Goal: Task Accomplishment & Management: Use online tool/utility

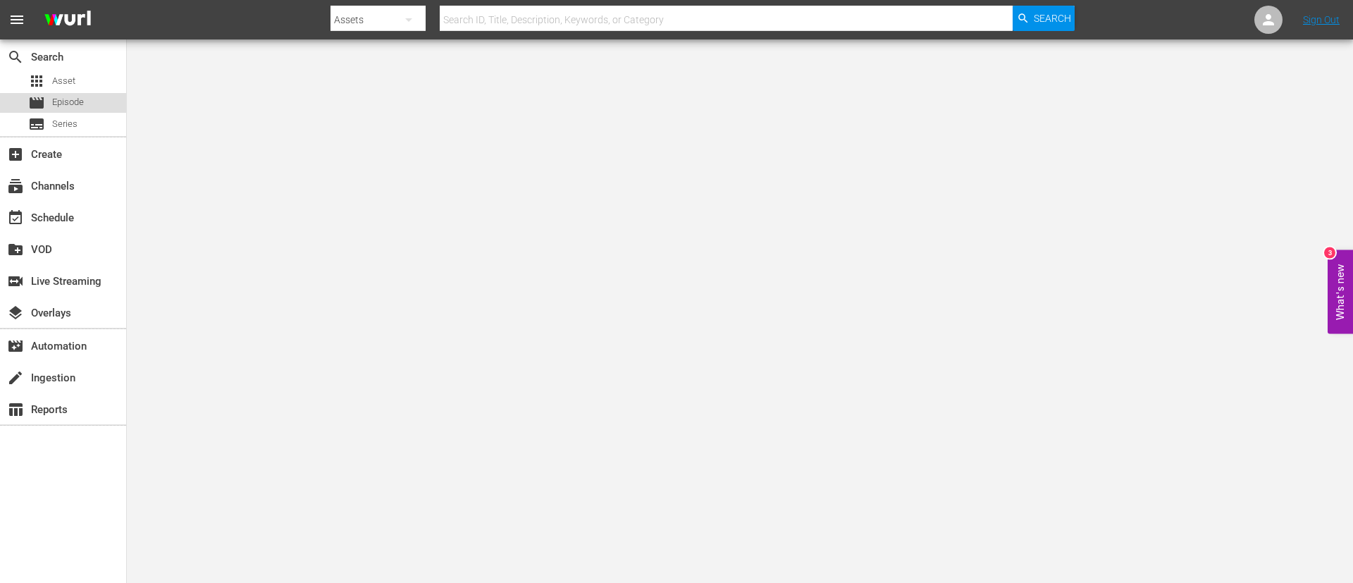
click at [94, 109] on div "movie Episode" at bounding box center [63, 103] width 126 height 20
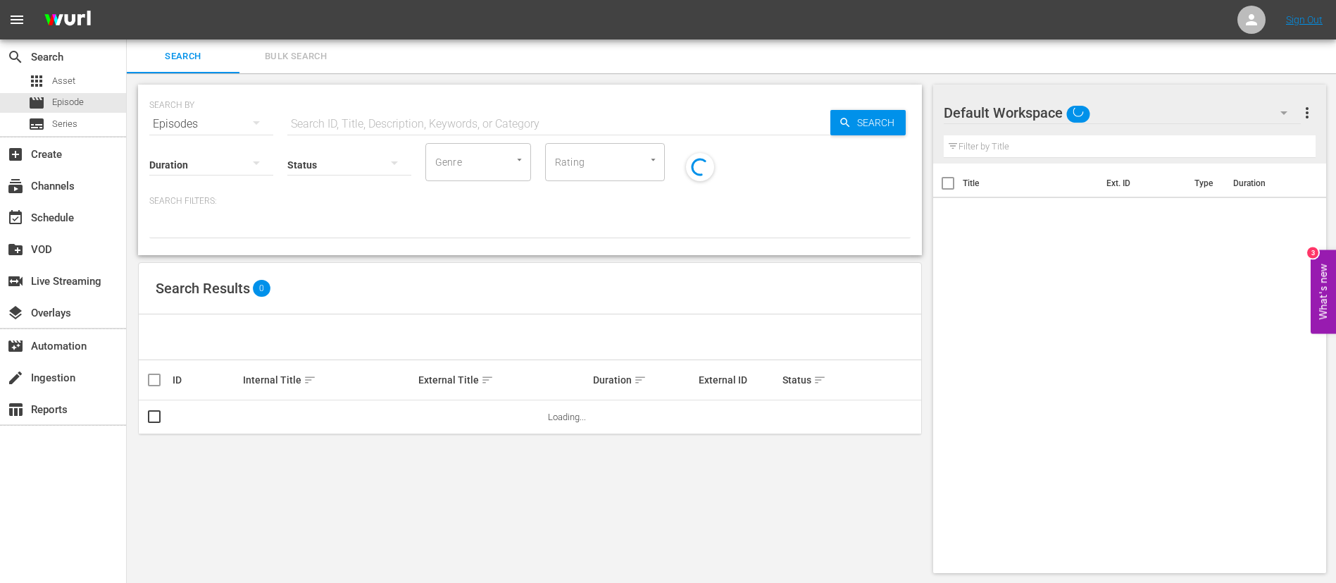
click at [287, 60] on span "Bulk Search" at bounding box center [296, 57] width 96 height 16
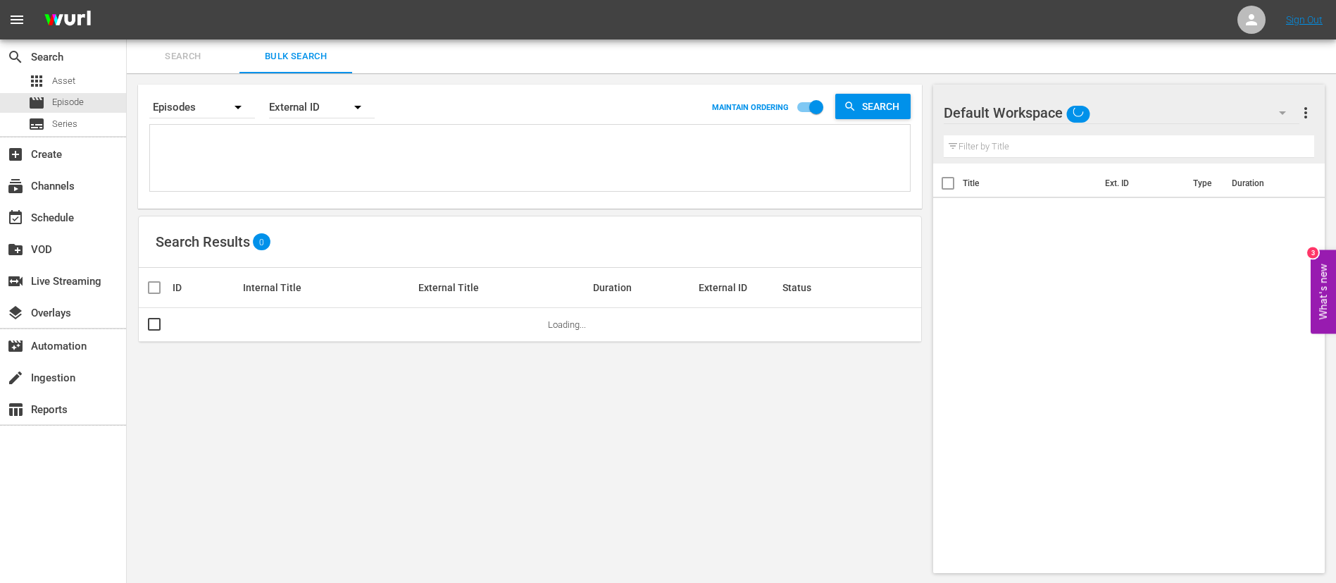
click at [322, 171] on textarea at bounding box center [532, 160] width 757 height 64
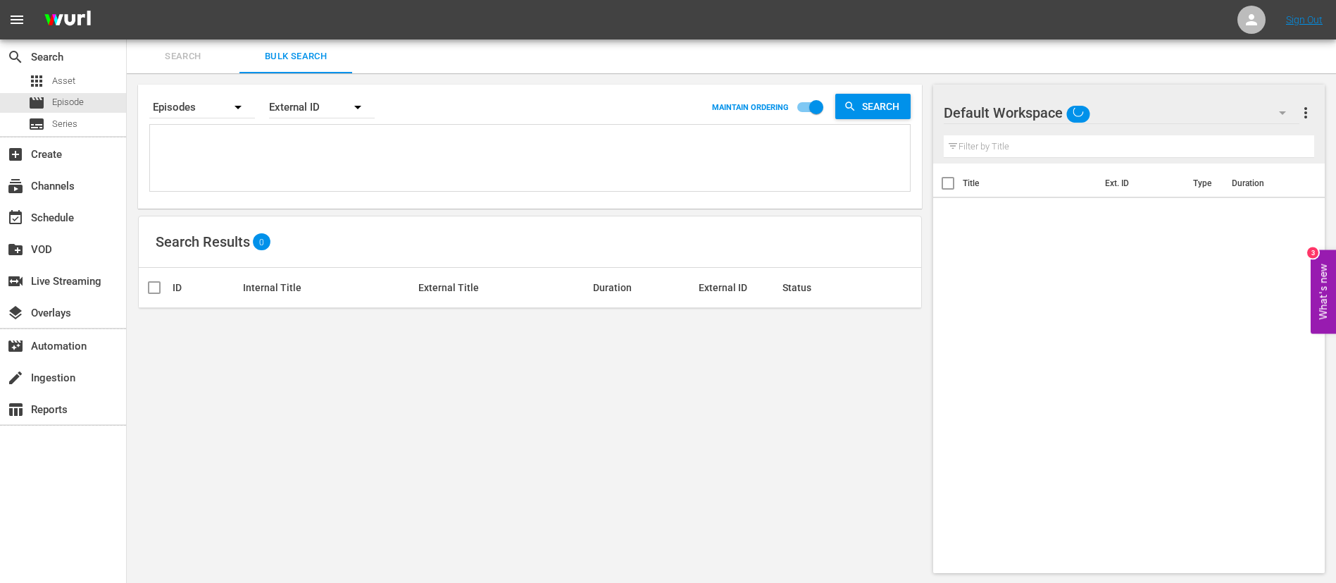
paste textarea "7EHrmMBlG7zt4ycAYCVy4d_ENG 4ZO0kWDCvfiqnVubAyGjfR_ENG 131984_ENG 123072_ENG 116…"
type textarea "7EHrmMBlG7zt4ycAYCVy4d_ENG 4ZO0kWDCvfiqnVubAyGjfR_ENG 131984_ENG 123072_ENG 116…"
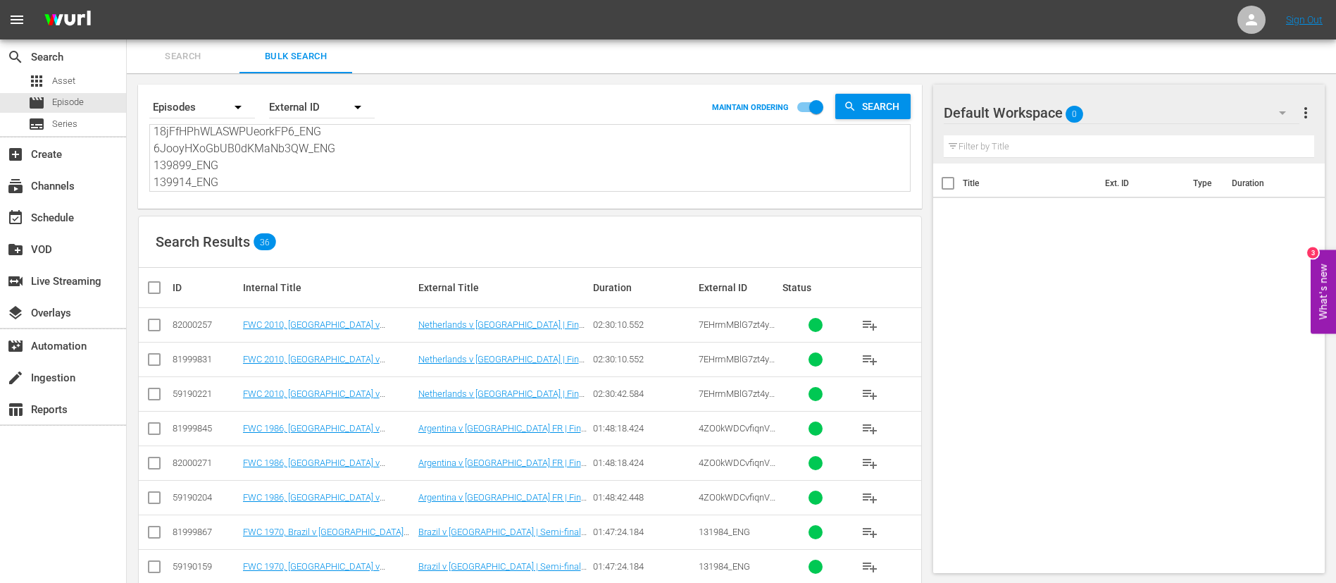
type textarea "7EHrmMBlG7zt4ycAYCVy4d_ENG 4ZO0kWDCvfiqnVubAyGjfR_ENG 131984_ENG 123072_ENG 116…"
click at [154, 323] on input "checkbox" at bounding box center [154, 327] width 17 height 17
checkbox input "true"
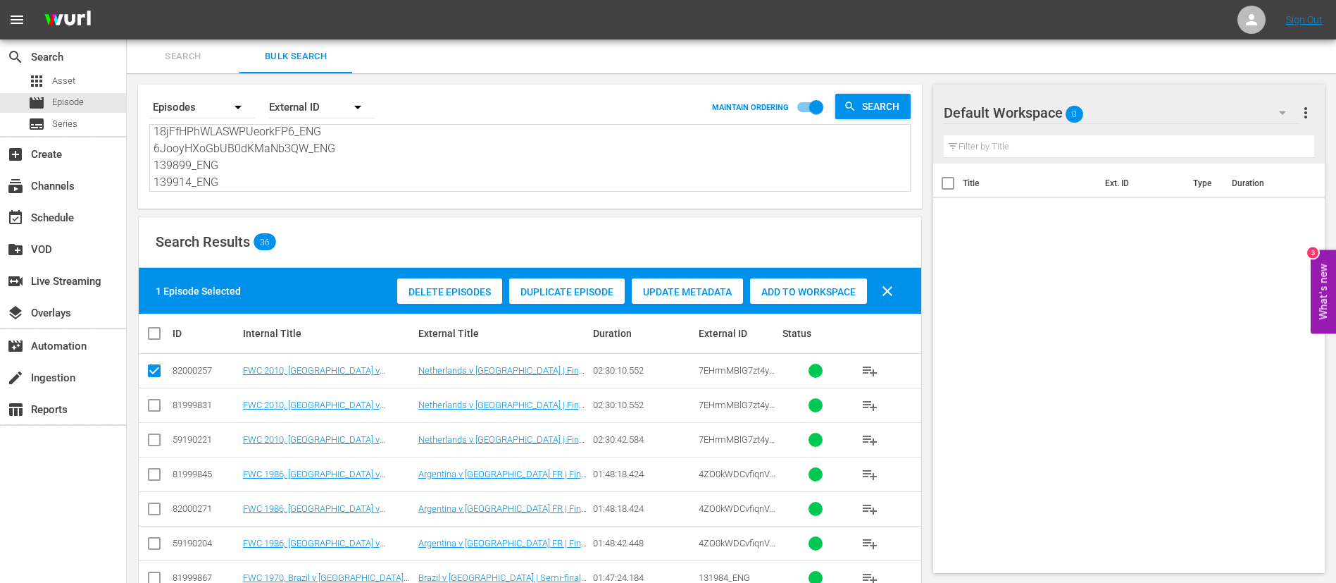
click at [150, 387] on input "checkbox" at bounding box center [154, 476] width 17 height 17
checkbox input "true"
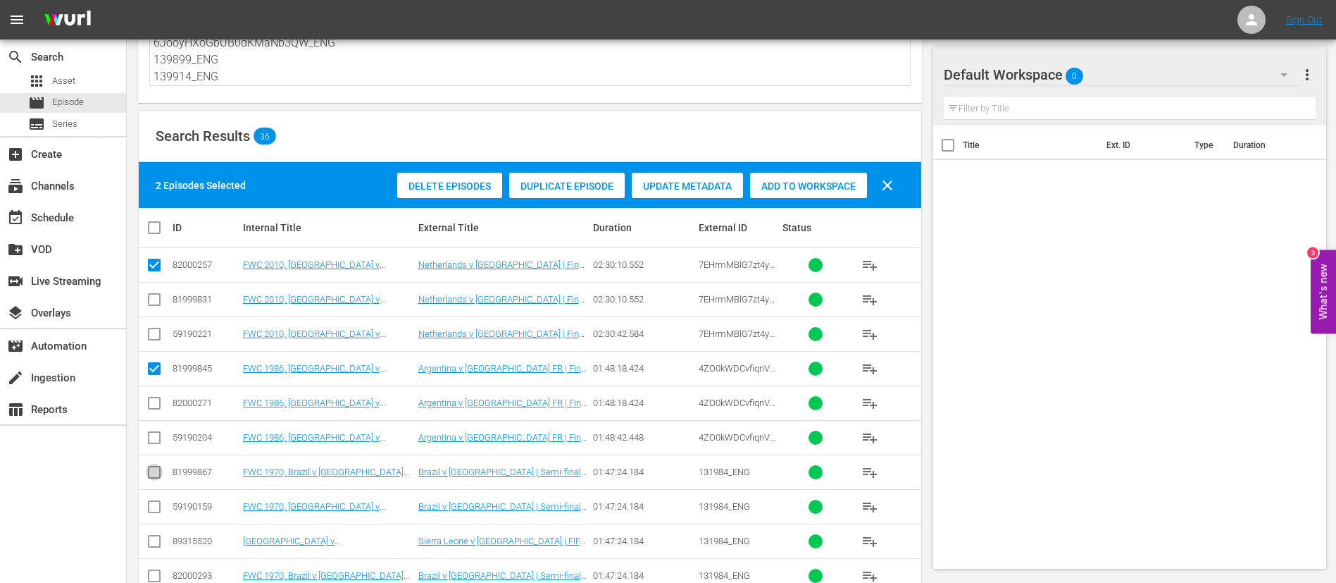
click at [150, 387] on input "checkbox" at bounding box center [154, 474] width 17 height 17
checkbox input "true"
click at [161, 387] on input "checkbox" at bounding box center [154, 543] width 17 height 17
click at [156, 387] on input "checkbox" at bounding box center [154, 543] width 17 height 17
checkbox input "false"
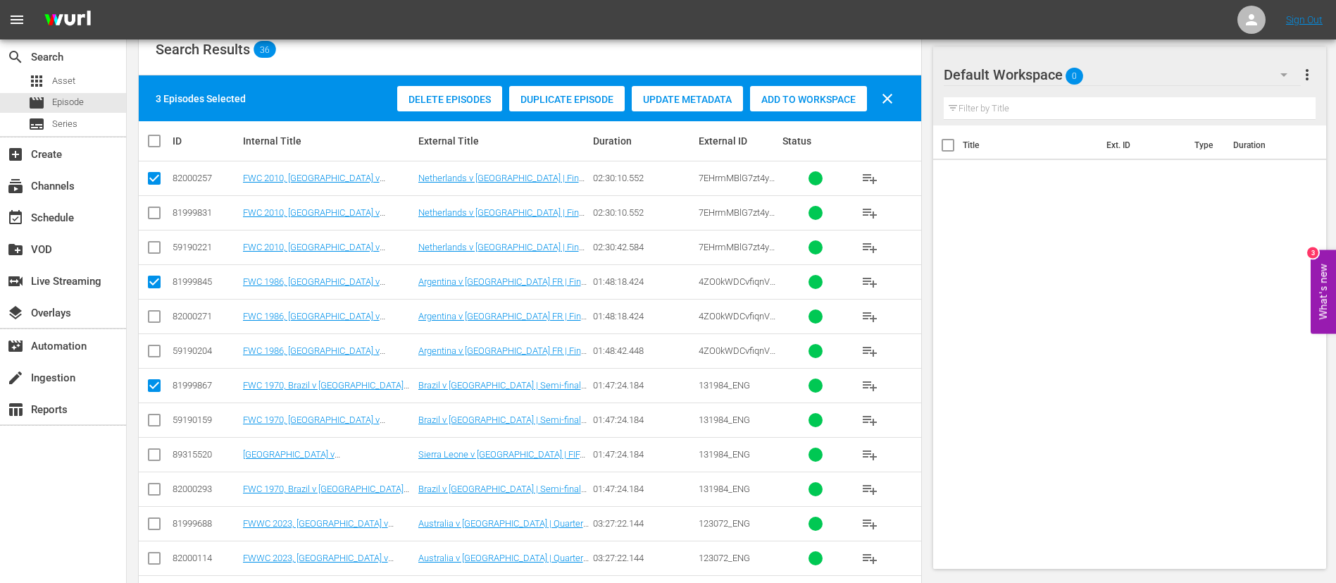
scroll to position [211, 0]
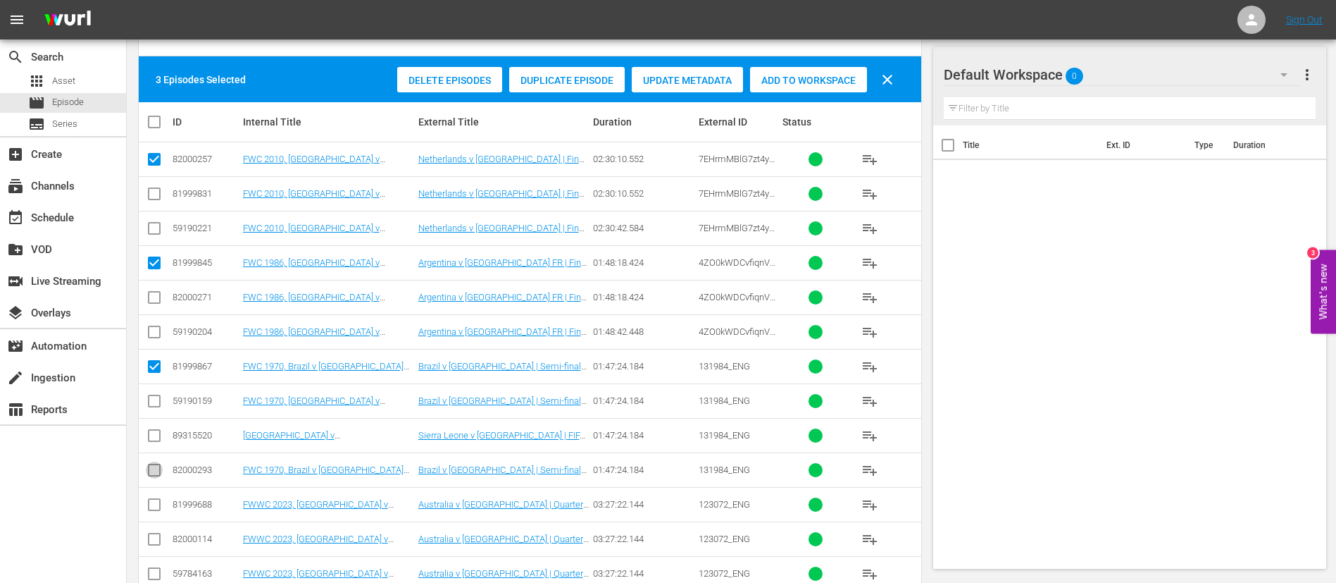
click at [152, 387] on input "checkbox" at bounding box center [154, 472] width 17 height 17
checkbox input "true"
click at [149, 387] on input "checkbox" at bounding box center [154, 507] width 17 height 17
checkbox input "true"
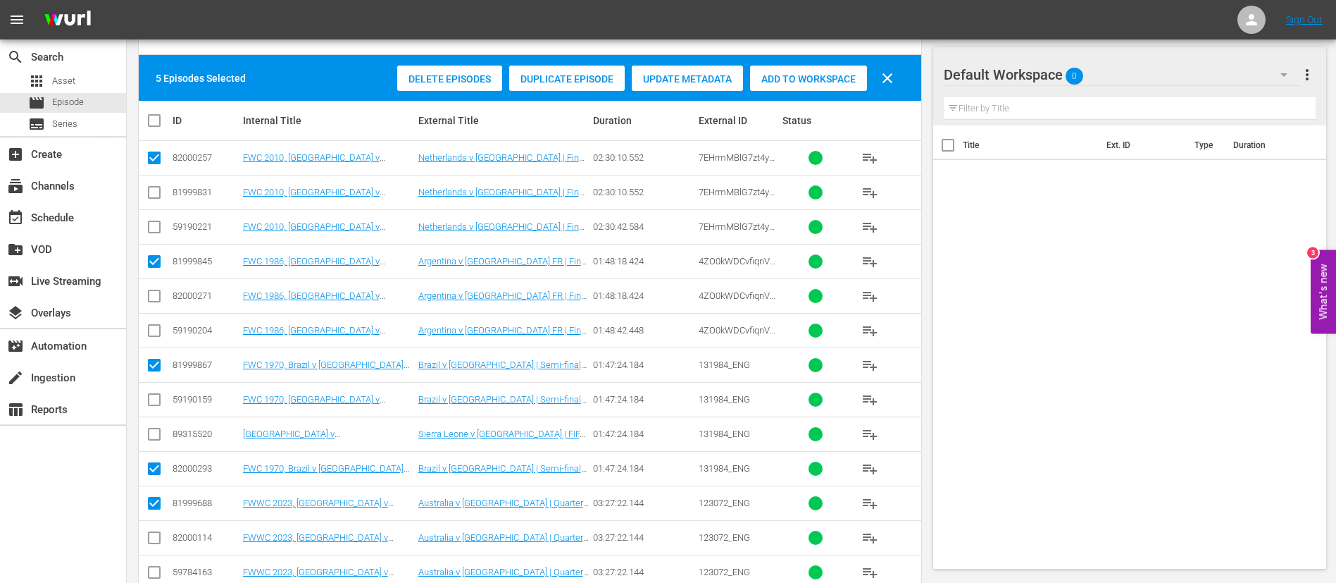
scroll to position [317, 0]
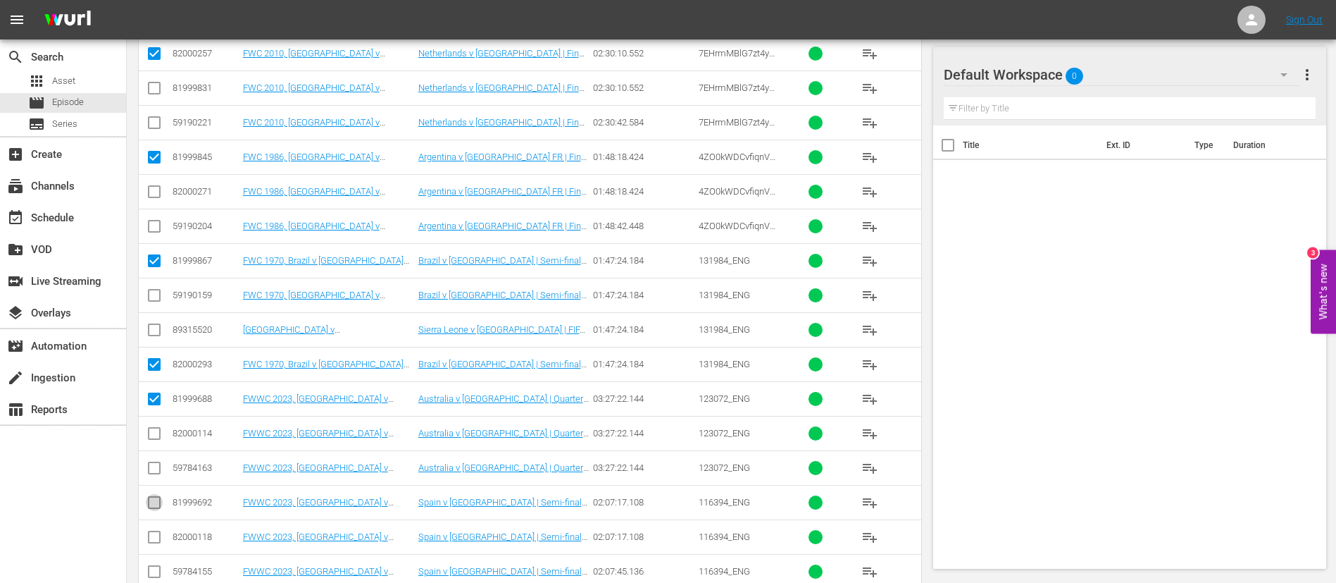
click at [155, 387] on input "checkbox" at bounding box center [154, 505] width 17 height 17
checkbox input "true"
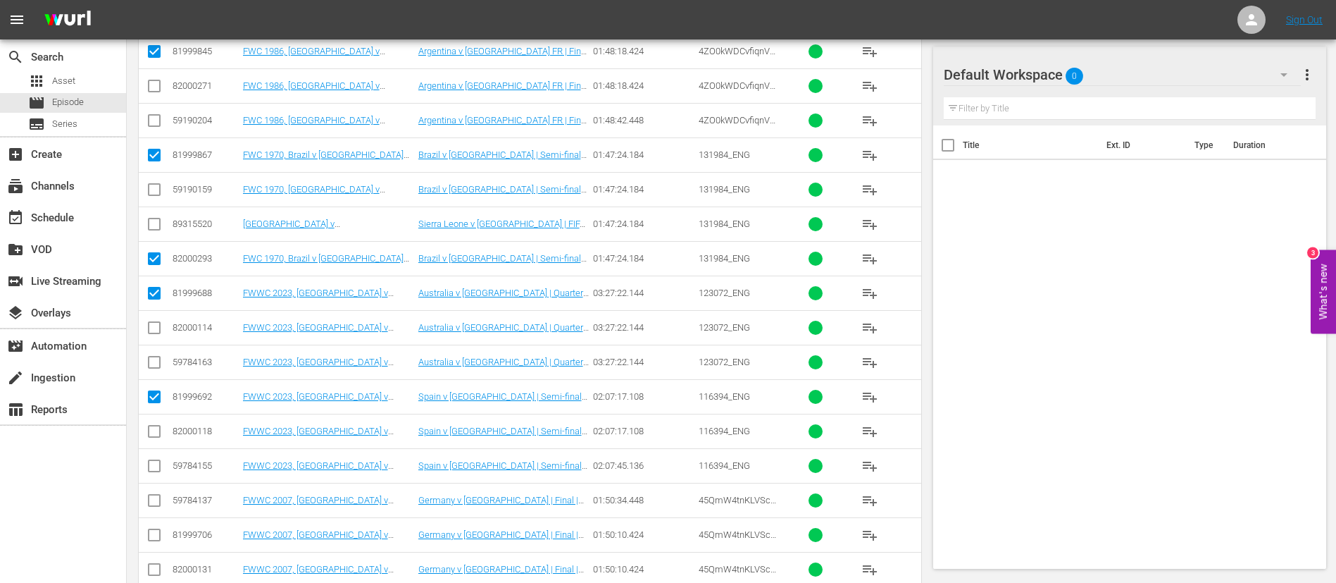
click at [155, 387] on input "checkbox" at bounding box center [154, 503] width 17 height 17
checkbox input "true"
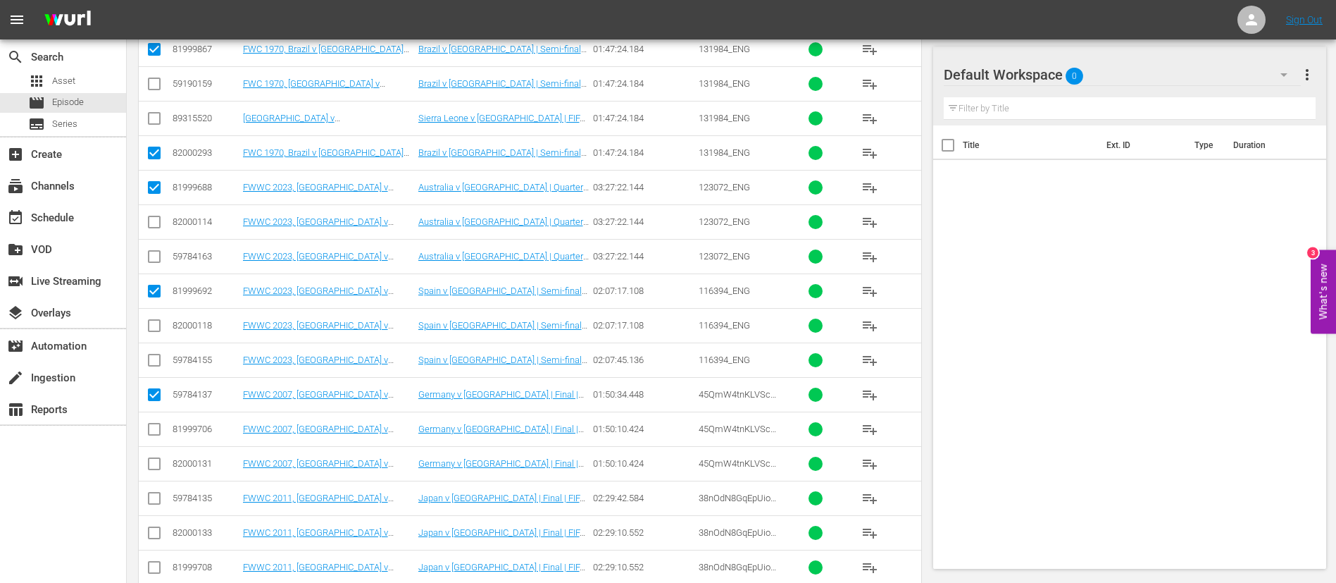
click at [155, 387] on input "checkbox" at bounding box center [154, 500] width 17 height 17
checkbox input "true"
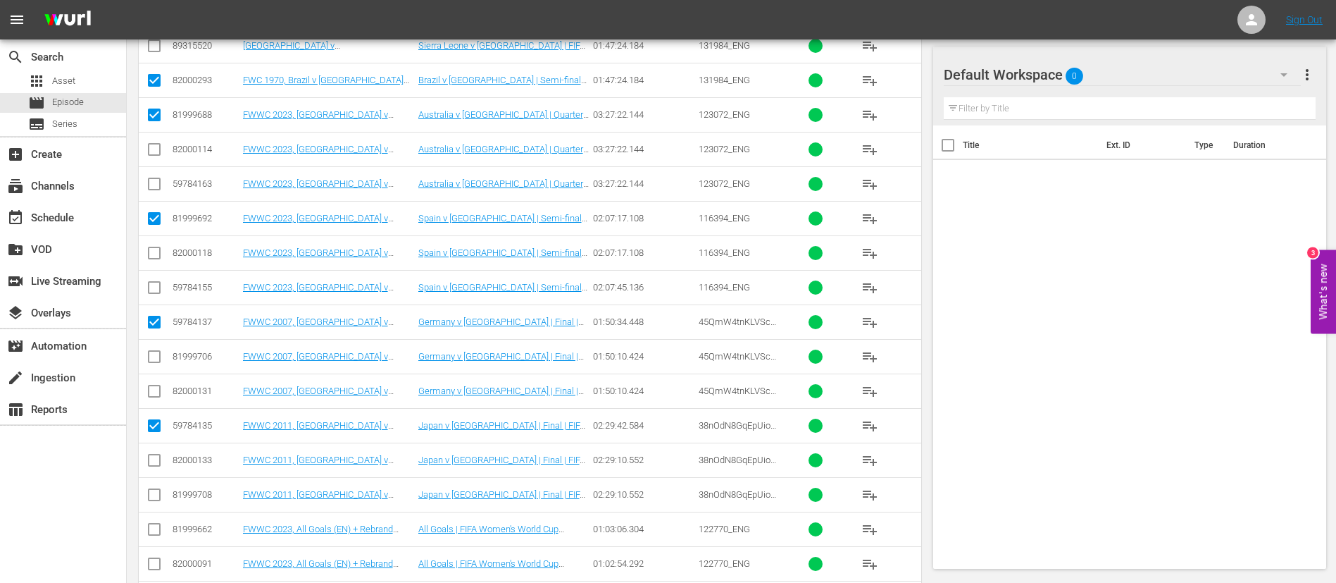
scroll to position [634, 0]
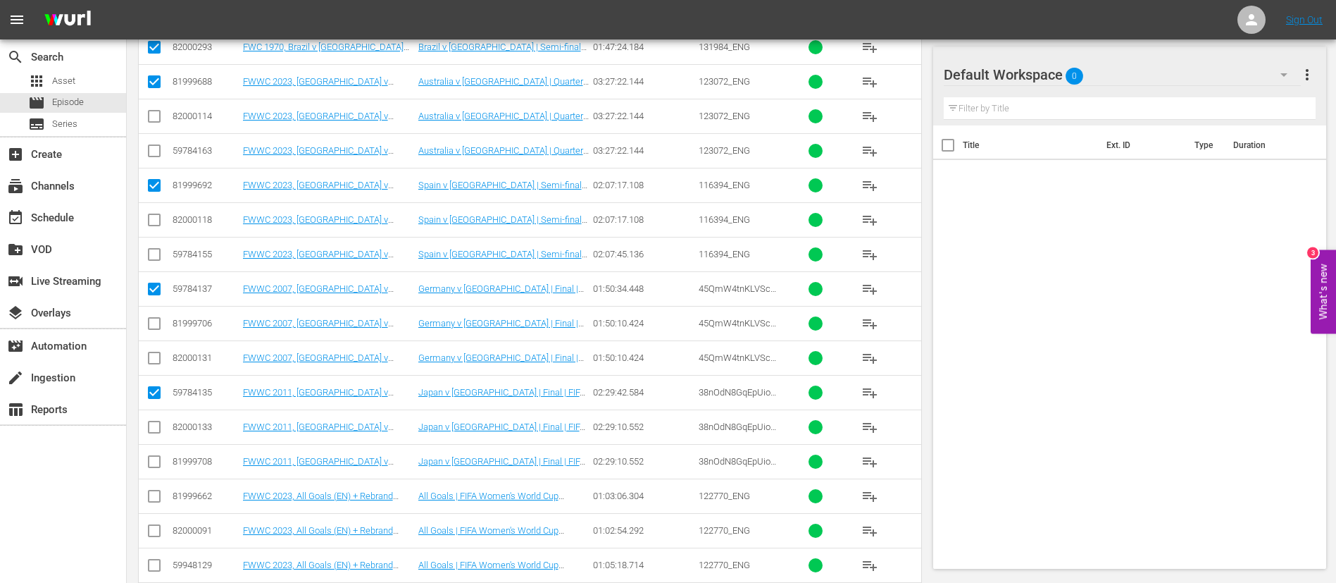
click at [155, 387] on input "checkbox" at bounding box center [154, 498] width 17 height 17
checkbox input "true"
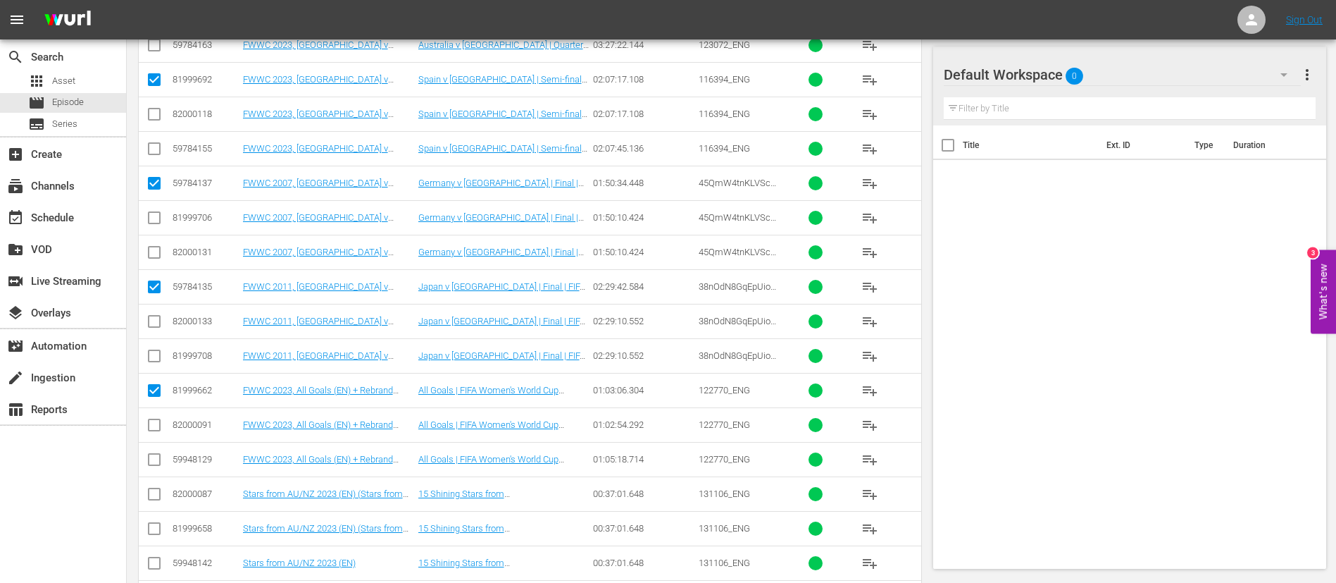
click at [155, 387] on input "checkbox" at bounding box center [154, 496] width 17 height 17
checkbox input "true"
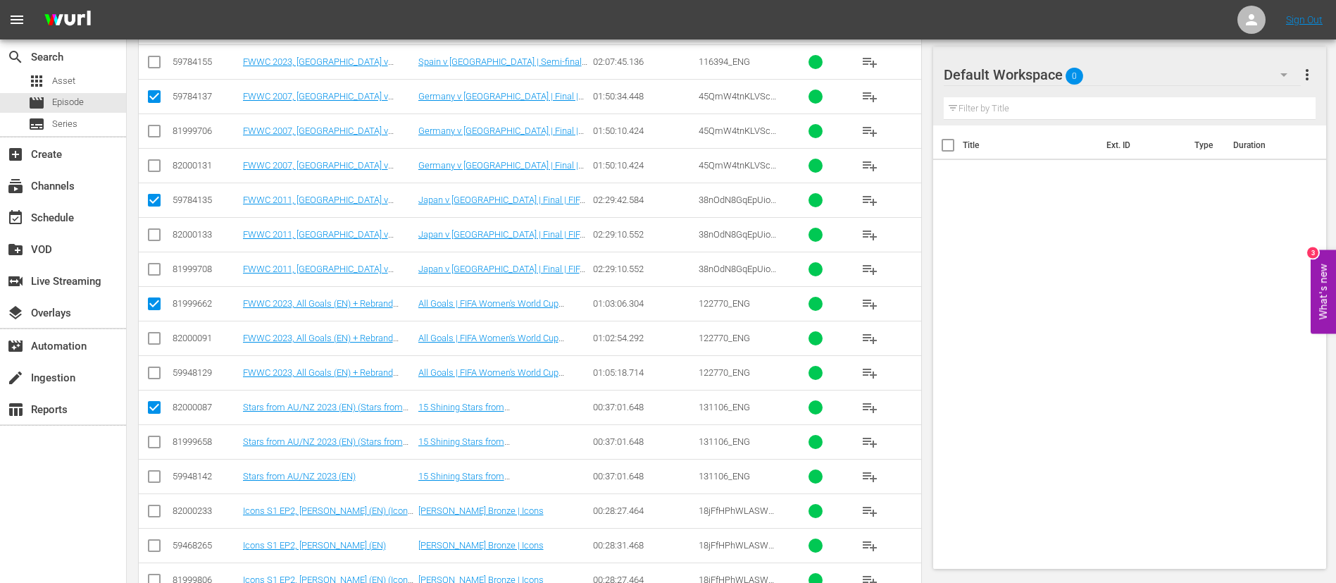
scroll to position [845, 0]
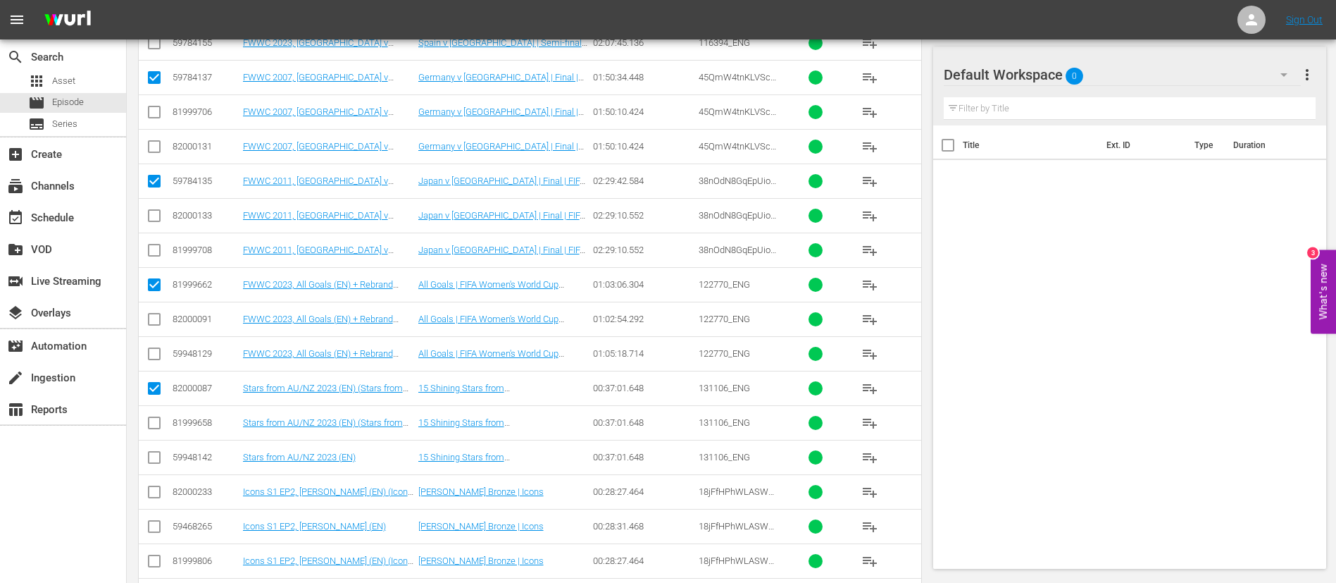
click at [159, 387] on input "checkbox" at bounding box center [154, 494] width 17 height 17
checkbox input "true"
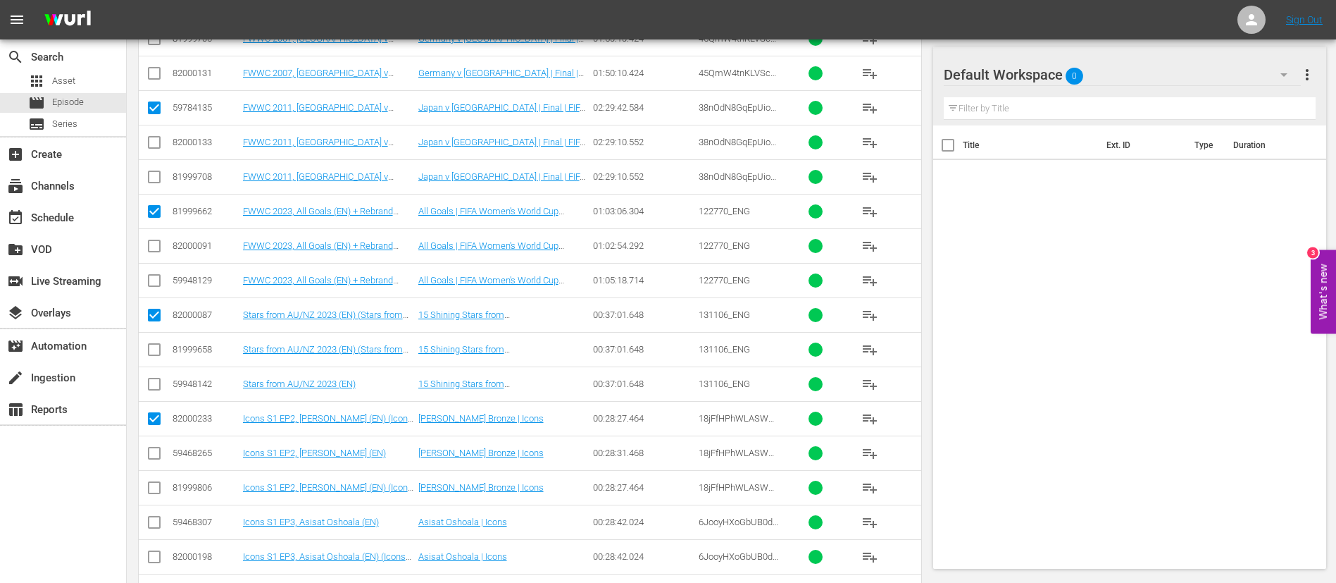
scroll to position [951, 0]
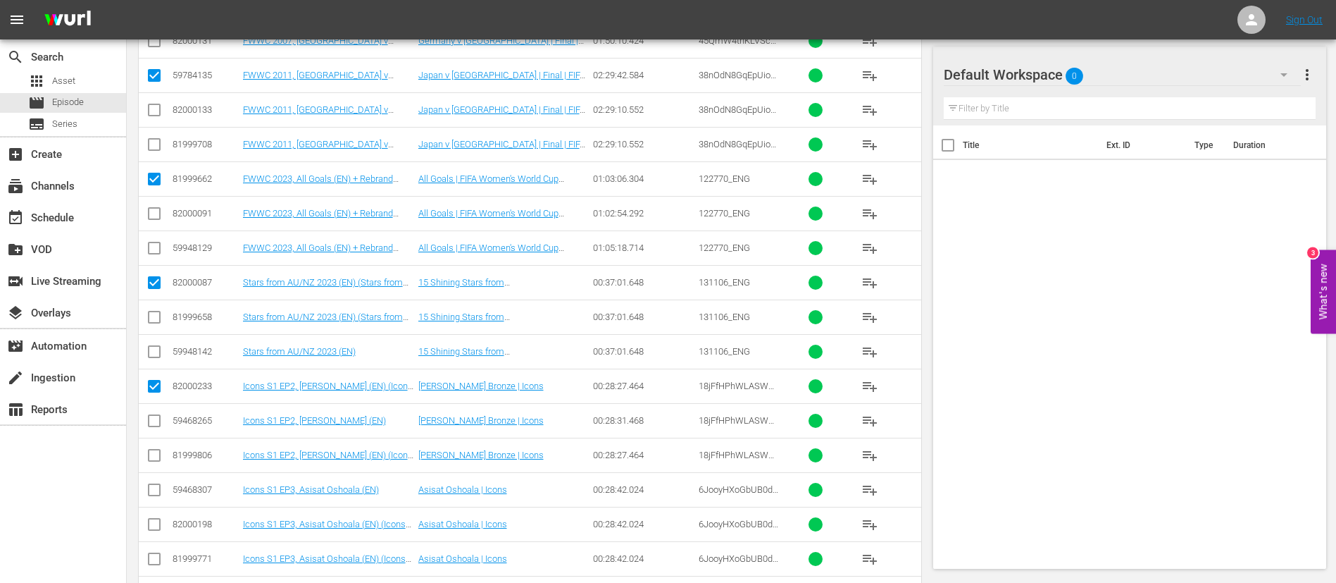
click at [159, 387] on td at bounding box center [155, 489] width 32 height 35
click at [157, 387] on input "checkbox" at bounding box center [154, 492] width 17 height 17
checkbox input "true"
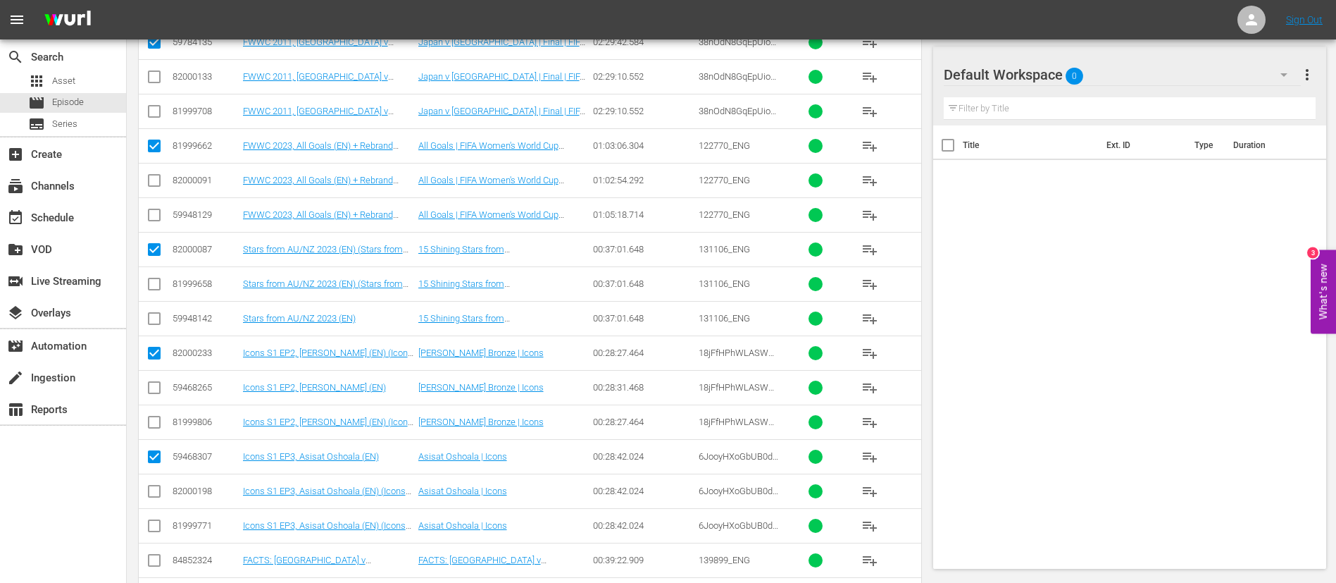
scroll to position [1040, 0]
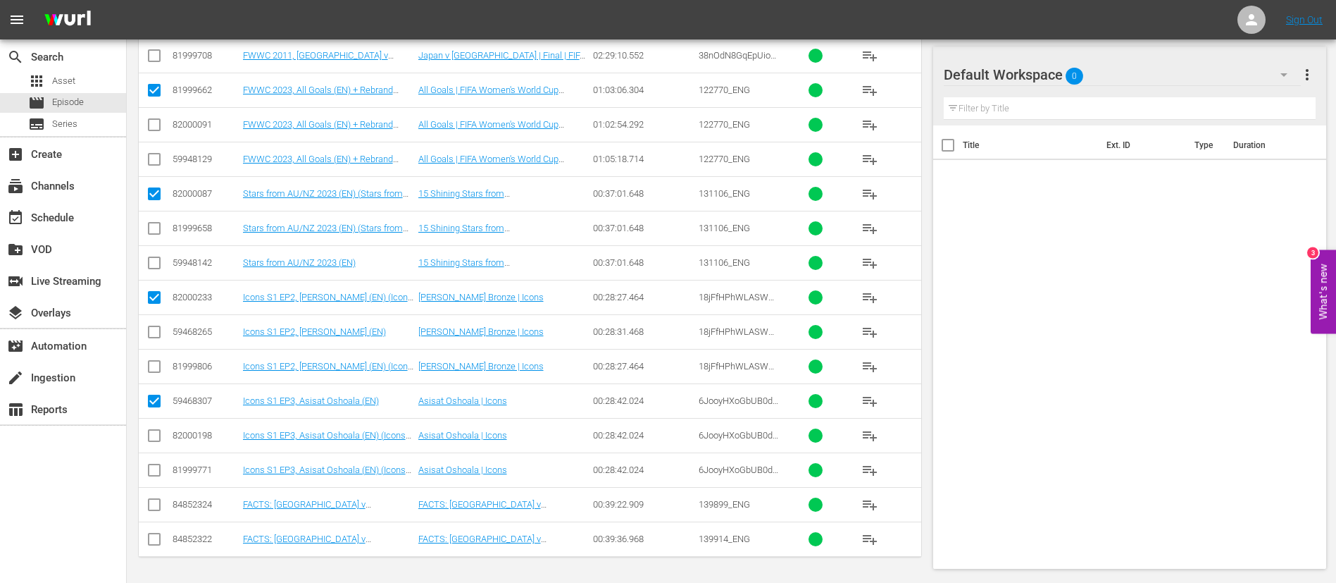
click at [159, 387] on input "checkbox" at bounding box center [154, 507] width 17 height 17
checkbox input "true"
click at [157, 387] on input "checkbox" at bounding box center [154, 541] width 17 height 17
checkbox input "true"
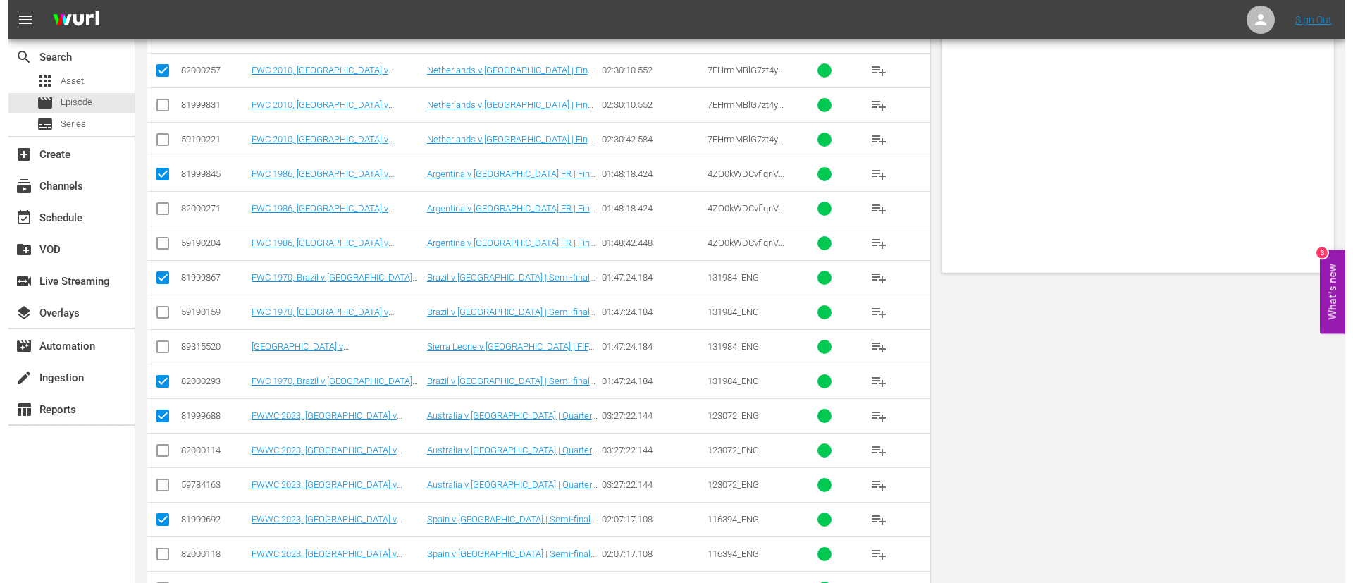
scroll to position [0, 0]
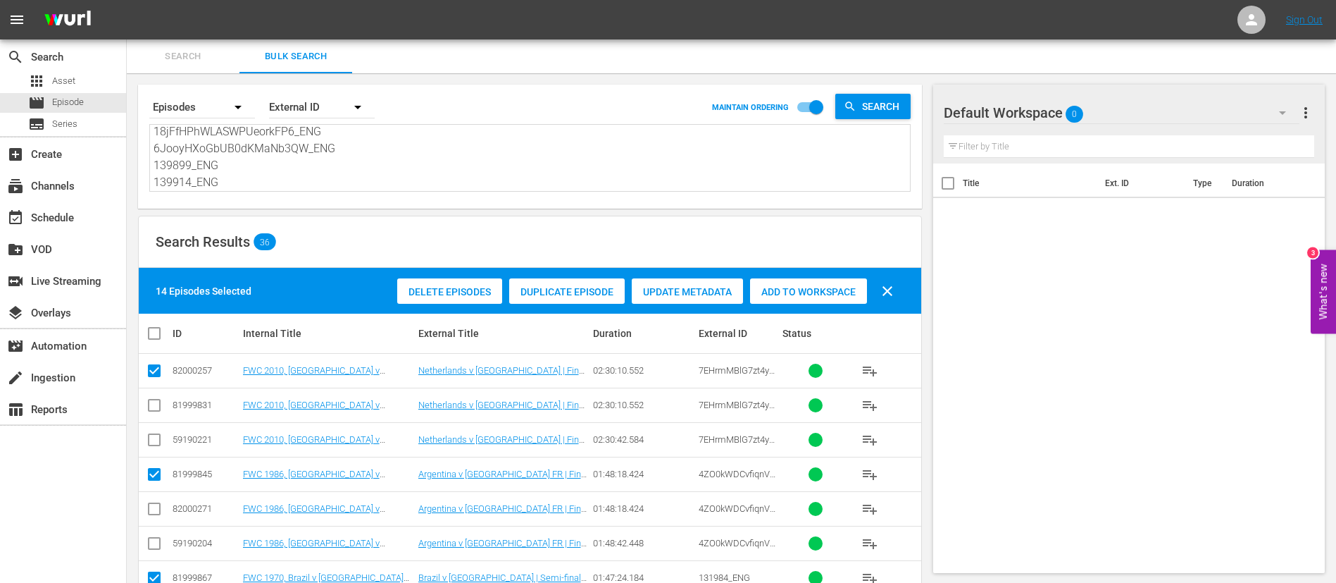
click at [782, 298] on div "Add to Workspace" at bounding box center [808, 291] width 117 height 27
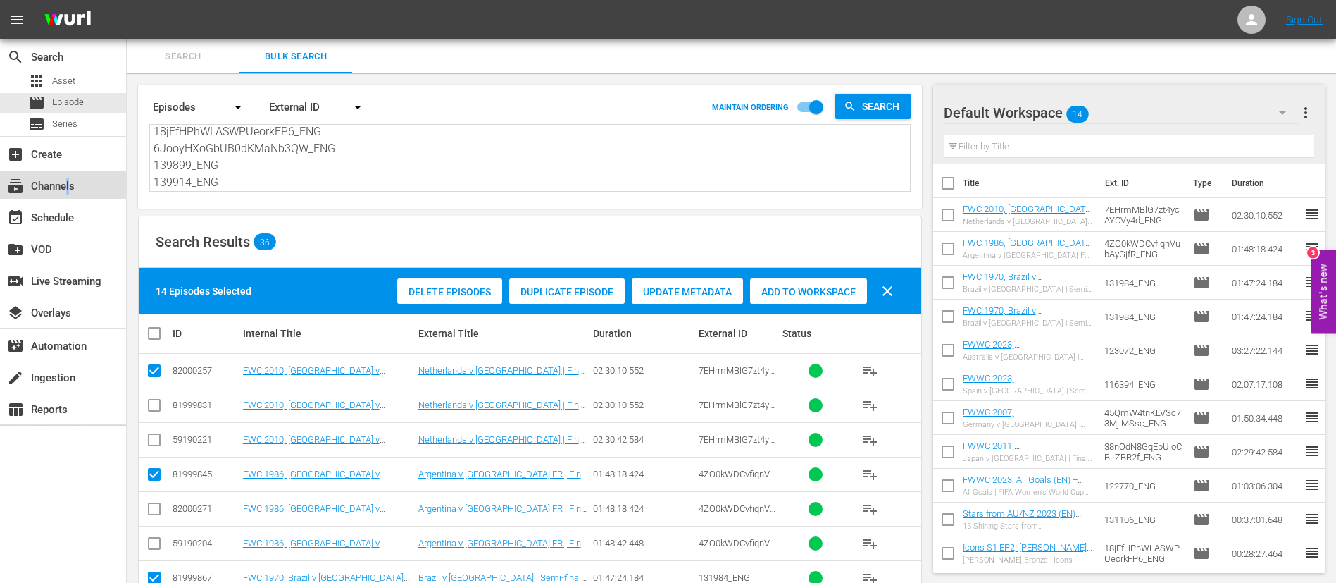
click at [68, 185] on div "subscriptions Channels" at bounding box center [39, 184] width 79 height 13
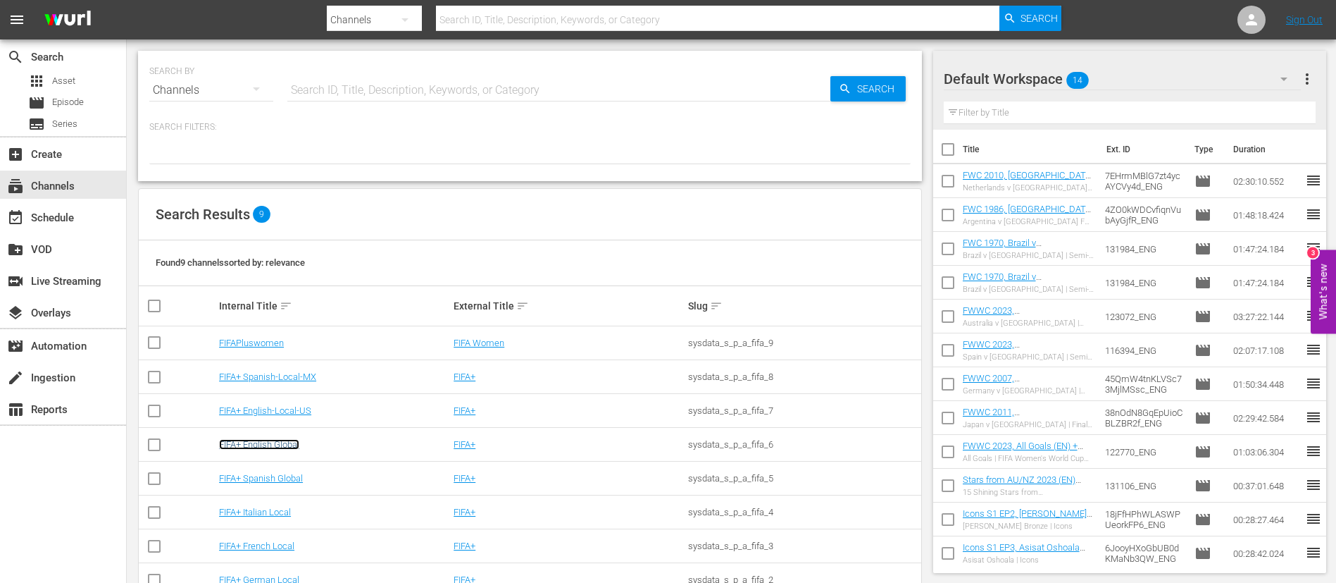
click at [287, 387] on link "FIFA+ English Global" at bounding box center [259, 444] width 80 height 11
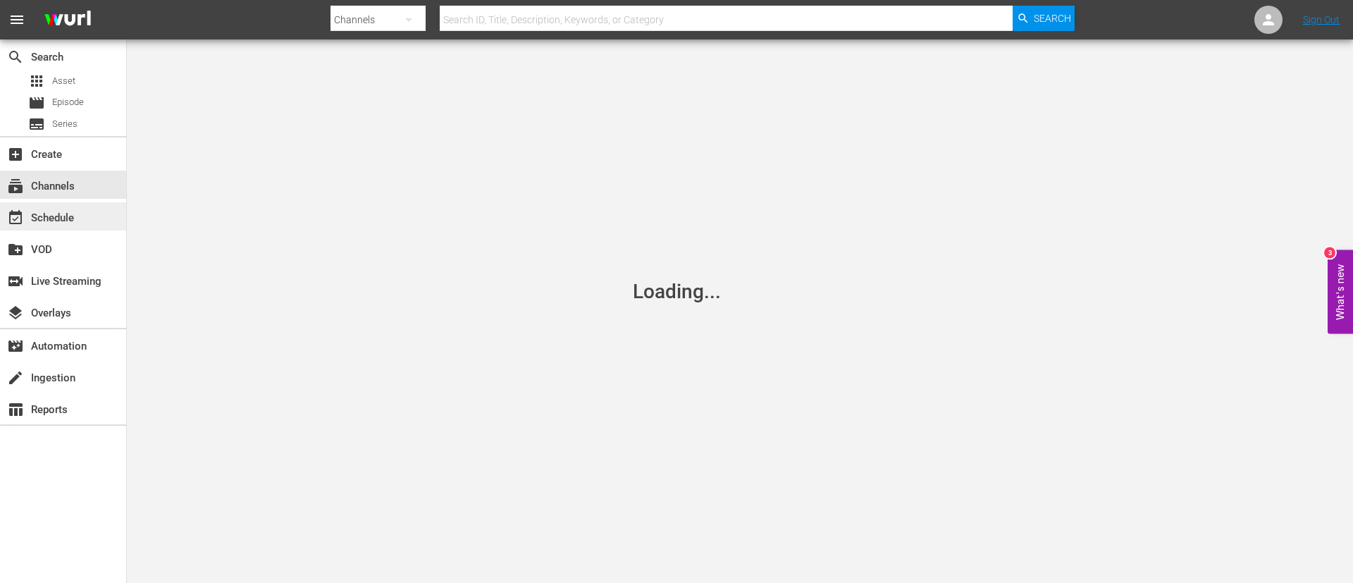
click at [85, 217] on div "event_available Schedule" at bounding box center [63, 216] width 126 height 28
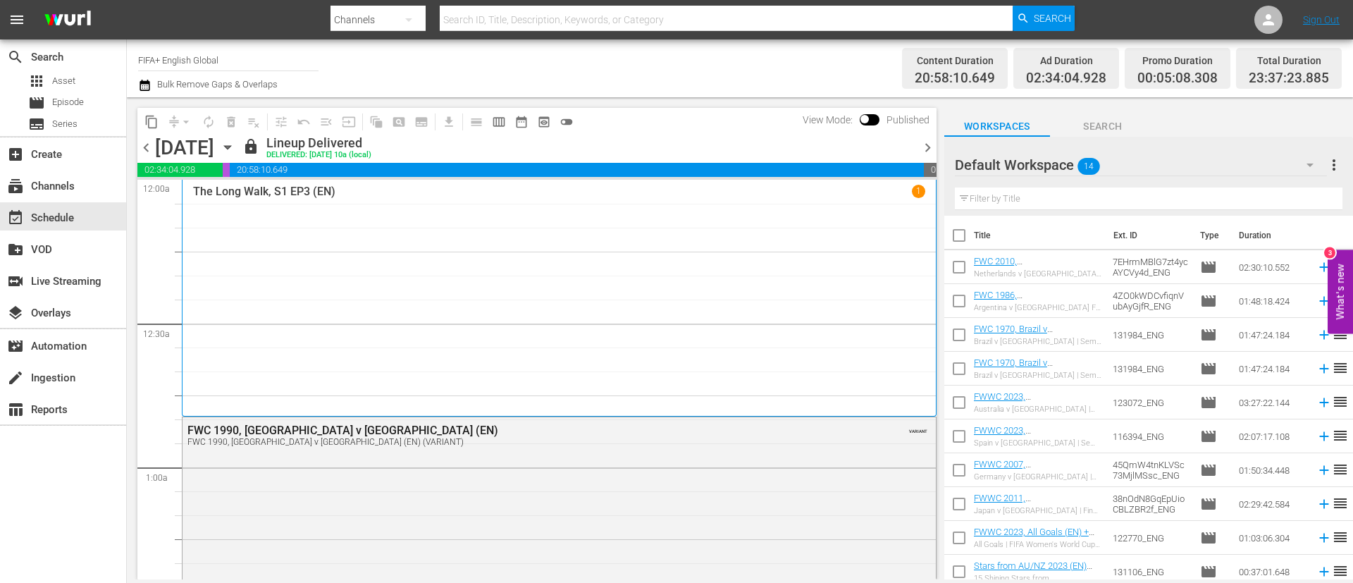
click at [901, 149] on span "chevron_right" at bounding box center [928, 148] width 18 height 18
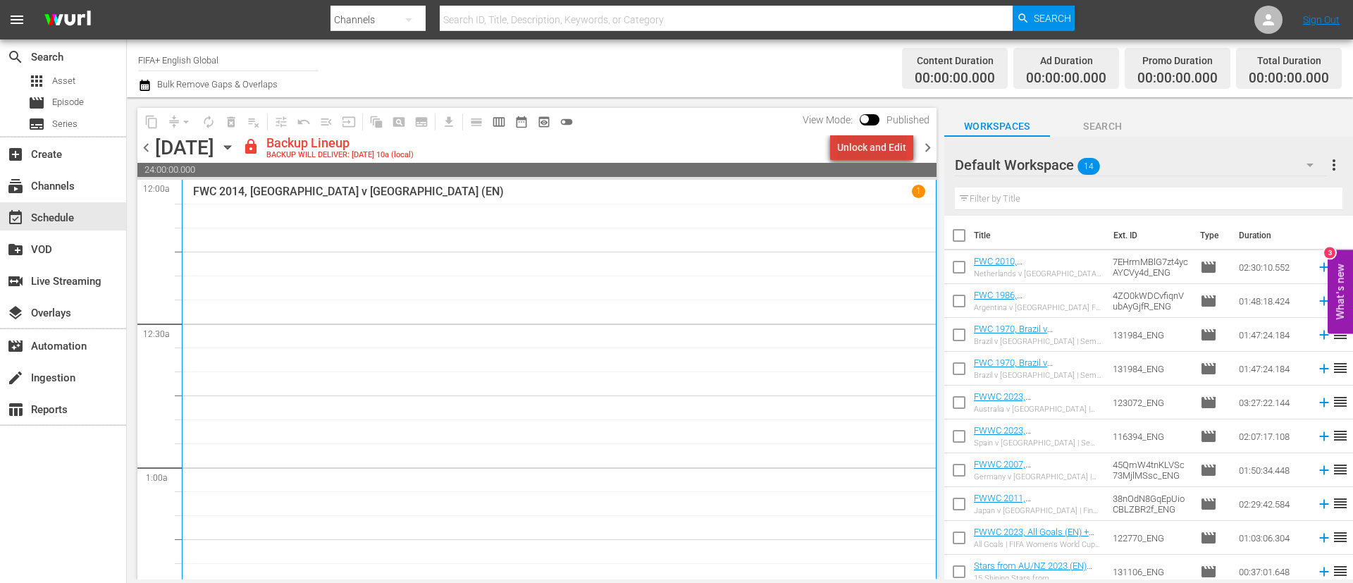
click at [885, 141] on div "Unlock and Edit" at bounding box center [871, 147] width 69 height 25
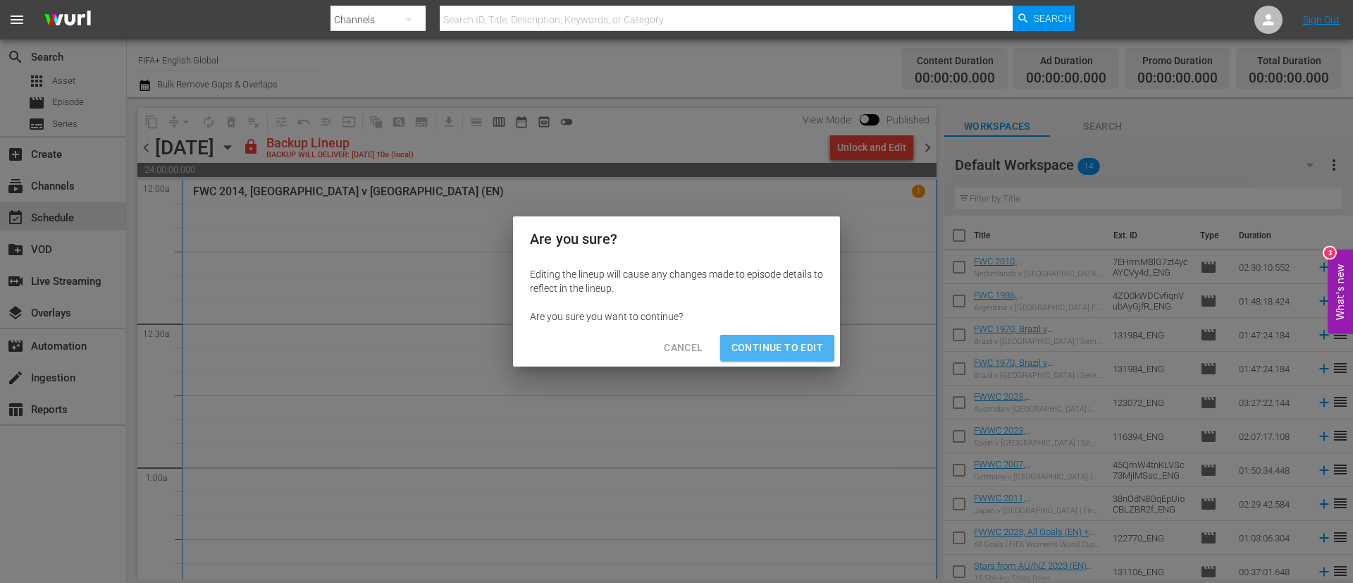
drag, startPoint x: 814, startPoint y: 347, endPoint x: 905, endPoint y: 282, distance: 111.6
click at [814, 345] on span "Continue to Edit" at bounding box center [777, 348] width 92 height 18
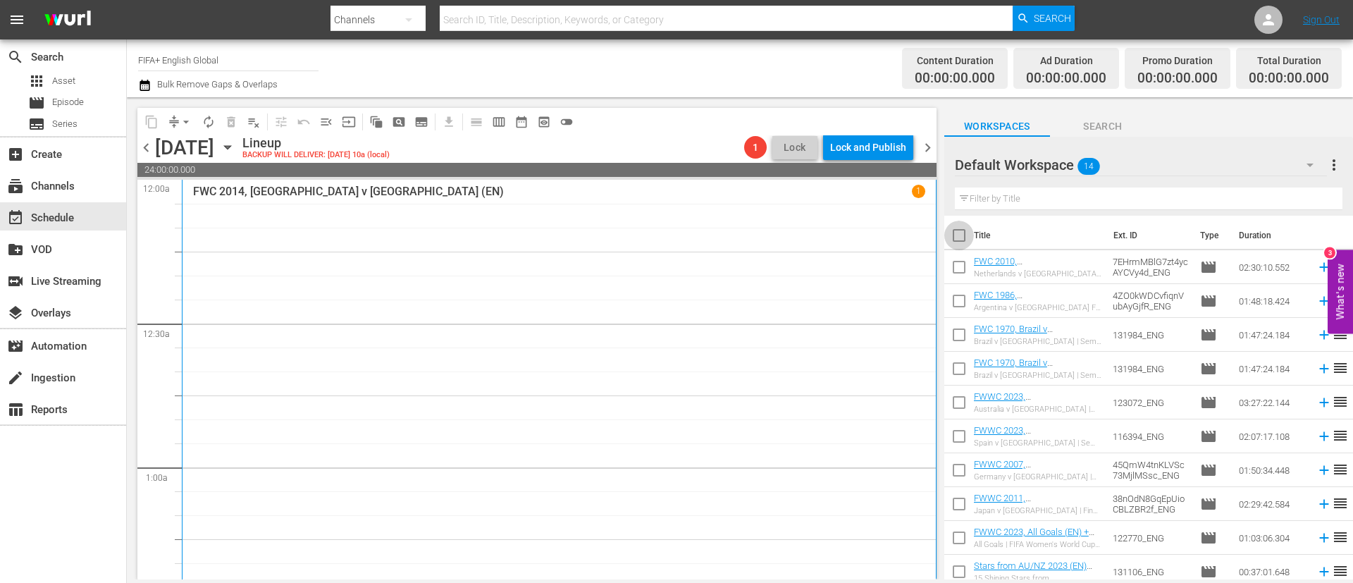
click at [901, 230] on input "checkbox" at bounding box center [959, 238] width 30 height 30
checkbox input "true"
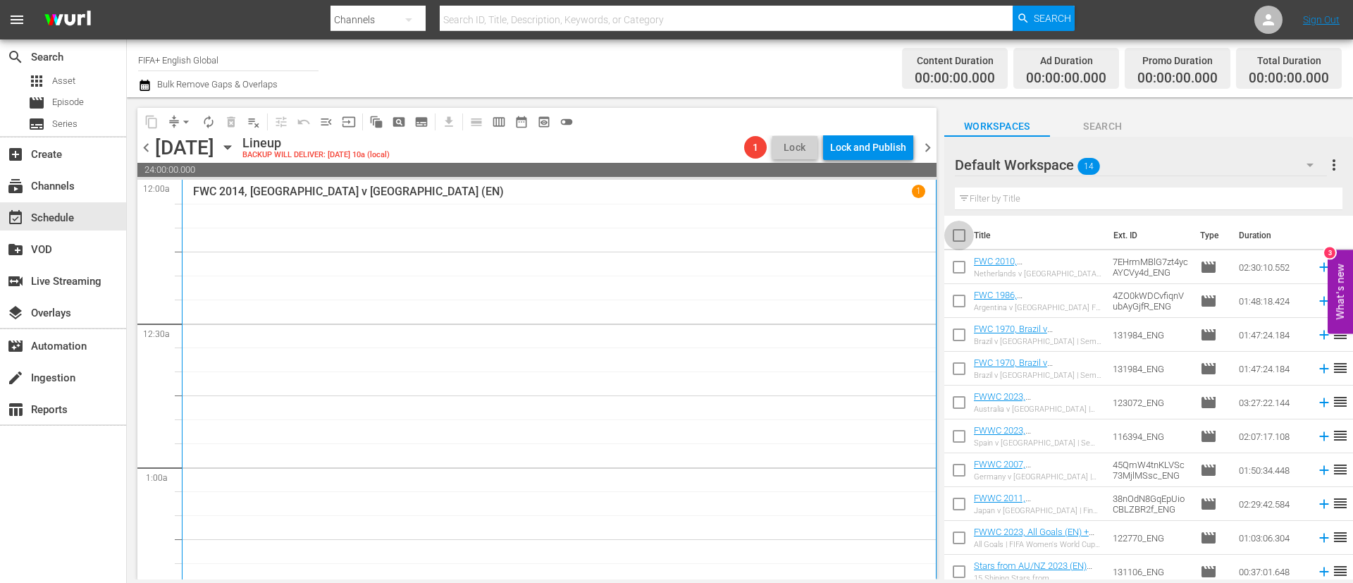
checkbox input "true"
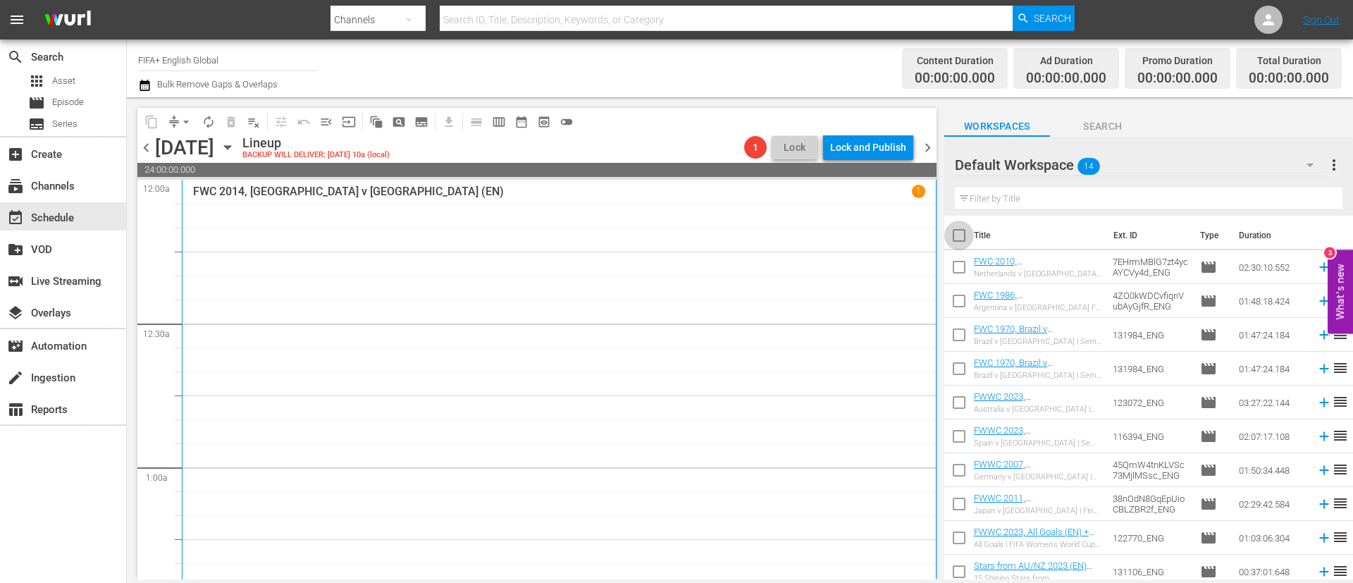
checkbox input "true"
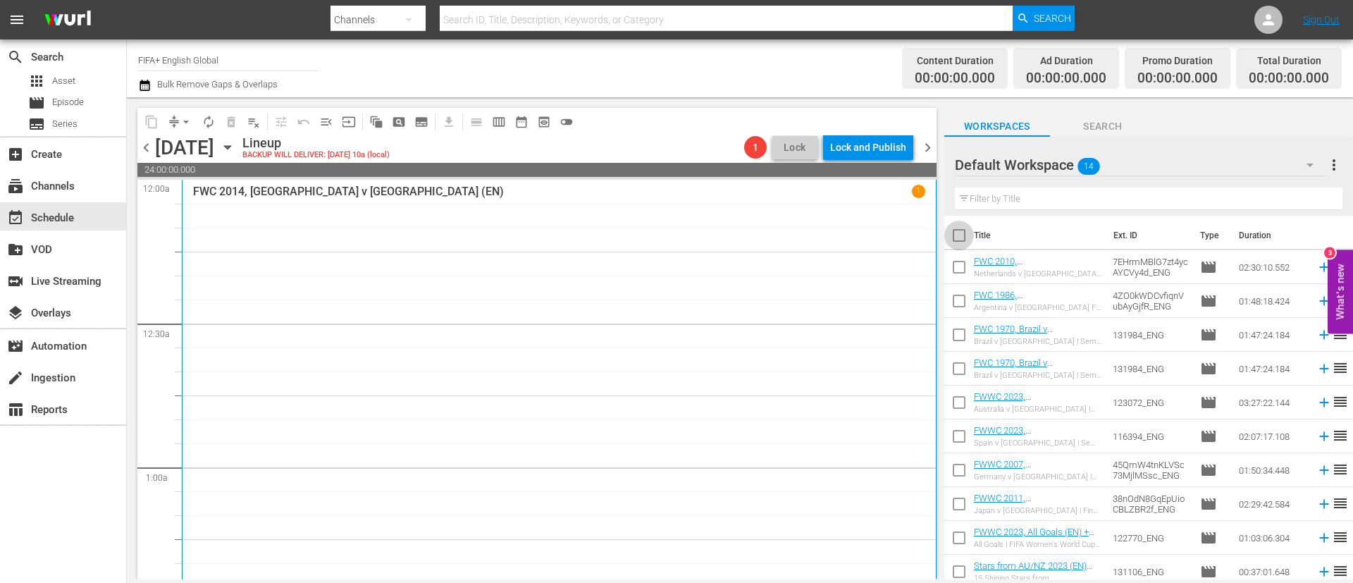
checkbox input "true"
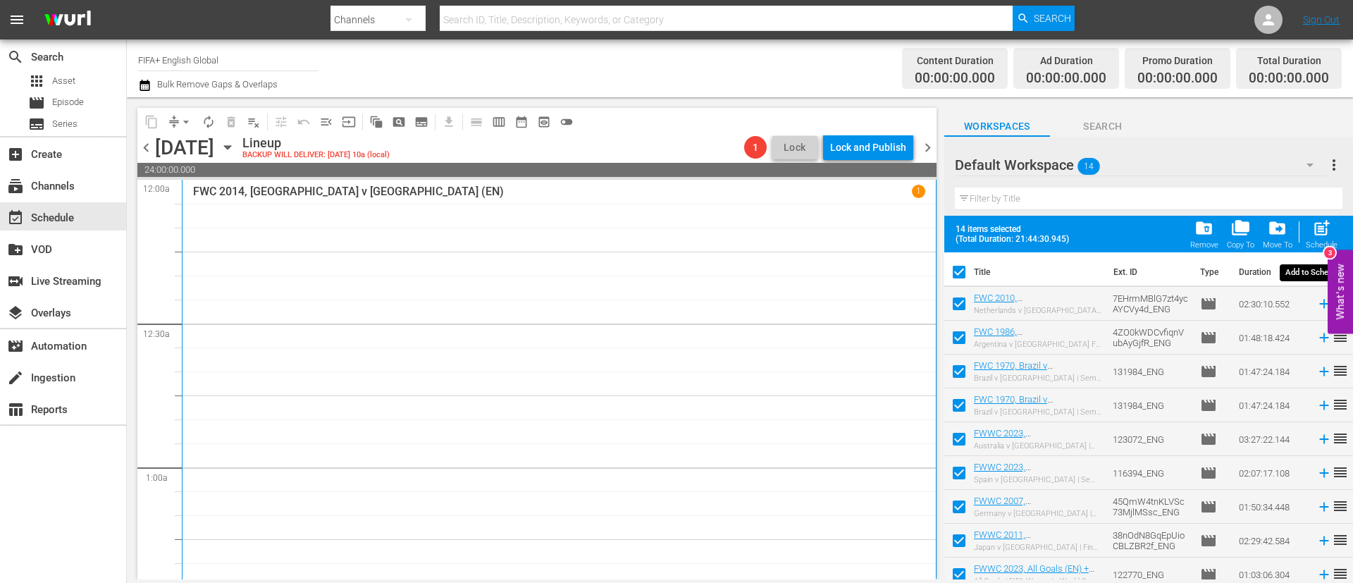
click at [901, 230] on span "post_add" at bounding box center [1321, 227] width 19 height 19
checkbox input "false"
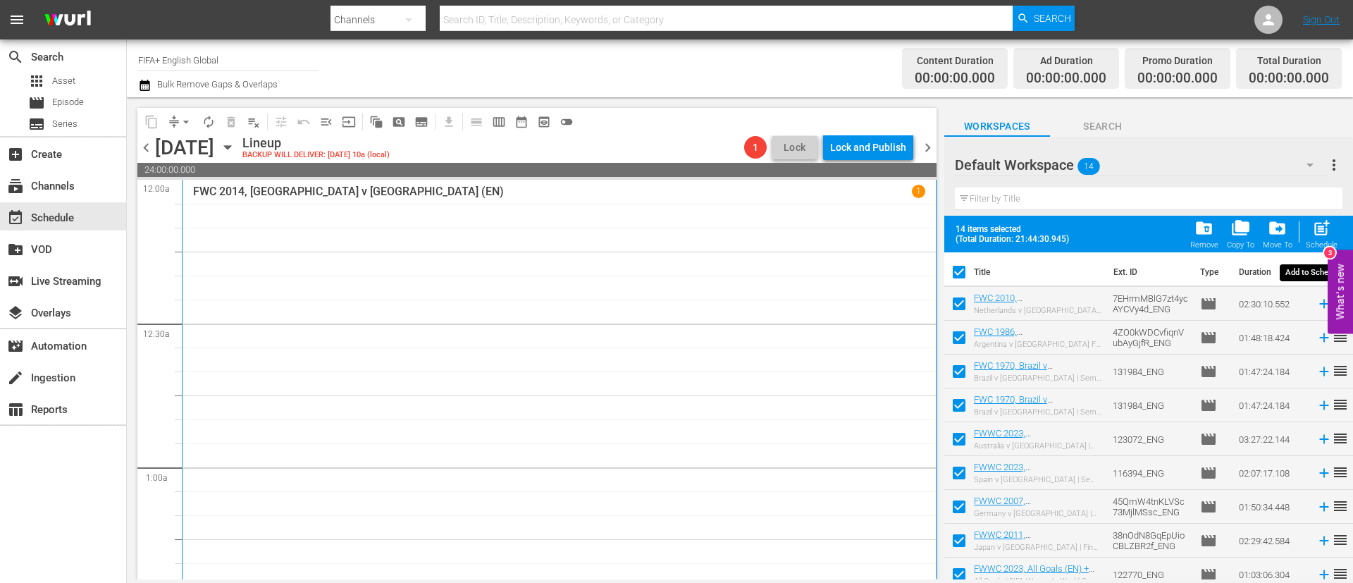
checkbox input "false"
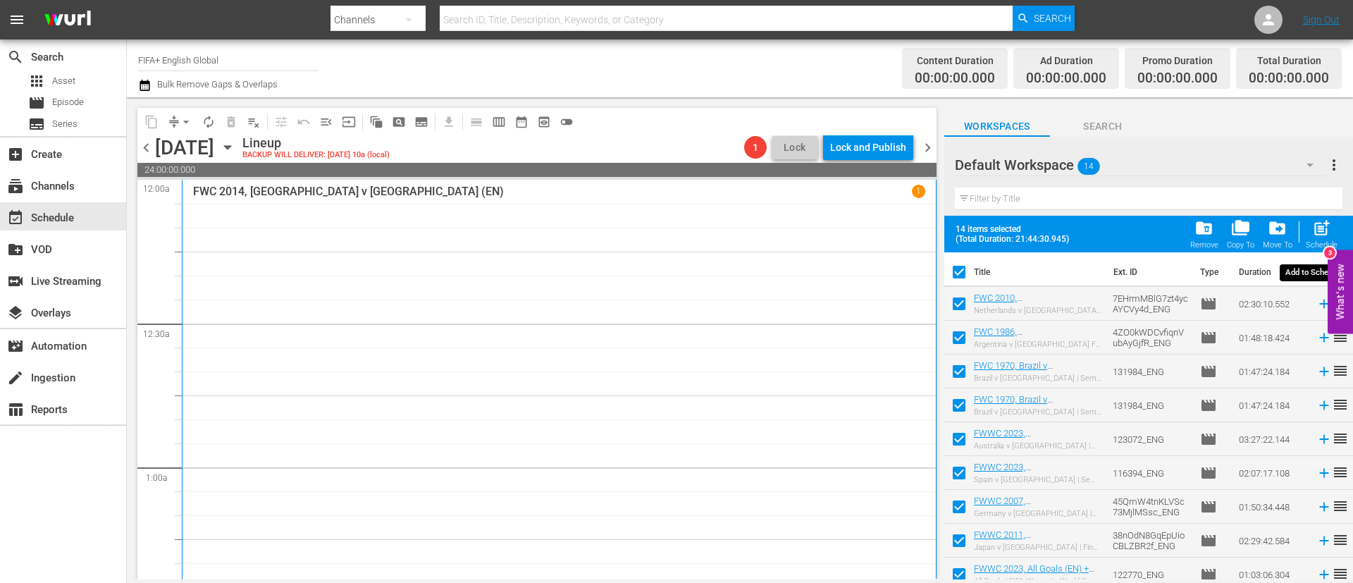
checkbox input "false"
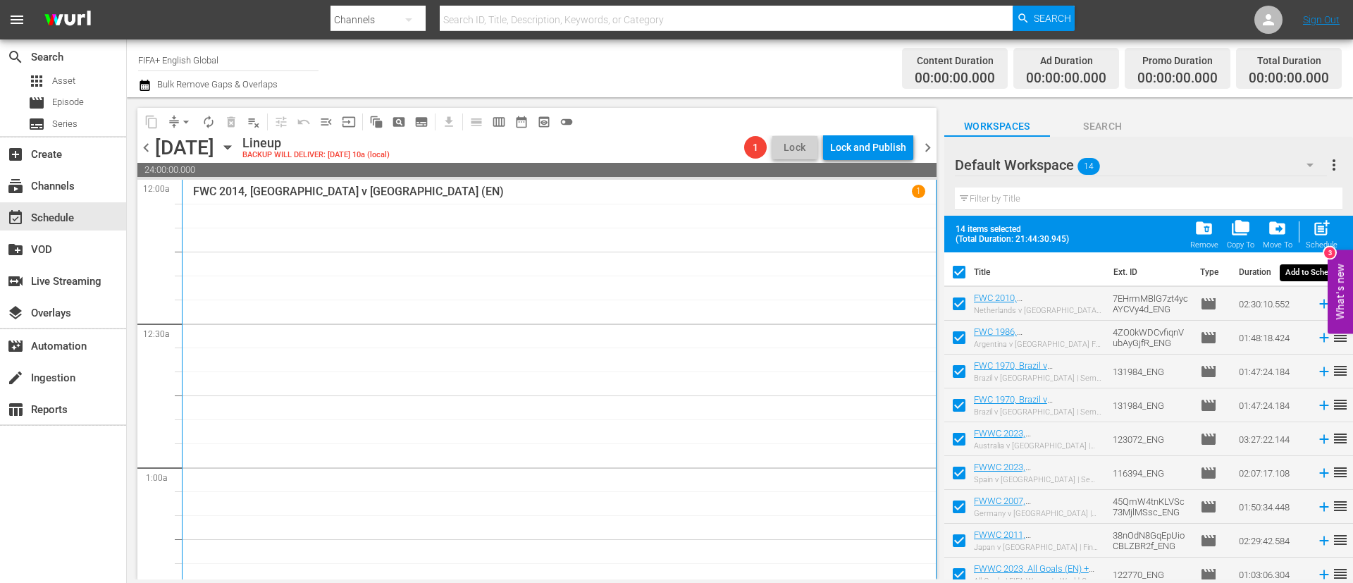
checkbox input "false"
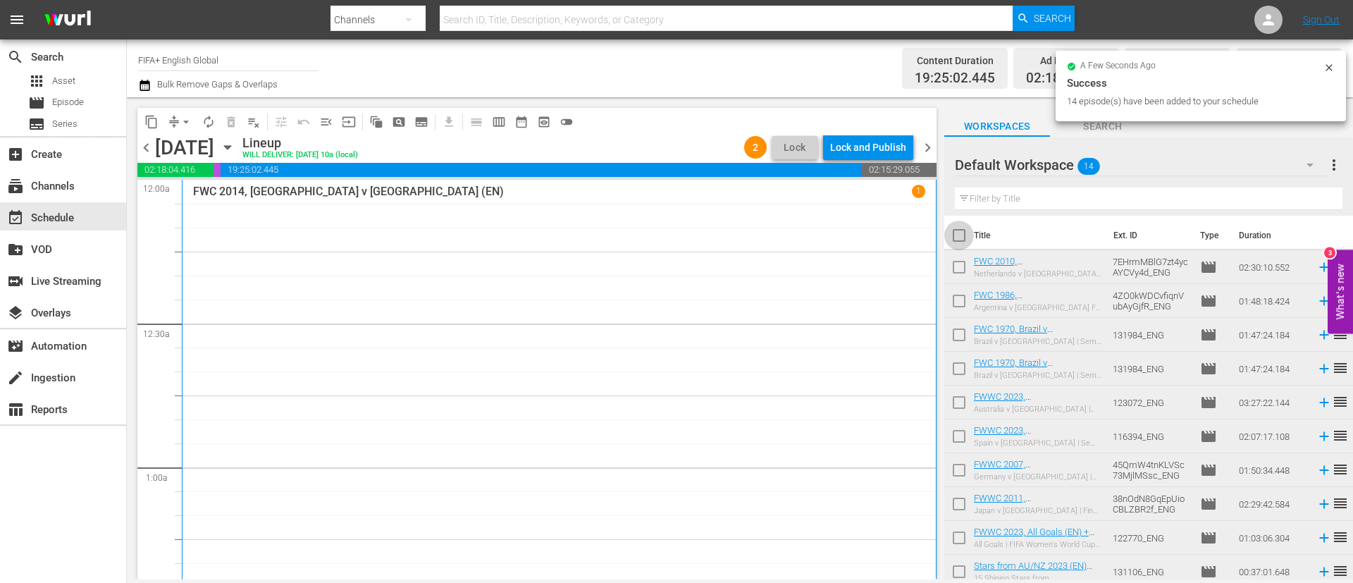
click at [901, 239] on input "checkbox" at bounding box center [959, 238] width 30 height 30
checkbox input "true"
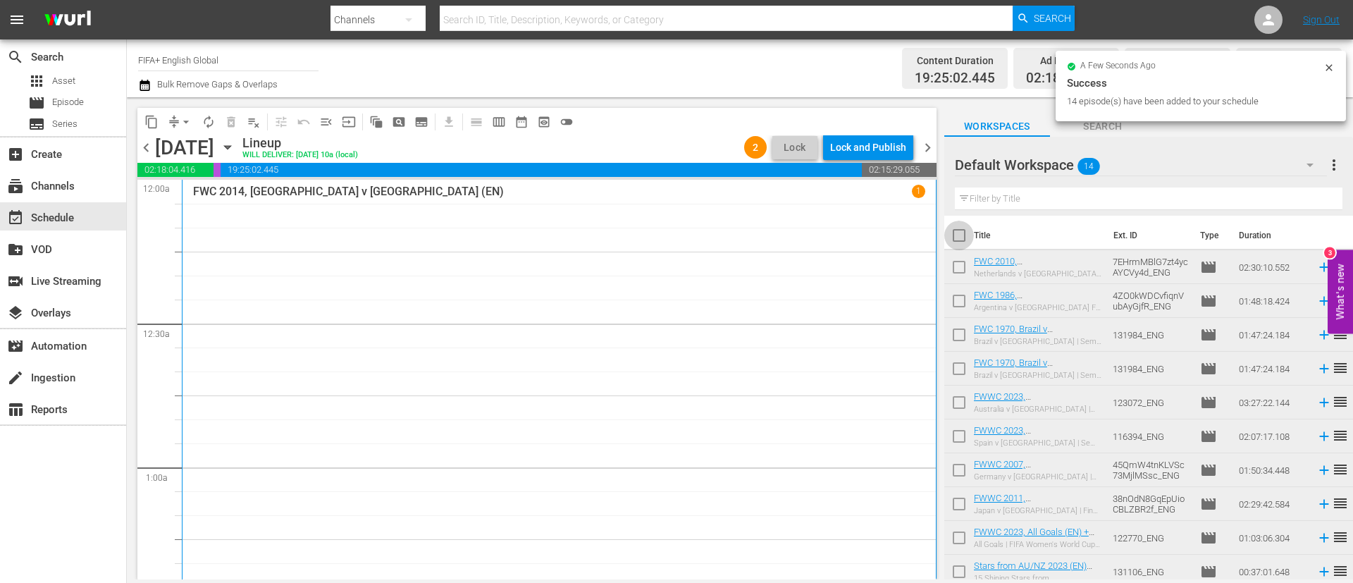
checkbox input "true"
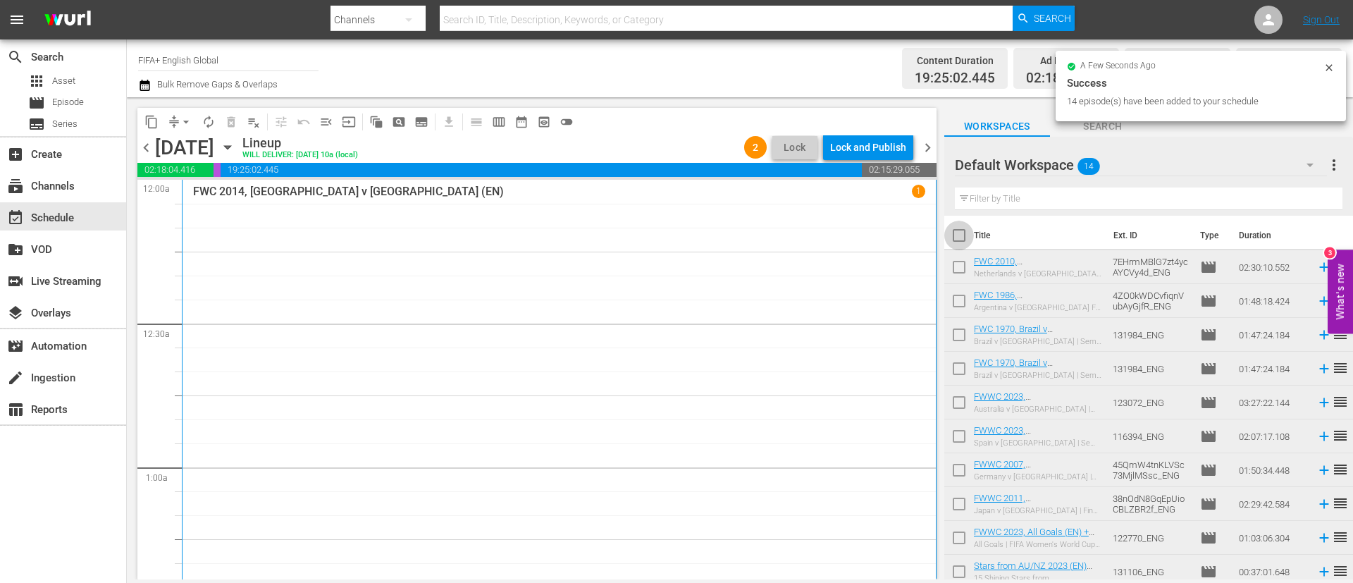
checkbox input "true"
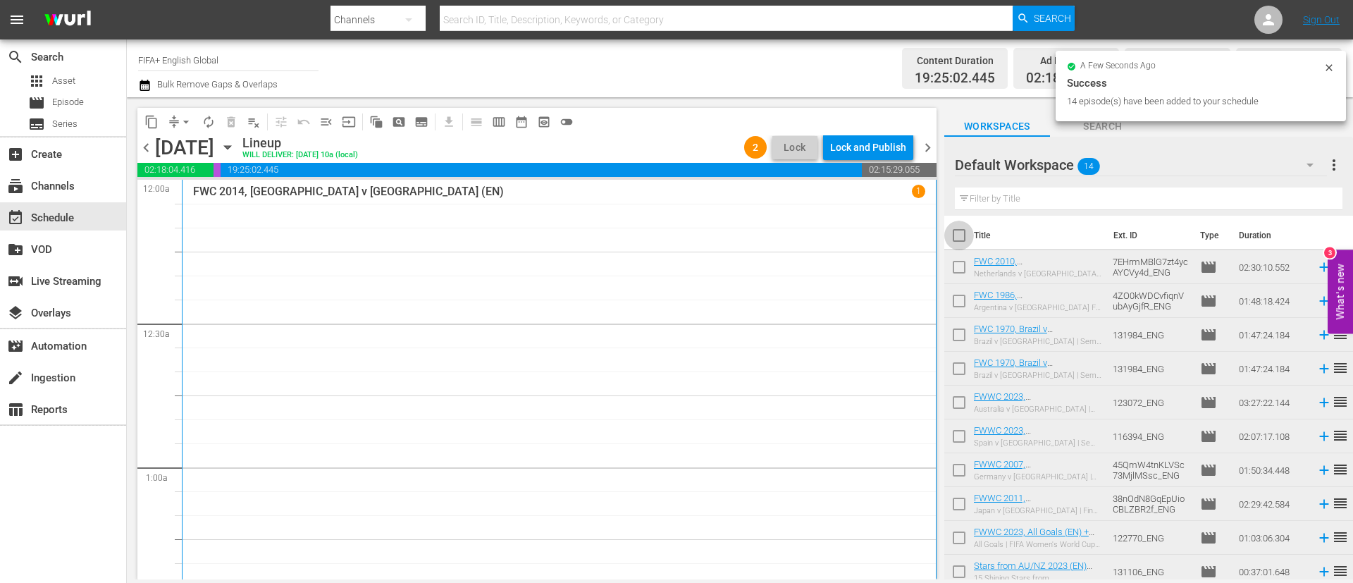
checkbox input "true"
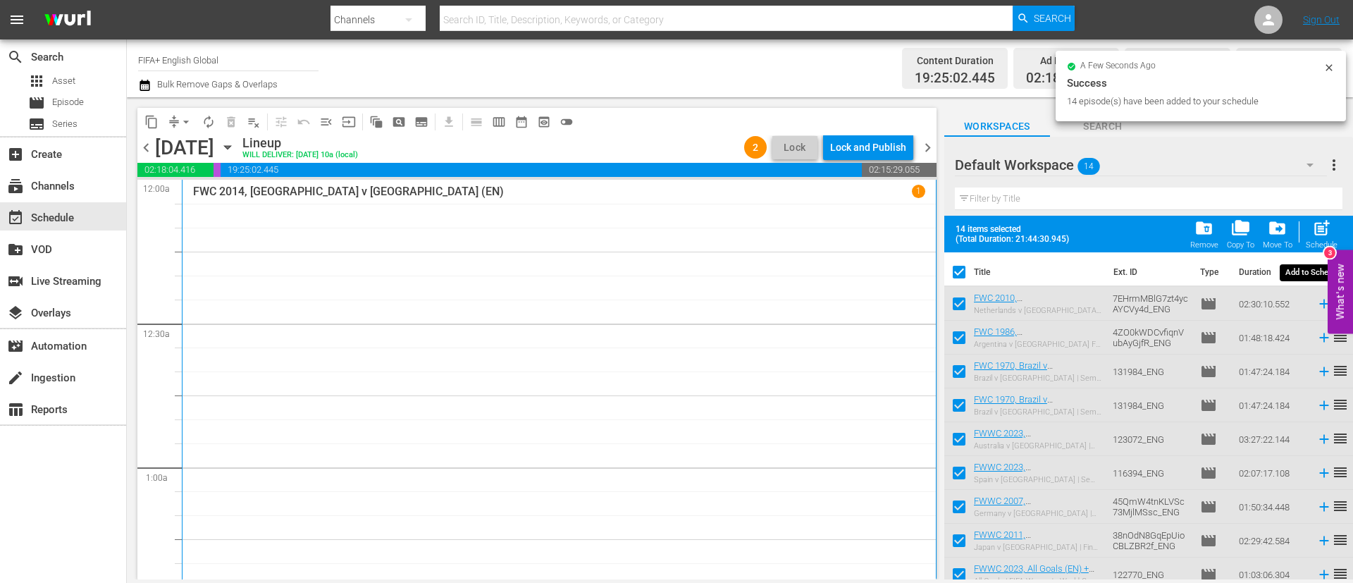
click at [901, 223] on div "post_add Schedule" at bounding box center [1321, 233] width 32 height 31
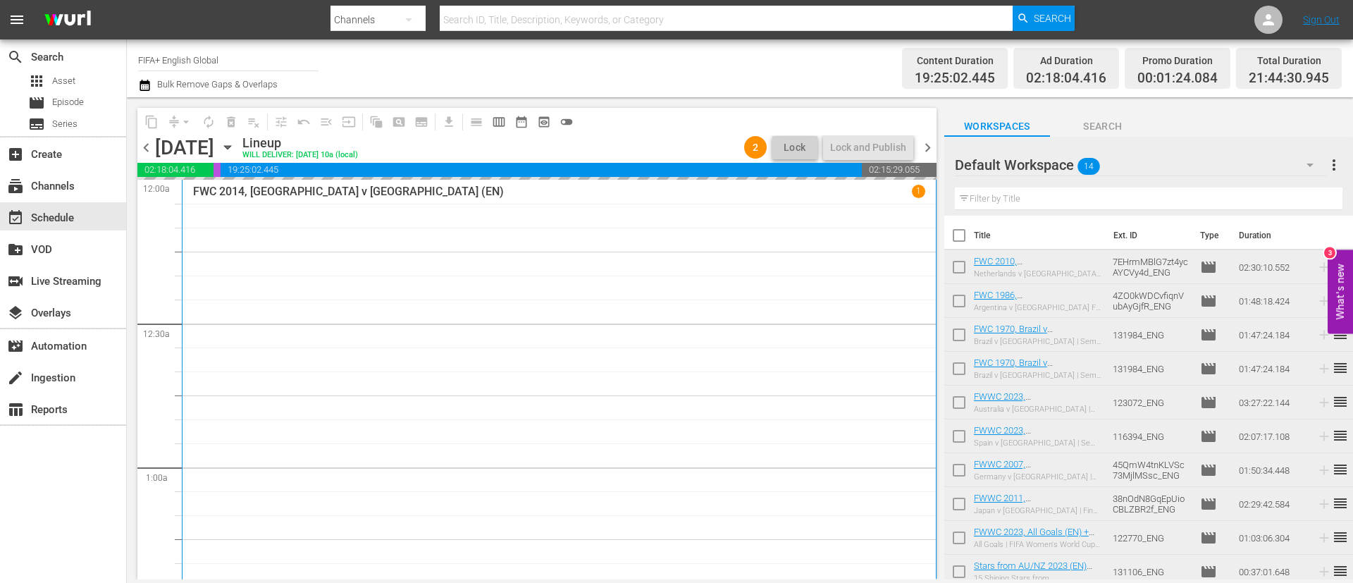
checkbox input "false"
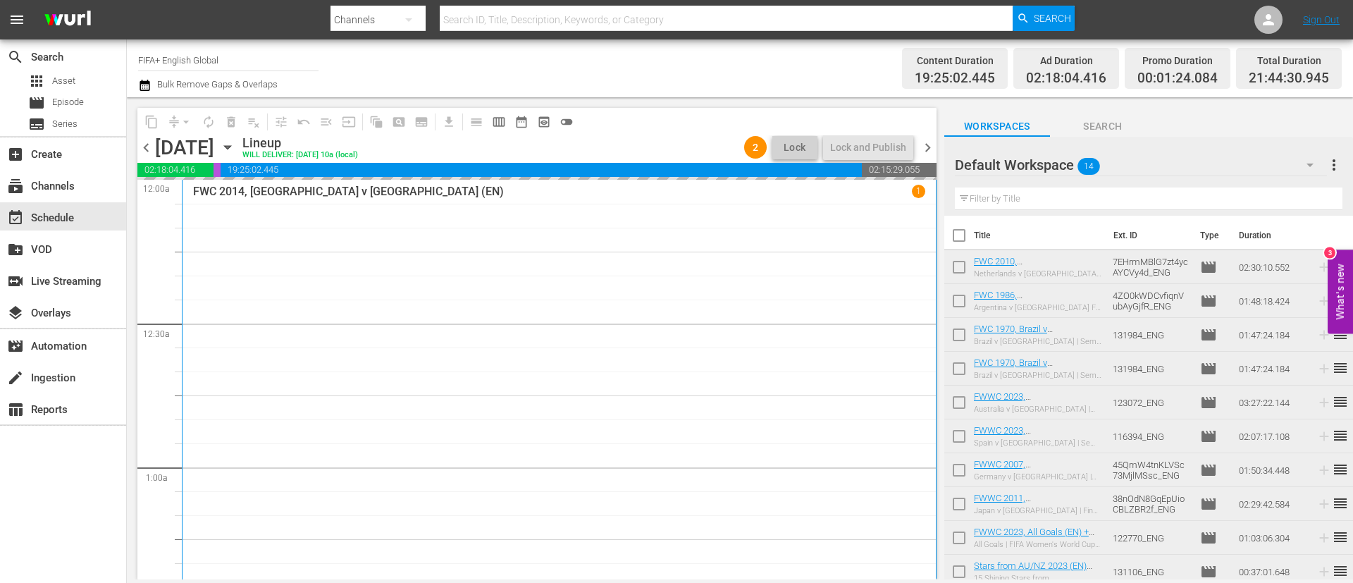
checkbox input "false"
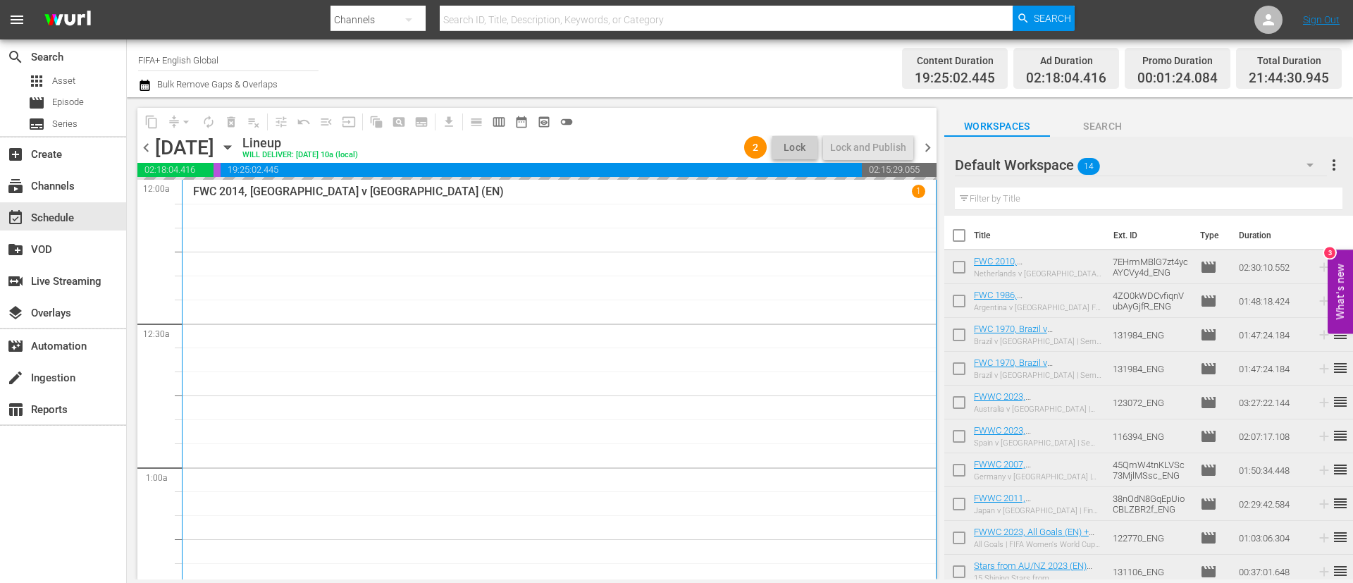
checkbox input "false"
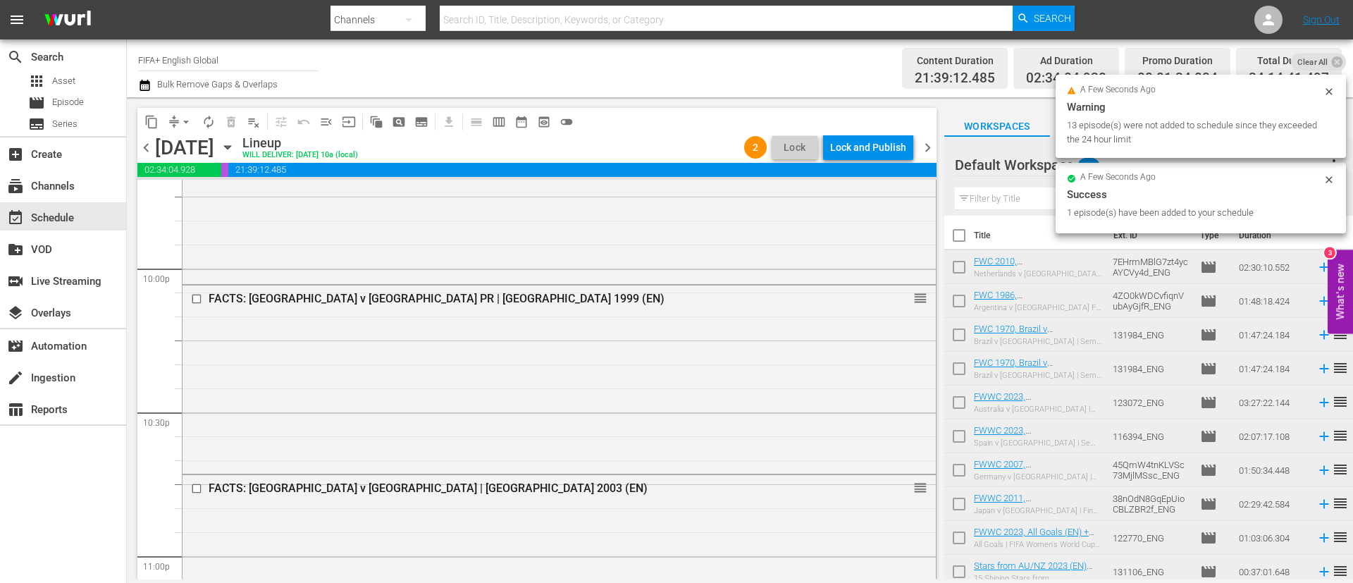
scroll to position [7039, 0]
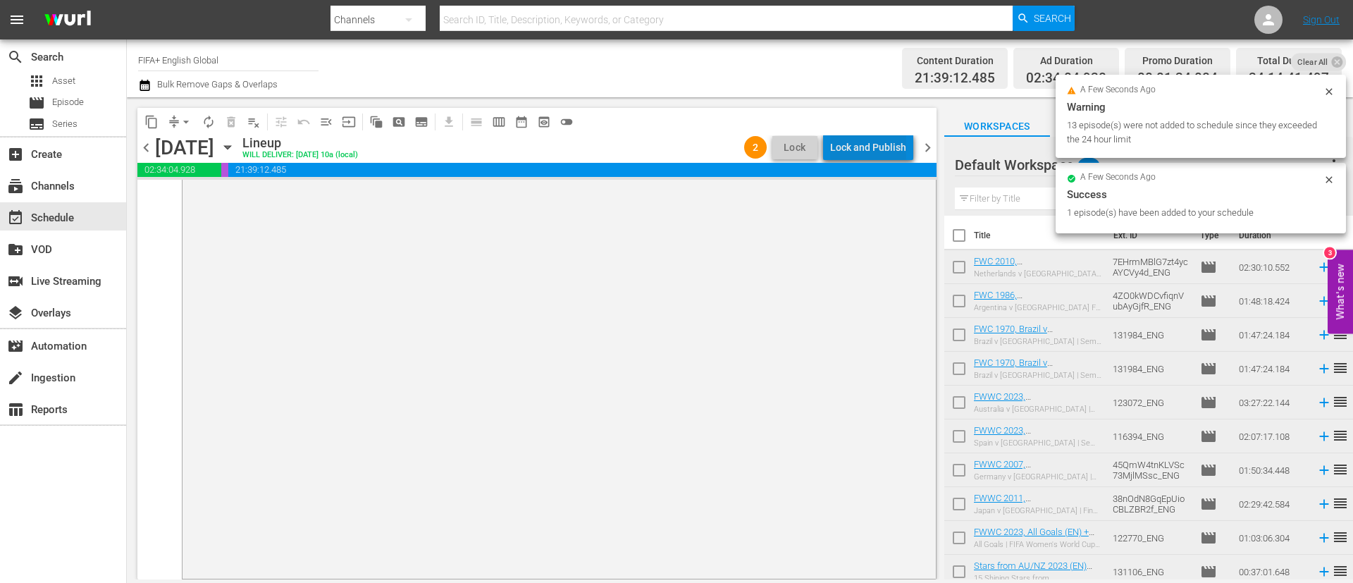
click at [889, 137] on div "Lock and Publish" at bounding box center [868, 147] width 76 height 25
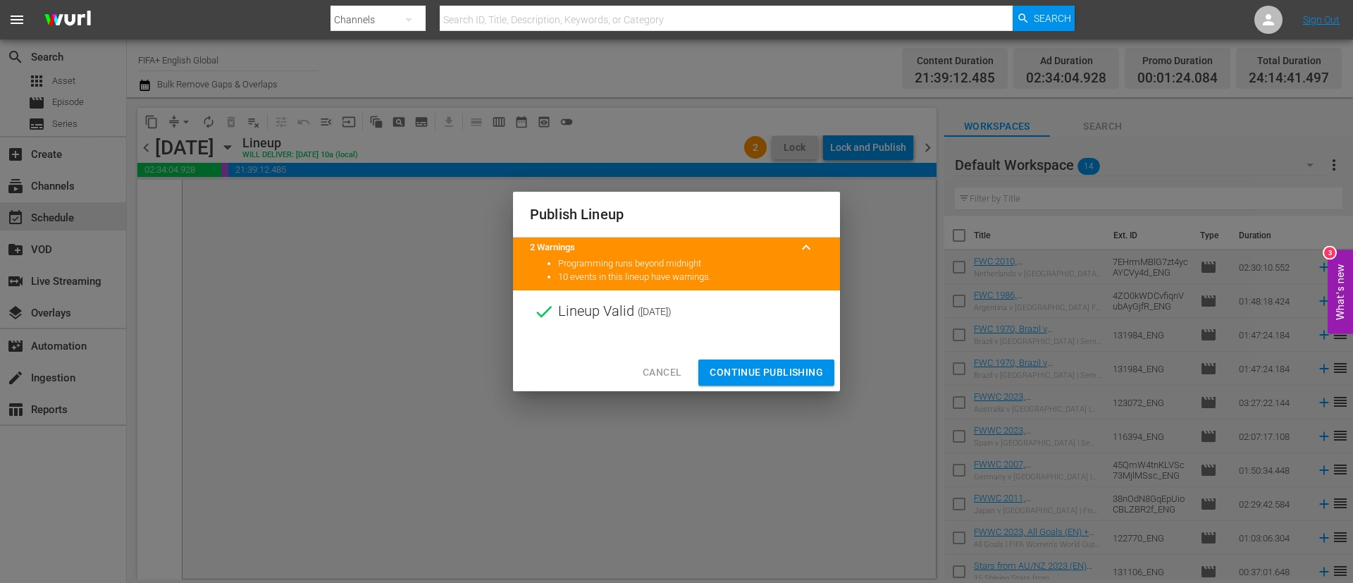
click at [800, 373] on span "Continue Publishing" at bounding box center [765, 373] width 113 height 18
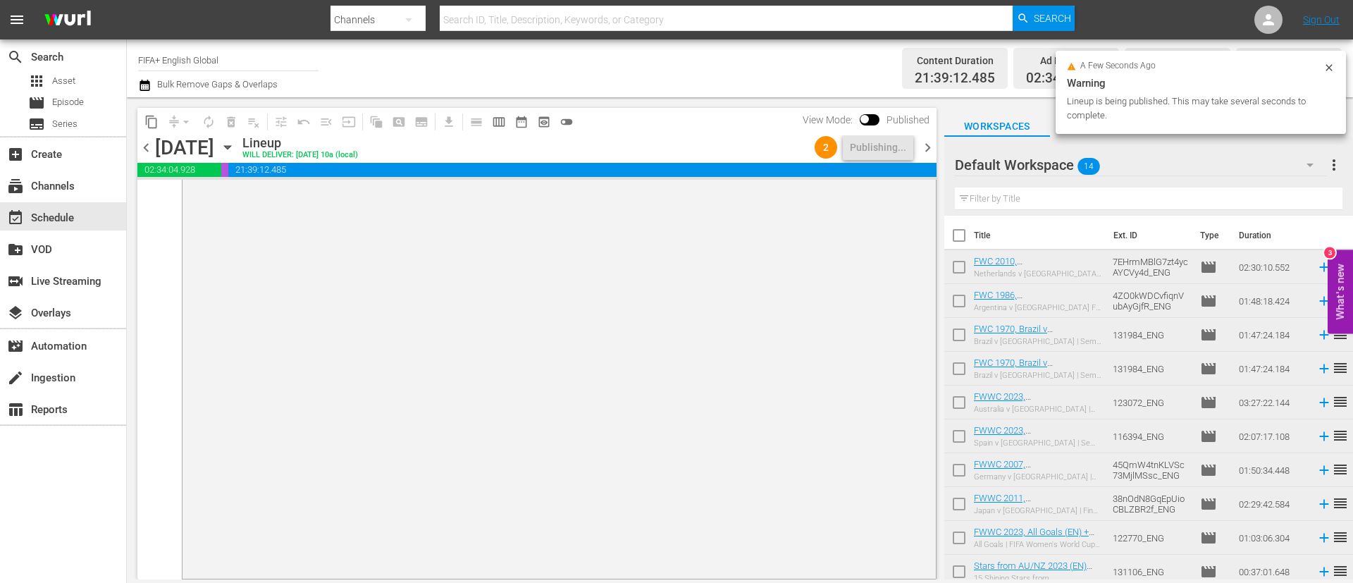
click at [901, 167] on span "more_vert" at bounding box center [1333, 164] width 17 height 17
click at [901, 180] on div "Clear All Workspace Items" at bounding box center [1243, 192] width 166 height 25
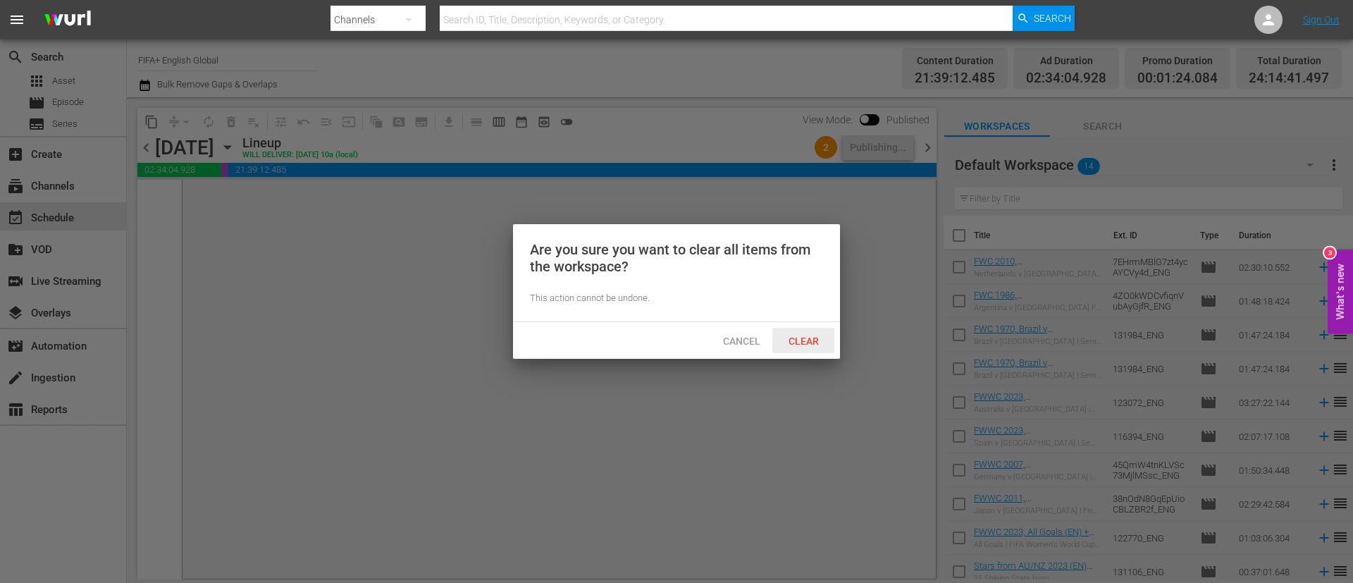
click at [809, 337] on span "Clear" at bounding box center [803, 340] width 53 height 11
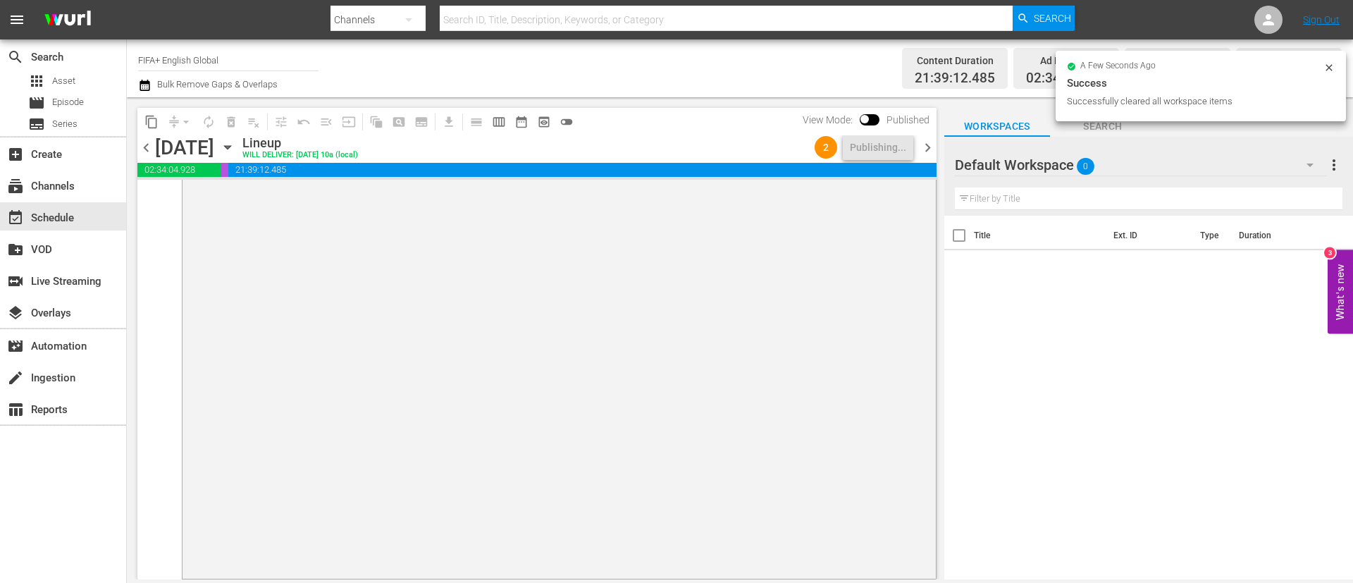
click at [901, 149] on span "chevron_right" at bounding box center [928, 148] width 18 height 18
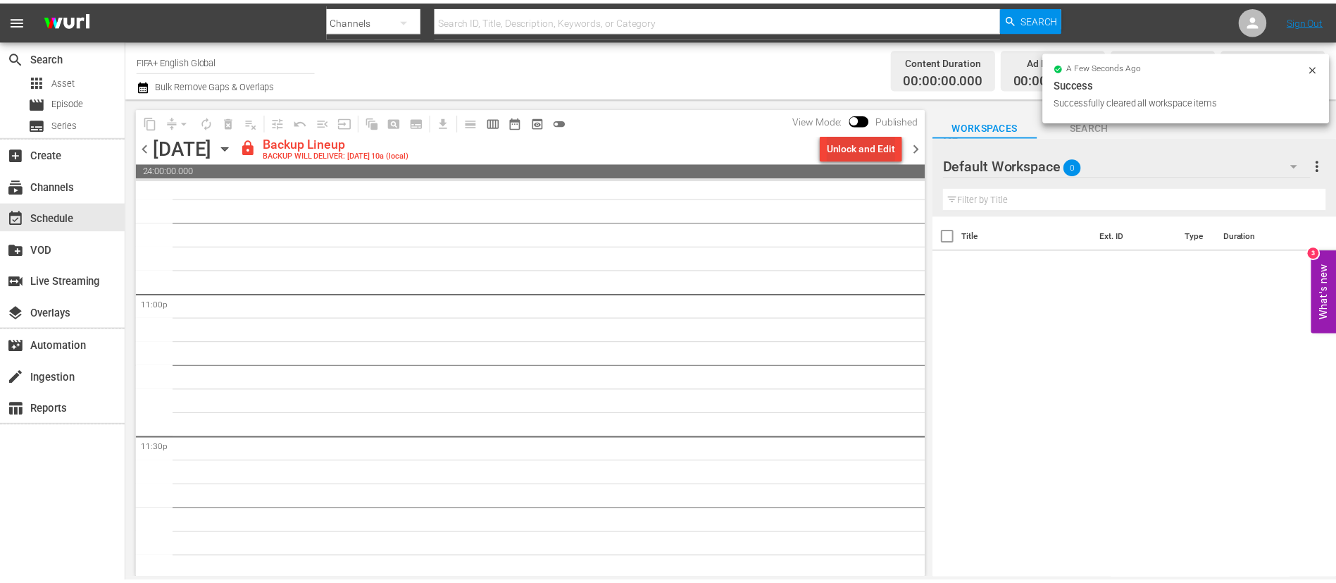
scroll to position [6499, 0]
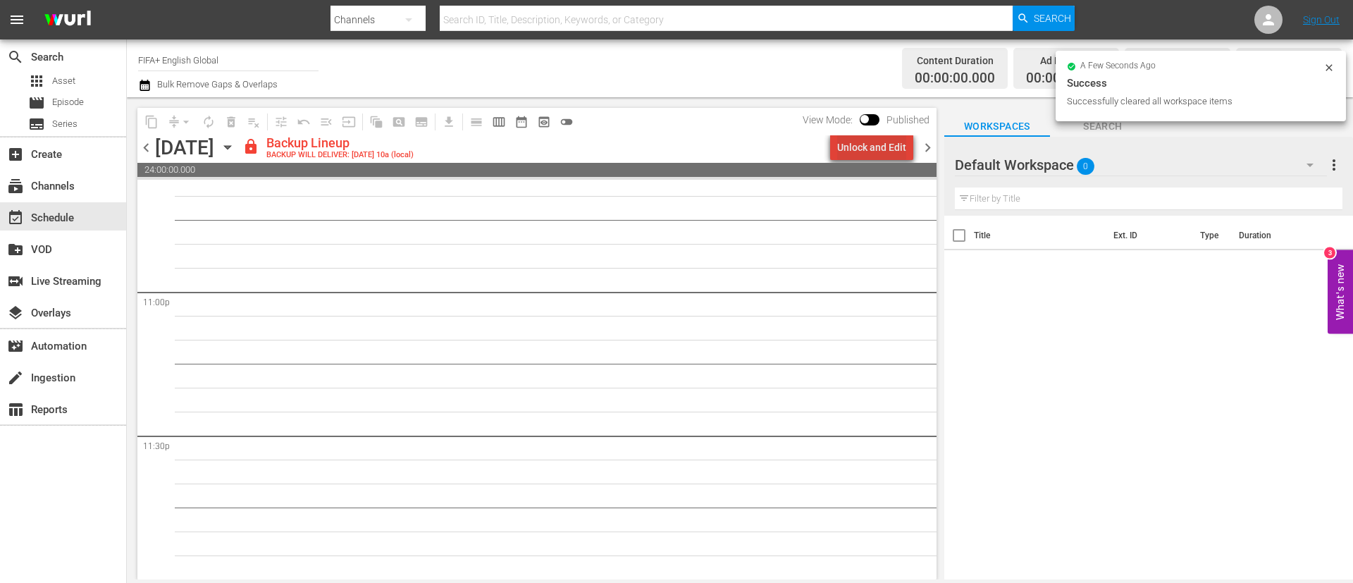
click at [883, 147] on div "Unlock and Edit" at bounding box center [871, 147] width 69 height 25
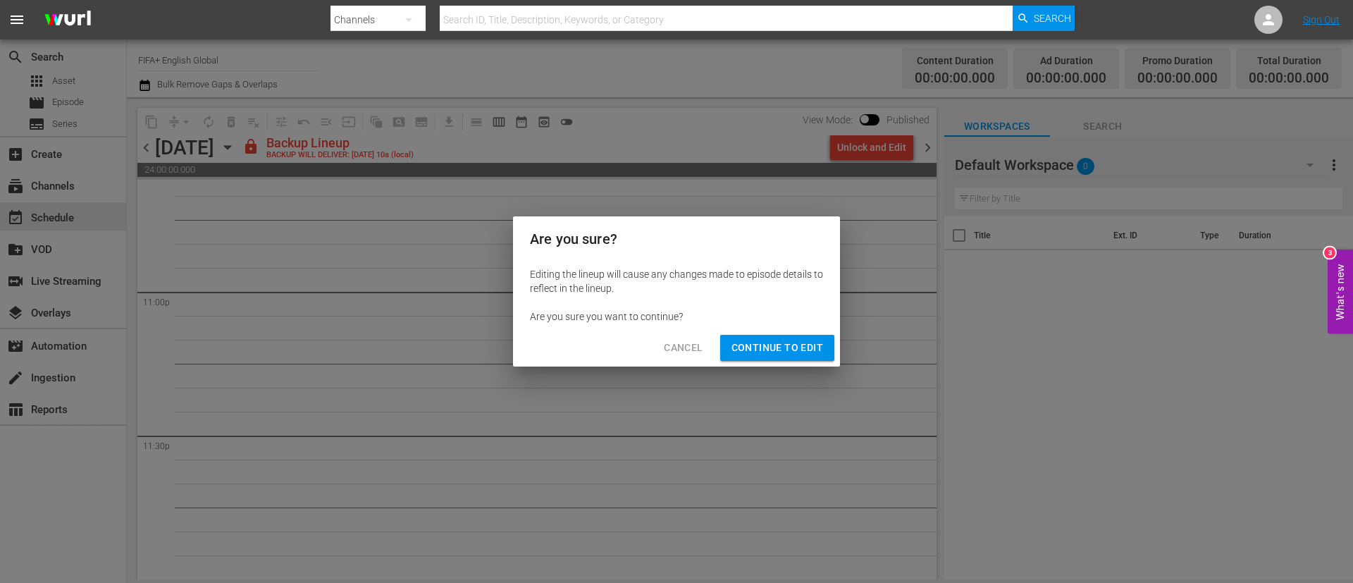
drag, startPoint x: 797, startPoint y: 357, endPoint x: 752, endPoint y: 348, distance: 46.0
click at [797, 358] on button "Continue to Edit" at bounding box center [777, 348] width 114 height 26
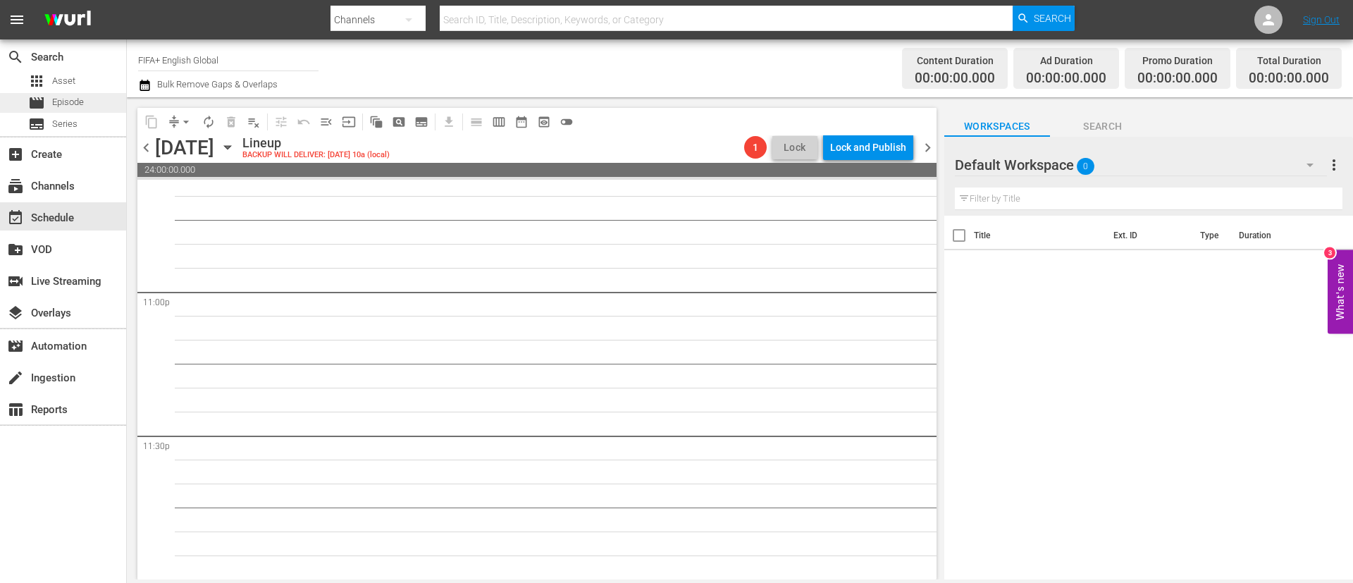
click at [77, 104] on span "Episode" at bounding box center [68, 102] width 32 height 14
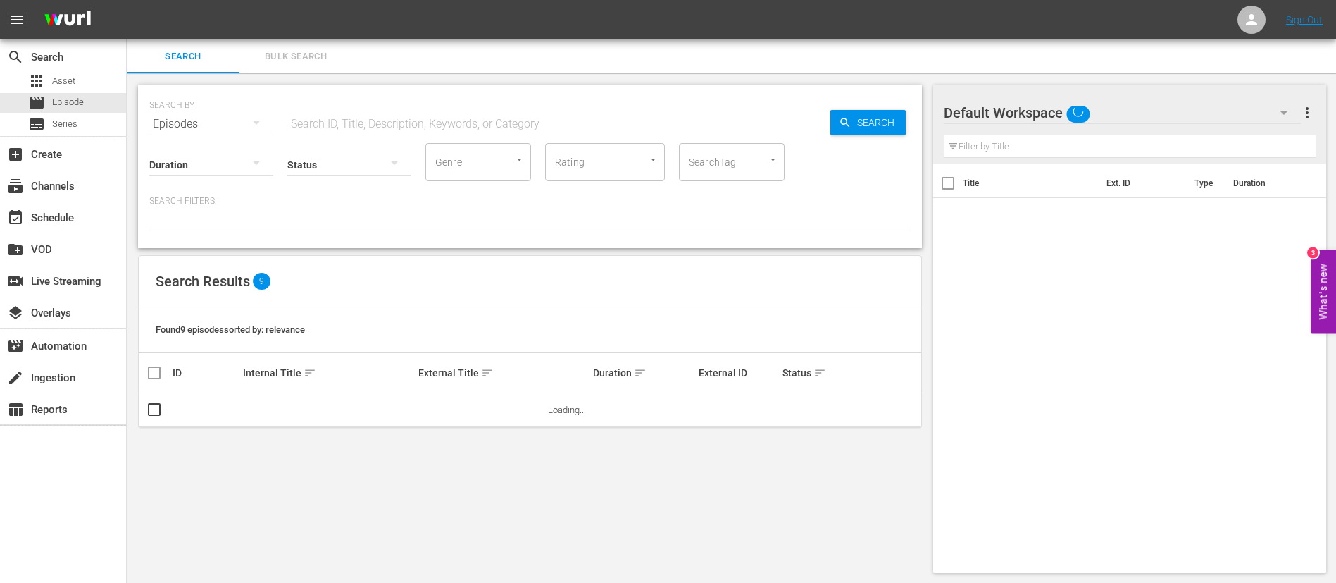
click at [316, 56] on span "Bulk Search" at bounding box center [296, 57] width 96 height 16
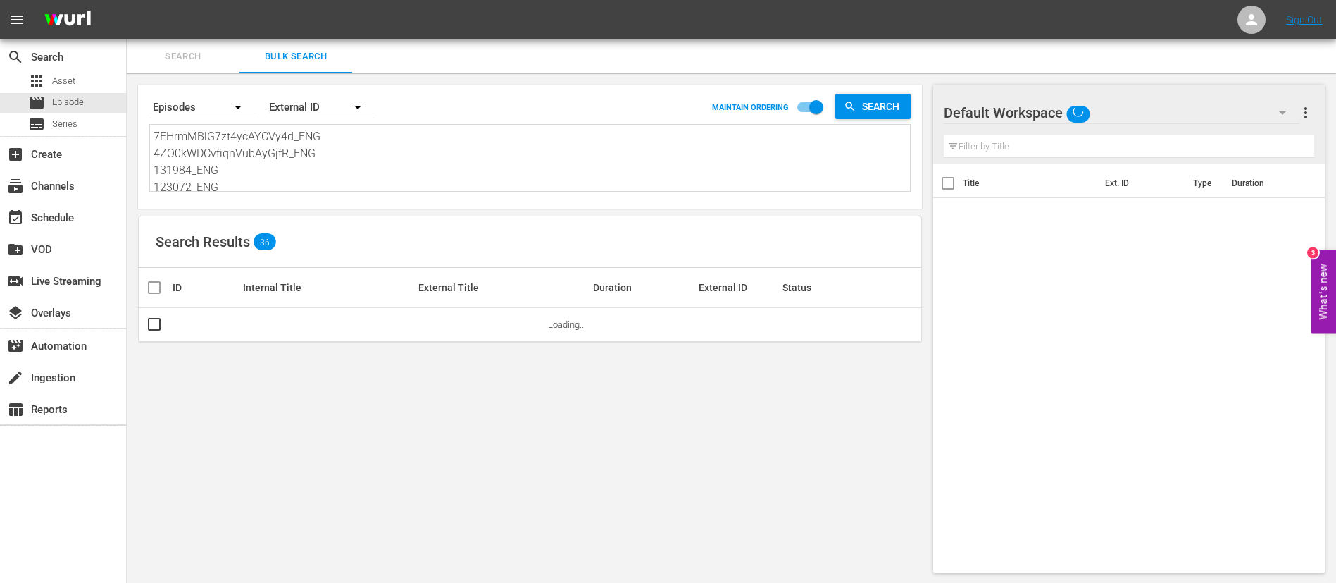
click at [330, 170] on textarea "7EHrmMBlG7zt4ycAYCVy4d_ENG 4ZO0kWDCvfiqnVubAyGjfR_ENG 131984_ENG 123072_ENG 116…" at bounding box center [532, 160] width 757 height 64
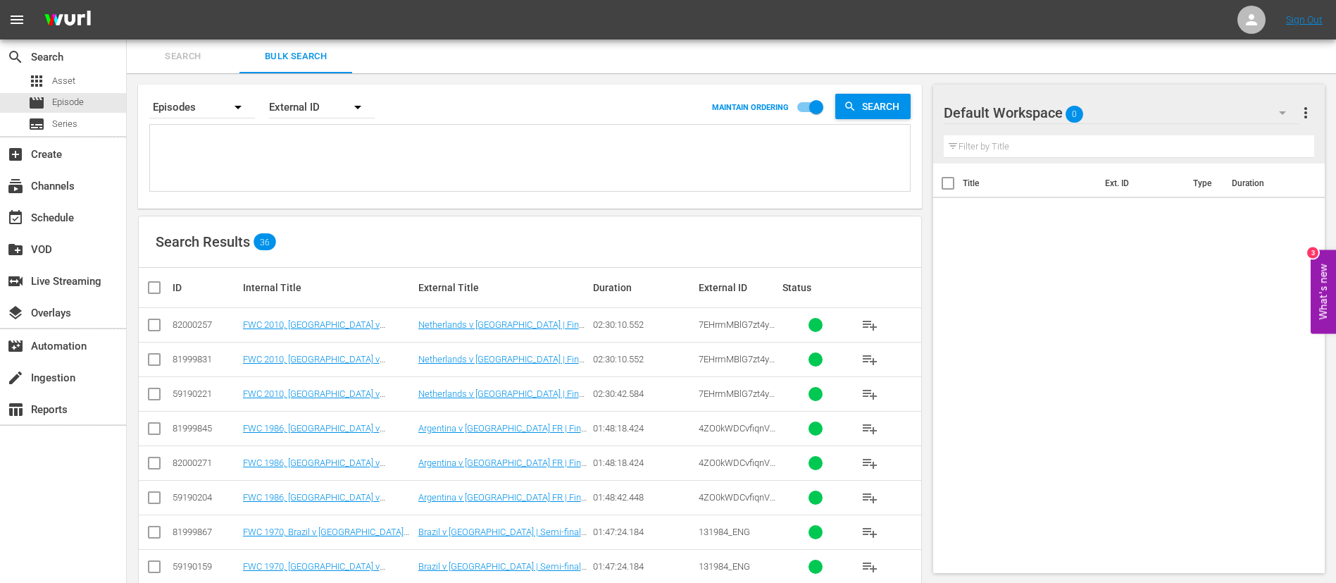
paste textarea "8ZvjzOYODw13FFUp0D4Gv_ENG 134760_ENG r5fqv88KOE-Ks7km9yofcw_ENG 116369_ENG 1162…"
type textarea "8ZvjzOYODw13FFUp0D4Gv_ENG 134760_ENG r5fqv88KOE-Ks7km9yofcw_ENG 116369_ENG 1162…"
click at [156, 322] on input "checkbox" at bounding box center [154, 327] width 17 height 17
checkbox input "true"
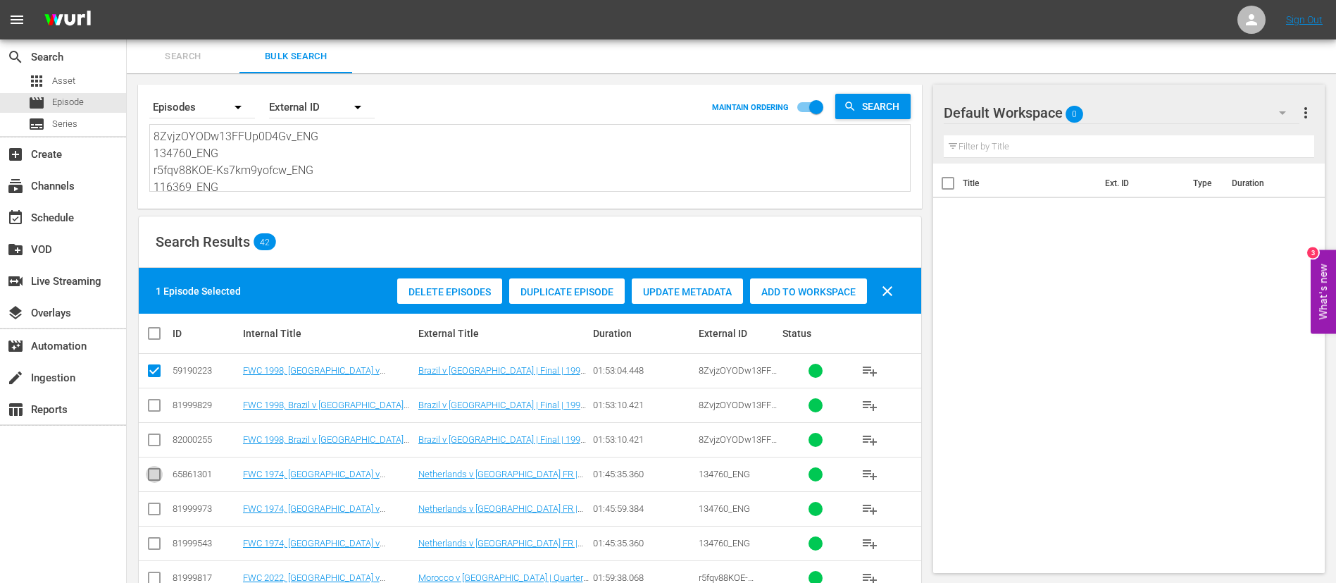
click at [151, 387] on input "checkbox" at bounding box center [154, 476] width 17 height 17
checkbox input "true"
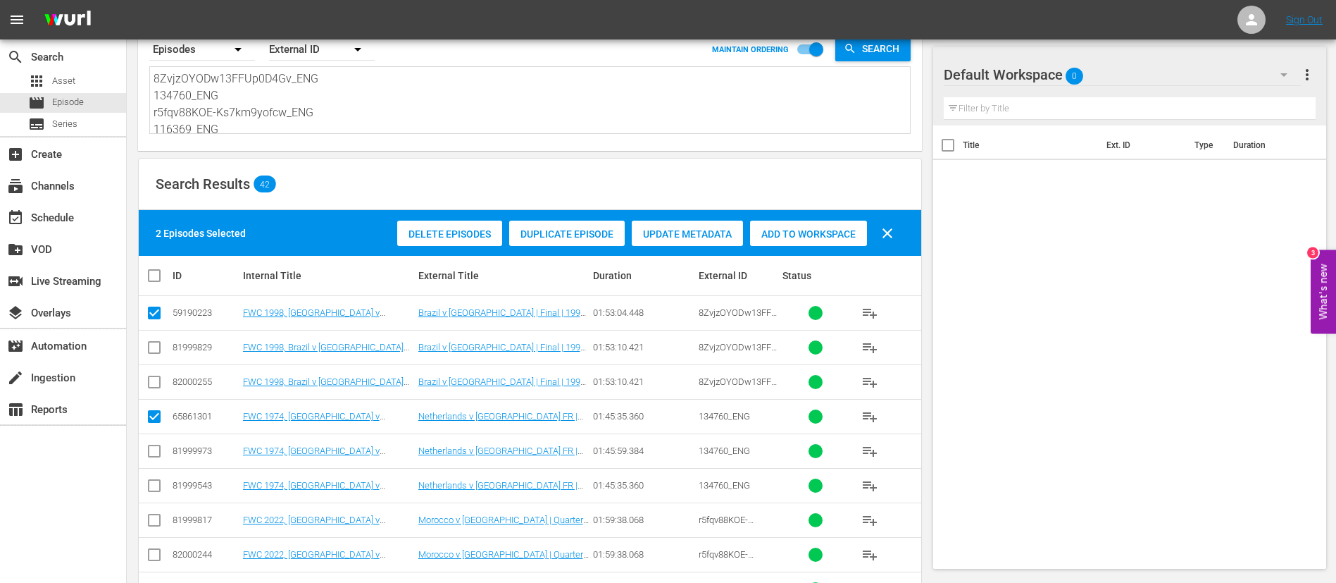
scroll to position [106, 0]
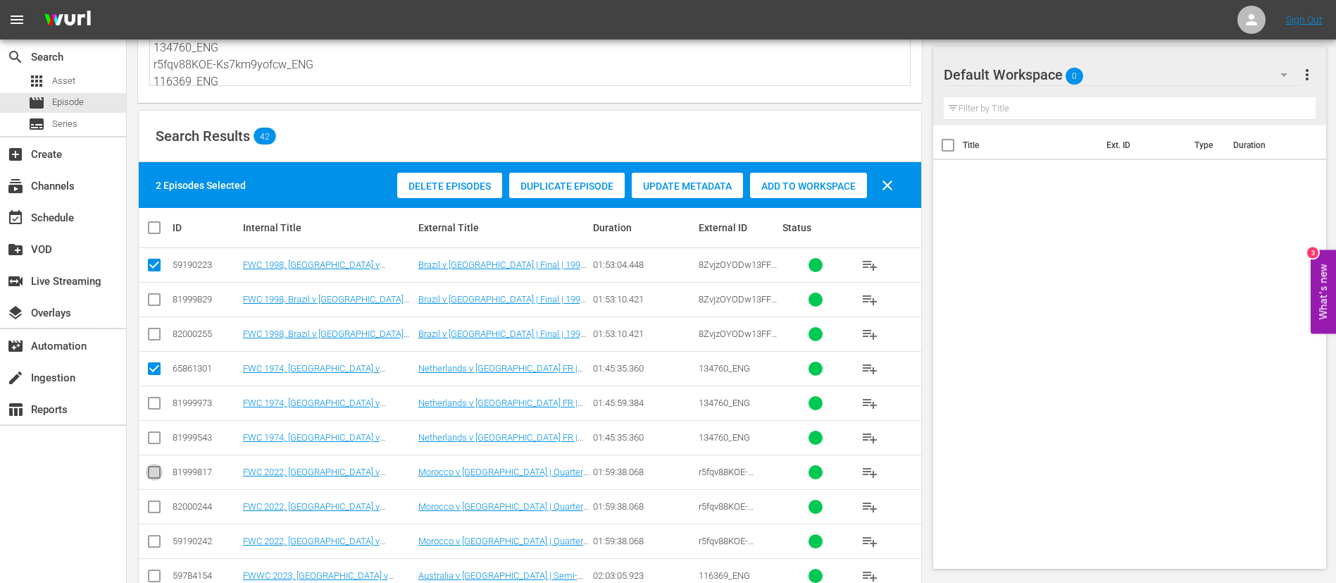
click at [156, 387] on input "checkbox" at bounding box center [154, 474] width 17 height 17
checkbox input "true"
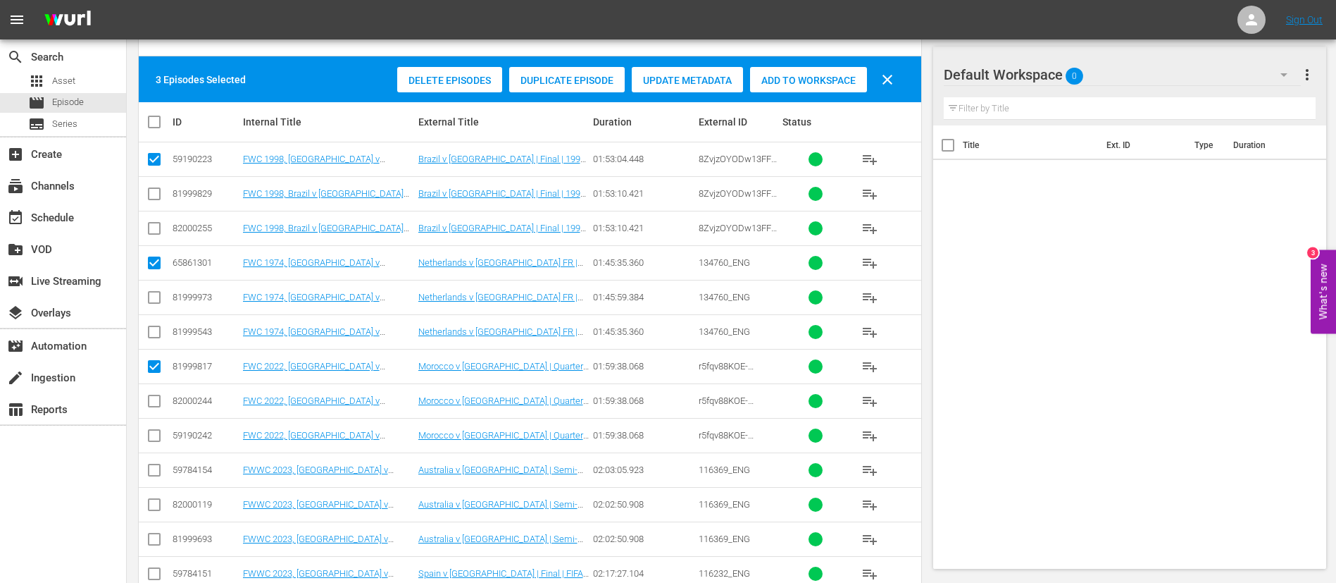
click at [156, 387] on input "checkbox" at bounding box center [154, 472] width 17 height 17
checkbox input "true"
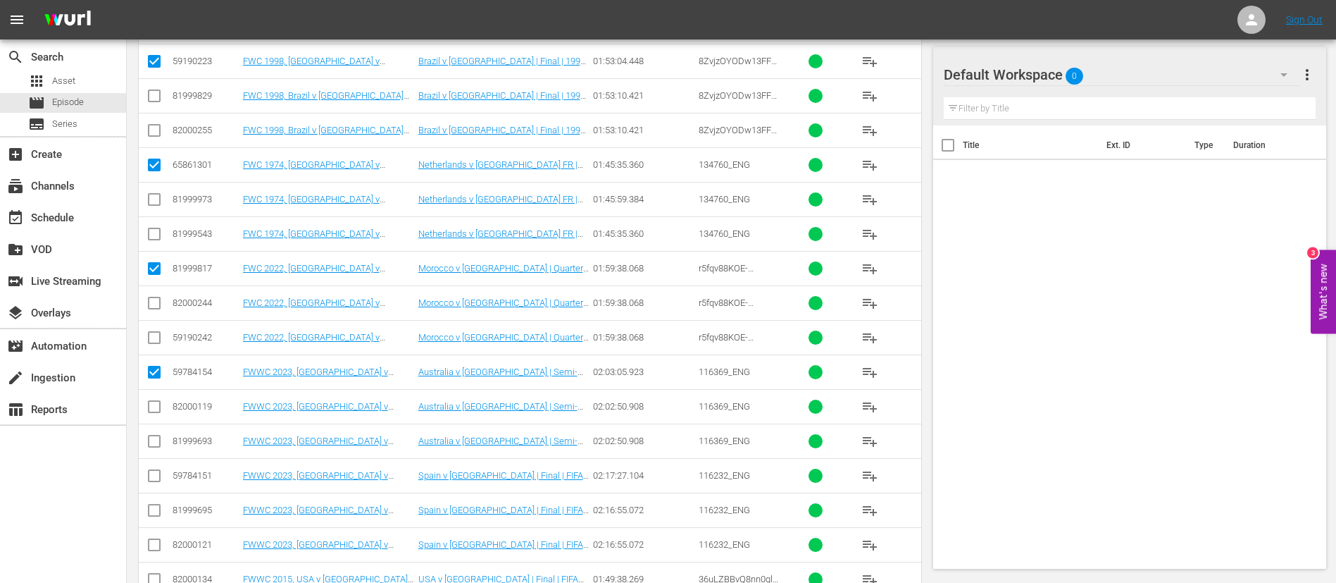
scroll to position [317, 0]
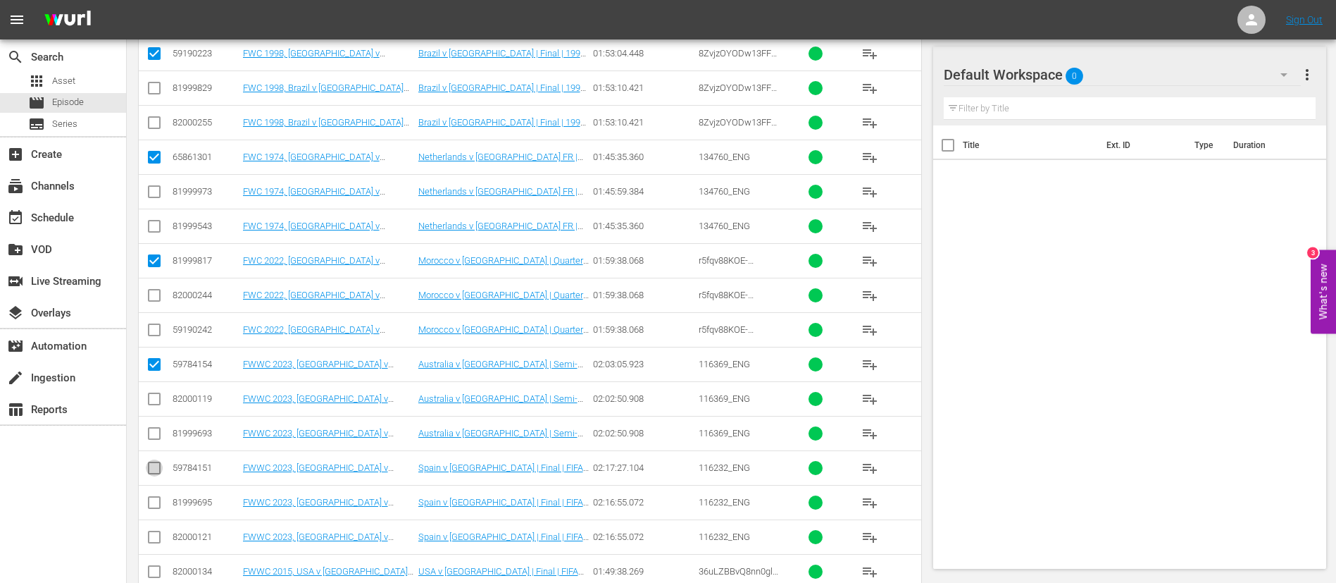
click at [156, 387] on input "checkbox" at bounding box center [154, 470] width 17 height 17
checkbox input "true"
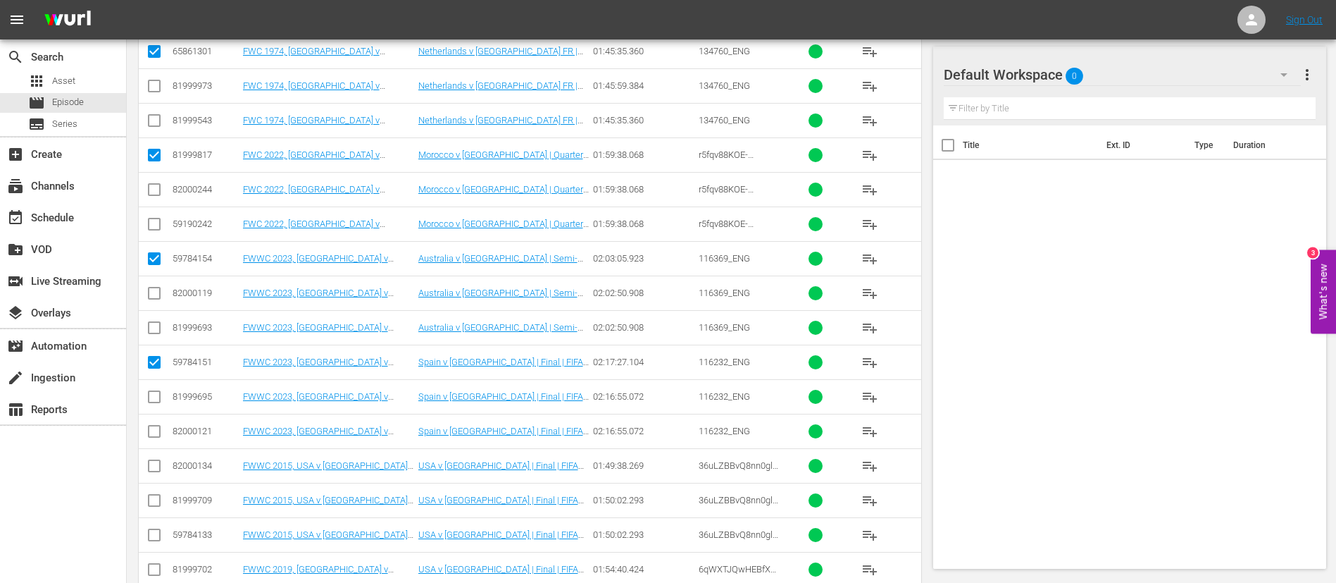
click at [156, 387] on input "checkbox" at bounding box center [154, 468] width 17 height 17
checkbox input "true"
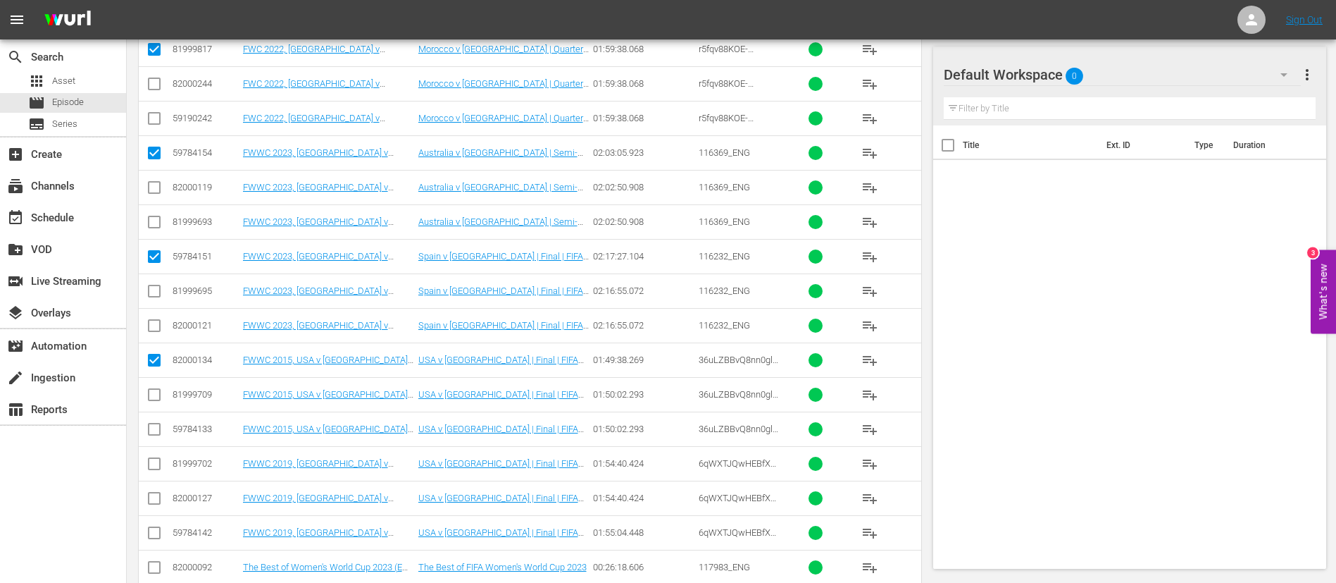
click at [156, 387] on input "checkbox" at bounding box center [154, 466] width 17 height 17
checkbox input "true"
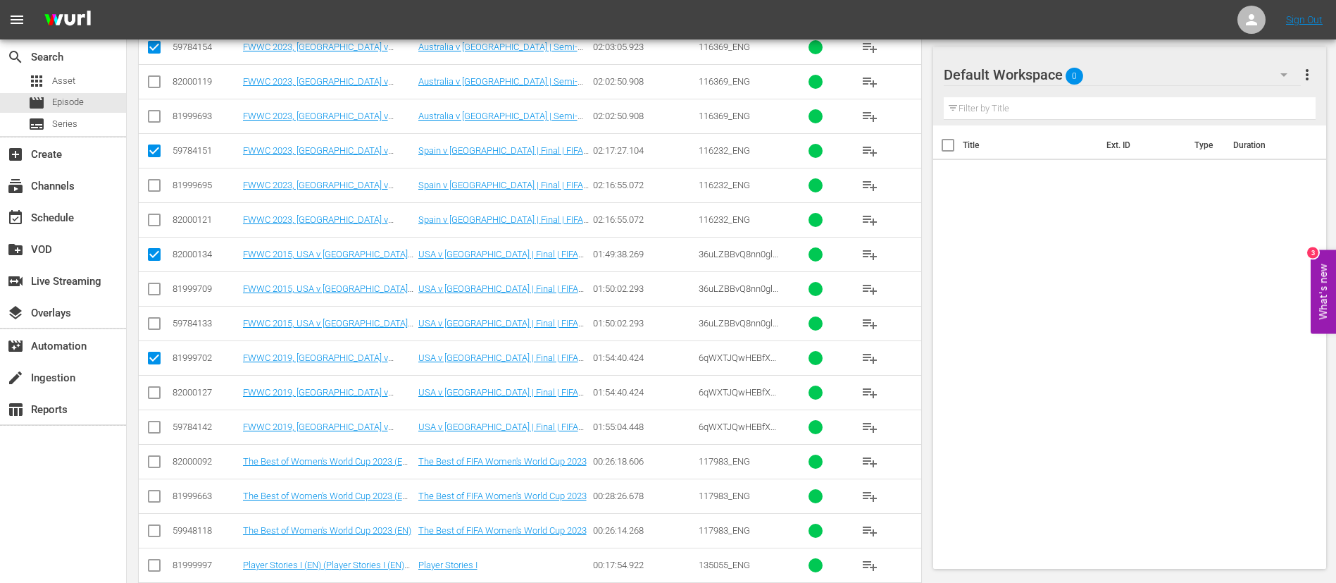
click at [156, 387] on input "checkbox" at bounding box center [154, 464] width 17 height 17
checkbox input "true"
click at [149, 387] on input "checkbox" at bounding box center [154, 567] width 17 height 17
checkbox input "true"
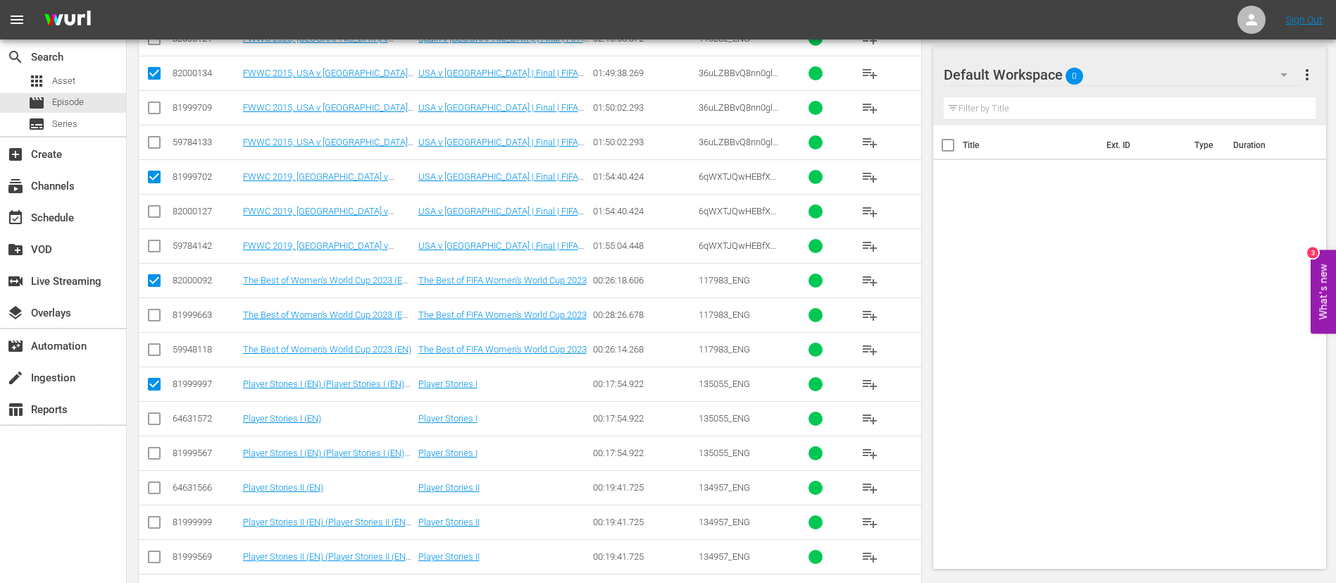
scroll to position [845, 0]
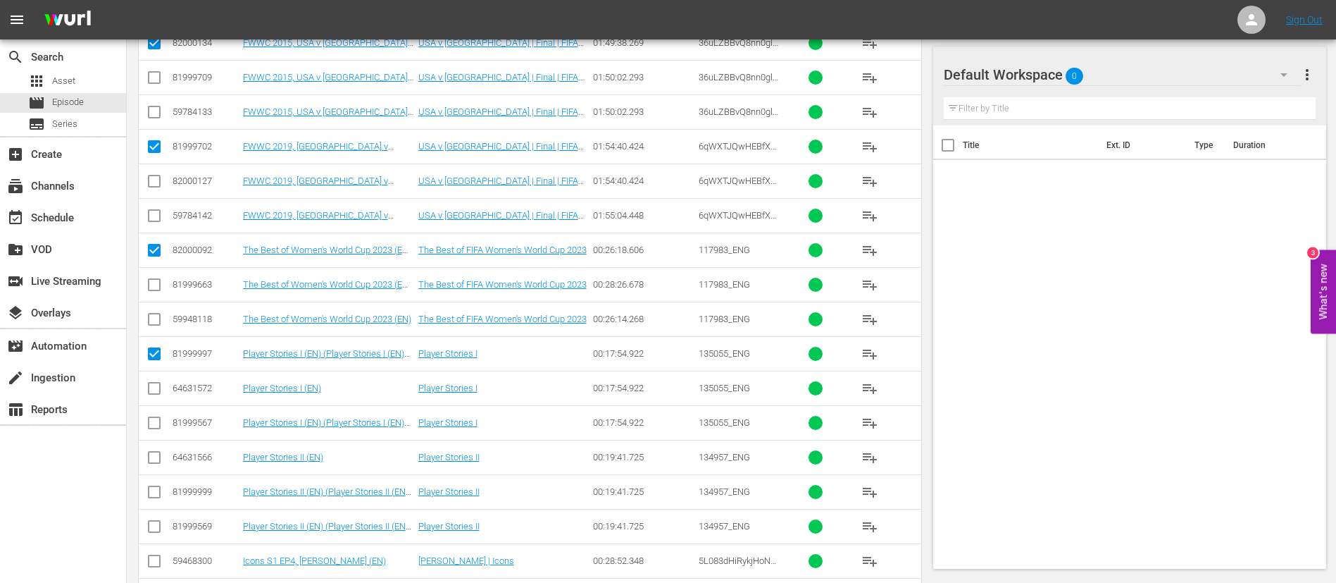
click at [156, 387] on input "checkbox" at bounding box center [154, 460] width 17 height 17
checkbox input "true"
click at [148, 387] on input "checkbox" at bounding box center [154, 563] width 17 height 17
checkbox input "true"
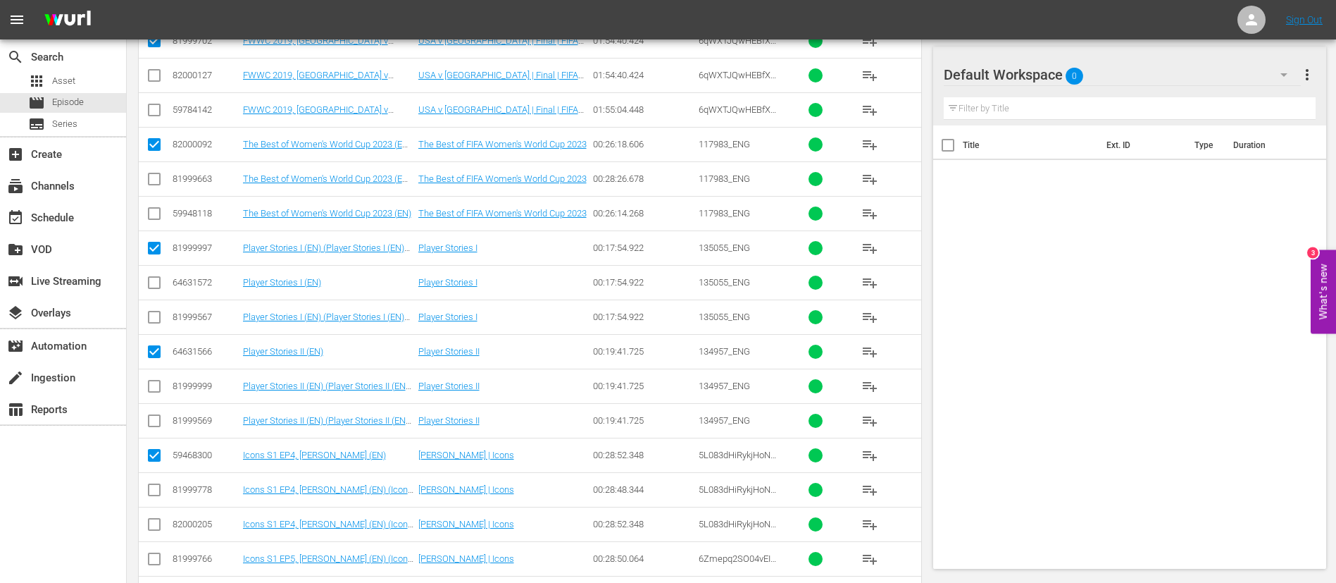
scroll to position [1057, 0]
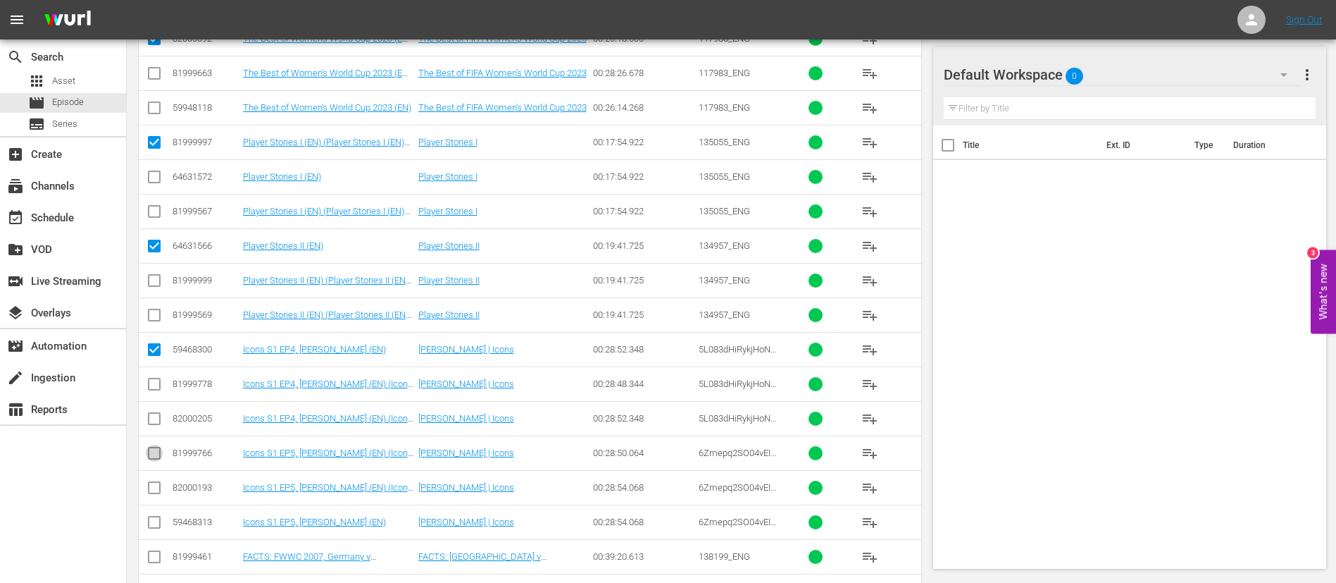
click at [156, 387] on input "checkbox" at bounding box center [154, 455] width 17 height 17
checkbox input "true"
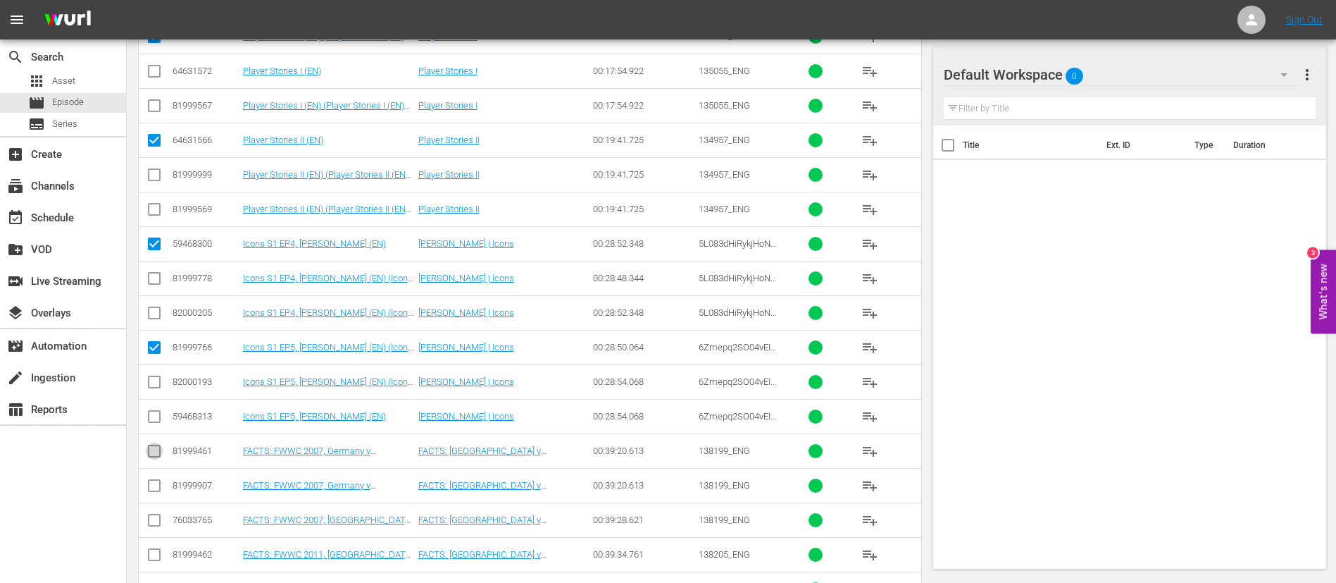
click at [151, 387] on input "checkbox" at bounding box center [154, 453] width 17 height 17
checkbox input "true"
click at [160, 387] on input "checkbox" at bounding box center [154, 557] width 17 height 17
checkbox input "true"
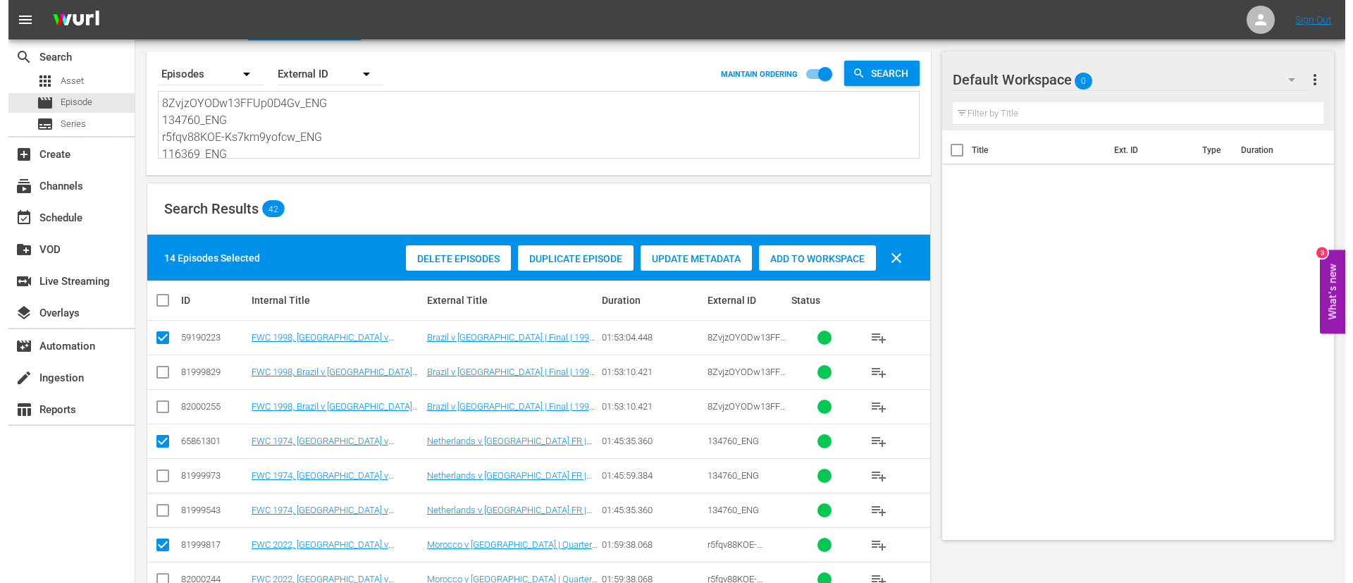
scroll to position [0, 0]
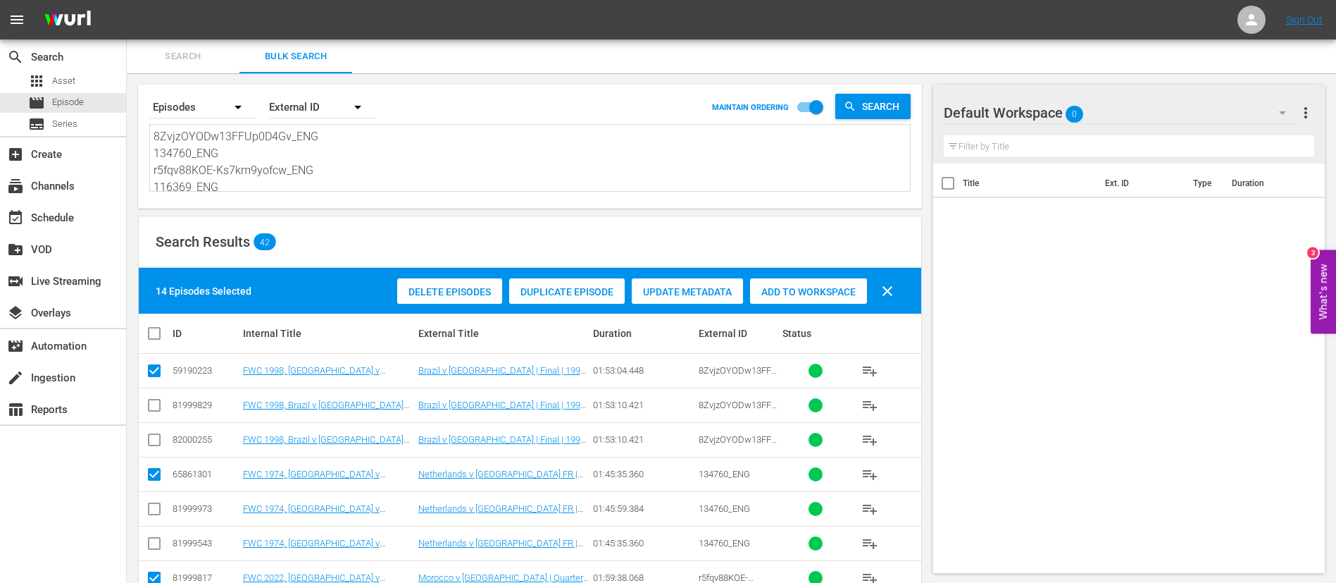
click at [797, 292] on span "Add to Workspace" at bounding box center [808, 291] width 117 height 11
click at [56, 201] on div "event_available Schedule" at bounding box center [63, 217] width 126 height 32
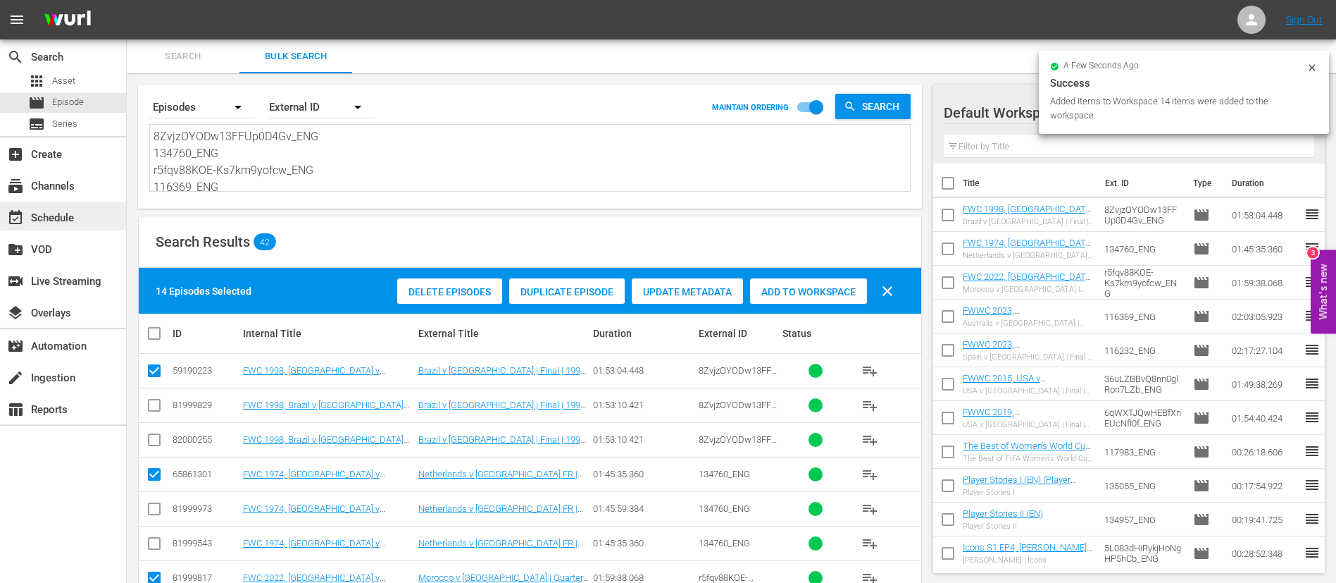
click at [0, 202] on div "event_available Schedule" at bounding box center [63, 216] width 126 height 28
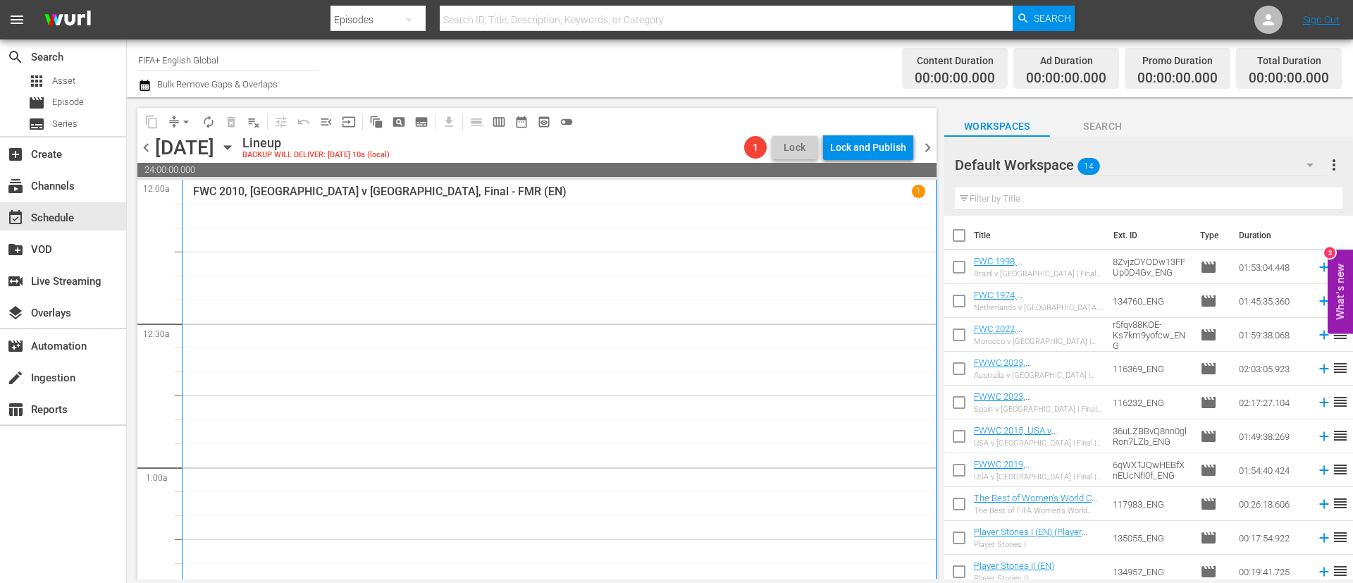
click at [901, 229] on input "checkbox" at bounding box center [959, 238] width 30 height 30
checkbox input "true"
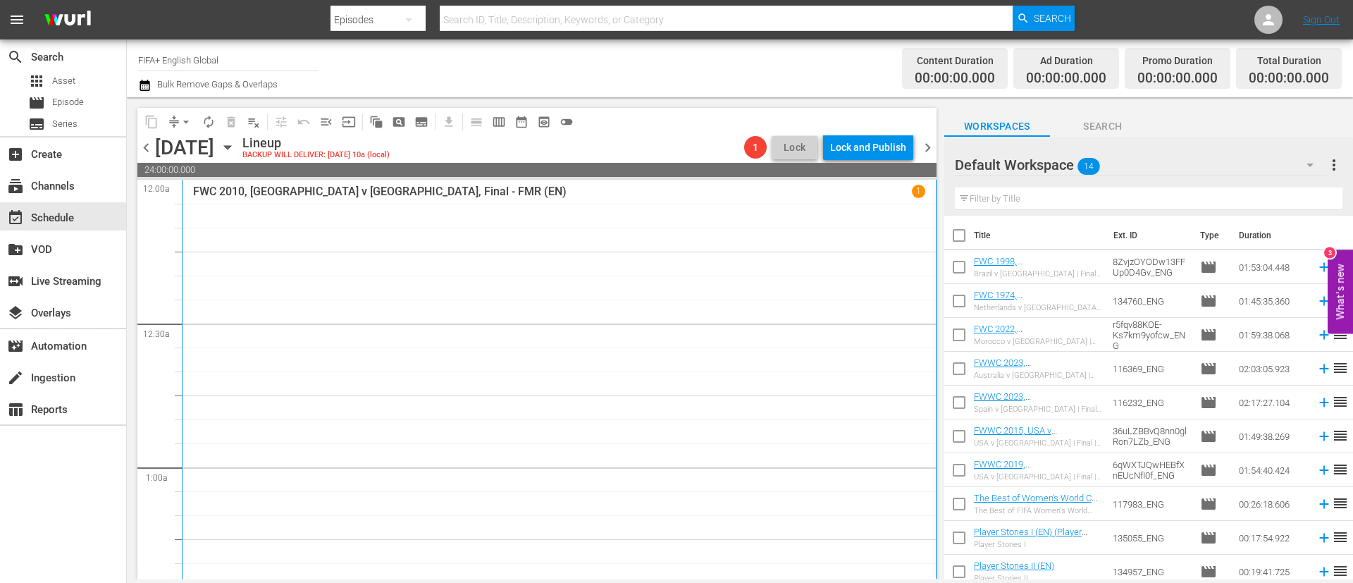
checkbox input "true"
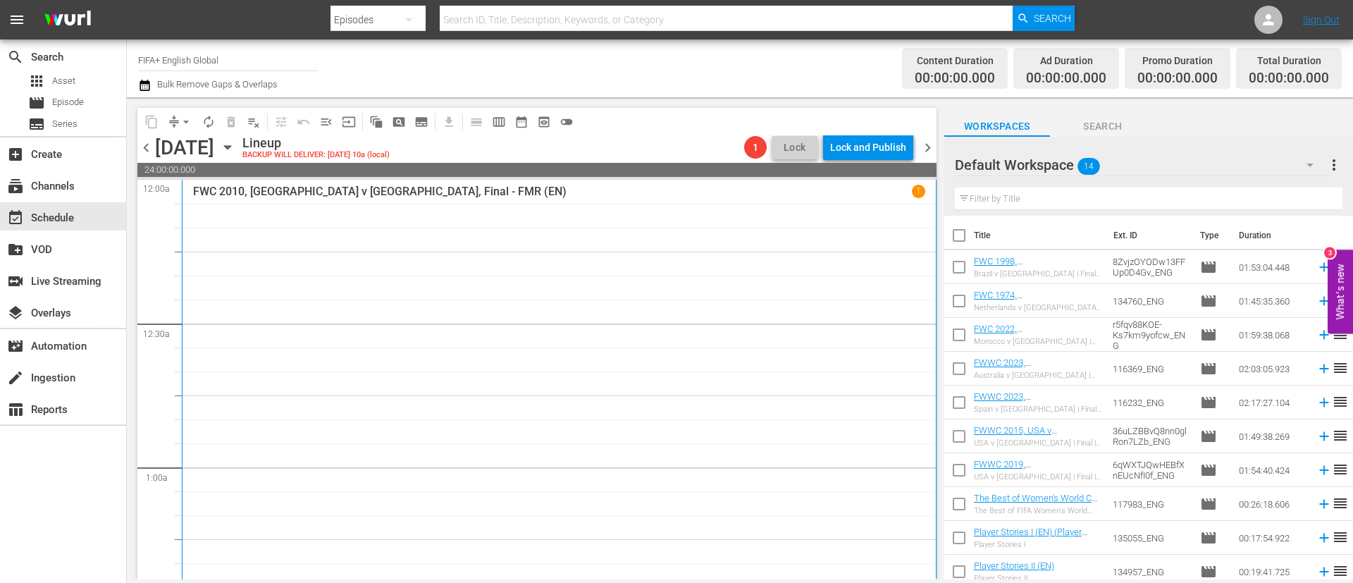
checkbox input "true"
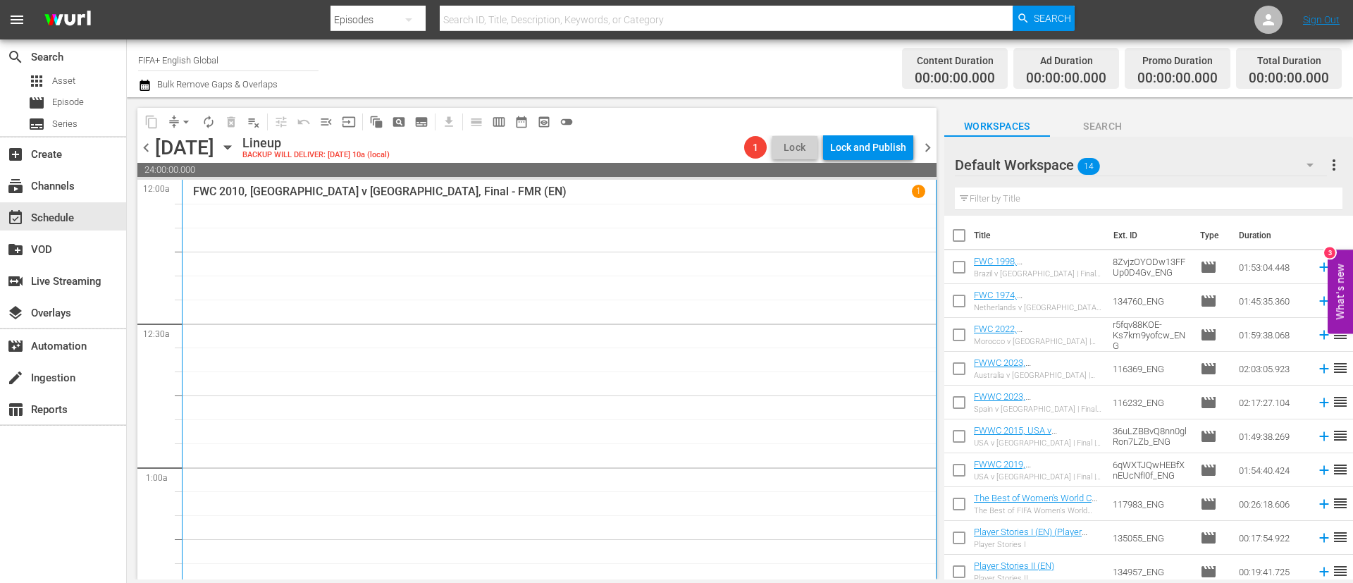
checkbox input "true"
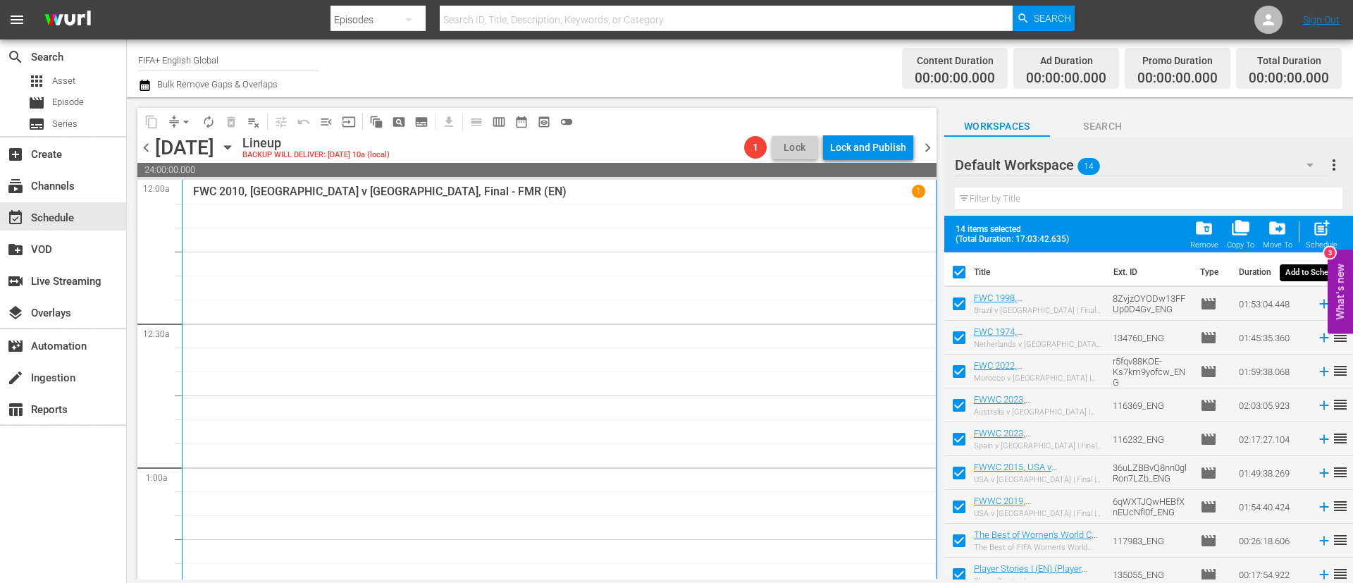
click at [901, 225] on span "post_add" at bounding box center [1321, 227] width 19 height 19
checkbox input "false"
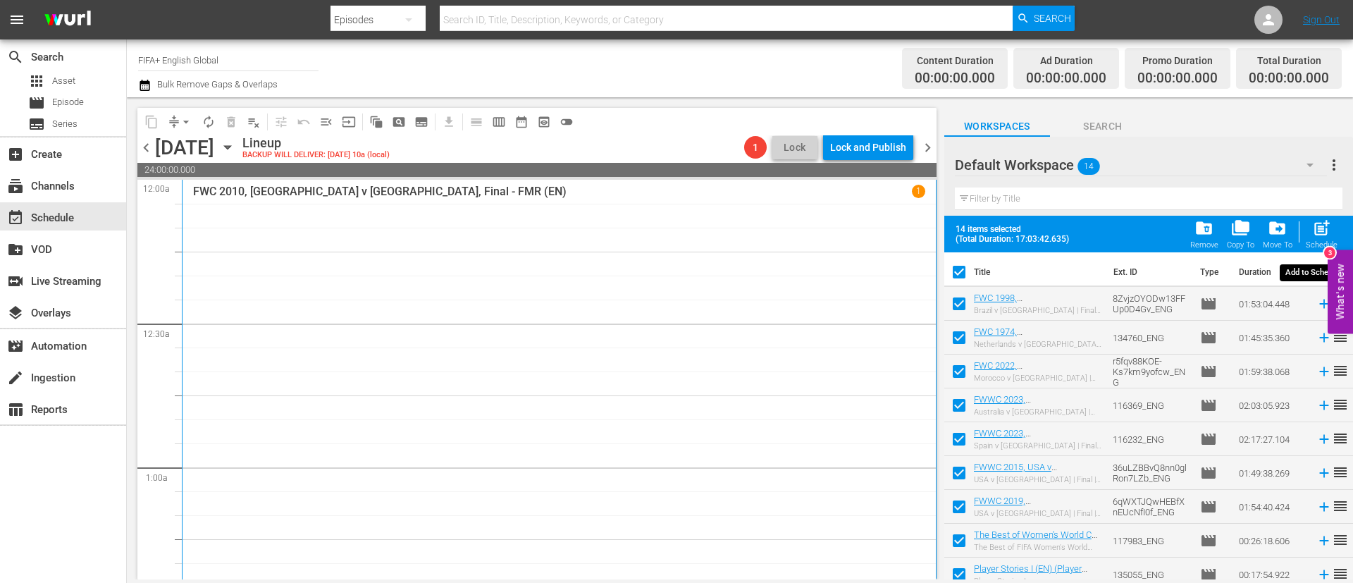
checkbox input "false"
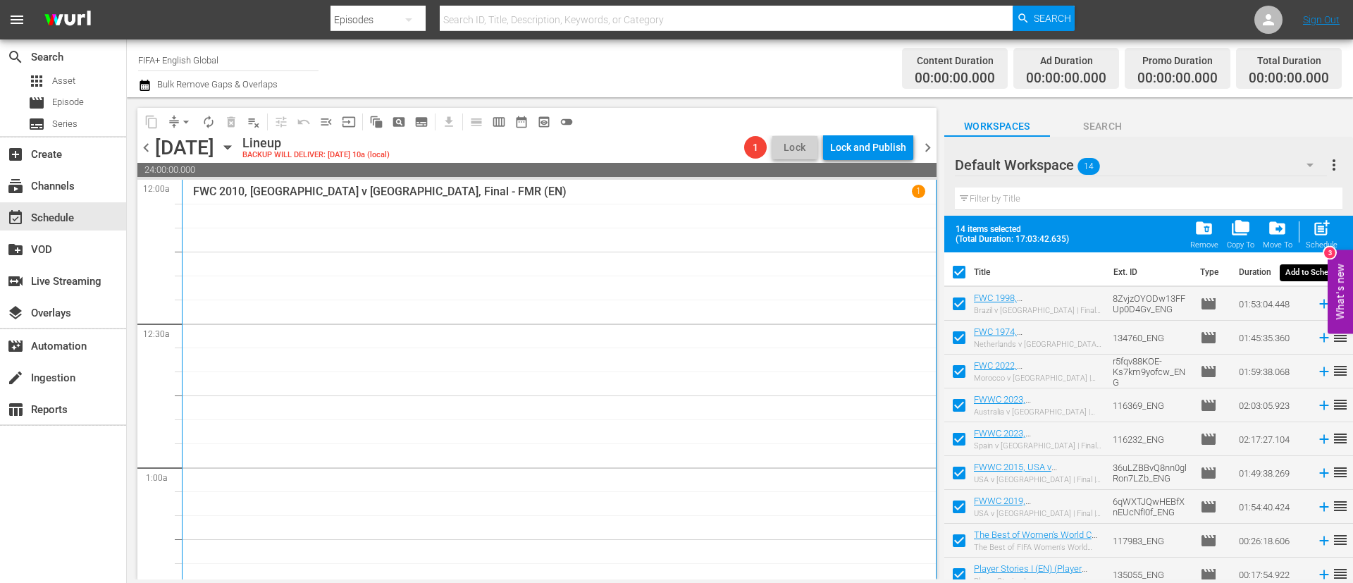
checkbox input "false"
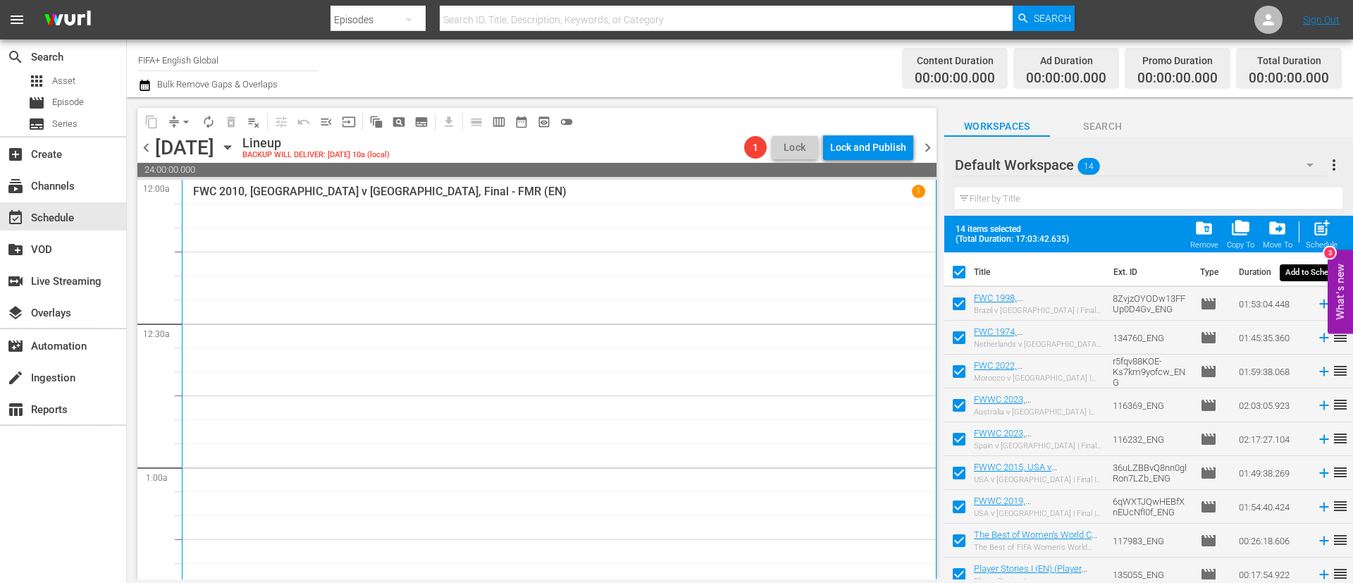
checkbox input "false"
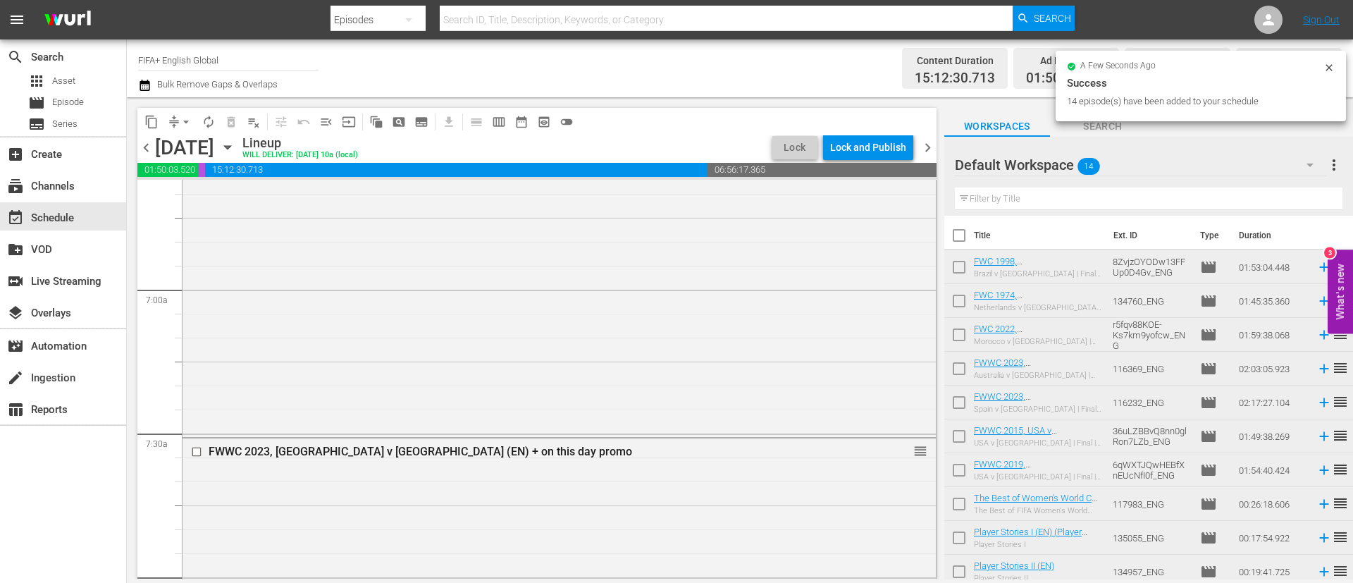
scroll to position [1878, 0]
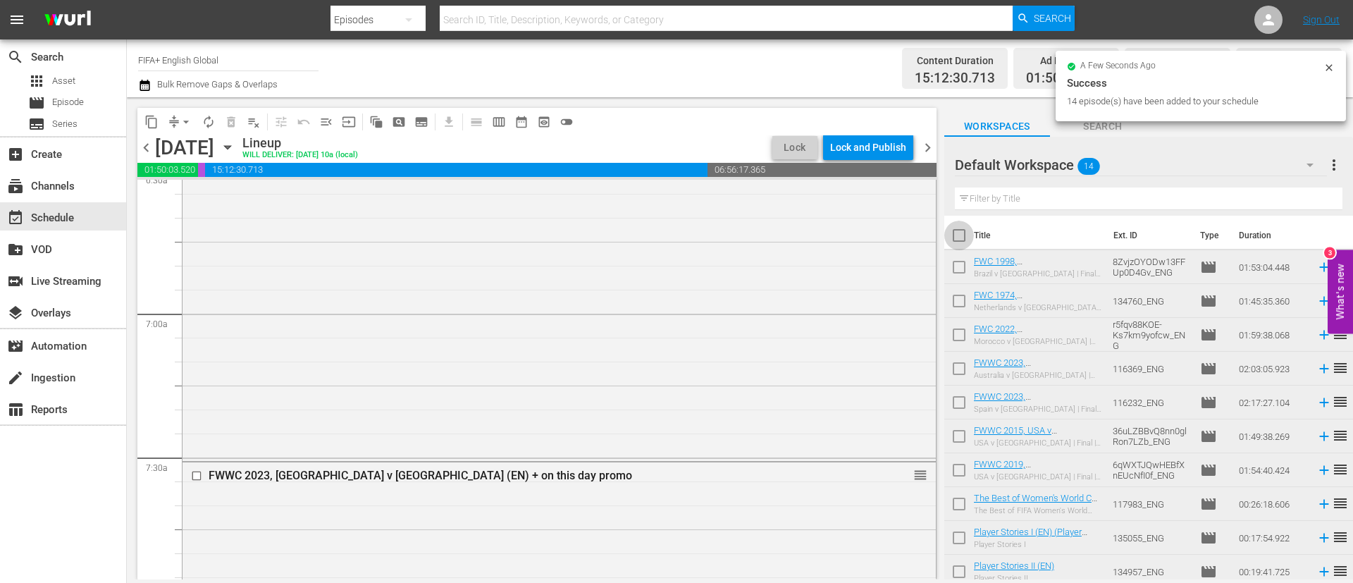
click at [901, 238] on input "checkbox" at bounding box center [959, 238] width 30 height 30
checkbox input "true"
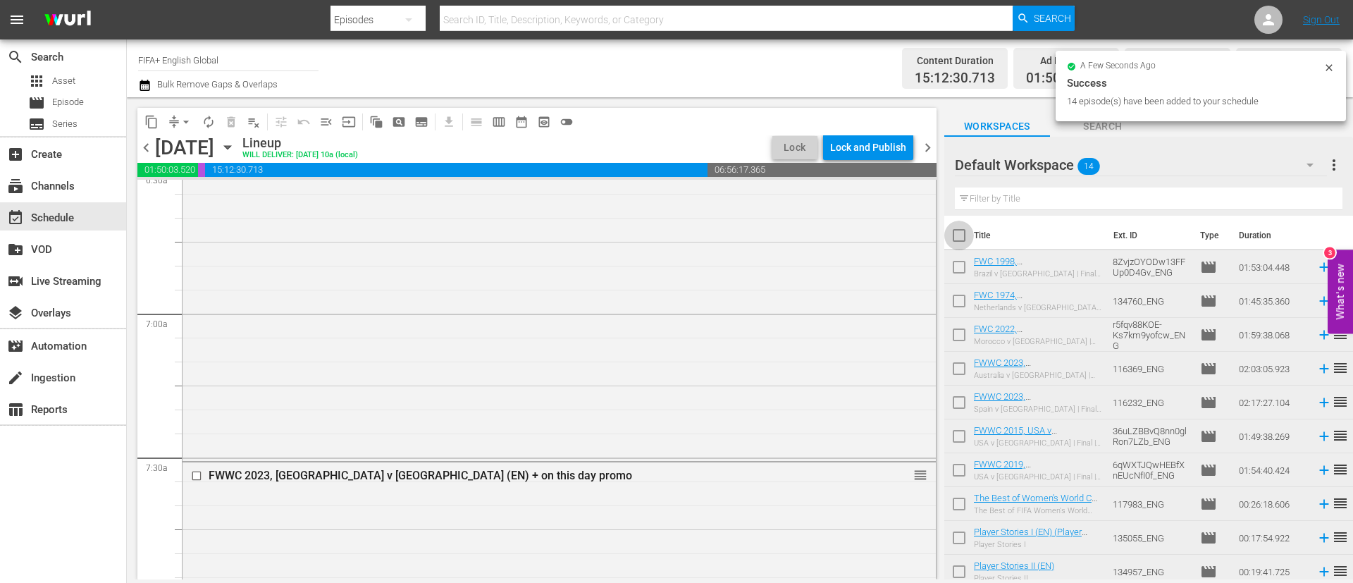
checkbox input "true"
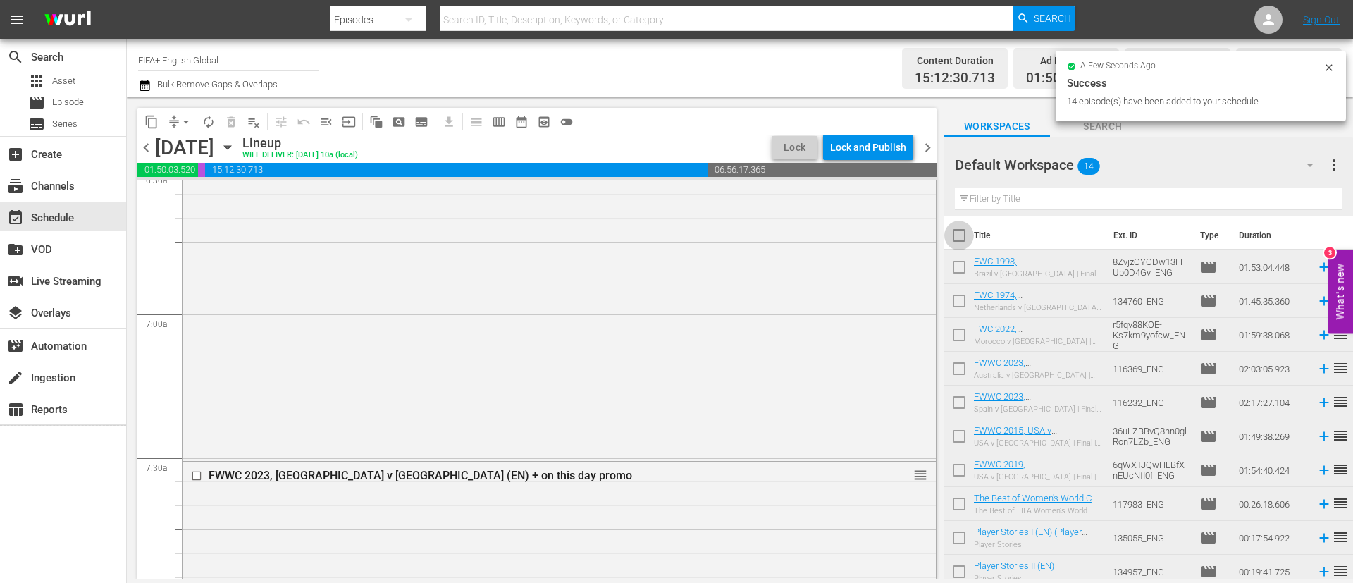
checkbox input "true"
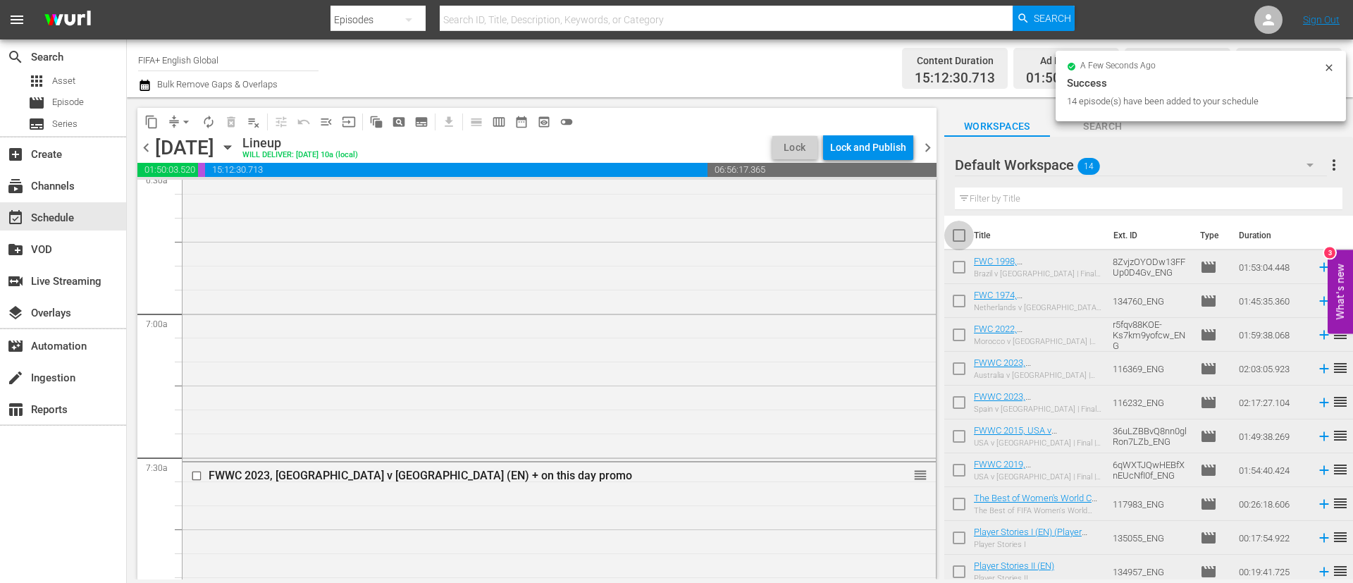
checkbox input "true"
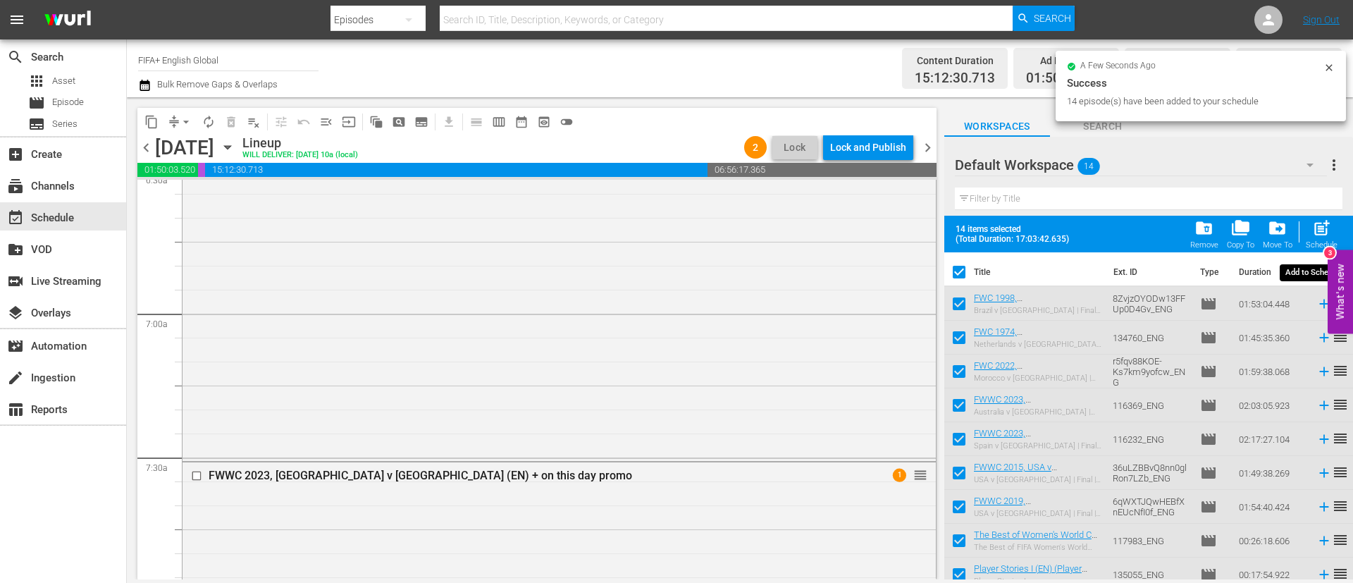
click at [901, 232] on span "post_add" at bounding box center [1321, 227] width 19 height 19
checkbox input "false"
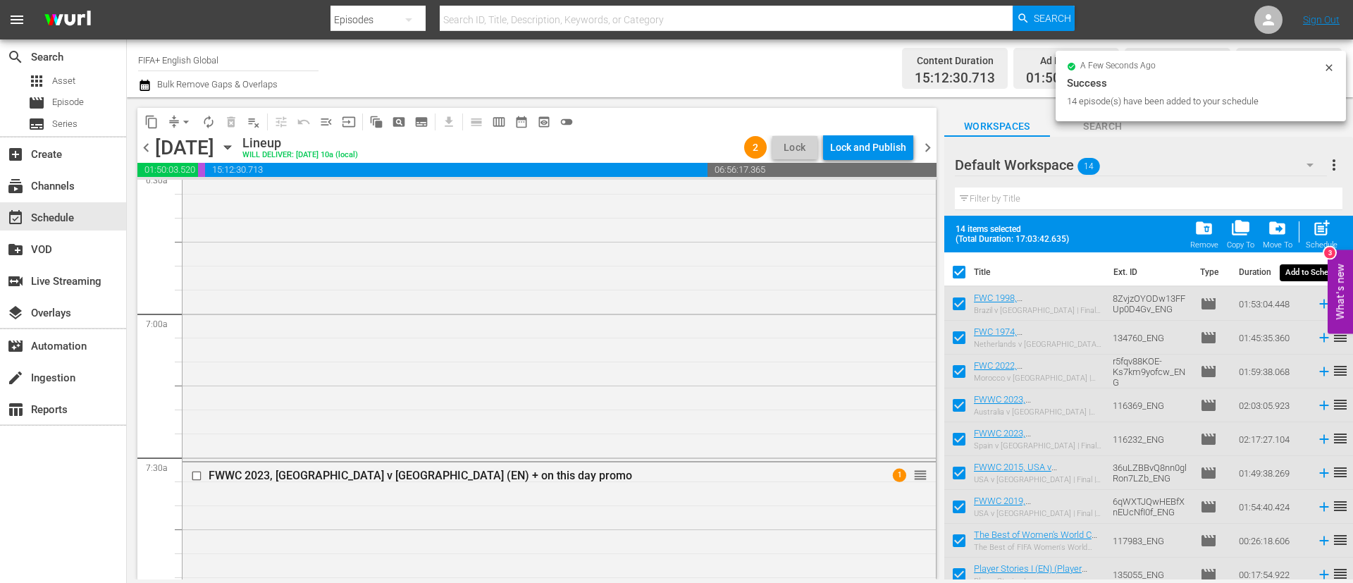
checkbox input "false"
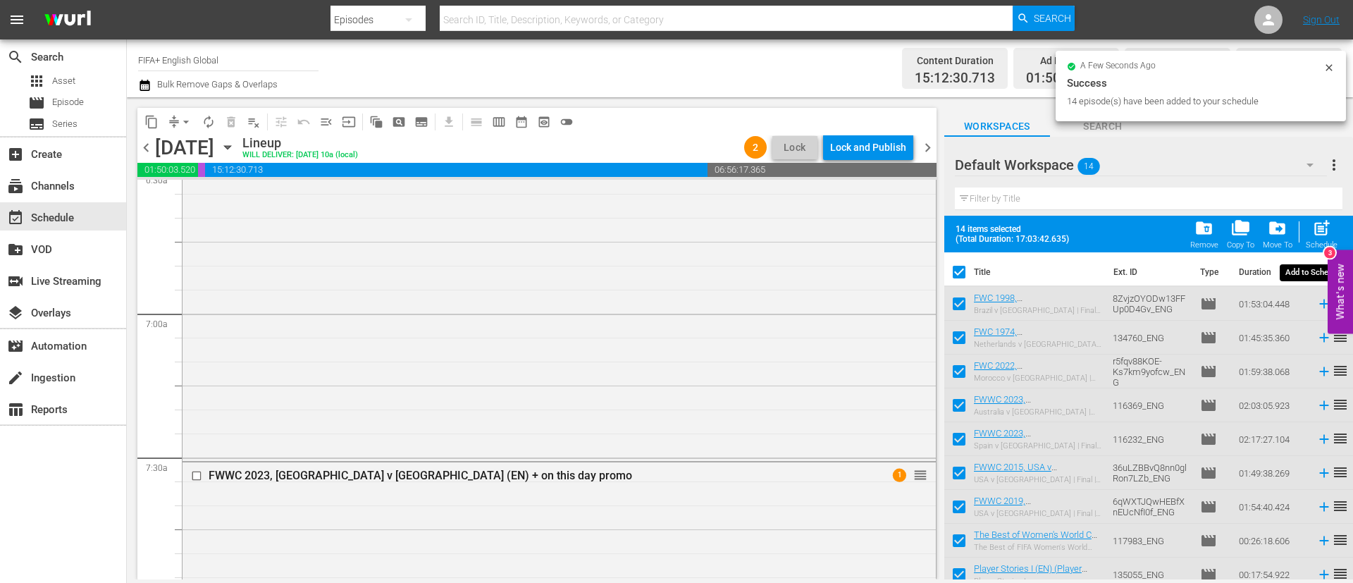
checkbox input "false"
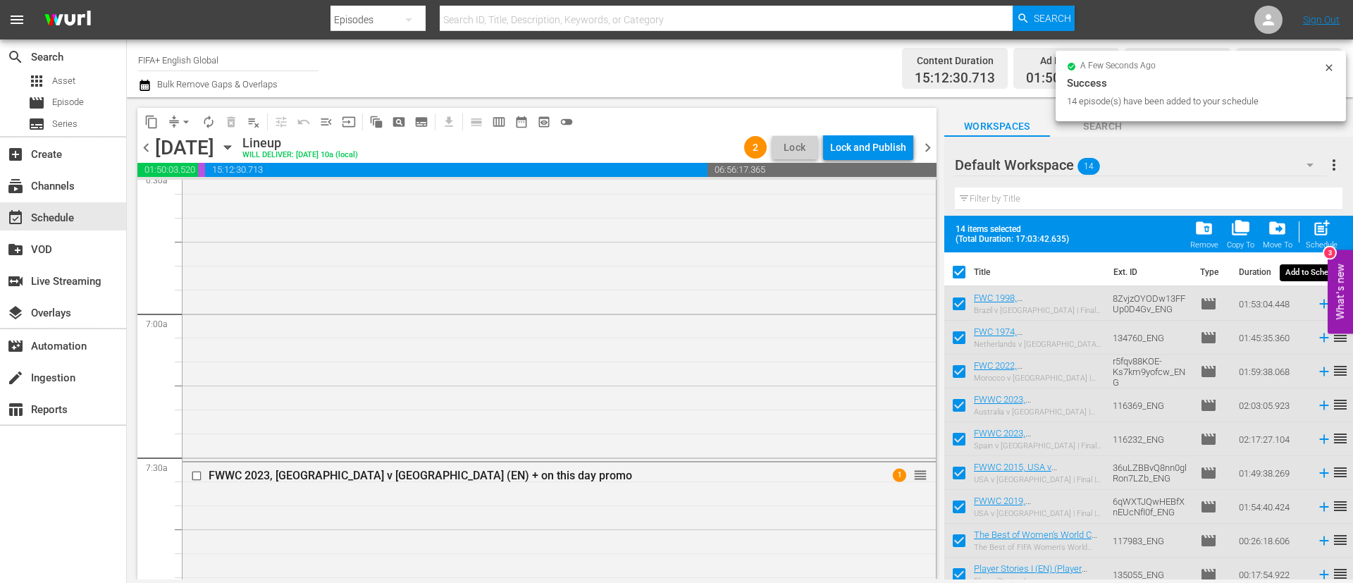
checkbox input "false"
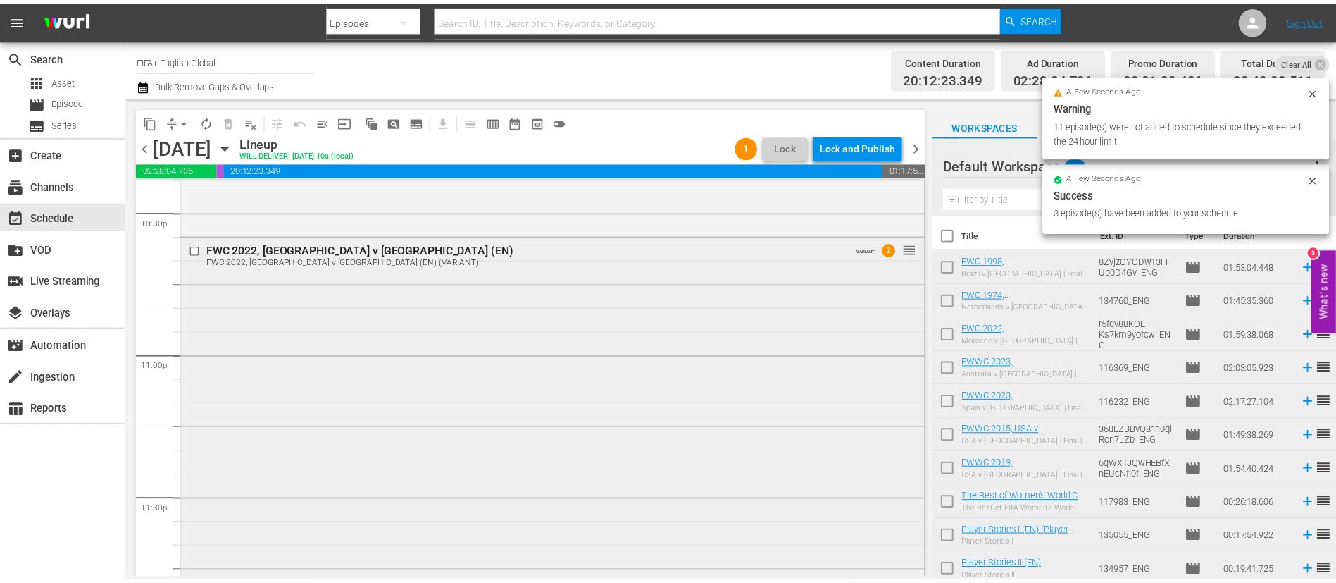
scroll to position [6665, 0]
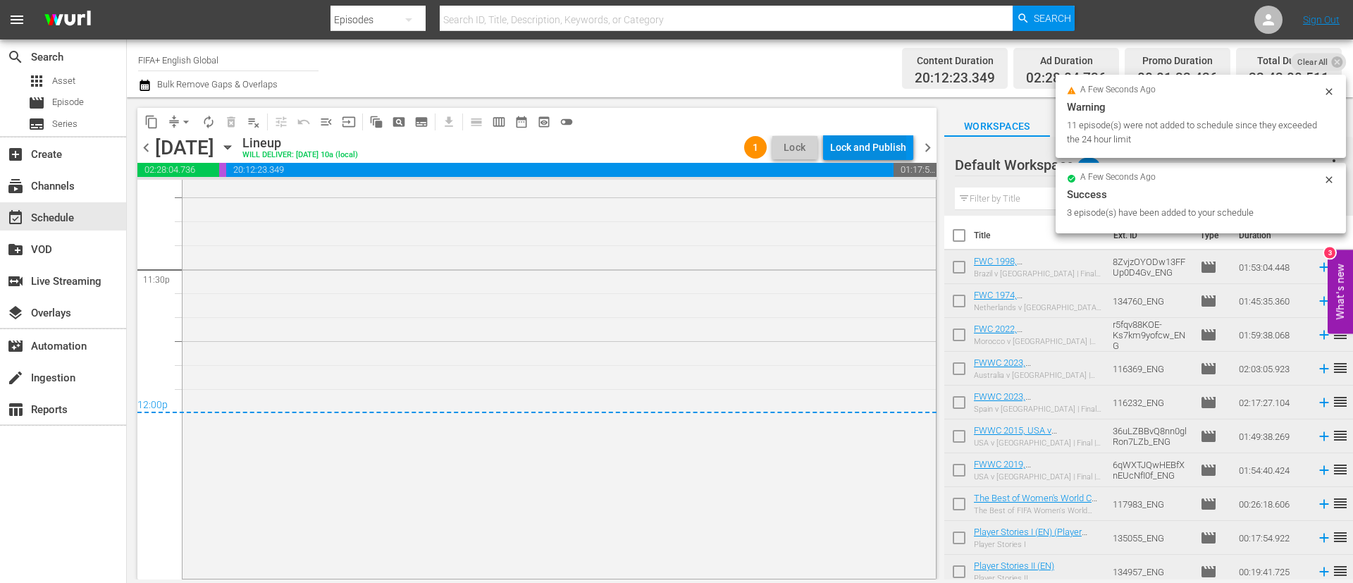
click at [852, 156] on div "Lock and Publish" at bounding box center [868, 147] width 76 height 25
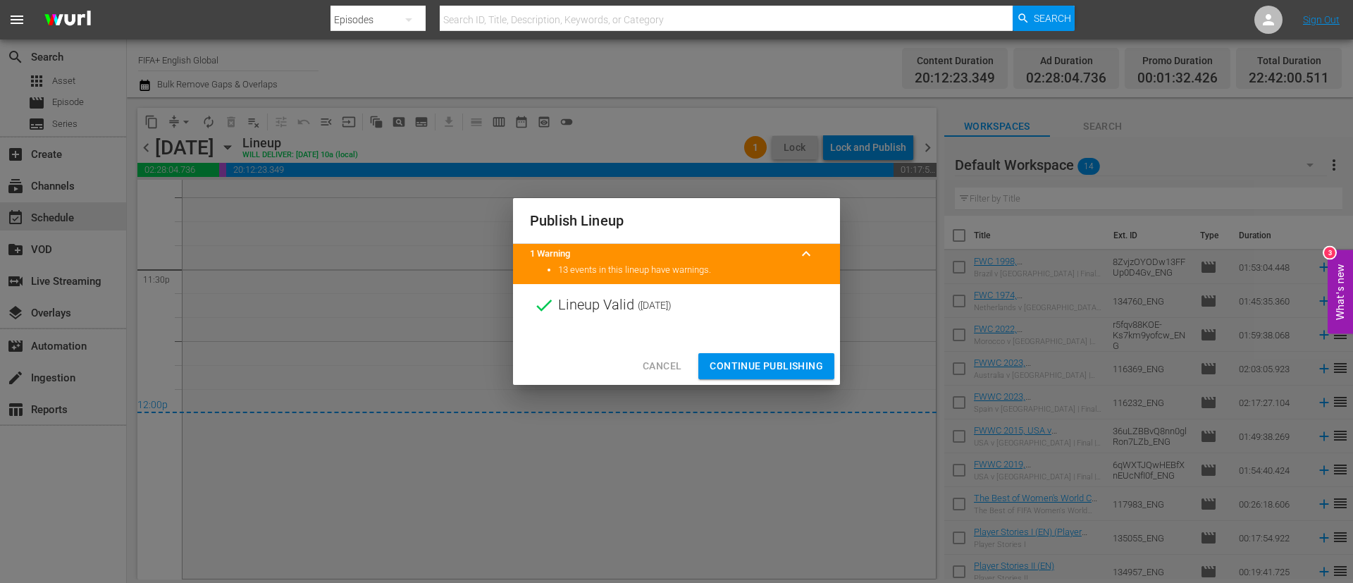
click at [766, 375] on button "Continue Publishing" at bounding box center [766, 366] width 136 height 26
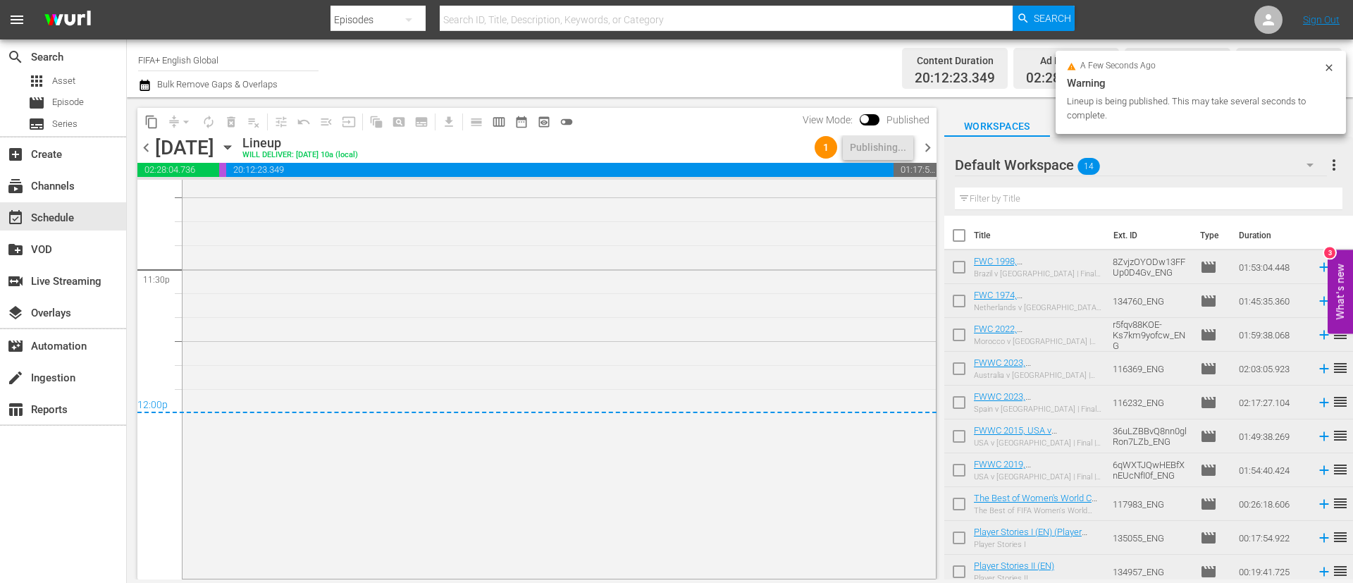
click at [901, 166] on span "more_vert" at bounding box center [1333, 164] width 17 height 17
click at [901, 196] on div "Clear All Workspace Items" at bounding box center [1243, 192] width 166 height 25
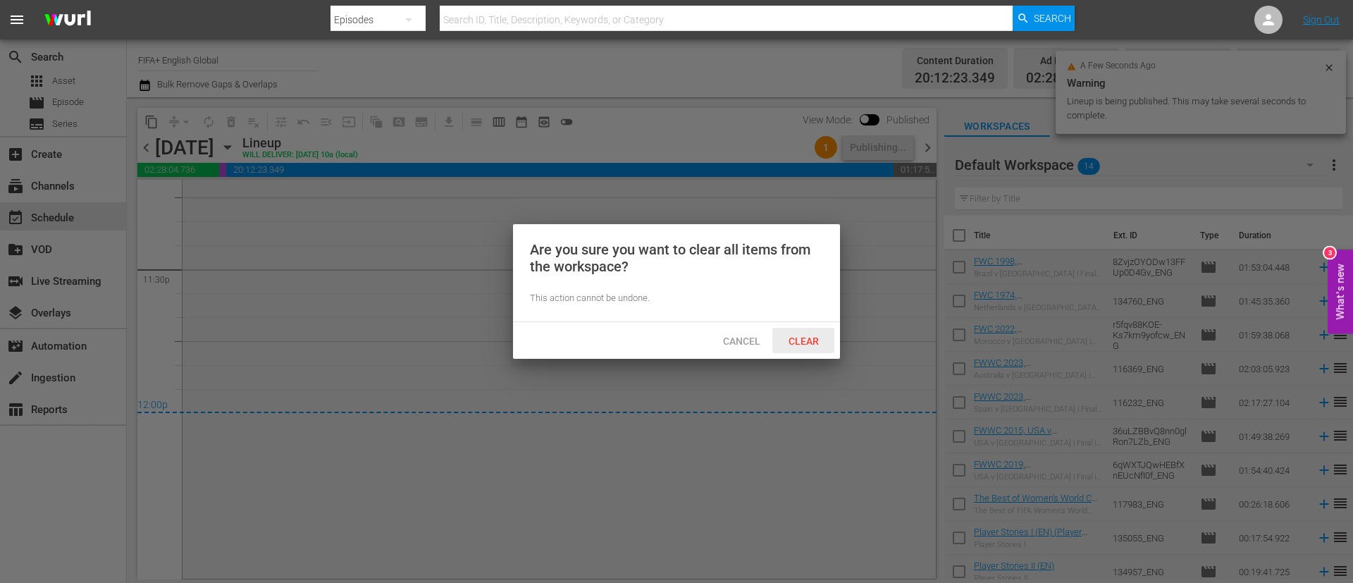
click at [804, 344] on span "Clear" at bounding box center [803, 340] width 53 height 11
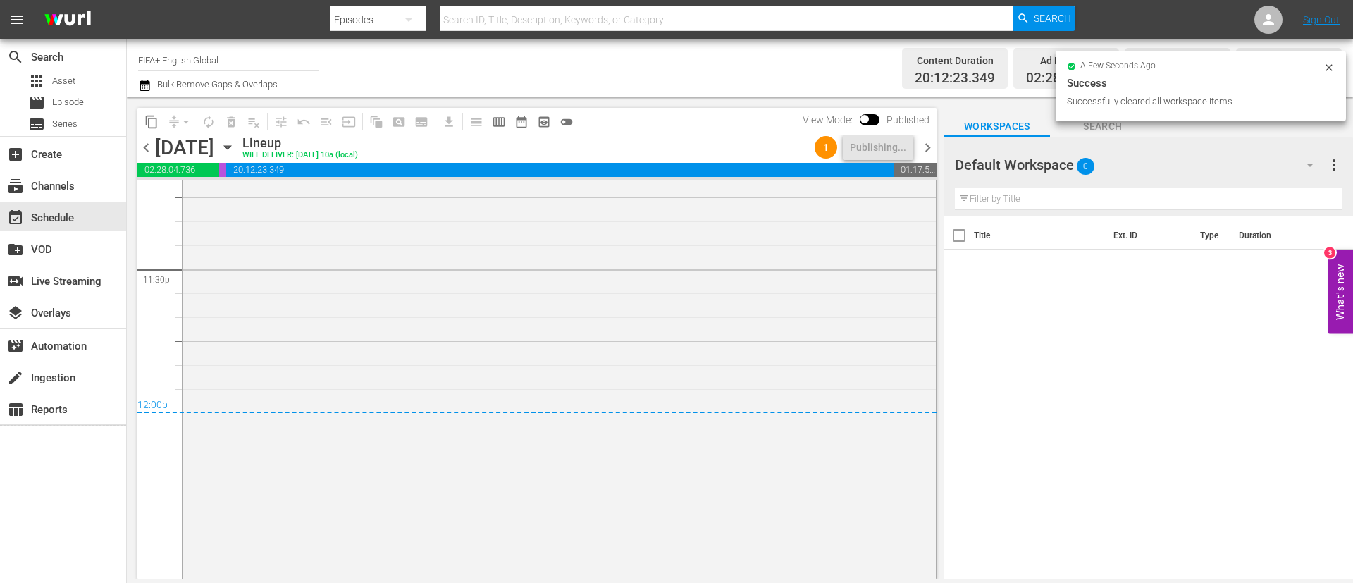
click at [235, 142] on icon "button" at bounding box center [227, 146] width 15 height 15
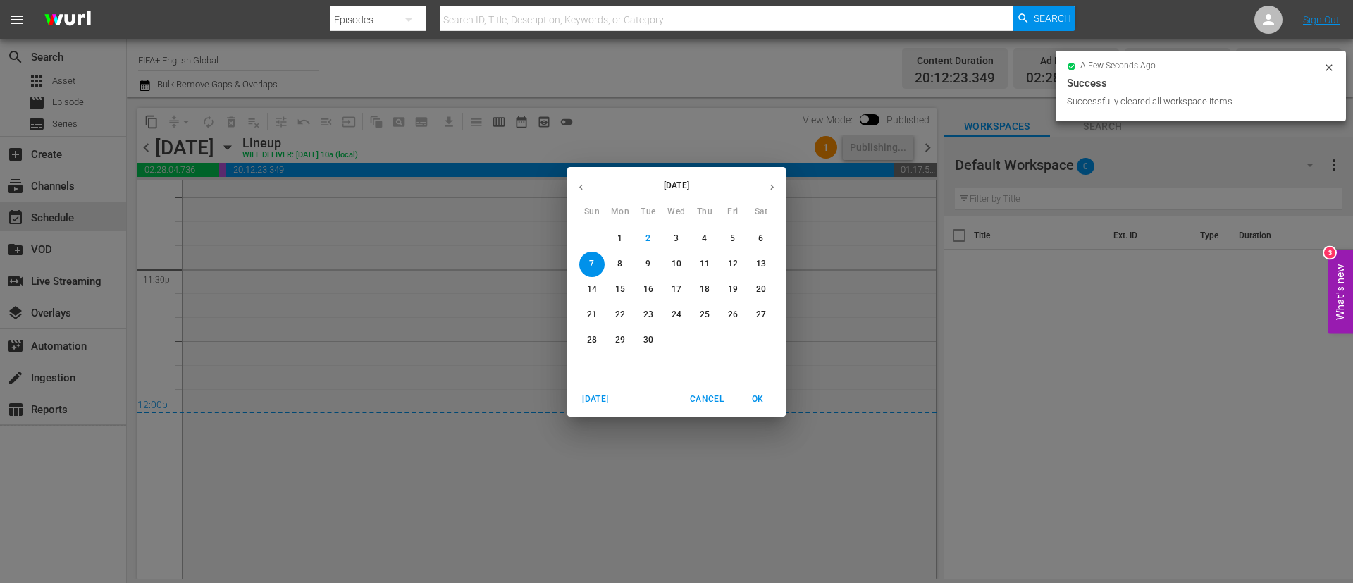
click at [272, 126] on div "September 2025 Sun Mon Tue Wed Thu Fri Sat 31 1 2 3 4 5 6 7 8 9 10 11 12 13 14 …" at bounding box center [676, 291] width 1353 height 583
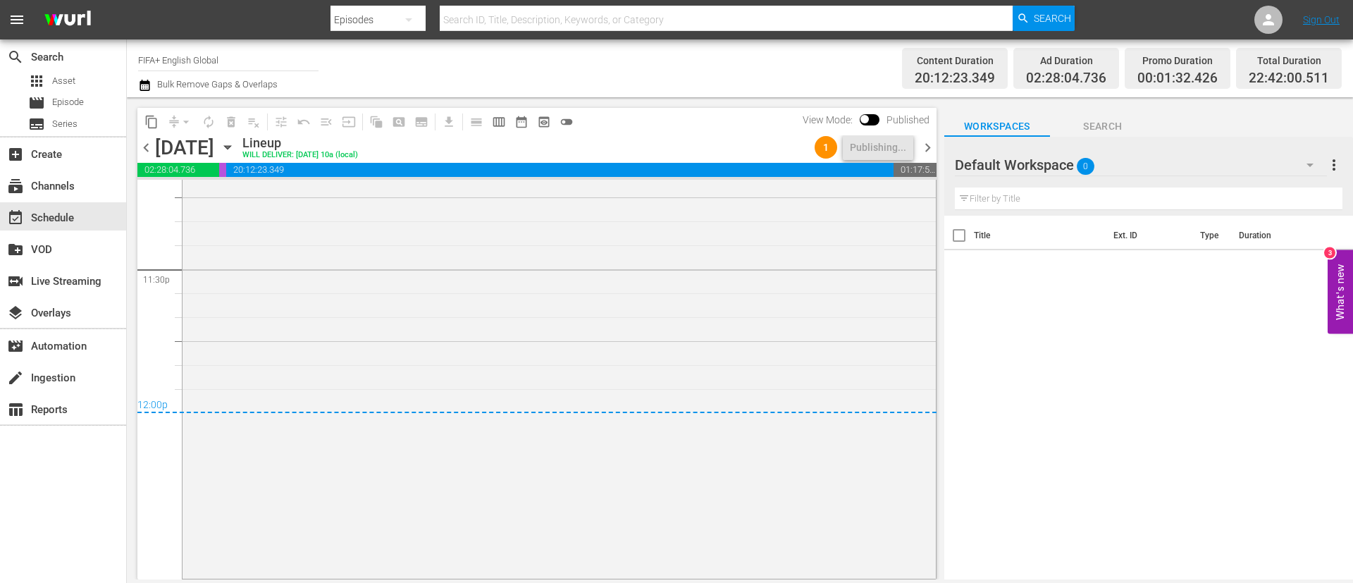
click at [147, 88] on icon "button" at bounding box center [144, 85] width 13 height 17
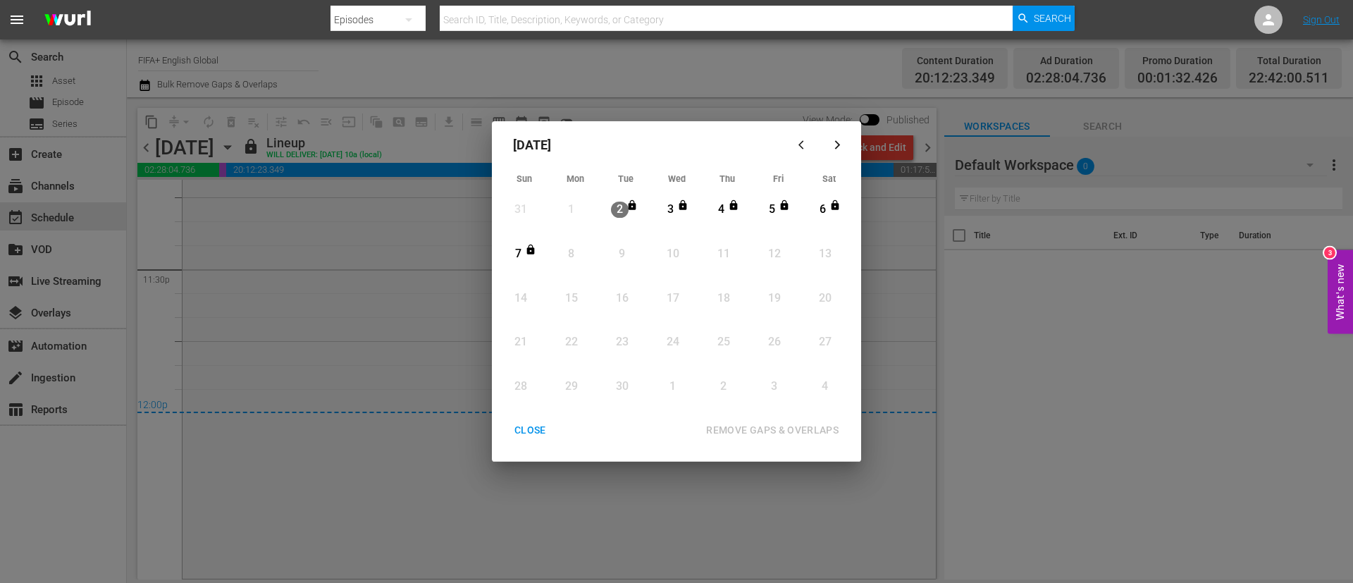
click at [901, 234] on div "September 2025 Sun Mon Tue Wed Thu Fri Sat 31 View Lineup 1 View Lineup 2 View …" at bounding box center [676, 291] width 1353 height 583
click at [530, 387] on div "CLOSE" at bounding box center [530, 430] width 54 height 18
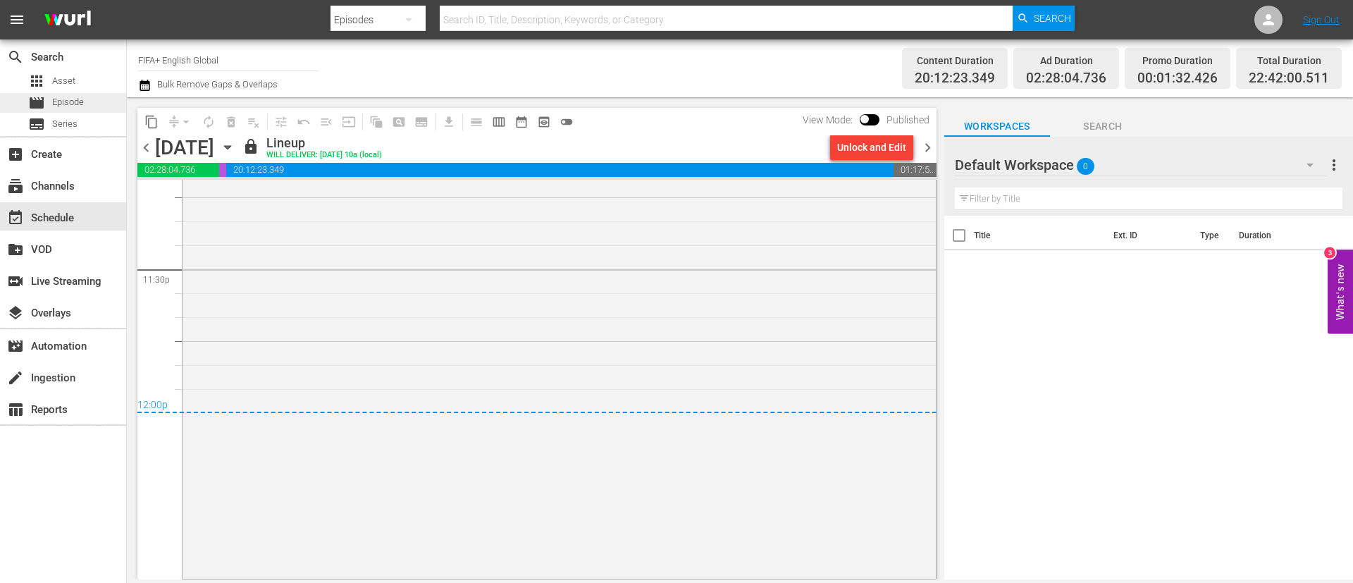
click at [80, 94] on div "movie Episode" at bounding box center [56, 103] width 56 height 20
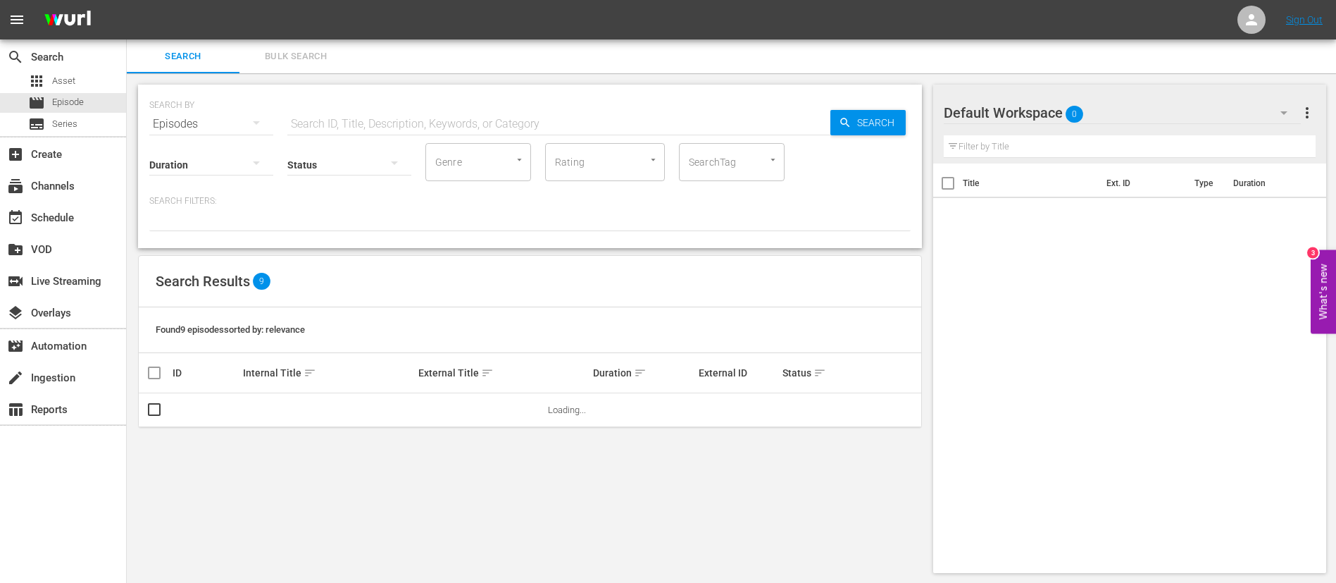
click at [380, 131] on div "Status" at bounding box center [349, 155] width 124 height 51
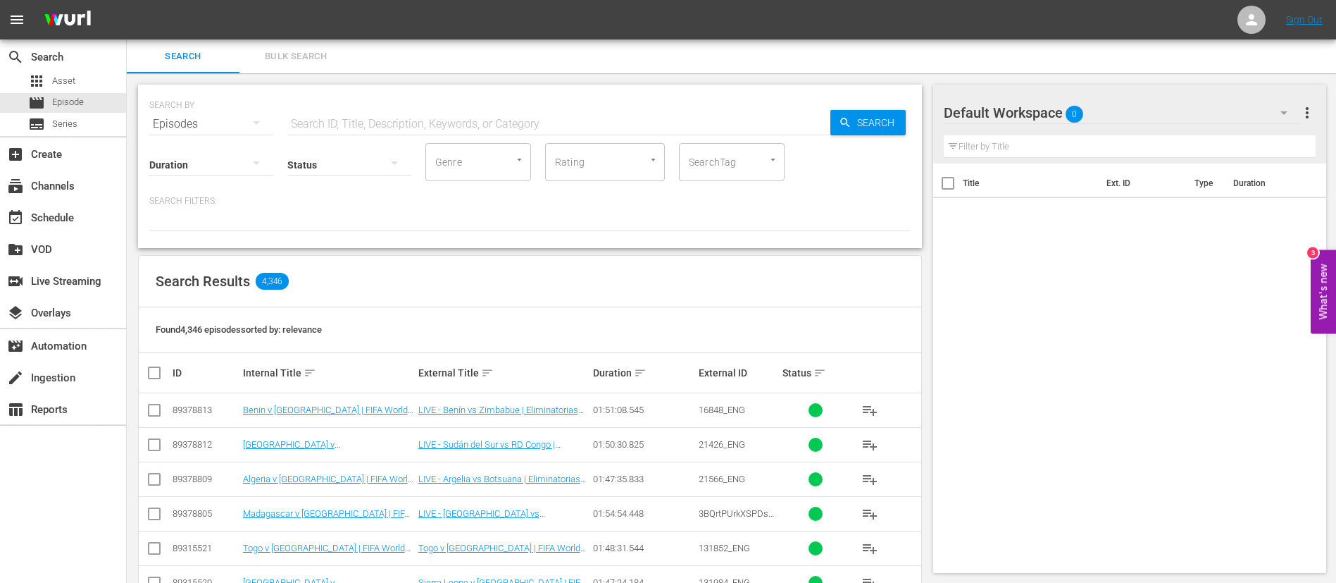
click at [395, 131] on div "Status" at bounding box center [349, 155] width 124 height 51
click at [413, 120] on input "text" at bounding box center [558, 124] width 543 height 34
paste input "Madagascar vs Central African Republic"
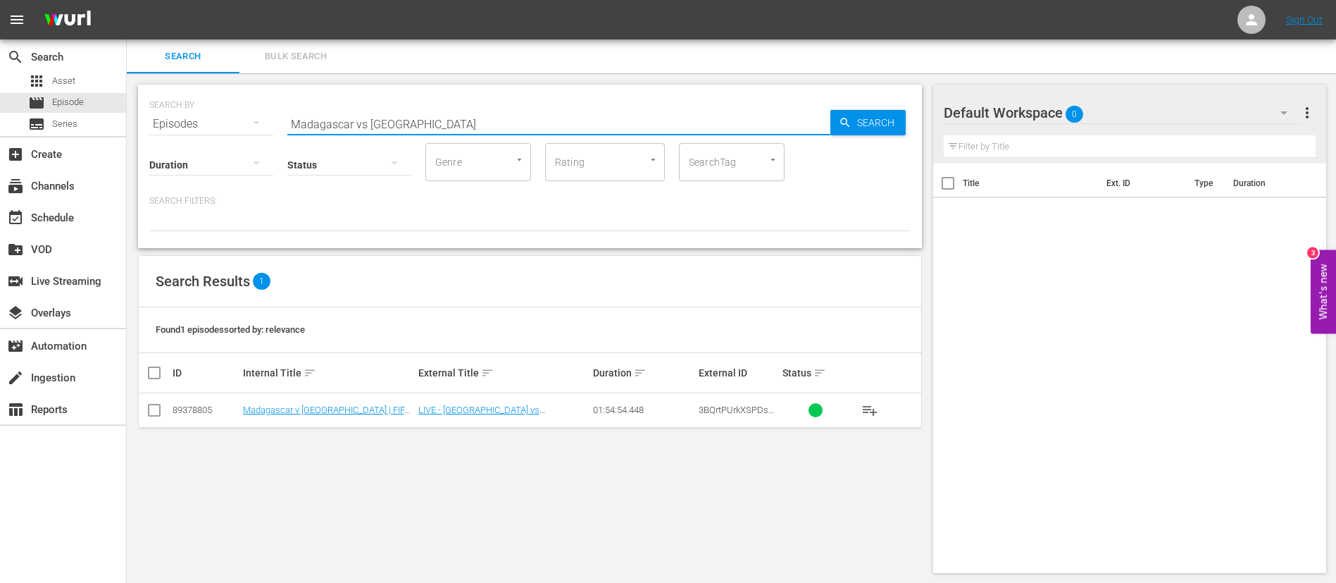
type input "Madagascar vs Central African Republic"
click at [155, 387] on input "checkbox" at bounding box center [154, 412] width 17 height 17
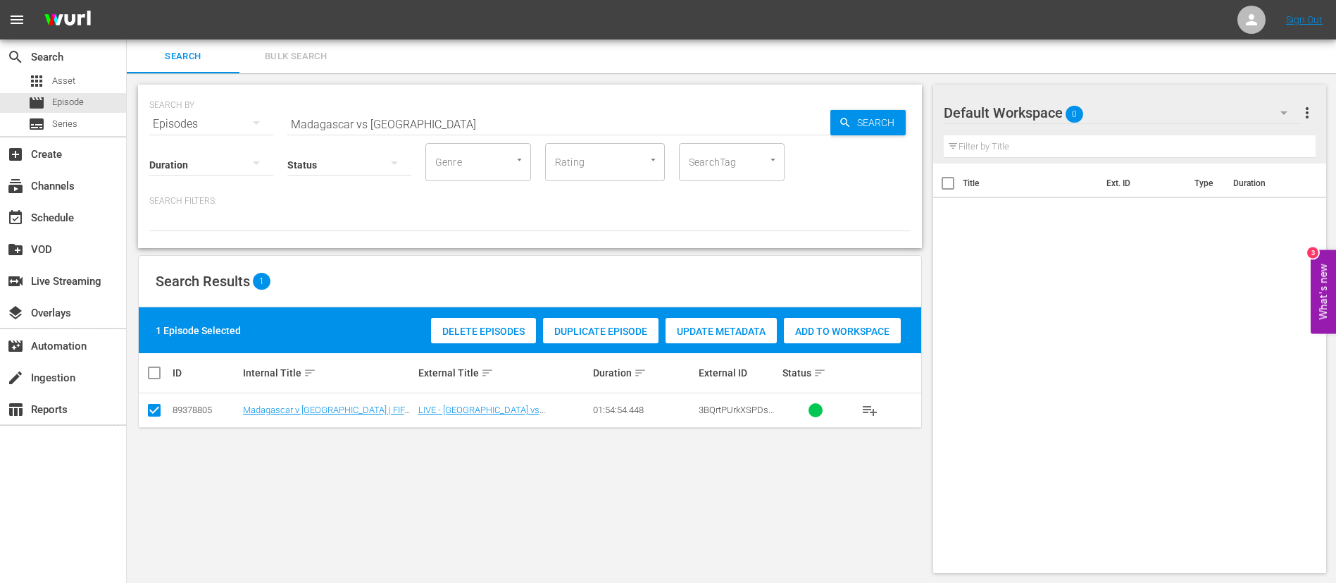
click at [645, 326] on span "Duplicate Episode" at bounding box center [601, 330] width 116 height 11
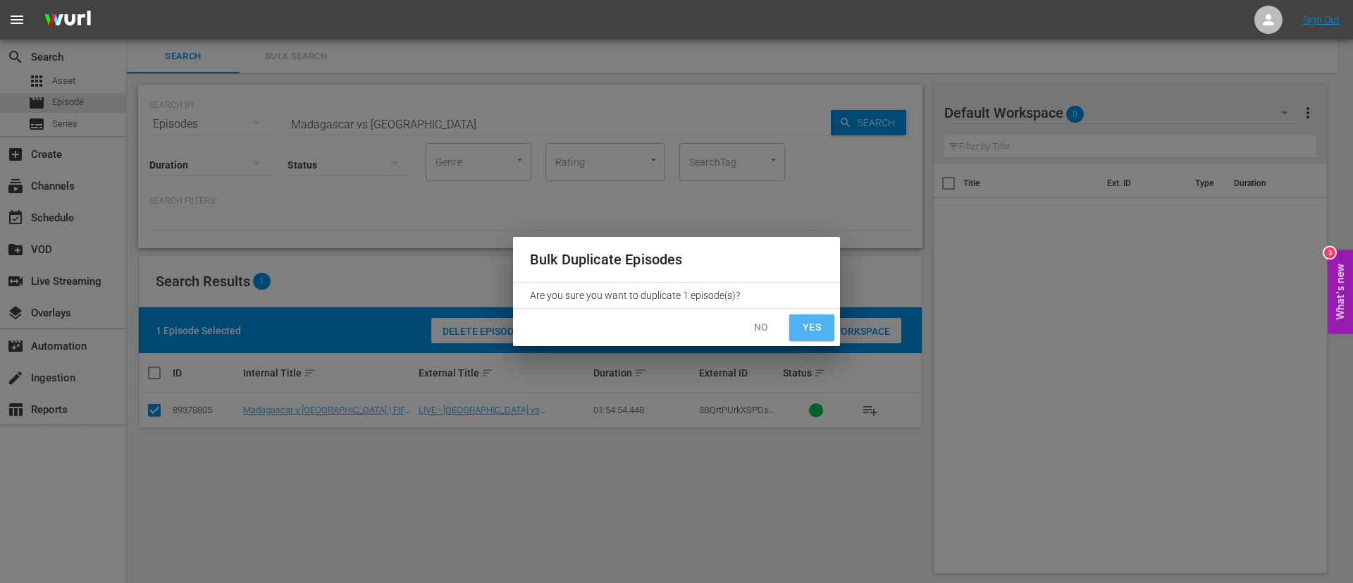
click at [814, 325] on span "Yes" at bounding box center [811, 327] width 23 height 18
checkbox input "false"
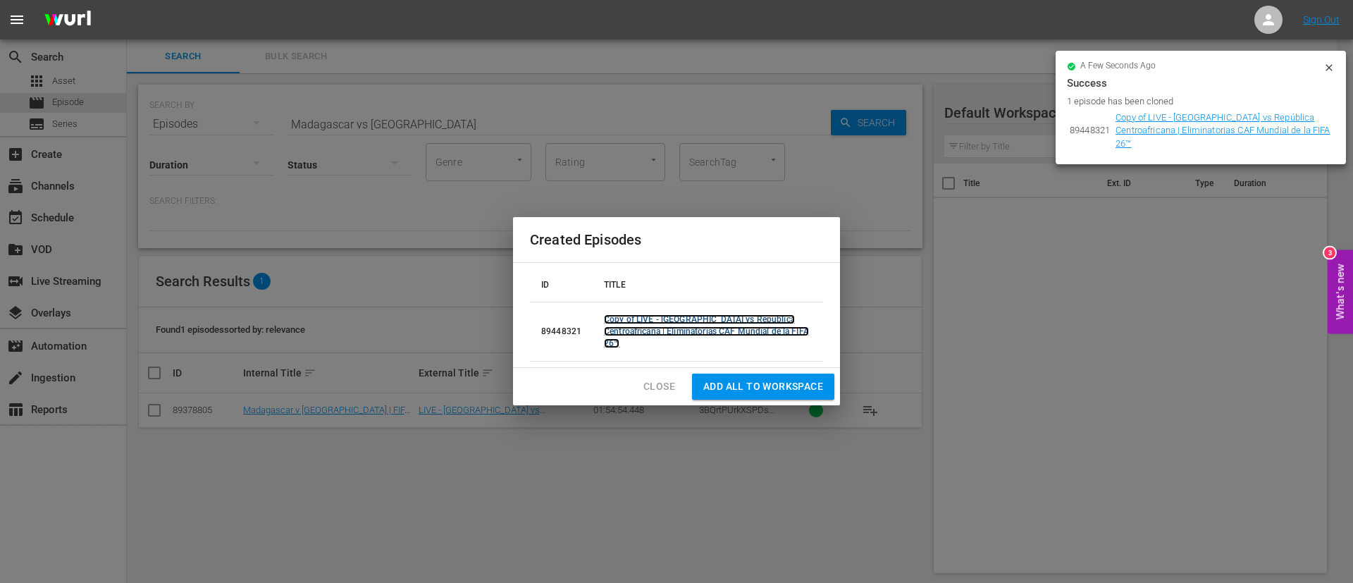
click at [698, 330] on link "Copy of LIVE - Madagascar vs República Centroafricana | Eliminatorias CAF Mundi…" at bounding box center [706, 331] width 205 height 34
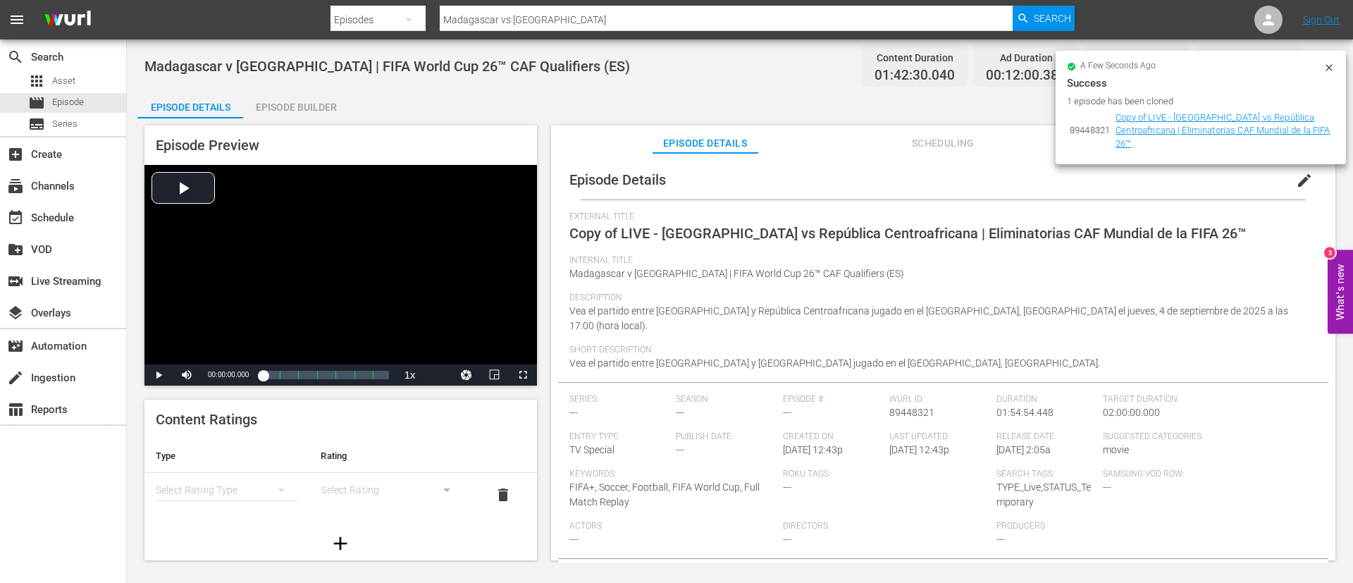
click at [901, 183] on button "edit" at bounding box center [1304, 180] width 34 height 34
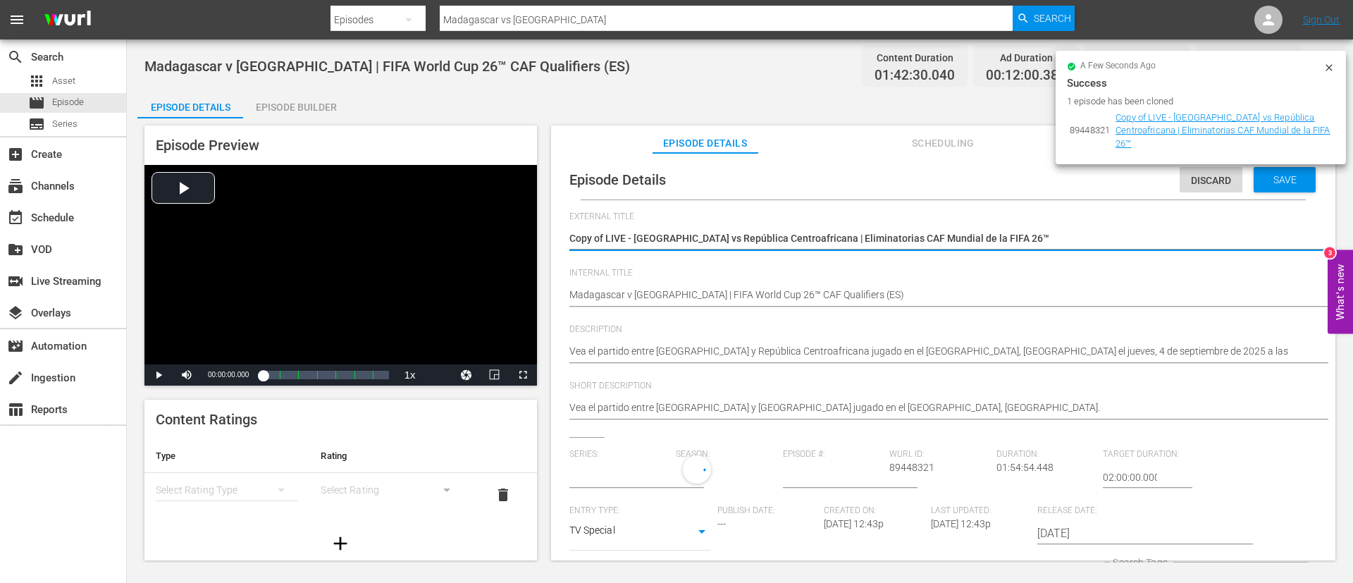
type input "No Series"
click at [901, 242] on textarea "Copy of LIVE - Madagascar vs República Centroafricana | Eliminatorias CAF Mundi…" at bounding box center [939, 239] width 740 height 17
type textarea "Madagascar - République centrafricaine | Qualifications de la CAF pour la Coupe…"
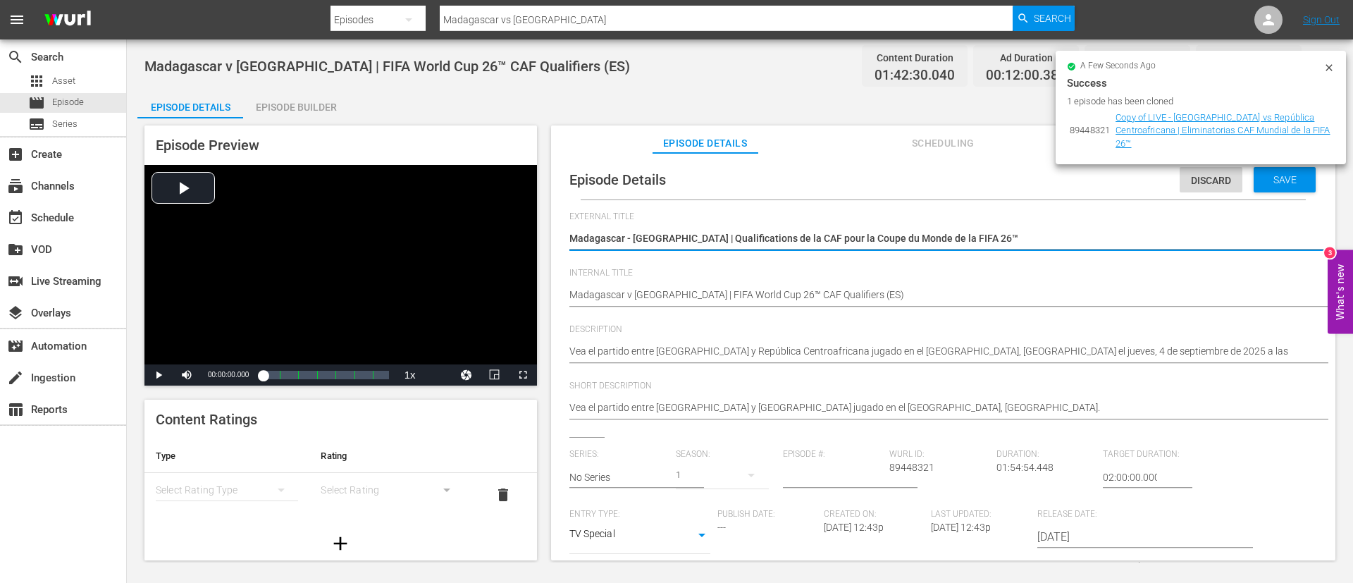
type textarea "Madagascar - République centrafricaine | Qualifications de la CAF pour la Coupe…"
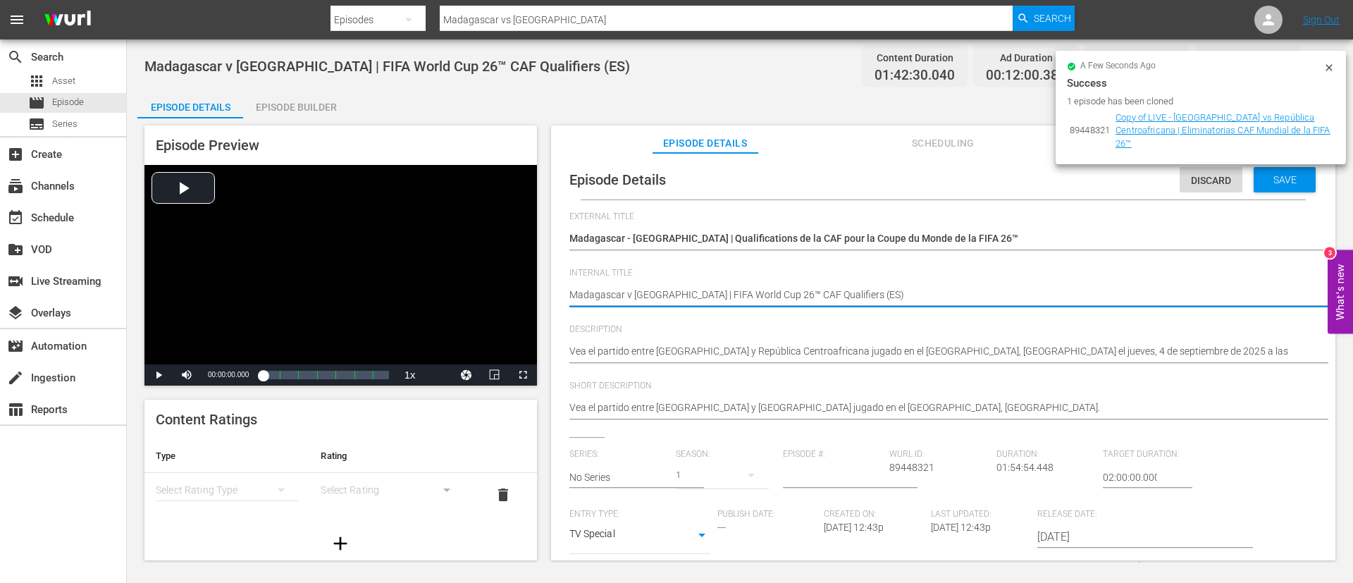
type textarea "Madagascar v Central African Republic | FIFA World Cup 26™ CAF Qualifiers (F)"
type textarea "Madagascar v Central African Republic | FIFA World Cup 26™ CAF Qualifiers (FR)"
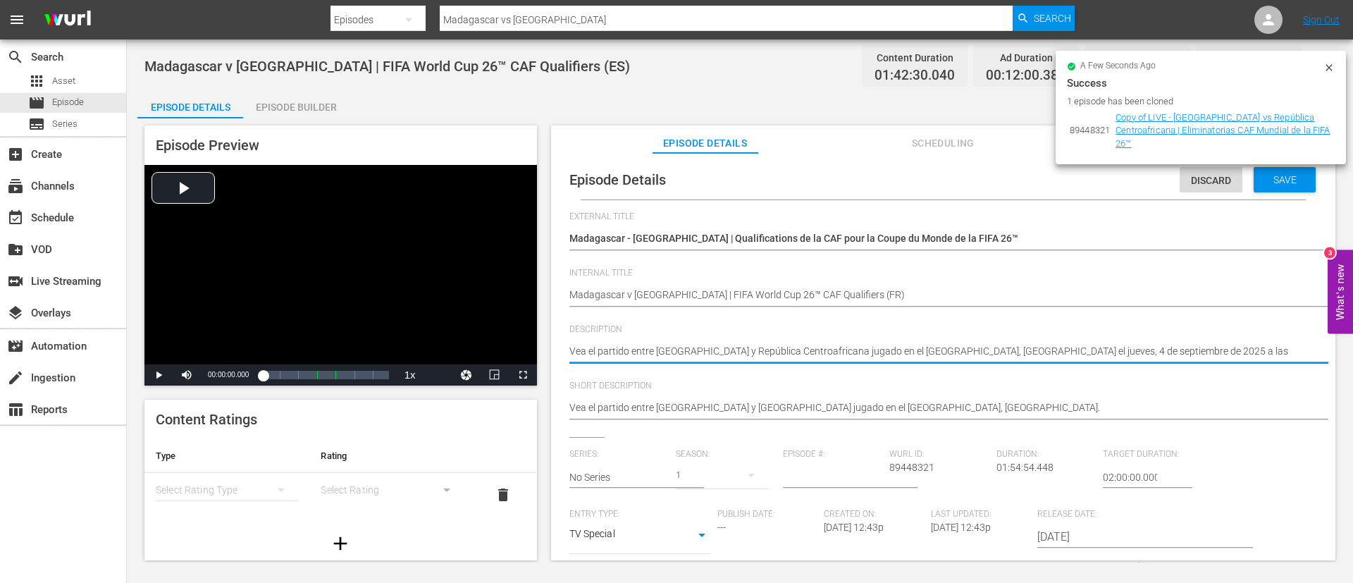
click at [885, 352] on textarea "Vea el partido entre Madagascar y República Centroafricana jugado en el Estadio…" at bounding box center [939, 352] width 740 height 17
paste textarea "Regardez le match entre Madagascar et République centrafricaine au Stade Larbi …"
type textarea "Regardez le match entre Madagascar et République centrafricaine au Stade Larbi …"
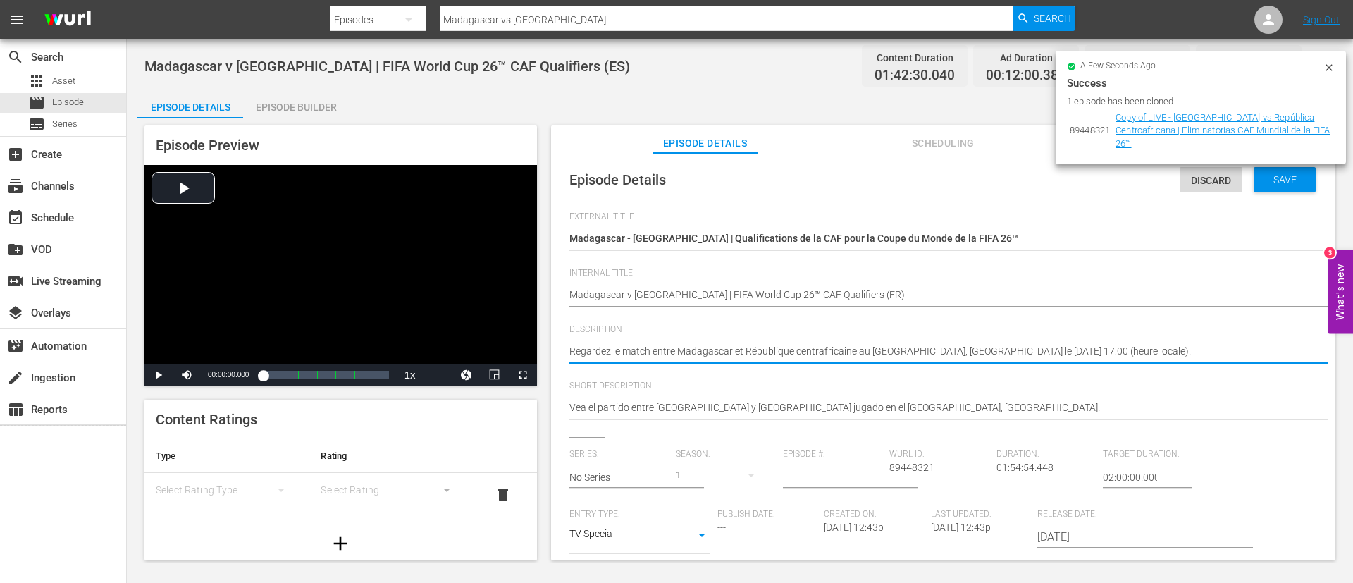
type textarea "Regardez le match entre Madagascar et République centrafricaine au Stade Larbi …"
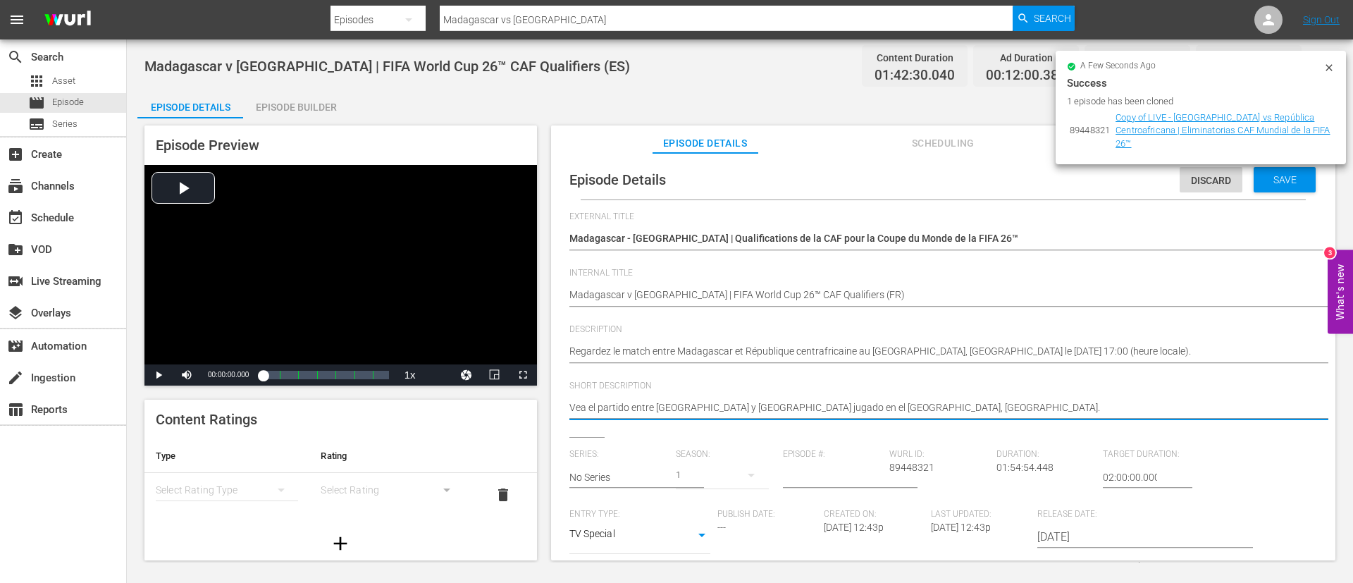
click at [897, 387] on textarea "Vea el partido entre Madagascar y República Centroafricana jugado en el Estadio…" at bounding box center [939, 408] width 740 height 17
type textarea "v"
paste textarea "Regardez le match entre Madagascar et République centrafricaine au Stade Larbi …"
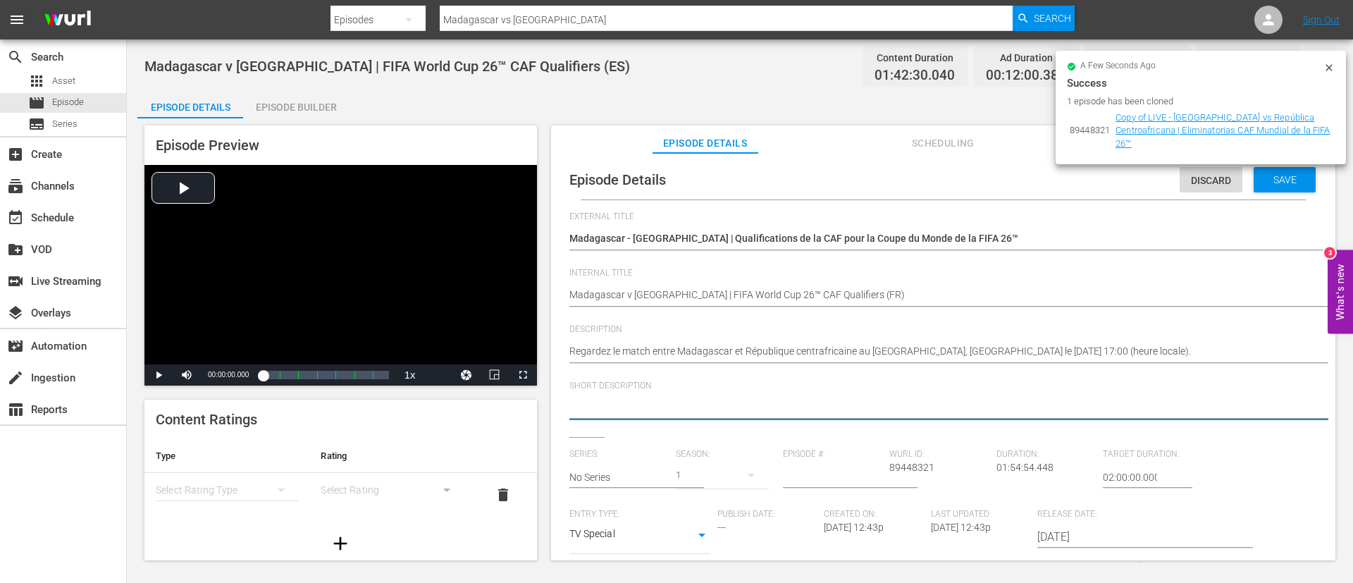
type textarea "Regardez le match entre Madagascar et République centrafricaine au Stade Larbi …"
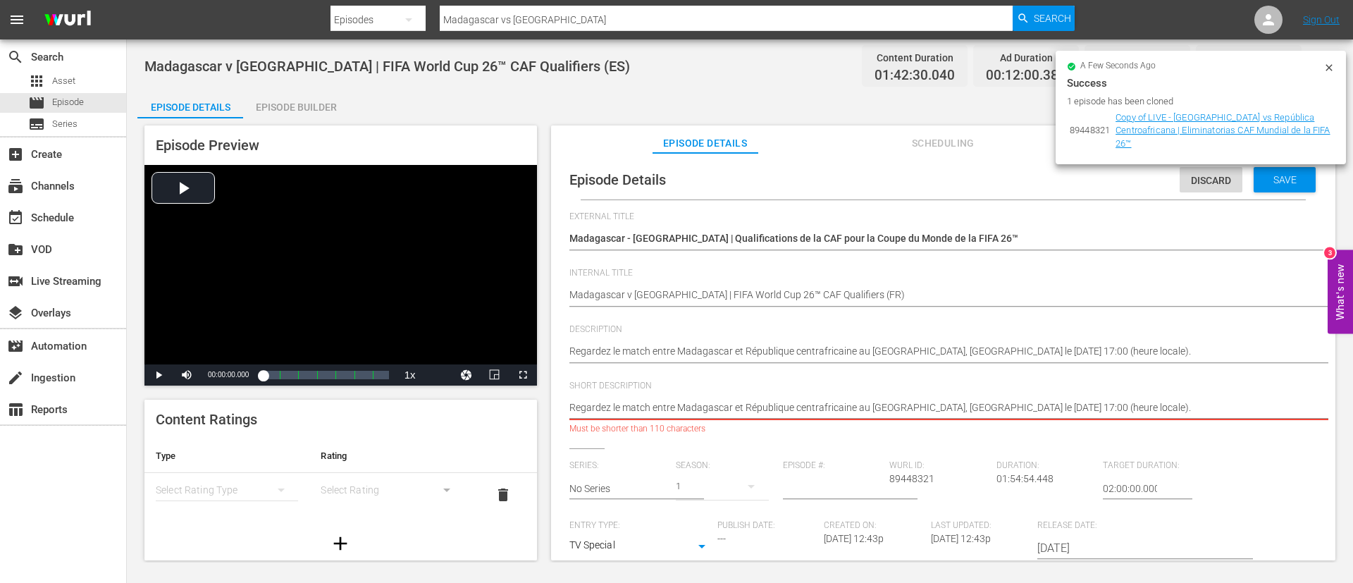
type textarea "Regardez le match entre Madagascar et République centrafricaine au Stade Larbi …"
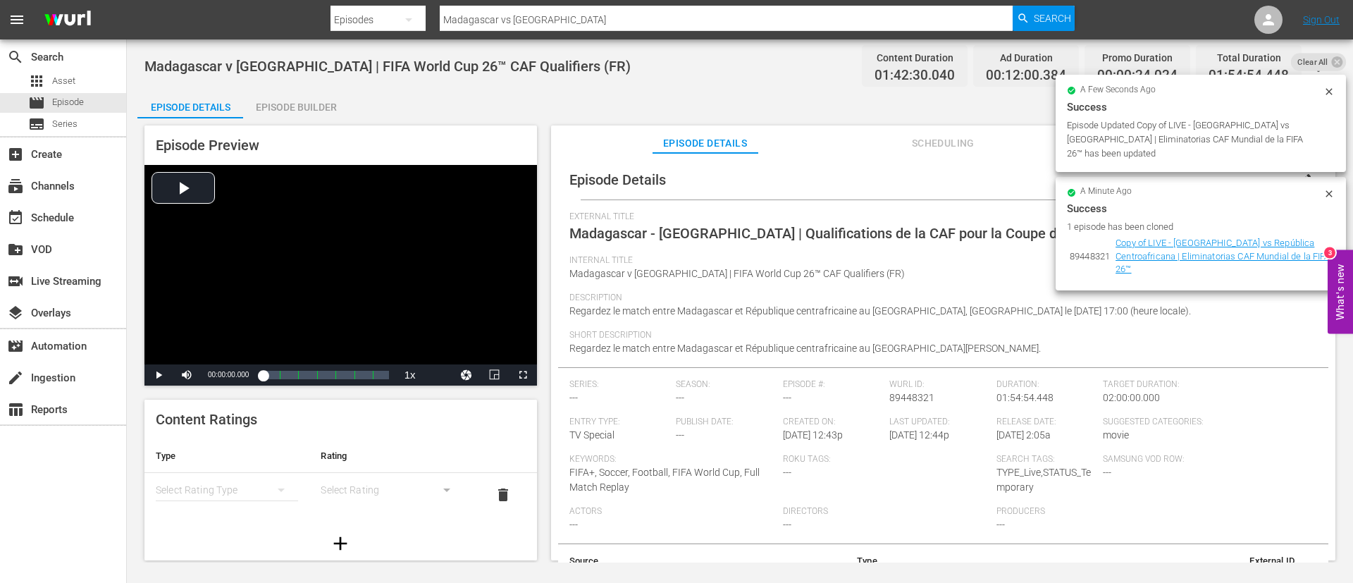
click at [276, 108] on div "Episode Builder" at bounding box center [296, 107] width 106 height 34
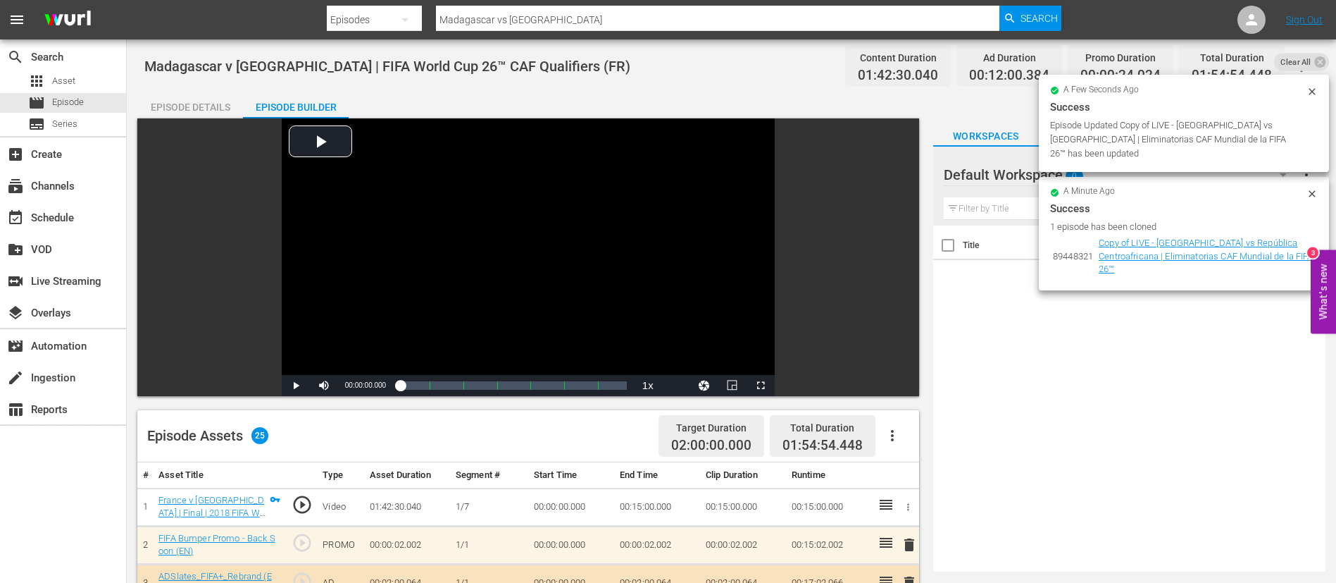
click at [898, 387] on button "button" at bounding box center [893, 435] width 34 height 34
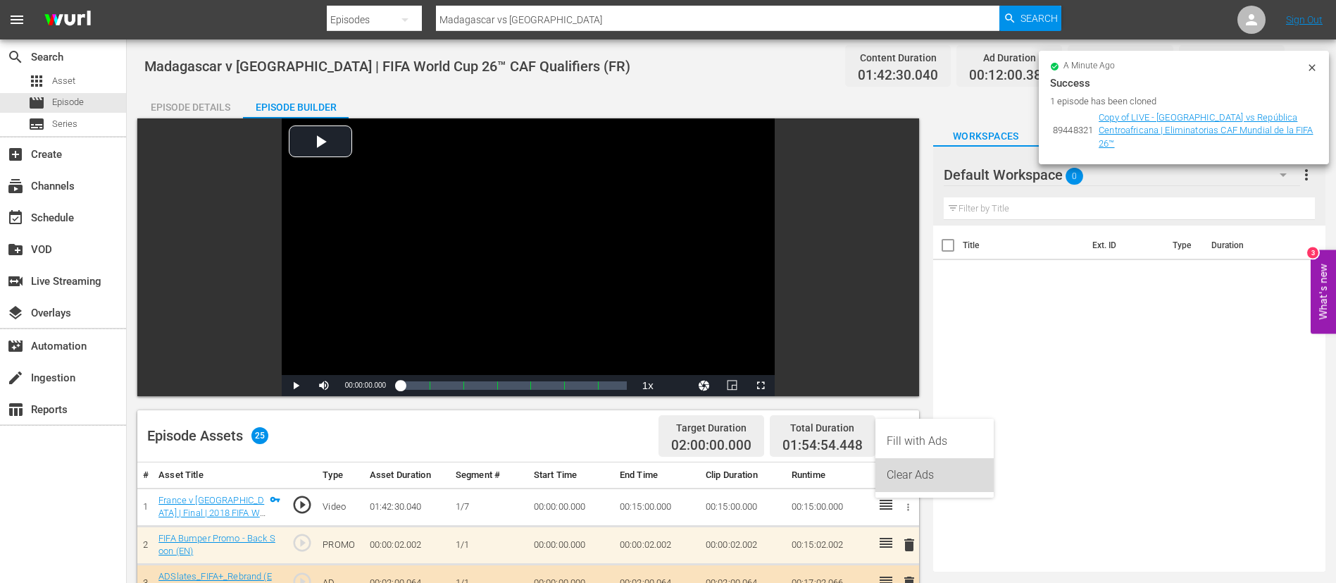
click at [901, 387] on div "Clear Ads" at bounding box center [935, 475] width 96 height 34
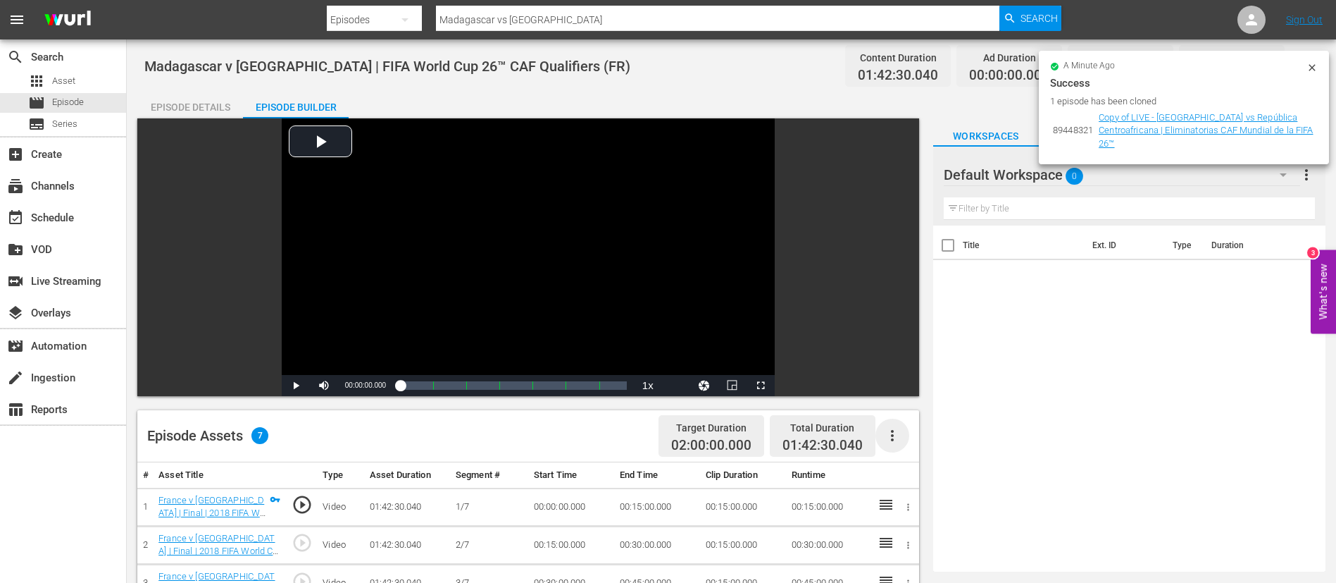
click at [886, 387] on icon "button" at bounding box center [892, 435] width 17 height 17
click at [901, 387] on div "Fill with Ads" at bounding box center [935, 441] width 96 height 34
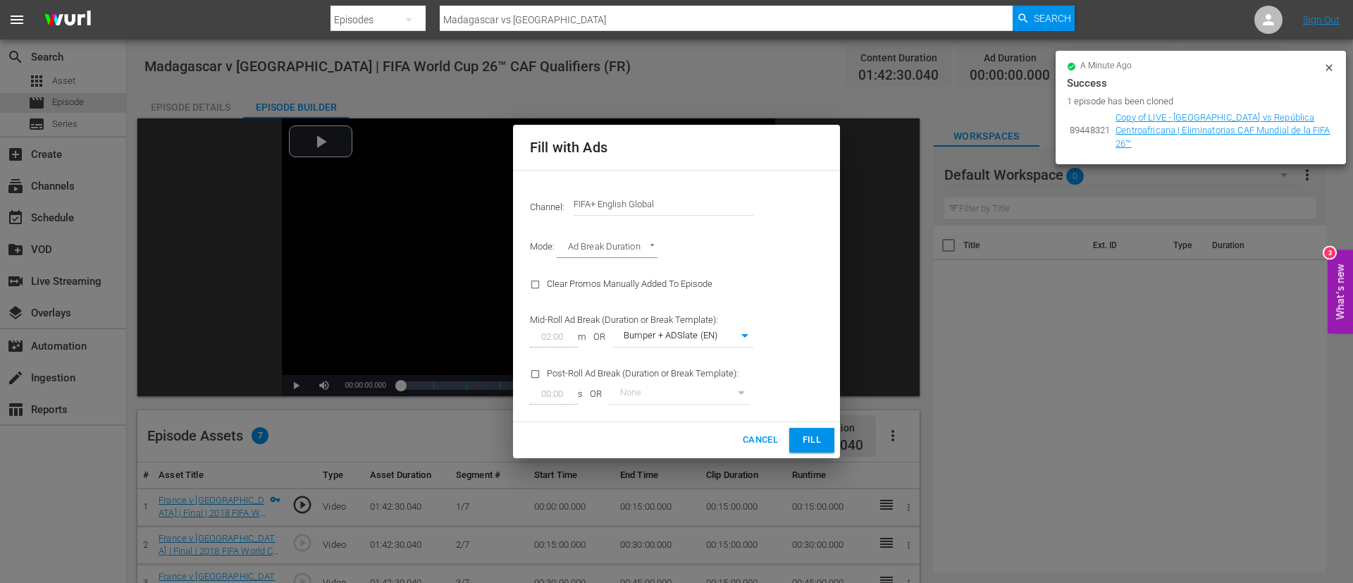
click at [689, 202] on input "FIFA+ English Global" at bounding box center [663, 204] width 180 height 34
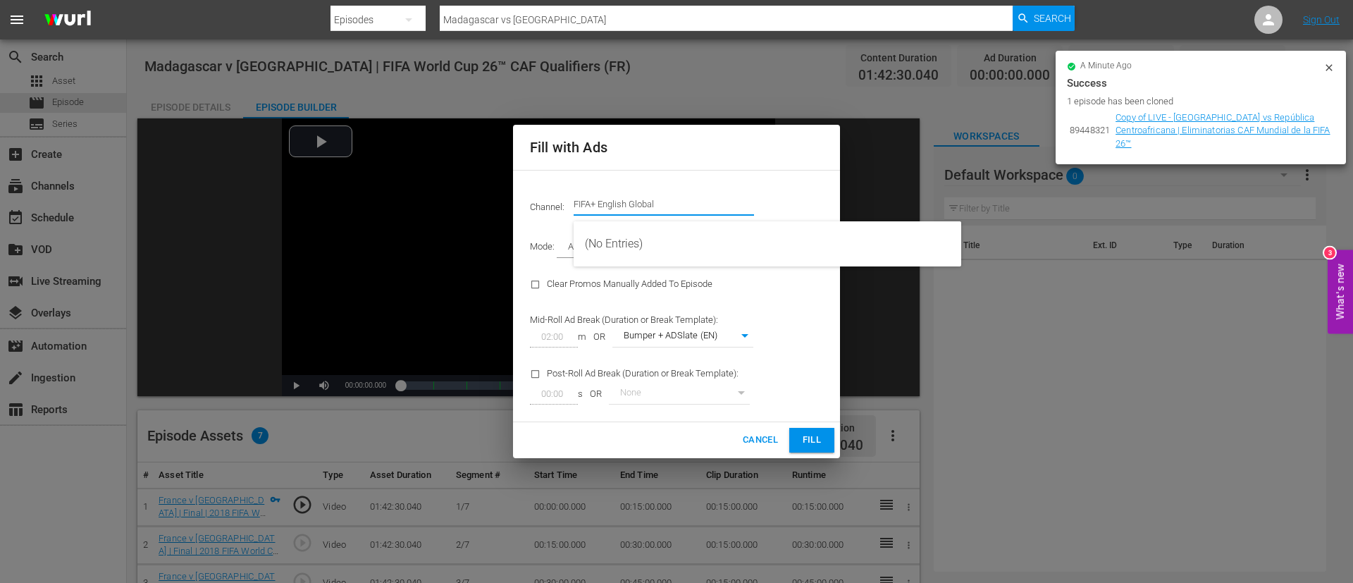
click at [689, 202] on input "FIFA+ English Global" at bounding box center [663, 204] width 180 height 34
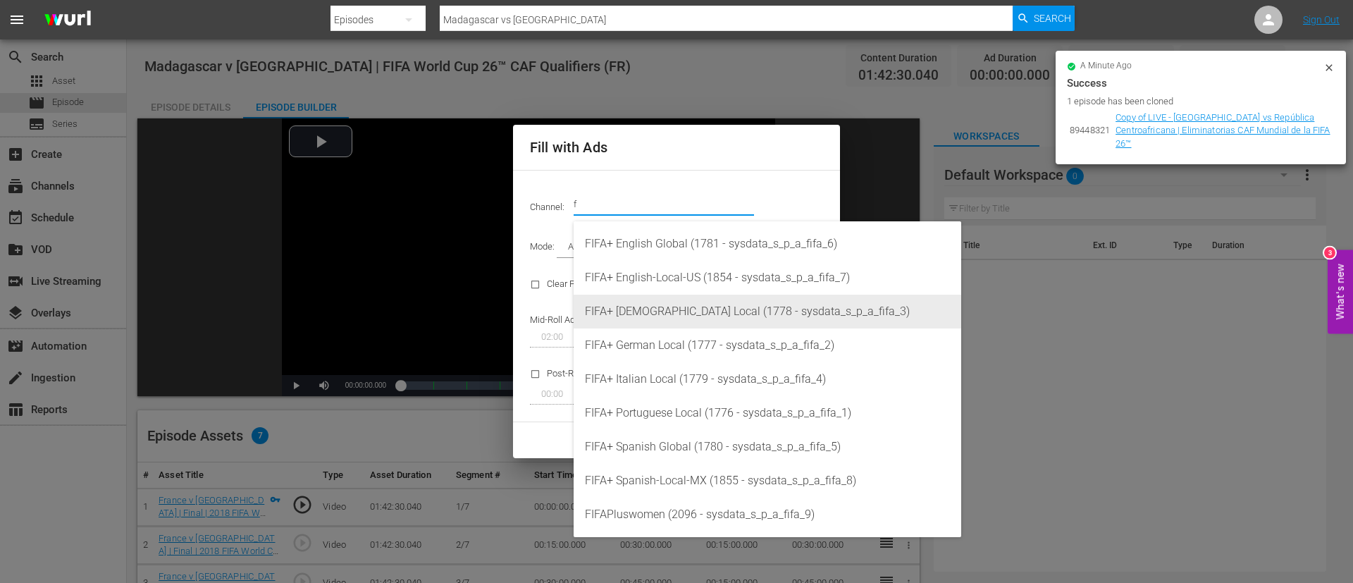
click at [696, 310] on div "FIFA+ French Local (1778 - sysdata_s_p_a_fifa_3)" at bounding box center [767, 311] width 365 height 34
type input "FIFA+ French Local (1778)"
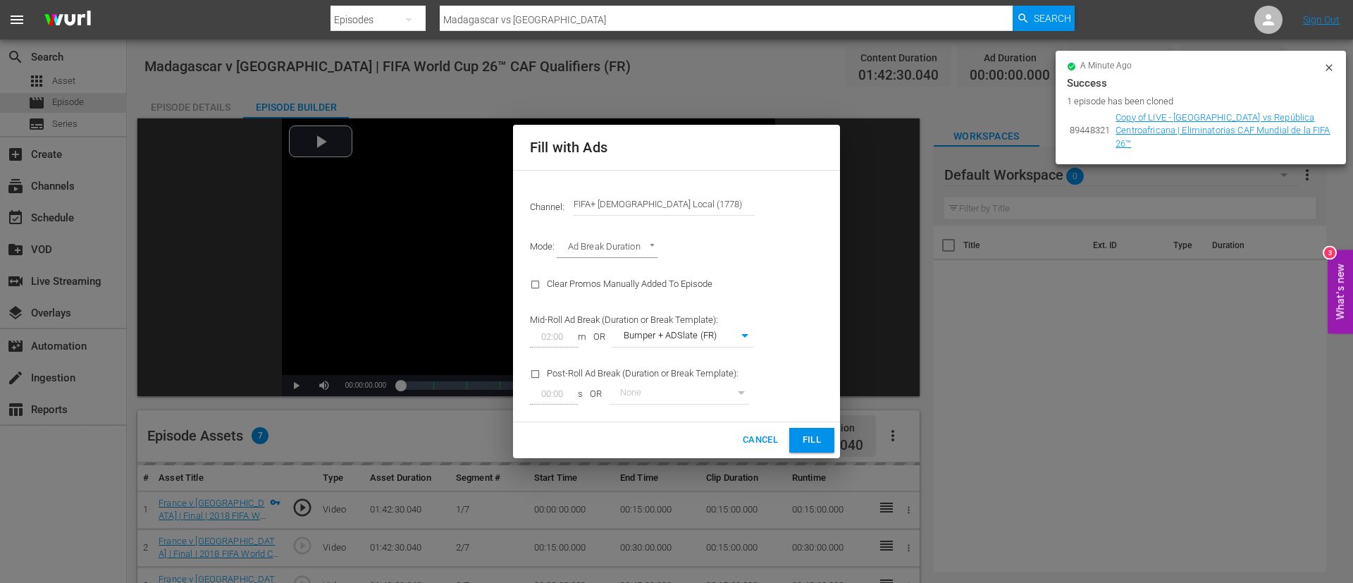
type input "342"
click at [801, 387] on span "Fill" at bounding box center [811, 440] width 23 height 16
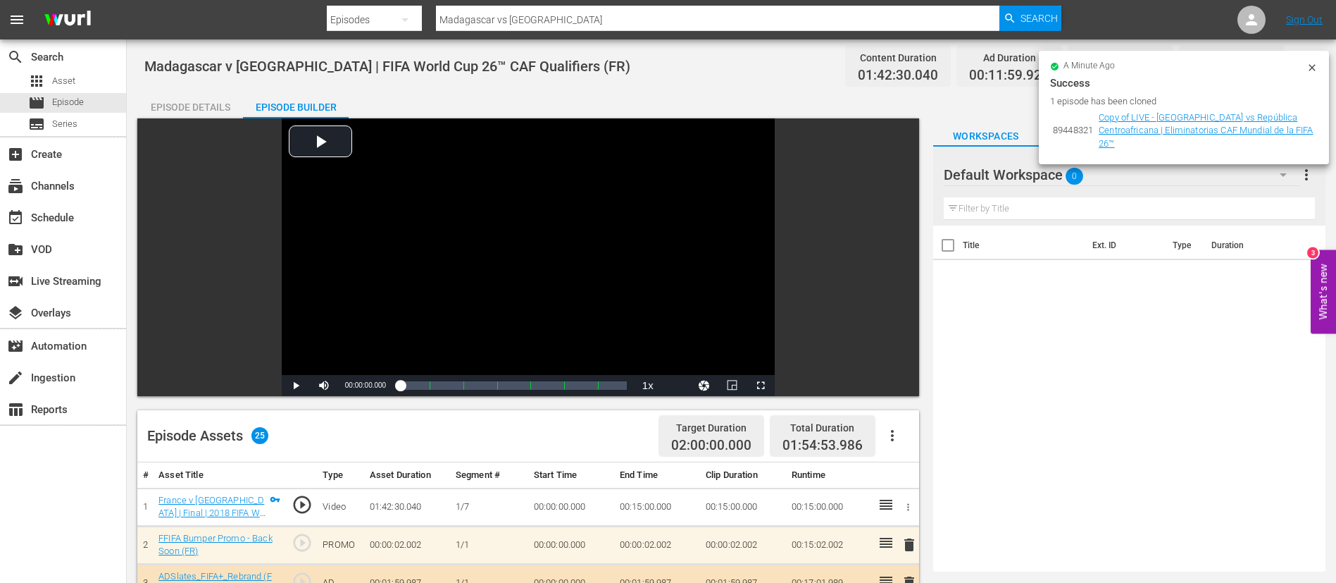
click at [901, 66] on icon at bounding box center [1312, 67] width 6 height 6
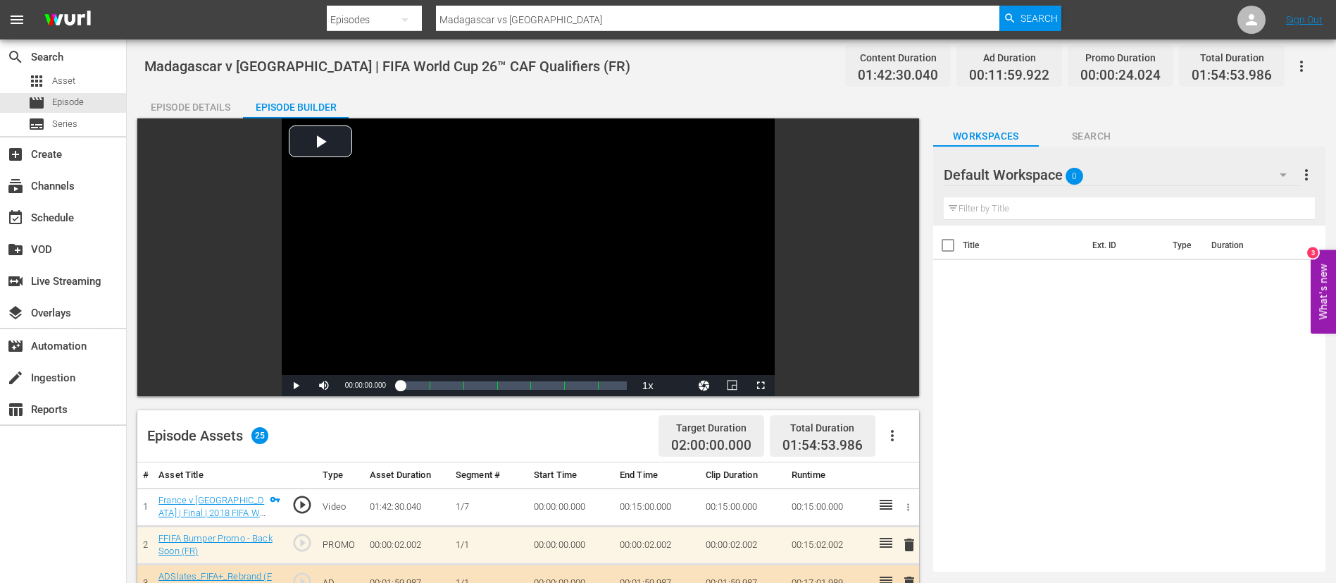
click at [901, 63] on button "button" at bounding box center [1302, 66] width 34 height 34
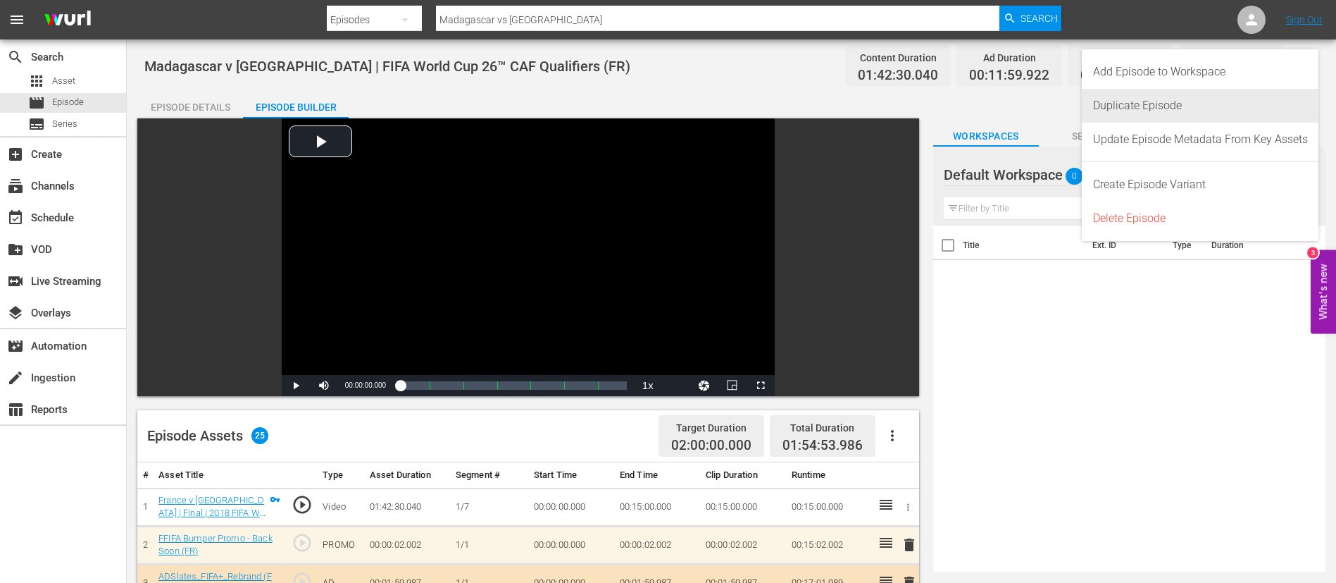
click at [901, 99] on div "Duplicate Episode" at bounding box center [1200, 106] width 215 height 34
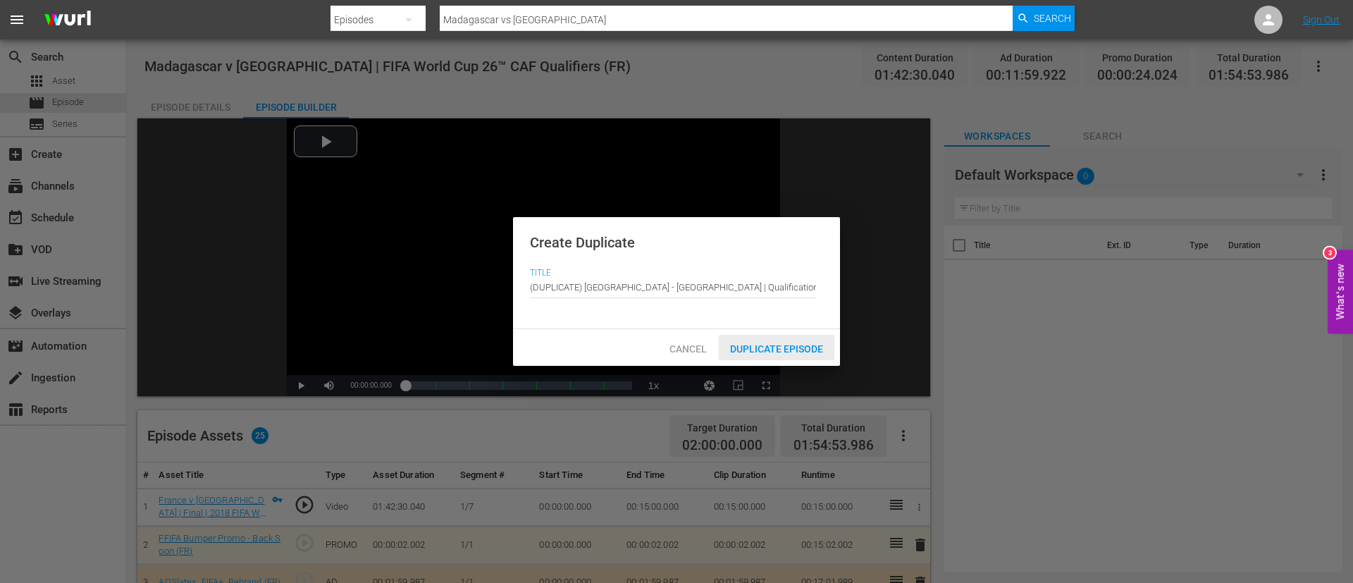
click at [782, 356] on div "Duplicate Episode" at bounding box center [777, 348] width 116 height 26
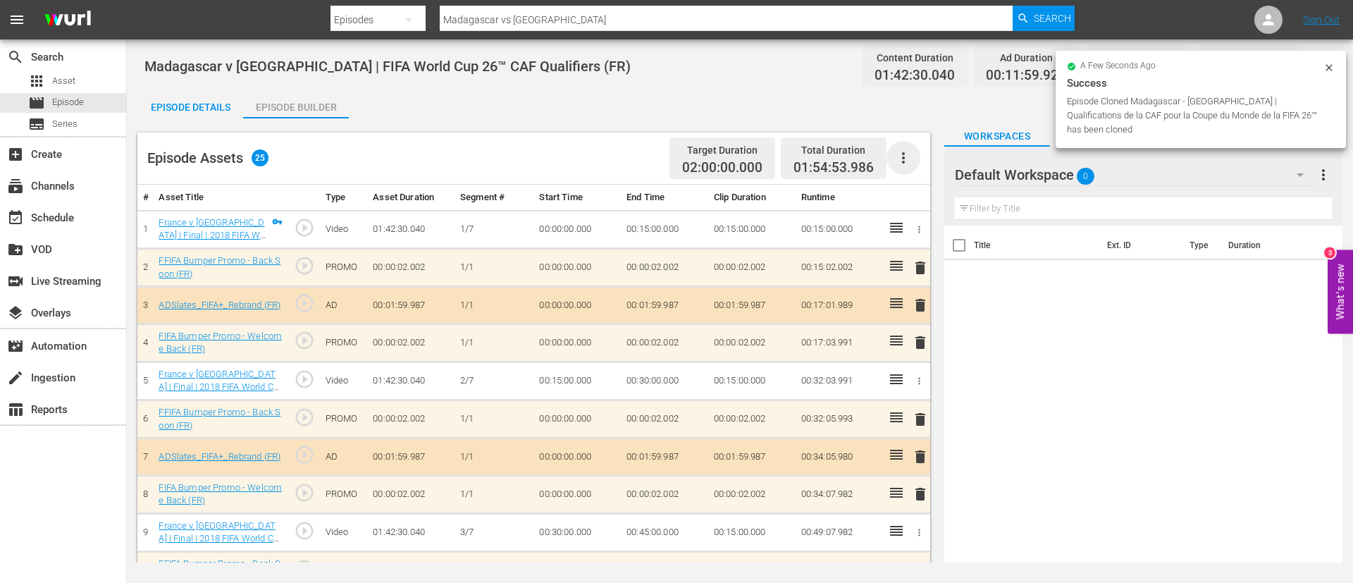
click at [901, 153] on icon "button" at bounding box center [903, 157] width 3 height 11
click at [901, 197] on div "Clear Ads" at bounding box center [946, 197] width 96 height 34
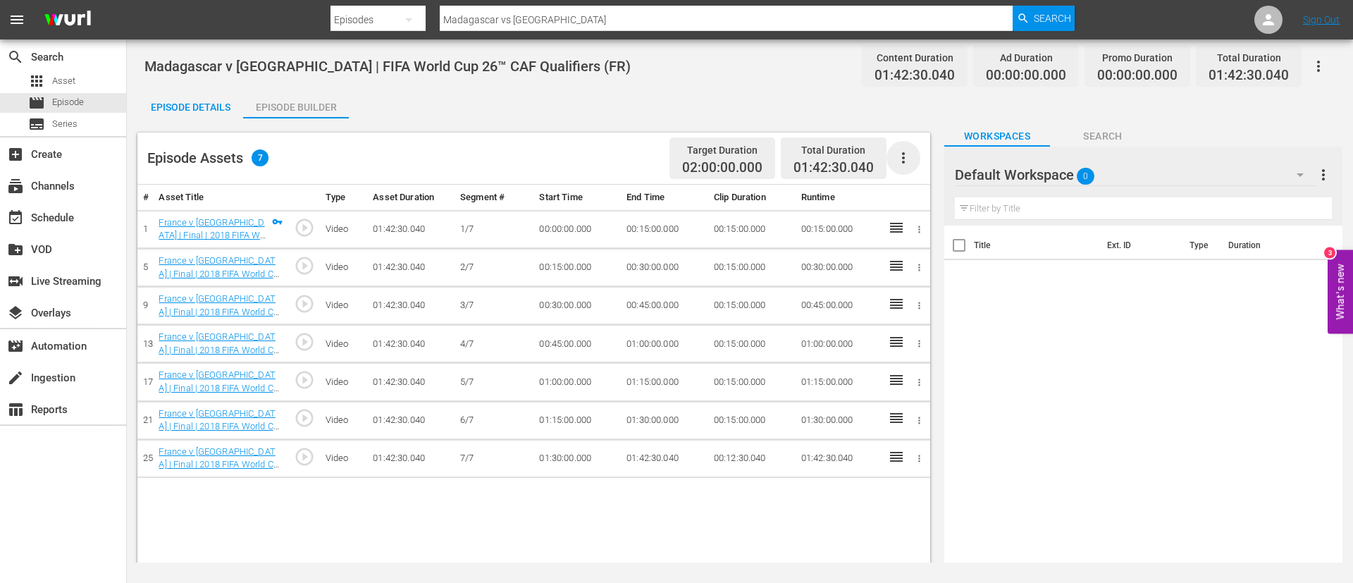
click at [895, 155] on icon "button" at bounding box center [903, 157] width 17 height 17
click at [901, 157] on div "Fill with Ads" at bounding box center [946, 164] width 96 height 34
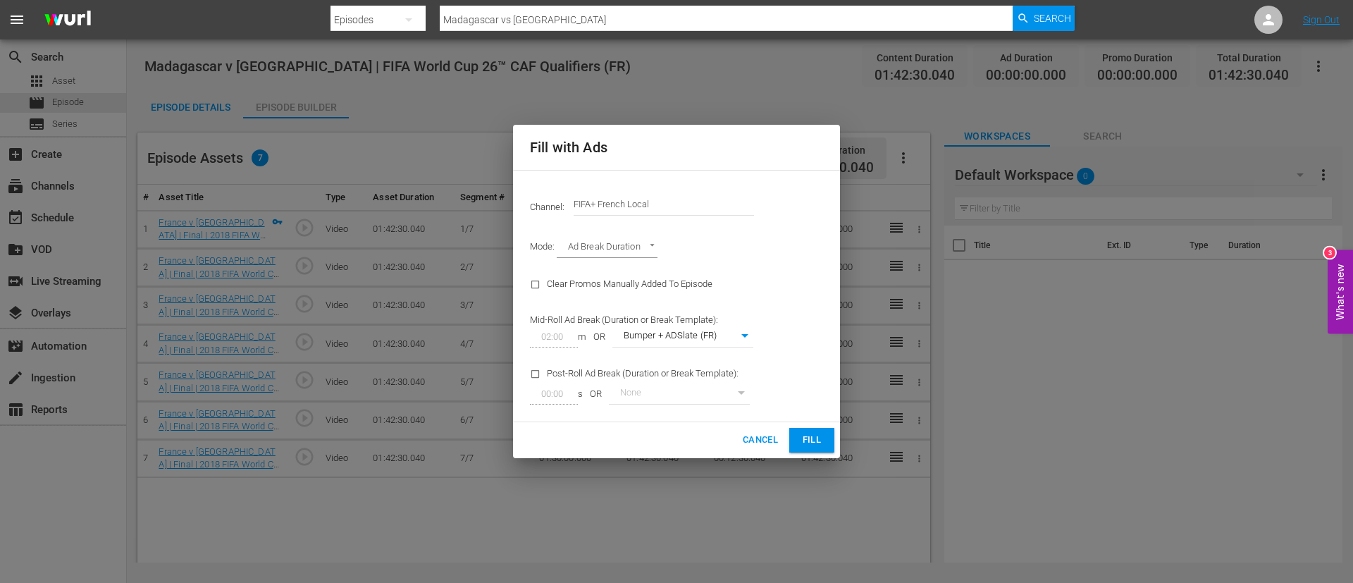
click at [695, 200] on input "FIFA+ French Local" at bounding box center [663, 204] width 180 height 34
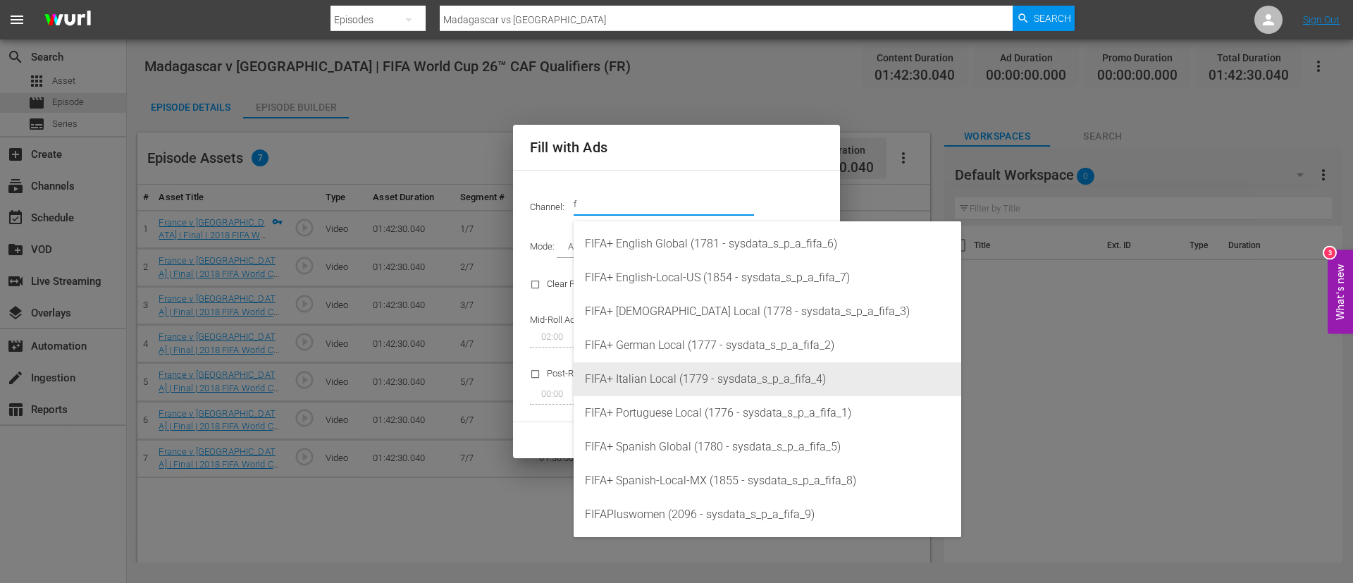
click at [698, 377] on div "FIFA+ Italian Local (1779 - sysdata_s_p_a_fifa_4)" at bounding box center [767, 379] width 365 height 34
type input "FIFA+ Italian Local (1779)"
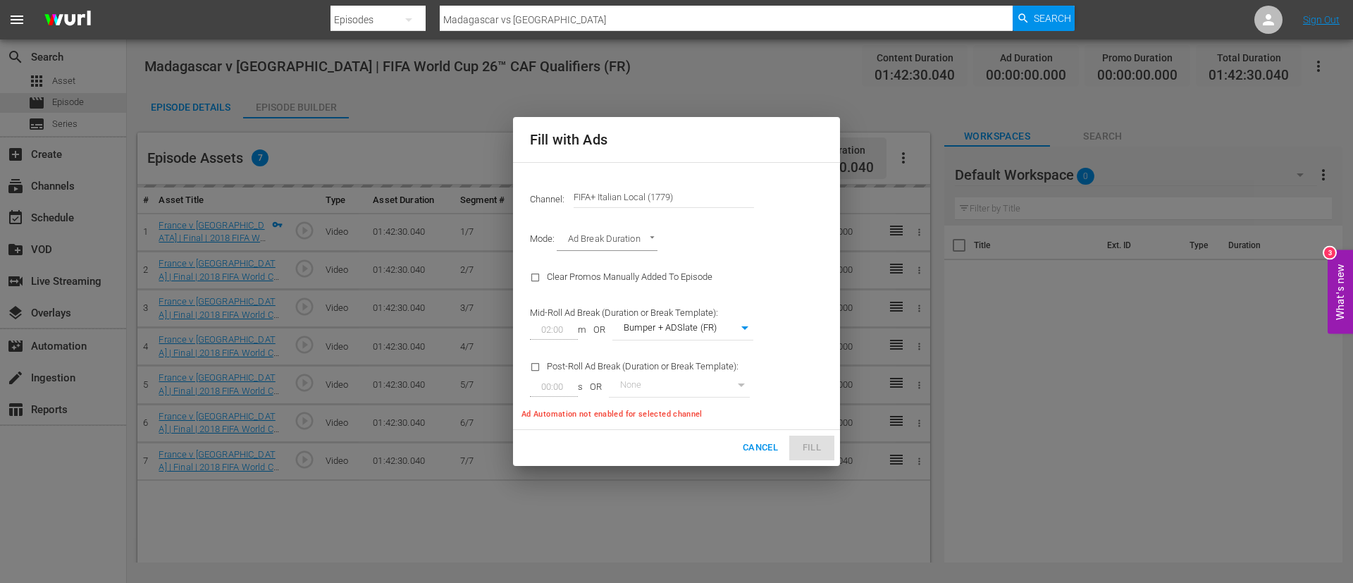
type input "341"
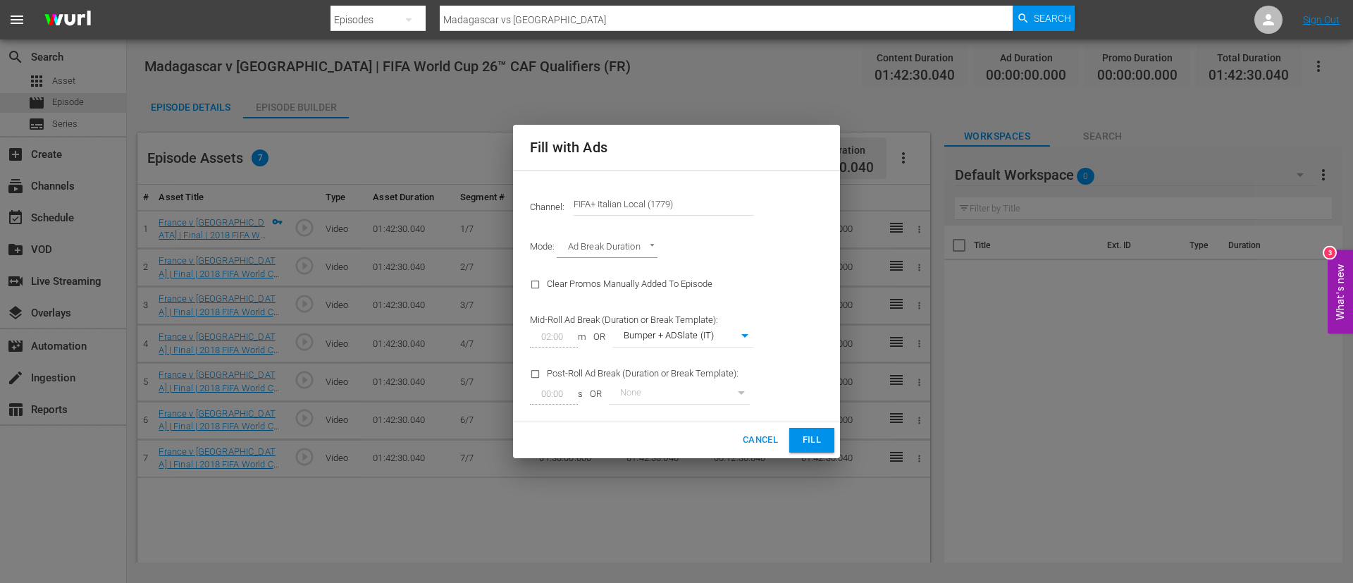
click at [800, 387] on button "Fill" at bounding box center [811, 440] width 45 height 25
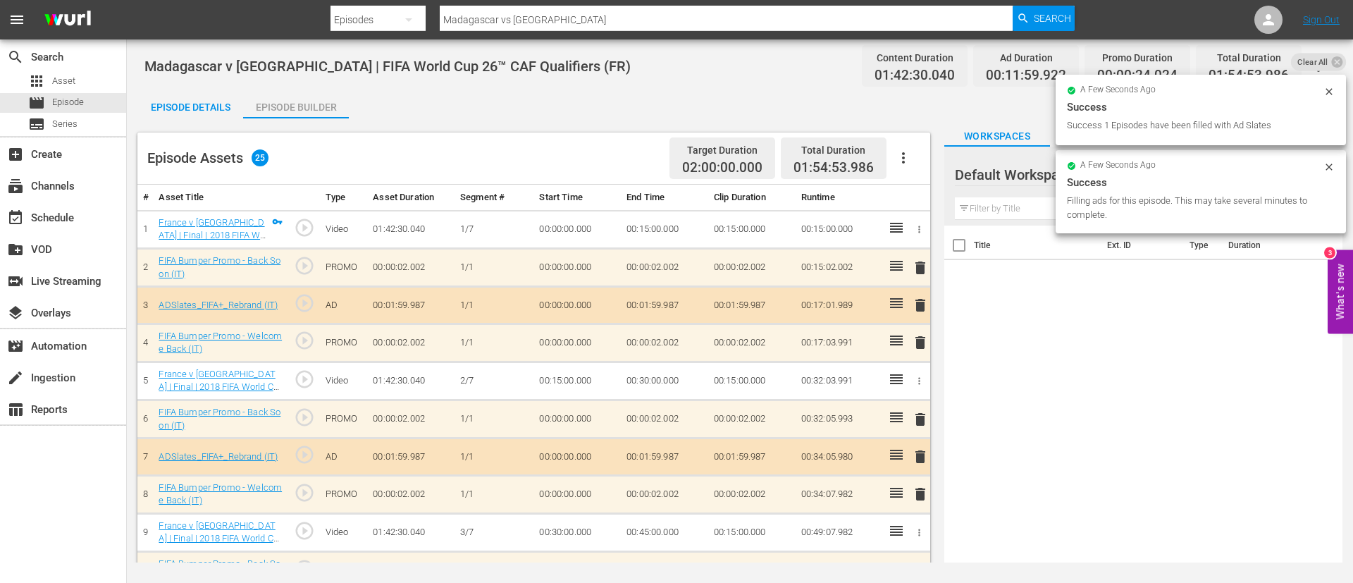
click at [187, 108] on div "Episode Details" at bounding box center [190, 107] width 106 height 34
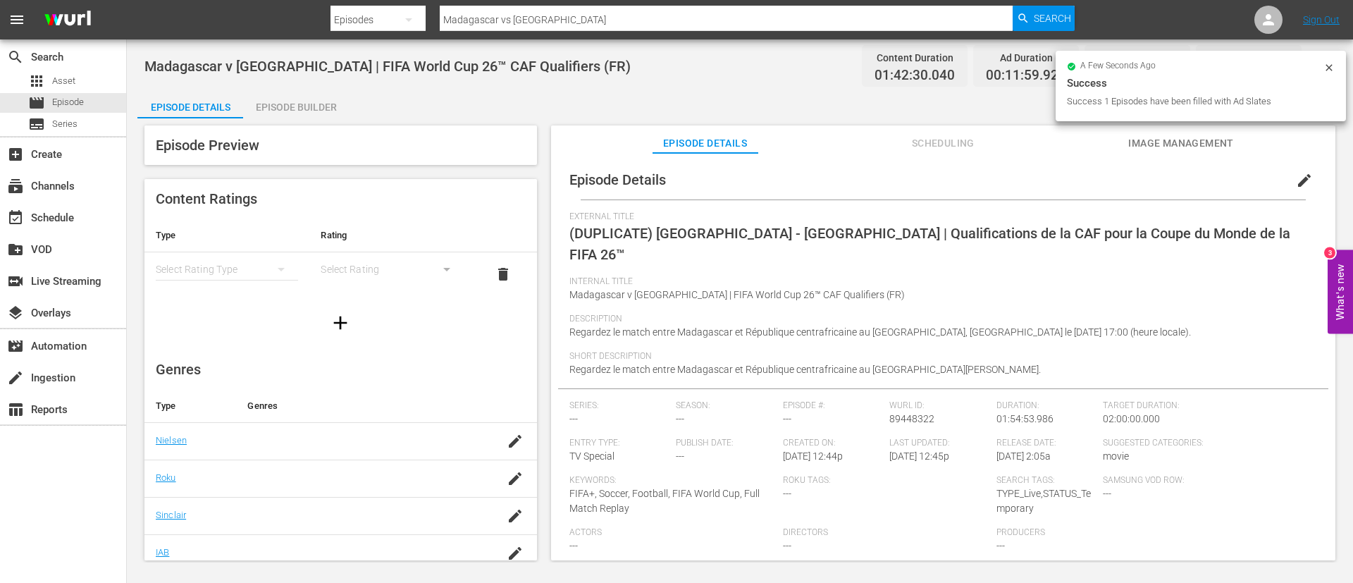
click at [901, 187] on button "edit" at bounding box center [1304, 180] width 34 height 34
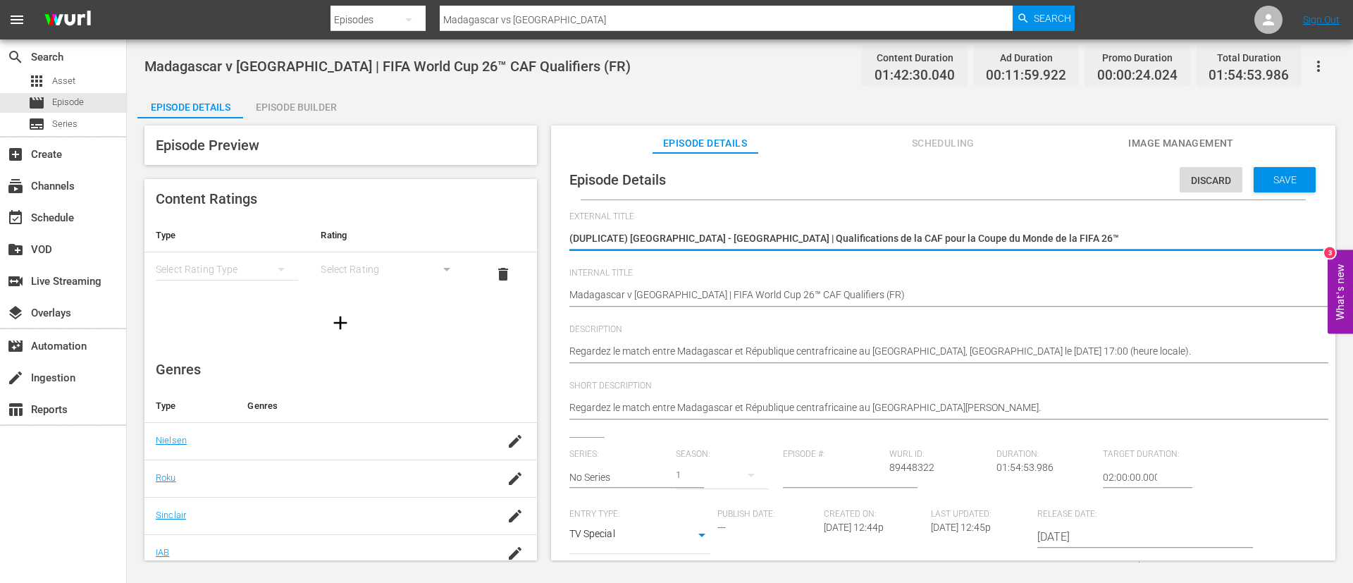
click at [901, 247] on textarea "(DUPLICATE) Madagascar - République centrafricaine | Qualifications de la CAF p…" at bounding box center [939, 239] width 740 height 17
type textarea "Madagascar - Repubblica Centrafricana | Qualificazioni CAF ai Mondiali FIFA 26™"
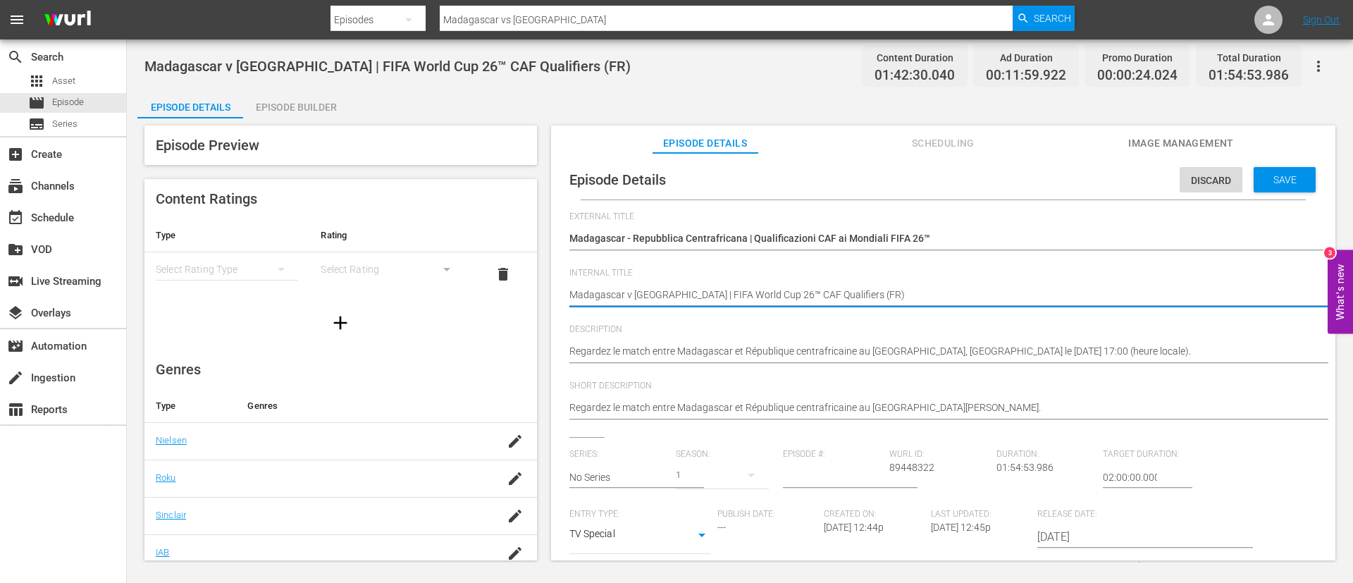
type textarea "Madagascar v Central African Republic | FIFA World Cup 26™ CAF Qualifiers (I)"
type textarea "Madagascar v Central African Republic | FIFA World Cup 26™ CAF Qualifiers (IT)"
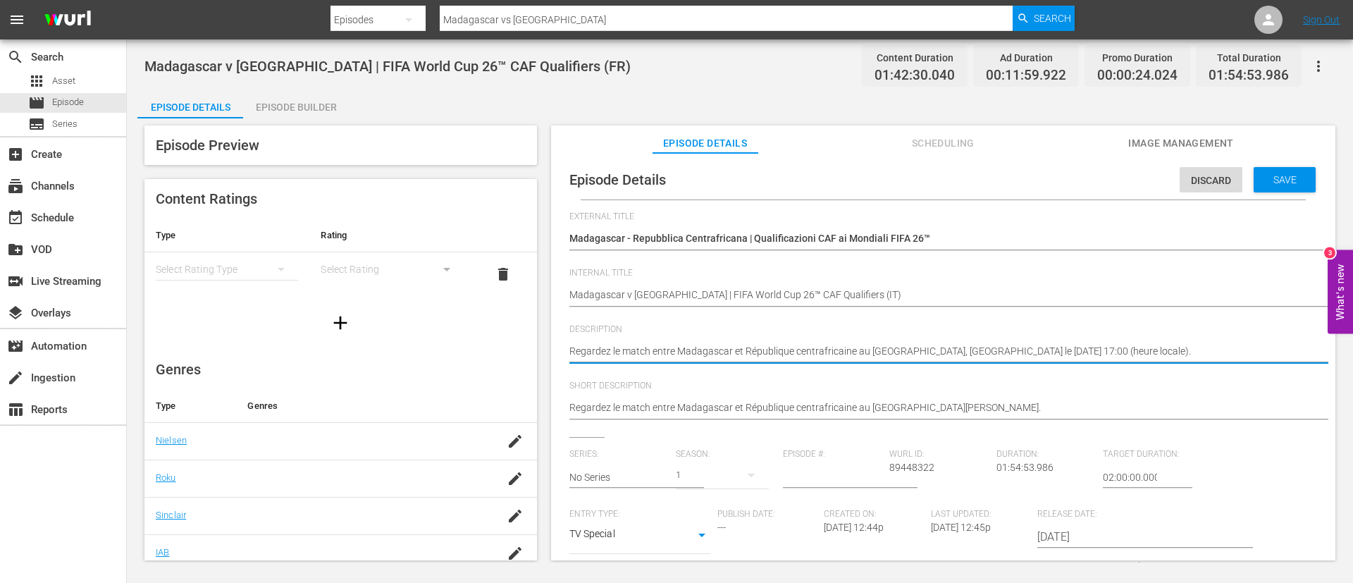
click at [901, 358] on textarea "Regardez le match entre Madagascar et République centrafricaine au Stade Larbi …" at bounding box center [939, 352] width 740 height 17
paste textarea "Guarda la partita tra Madagascar e Repubblica Centrafricana giocato al Stadio L…"
type textarea "Guarda la partita tra Madagascar e Repubblica Centrafricana giocato al Stadio L…"
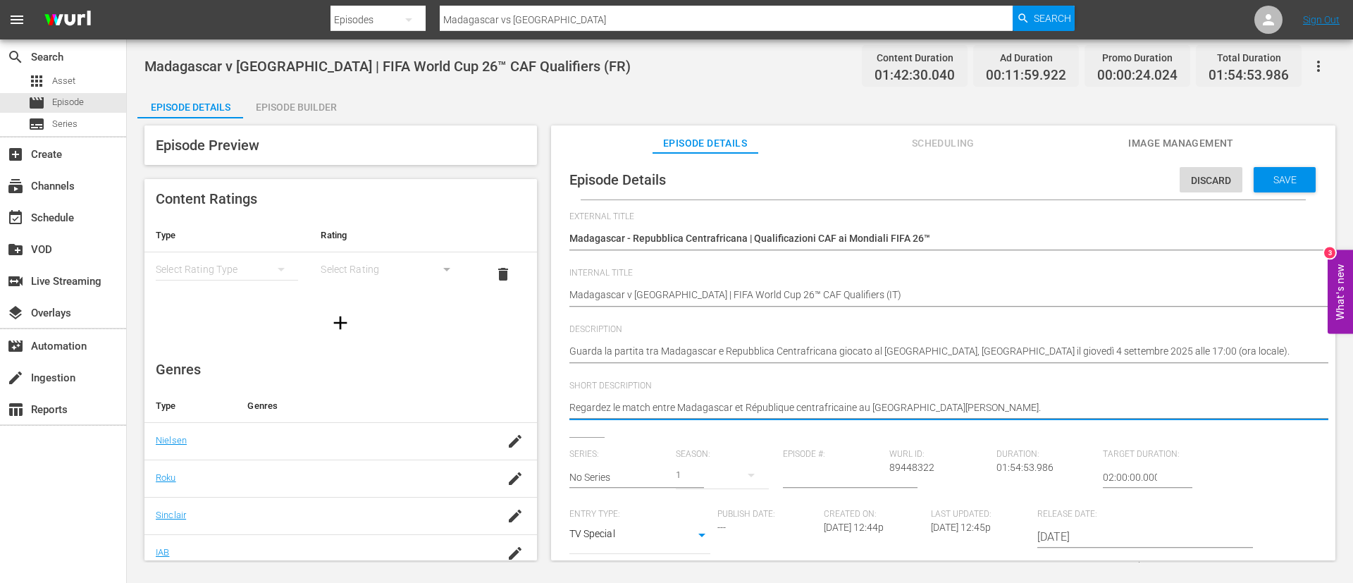
click at [901, 387] on textarea "Regardez le match entre Madagascar et République centrafricaine au Stade Larbi …" at bounding box center [939, 408] width 740 height 17
paste textarea "Guarda la partita tra Madagascar e Repubblica Centrafricana giocato al Stadio L…"
type textarea "Guarda la partita tra Madagascar e Repubblica Centrafricana giocato al Stadio L…"
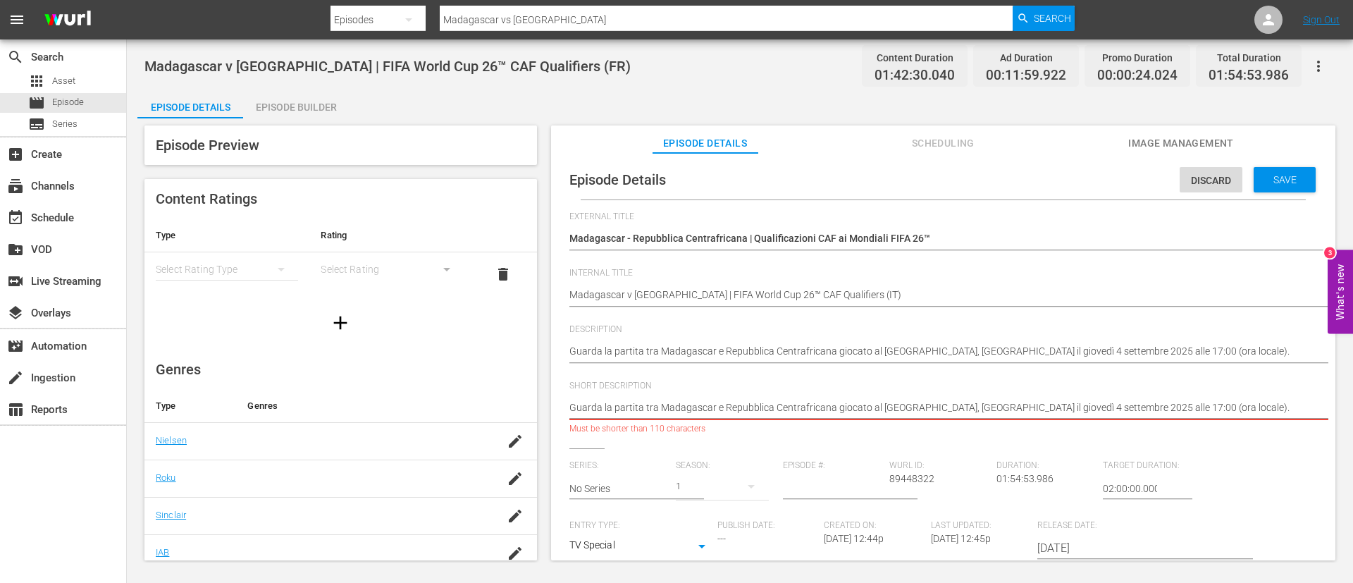
type textarea "Guarda la partita tra Madagascar e Repubblica Centrafricana giocato al Stadio L…"
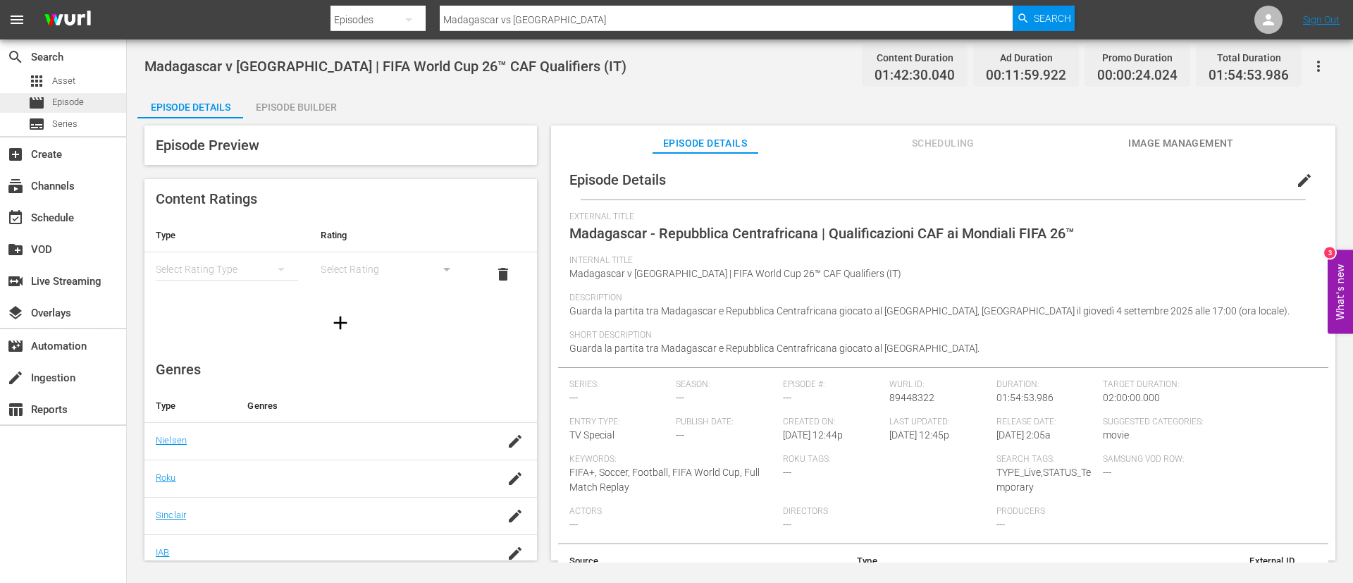
click at [118, 95] on div "movie Episode" at bounding box center [63, 103] width 126 height 20
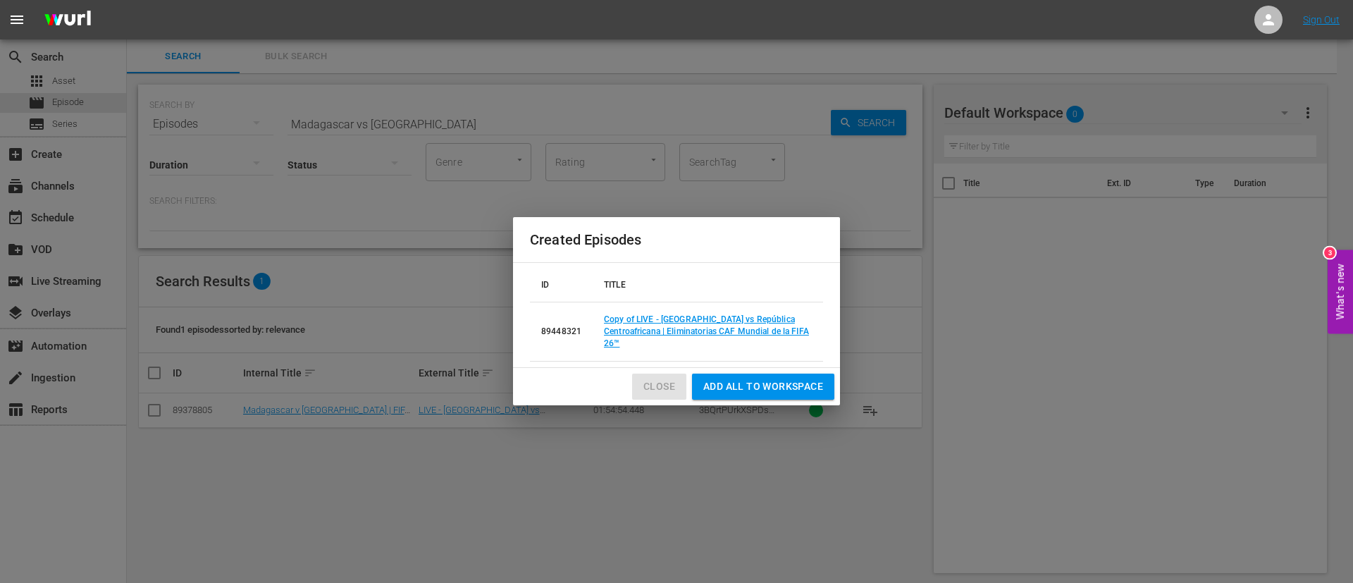
click at [677, 381] on button "Close" at bounding box center [659, 386] width 54 height 26
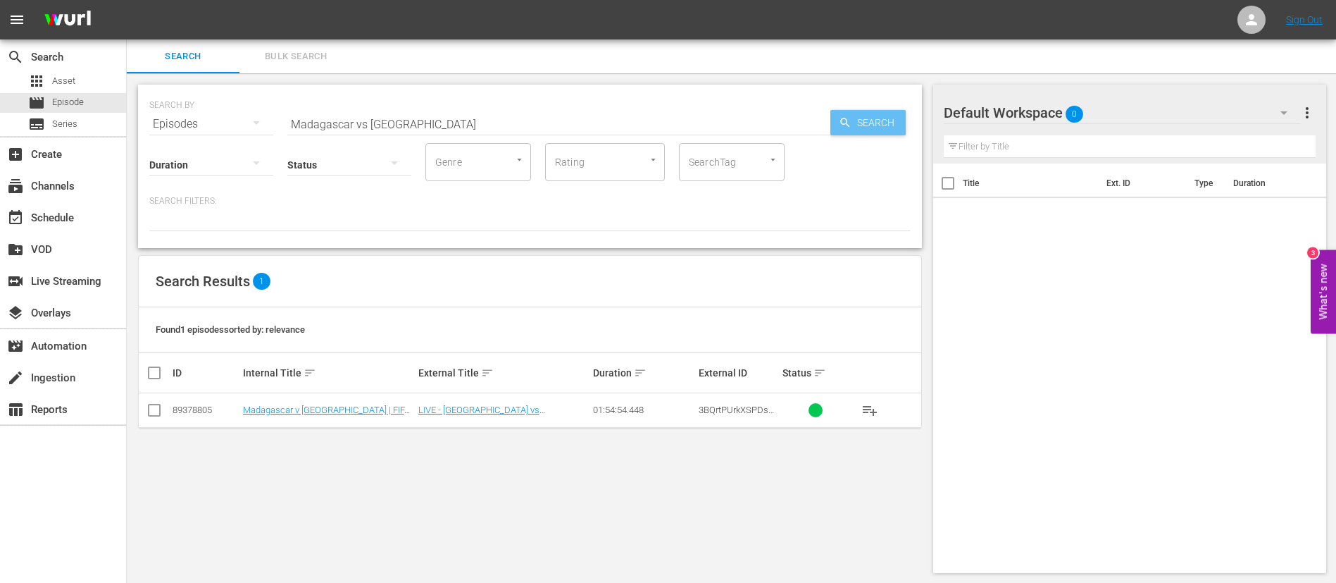
click at [879, 124] on span "Search" at bounding box center [879, 122] width 54 height 25
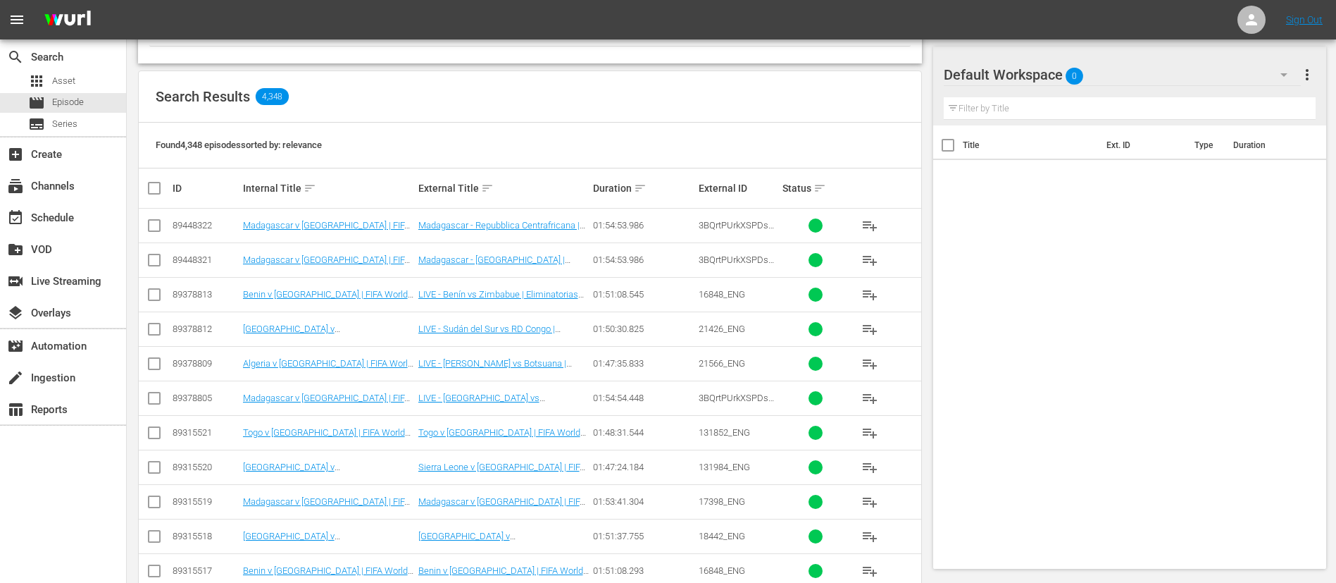
scroll to position [211, 0]
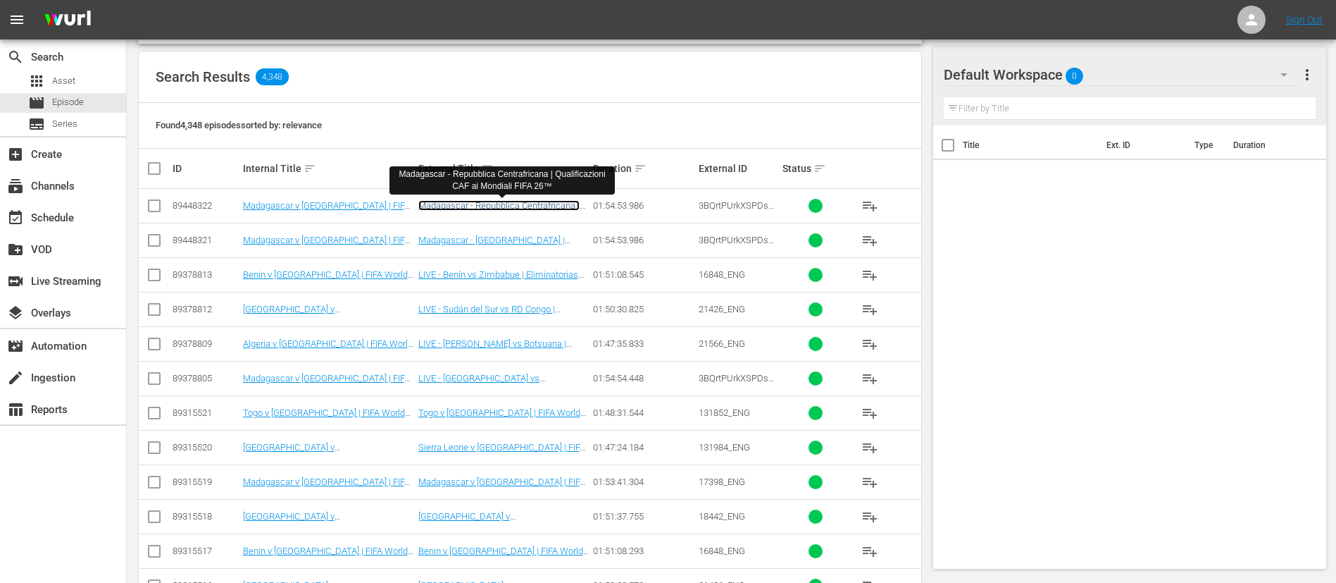
click at [569, 207] on link "Madagascar - Repubblica Centrafricana | Qualificazioni CAF ai Mondiali FIFA 26™" at bounding box center [498, 210] width 161 height 21
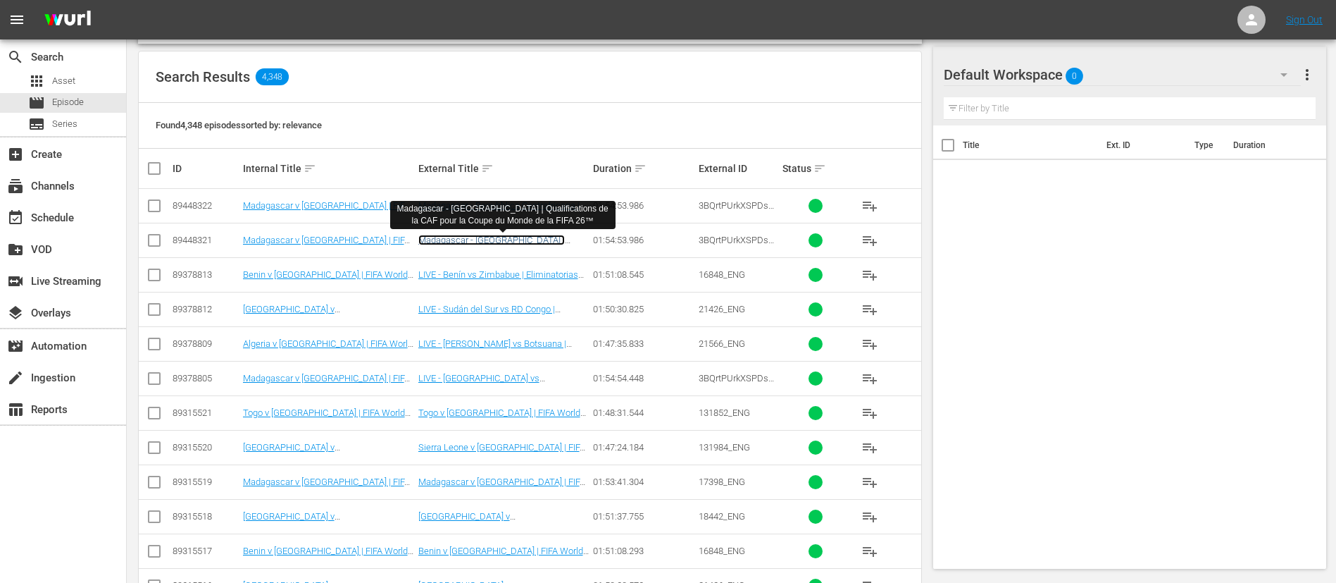
click at [565, 244] on link "Madagascar - [GEOGRAPHIC_DATA] | Qualifications de la CAF pour la Coupe du Mond…" at bounding box center [499, 251] width 163 height 32
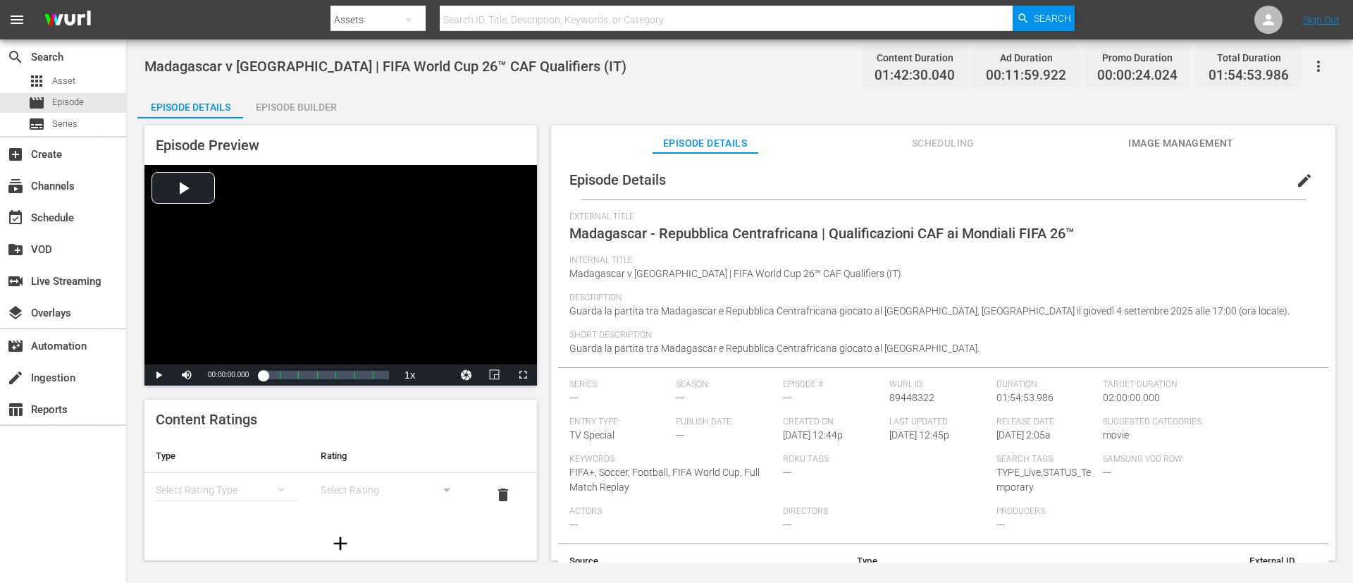
click at [901, 182] on span "edit" at bounding box center [1304, 180] width 17 height 17
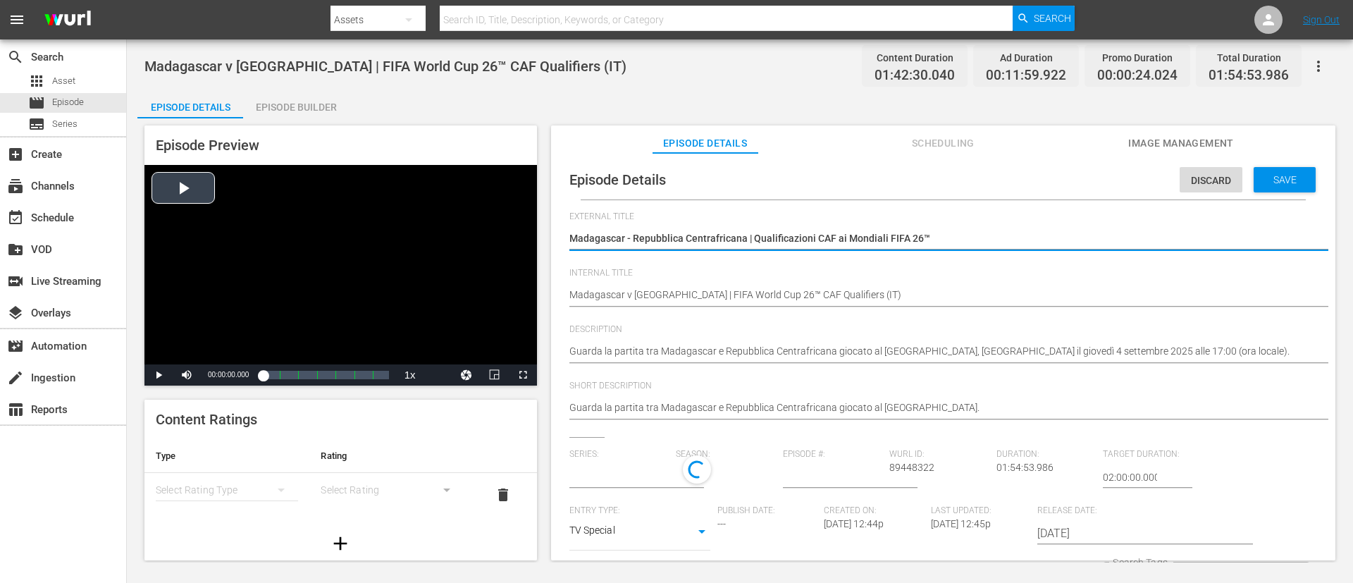
type input "No Series"
type textarea "LMadagascar - Repubblica Centrafricana | Qualificazioni CAF ai Mondiali FIFA 26™"
type textarea "LIMadagascar - Repubblica Centrafricana | Qualificazioni CAF ai Mondiali FIFA 2…"
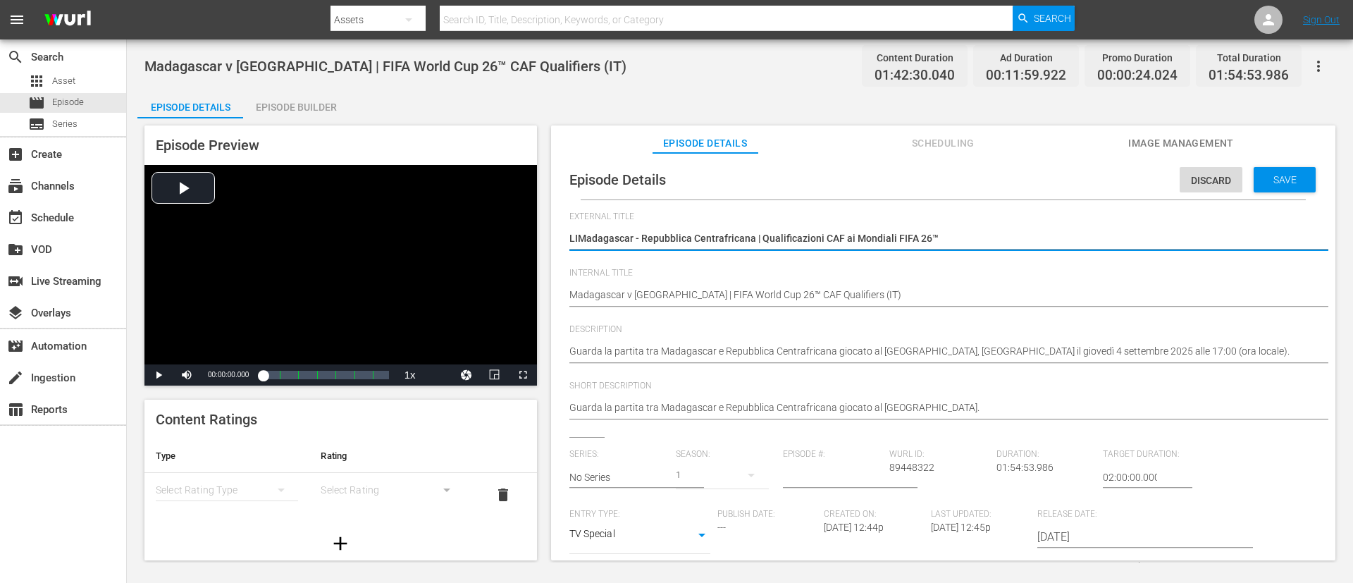
type textarea "LIVMadagascar - Repubblica Centrafricana | Qualificazioni CAF ai Mondiali FIFA …"
type textarea "LIVEMadagascar - Repubblica Centrafricana | Qualificazioni CAF ai Mondiali FIFA…"
type textarea "LIVE Madagascar - Repubblica Centrafricana | Qualificazioni CAF ai Mondiali FIF…"
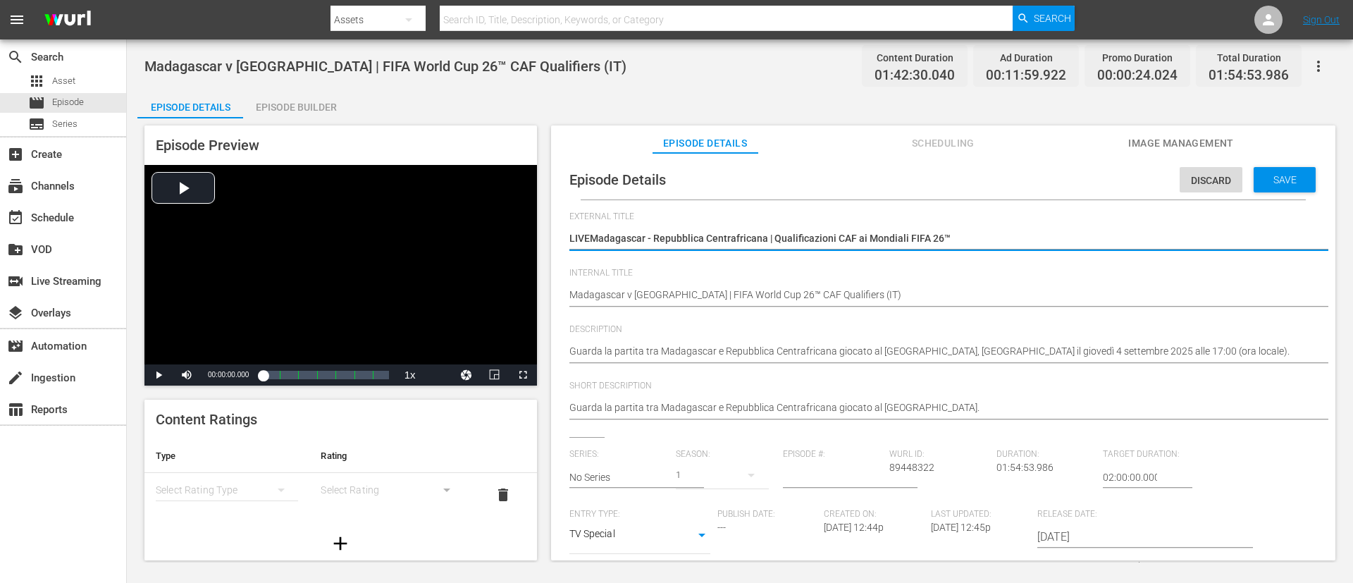
type textarea "LIVE Madagascar - Repubblica Centrafricana | Qualificazioni CAF ai Mondiali FIF…"
type textarea "LIVE -Madagascar - Repubblica Centrafricana | Qualificazioni CAF ai Mondiali FI…"
type textarea "LIVE - Madagascar - Repubblica Centrafricana | Qualificazioni CAF ai Mondiali F…"
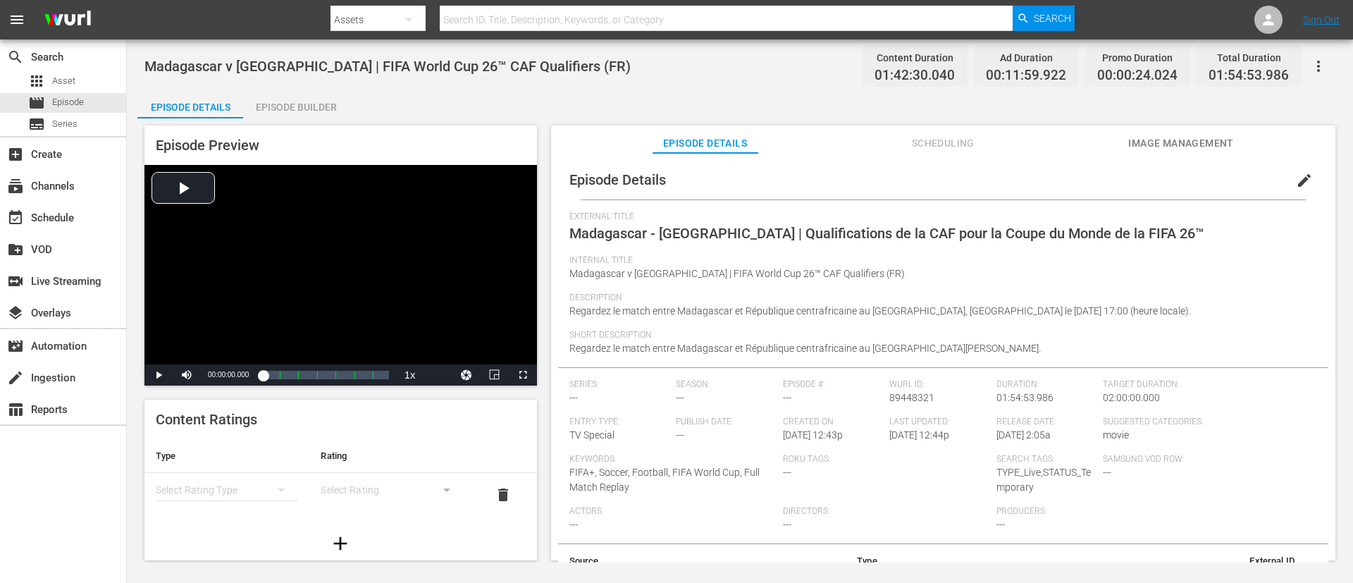
click at [901, 181] on button "edit" at bounding box center [1304, 180] width 34 height 34
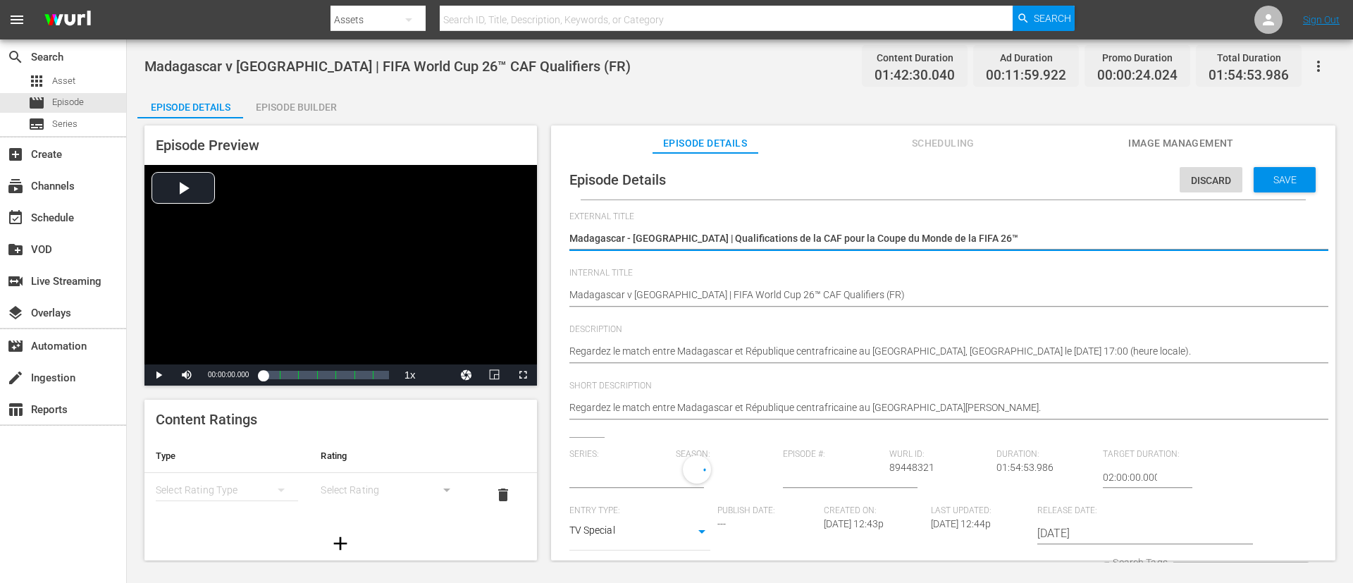
type input "No Series"
type textarea "LMadagascar - République centrafricaine | Qualifications de la CAF pour la Coup…"
type textarea "LIMadagascar - République centrafricaine | Qualifications de la CAF pour la Cou…"
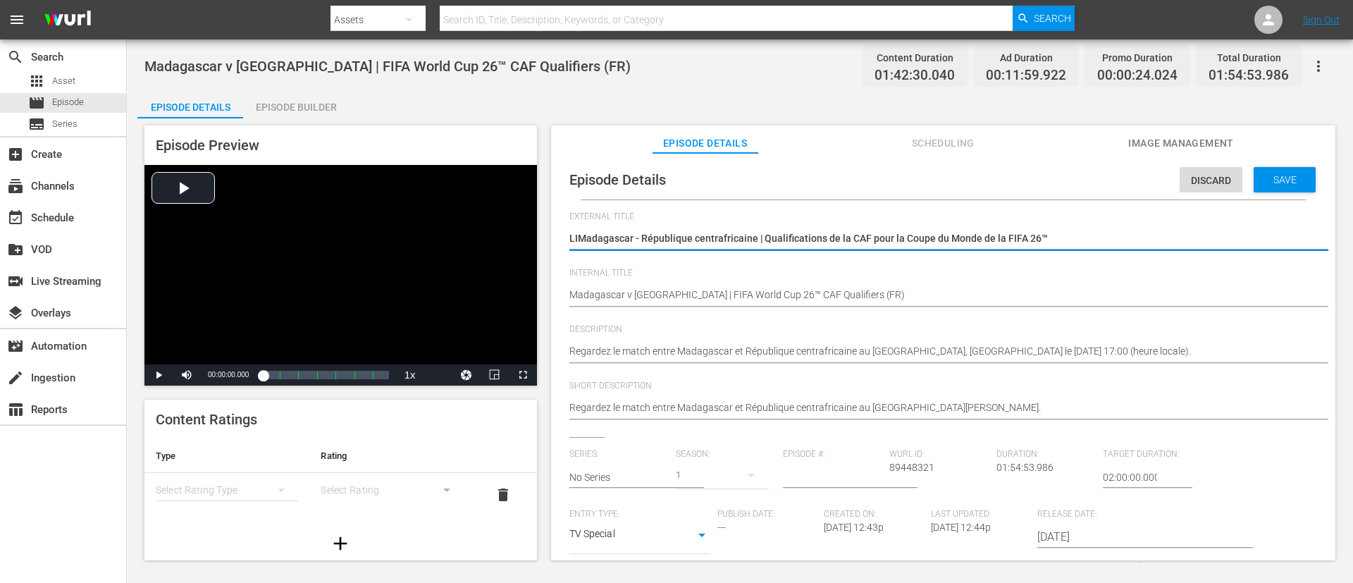
type textarea "LIVMadagascar - République centrafricaine | Qualifications de la CAF pour la Co…"
type textarea "LIVEMadagascar - République centrafricaine | Qualifications de la CAF pour la C…"
type textarea "LIVE Madagascar - République centrafricaine | Qualifications de la CAF pour la …"
type textarea "LIVE -Madagascar - République centrafricaine | Qualifications de la CAF pour la…"
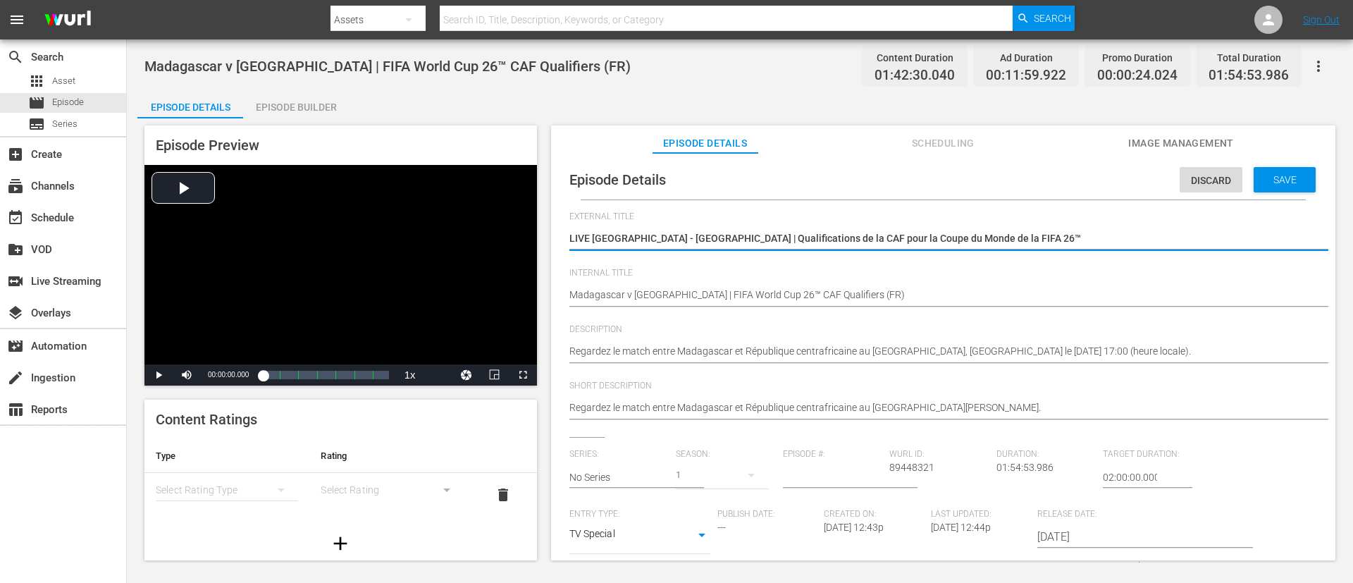
type textarea "LIVE -Madagascar - République centrafricaine | Qualifications de la CAF pour la…"
type textarea "LIVE - [GEOGRAPHIC_DATA] - [GEOGRAPHIC_DATA] | Qualifications de la CAF pour la…"
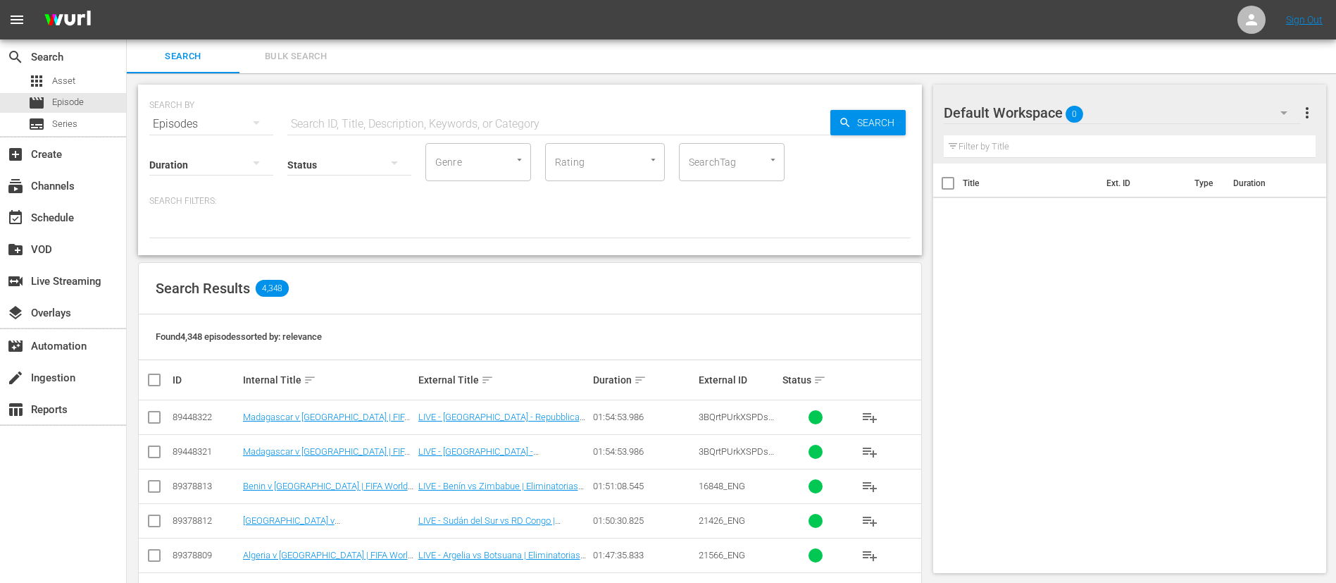
click at [587, 117] on input "text" at bounding box center [558, 124] width 543 height 34
paste input "Algeria vs Botswana"
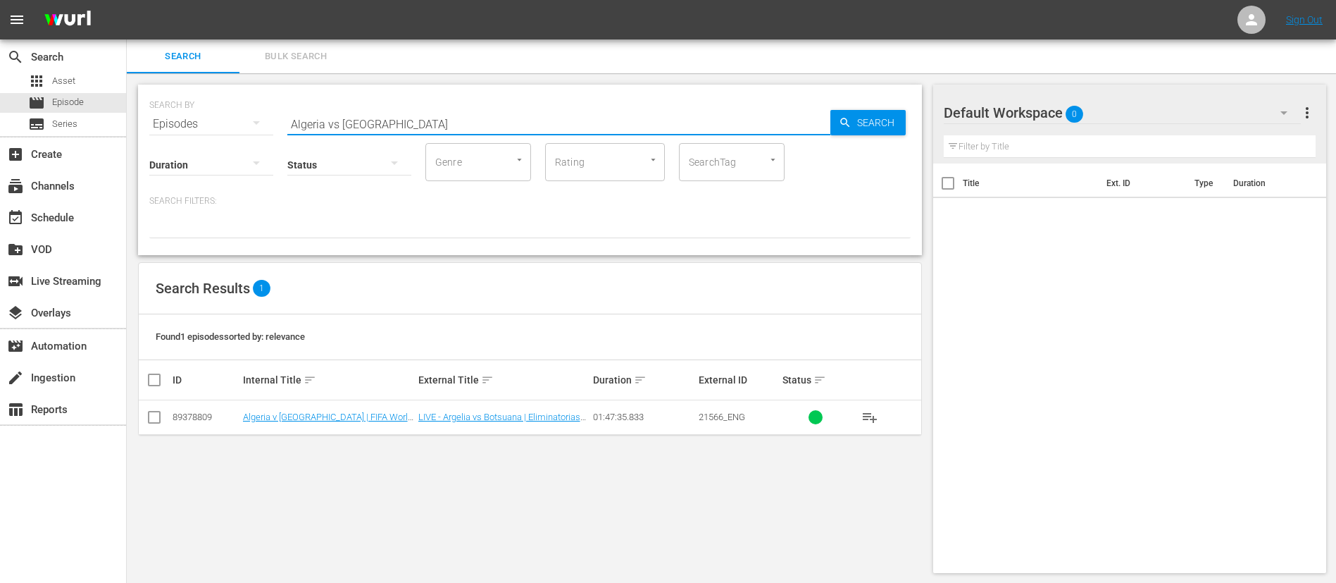
type input "Algeria vs Botswana"
click at [156, 417] on input "checkbox" at bounding box center [154, 419] width 17 height 17
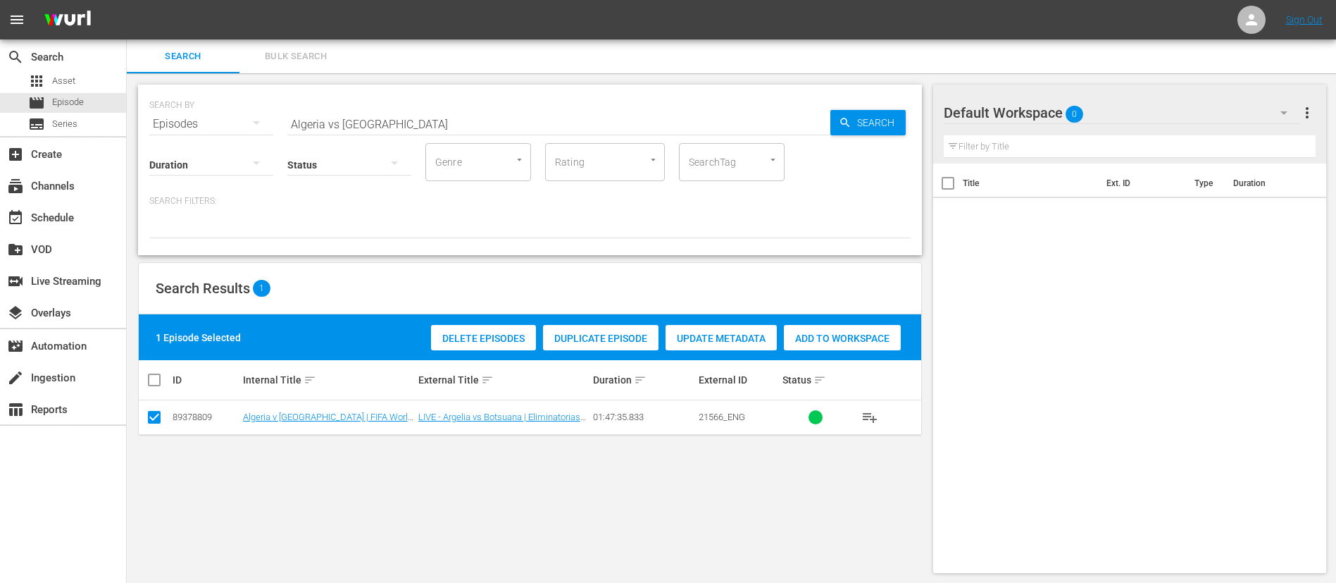
click at [632, 333] on span "Duplicate Episode" at bounding box center [601, 338] width 116 height 11
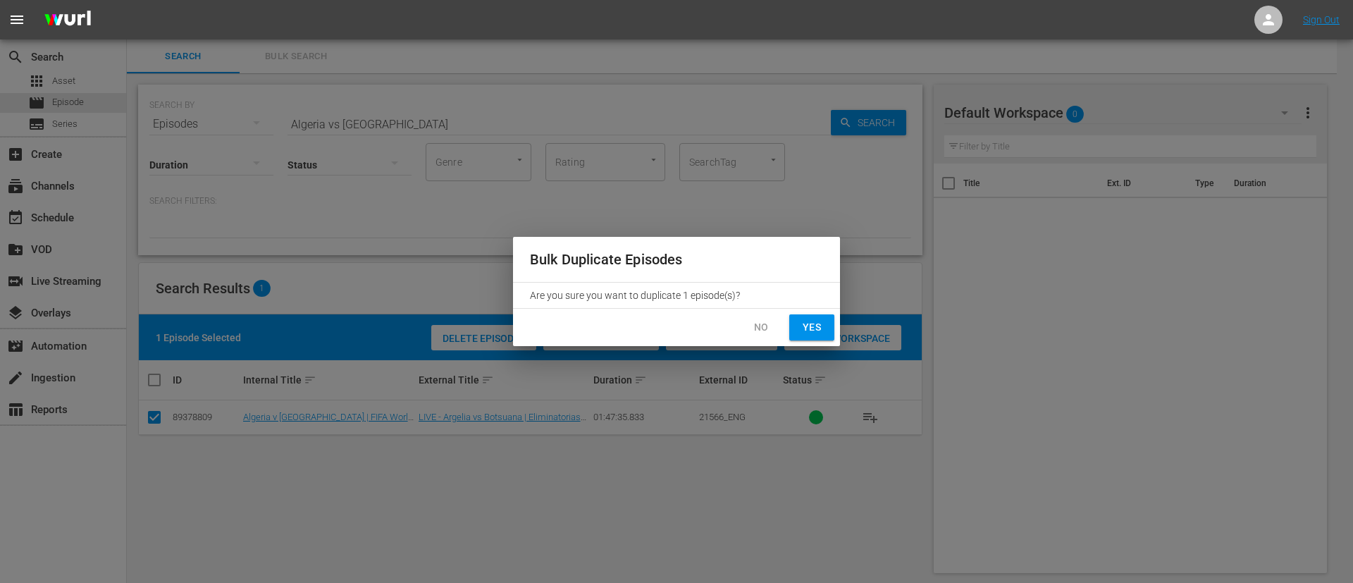
click at [806, 320] on span "Yes" at bounding box center [811, 327] width 23 height 18
checkbox input "false"
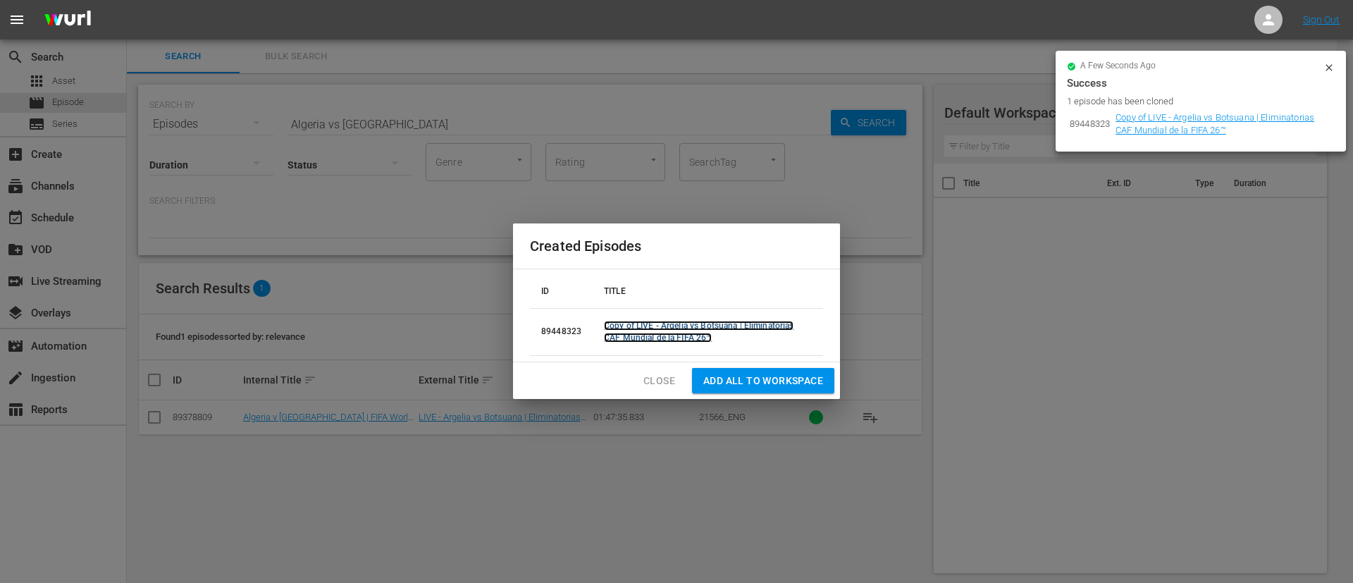
click at [751, 327] on link "Copy of LIVE - Argelia vs Botsuana | Eliminatorias CAF Mundial de la FIFA 26™" at bounding box center [699, 332] width 190 height 22
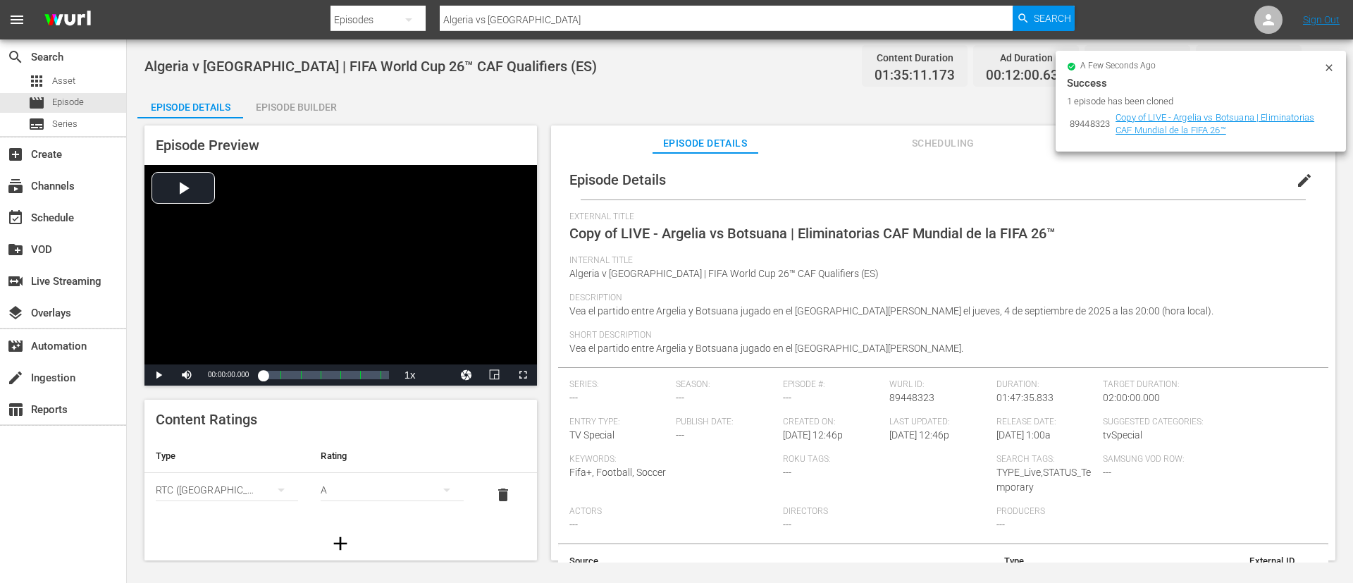
click at [1296, 187] on span "edit" at bounding box center [1304, 180] width 17 height 17
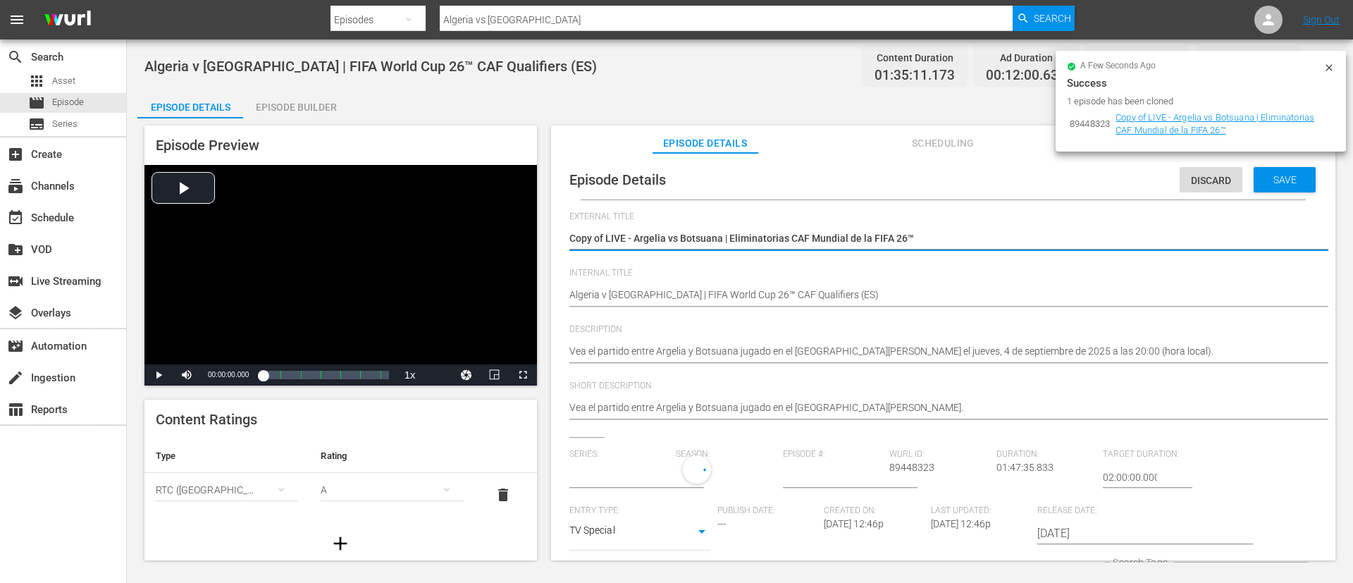
type input "No Series"
click at [638, 230] on div "Copy of LIVE - Argelia vs Botsuana | Eliminatorias CAF Mundial de la FIFA 26™ C…" at bounding box center [939, 240] width 740 height 34
click at [638, 231] on textarea "Copy of LIVE - Argelia vs Botsuana | Eliminatorias CAF Mundial de la FIFA 26™" at bounding box center [939, 239] width 740 height 17
paste textarea "Algérie - Botswana | Qualifications de la CAF pour la Coupe du Monde"
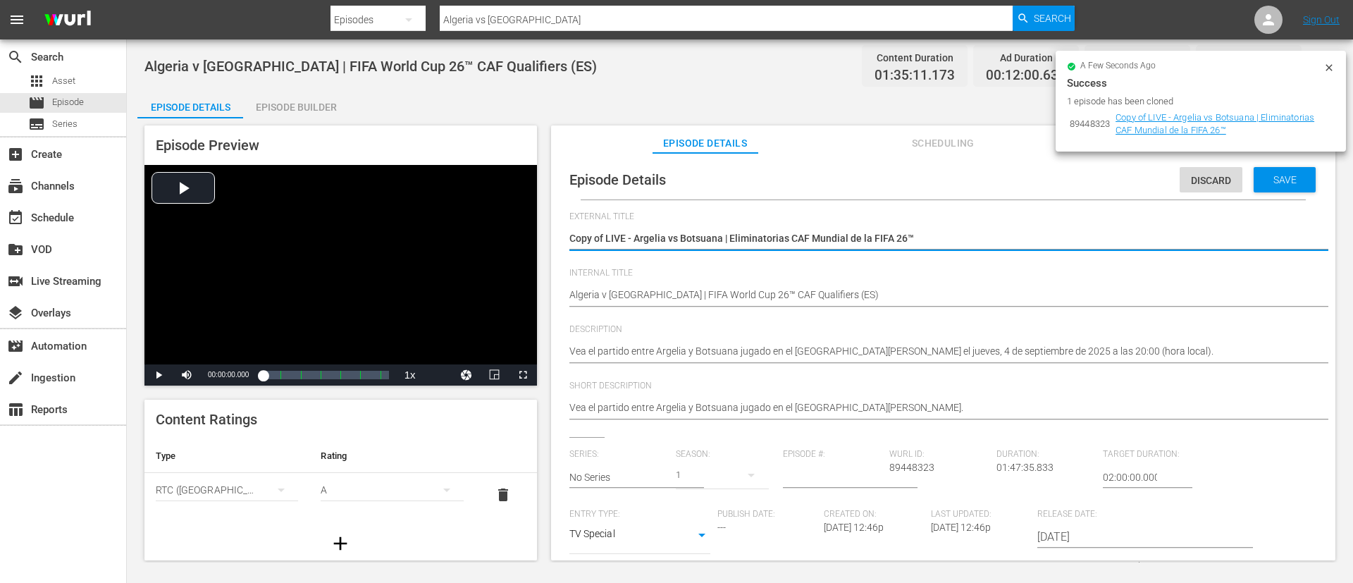
type textarea "Algérie - Botswana | Qualifications de la CAF pour la Coupe du Monde de la FIFA…"
type textarea "LAlgérie - Botswana | Qualifications de la CAF pour la Coupe du Monde de la FIF…"
type textarea "LIAlgérie - Botswana | Qualifications de la CAF pour la Coupe du Monde de la FI…"
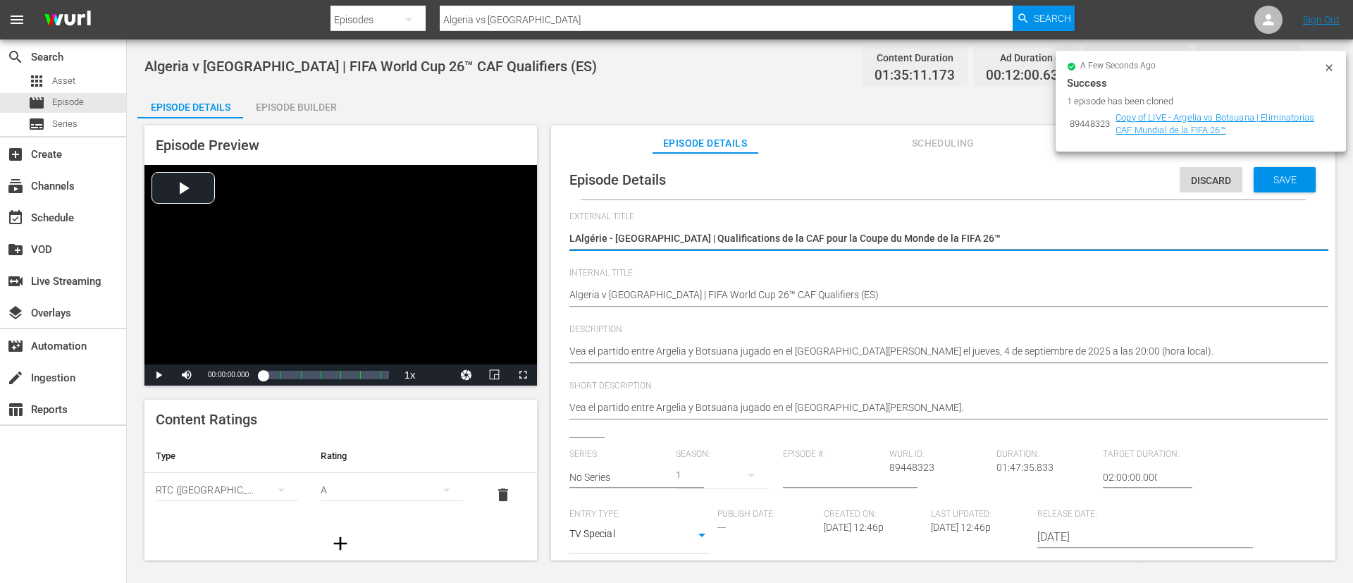
type textarea "LIAlgérie - Botswana | Qualifications de la CAF pour la Coupe du Monde de la FI…"
type textarea "LIVAlgérie - Botswana | Qualifications de la CAF pour la Coupe du Monde de la F…"
type textarea "LIVEAlgérie - Botswana | Qualifications de la CAF pour la Coupe du Monde de la …"
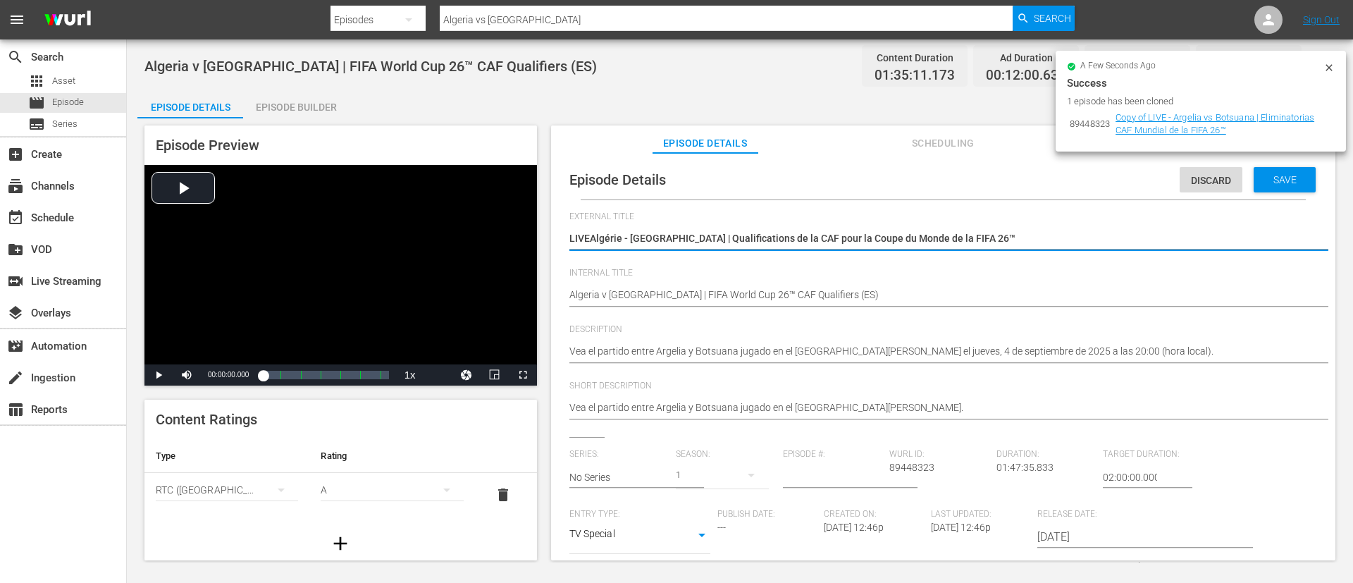
type textarea "LIVE Algérie - Botswana | Qualifications de la CAF pour la Coupe du Monde de la…"
type textarea "LIVE -Algérie - Botswana | Qualifications de la CAF pour la Coupe du Monde de l…"
type textarea "LIVE - Algérie - Botswana | Qualifications de la CAF pour la Coupe du Monde de …"
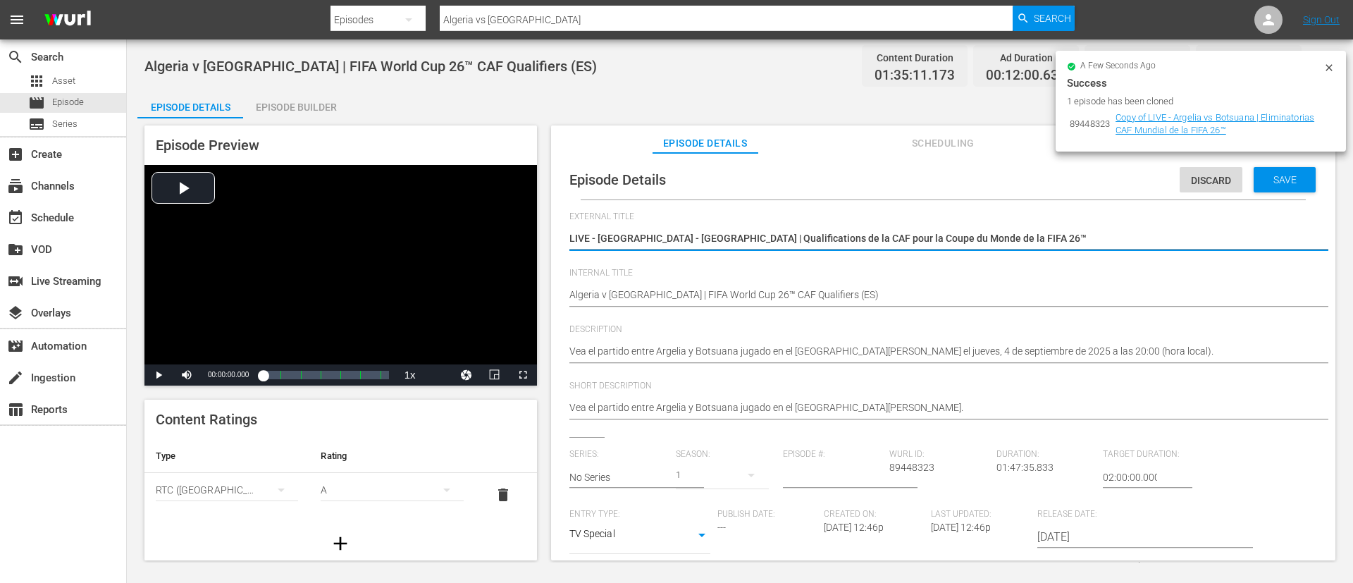
type textarea "LIVE - Algérie - Botswana | Qualifications de la CAF pour la Coupe du Monde de …"
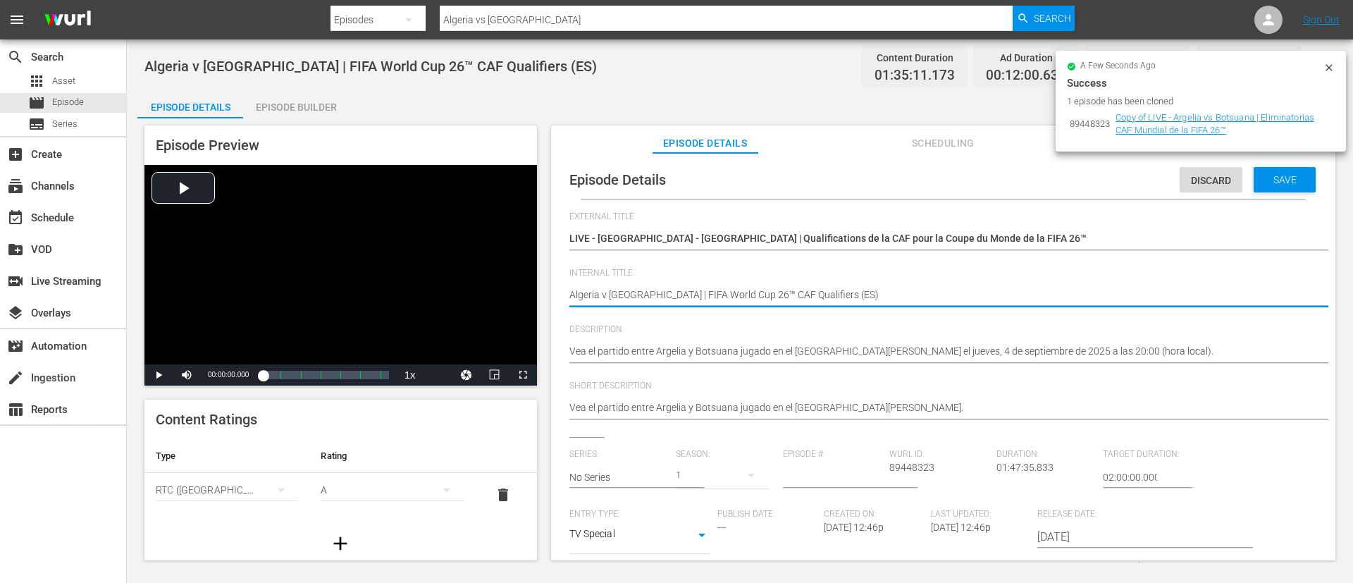
type textarea "Algeria v Botswana | FIFA World Cup 26™ CAF Qualifiers (F)"
type textarea "Algeria v Botswana | FIFA World Cup 26™ CAF Qualifiers (FR)"
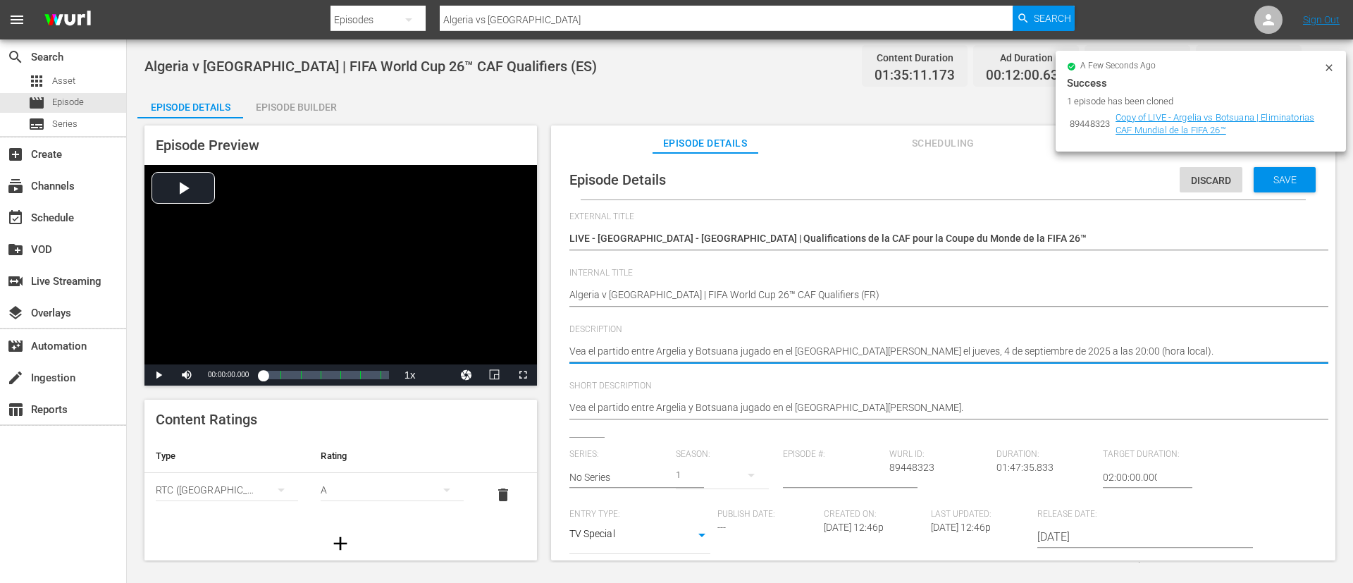
click at [892, 347] on textarea "Vea el partido entre Argelia y Botsuana jugado en el Estadio Hocine-Aït-Ahmed, …" at bounding box center [939, 352] width 740 height 17
paste textarea "Regardez le match entre Algérie et Botswana au Stade Hocine-Aït-Ahmed, Boukhalf…"
type textarea "Regardez le match entre Algérie et Botswana au Stade Hocine-Aït-Ahmed, Boukhalf…"
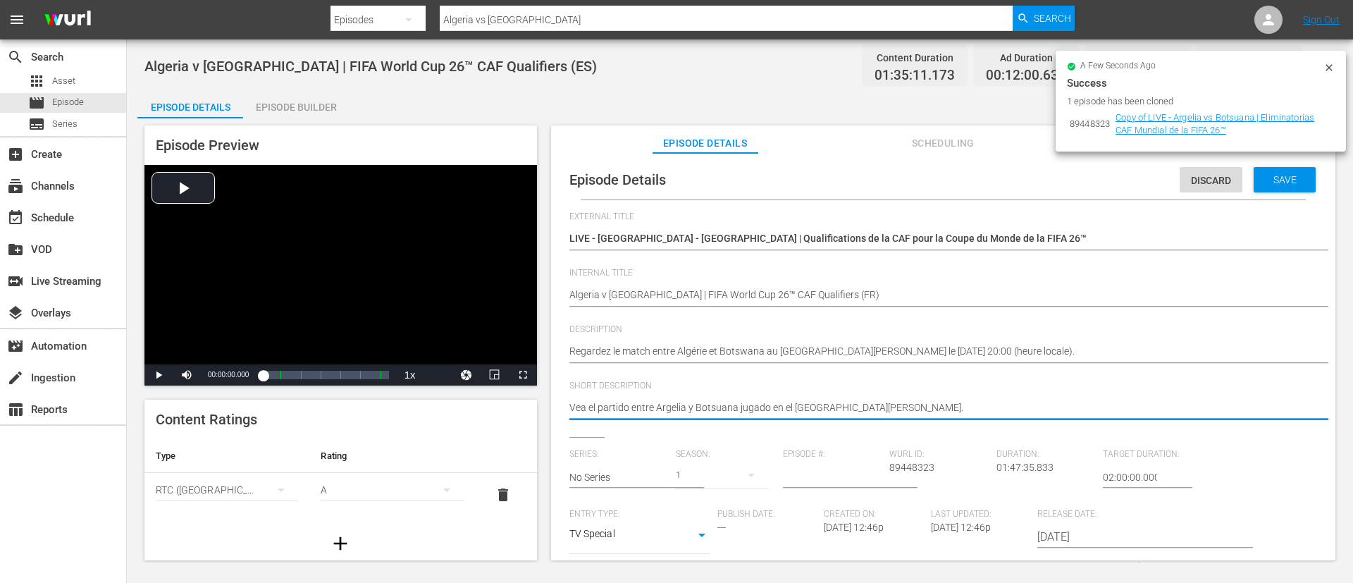
click at [1066, 415] on textarea "Vea el partido entre Argelia y Botsuana jugado en el Estadio Hocine-Aït-Ahmed, …" at bounding box center [939, 408] width 740 height 17
paste textarea "Regardez le match entre Algérie et Botswana au Stade Hocine-Aït-Ahmed, Boukhalf…"
type textarea "Regardez le match entre Algérie et Botswana au Stade Hocine-Aït-Ahmed, Boukhalf…"
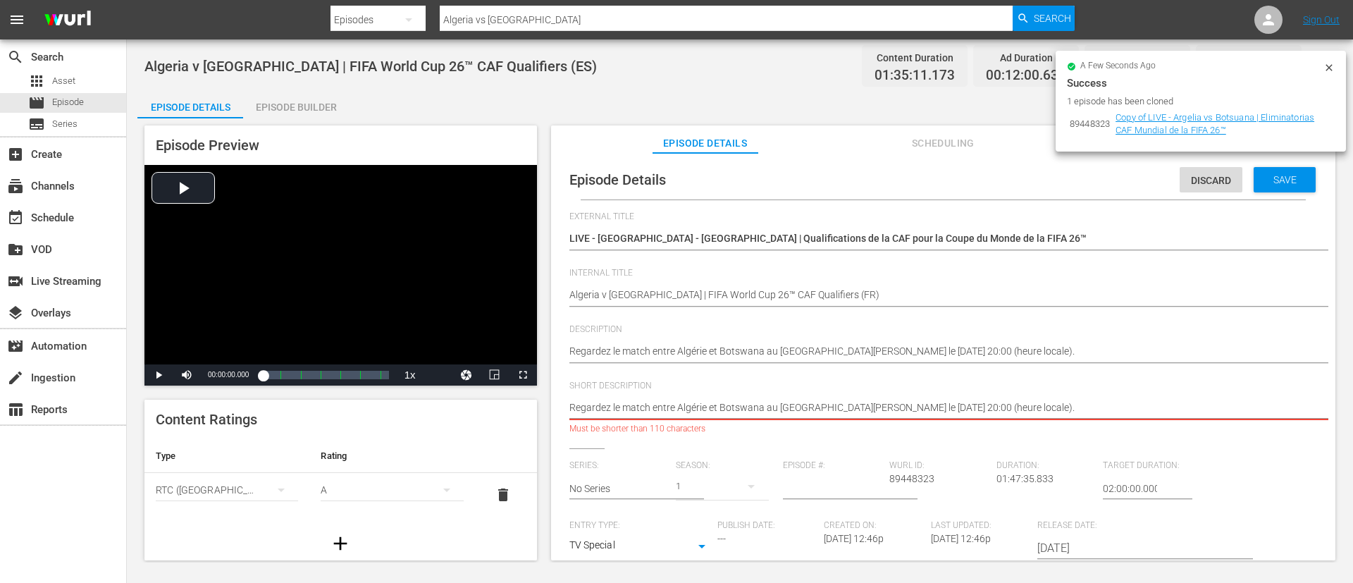
type textarea "Regardez le match entre Algérie et Botswana au Stade Hocine-Aït-Ahmed."
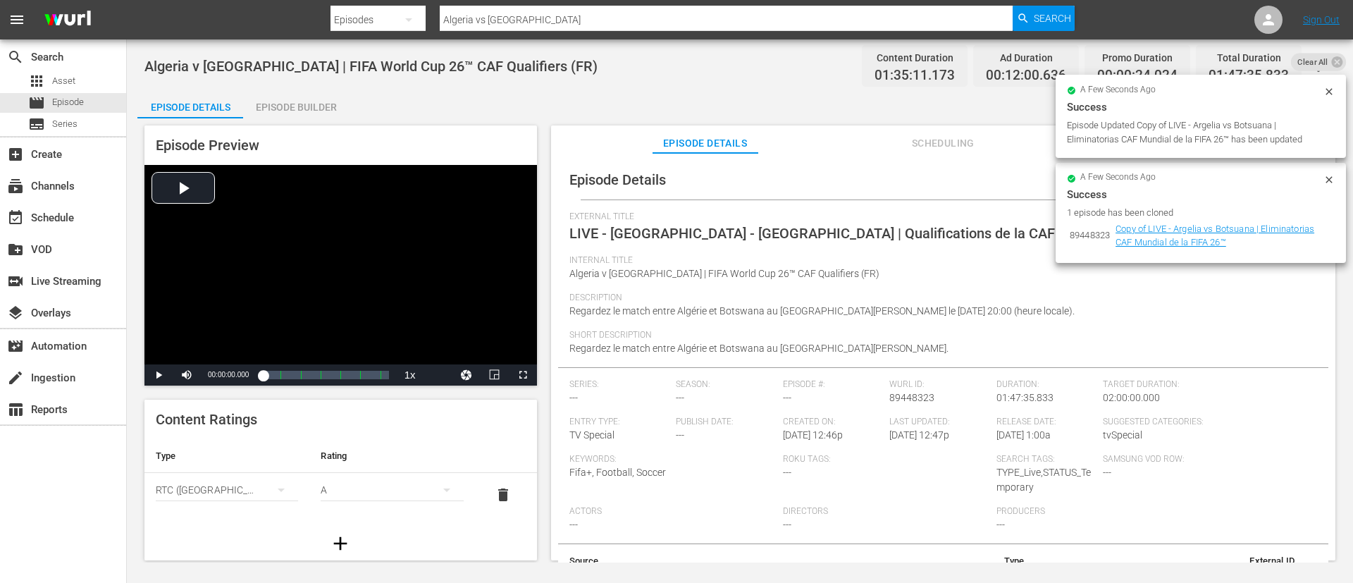
click at [298, 104] on div "Episode Builder" at bounding box center [296, 107] width 106 height 34
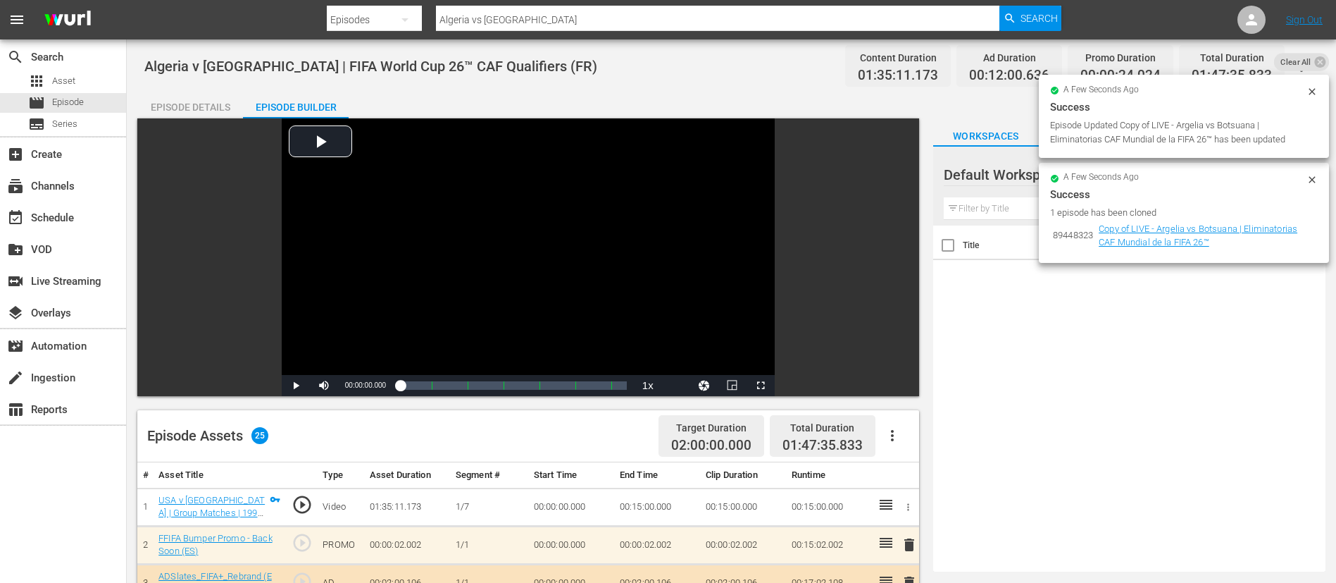
click at [895, 438] on icon "button" at bounding box center [892, 435] width 17 height 17
click at [906, 476] on div "Clear Ads" at bounding box center [935, 475] width 96 height 34
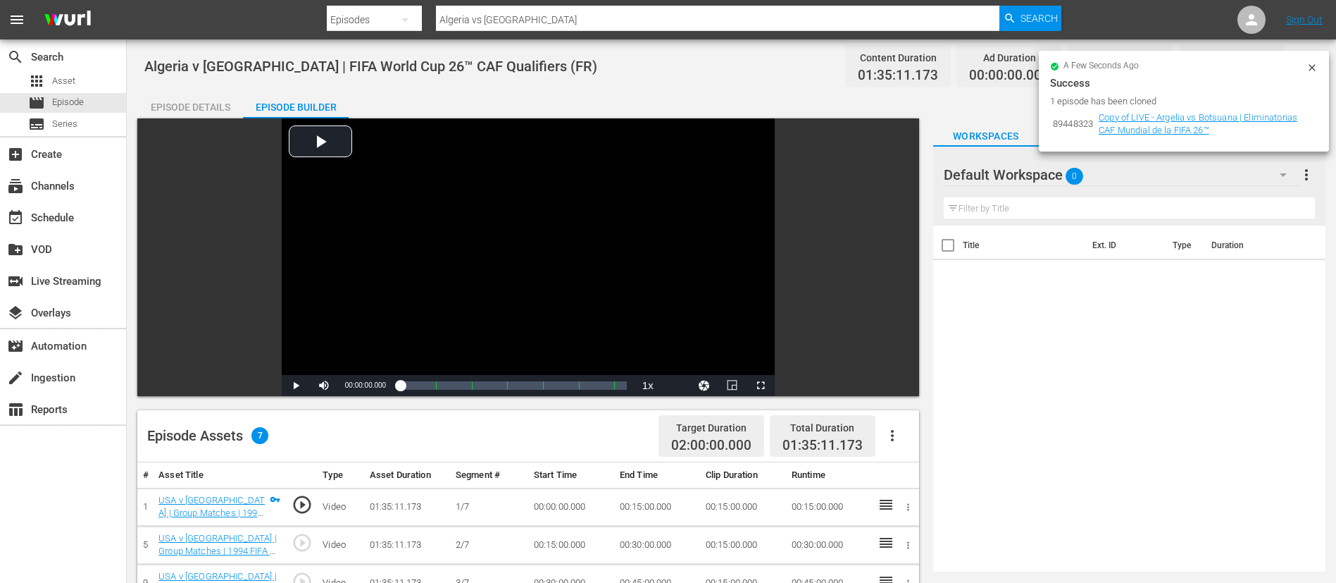
click at [891, 440] on icon "button" at bounding box center [892, 435] width 3 height 11
click at [905, 430] on div "Fill with Ads" at bounding box center [935, 441] width 96 height 34
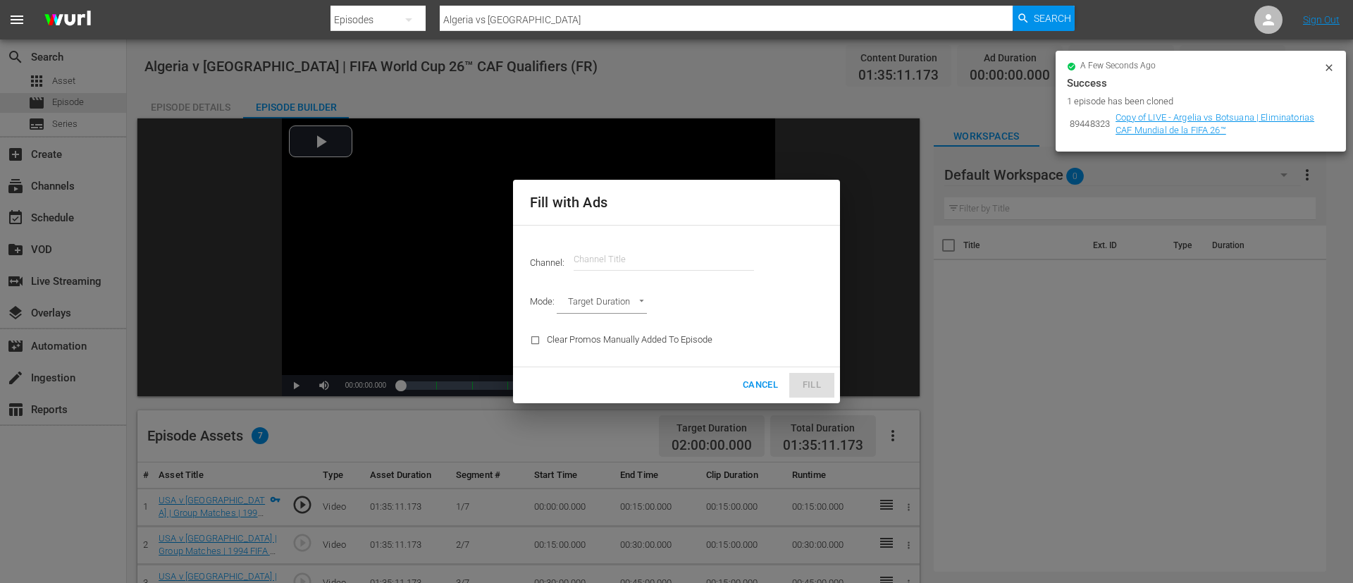
click at [685, 251] on input "text" at bounding box center [663, 259] width 180 height 34
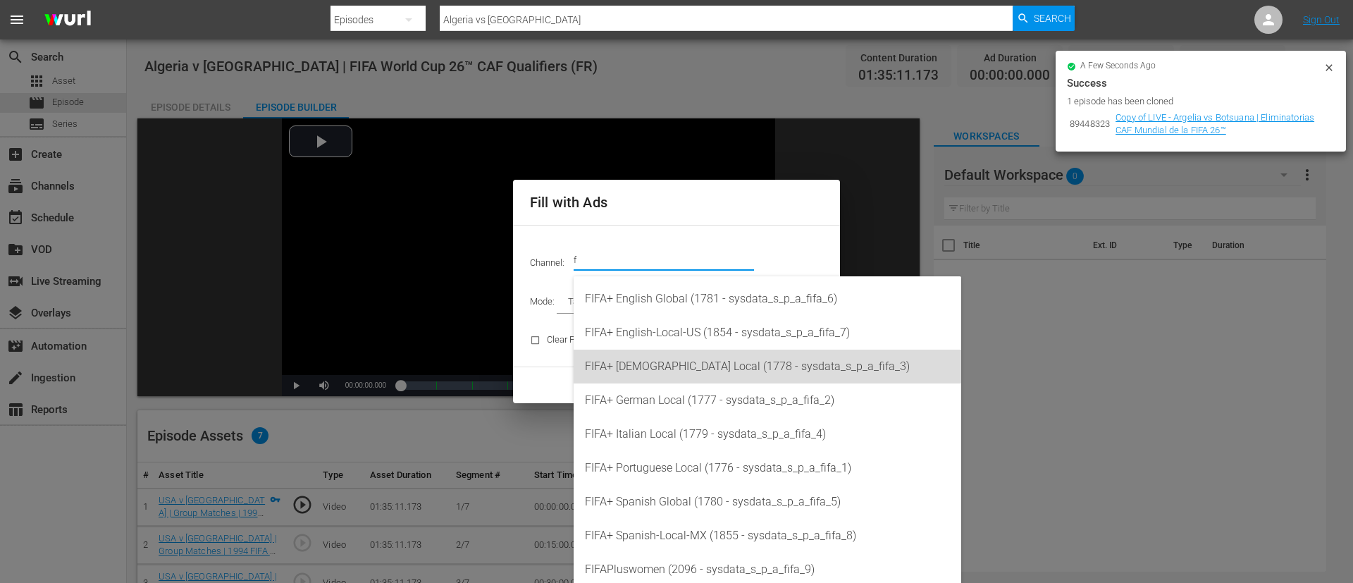
click at [707, 364] on div "FIFA+ French Local (1778 - sysdata_s_p_a_fifa_3)" at bounding box center [767, 366] width 365 height 34
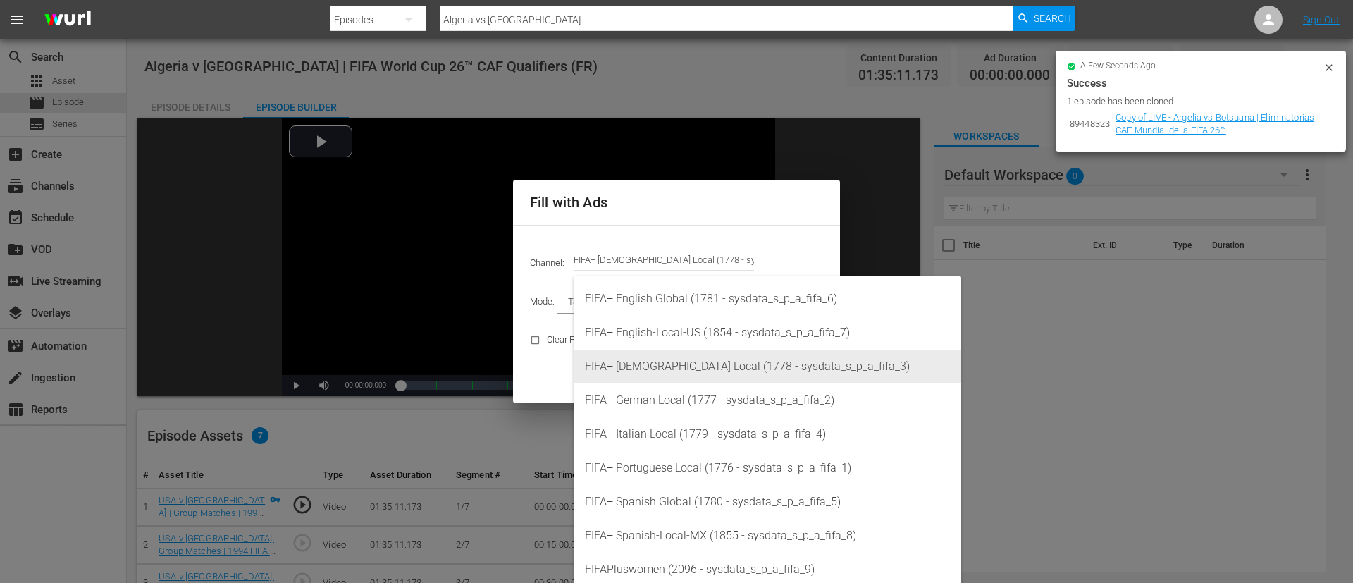
type input "FIFA+ French Local (1778)"
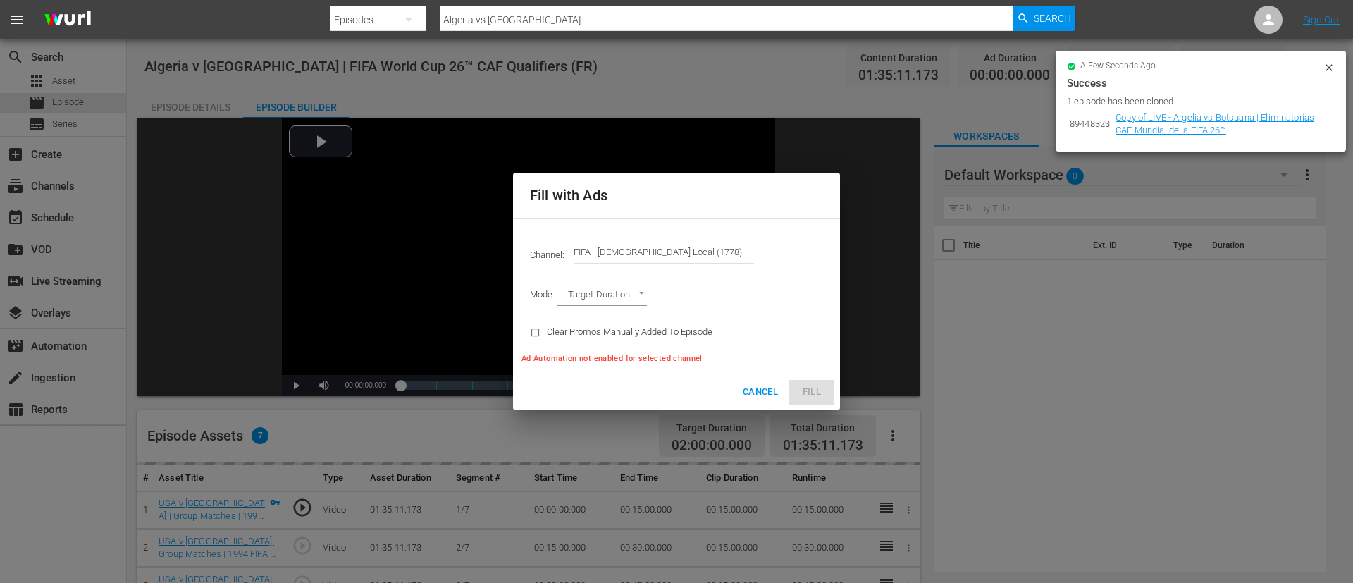
type input "AD_BREAK_DURATION"
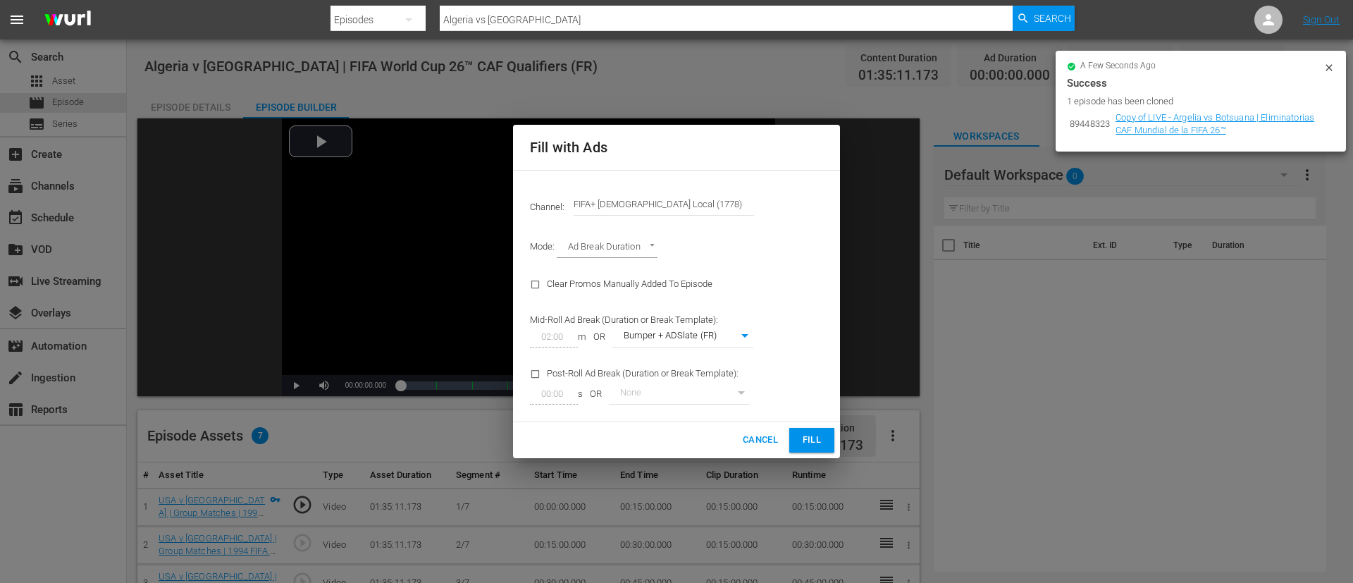
click at [810, 440] on span "Fill" at bounding box center [811, 440] width 23 height 16
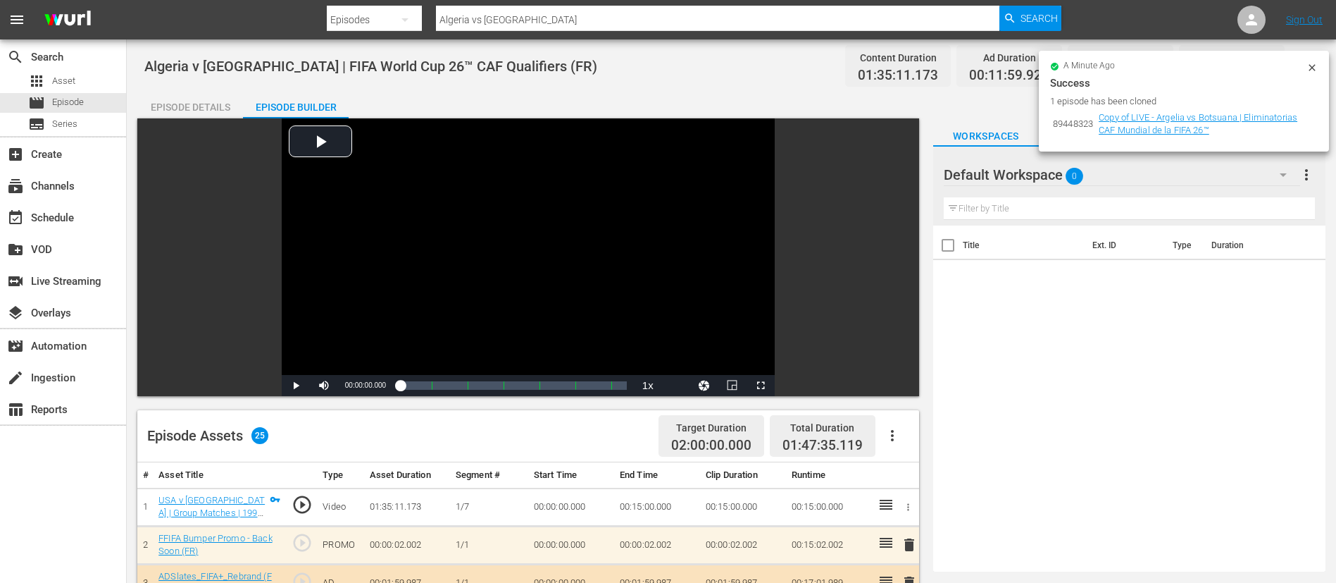
click at [1317, 62] on icon at bounding box center [1312, 67] width 11 height 11
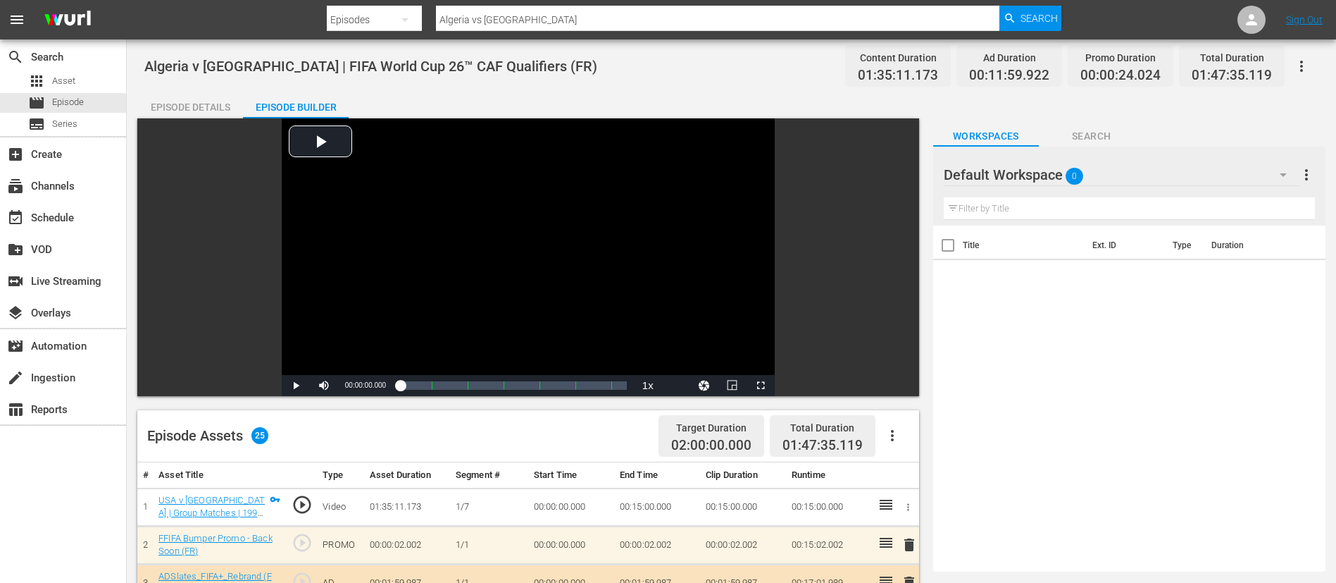
click at [1315, 65] on button "button" at bounding box center [1302, 66] width 34 height 34
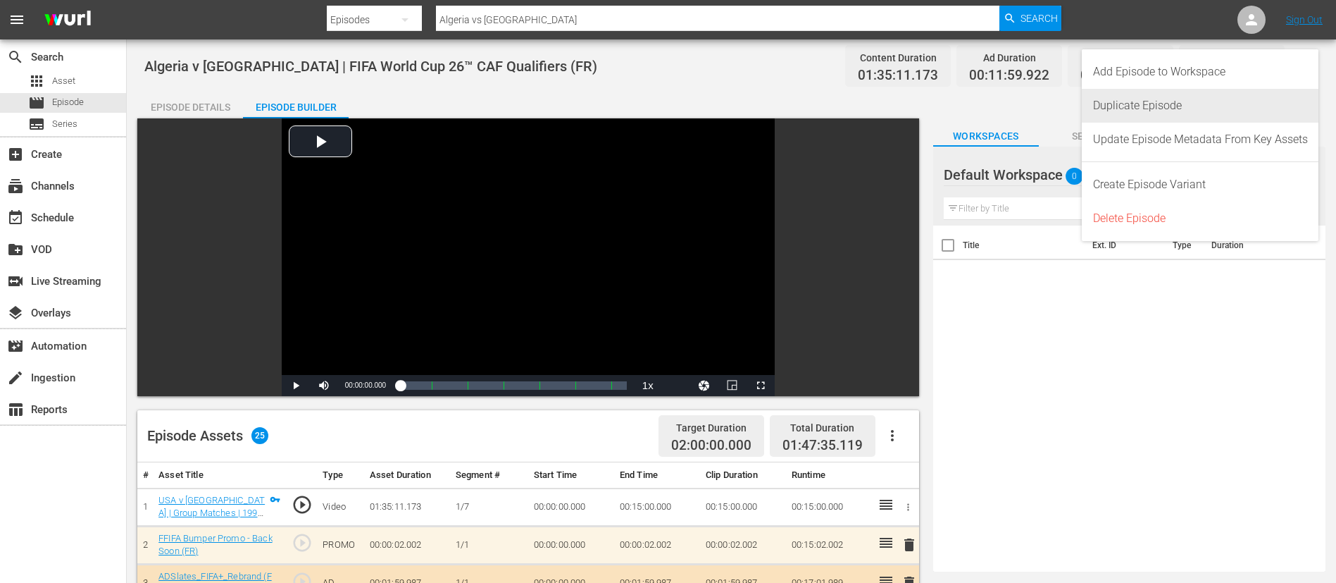
click at [1177, 113] on div "Duplicate Episode" at bounding box center [1200, 106] width 215 height 34
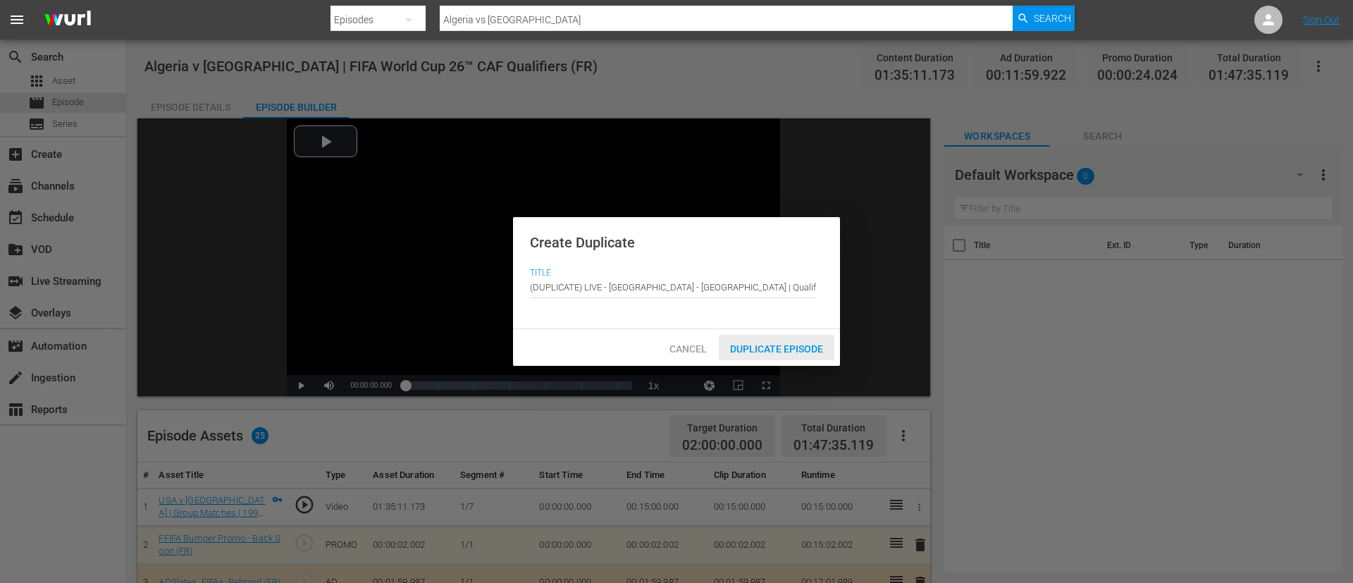
click at [749, 356] on div "Duplicate Episode" at bounding box center [777, 348] width 116 height 26
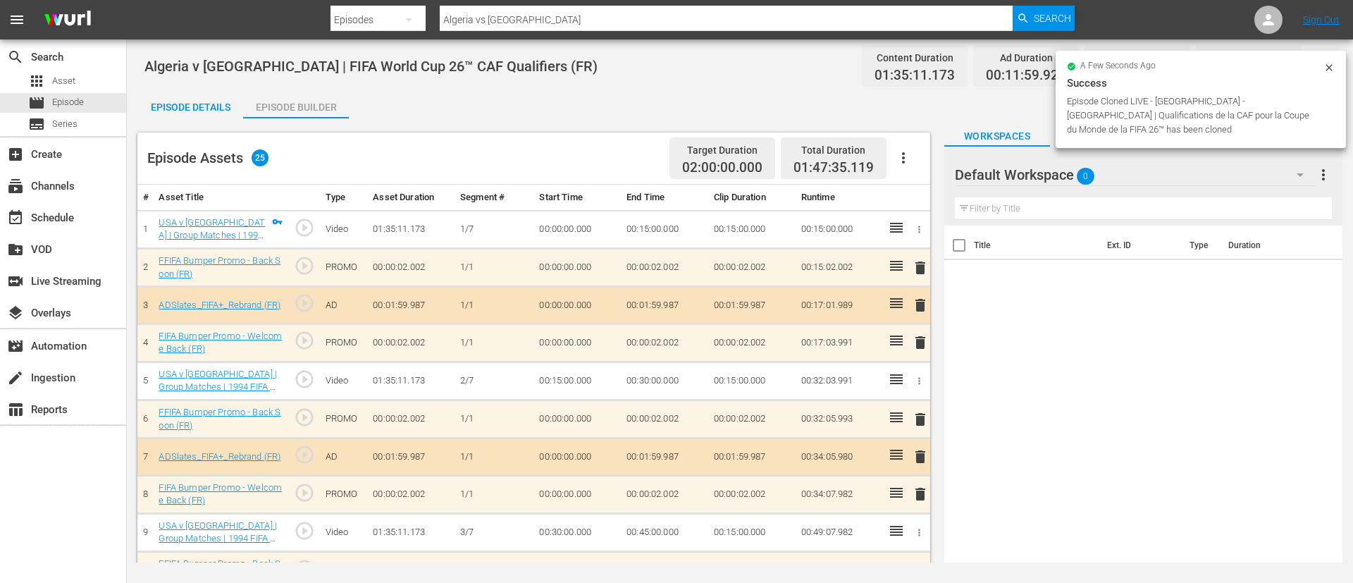
click at [902, 156] on icon "button" at bounding box center [903, 157] width 17 height 17
click at [912, 198] on div "Clear Ads" at bounding box center [946, 197] width 96 height 34
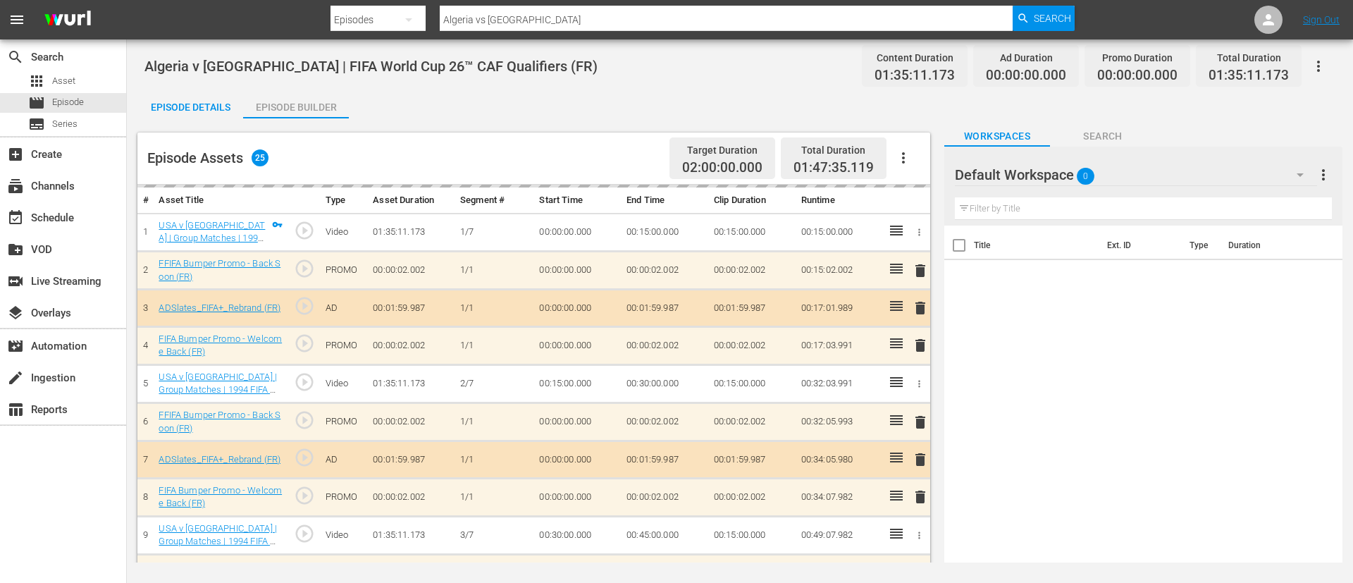
click at [901, 161] on icon "button" at bounding box center [903, 157] width 17 height 17
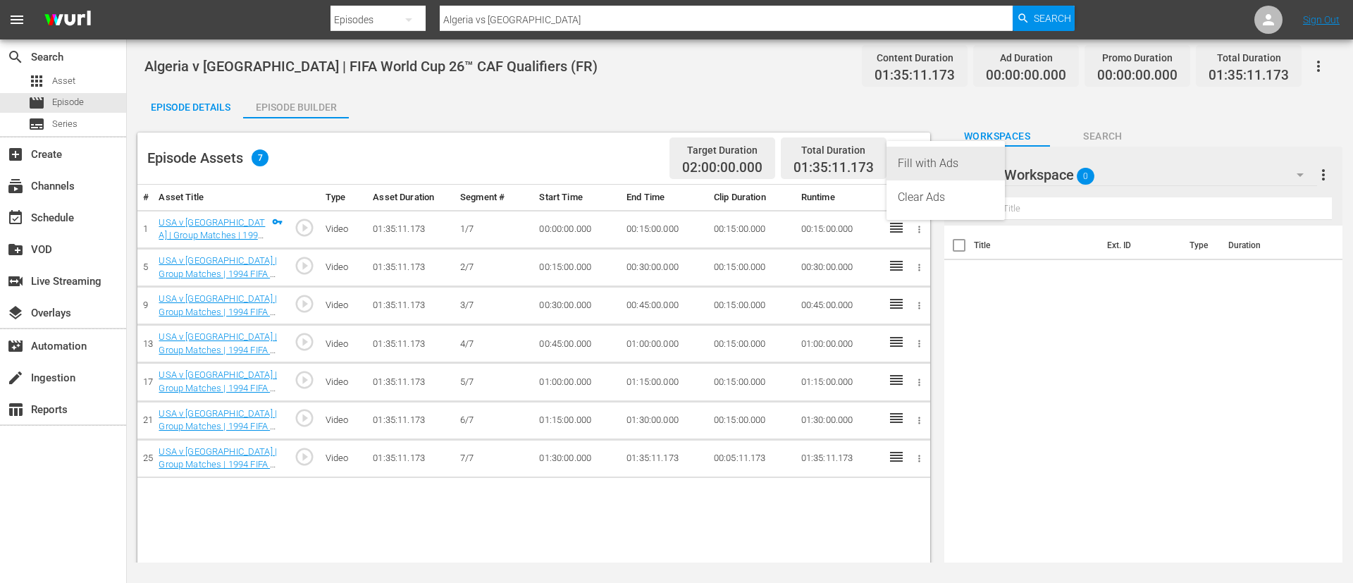
click at [901, 161] on div "Fill with Ads" at bounding box center [946, 164] width 96 height 34
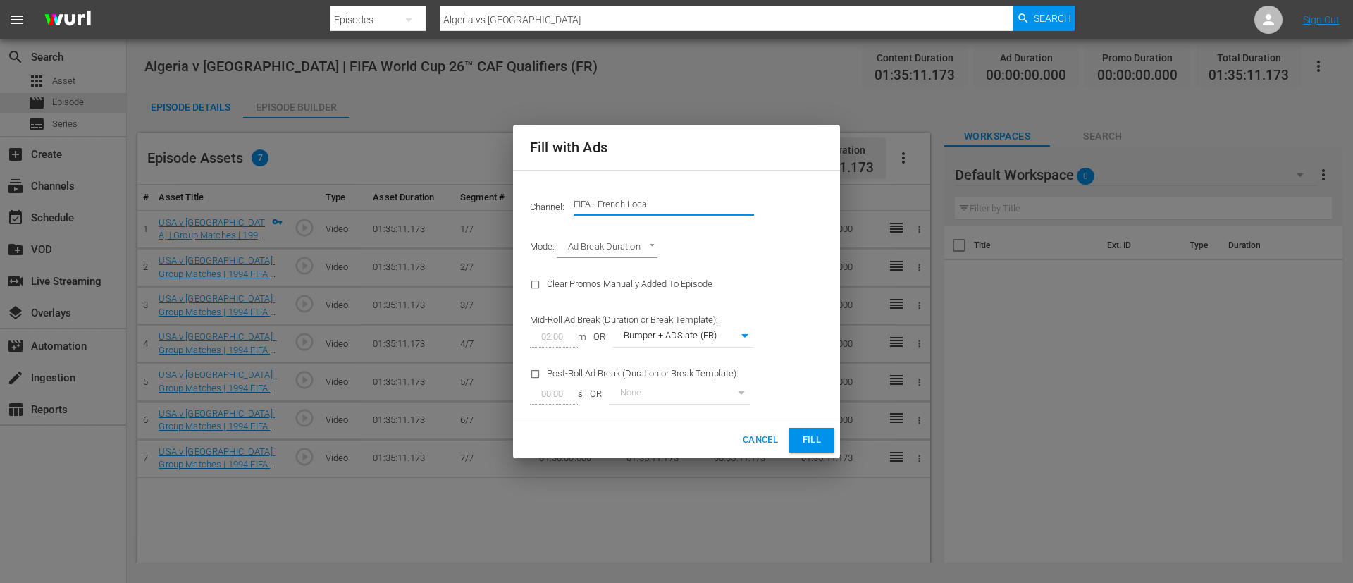
click at [704, 209] on input "FIFA+ French Local" at bounding box center [663, 204] width 180 height 34
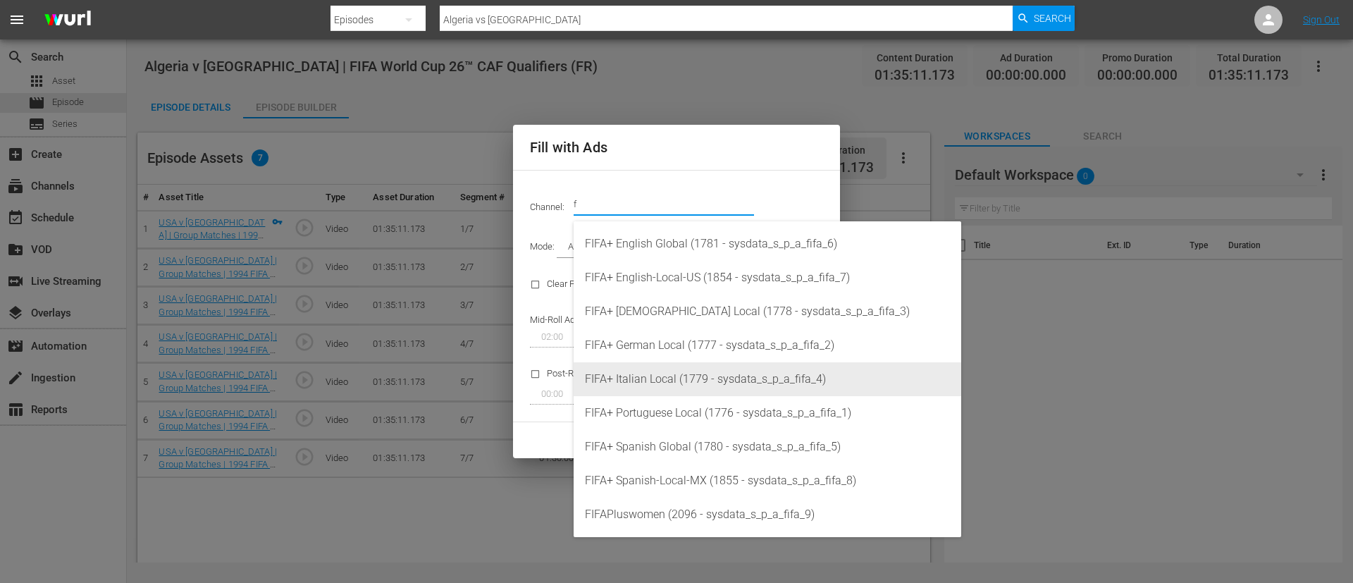
click at [684, 373] on div "FIFA+ Italian Local (1779 - sysdata_s_p_a_fifa_4)" at bounding box center [767, 379] width 365 height 34
type input "FIFA+ Italian Local (1779)"
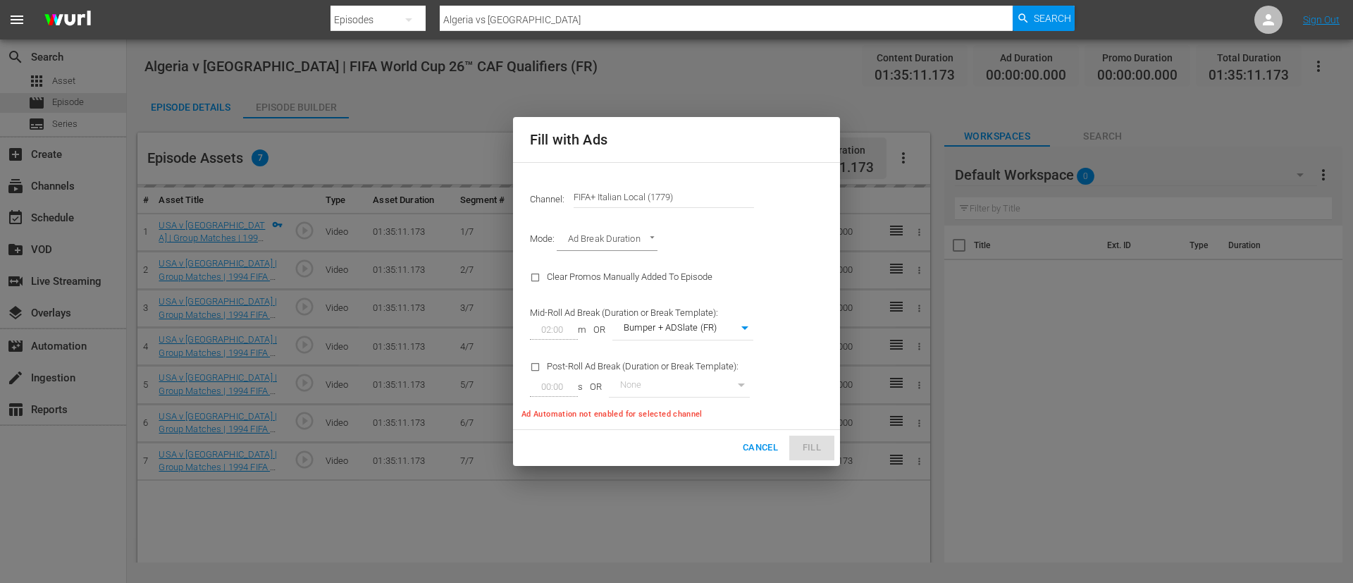
type input "341"
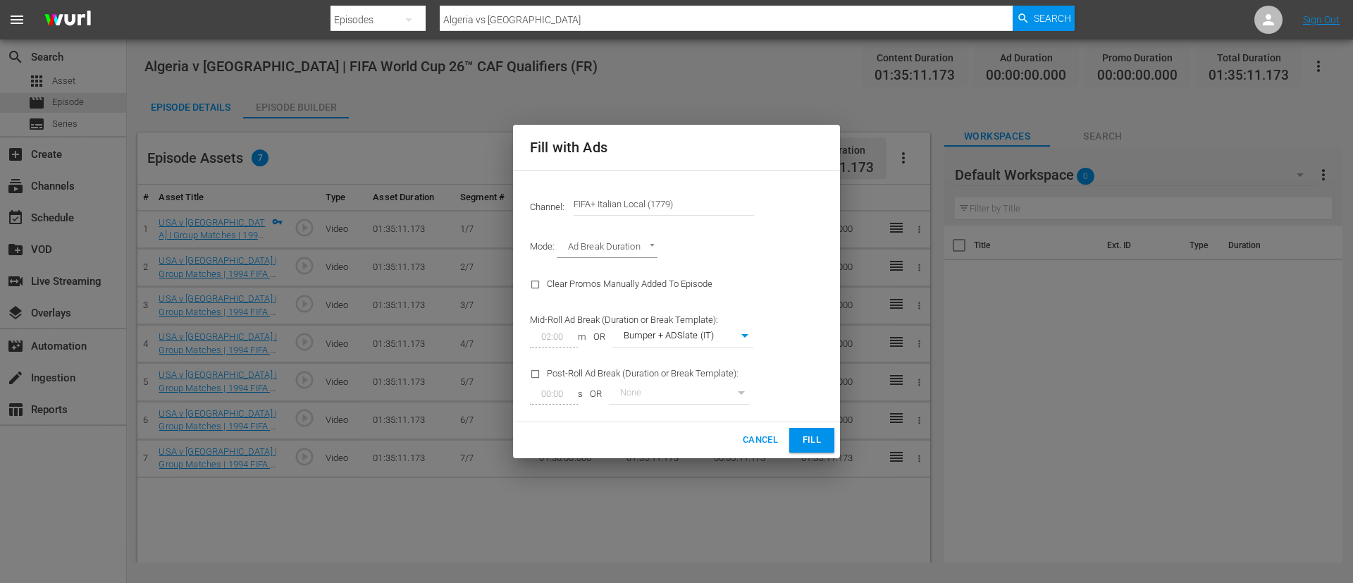
click at [793, 440] on button "Fill" at bounding box center [811, 440] width 45 height 25
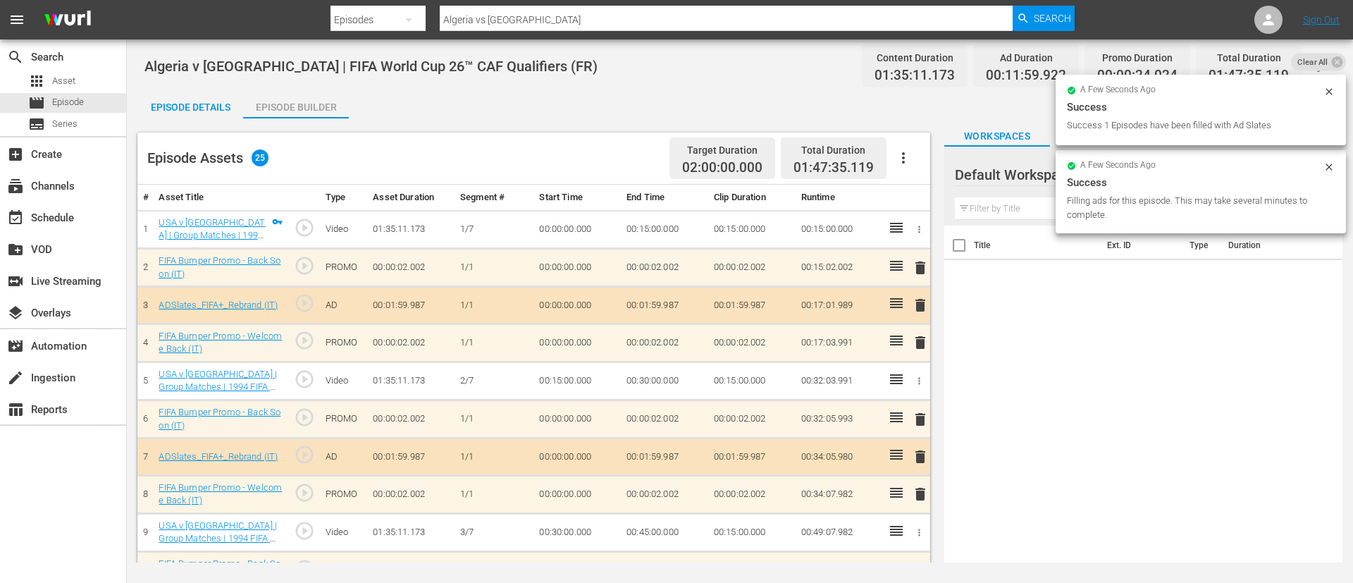
click at [210, 98] on div "Episode Details" at bounding box center [190, 107] width 106 height 34
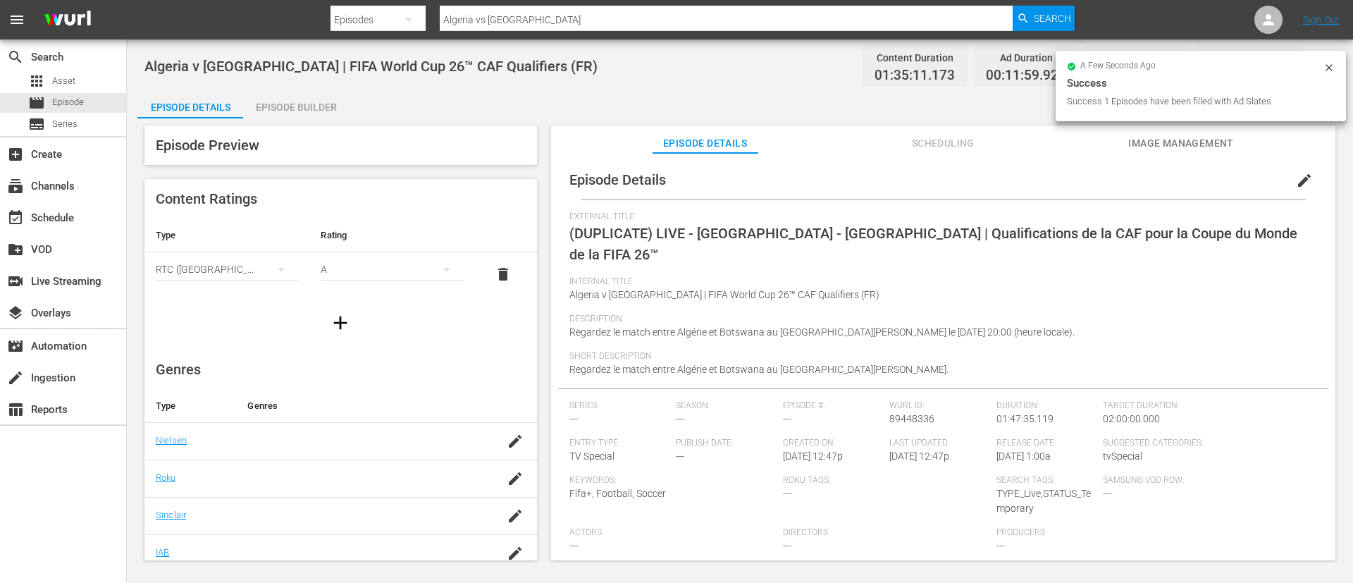
click at [1287, 174] on button "edit" at bounding box center [1304, 180] width 34 height 34
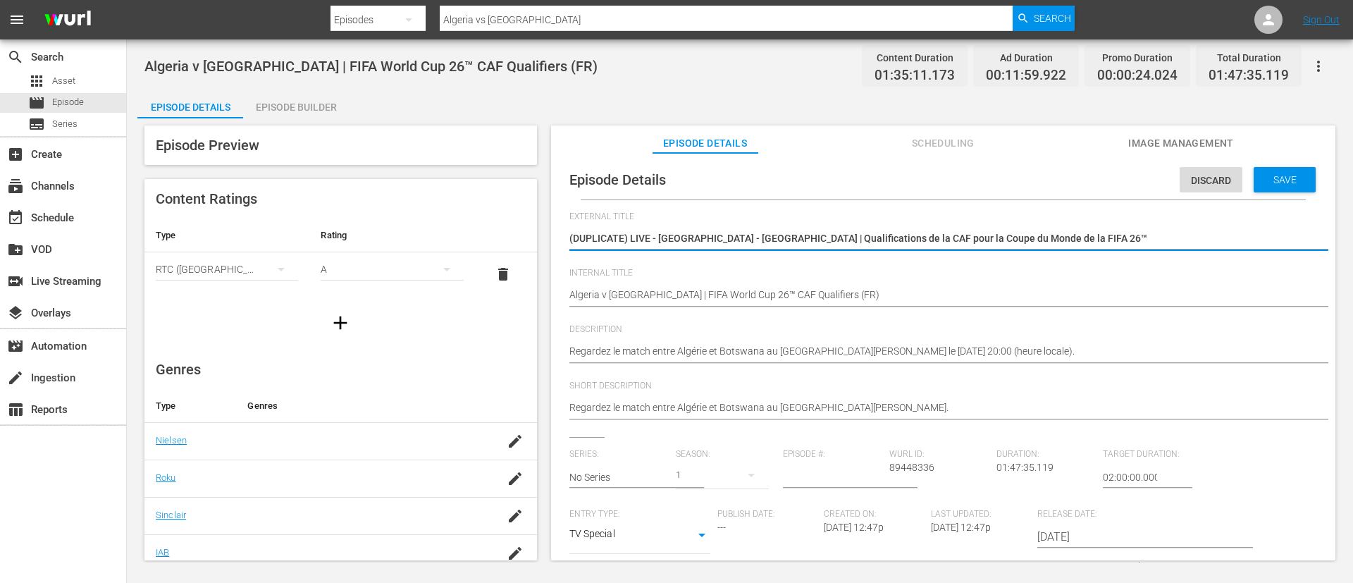
click at [631, 240] on textarea "(DUPLICATE) LIVE - Algérie - Botswana | Qualifications de la CAF pour la Coupe …" at bounding box center [939, 239] width 740 height 17
type textarea "L"
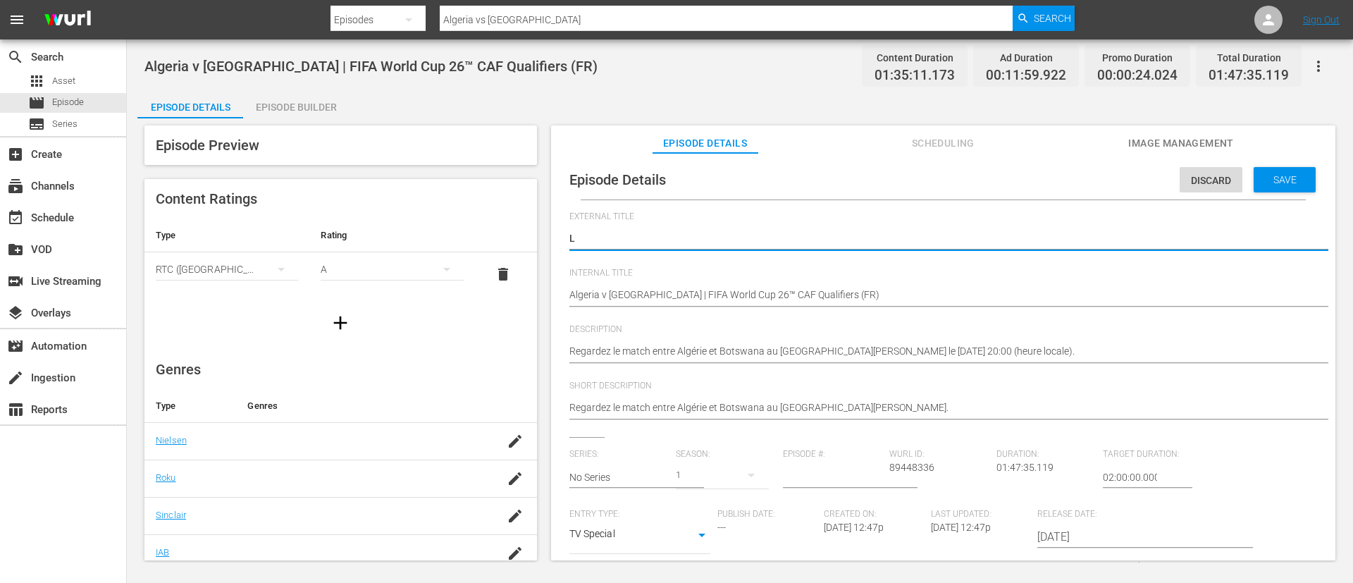
type textarea "LI"
type textarea "LIV"
type textarea "LIVE"
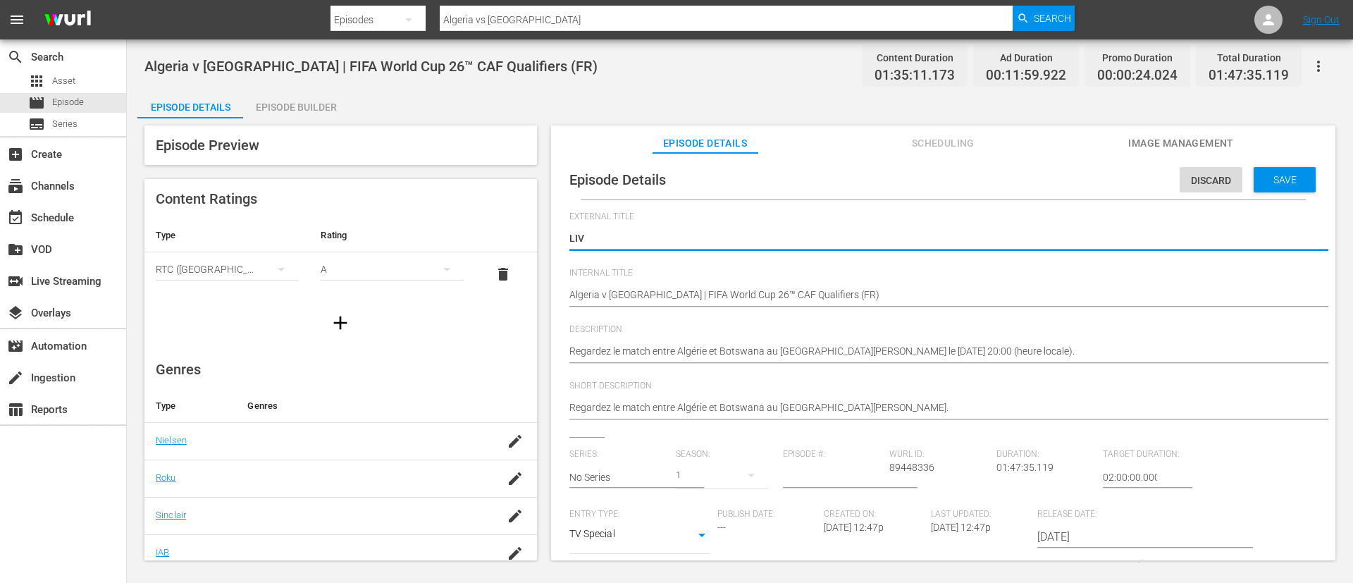
type textarea "LIVE"
type textarea "LIVE -"
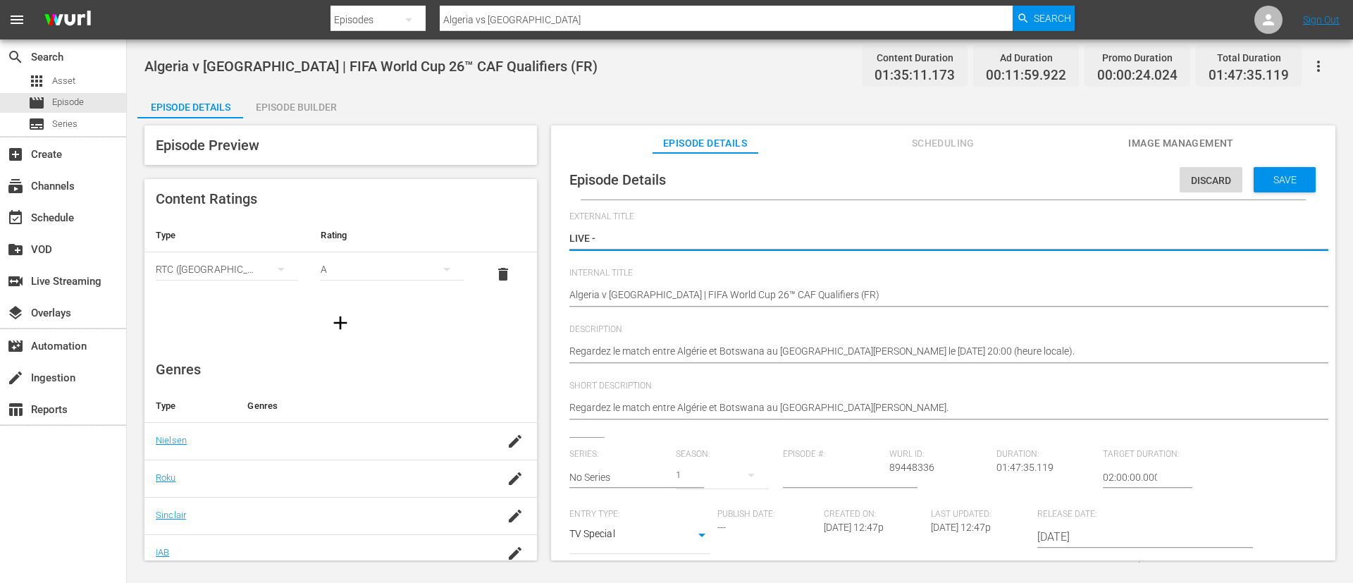
type textarea "LIVE -"
type textarea "LIVE - v"
type textarea "LIVE -"
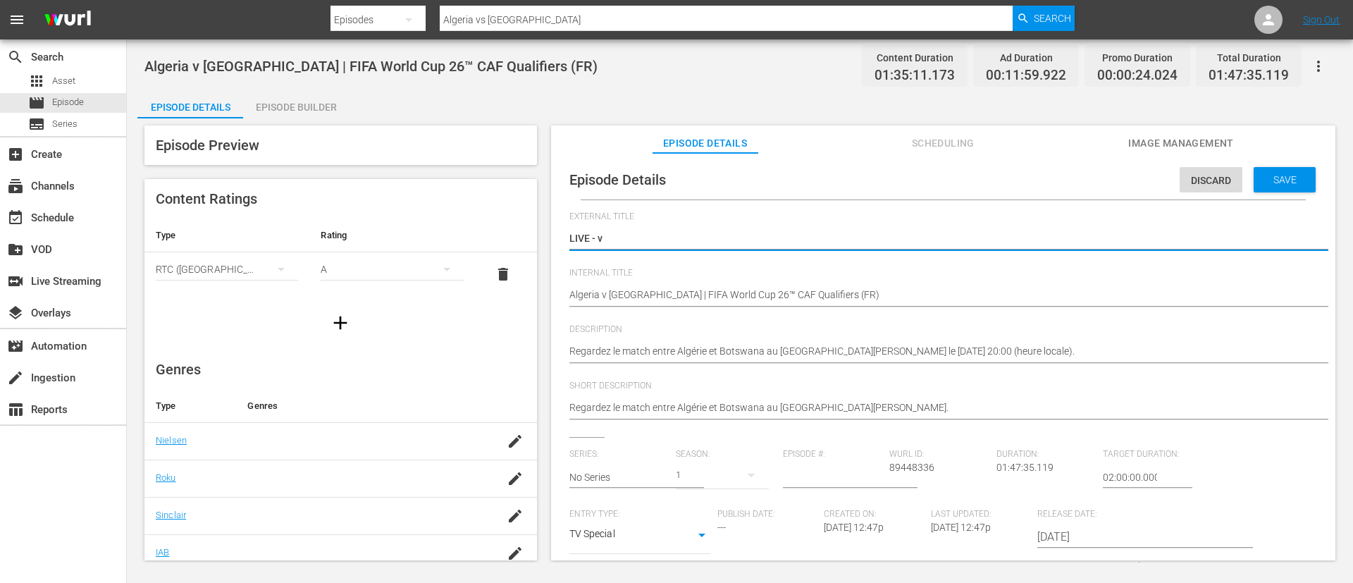
type textarea "LIVE -"
type textarea "LIVE - Algeria - Botswana | Qualificazioni CAF ai Mondiali FIFA 26™"
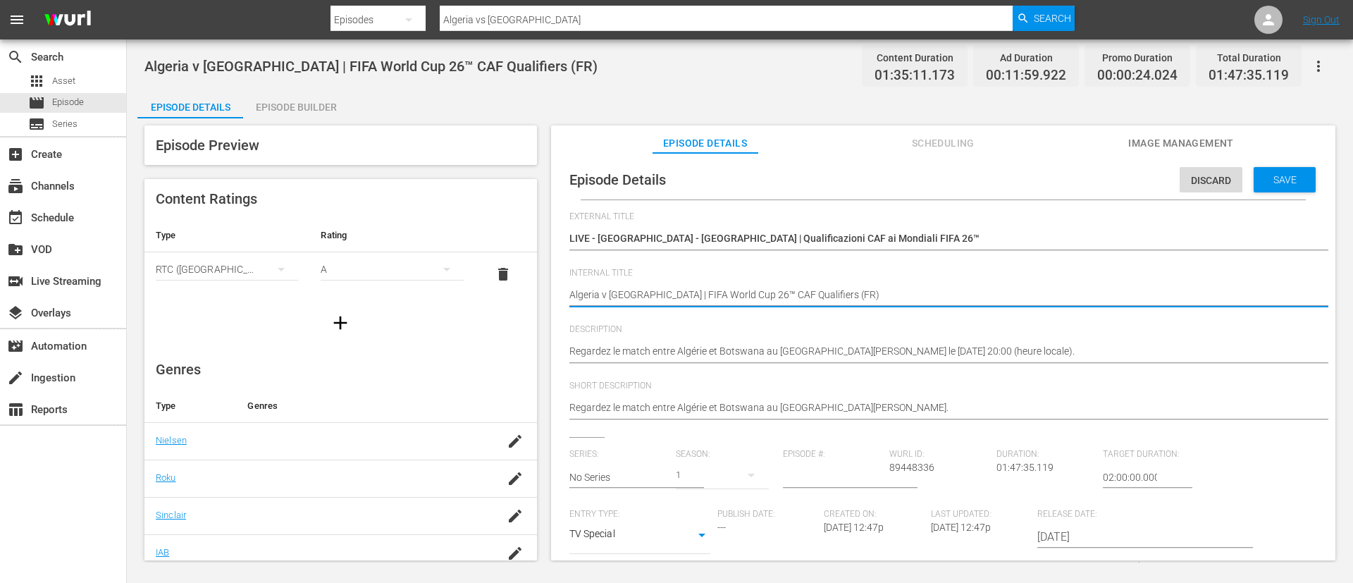
type textarea "Algeria v Botswana | FIFA World Cup 26™ CAF Qualifiers (I)"
type textarea "Algeria v Botswana | FIFA World Cup 26™ CAF Qualifiers (IT)"
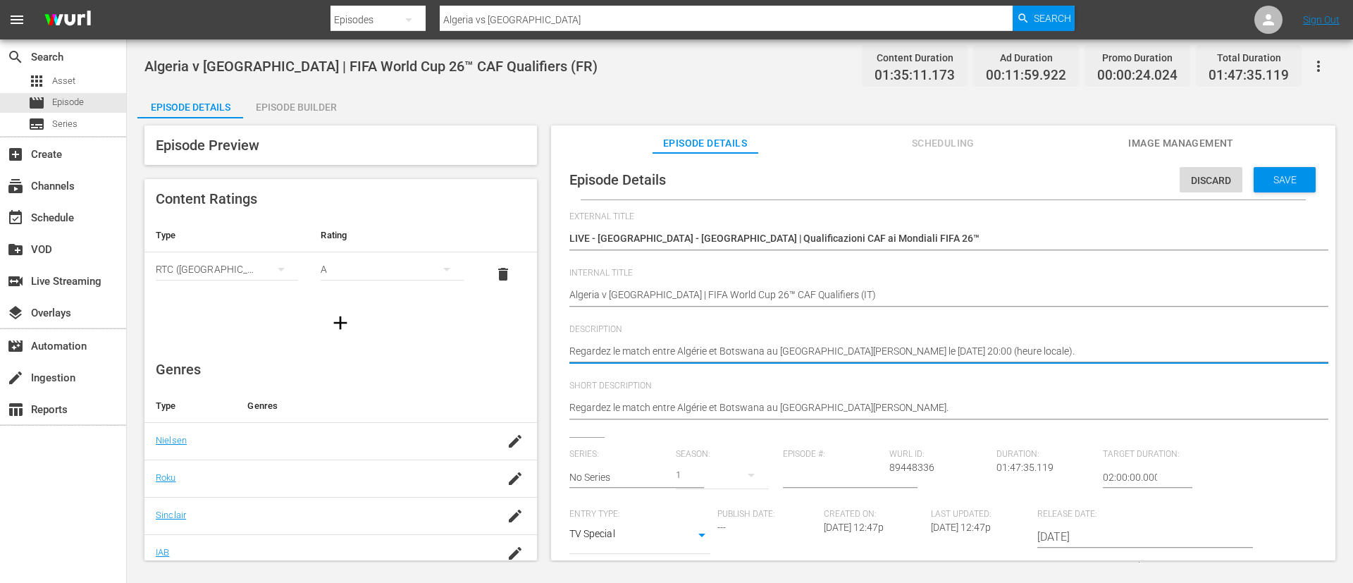
click at [937, 355] on textarea "Regardez le match entre Algérie et Botswana au Stade Hocine-Aït-Ahmed, Boukhalf…" at bounding box center [939, 352] width 740 height 17
paste textarea "Guarda la partita tra Algeria e Botswana giocato al Stadio Hocine Aït Ahmed, Bo…"
type textarea "Guarda la partita tra Algeria e Botswana giocato al Stadio Hocine Aït Ahmed, Bo…"
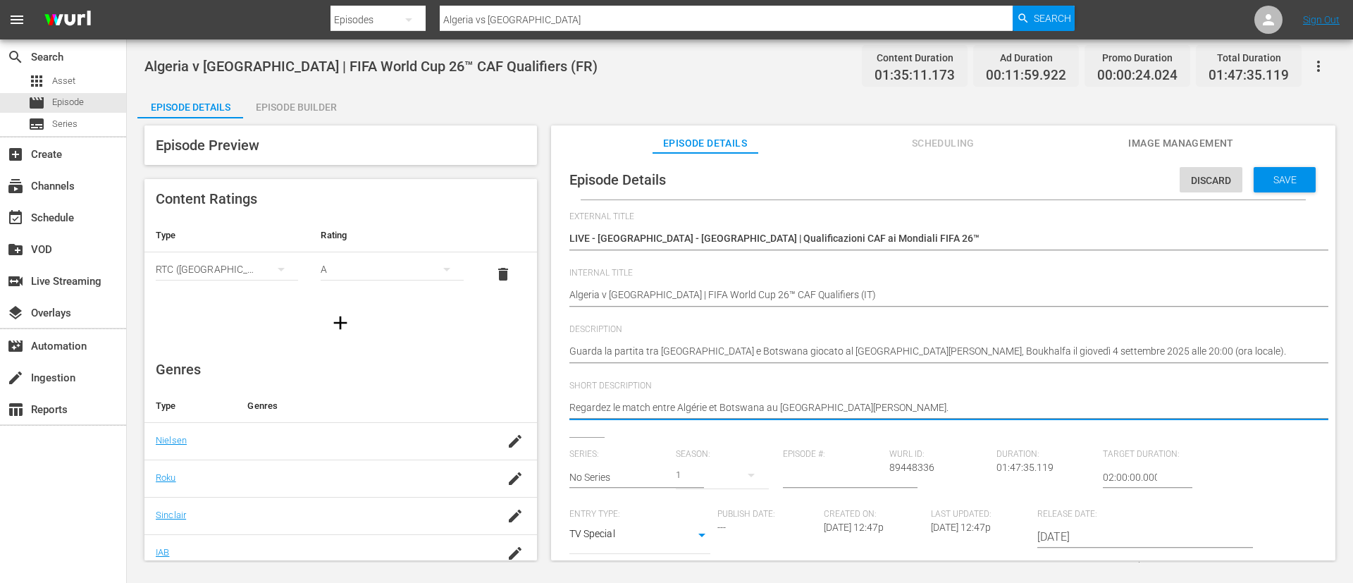
click at [945, 412] on textarea "Regardez le match entre Algérie et Botswana au Stade Hocine-Aït-Ahmed." at bounding box center [939, 408] width 740 height 17
paste textarea "Guarda la partita tra Algeria e Botswana giocato al Stadio Hocine Aït Ahmed, Bo…"
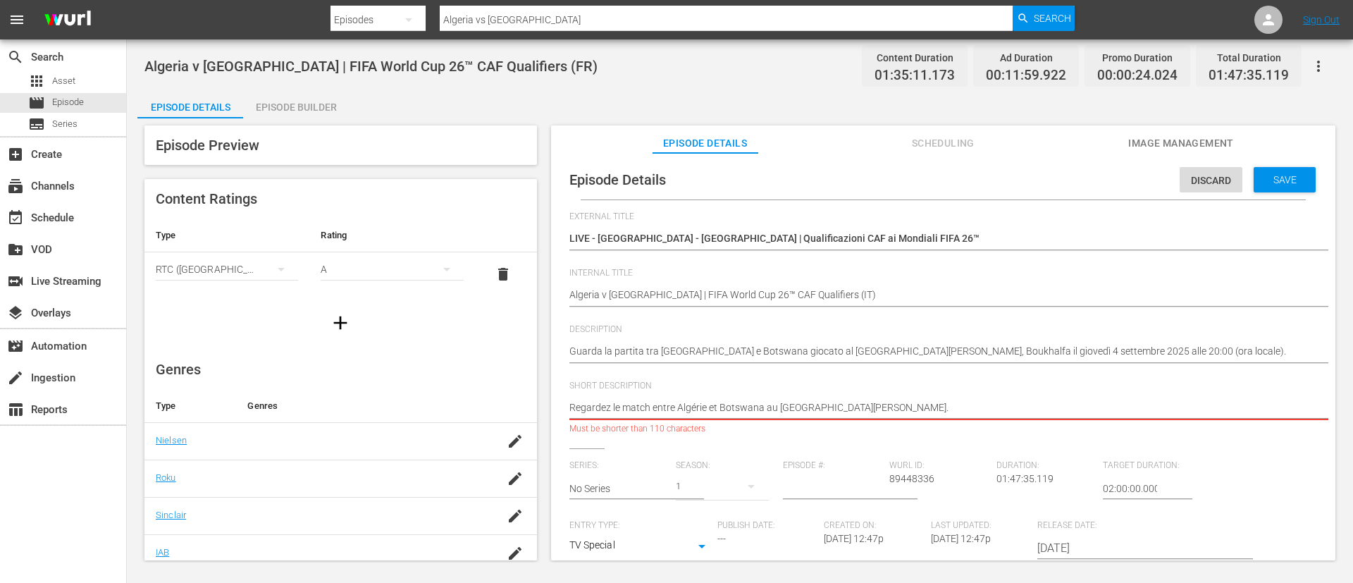
type textarea "Guarda la partita tra Algeria e Botswana giocato al Stadio Hocine Aït Ahmed, Bo…"
type textarea "Guarda la partita tra Algeria e Botswana giocato al Stadio Hocine Aït Ahmed."
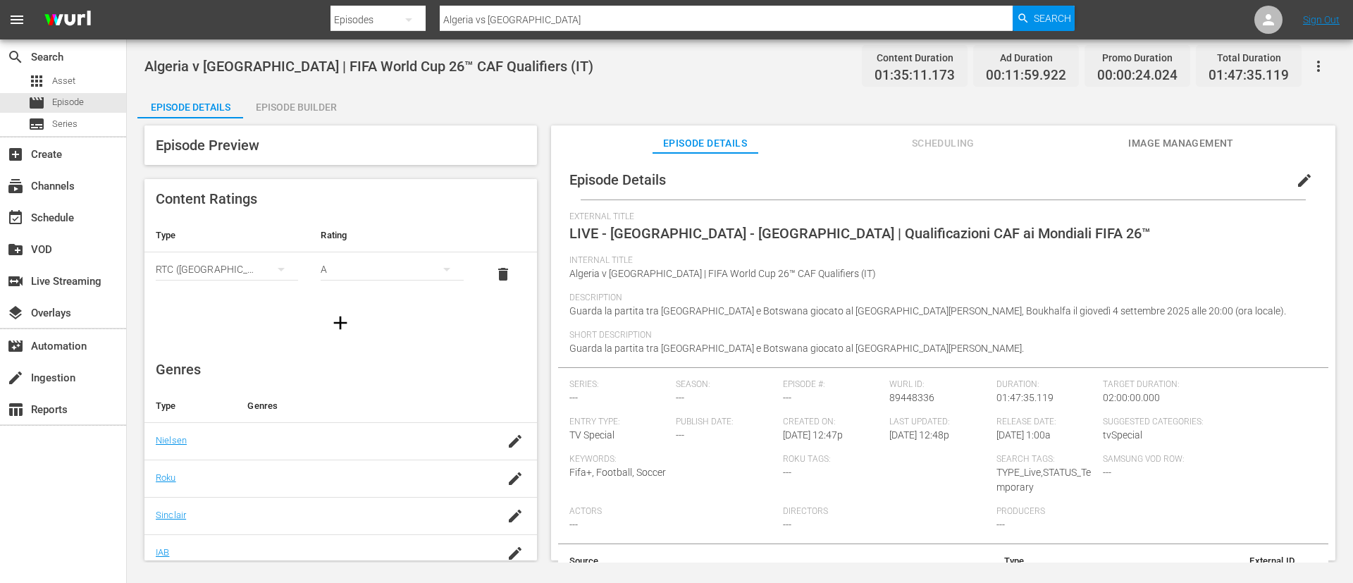
click at [572, 22] on input "Algeria vs Botswana" at bounding box center [726, 20] width 573 height 34
paste input "South Sudan vs Congo DR"
type input "South Sudan vs Congo DR"
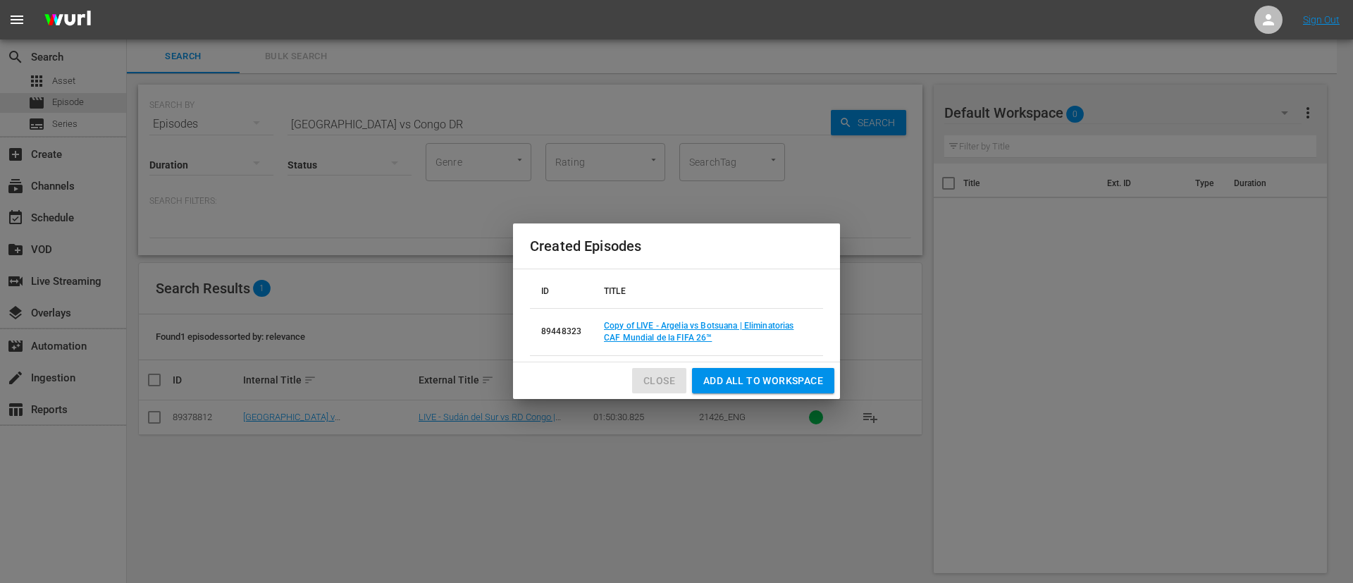
click at [647, 383] on span "Close" at bounding box center [659, 381] width 32 height 18
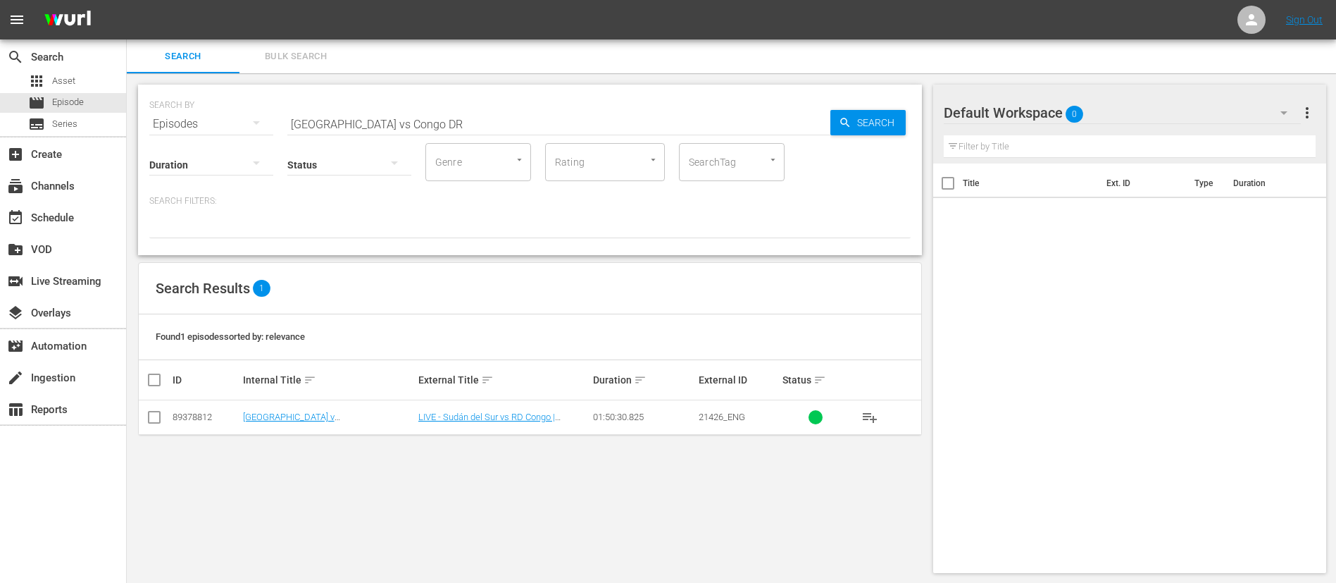
click at [159, 423] on input "checkbox" at bounding box center [154, 419] width 17 height 17
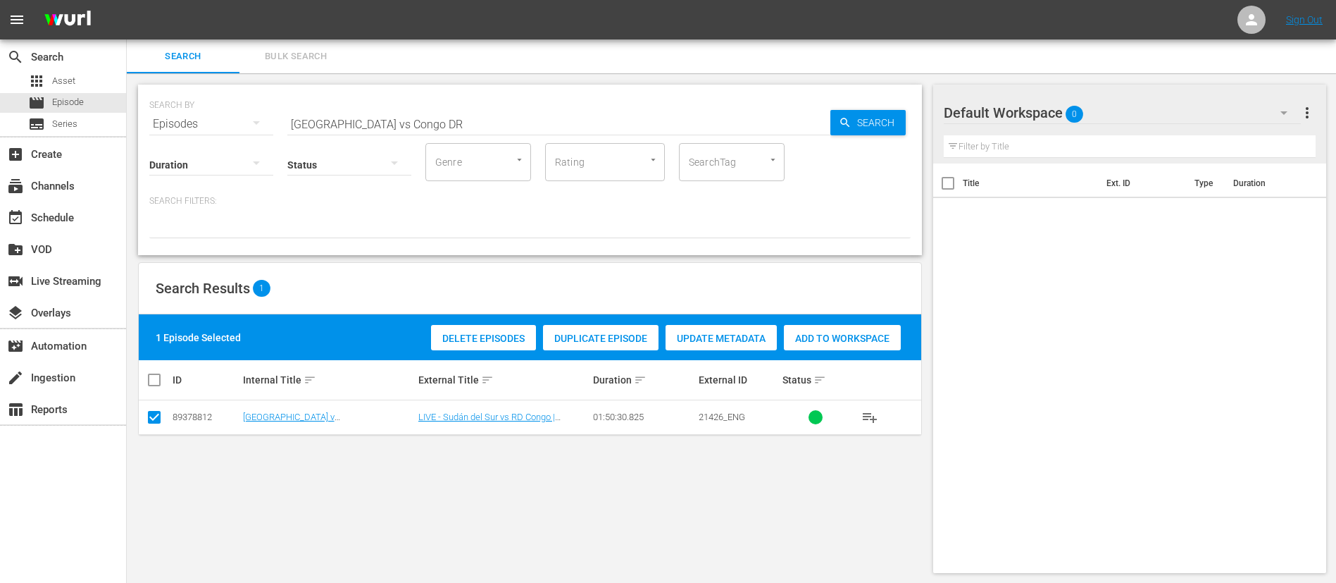
click at [689, 333] on span "Update Metadata" at bounding box center [721, 338] width 111 height 11
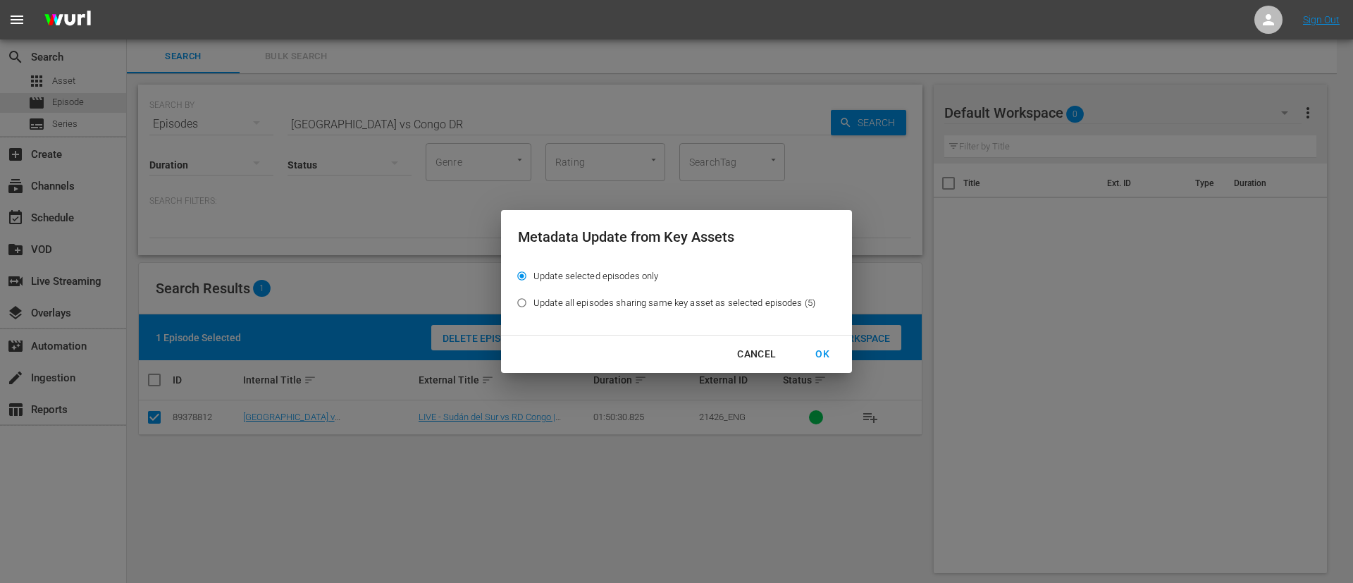
click at [735, 354] on div "Cancel" at bounding box center [756, 354] width 61 height 18
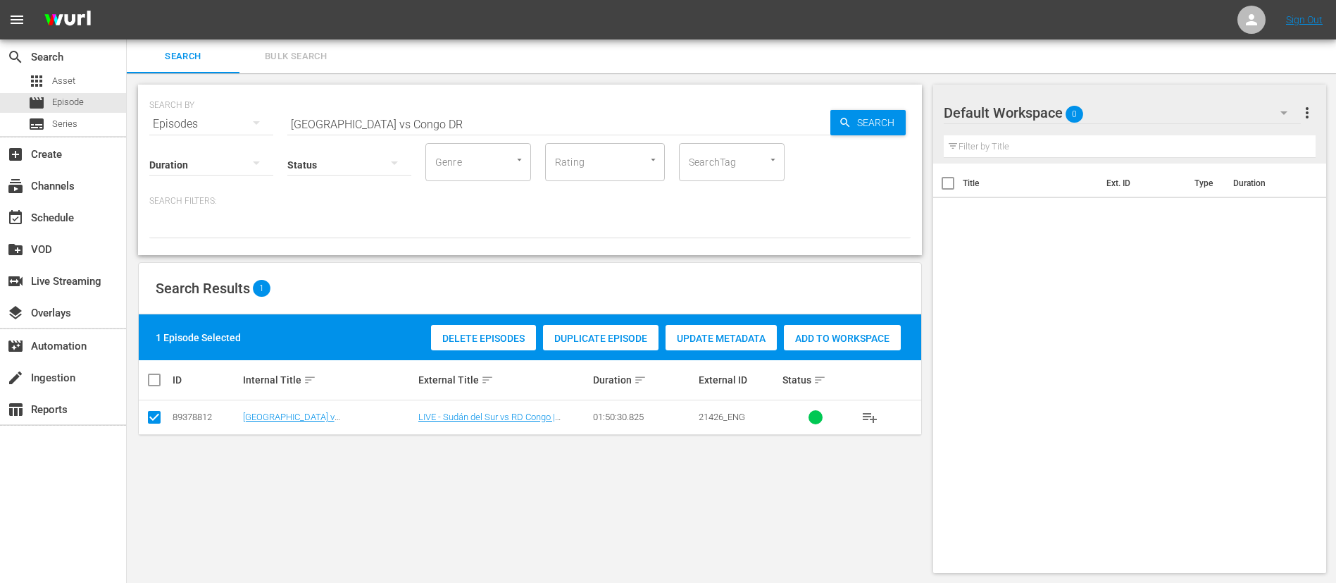
click at [605, 337] on span "Duplicate Episode" at bounding box center [601, 338] width 116 height 11
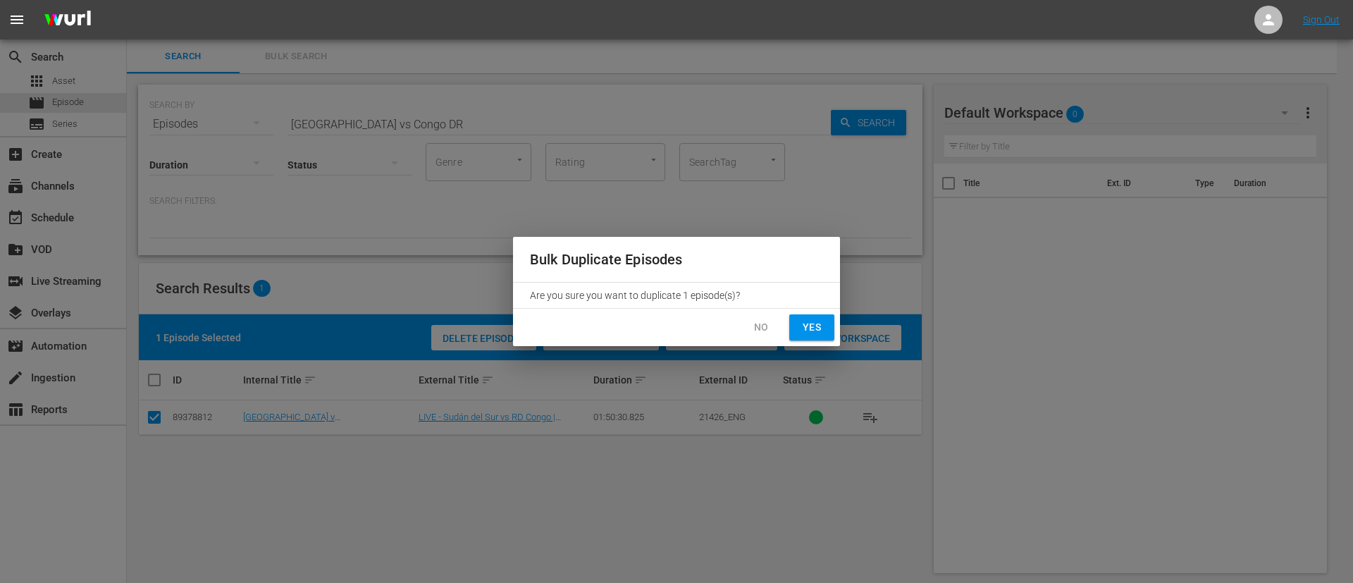
click at [805, 317] on button "Yes" at bounding box center [811, 327] width 45 height 26
checkbox input "false"
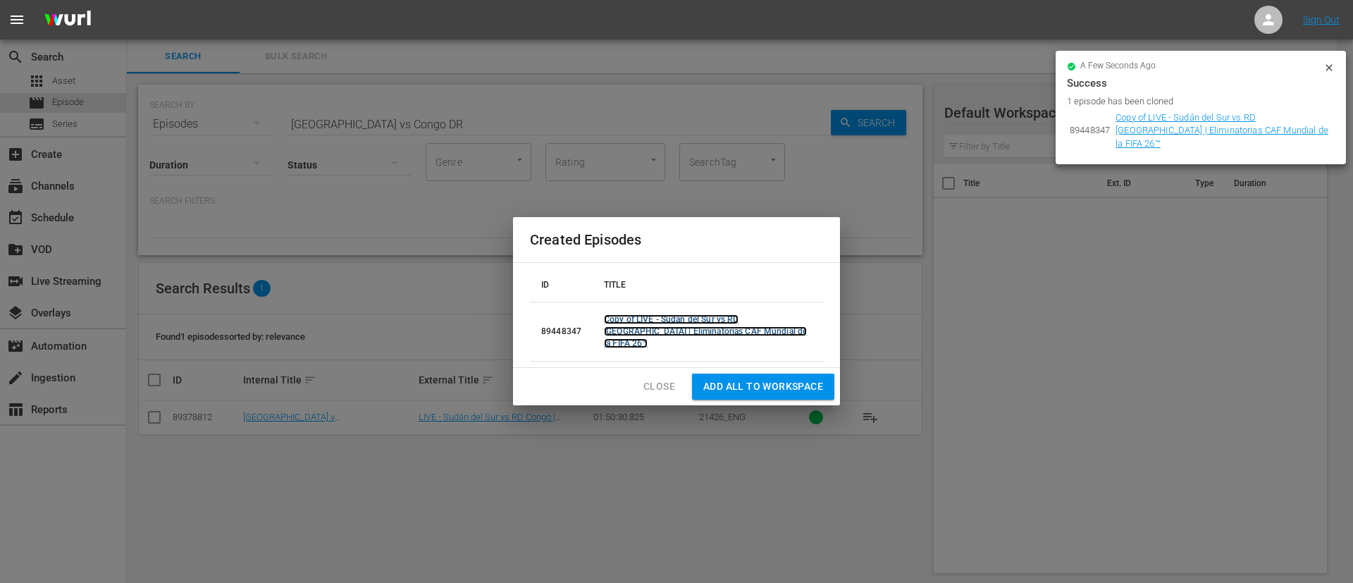
click at [726, 333] on link "Copy of LIVE - Sudán del Sur vs RD Congo | Eliminatorias CAF Mundial de la FIFA…" at bounding box center [705, 331] width 203 height 34
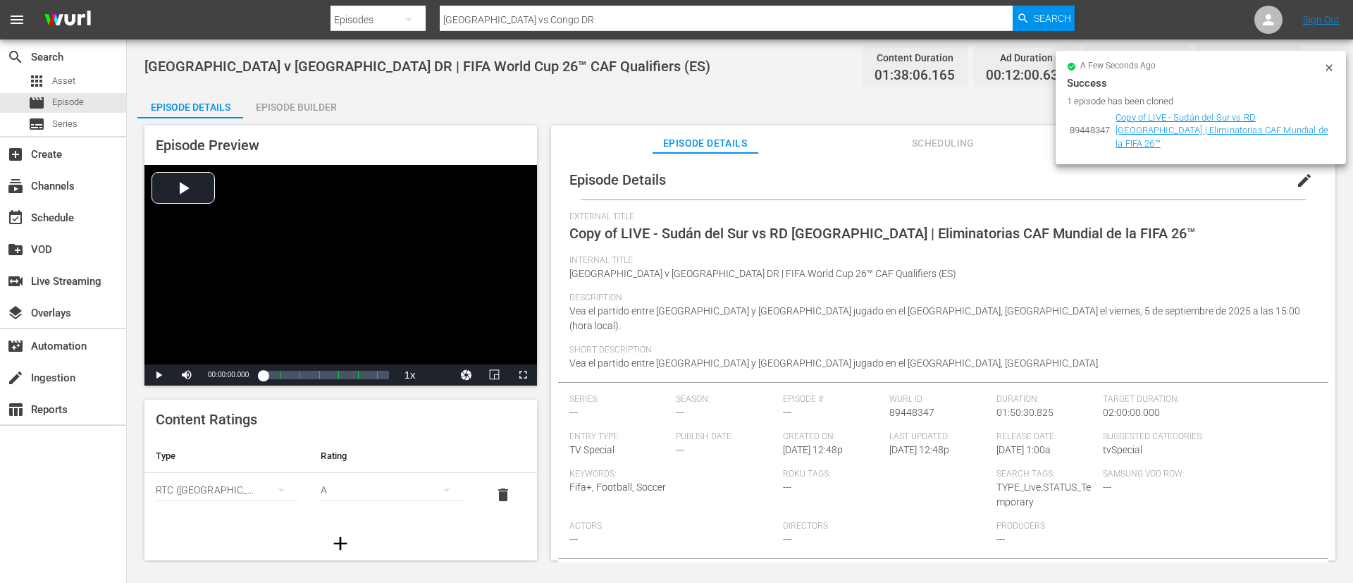
click at [1312, 173] on button "edit" at bounding box center [1304, 180] width 34 height 34
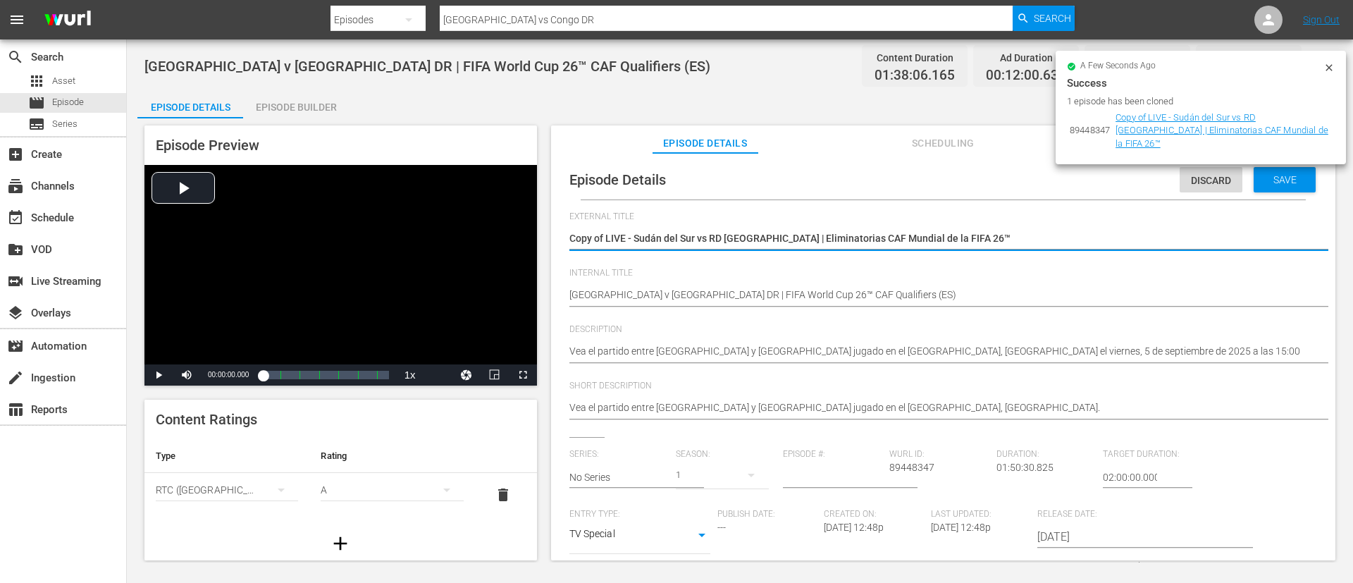
click at [1043, 254] on div "Copy of LIVE - Sudán del Sur vs RD Congo | Eliminatorias CAF Mundial de la FIFA…" at bounding box center [939, 240] width 740 height 34
click at [1077, 220] on span "External Title" at bounding box center [939, 216] width 740 height 11
click at [1079, 239] on textarea "Copy of LIVE - Sudán del Sur vs RD Congo | Eliminatorias CAF Mundial de la FIFA…" at bounding box center [939, 239] width 740 height 17
type textarea "L"
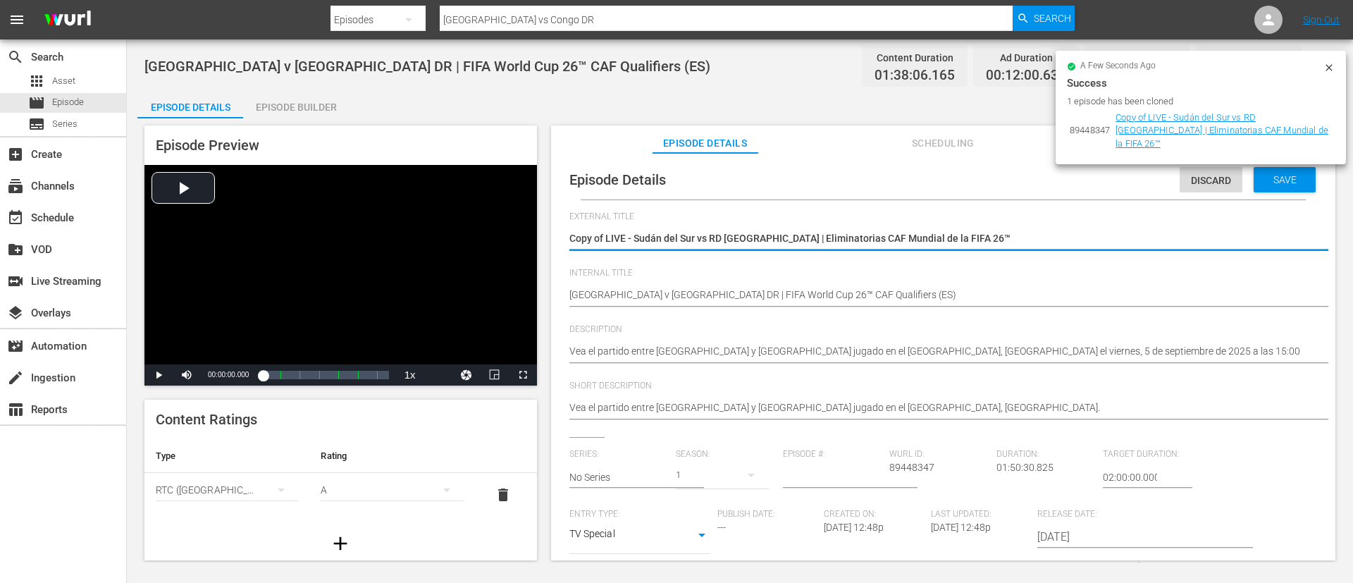
type textarea "L"
type textarea "LI"
type textarea "LIV"
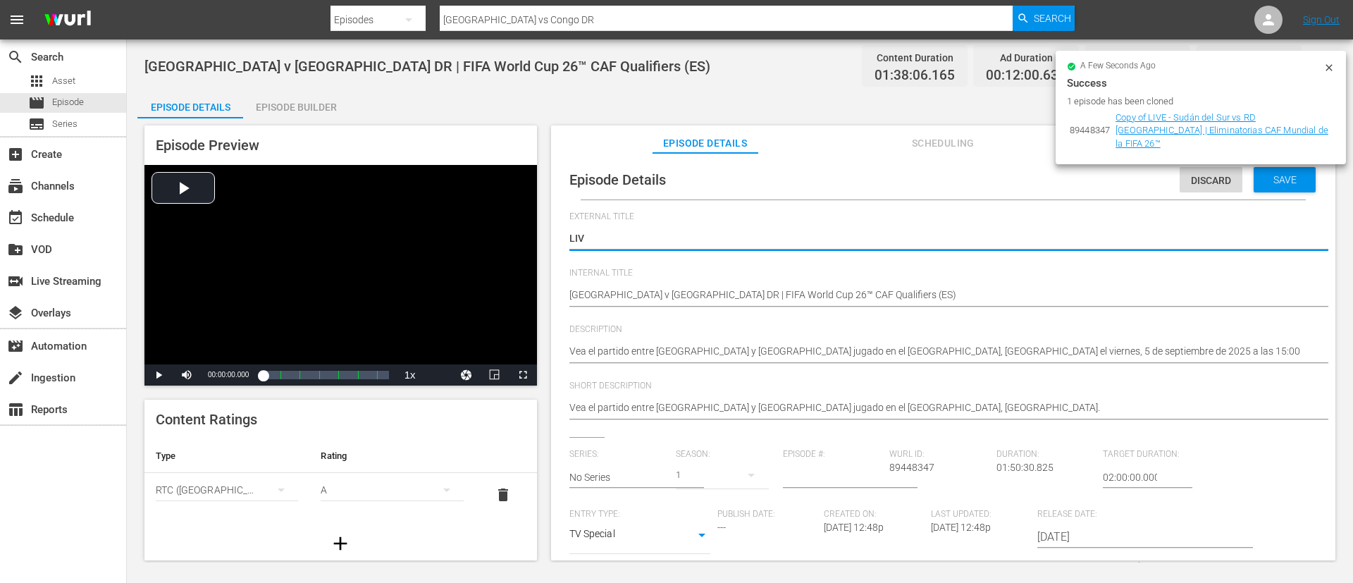
type textarea "LIVE"
type textarea "LIVE -"
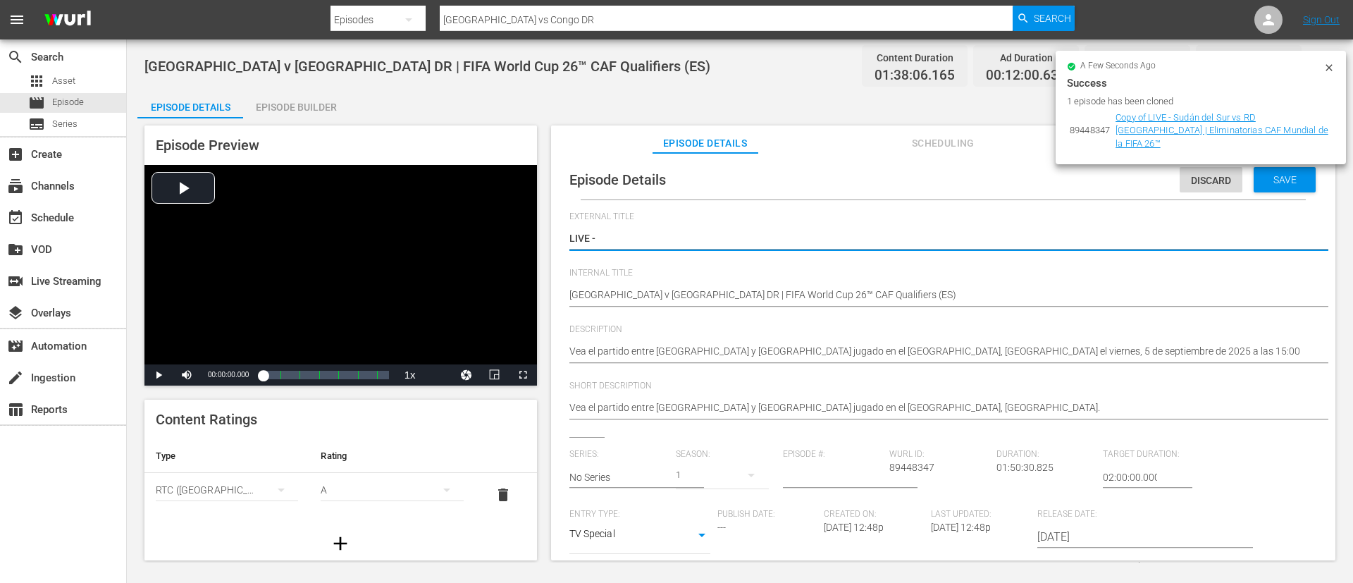
type textarea "LIVE -"
paste textarea "Soudan du Sud - RD Congo | Qualifications de la CAF pour la Coupe du Monde de l…"
type textarea "LIVE - Soudan du Sud - RD Congo | Qualifications de la CAF pour la Coupe du Mon…"
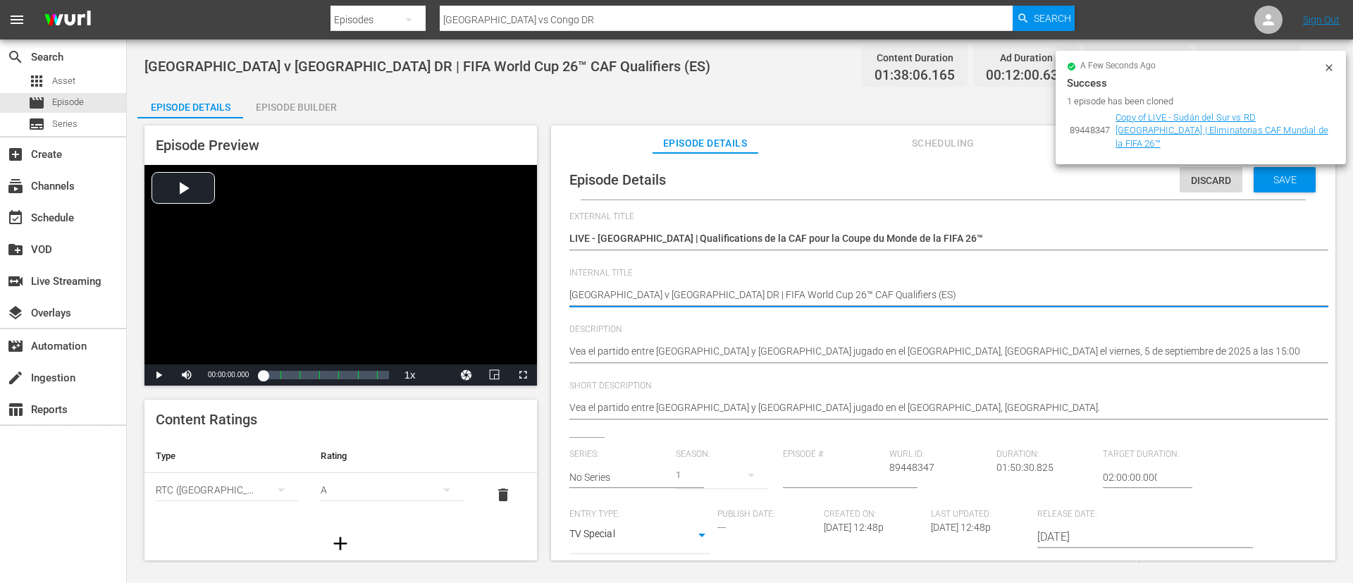
type textarea "South Sudan v Congo DR | FIFA World Cup 26™ CAF Qualifiers (F)"
type textarea "South Sudan v Congo DR | FIFA World Cup 26™ CAF Qualifiers (FR)"
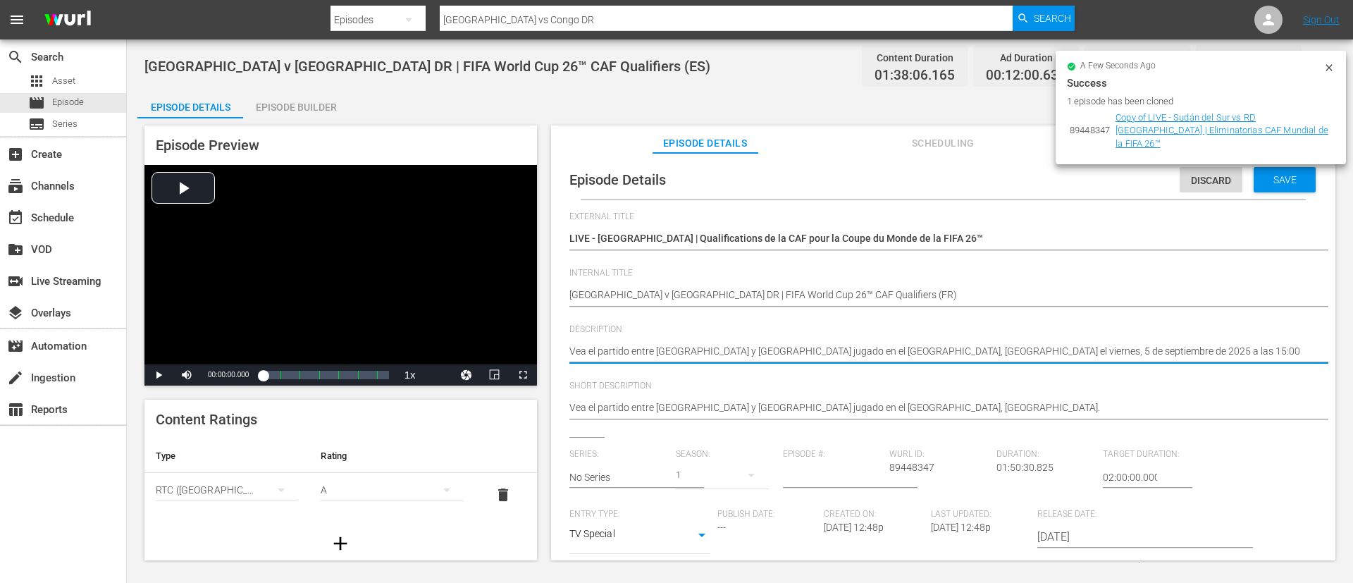
click at [887, 355] on textarea "Vea el partido entre Sudán del Sur y RD Congo jugado en el Estadio de Yuba, Yub…" at bounding box center [939, 352] width 740 height 17
paste textarea "Regardez le match entre Soudan du Sud et RD Congo au Juba Stadium, Djouba le ve…"
type textarea "Regardez le match entre Soudan du Sud et RD Congo au Juba Stadium, Djouba le ve…"
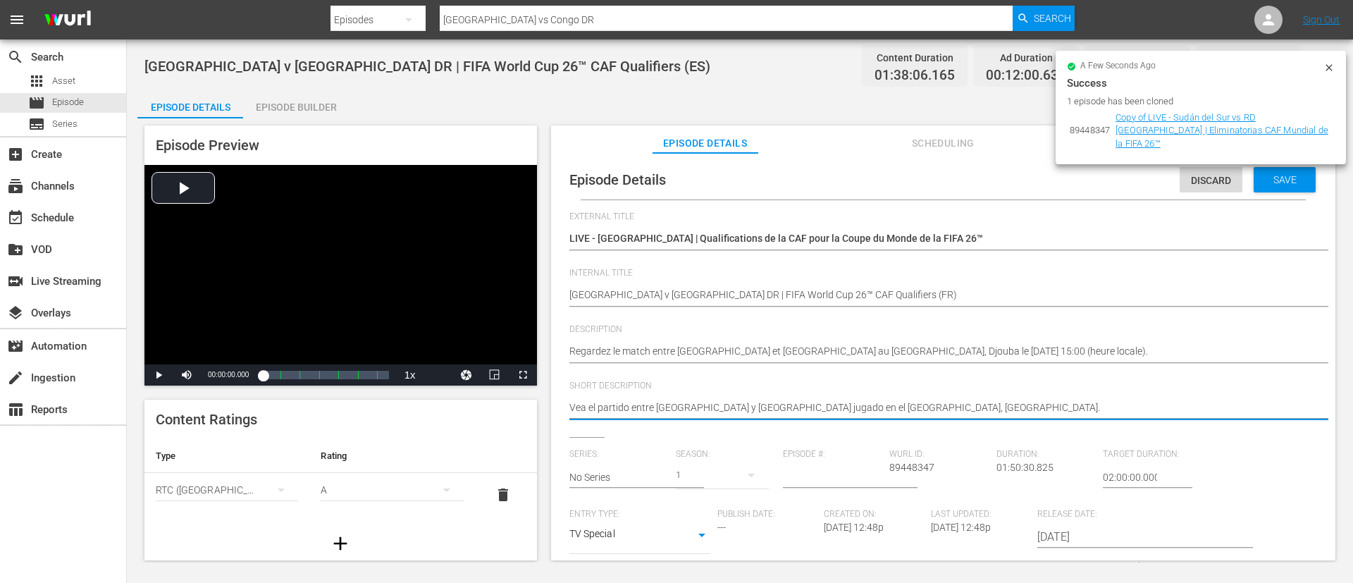
click at [929, 412] on textarea "Vea el partido entre Sudán del Sur y RD Congo jugado en el Estadio de Yuba, Yub…" at bounding box center [939, 408] width 740 height 17
paste textarea "Regardez le match entre Soudan du Sud et RD Congo au Juba Stadium, Djouba le ve…"
type textarea "Regardez le match entre Soudan du Sud et RD Congo au Juba Stadium, Djouba le ve…"
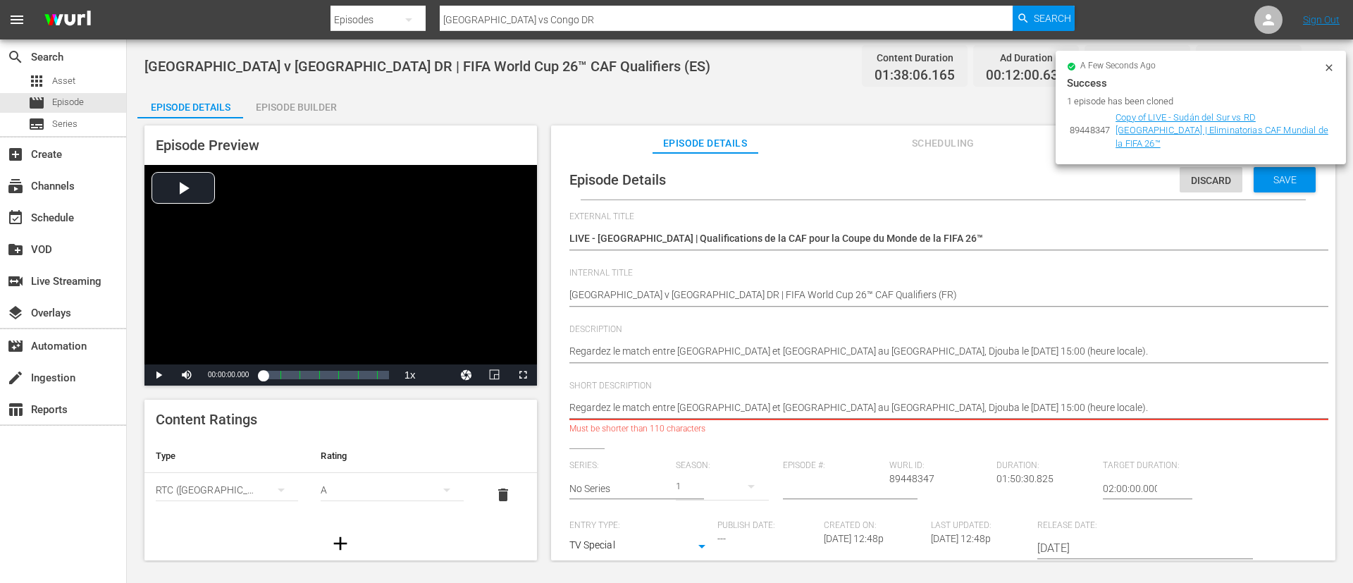
type textarea "Regardez le match entre Soudan du Sud et RD Congo au Juba Stadium."
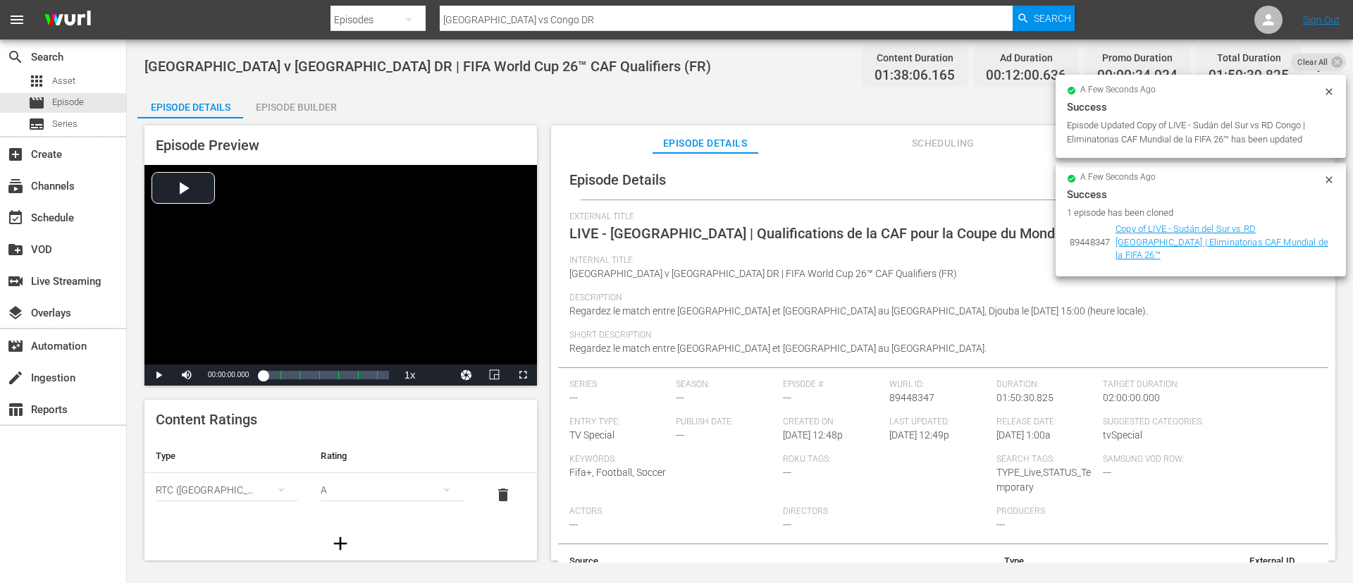
click at [325, 94] on div "Episode Builder" at bounding box center [296, 107] width 106 height 34
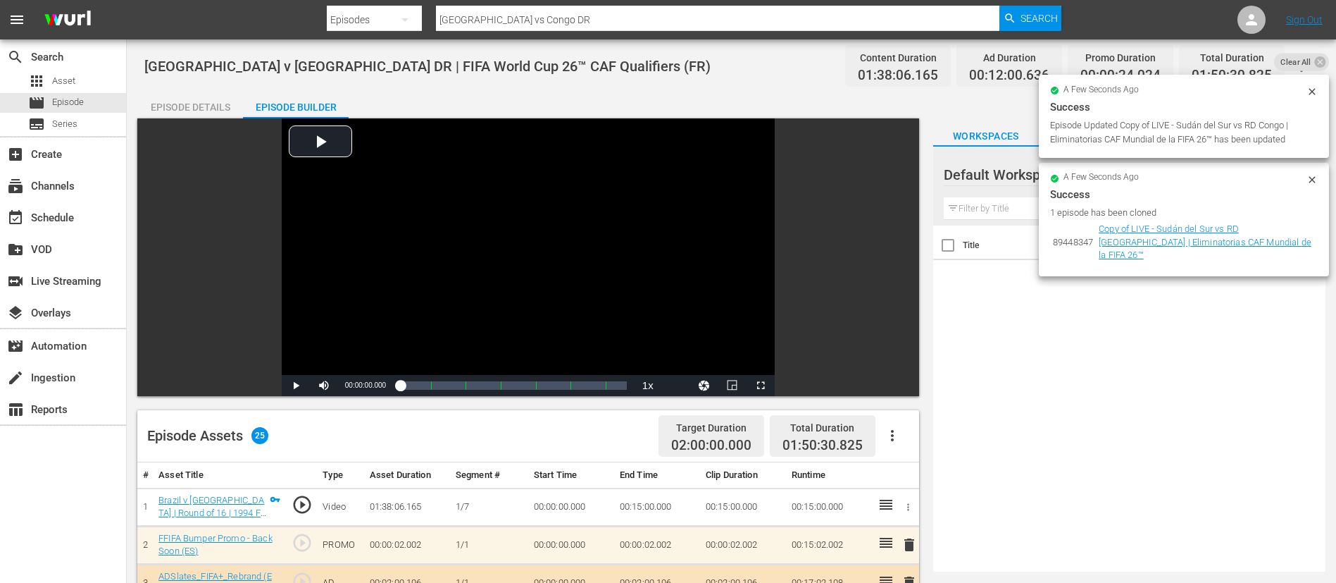
click at [888, 437] on icon "button" at bounding box center [892, 435] width 17 height 17
click at [931, 483] on div "Clear Ads" at bounding box center [935, 475] width 96 height 34
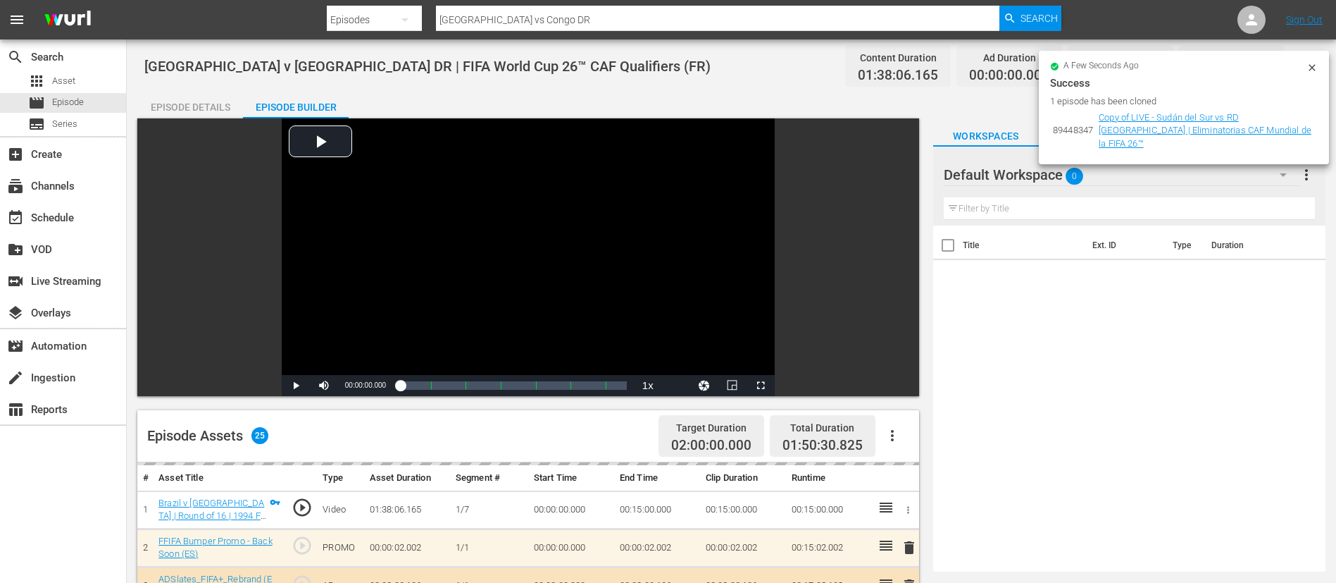
click at [889, 433] on icon "button" at bounding box center [892, 435] width 17 height 17
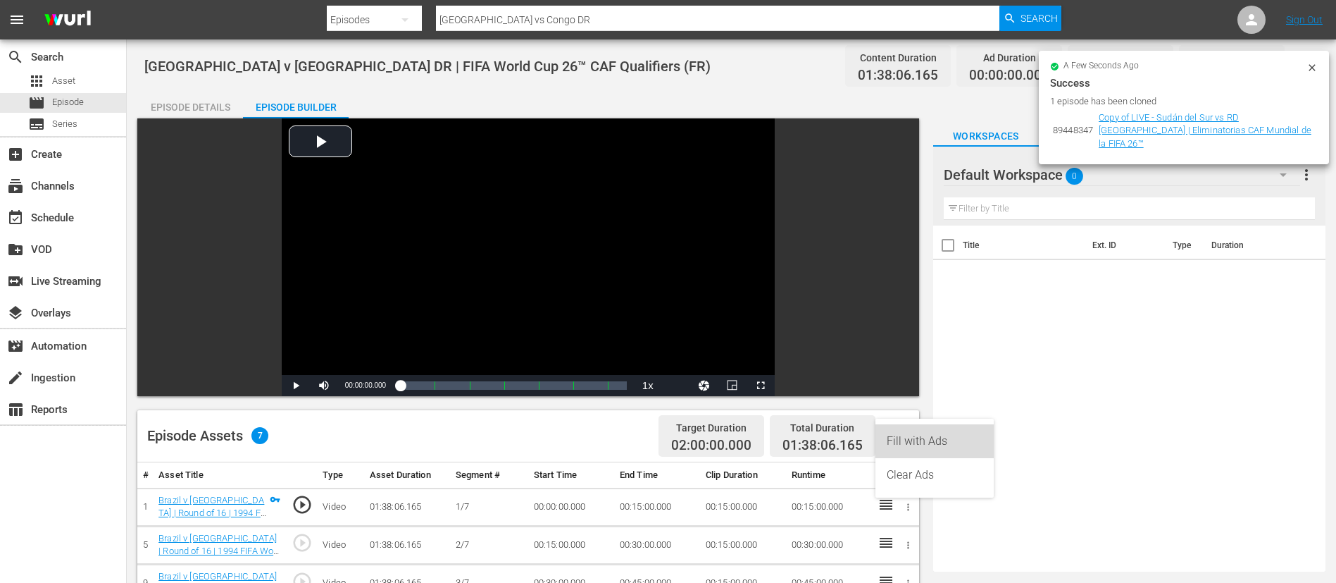
click at [914, 446] on div "Fill with Ads" at bounding box center [935, 441] width 96 height 34
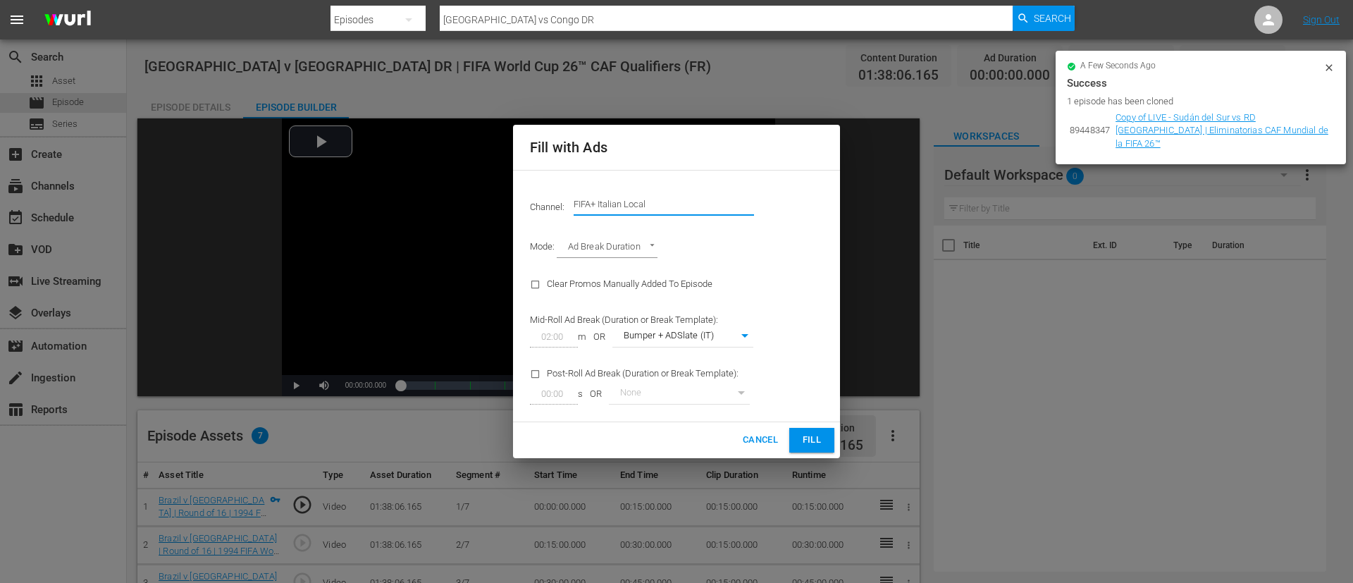
click at [664, 209] on input "FIFA+ Italian Local" at bounding box center [663, 204] width 180 height 34
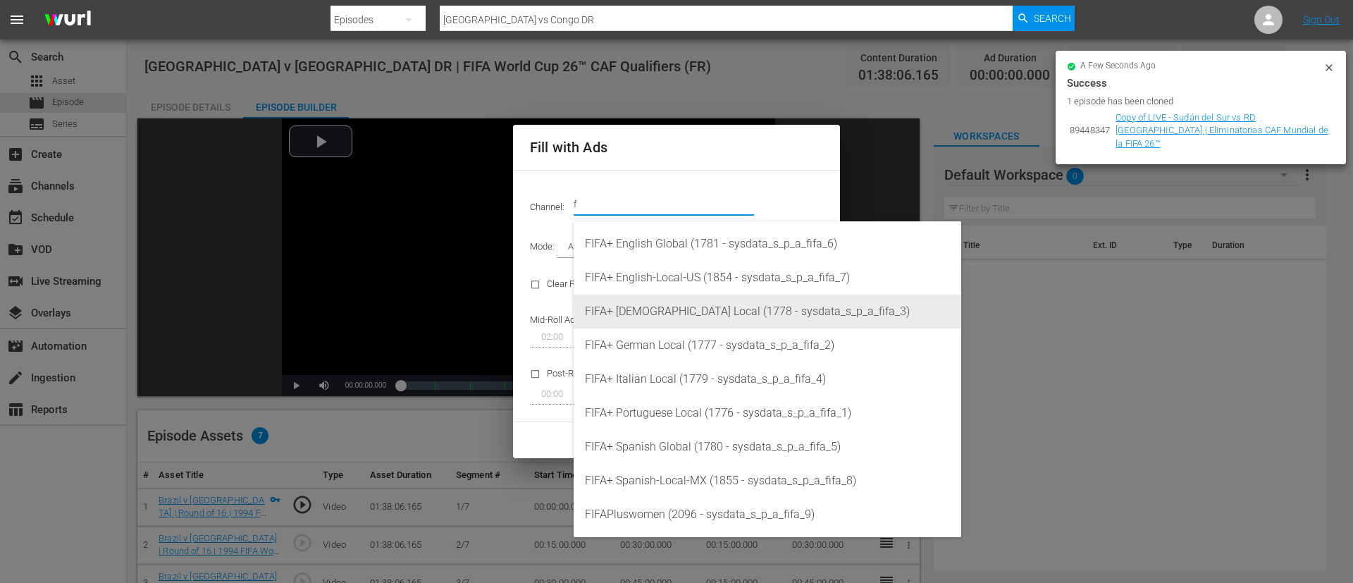
click at [707, 309] on div "FIFA+ French Local (1778 - sysdata_s_p_a_fifa_3)" at bounding box center [767, 311] width 365 height 34
type input "FIFA+ French Local (1778)"
type input "342"
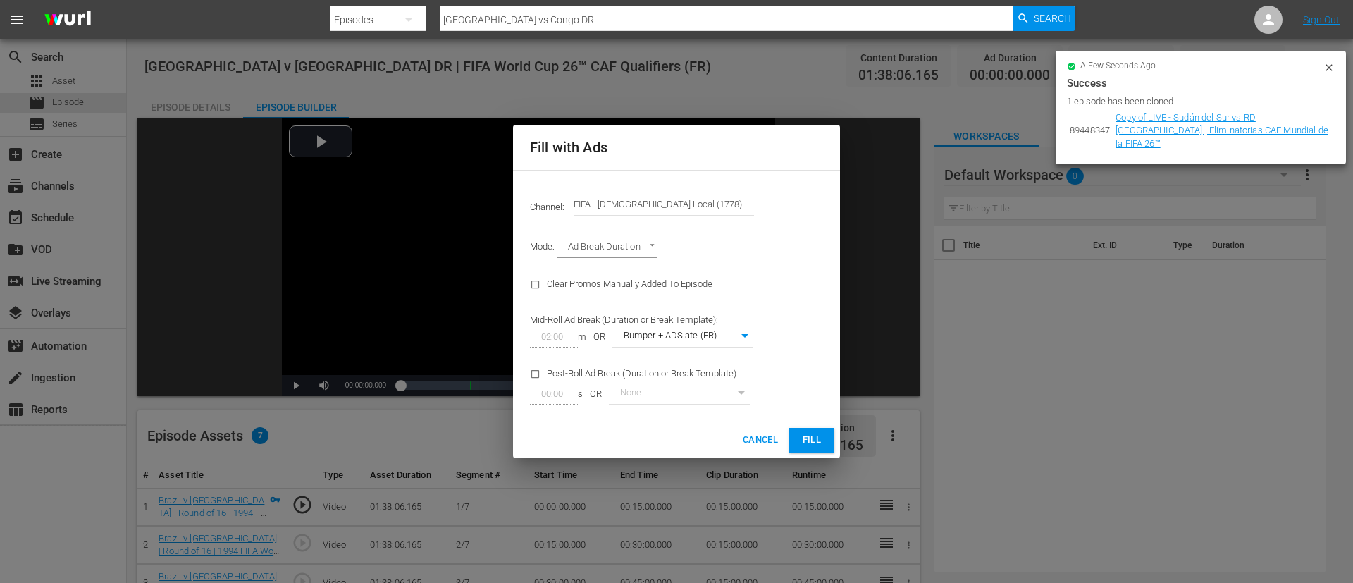
click at [816, 435] on span "Fill" at bounding box center [811, 440] width 23 height 16
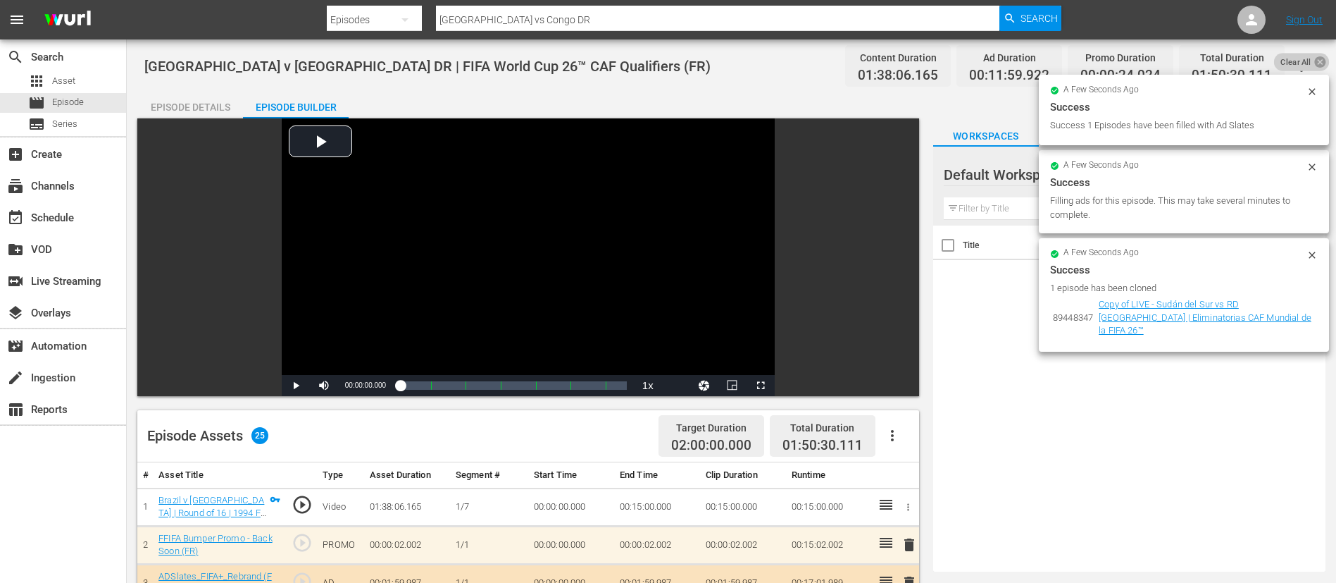
click at [1314, 63] on icon at bounding box center [1320, 61] width 13 height 13
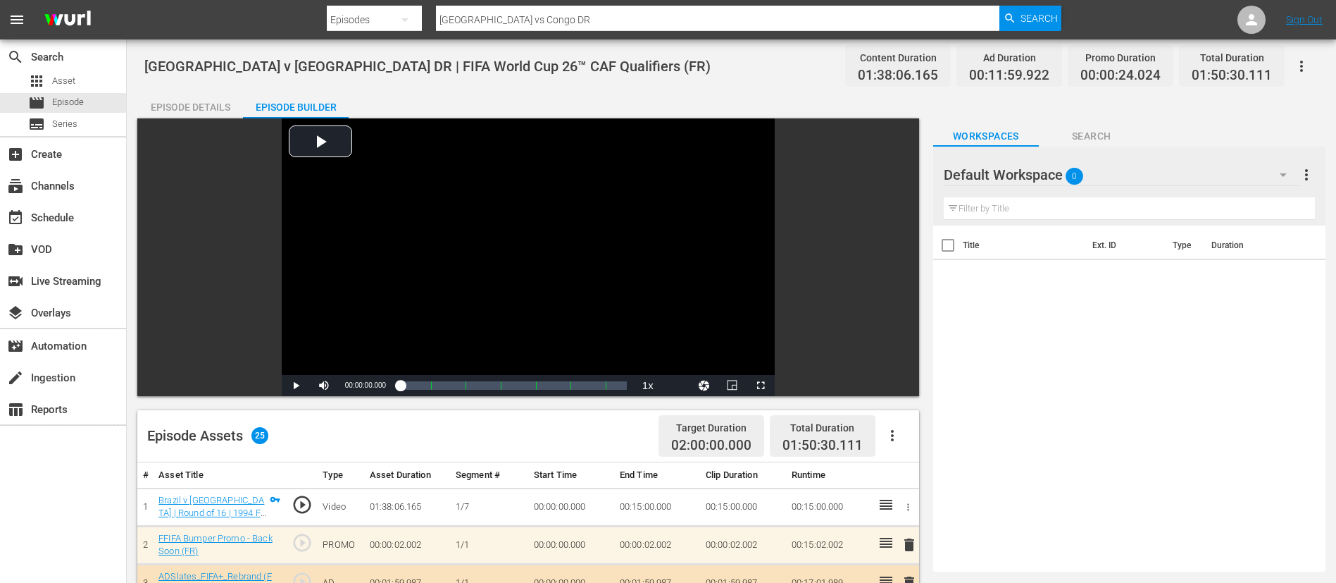
click at [1306, 61] on icon "button" at bounding box center [1301, 66] width 17 height 17
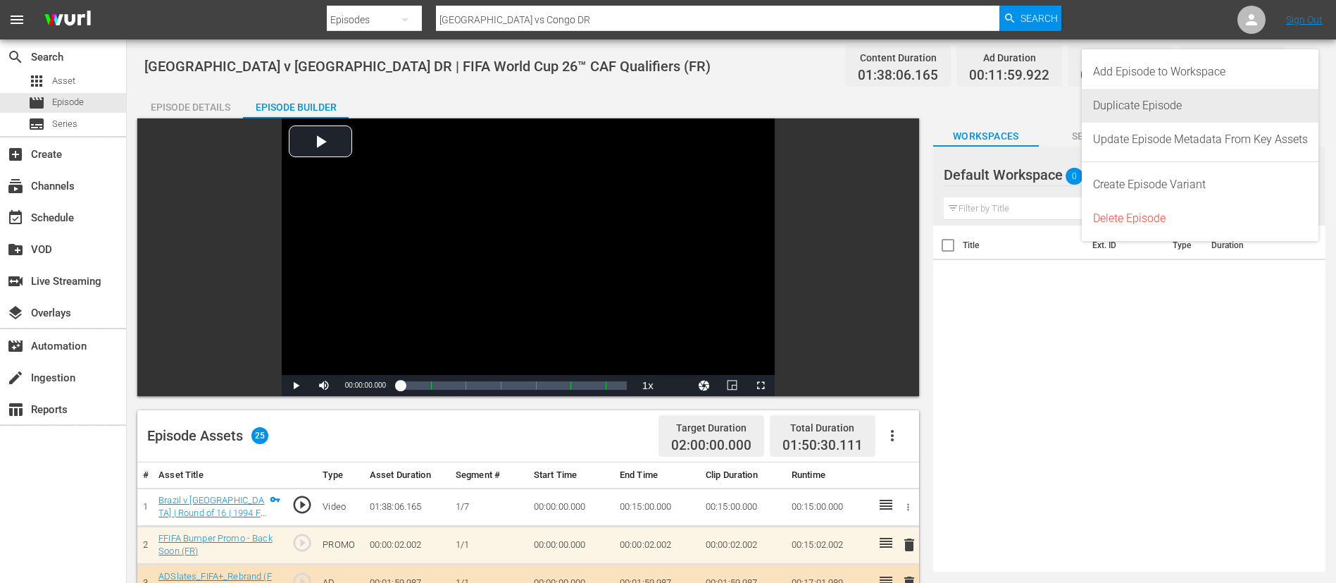
click at [1217, 108] on div "Duplicate Episode" at bounding box center [1200, 106] width 215 height 34
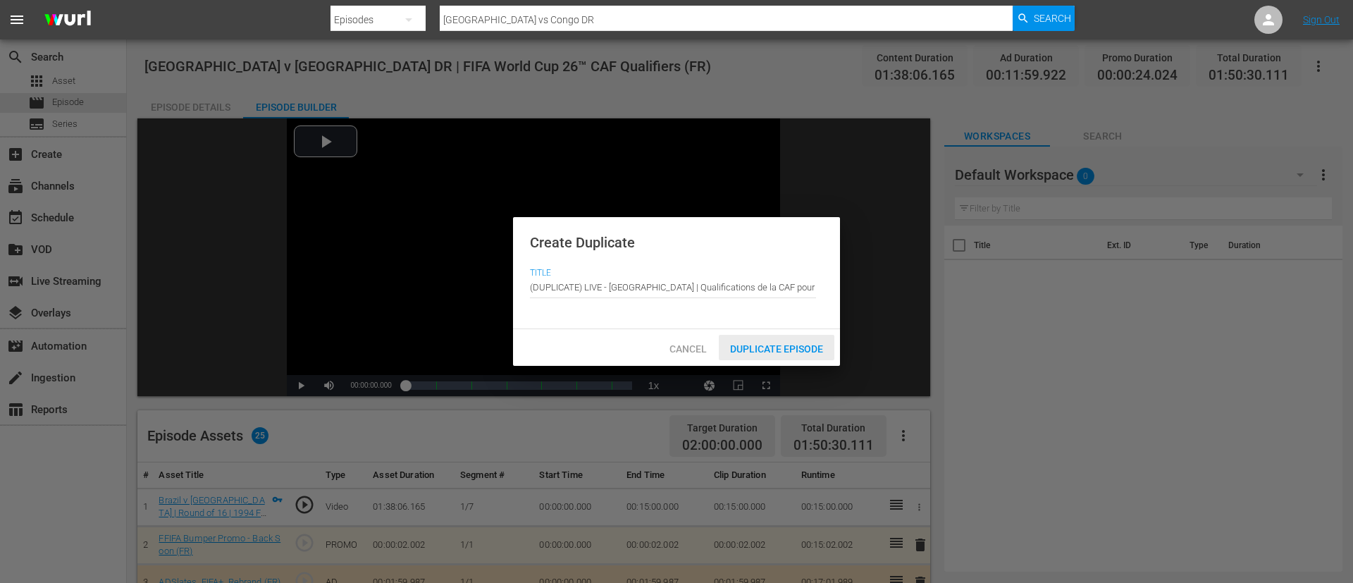
drag, startPoint x: 813, startPoint y: 335, endPoint x: 843, endPoint y: 31, distance: 305.1
click at [813, 335] on div "Duplicate Episode" at bounding box center [777, 348] width 116 height 26
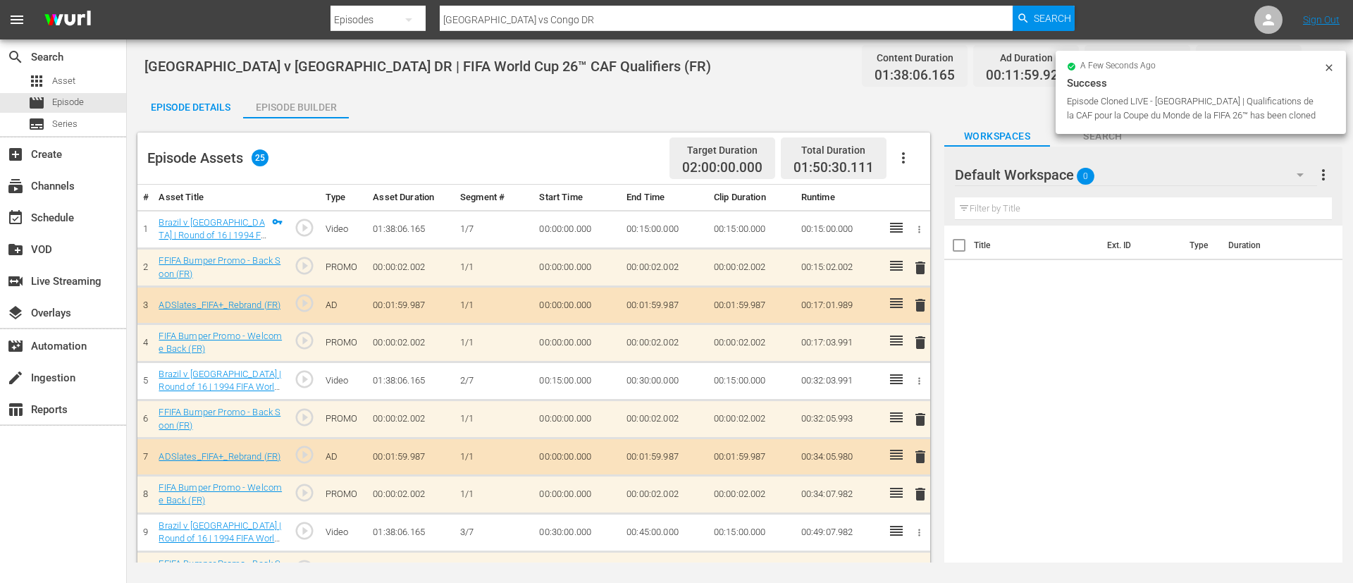
click at [907, 154] on icon "button" at bounding box center [903, 157] width 17 height 17
click at [939, 201] on div "Clear Ads" at bounding box center [946, 197] width 96 height 34
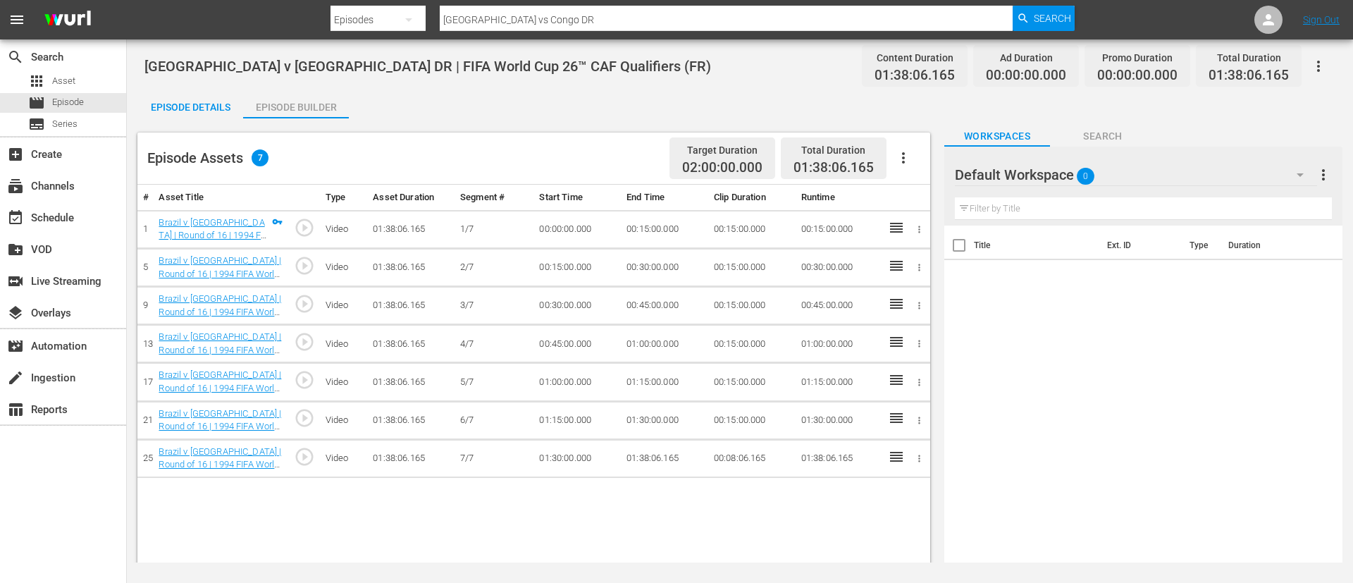
click at [908, 154] on icon "button" at bounding box center [903, 157] width 17 height 17
click at [908, 154] on div "Fill with Ads" at bounding box center [946, 164] width 96 height 34
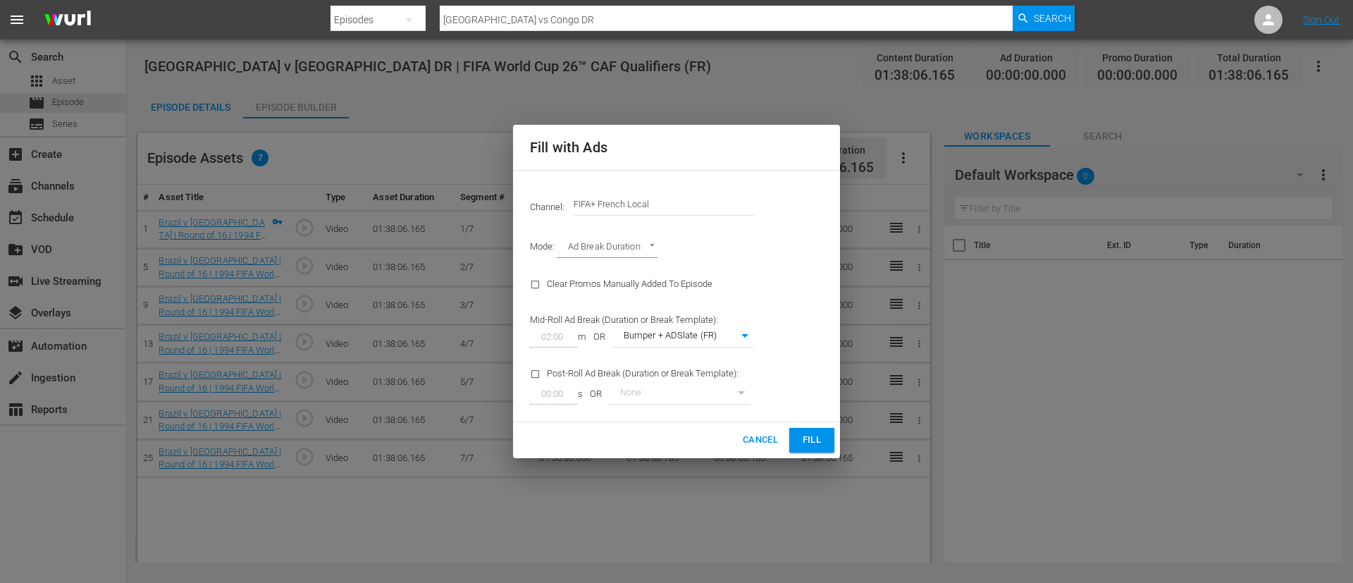
click at [712, 197] on input "FIFA+ French Local" at bounding box center [663, 204] width 180 height 34
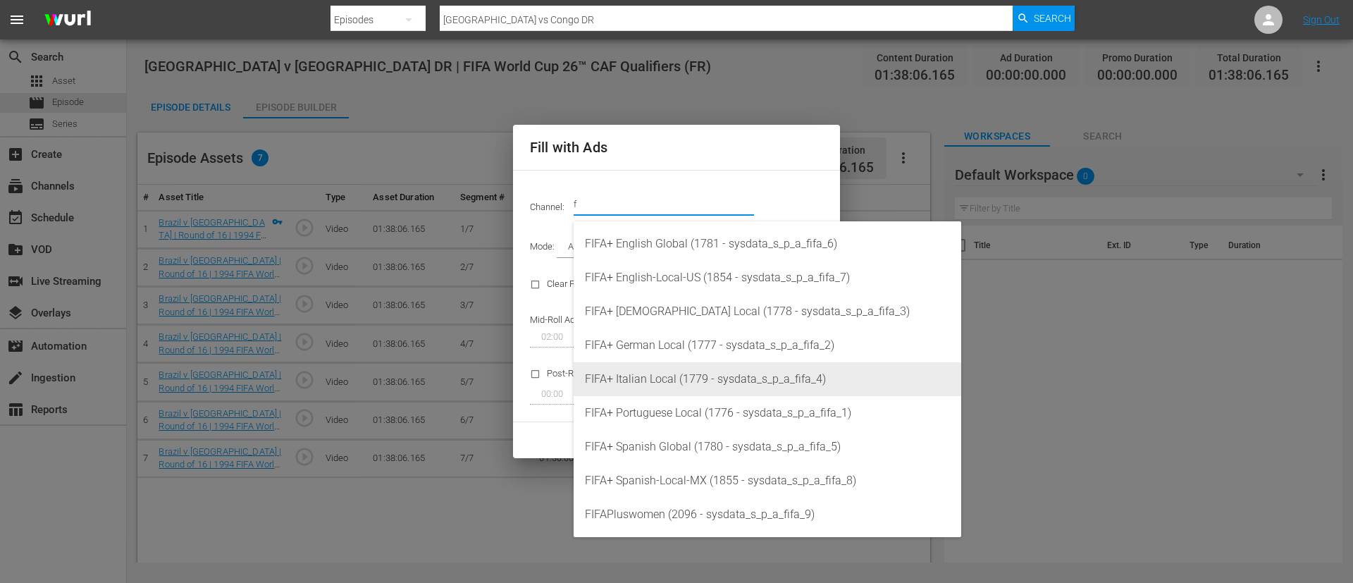
click at [669, 375] on div "FIFA+ Italian Local (1779 - sysdata_s_p_a_fifa_4)" at bounding box center [767, 379] width 365 height 34
type input "FIFA+ Italian Local (1779)"
type input "341"
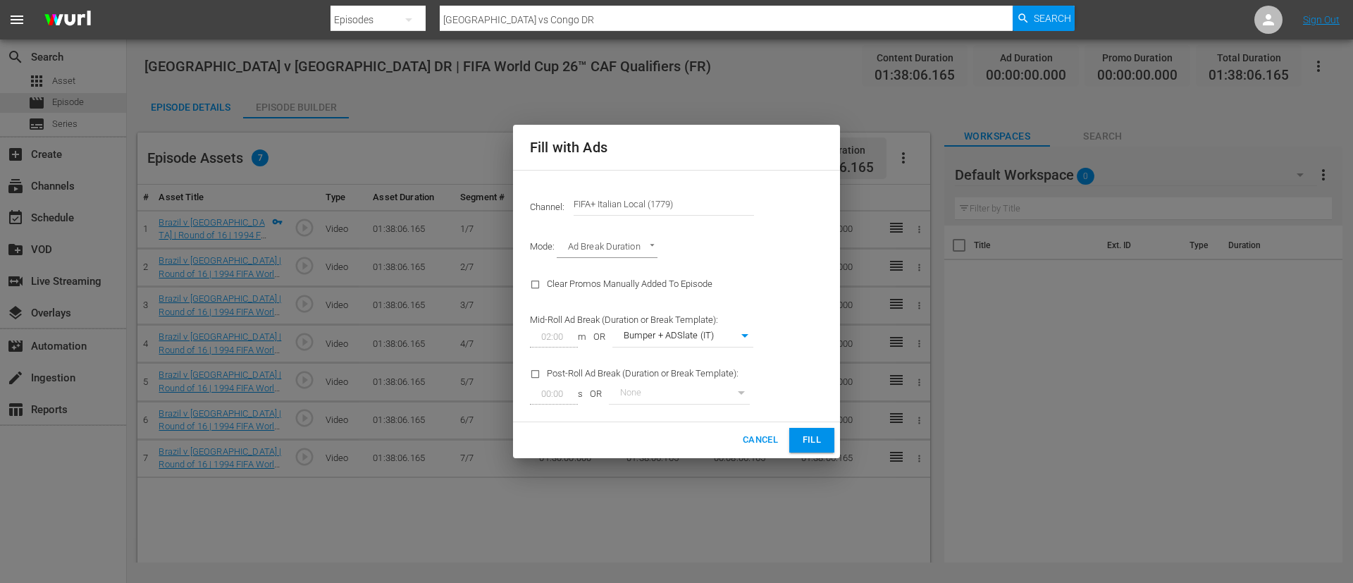
click at [814, 435] on span "Fill" at bounding box center [811, 440] width 23 height 16
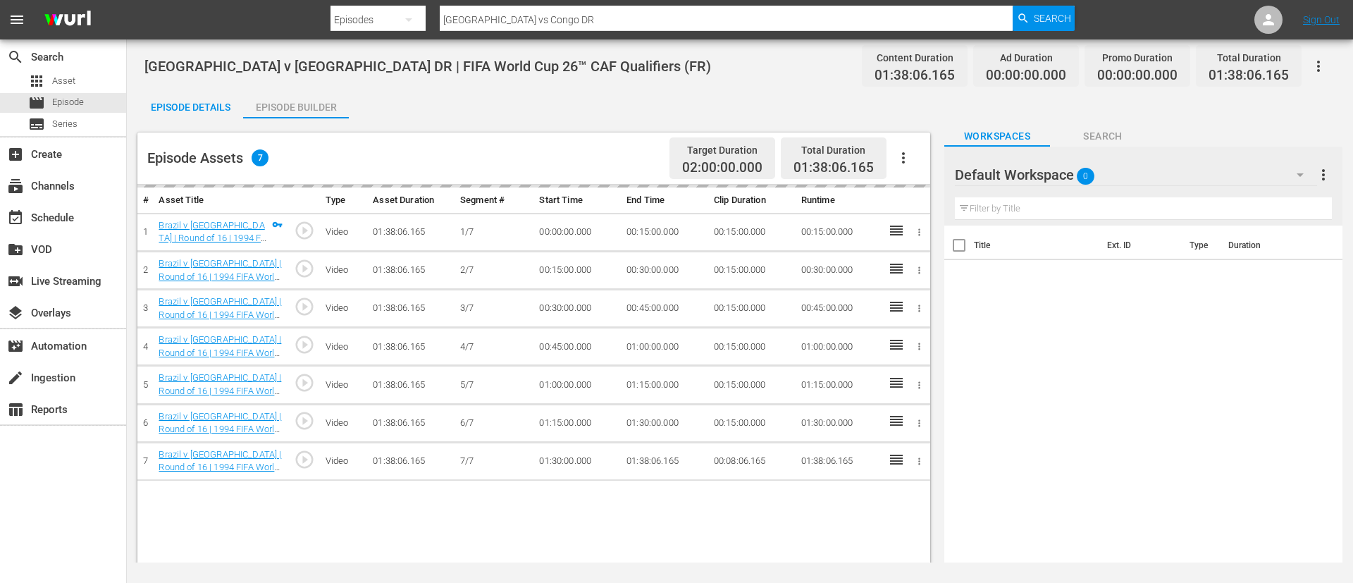
click at [156, 104] on div "Episode Details" at bounding box center [190, 107] width 106 height 34
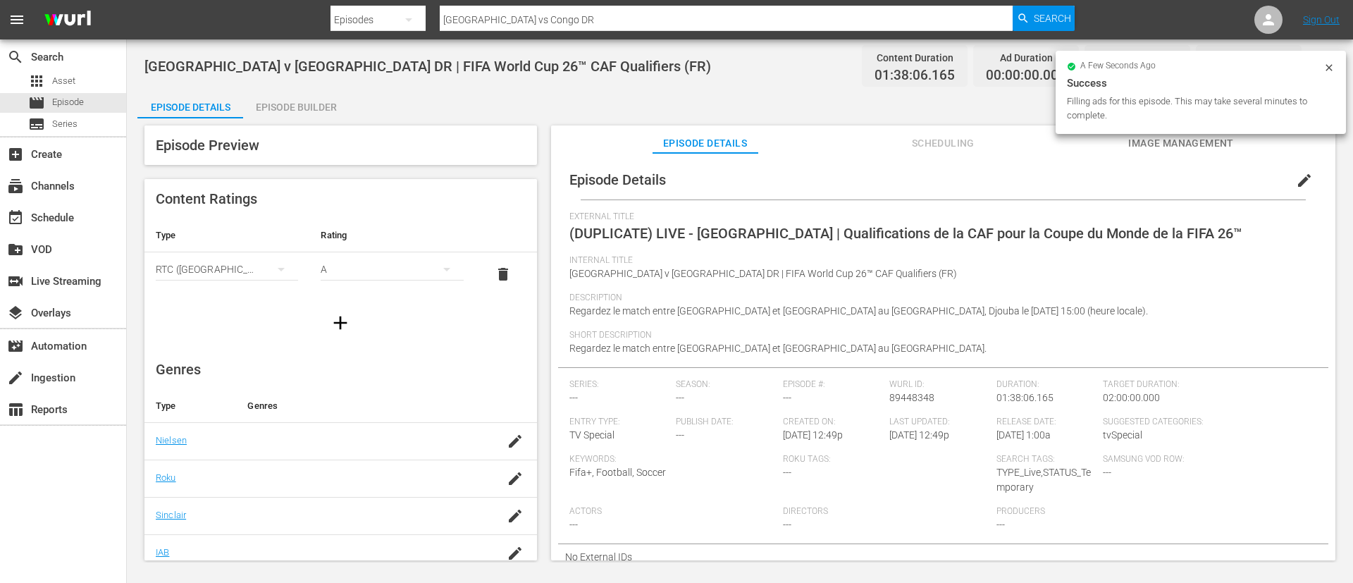
click at [1287, 185] on button "edit" at bounding box center [1304, 180] width 34 height 34
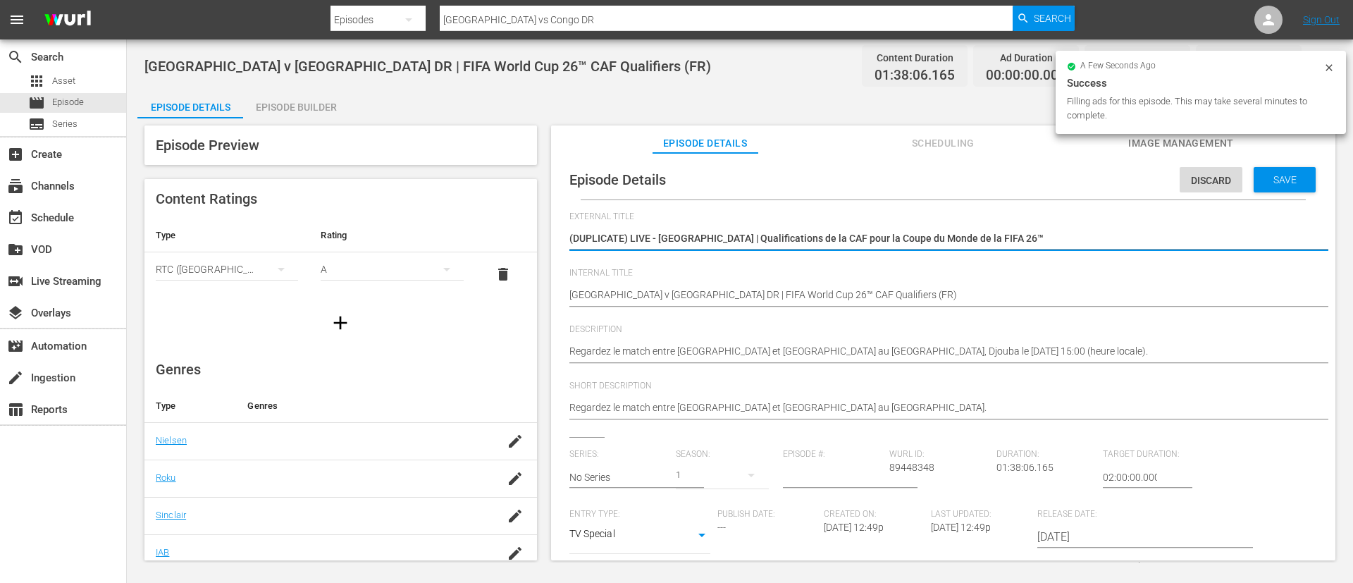
click at [1149, 243] on textarea "(DUPLICATE) LIVE - Soudan du Sud - RD Congo | Qualifications de la CAF pour la …" at bounding box center [939, 239] width 740 height 17
type textarea "L"
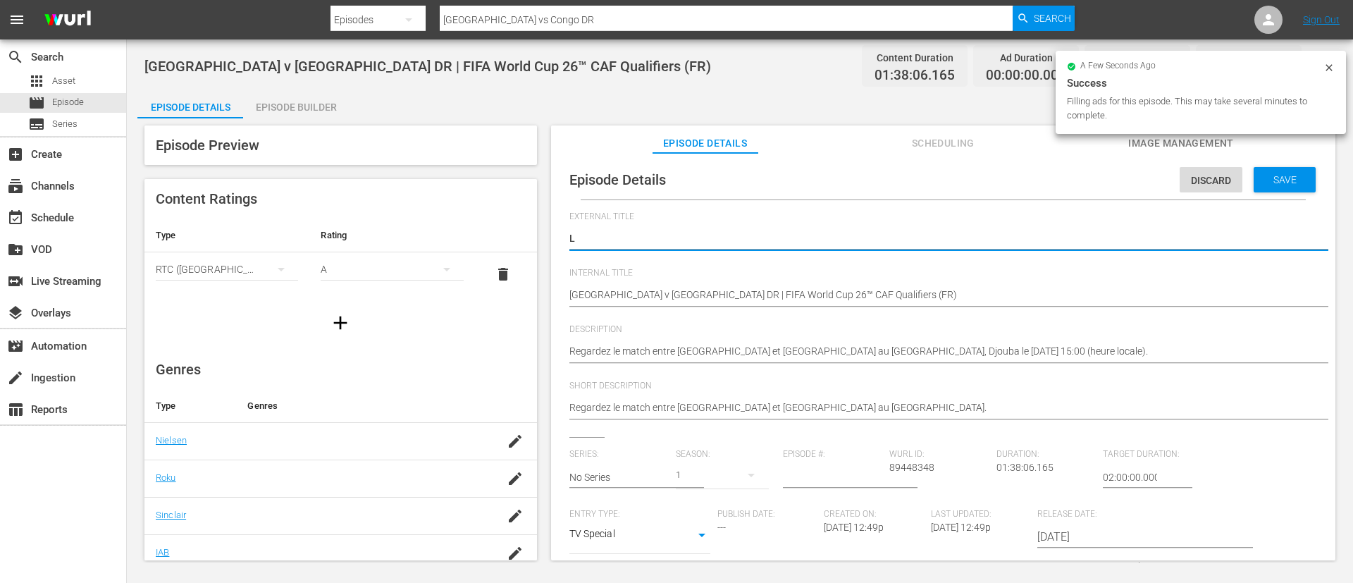
type textarea "LI"
type textarea "LIV"
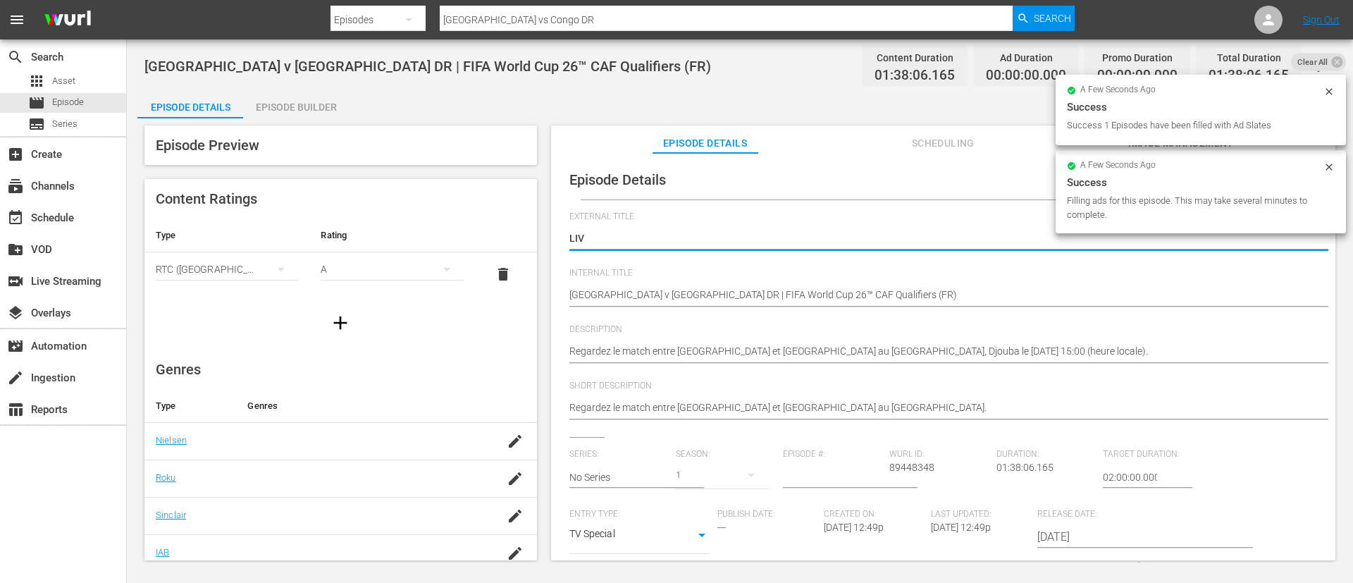
type textarea "LIVE"
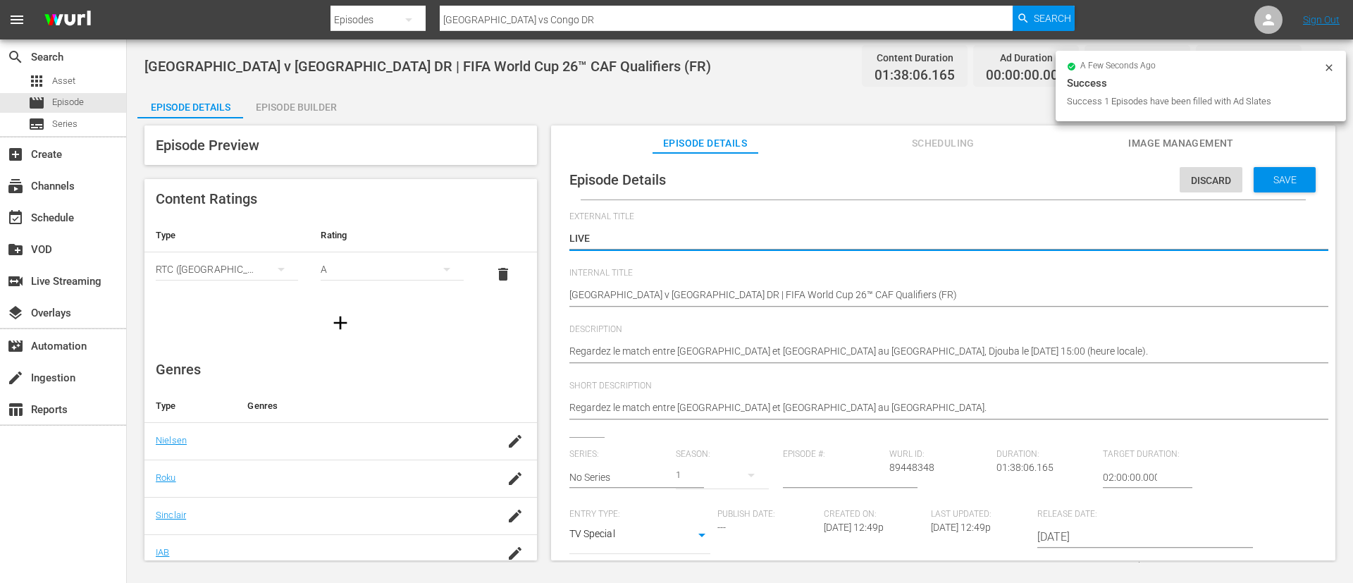
type textarea "LIVE -"
type textarea "LIVE - Sud Sudan - Congo, RD | Qualificazioni CAF ai Mondiali FIFA 26™"
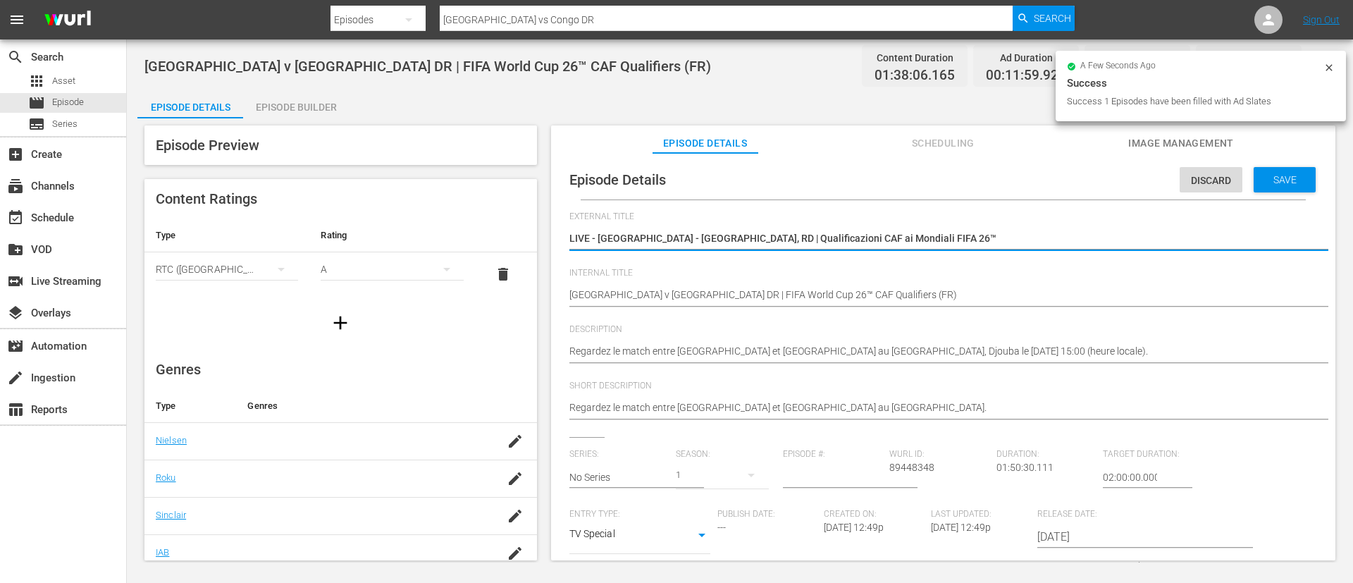
type textarea "LIVE - Sud Sudan - Congo, RD | Qualificazioni CAF ai Mondiali FIFA 26™"
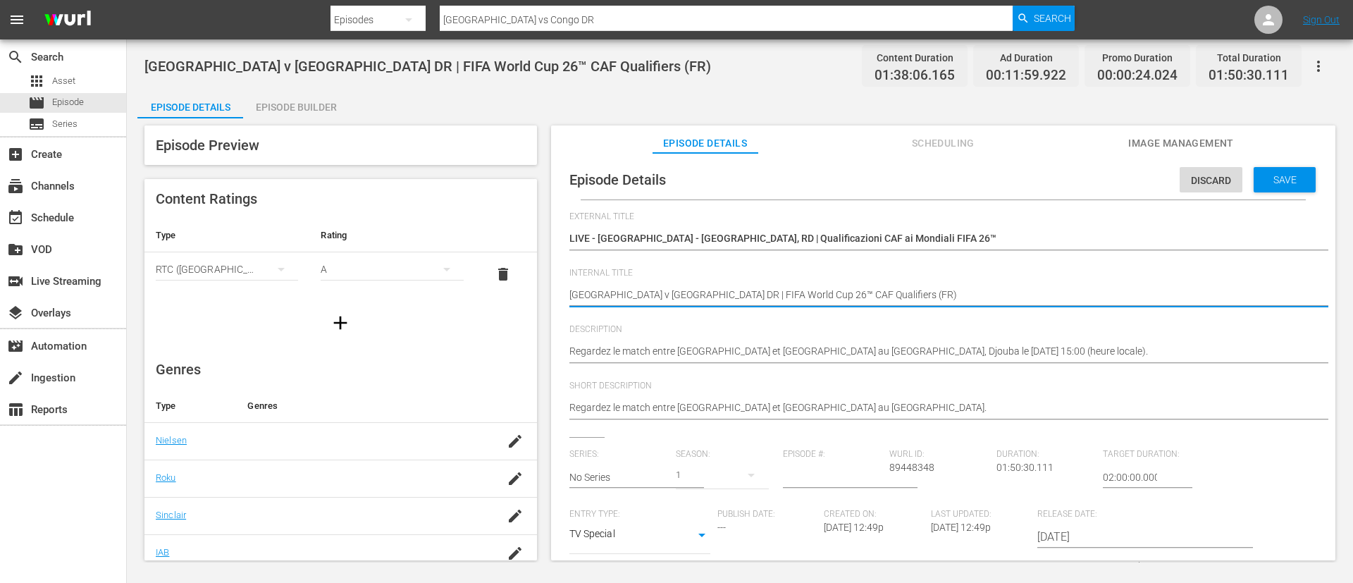
type textarea "South Sudan v Congo DR | FIFA World Cup 26™ CAF Qualifiers (I)"
type textarea "South Sudan v Congo DR | FIFA World Cup 26™ CAF Qualifiers (IT)"
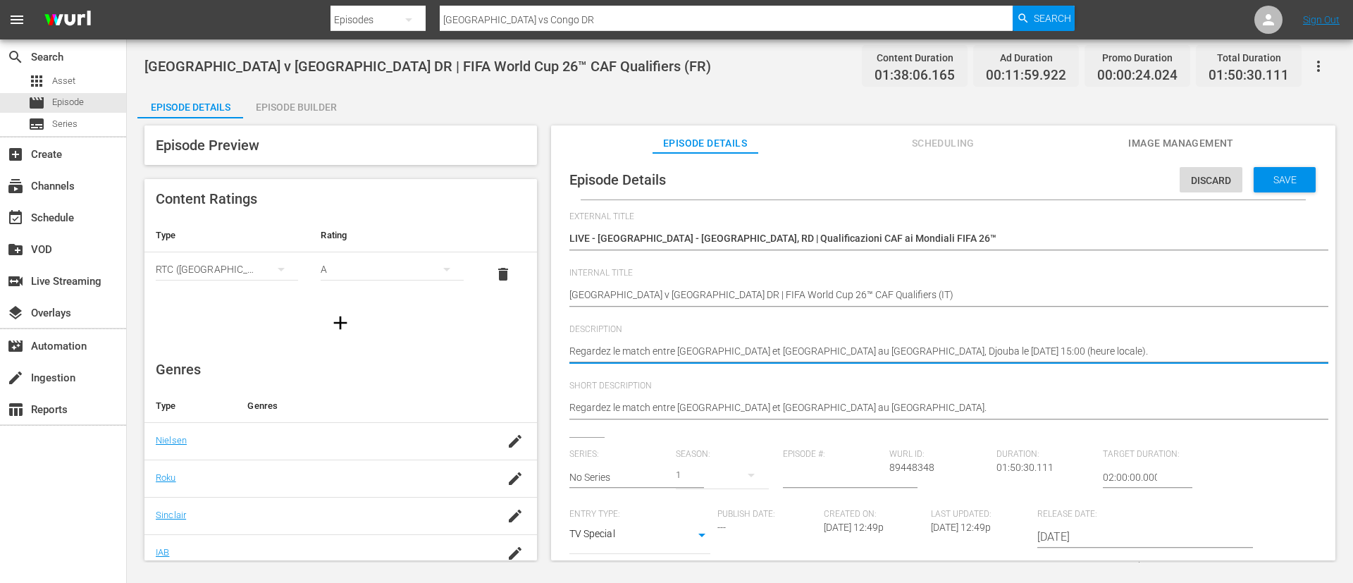
click at [833, 356] on textarea "Regardez le match entre Soudan du Sud et RD Congo au Juba Stadium, Djouba le ve…" at bounding box center [939, 352] width 740 height 17
paste textarea "Guarda la partita tra Sud Sudan e Congo, RD giocato al Stadio di Juba, Giuba il…"
type textarea "Guarda la partita tra Sud Sudan e Congo, RD giocato al Stadio di Juba, Giuba il…"
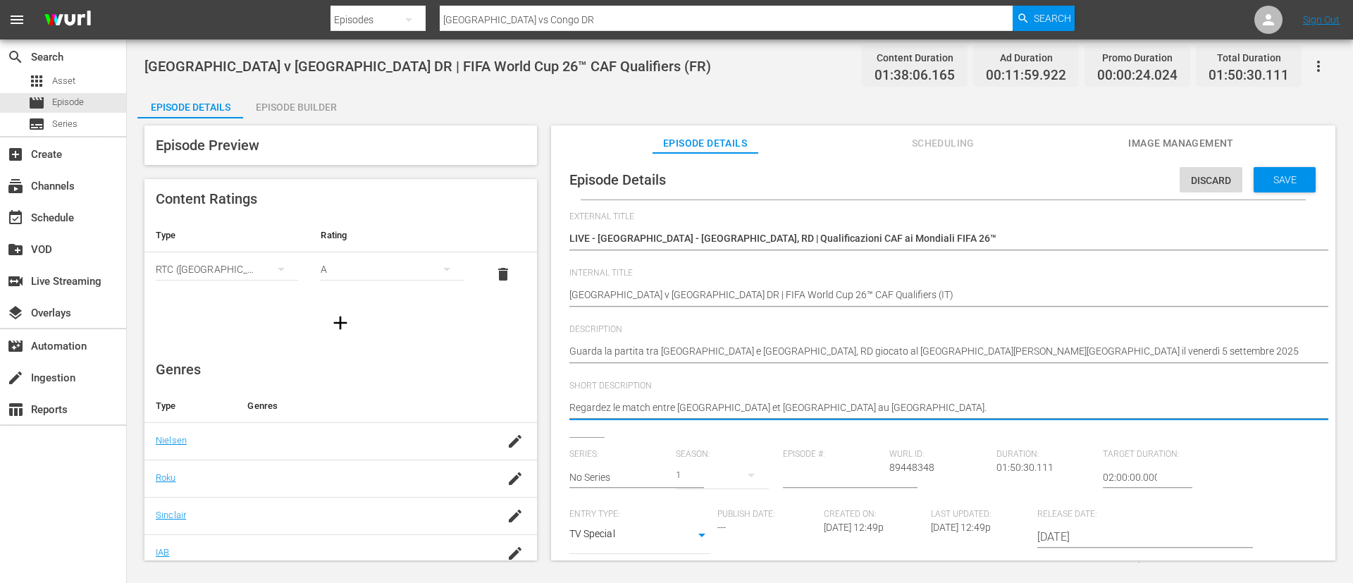
click at [887, 410] on textarea "Regardez le match entre Soudan du Sud et RD Congo au Juba Stadium." at bounding box center [939, 408] width 740 height 17
paste textarea "Guarda la partita tra Sud Sudan e Congo, RD giocato al Stadio di Juba, Giuba il…"
type textarea "Guarda la partita tra Sud Sudan e Congo, RD giocato al Stadio di Juba, Giuba il…"
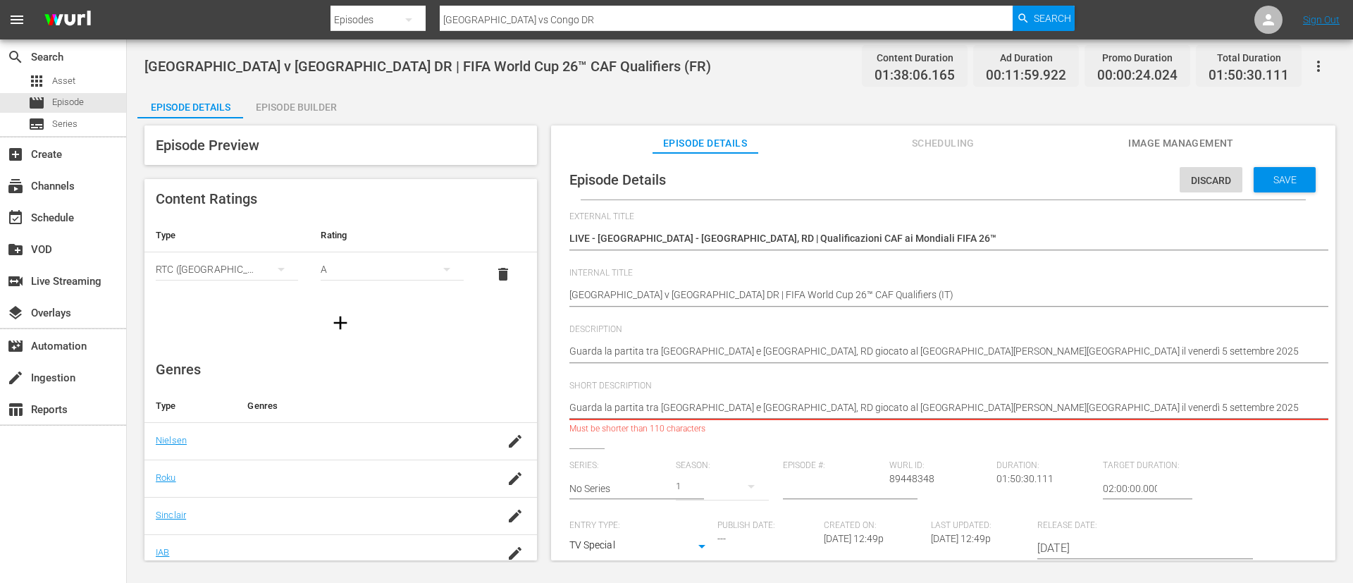
type textarea "Guarda la partita tra Sud Sudan e Congo, RD giocato al Stadio di Juba."
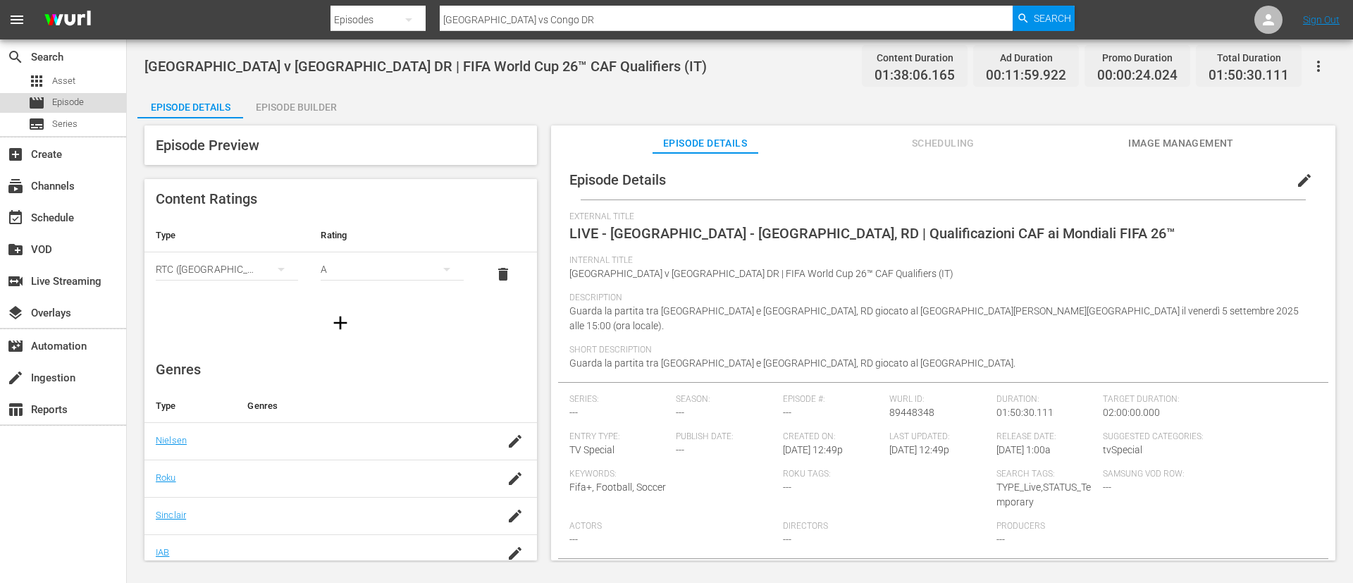
click at [48, 109] on div "movie Episode" at bounding box center [56, 103] width 56 height 20
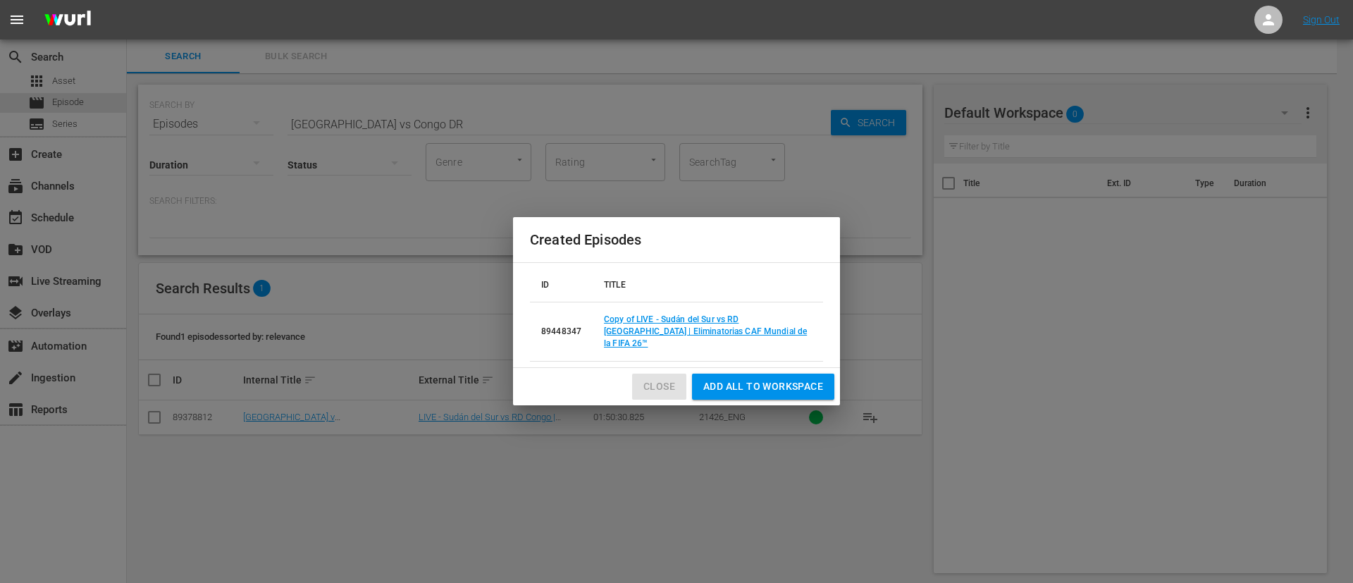
click at [666, 386] on span "Close" at bounding box center [659, 387] width 32 height 18
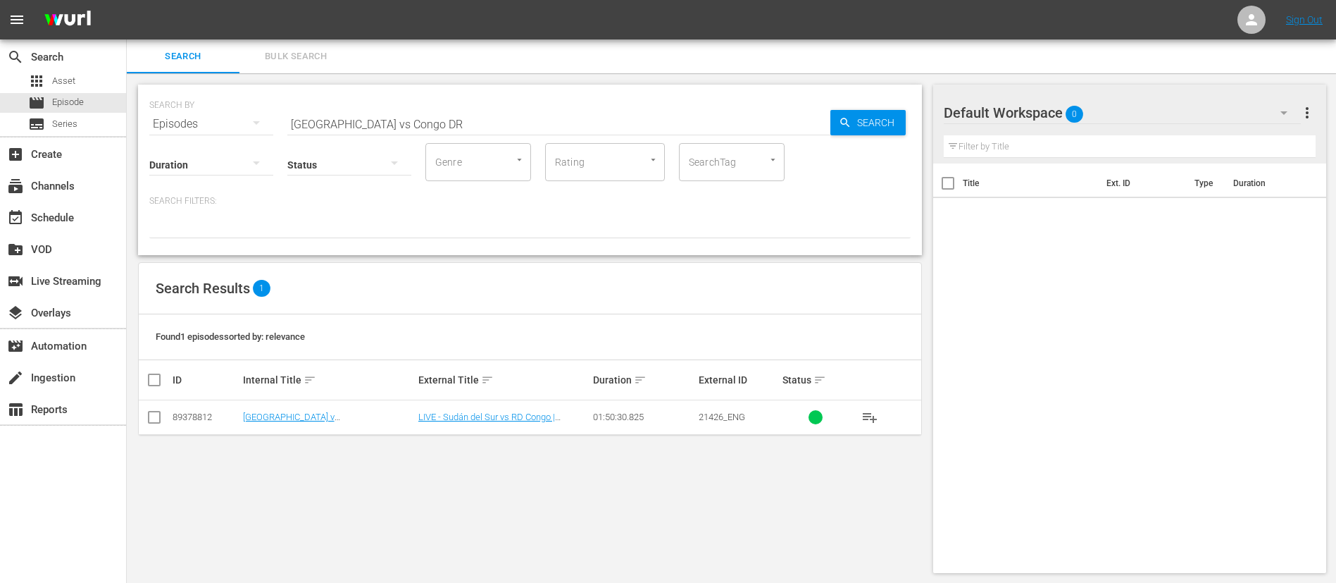
click at [602, 128] on input "South Sudan vs Congo DR" at bounding box center [558, 124] width 543 height 34
paste input "Benin vs Zimbabwe"
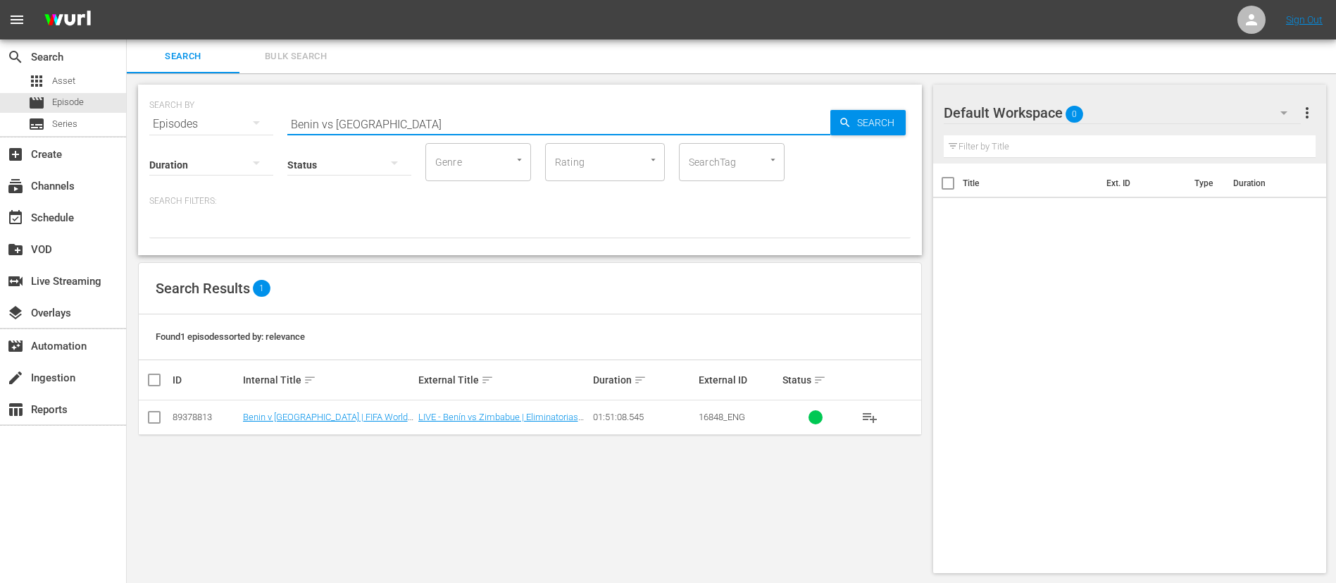
type input "Benin vs Zimbabwe"
click at [159, 415] on input "checkbox" at bounding box center [154, 419] width 17 height 17
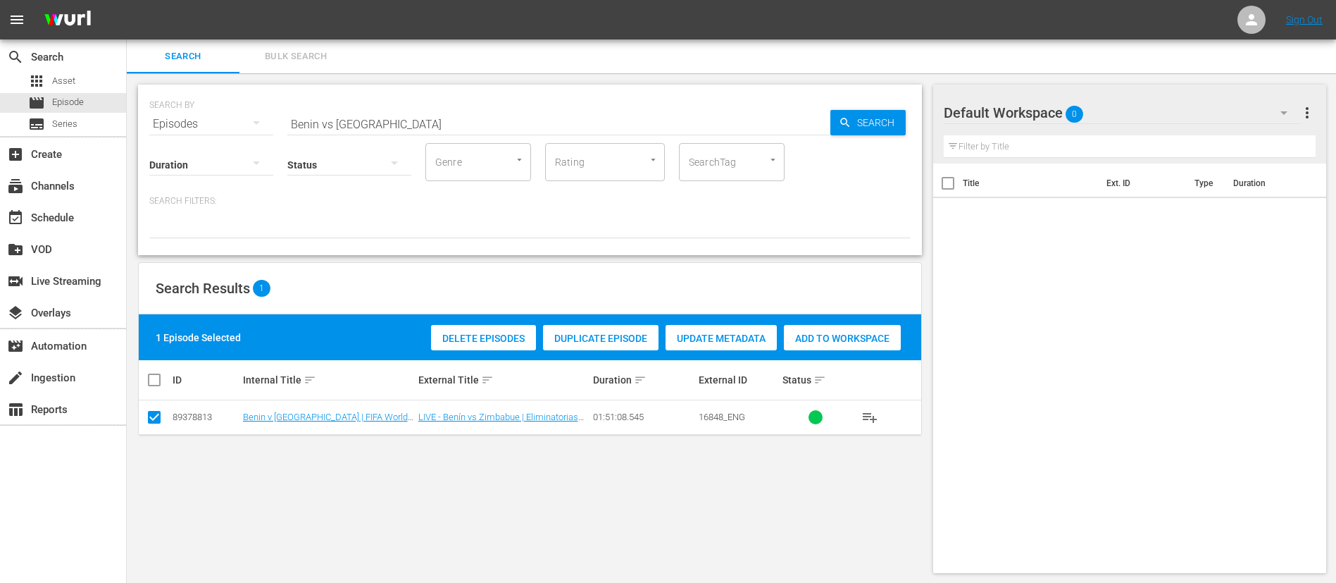
click at [569, 335] on span "Duplicate Episode" at bounding box center [601, 338] width 116 height 11
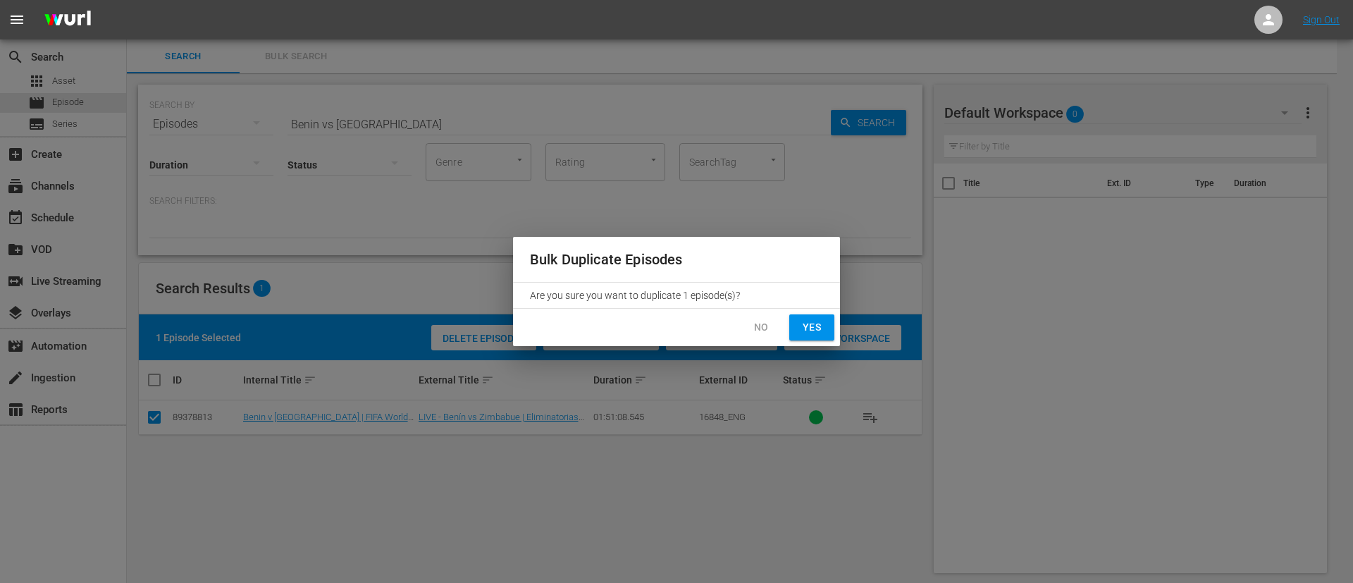
click at [819, 322] on span "Yes" at bounding box center [811, 327] width 23 height 18
checkbox input "false"
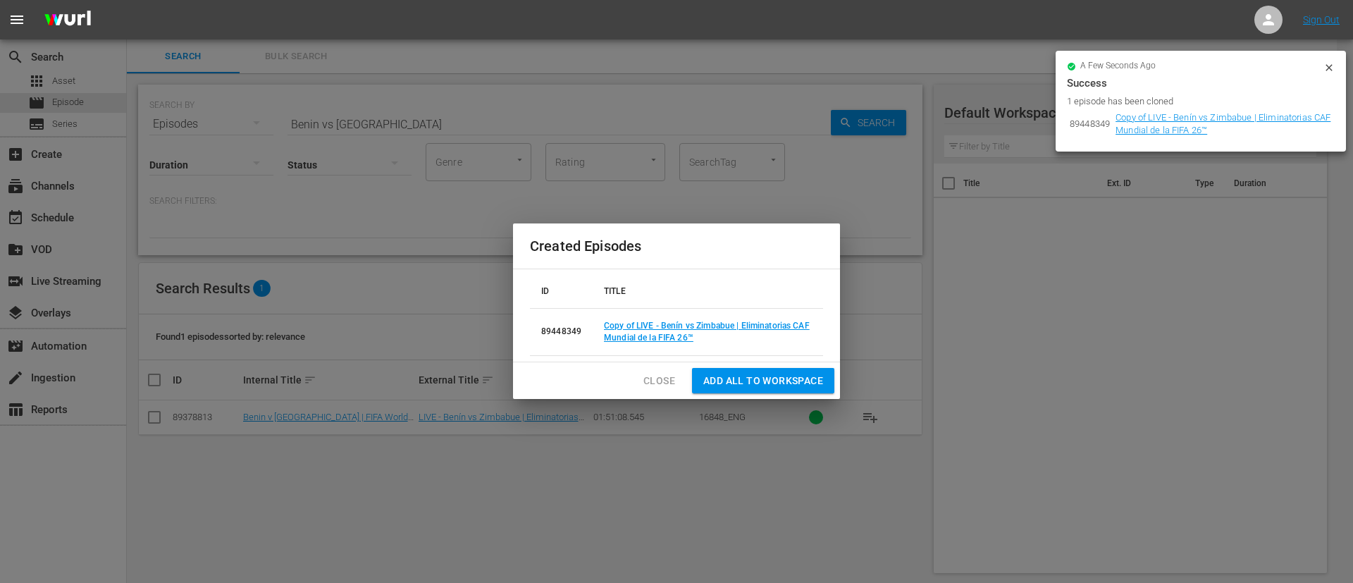
click at [626, 330] on td "Copy of LIVE - Benín vs Zimbabue | Eliminatorias CAF Mundial de la FIFA 26™" at bounding box center [707, 331] width 230 height 47
click at [631, 333] on link "Copy of LIVE - Benín vs Zimbabue | Eliminatorias CAF Mundial de la FIFA 26™" at bounding box center [707, 332] width 206 height 22
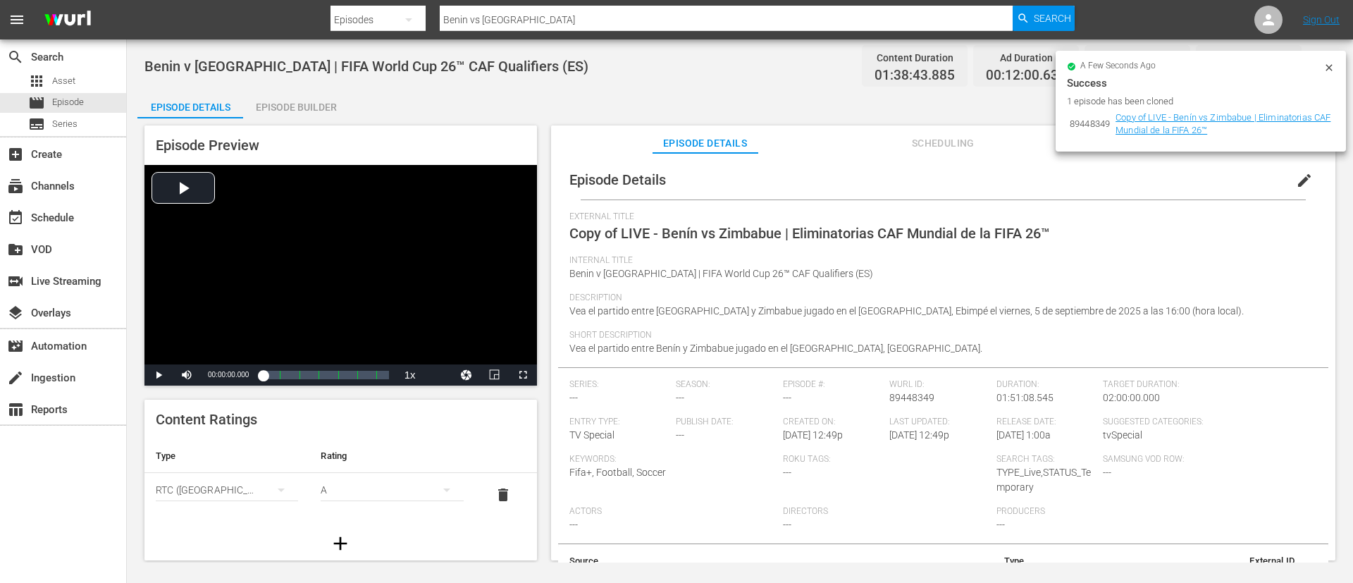
click at [1296, 180] on span "edit" at bounding box center [1304, 180] width 17 height 17
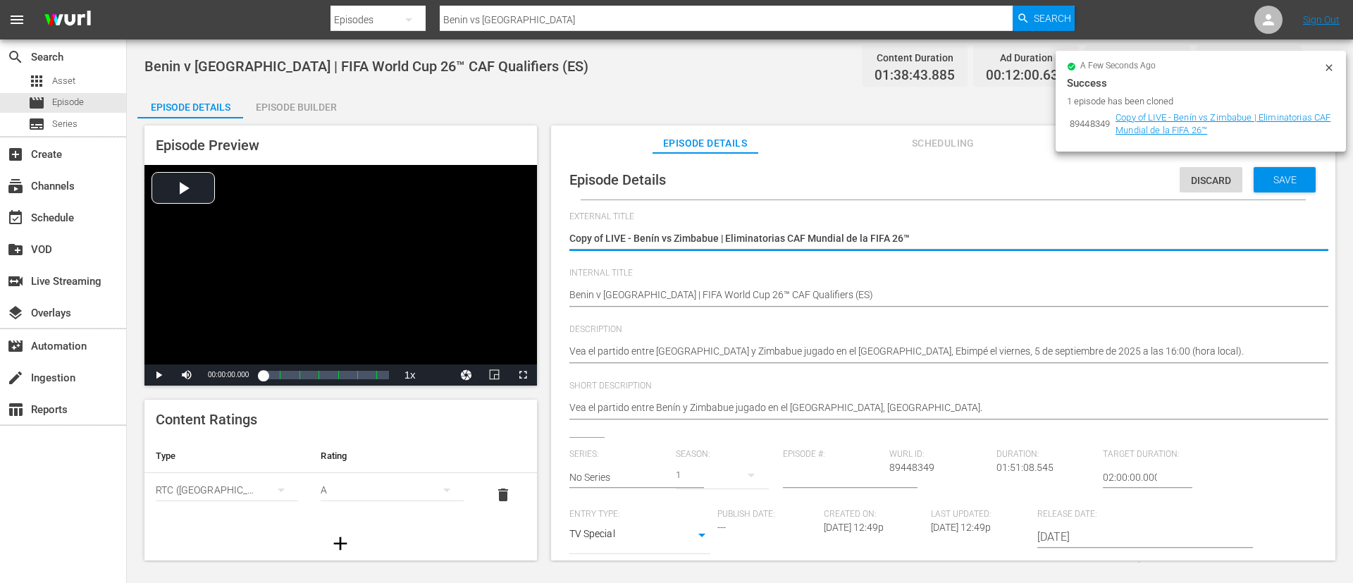
click at [1038, 239] on textarea "Copy of LIVE - Benín vs Zimbabue | Eliminatorias CAF Mundial de la FIFA 26™" at bounding box center [939, 239] width 740 height 17
type textarea "L"
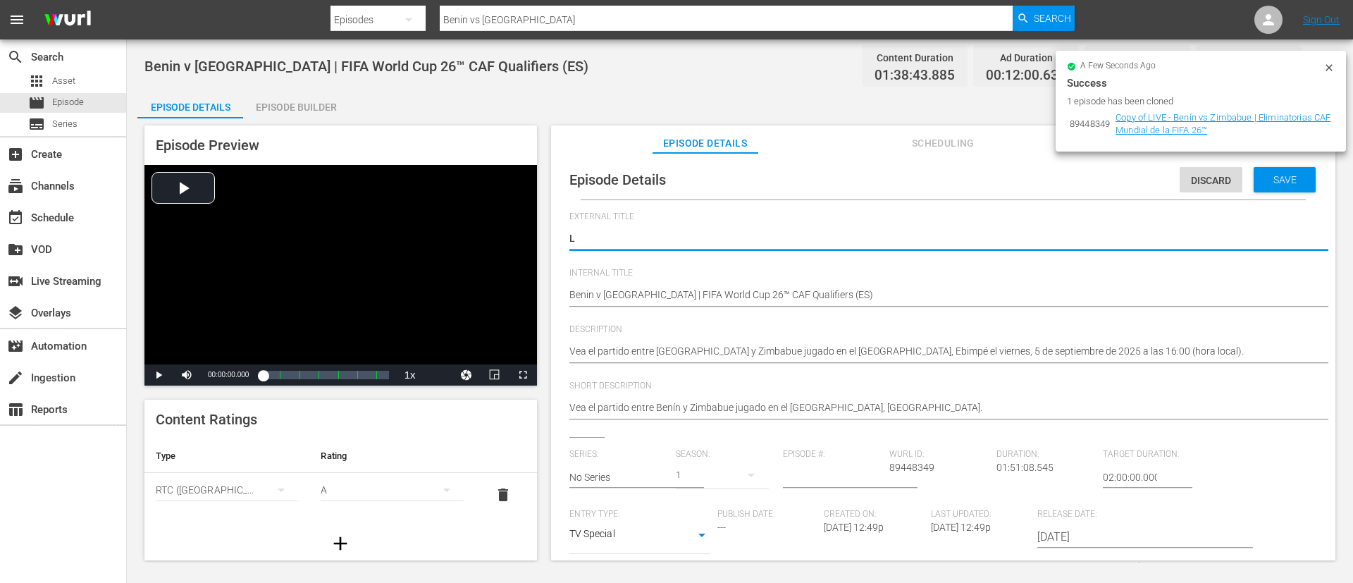
type textarea "LI"
type textarea "LIV"
type textarea "LIVE"
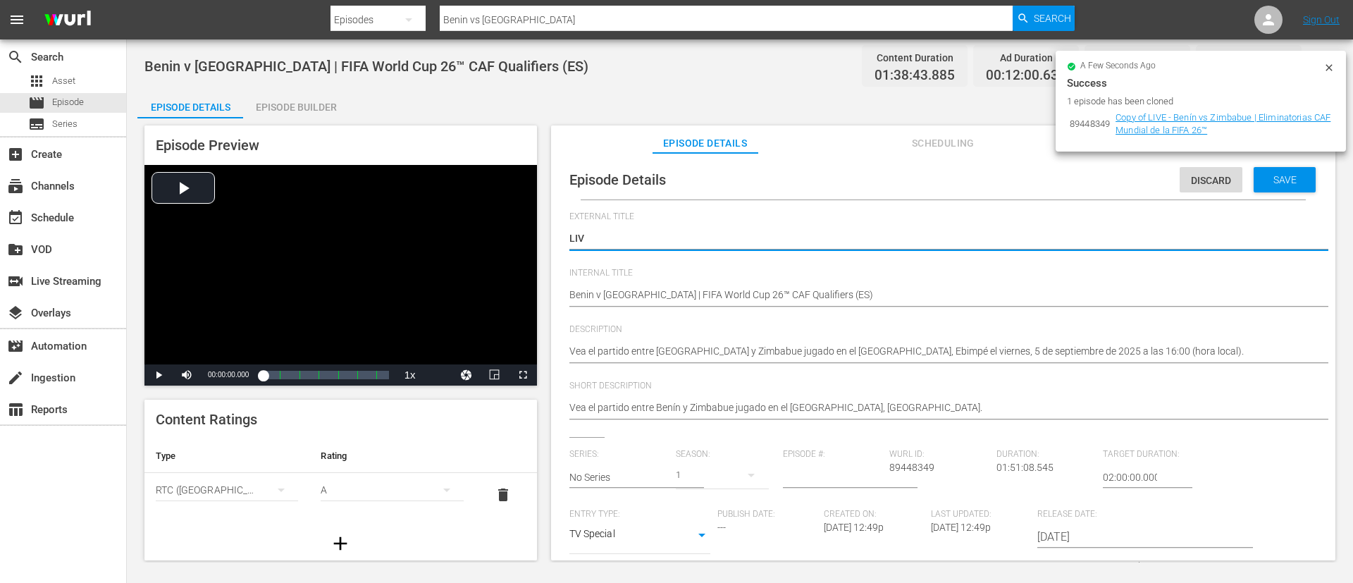
type textarea "LIVE"
type textarea "LIVE -"
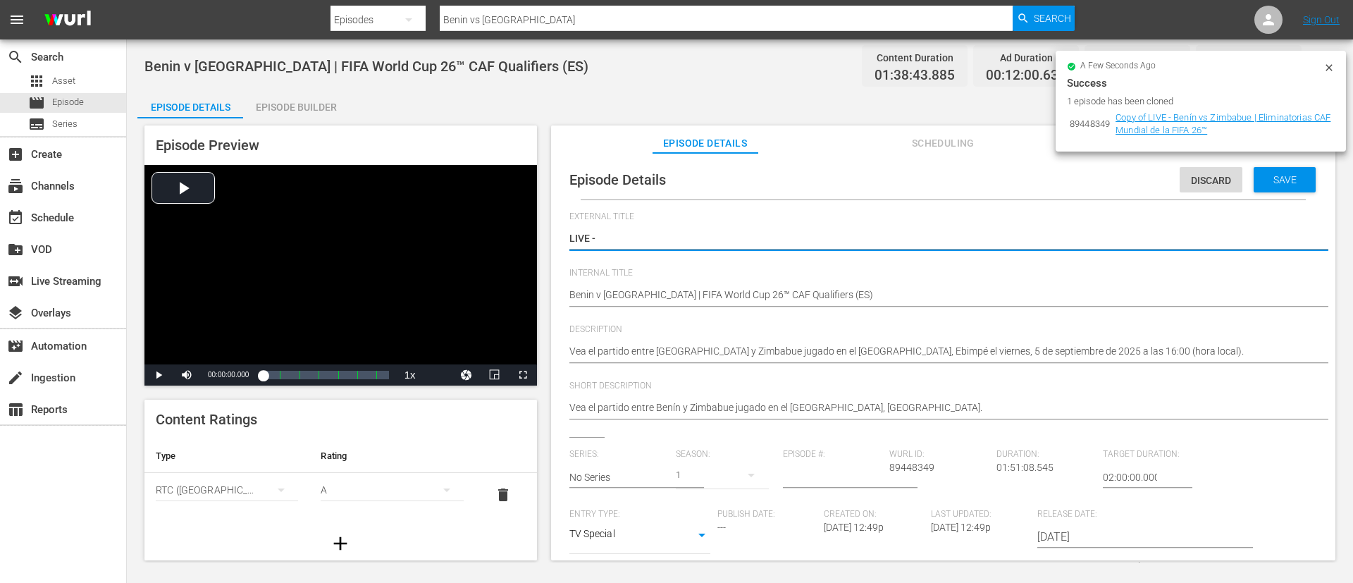
type textarea "LIVE -"
type textarea "LIVE - Bénin - Zimbabwe | Qualifications de la CAF pour la Coupe du Monde de la…"
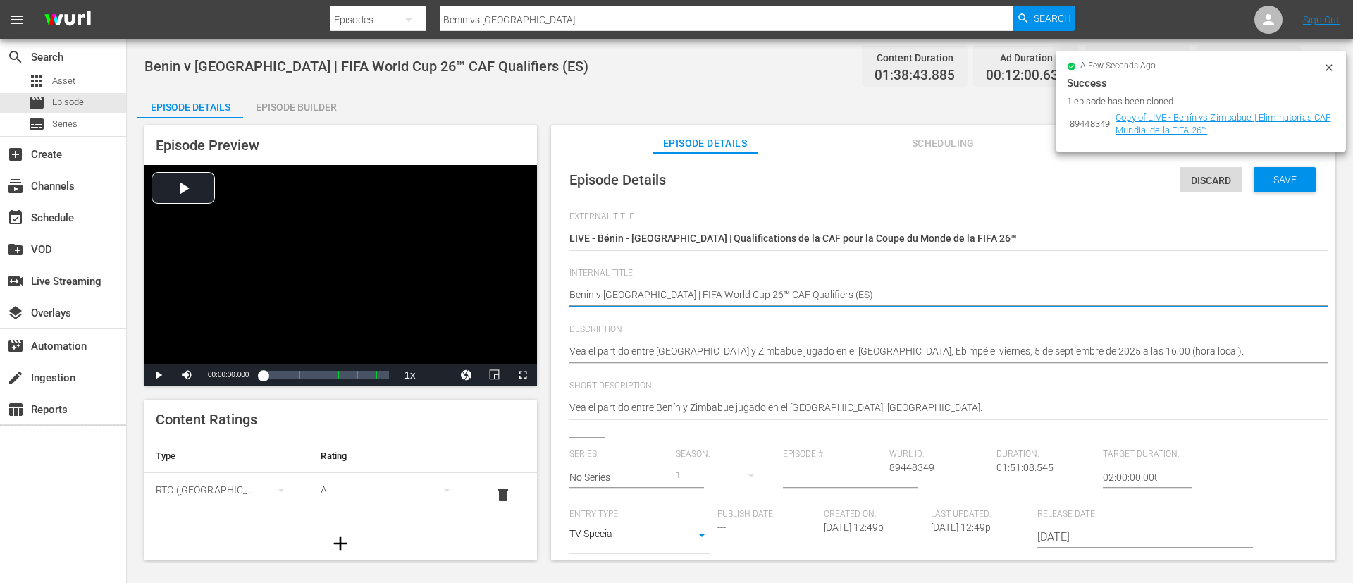
type textarea "Benin v Zimbabwe | FIFA World Cup 26™ CAF Qualifiers (F)"
type textarea "Benin v Zimbabwe | FIFA World Cup 26™ CAF Qualifiers (FR)"
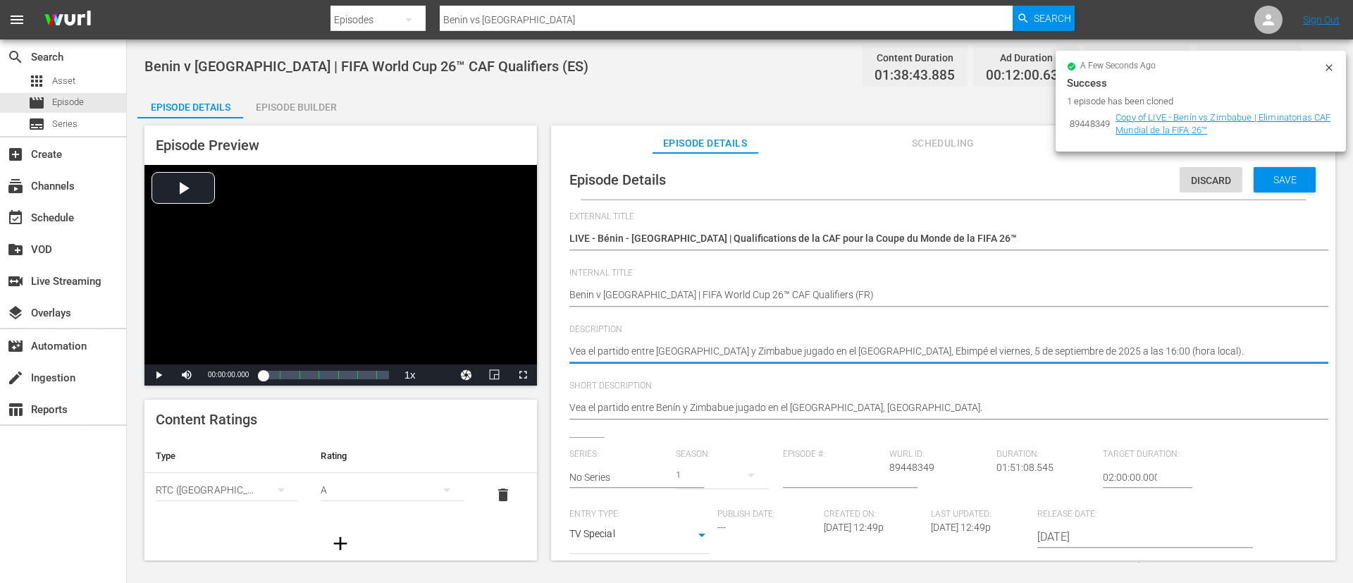
click at [971, 348] on textarea "Vea el partido entre Benín y Zimbabue jugado en el Estadio Olympique d'Ebimpé, …" at bounding box center [939, 352] width 740 height 17
paste textarea "Regardez le match entre Bénin et Zimbabwe au Stade Olympique d'Ebimpé, Ebimpé l…"
type textarea "Regardez le match entre Bénin et Zimbabwe au Stade Olympique d'Ebimpé, Ebimpé l…"
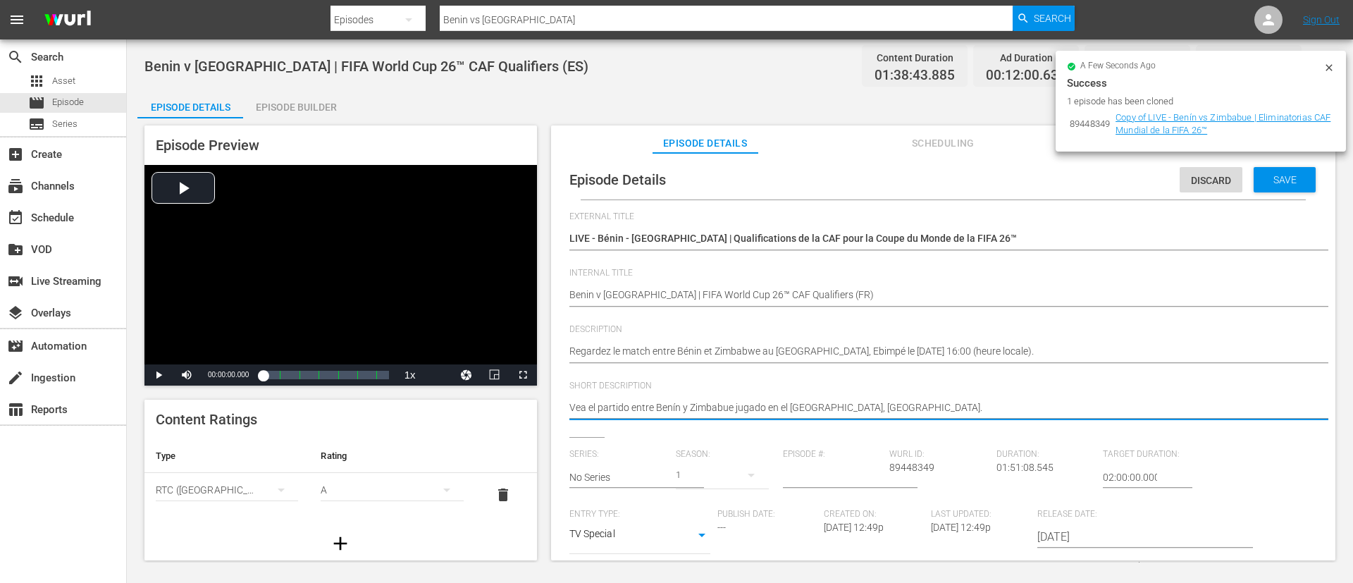
click at [1010, 404] on textarea "Vea el partido entre Benín y Zimbabue jugado en el Estadio Olympique d'Ebimpé, …" at bounding box center [939, 408] width 740 height 17
paste textarea "Regardez le match entre Bénin et Zimbabwe au Stade Olympique d'Ebimpé, Ebimpé l…"
type textarea "Regardez le match entre Bénin et Zimbabwe au Stade Olympique d'Ebimpé, Ebimpé l…"
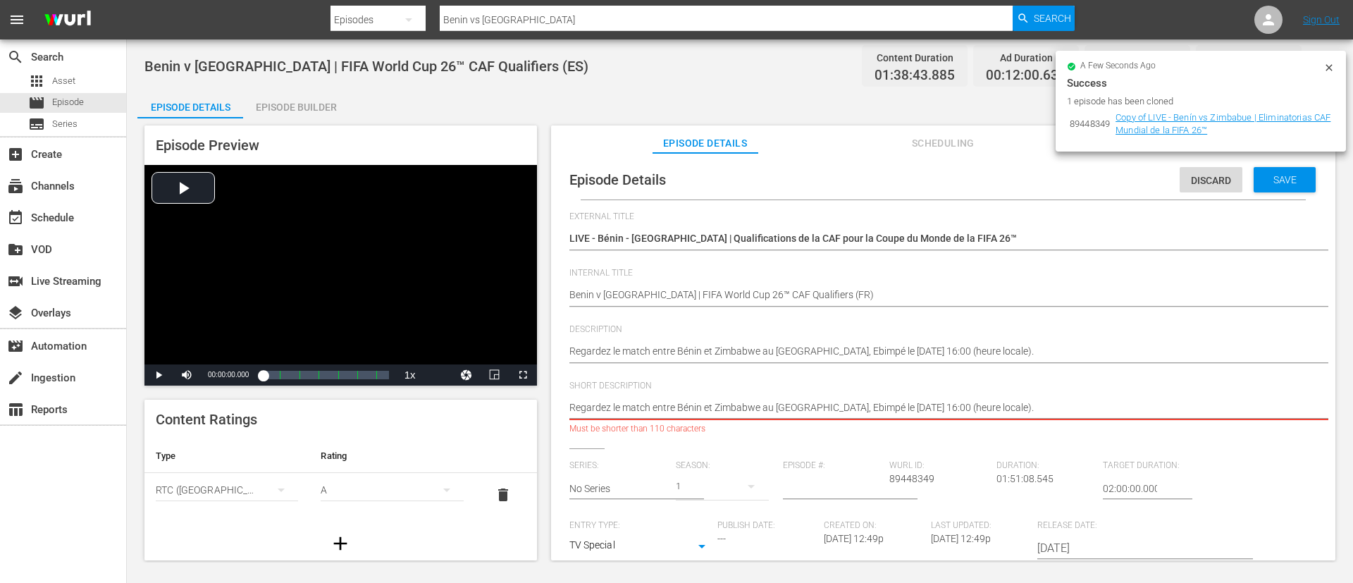
type textarea "Regardez le match entre Bénin et Zimbabwe au Stade Olympique d'Ebimpé."
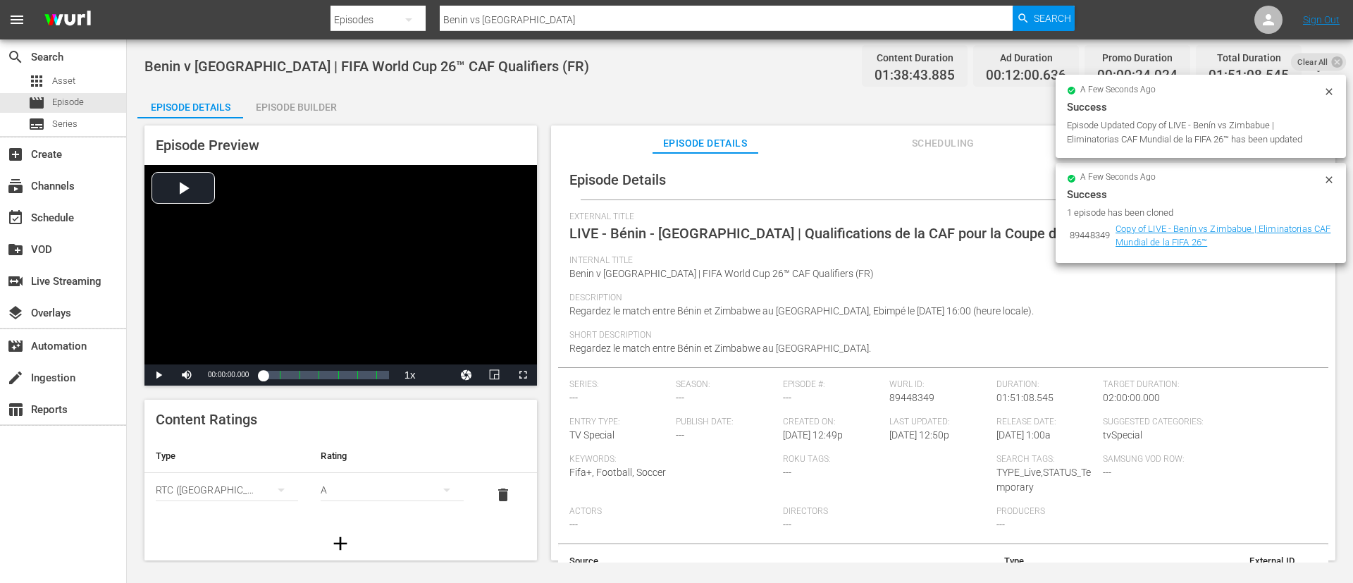
click at [332, 106] on div "Episode Builder" at bounding box center [296, 107] width 106 height 34
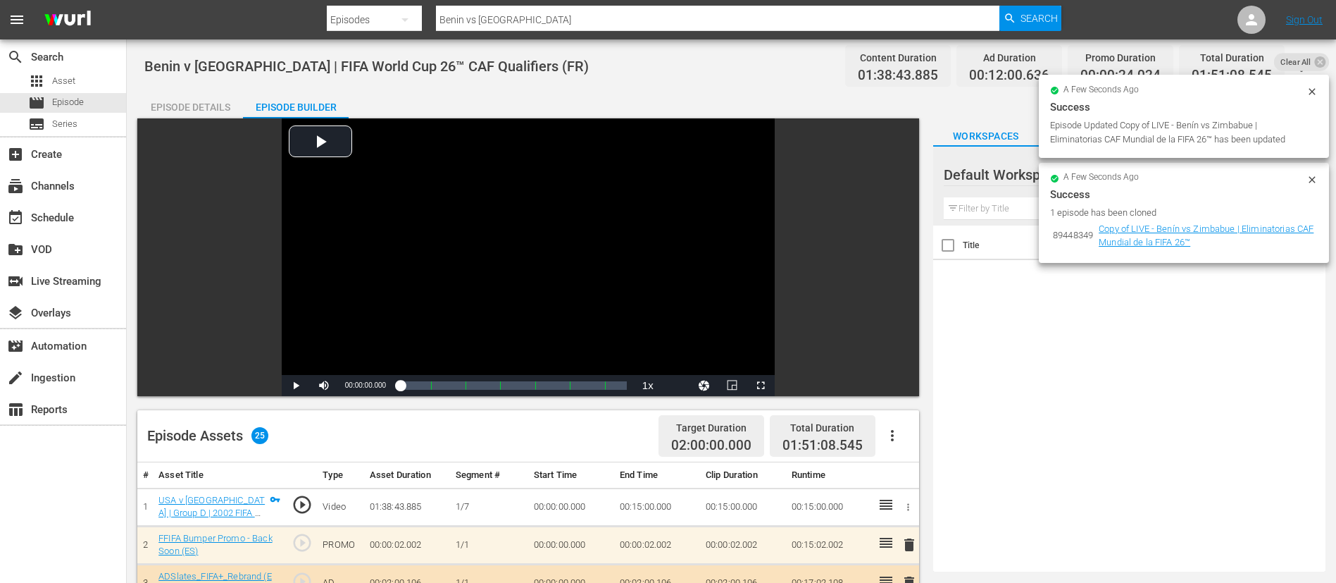
click at [893, 428] on icon "button" at bounding box center [892, 435] width 17 height 17
click at [899, 467] on div "Clear Ads" at bounding box center [935, 475] width 96 height 34
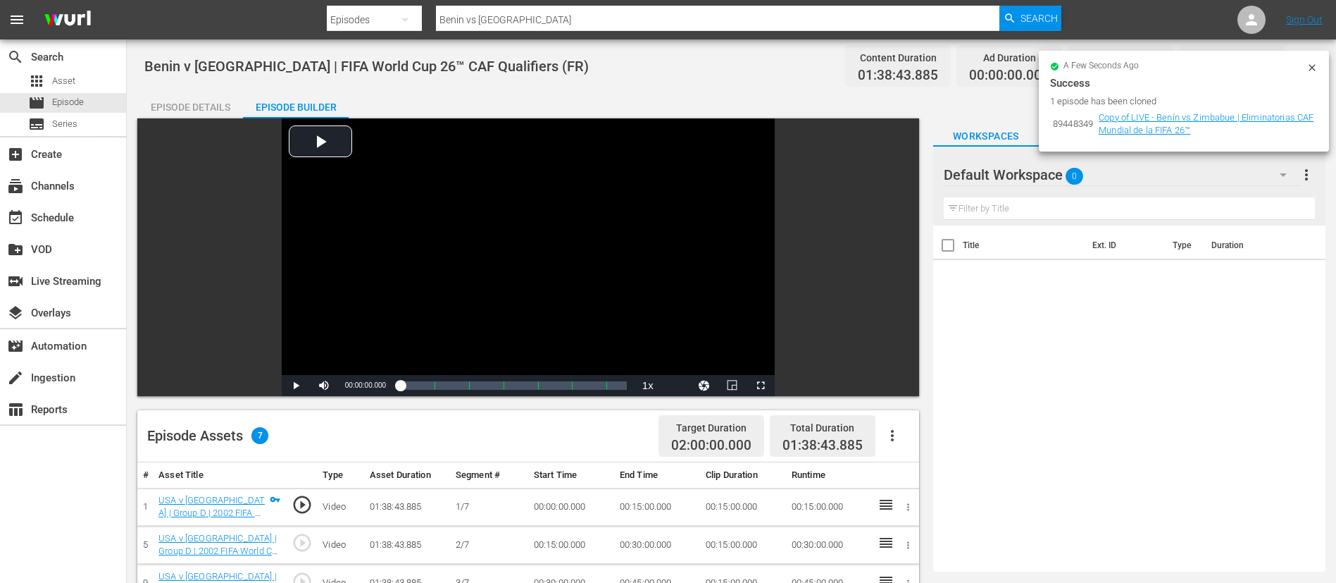
click at [898, 435] on icon "button" at bounding box center [892, 435] width 17 height 17
click at [899, 437] on div "Fill with Ads" at bounding box center [935, 441] width 96 height 34
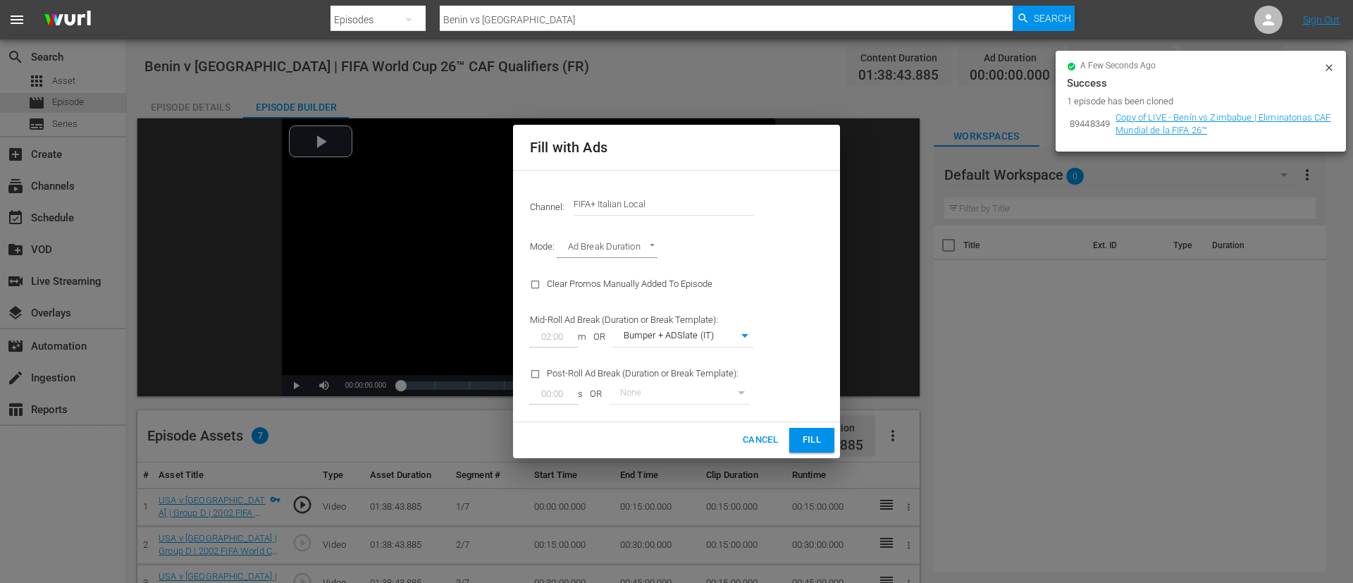
click at [666, 197] on input "FIFA+ Italian Local" at bounding box center [663, 204] width 180 height 34
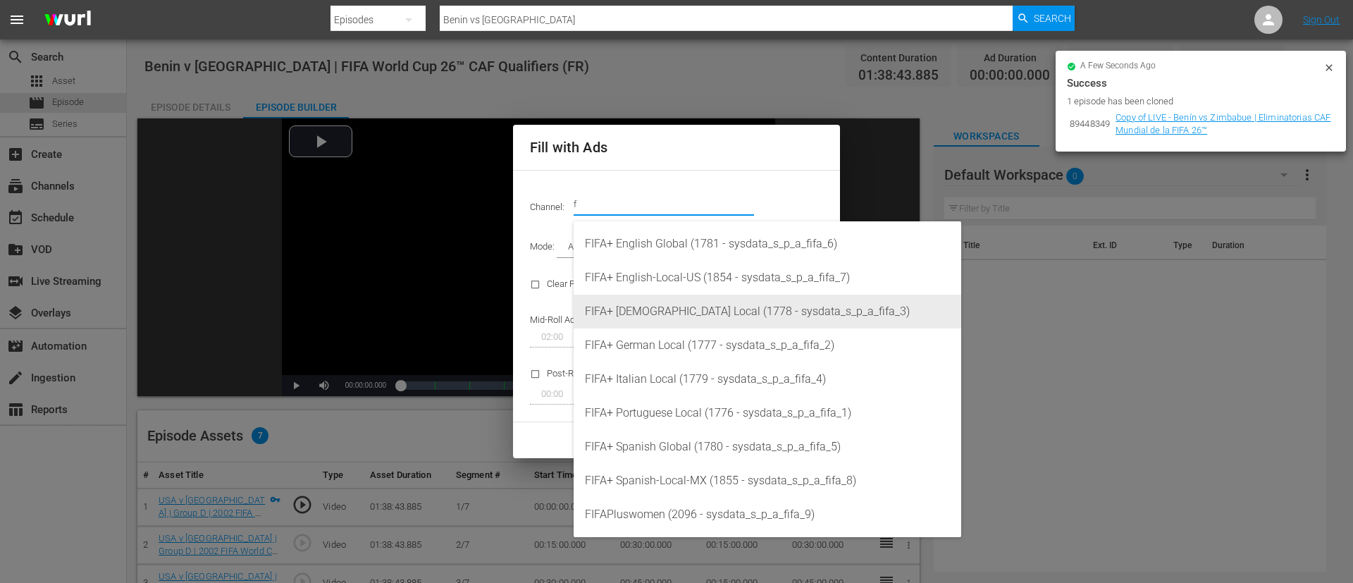
click at [710, 305] on div "FIFA+ French Local (1778 - sysdata_s_p_a_fifa_3)" at bounding box center [767, 311] width 365 height 34
type input "FIFA+ French Local (1778)"
type input "342"
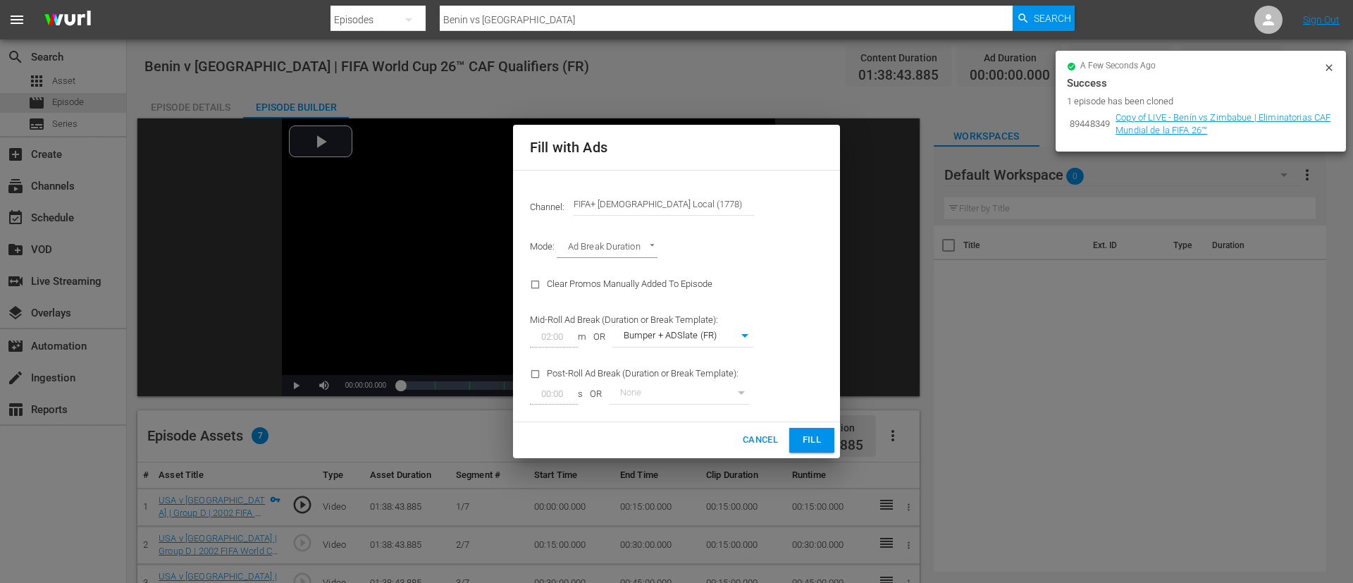
click at [815, 443] on span "Fill" at bounding box center [811, 440] width 23 height 16
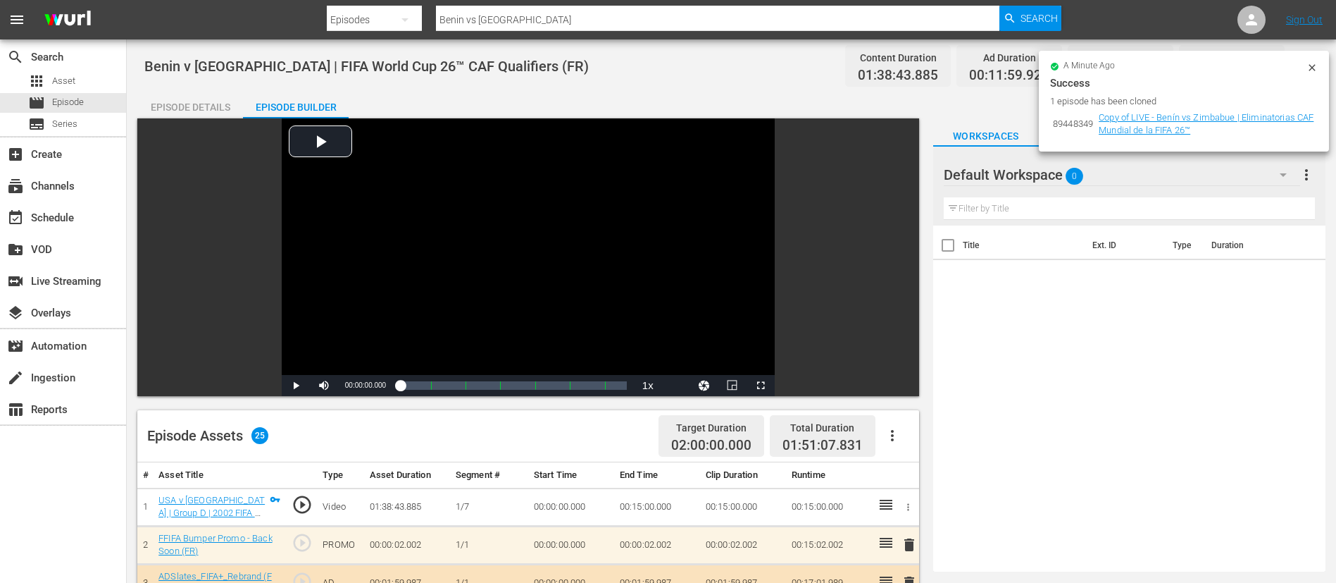
click at [1316, 67] on icon at bounding box center [1312, 67] width 11 height 11
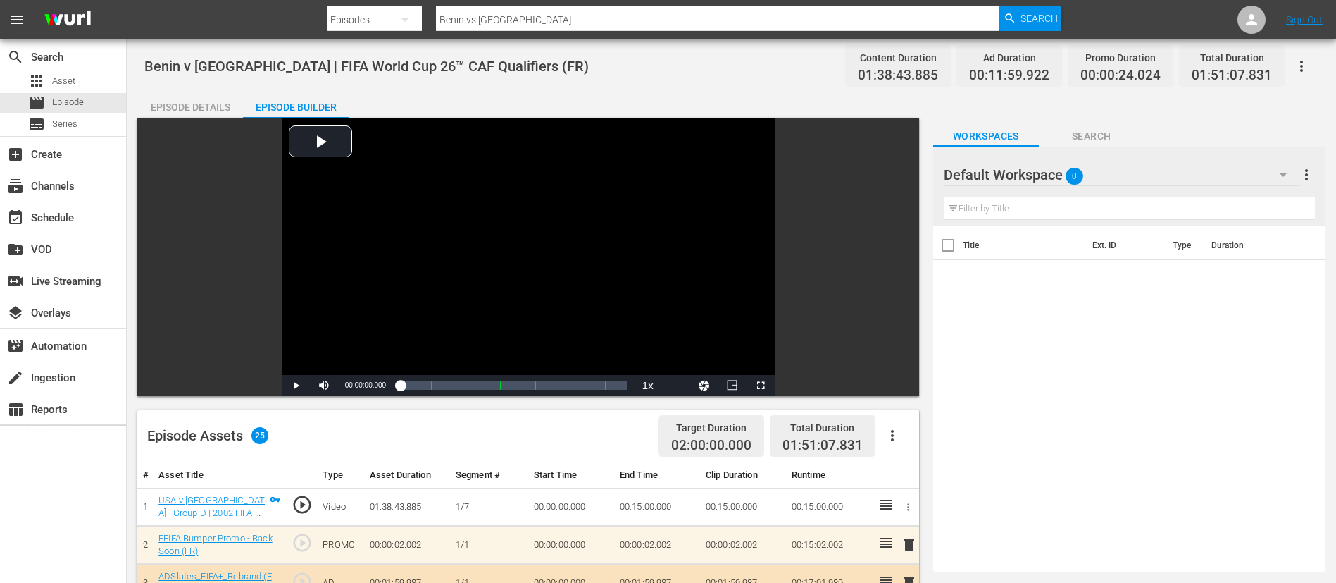
click at [1300, 69] on icon "button" at bounding box center [1301, 66] width 17 height 17
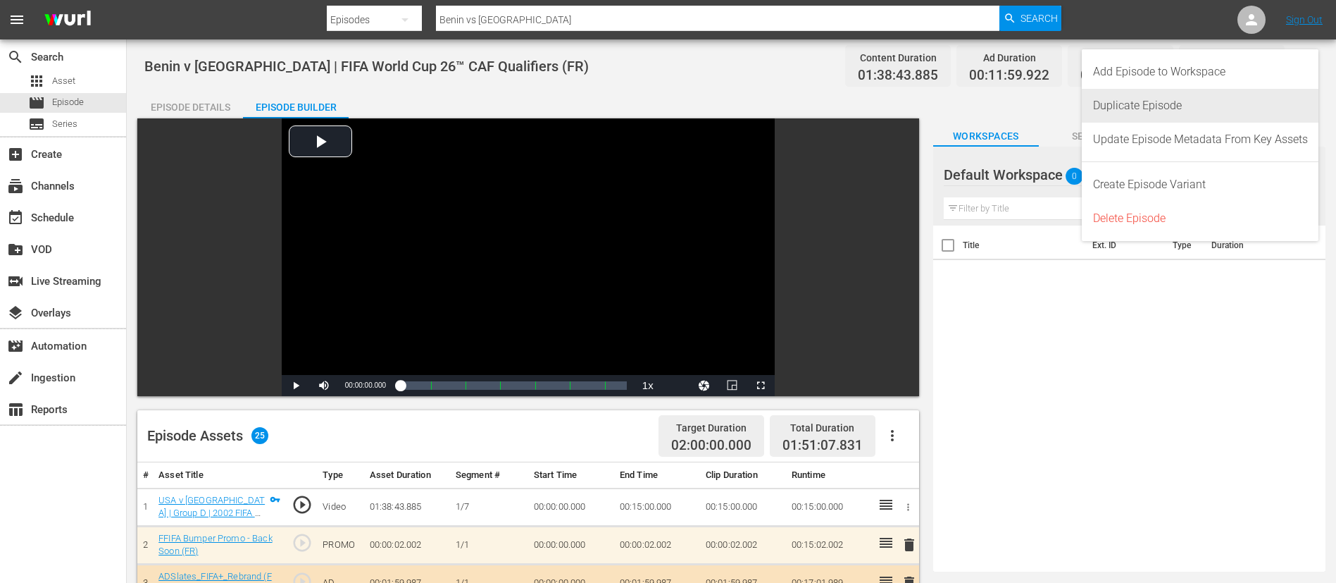
click at [1185, 111] on div "Duplicate Episode" at bounding box center [1200, 106] width 215 height 34
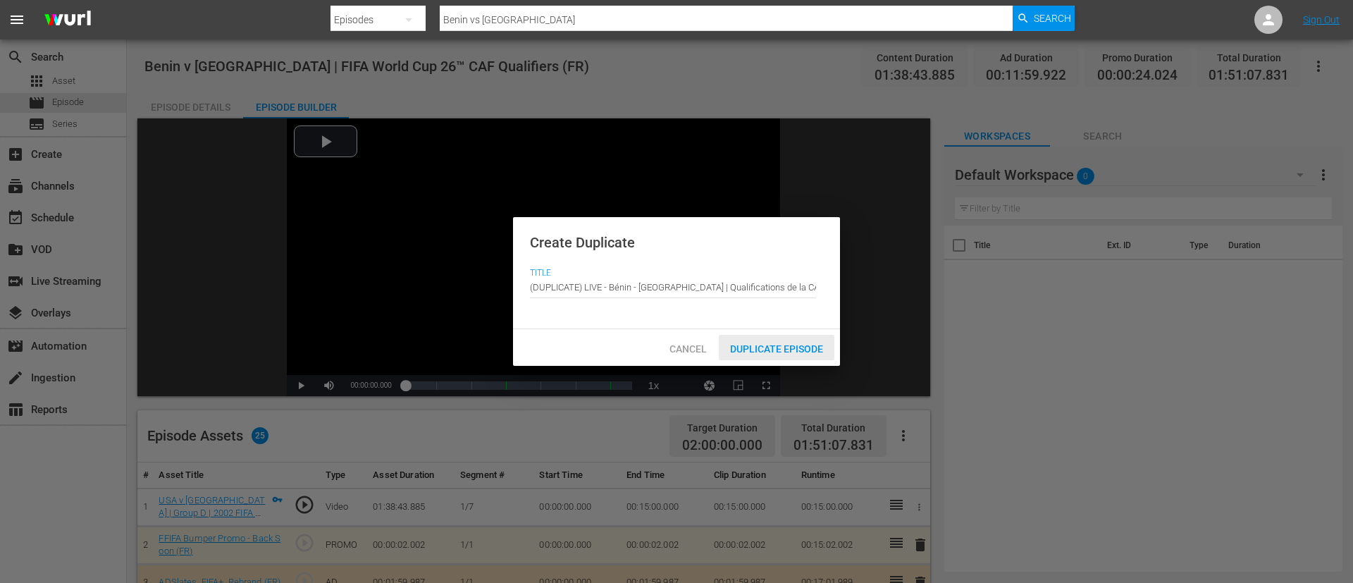
click at [764, 343] on span "Duplicate Episode" at bounding box center [777, 348] width 116 height 11
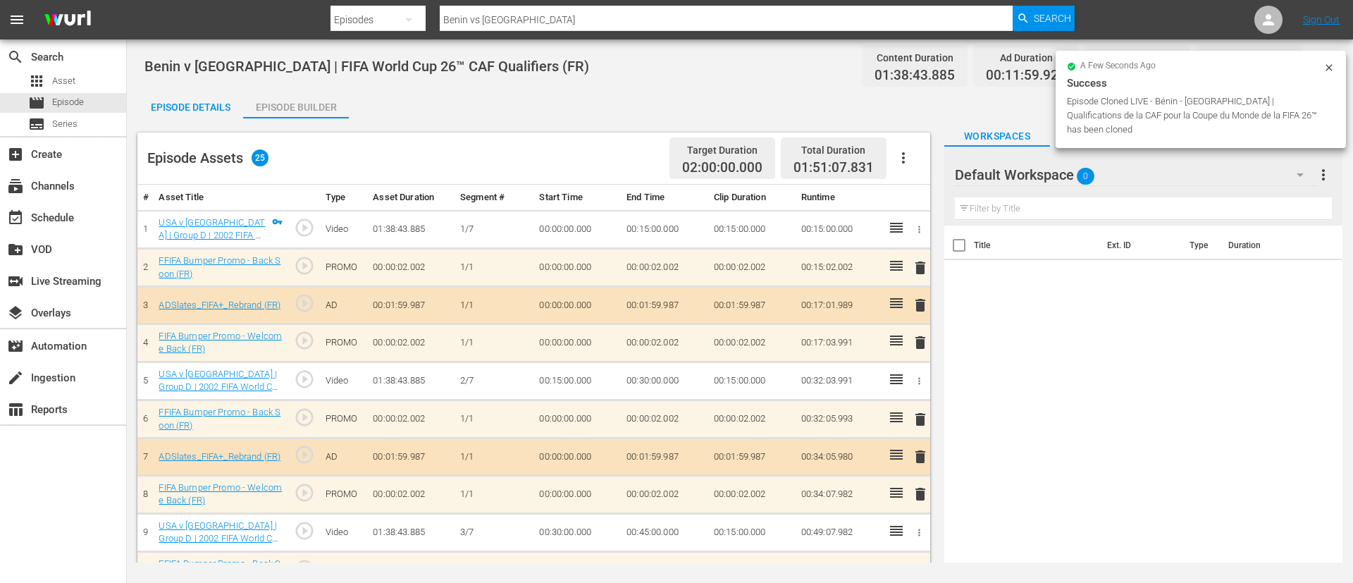
click at [907, 162] on icon "button" at bounding box center [903, 157] width 17 height 17
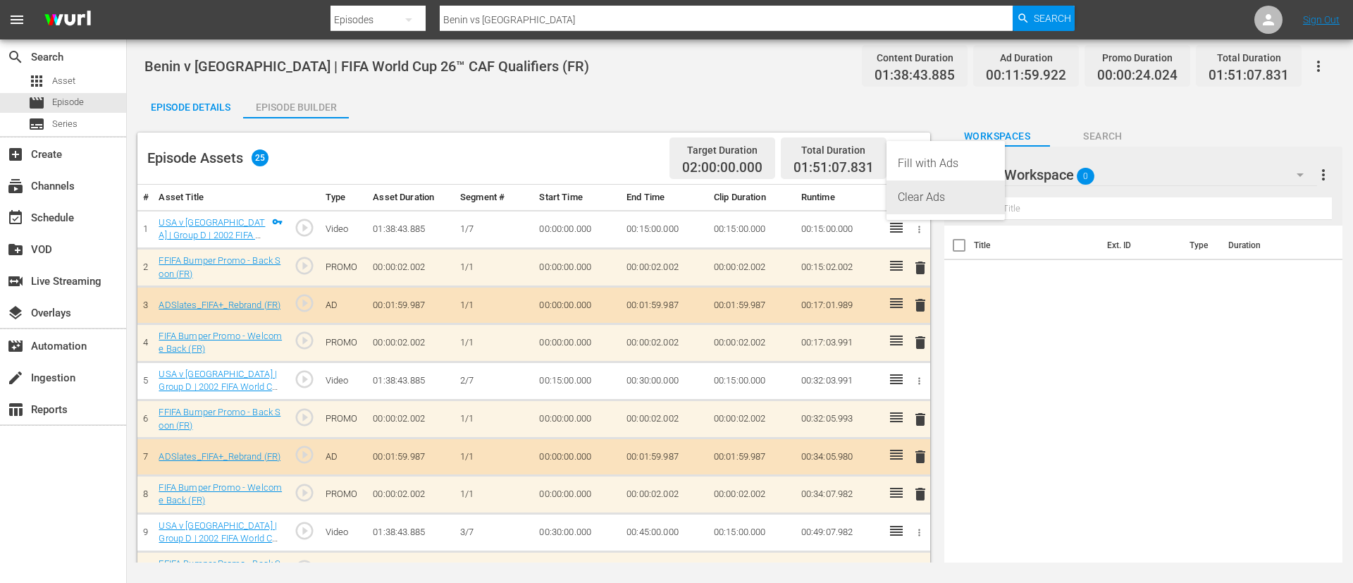
click at [921, 199] on div "Clear Ads" at bounding box center [946, 197] width 96 height 34
click at [905, 153] on icon "button" at bounding box center [903, 157] width 17 height 17
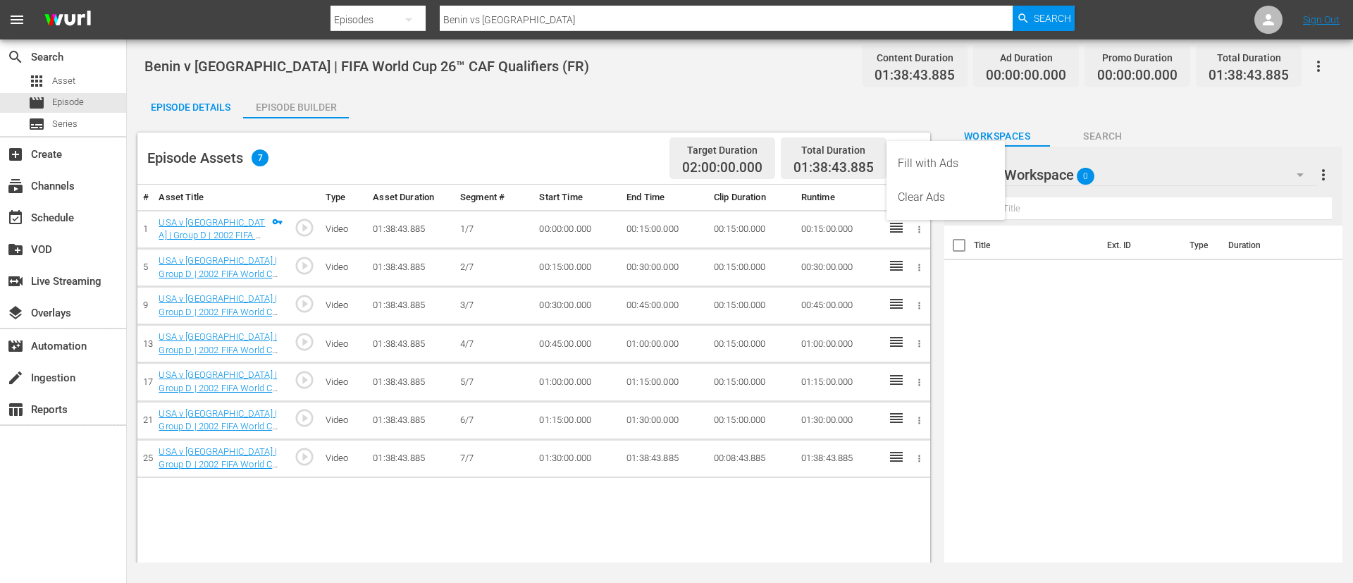
click at [922, 170] on div "Fill with Ads" at bounding box center [946, 164] width 96 height 34
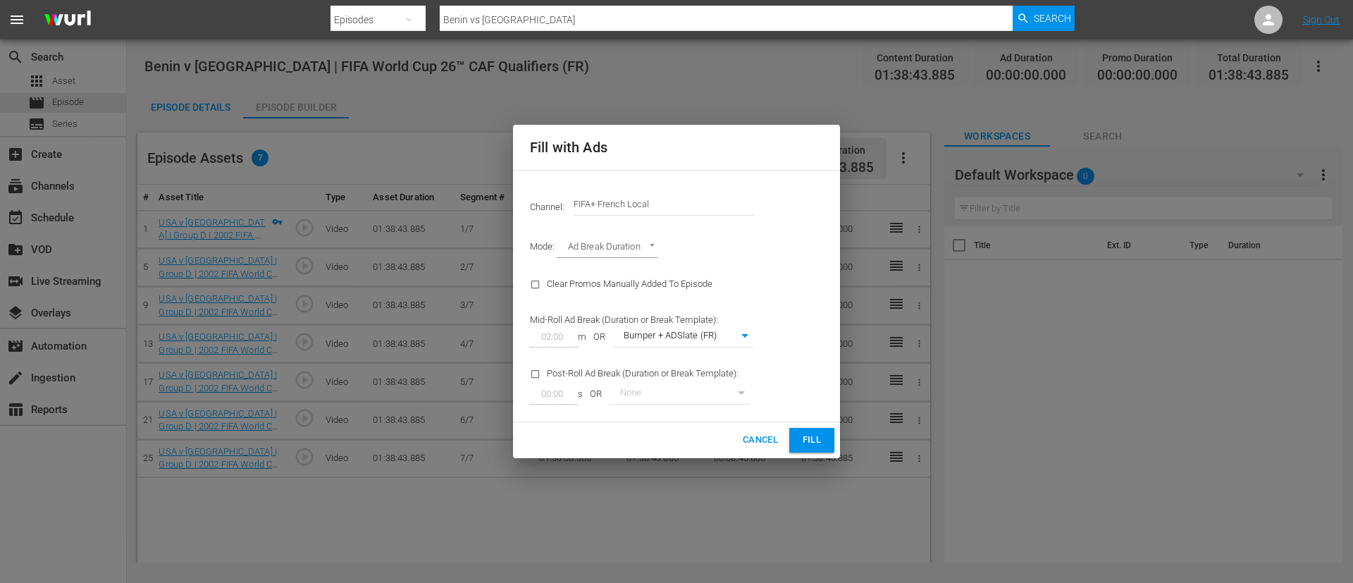
click at [709, 203] on input "FIFA+ French Local" at bounding box center [663, 204] width 180 height 34
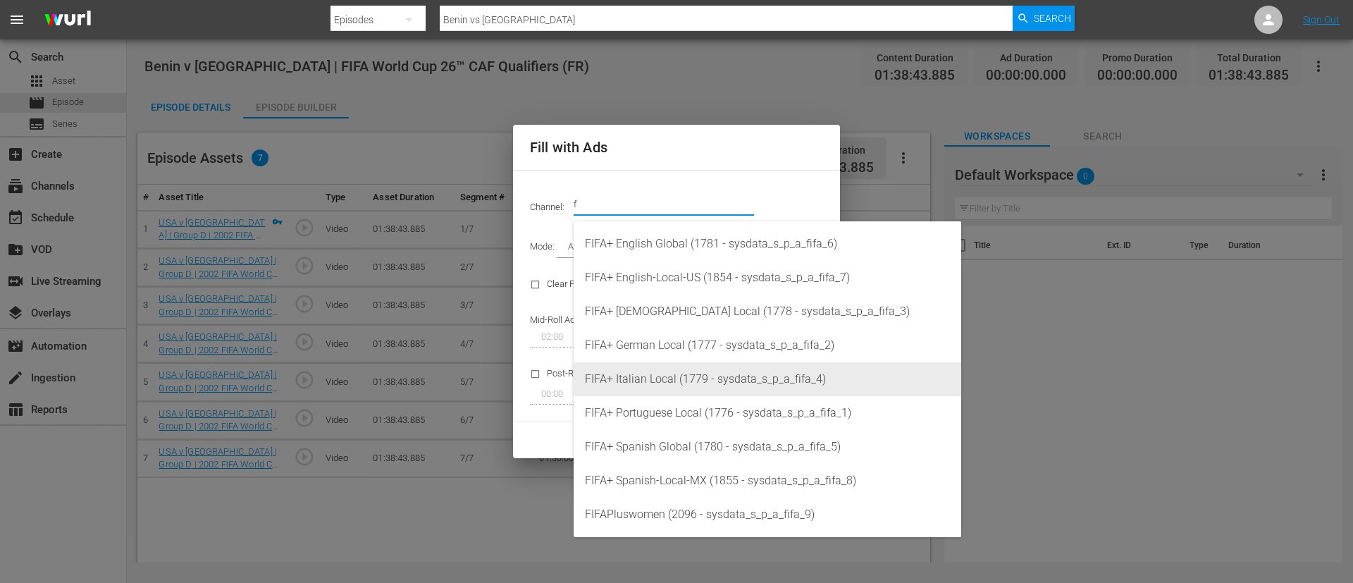
click at [666, 368] on div "FIFA+ Italian Local (1779 - sysdata_s_p_a_fifa_4)" at bounding box center [767, 379] width 365 height 34
type input "FIFA+ Italian Local (1779)"
type input "341"
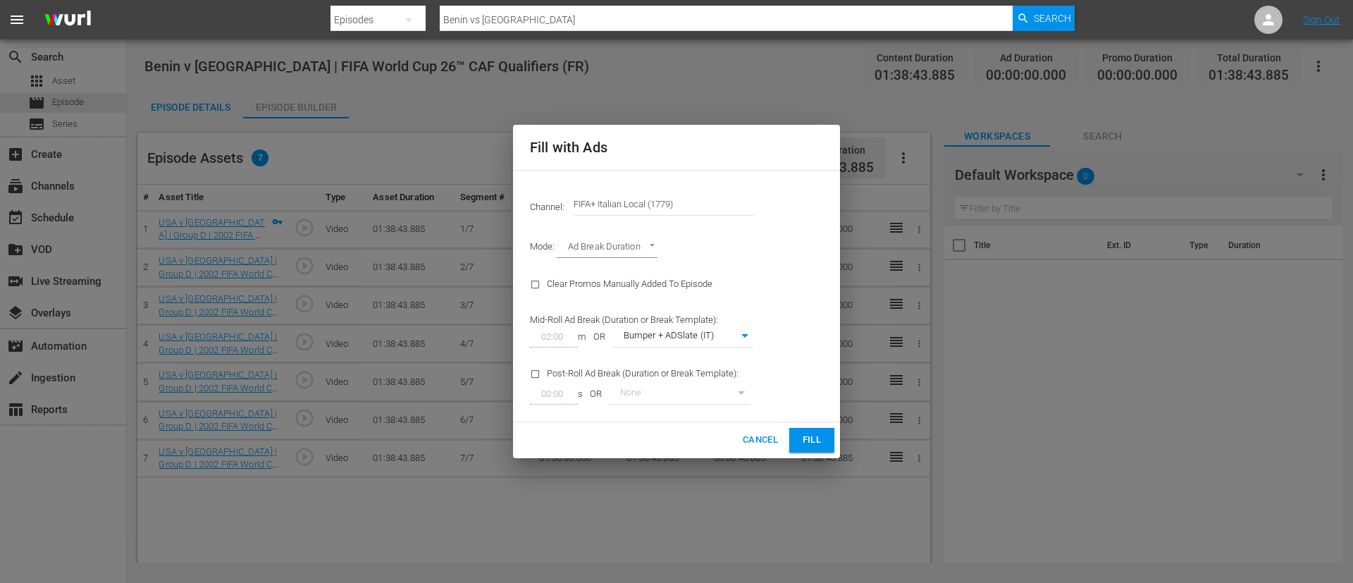
click at [807, 435] on span "Fill" at bounding box center [811, 440] width 23 height 16
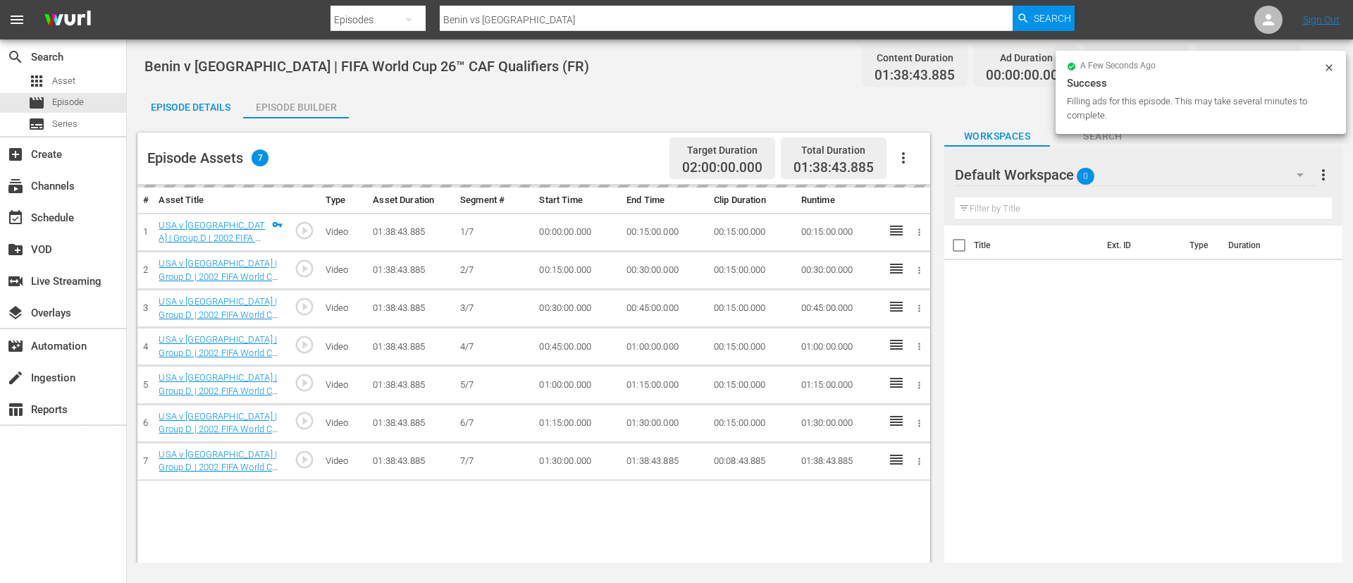
click at [219, 106] on div "Episode Details" at bounding box center [190, 107] width 106 height 34
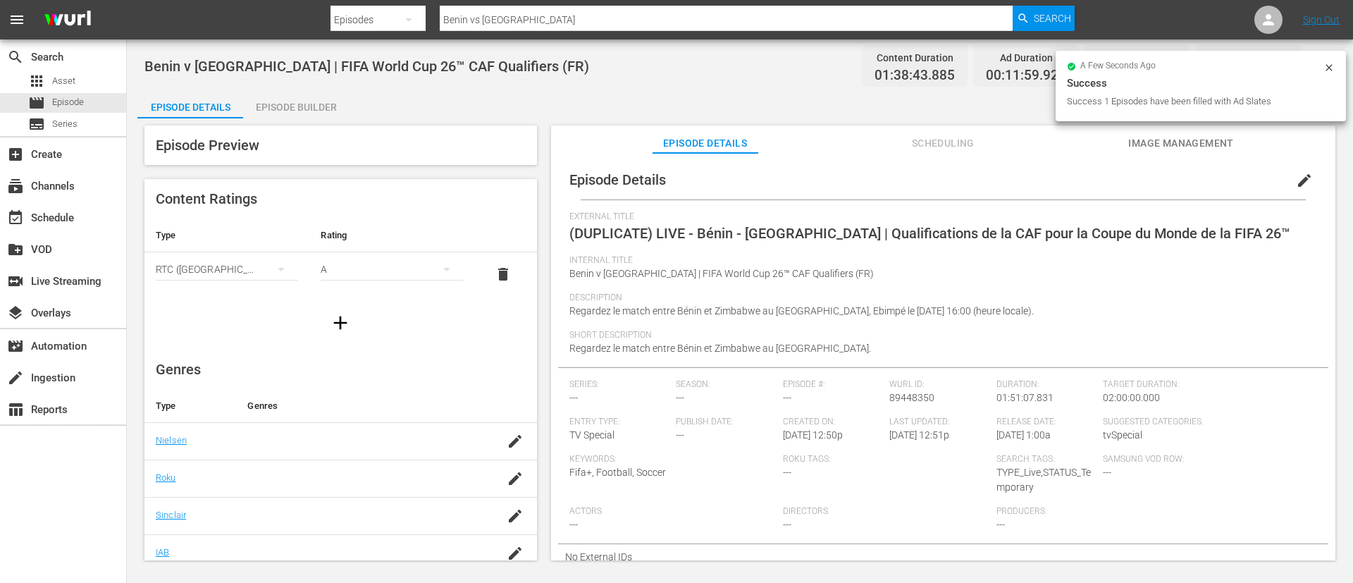
click at [1297, 177] on span "edit" at bounding box center [1304, 180] width 17 height 17
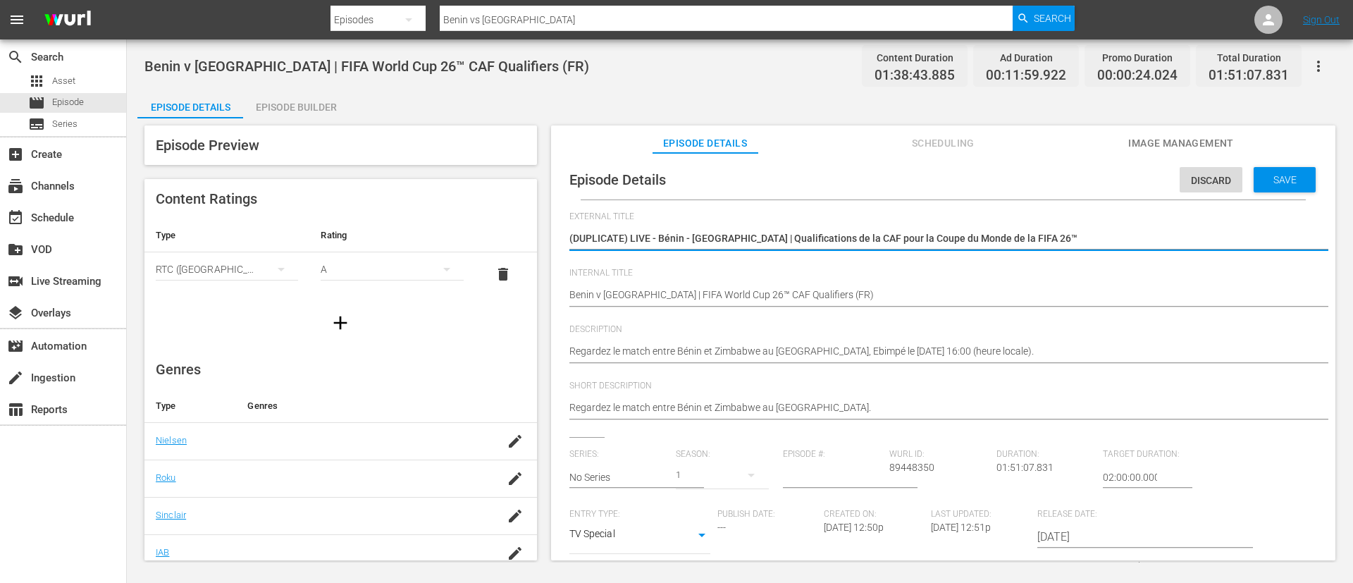
click at [1182, 239] on textarea "(DUPLICATE) LIVE - Bénin - Zimbabwe | Qualifications de la CAF pour la Coupe du…" at bounding box center [939, 239] width 740 height 17
type textarea "L"
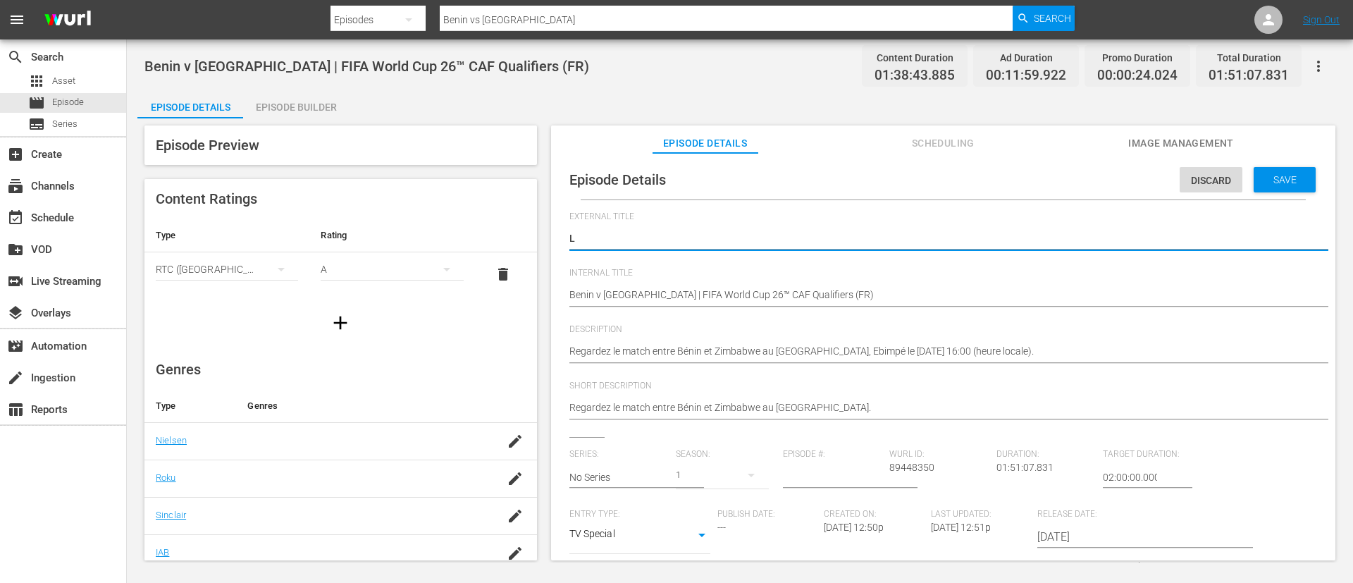
type textarea "LI"
type textarea "LIV"
type textarea "LIVE"
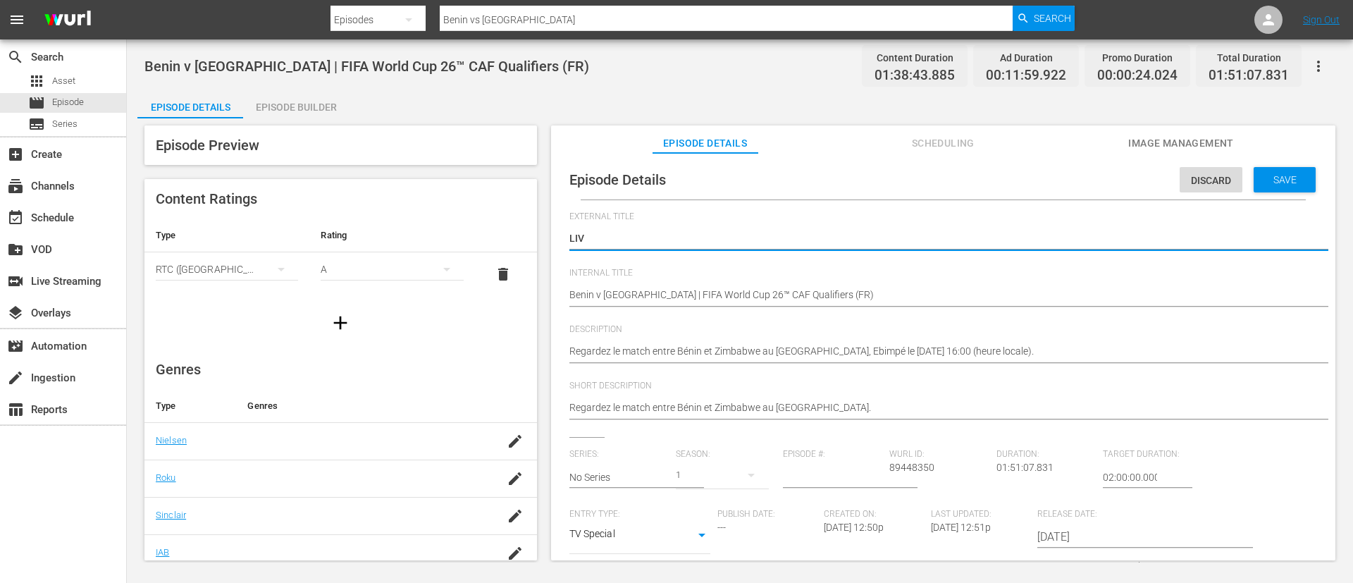
type textarea "LIVE"
type textarea "LIVE -"
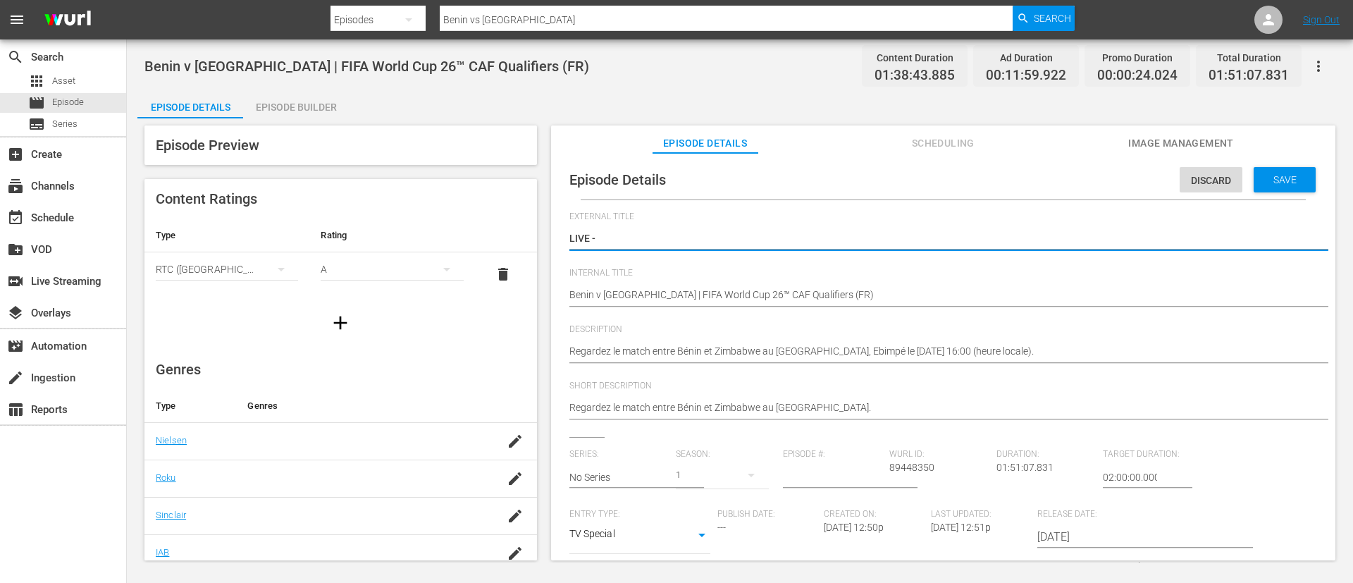
type textarea "LIVE -"
type textarea "LIVE - Benin - Zimbabwe | Qualificazioni CAF ai Mondiali FIFA 26™"
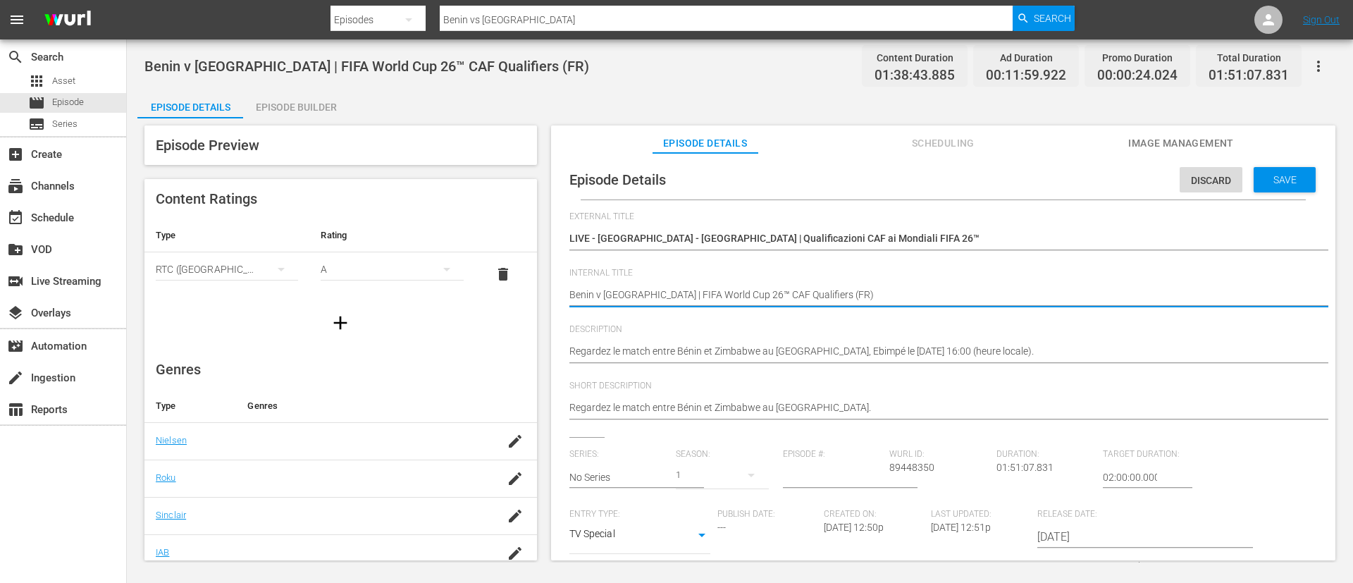
type textarea "Benin v Zimbabwe | FIFA World Cup 26™ CAF Qualifiers (I)"
type textarea "Benin v Zimbabwe | FIFA World Cup 26™ CAF Qualifiers (IT)"
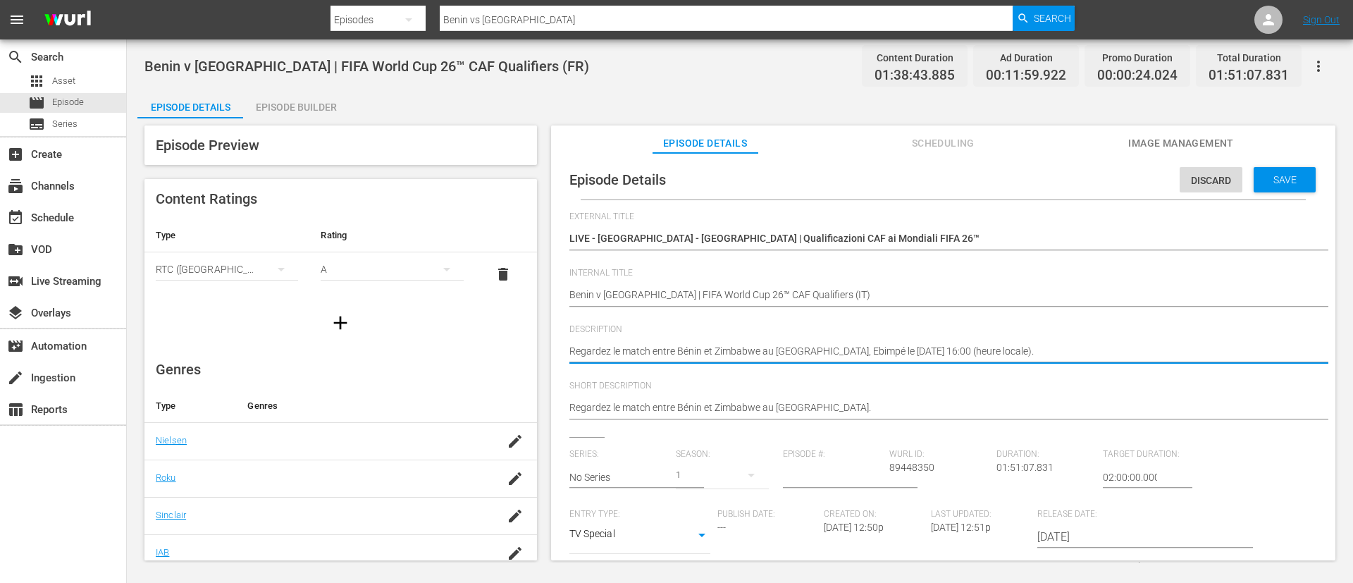
click at [927, 358] on textarea "Regardez le match entre Bénin et Zimbabwe au Stade Olympique d'Ebimpé, Ebimpé l…" at bounding box center [939, 352] width 740 height 17
paste textarea "Guarda la partita tra Benin e Zimbabwe giocato al Stadio olimpico di Ebimpé, Eb…"
type textarea "Guarda la partita tra Benin e Zimbabwe giocato al Stadio olimpico di Ebimpé, Eb…"
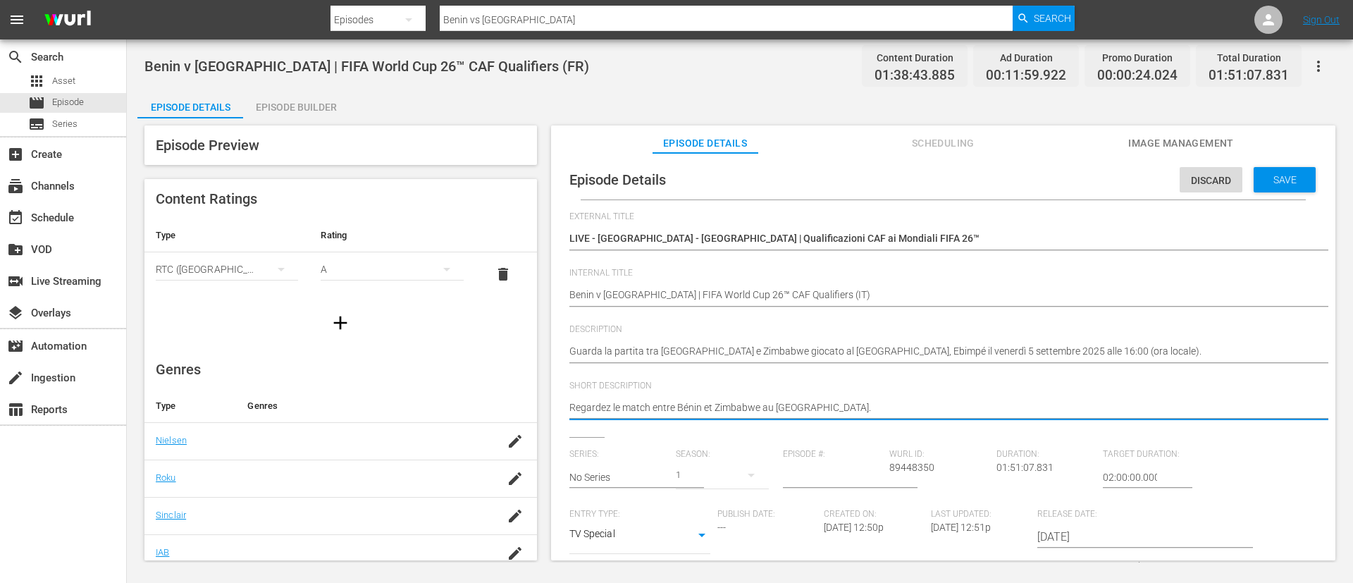
click at [969, 404] on textarea "Regardez le match entre Bénin et Zimbabwe au Stade Olympique d'Ebimpé." at bounding box center [939, 408] width 740 height 17
paste textarea "Guarda la partita tra Benin e Zimbabwe giocato al Stadio olimpico di Ebimpé, Eb…"
type textarea "Guarda la partita tra Benin e Zimbabwe giocato al Stadio olimpico di Ebimpé, Eb…"
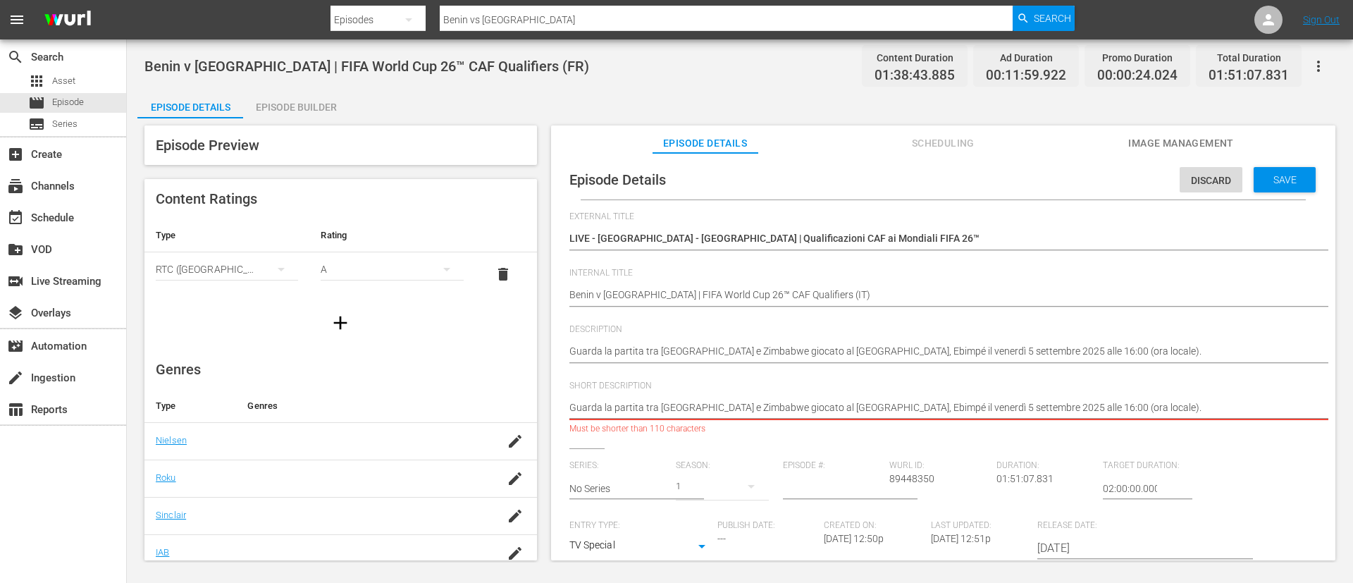
type textarea "Guarda la partita tra Benin e Zimbabwe giocato al Stadio olimpico di Ebimpé."
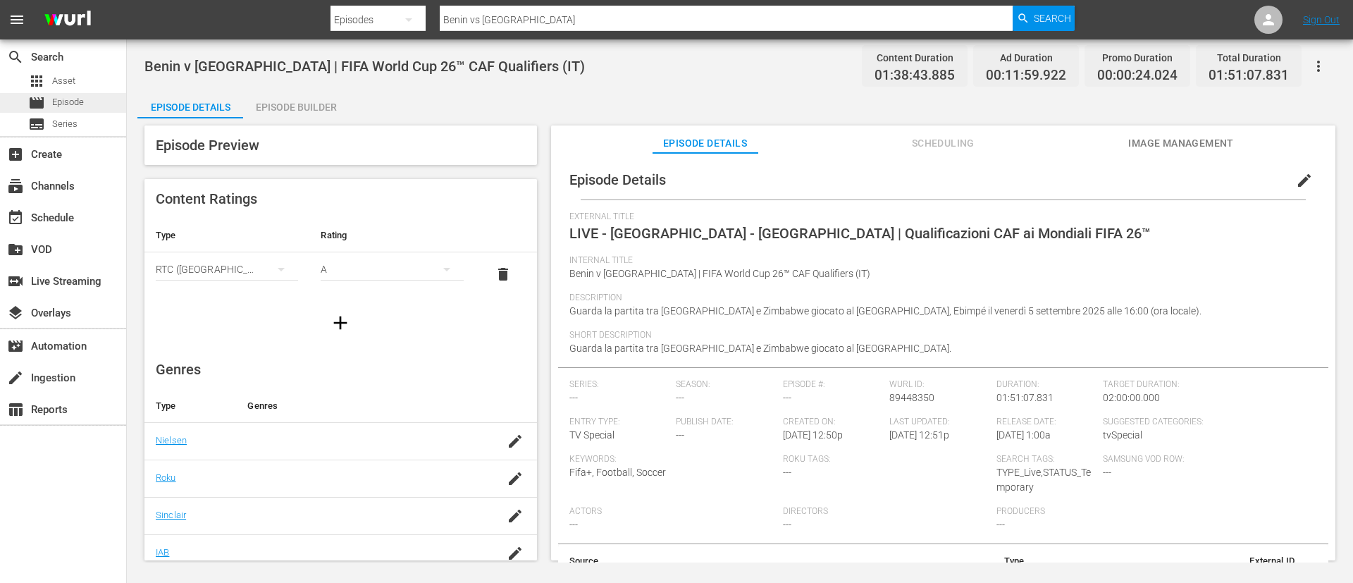
click at [101, 95] on div "movie Episode" at bounding box center [63, 103] width 126 height 20
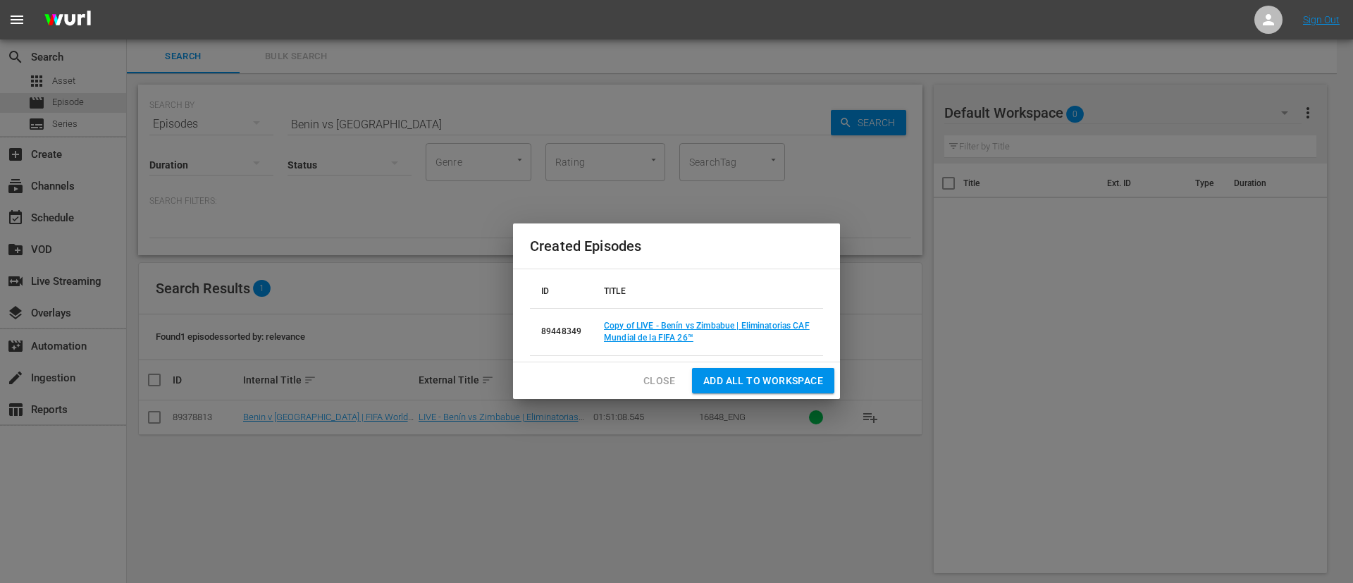
click at [664, 385] on span "Close" at bounding box center [659, 381] width 32 height 18
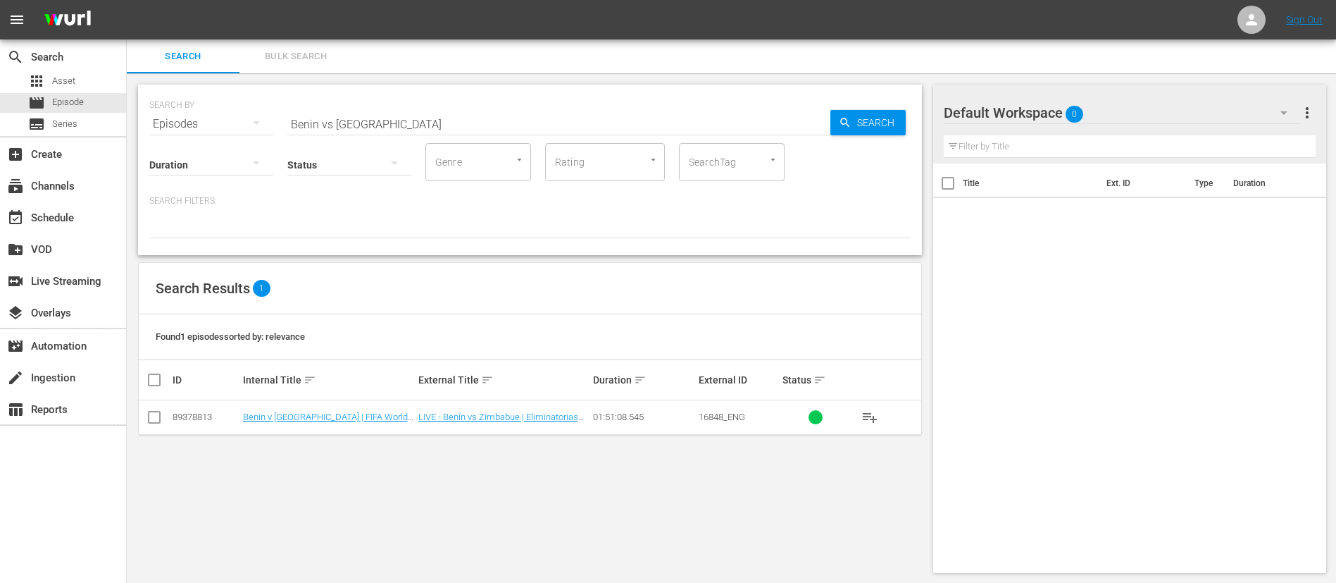
click at [662, 128] on input "Benin vs Zimbabwe" at bounding box center [558, 124] width 543 height 34
paste input "Equatorial Guinea vs Tunisia"
type input "Equatorial Guinea vs Tunisia"
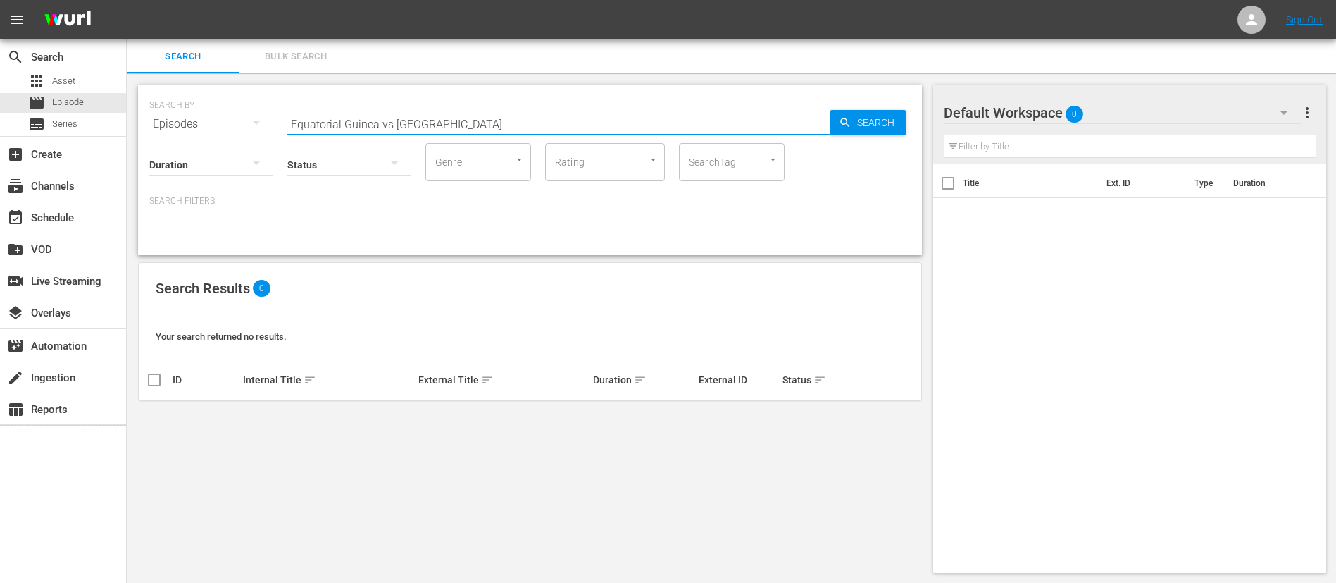
click at [664, 130] on input "Equatorial Guinea vs Tunisia" at bounding box center [558, 124] width 543 height 34
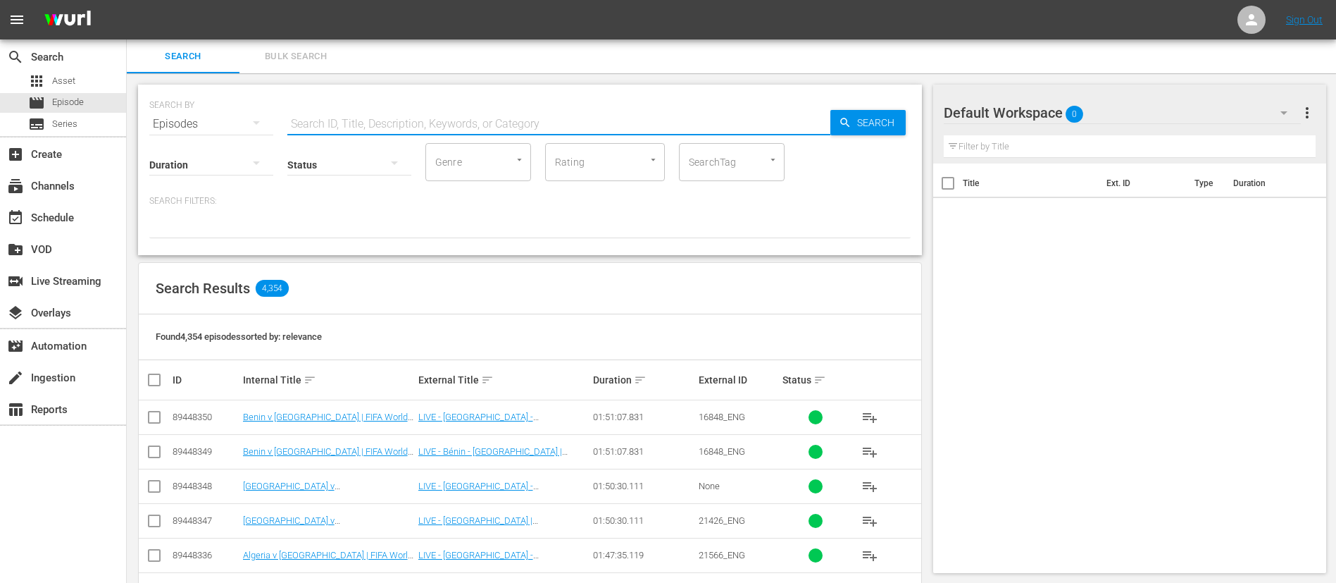
paste input "Equatorial Guinea vs Tunisia"
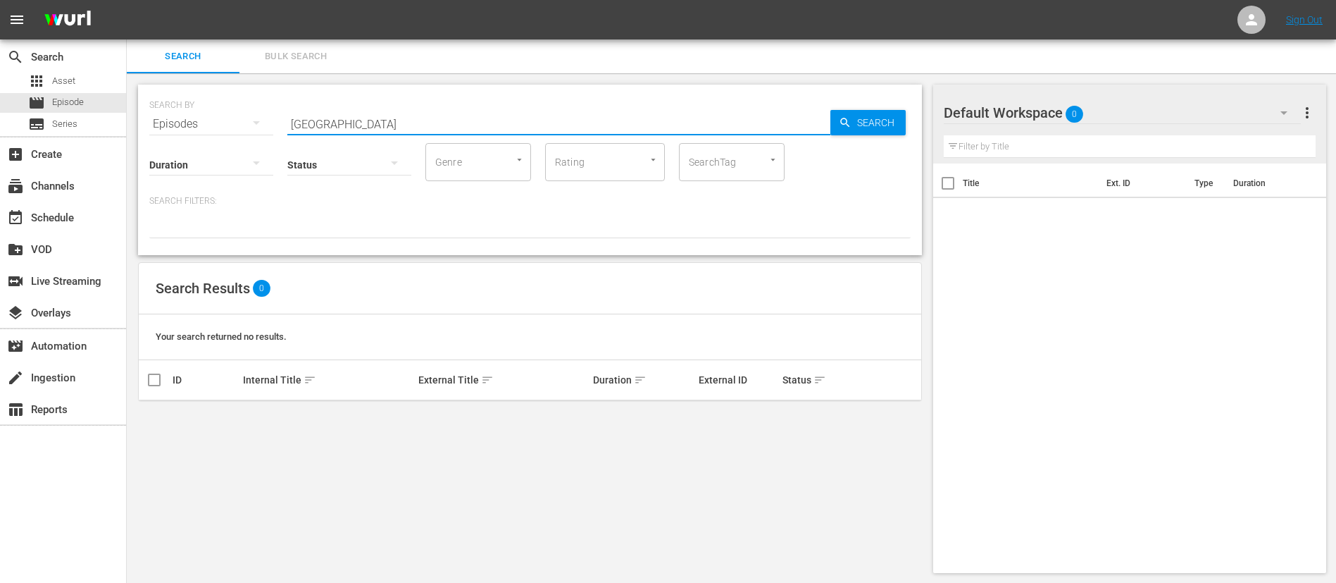
type input "Tunisia"
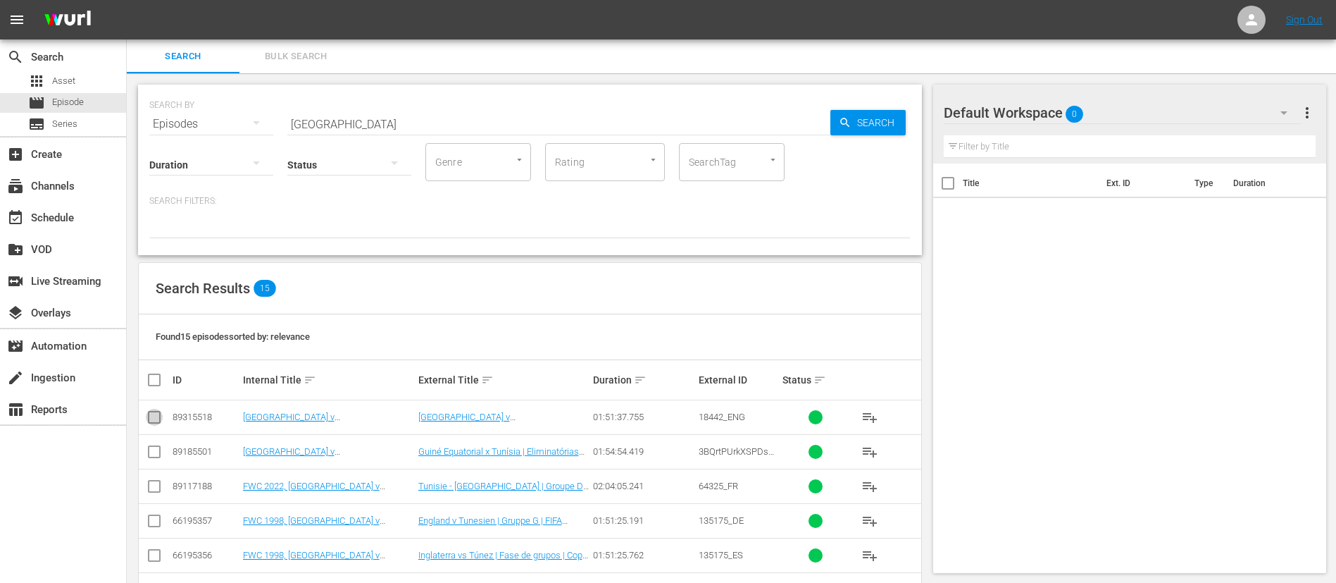
click at [154, 413] on input "checkbox" at bounding box center [154, 419] width 17 height 17
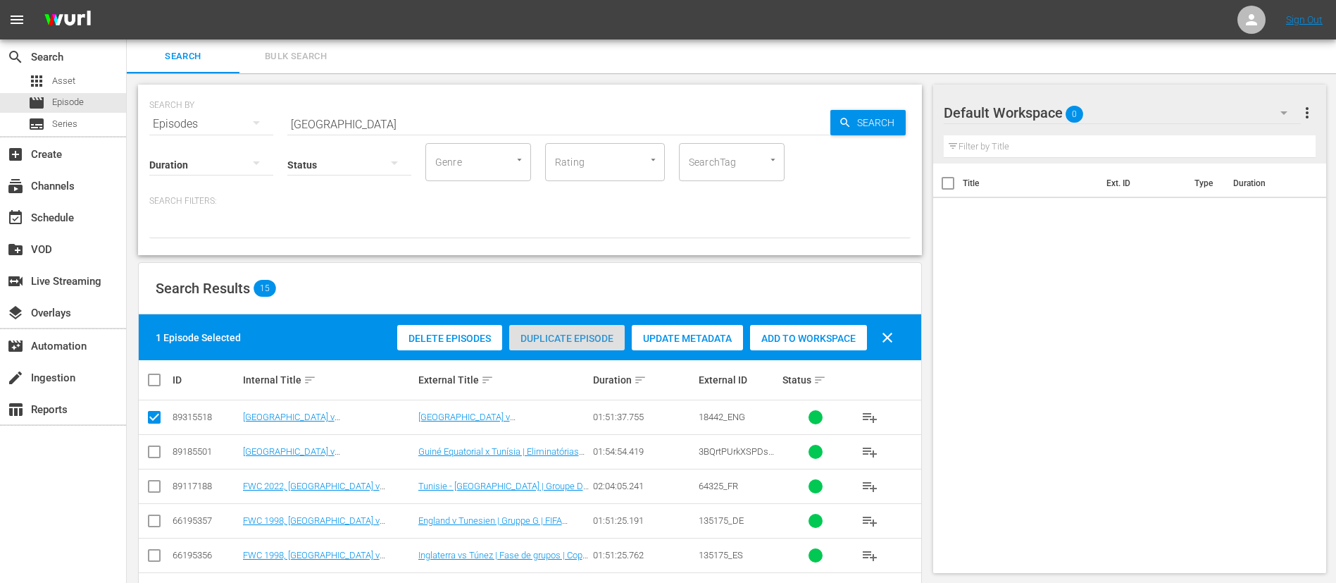
click at [559, 327] on div "Duplicate Episode" at bounding box center [567, 338] width 116 height 27
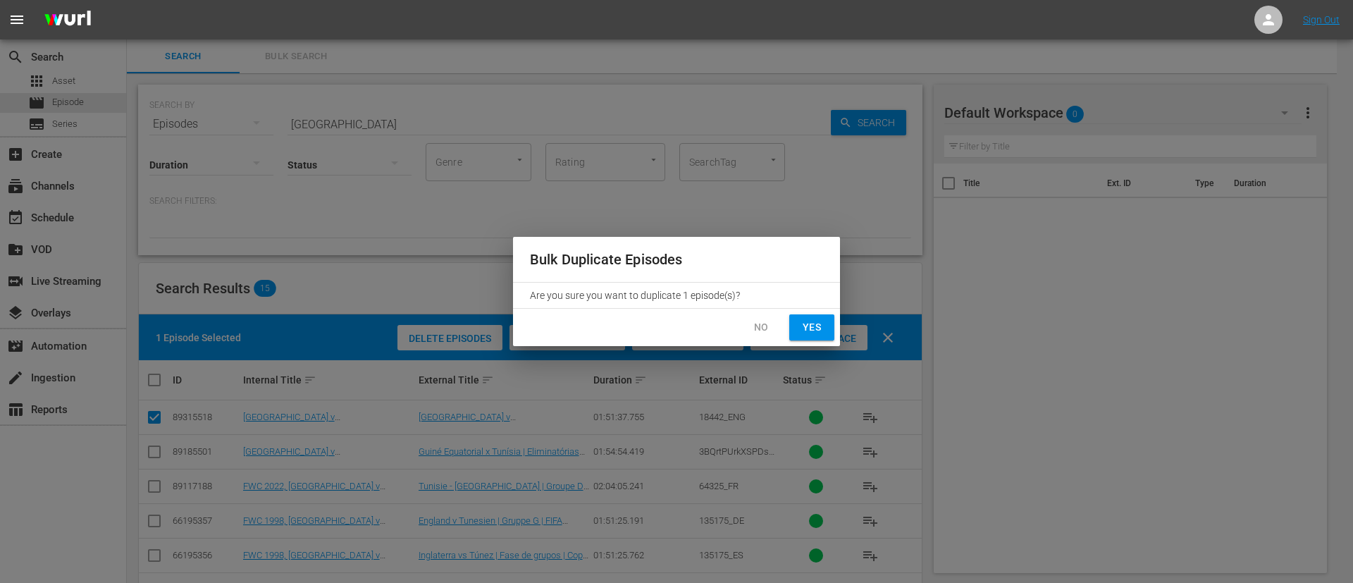
click at [822, 309] on div "No Yes" at bounding box center [676, 327] width 327 height 37
click at [826, 320] on button "Yes" at bounding box center [811, 327] width 45 height 26
checkbox input "false"
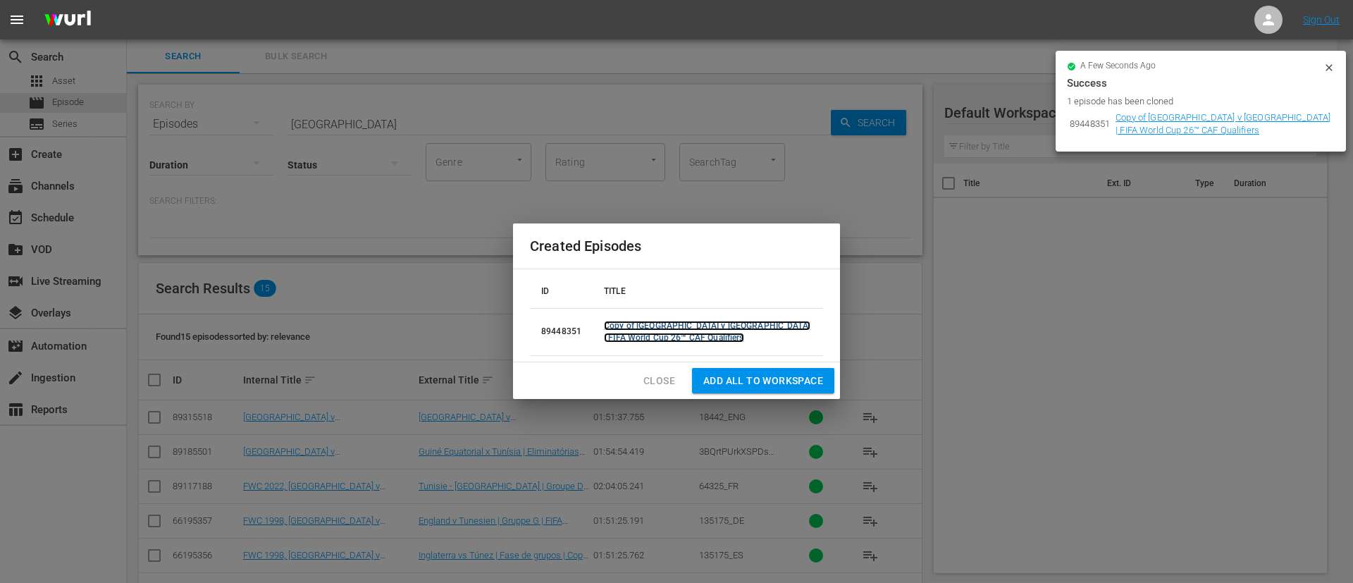
click at [734, 329] on link "Copy of Equatorial Guinea v Tunisia | FIFA World Cup 26™ CAF Qualifiers" at bounding box center [707, 332] width 206 height 22
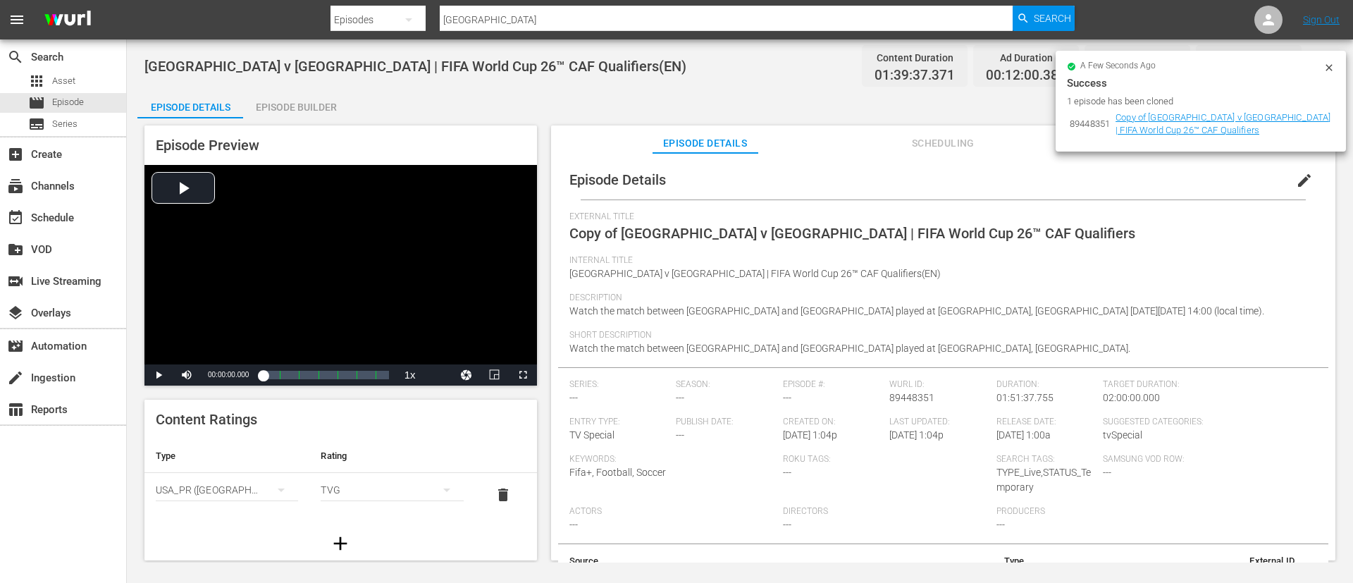
click at [1303, 177] on span "edit" at bounding box center [1304, 180] width 17 height 17
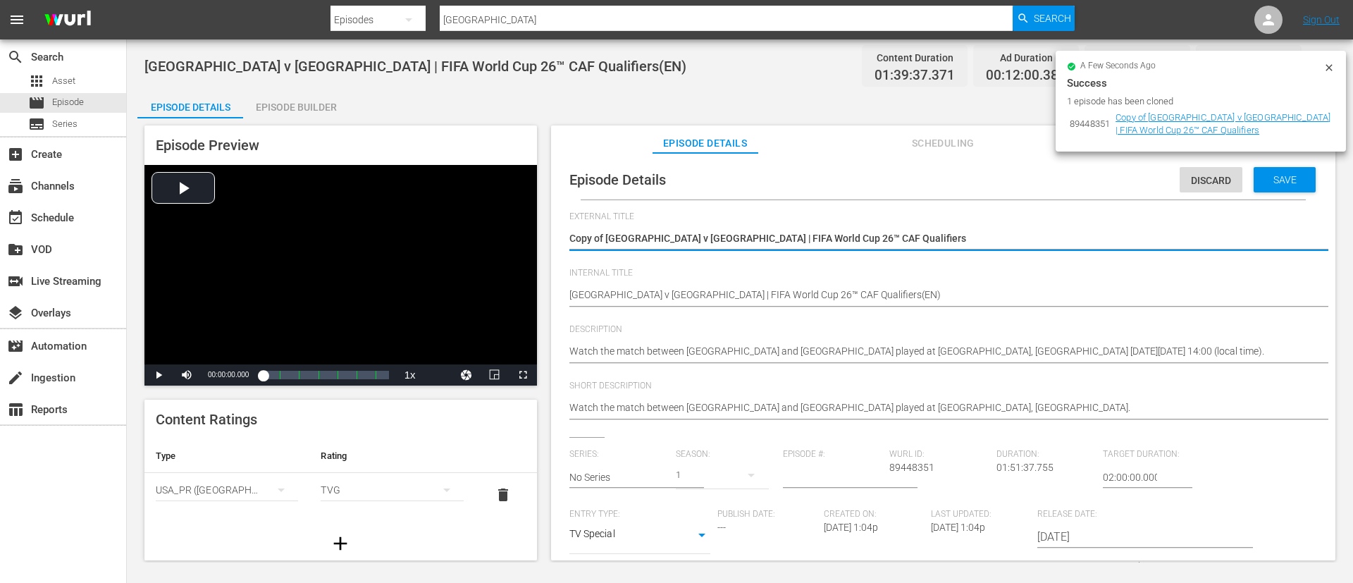
click at [1122, 228] on div "Copy of Equatorial Guinea v Tunisia | FIFA World Cup 26™ CAF Qualifiers Copy of…" at bounding box center [939, 240] width 740 height 34
click at [1119, 233] on textarea "Copy of Equatorial Guinea v Tunisia | FIFA World Cup 26™ CAF Qualifiers" at bounding box center [939, 239] width 740 height 17
paste textarea "Guinée équatoriale - Tunisie | Qualifications de la CAF pour la Coupe du Monde …"
type textarea "Guinée équatoriale - Tunisie | Qualifications de la CAF pour la Coupe du Monde …"
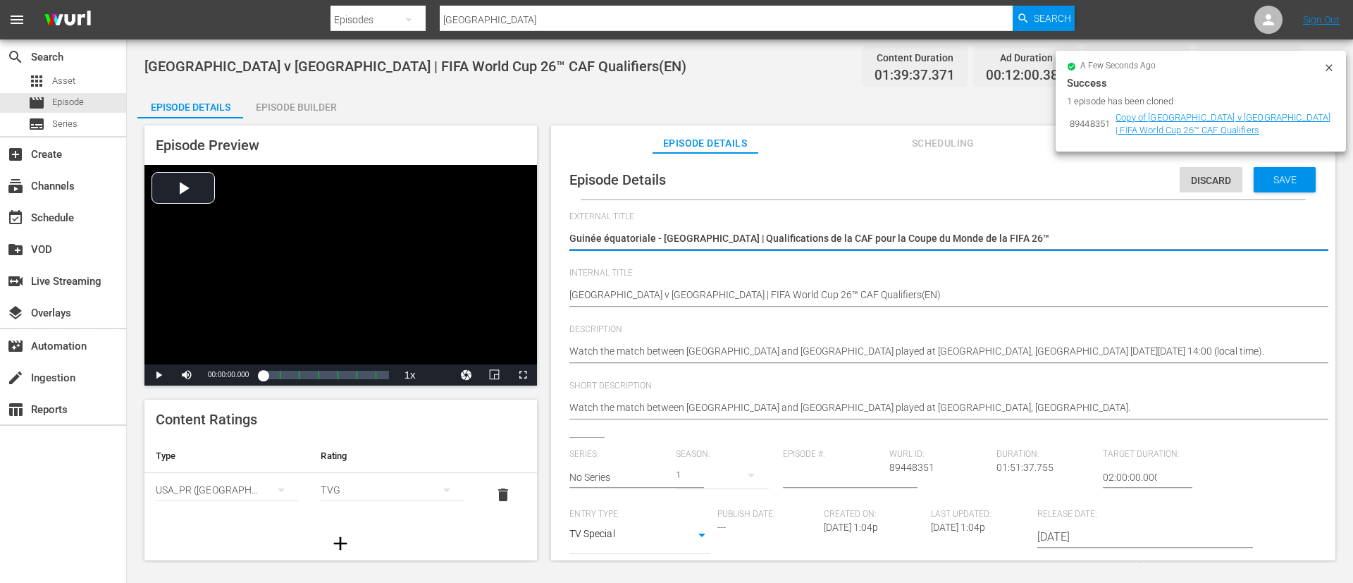
type textarea "Guinée équatoriale - Tunisie | Qualifications de la CAF pour la Coupe du Monde …"
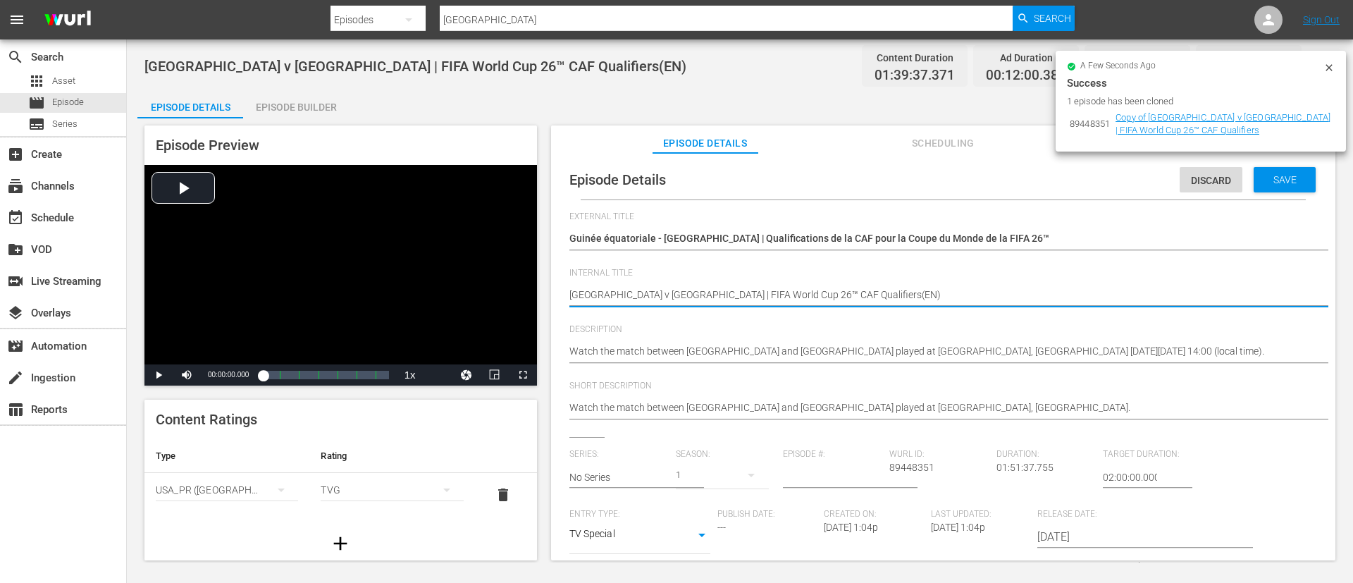
type textarea "Equatorial Guinea v Tunisia | FIFA World Cup 26™ CAF Qualifiers (EN)"
type textarea "Equatorial Guinea v Tunisia | FIFA World Cup 26™ CAF Qualifiers (F)"
type textarea "Equatorial Guinea v Tunisia | FIFA World Cup 26™ CAF Qualifiers (FR)"
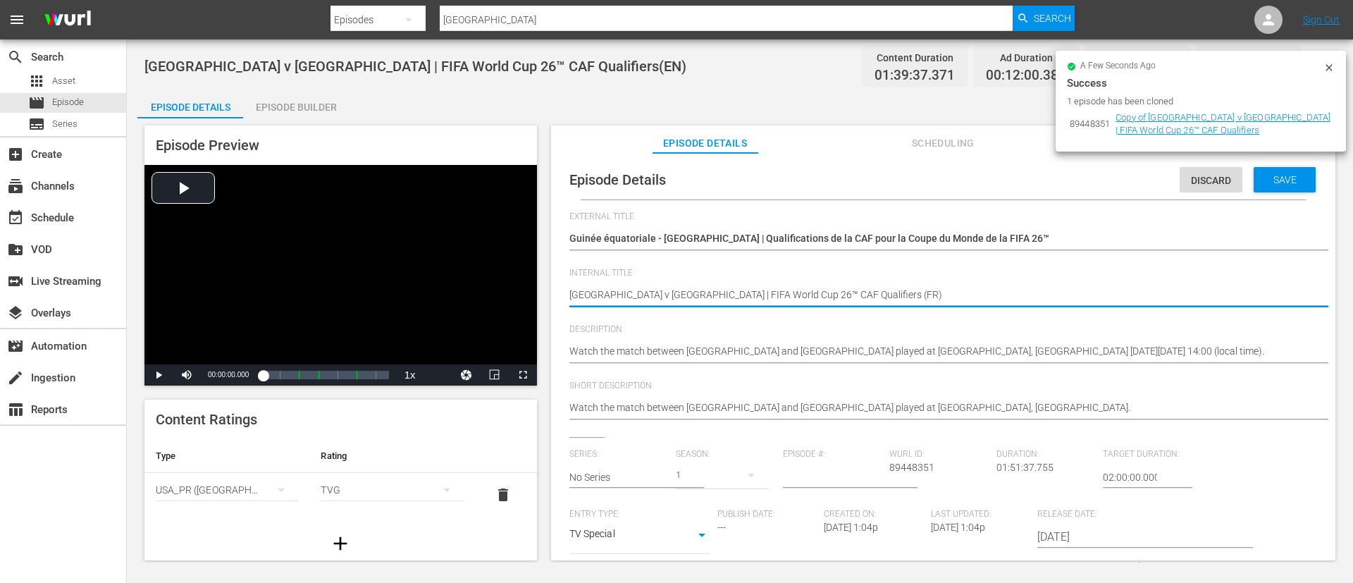
type textarea "Equatorial Guinea v Tunisia | FIFA World Cup 26™ CAF Qualifiers (FR)"
click at [838, 350] on textarea "Watch the match between Equatorial Guinea and Tunisia played at Nuevo Estadio d…" at bounding box center [939, 352] width 740 height 17
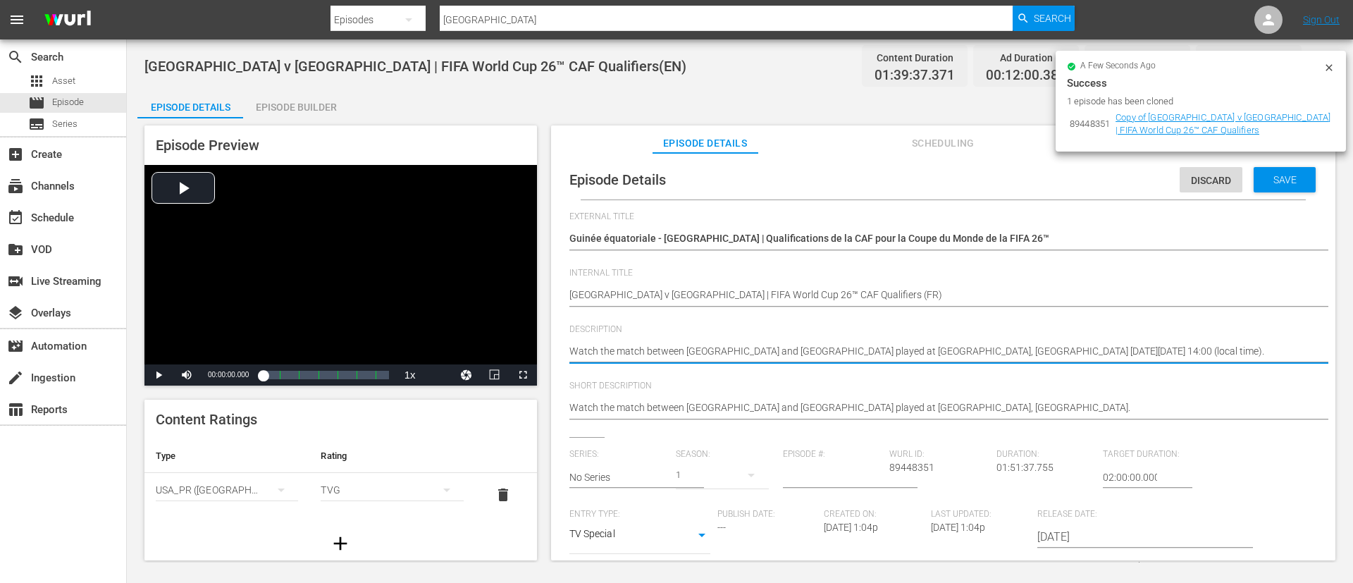
click at [838, 350] on textarea "Watch the match between Equatorial Guinea and Tunisia played at Nuevo Estadio d…" at bounding box center [939, 352] width 740 height 17
paste textarea "Regardez le match entre Guinée équatoriale et Tunisie au Nuevo Estadio de Malab…"
type textarea "Regardez le match entre Guinée équatoriale et Tunisie au Nuevo Estadio de Malab…"
click at [858, 416] on textarea "Watch the match between Equatorial Guinea and Tunisia played at Nuevo Estadio d…" at bounding box center [939, 408] width 740 height 17
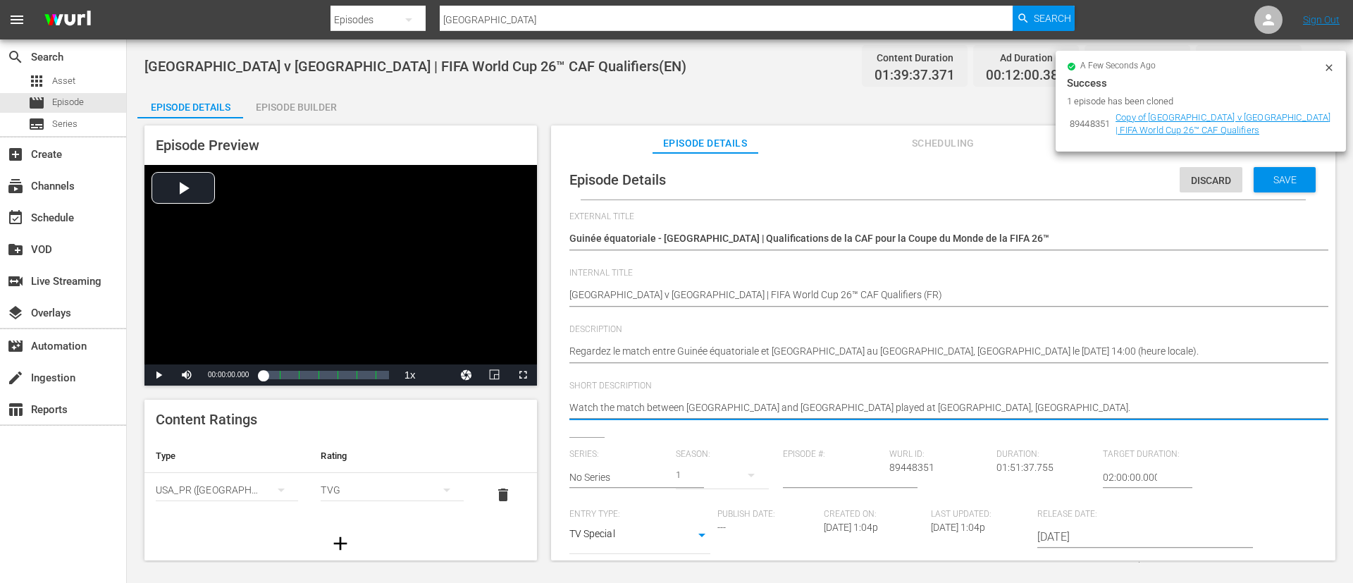
click at [858, 416] on textarea "Watch the match between Equatorial Guinea and Tunisia played at Nuevo Estadio d…" at bounding box center [939, 408] width 740 height 17
paste textarea "Regardez le match entre Guinée équatoriale et Tunisie au Nuevo Estadio de Malab…"
type textarea "Regardez le match entre Guinée équatoriale et Tunisie au Nuevo Estadio de Malab…"
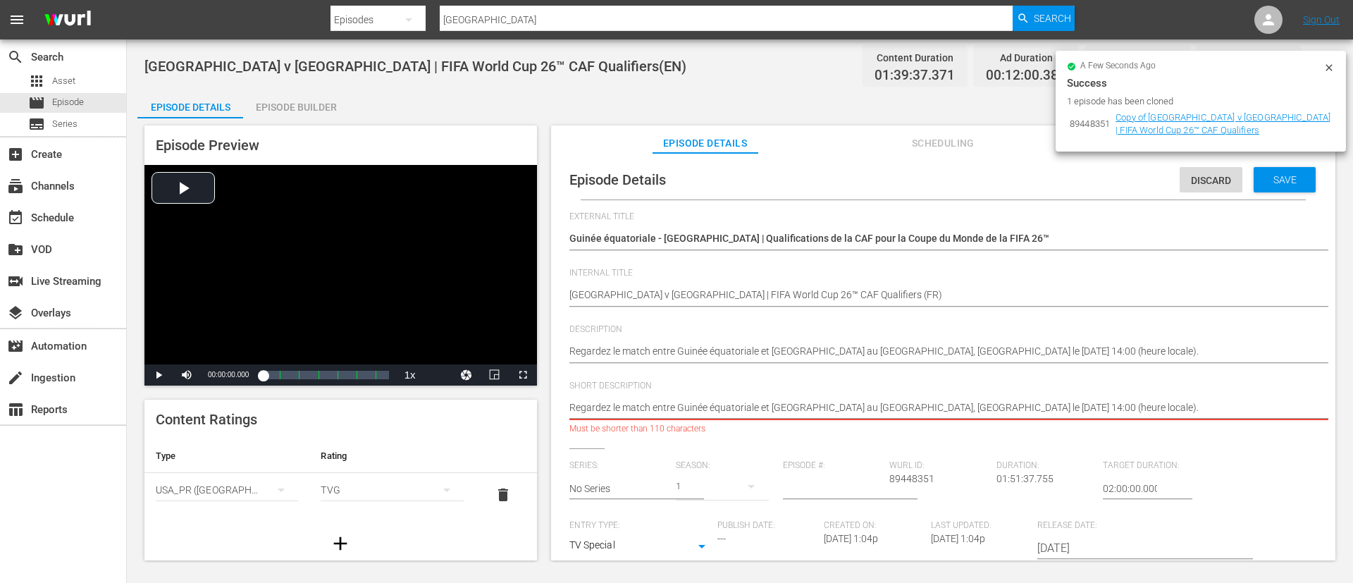
type textarea "Regardez le match entre Guinée équatoriale et Tunisie au Nuevo Estadio de Malab…"
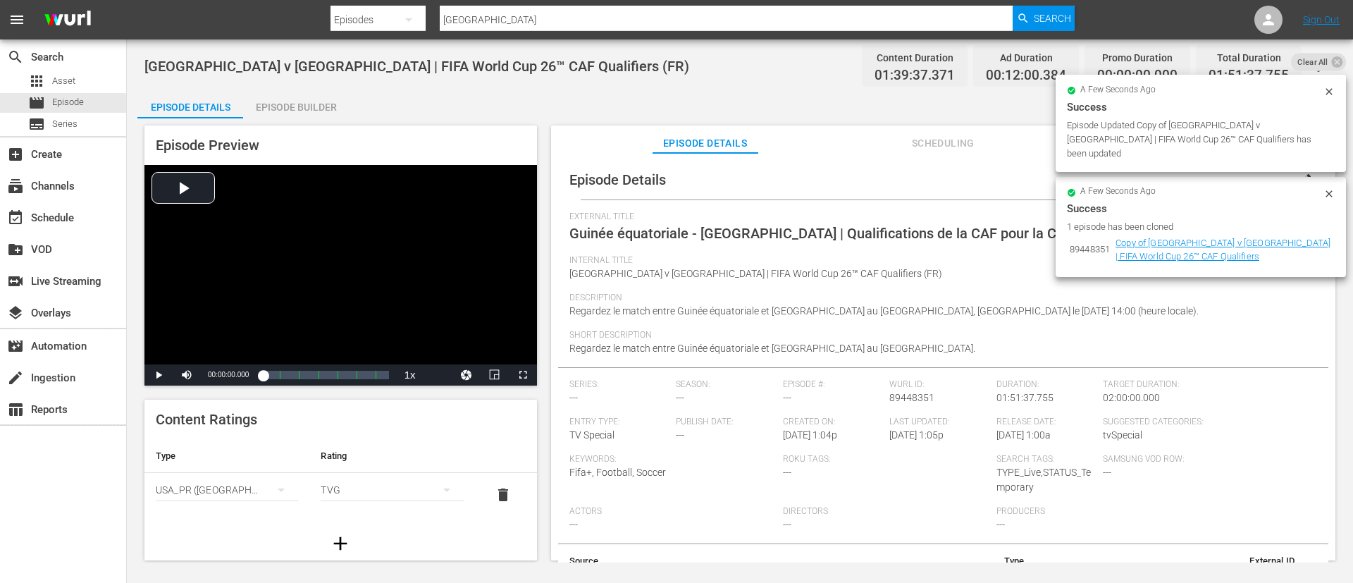
click at [358, 107] on div "Episode Details Episode Builder Episode Preview Video Player is loading. Play V…" at bounding box center [739, 330] width 1205 height 481
click at [310, 108] on div "Episode Builder" at bounding box center [296, 107] width 106 height 34
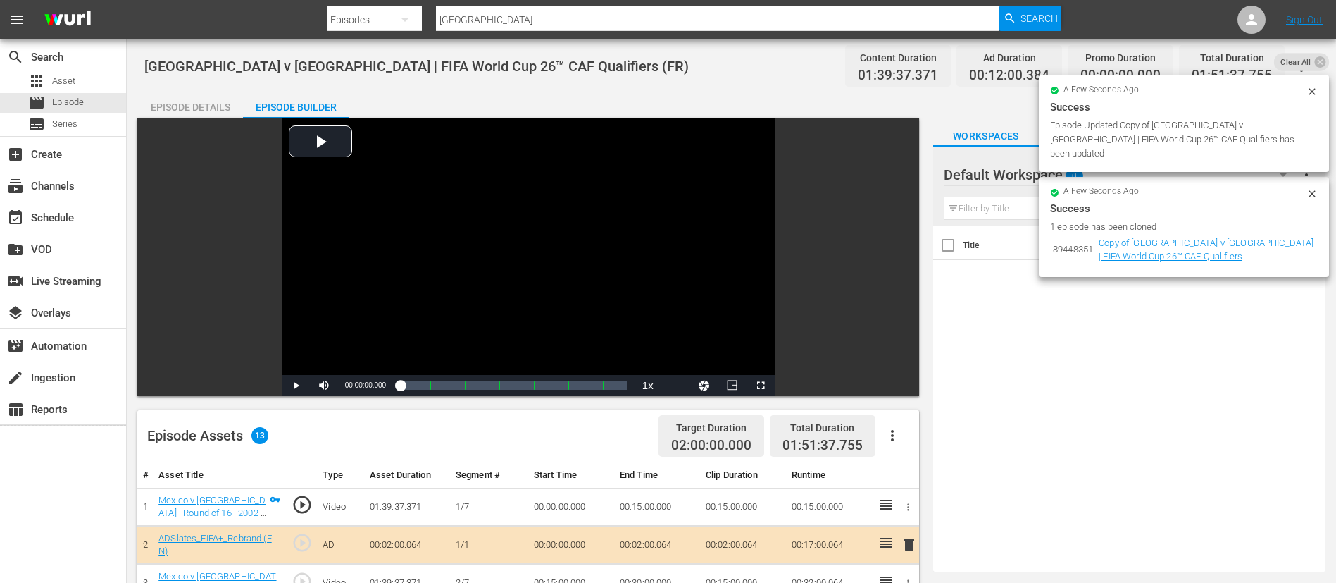
click at [913, 431] on div "Episode Assets 13 Target Duration 02:00:00.000 Total Duration 01:51:37.755" at bounding box center [528, 436] width 782 height 52
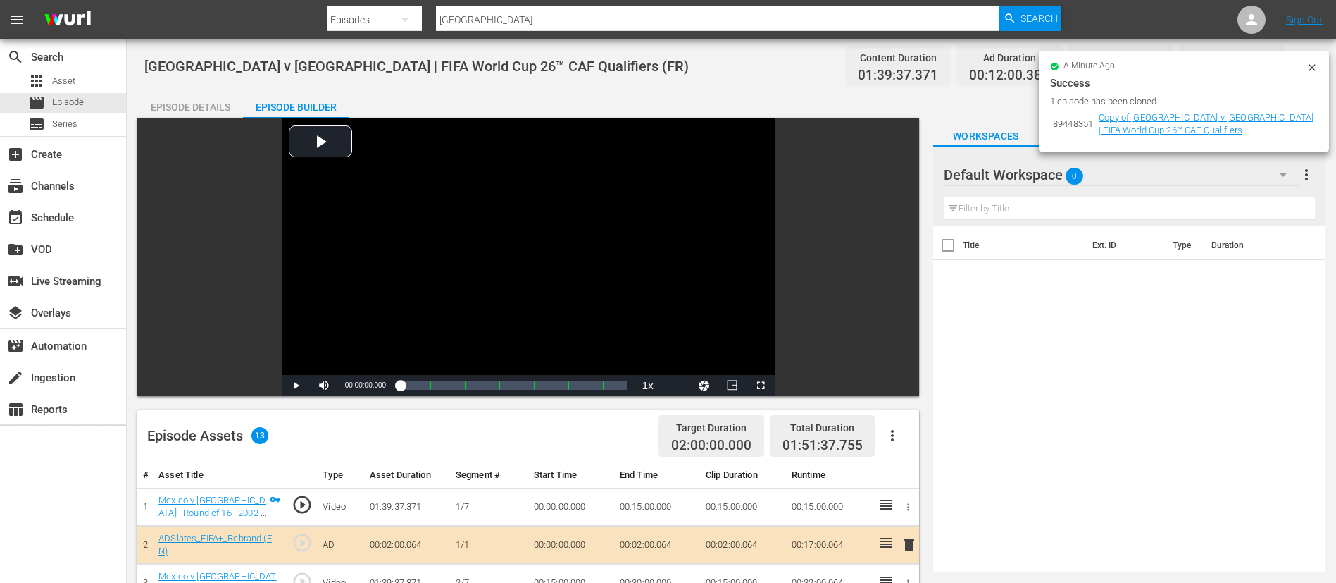
click at [901, 438] on button "button" at bounding box center [893, 435] width 34 height 34
click at [903, 466] on div "Clear Ads" at bounding box center [935, 475] width 96 height 34
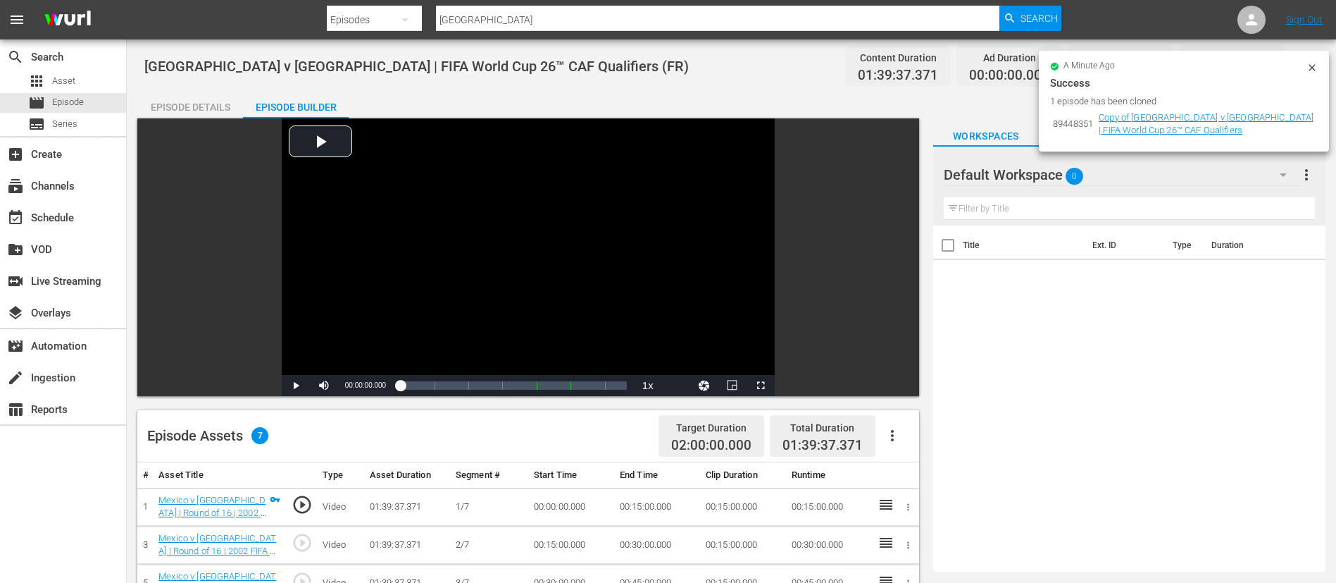
click at [898, 438] on icon "button" at bounding box center [892, 435] width 17 height 17
click at [898, 438] on div "Fill with Ads" at bounding box center [935, 441] width 96 height 34
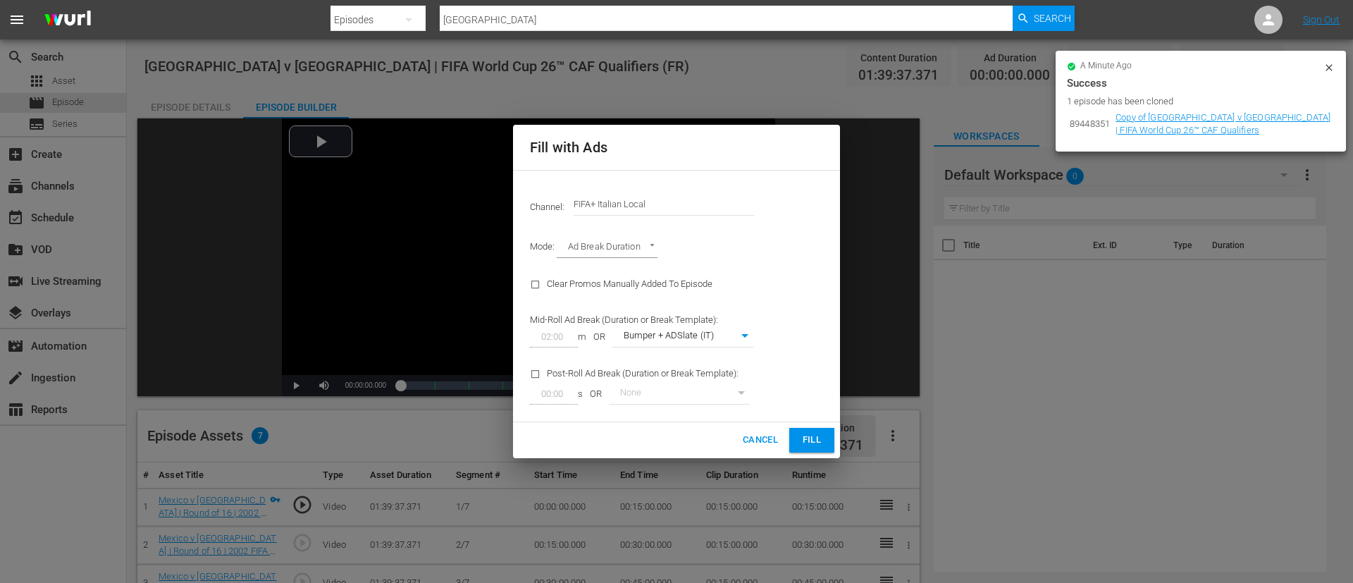
click at [688, 209] on input "FIFA+ Italian Local" at bounding box center [663, 204] width 180 height 34
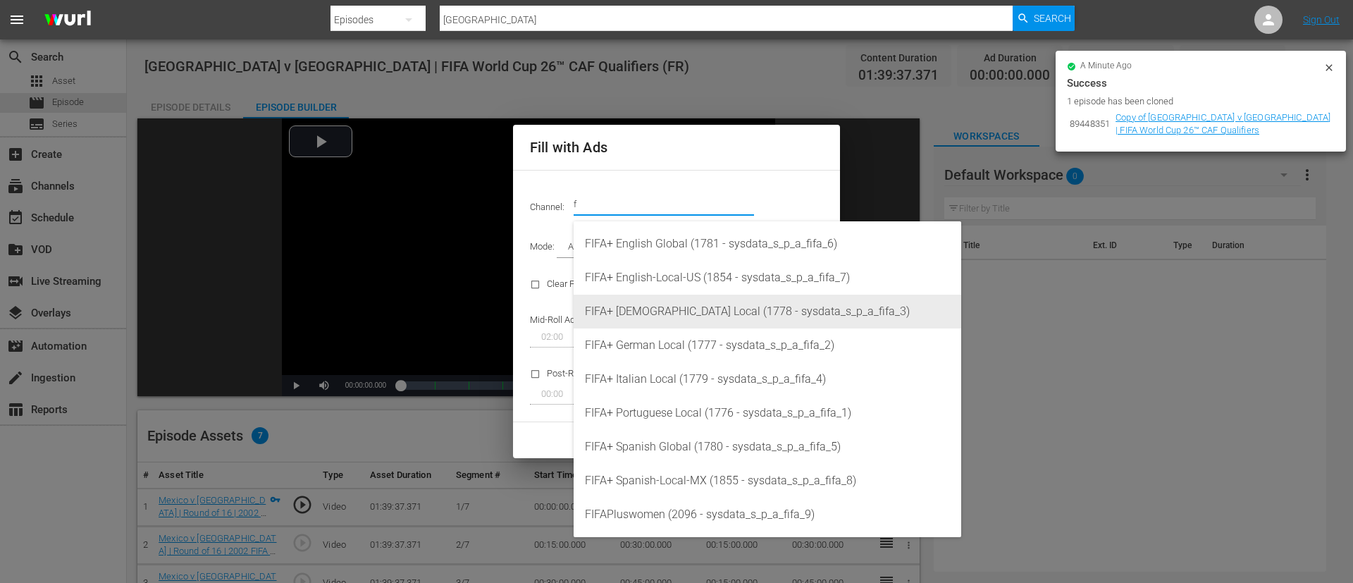
click at [706, 311] on div "FIFA+ French Local (1778 - sysdata_s_p_a_fifa_3)" at bounding box center [767, 311] width 365 height 34
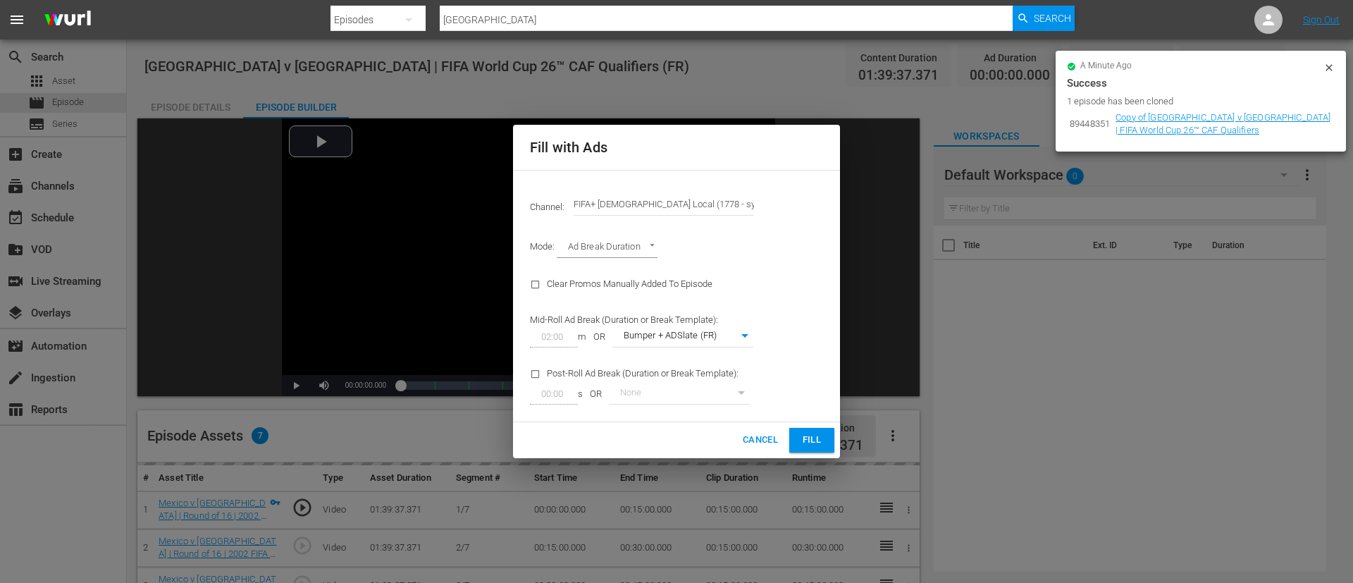
type input "FIFA+ French Local (1778)"
type input "342"
click at [795, 447] on button "Fill" at bounding box center [811, 440] width 45 height 25
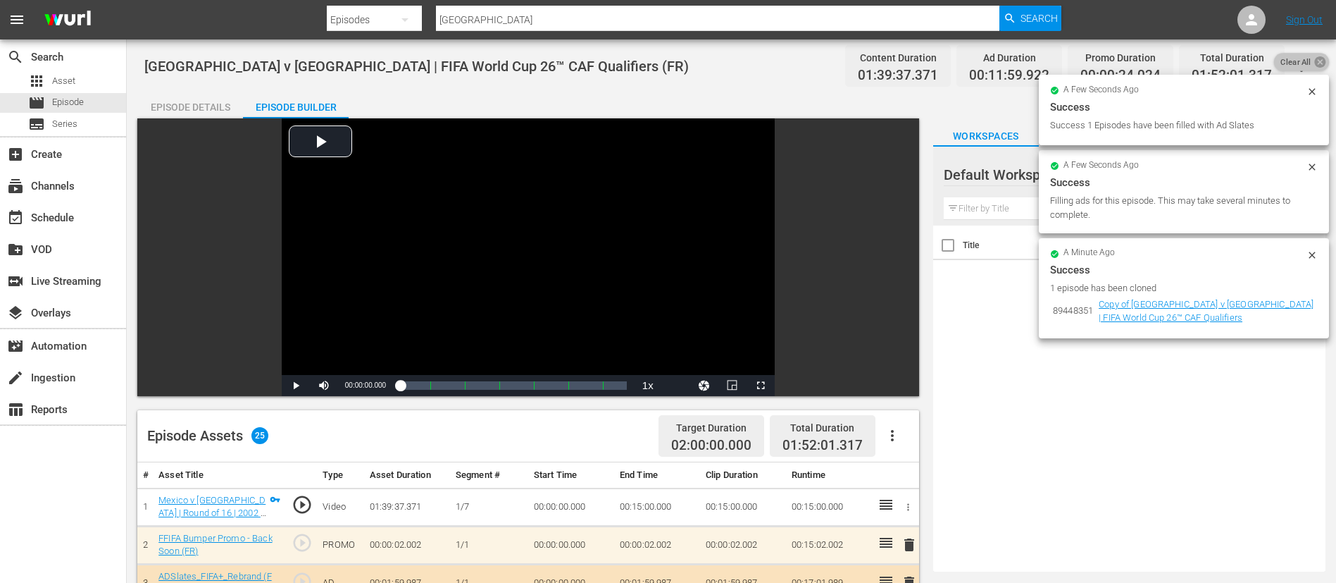
click at [1314, 61] on icon at bounding box center [1320, 61] width 13 height 13
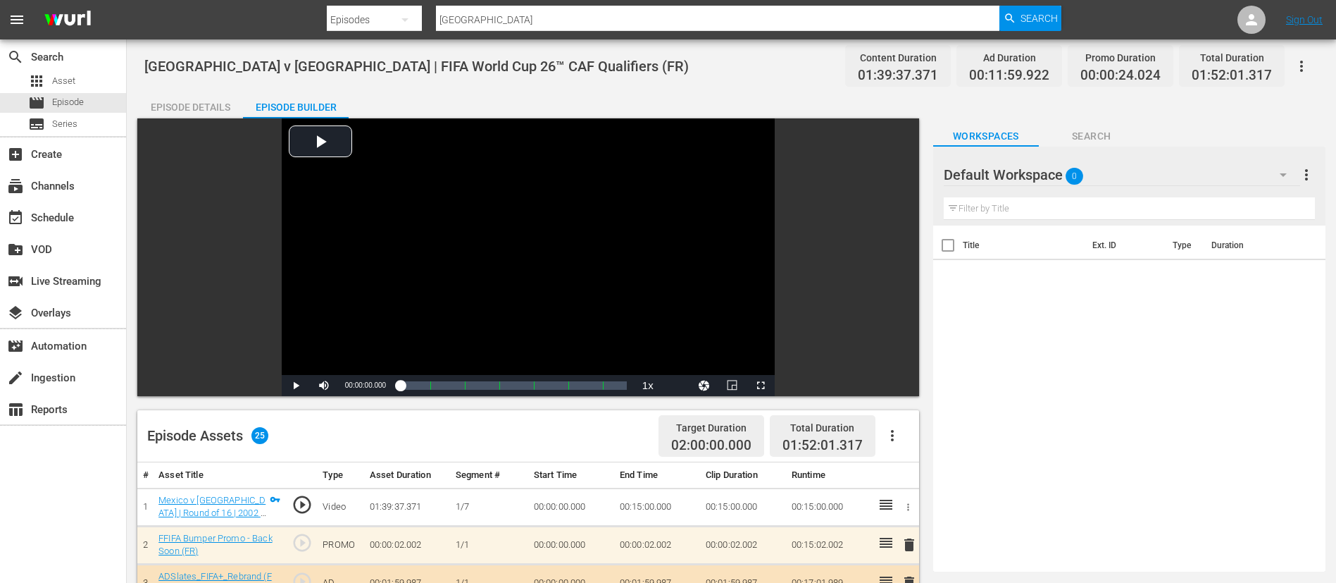
click at [1299, 66] on icon "button" at bounding box center [1301, 66] width 17 height 17
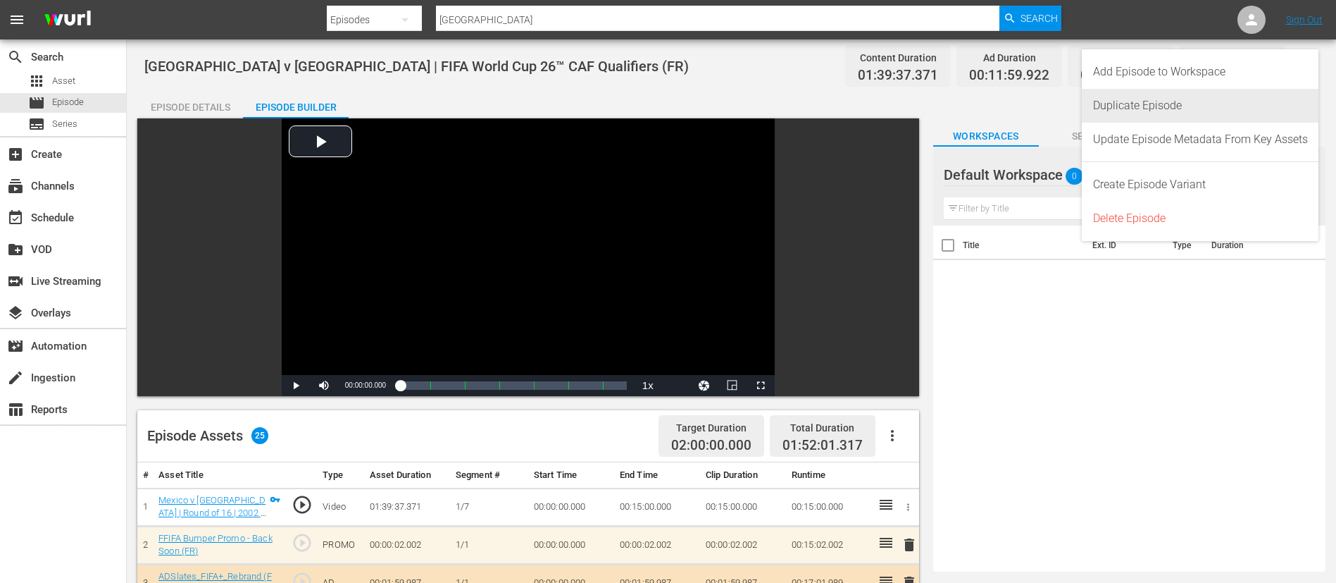
click at [1211, 110] on div "Duplicate Episode" at bounding box center [1200, 106] width 215 height 34
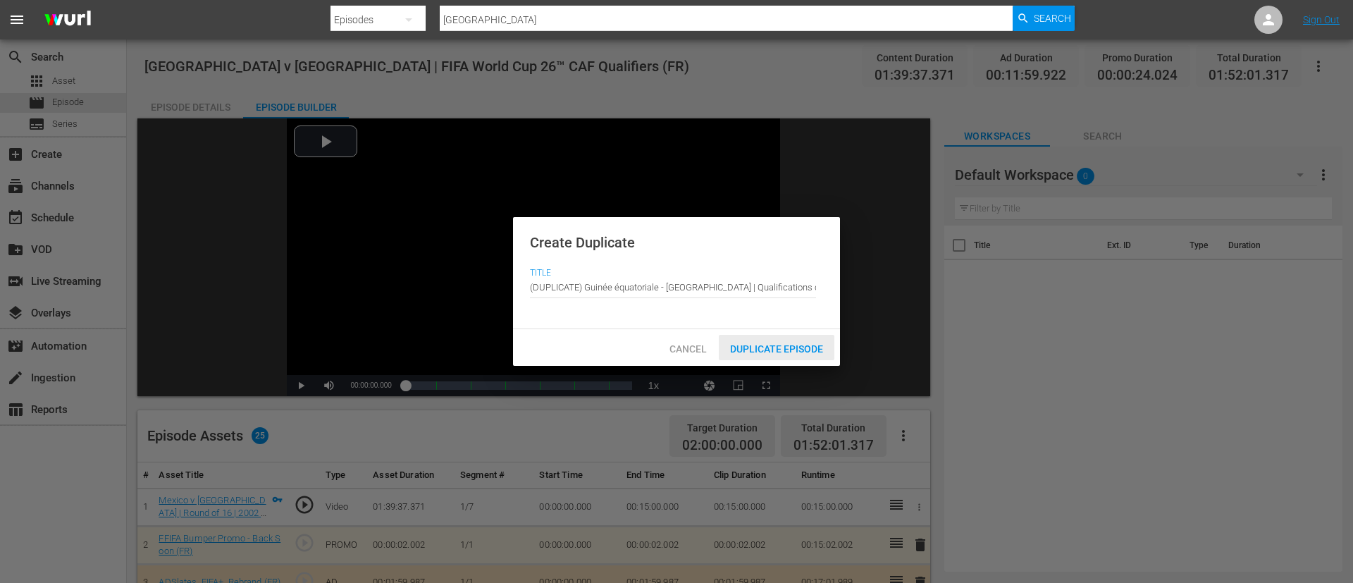
click at [741, 343] on span "Duplicate Episode" at bounding box center [777, 348] width 116 height 11
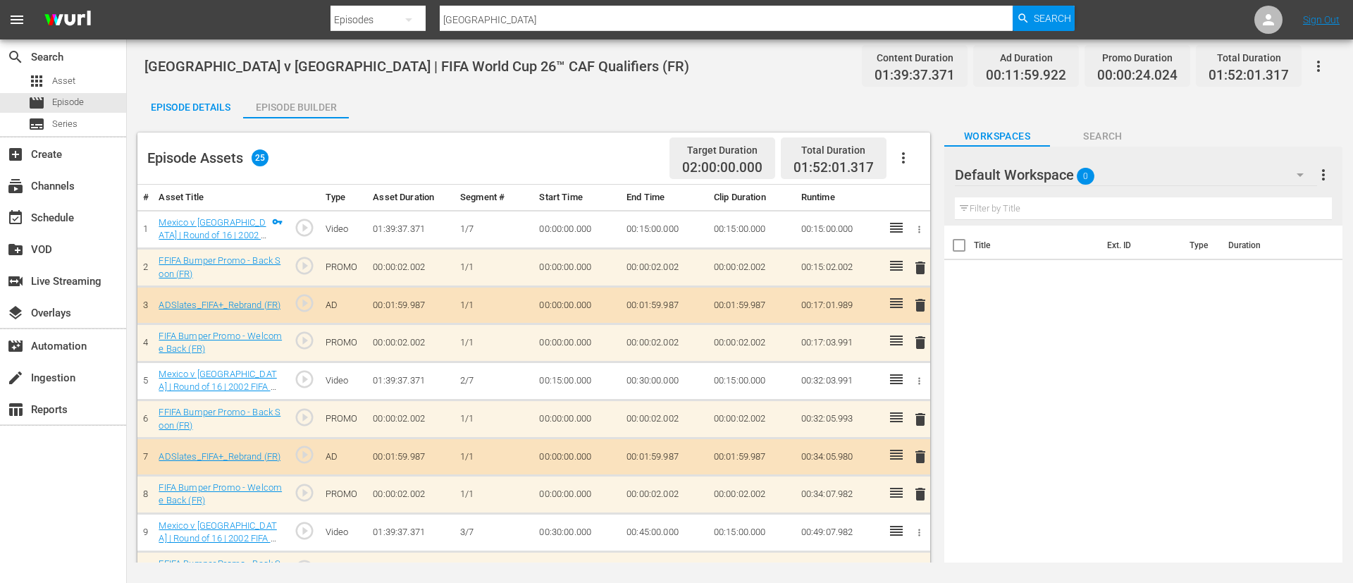
click at [907, 159] on icon "button" at bounding box center [903, 157] width 17 height 17
click at [911, 204] on div "Clear Ads" at bounding box center [946, 197] width 96 height 34
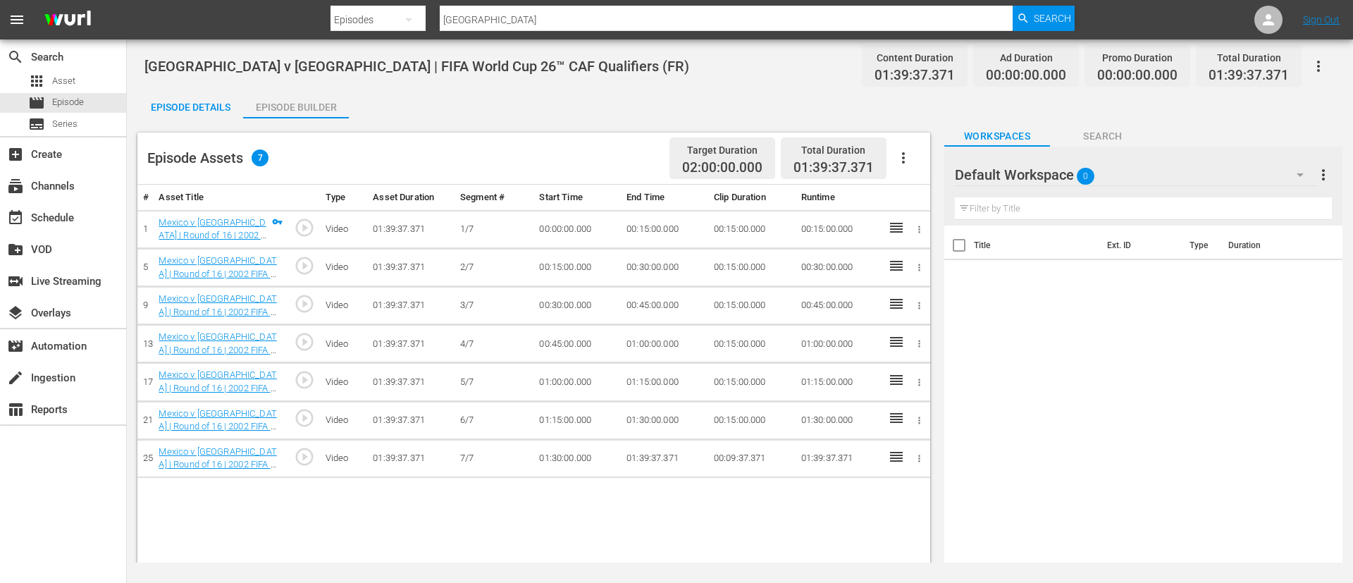
click at [898, 163] on icon "button" at bounding box center [903, 157] width 17 height 17
click at [918, 168] on div "Fill with Ads" at bounding box center [946, 164] width 96 height 34
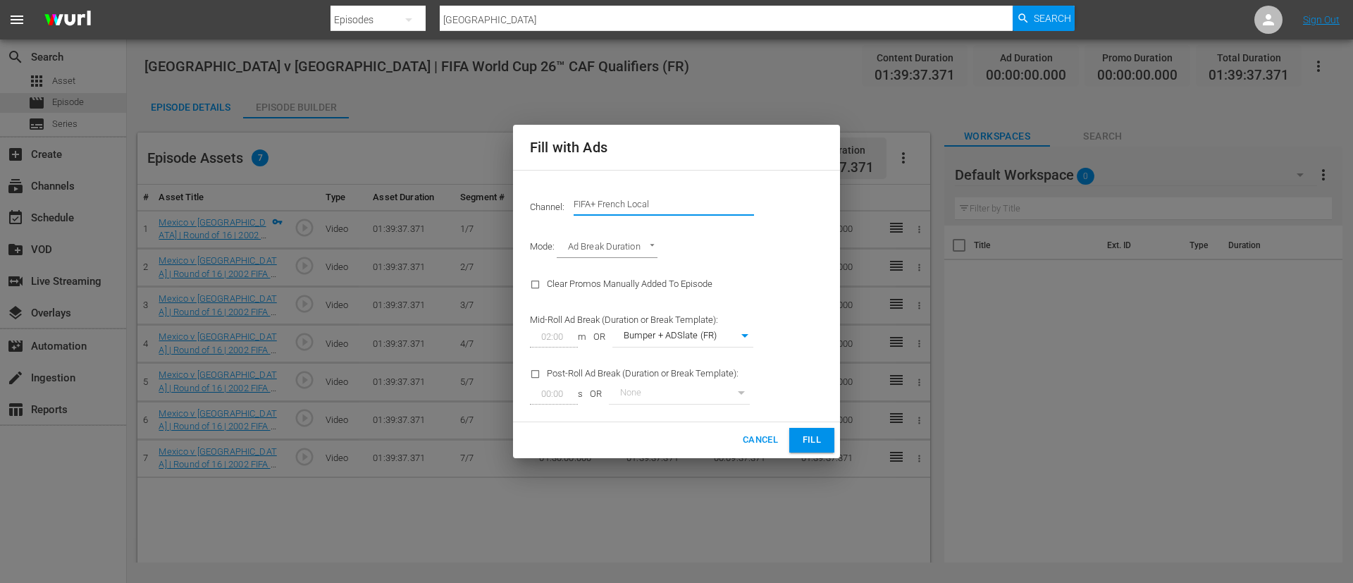
click at [685, 209] on input "FIFA+ French Local" at bounding box center [663, 204] width 180 height 34
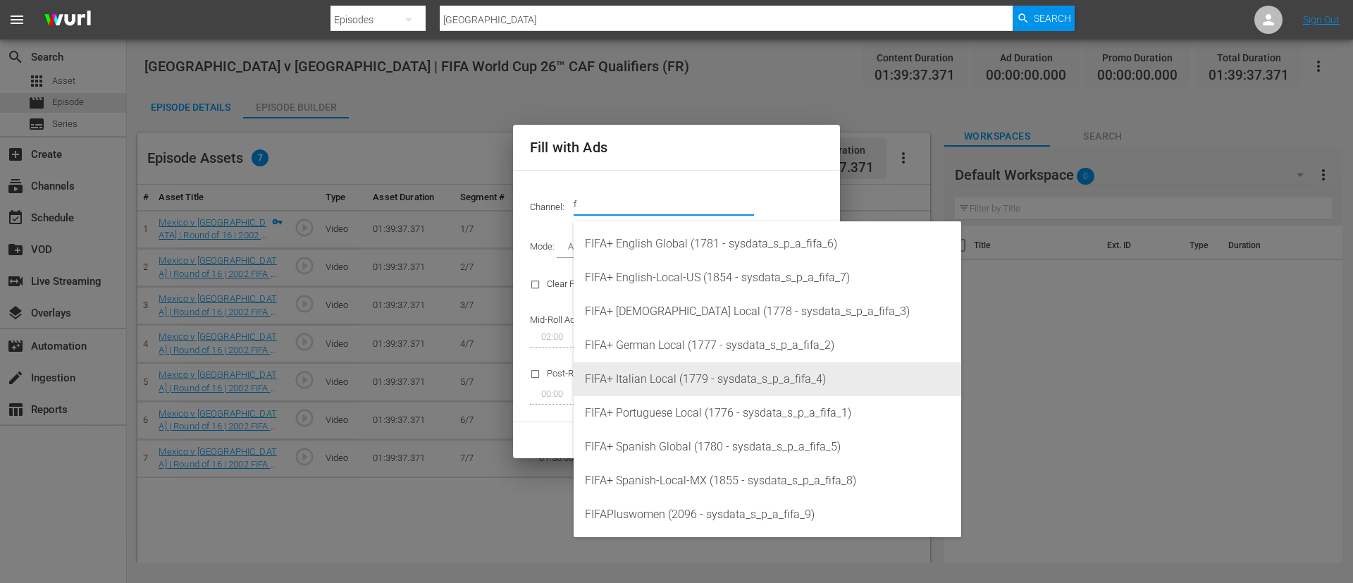
click at [687, 381] on div "FIFA+ Italian Local (1779 - sysdata_s_p_a_fifa_4)" at bounding box center [767, 379] width 365 height 34
type input "FIFA+ Italian Local (1779)"
type input "341"
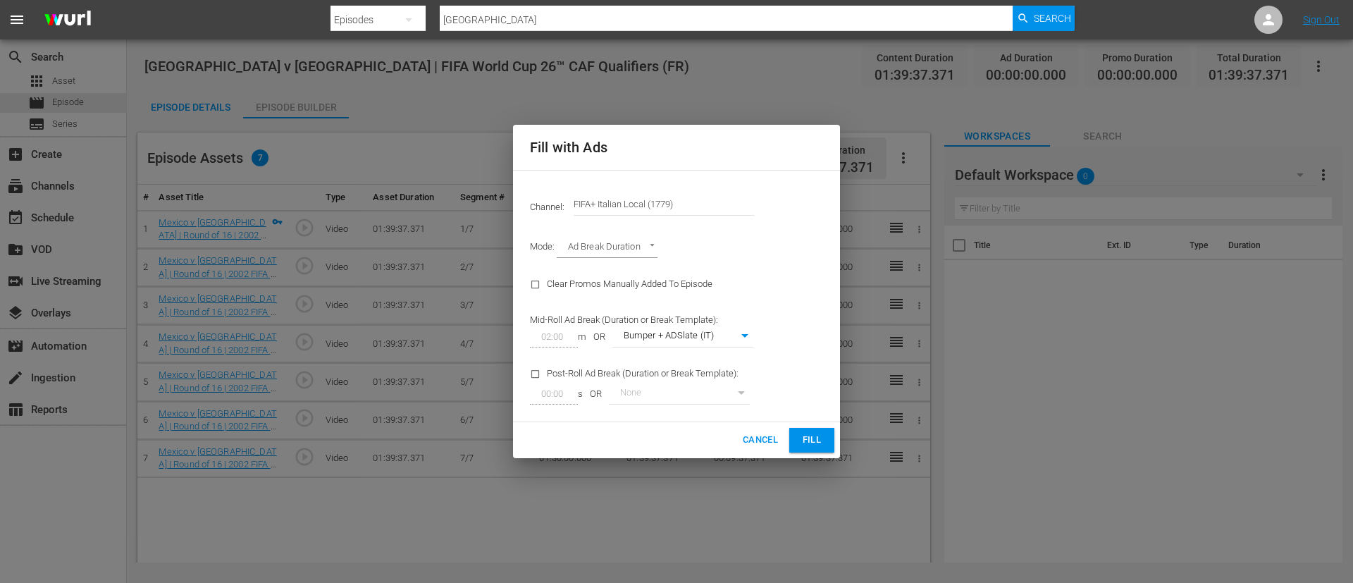
click at [818, 440] on span "Fill" at bounding box center [811, 440] width 23 height 16
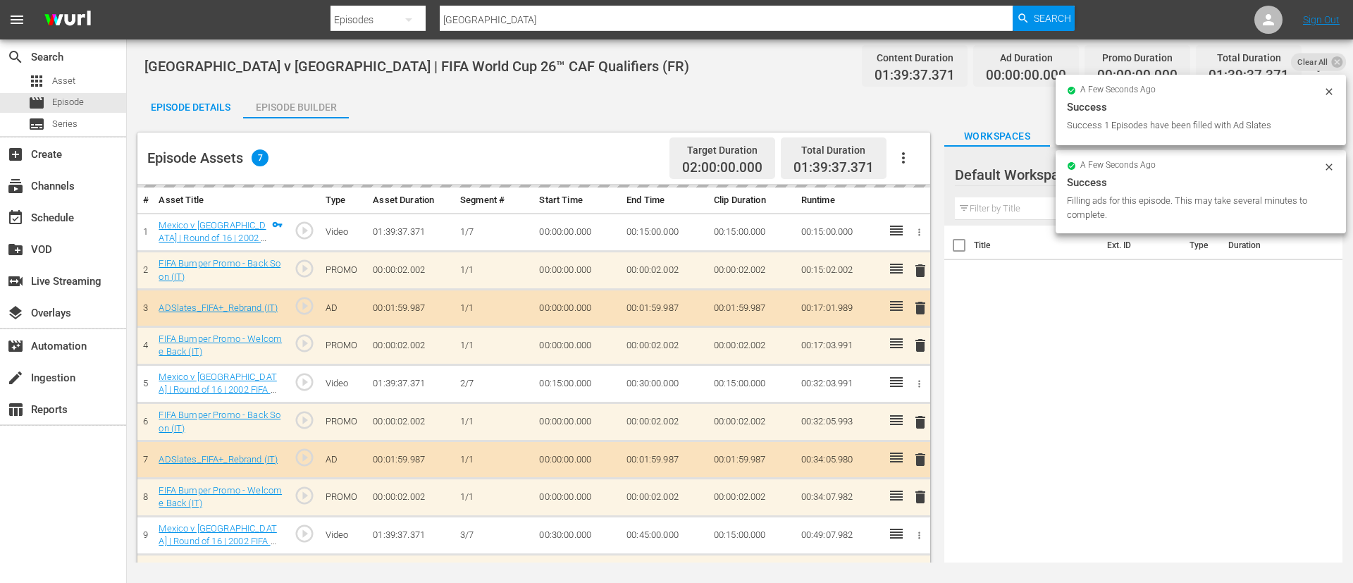
click at [216, 96] on div "Episode Details" at bounding box center [190, 107] width 106 height 34
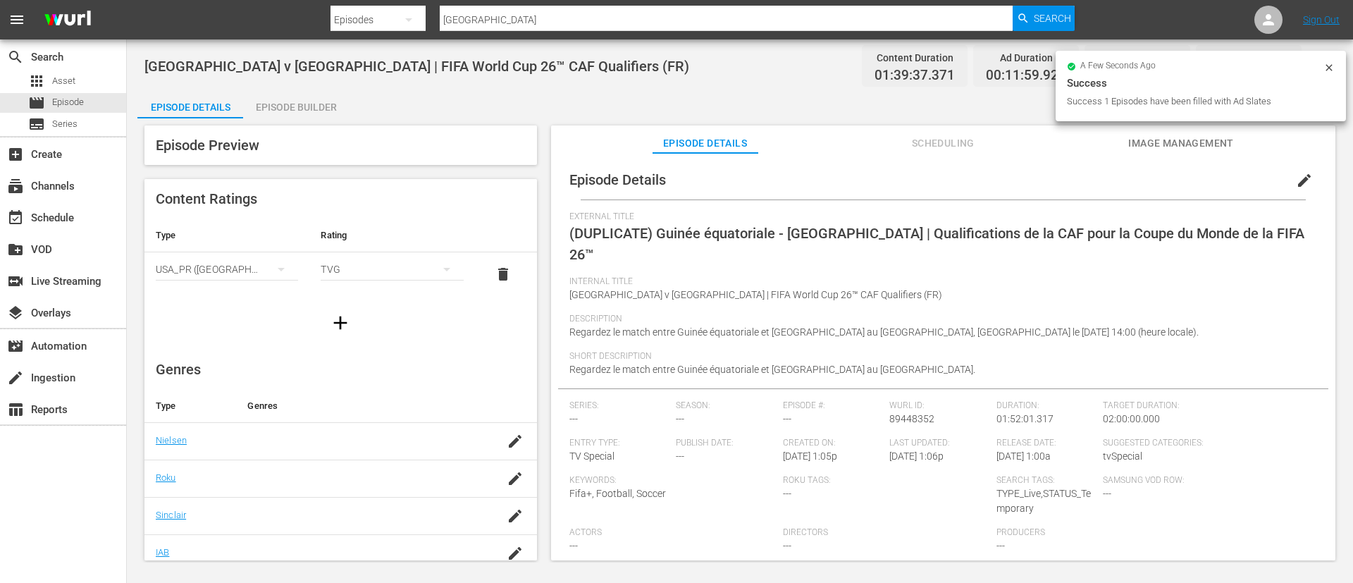
click at [1333, 70] on button "button" at bounding box center [1318, 66] width 34 height 34
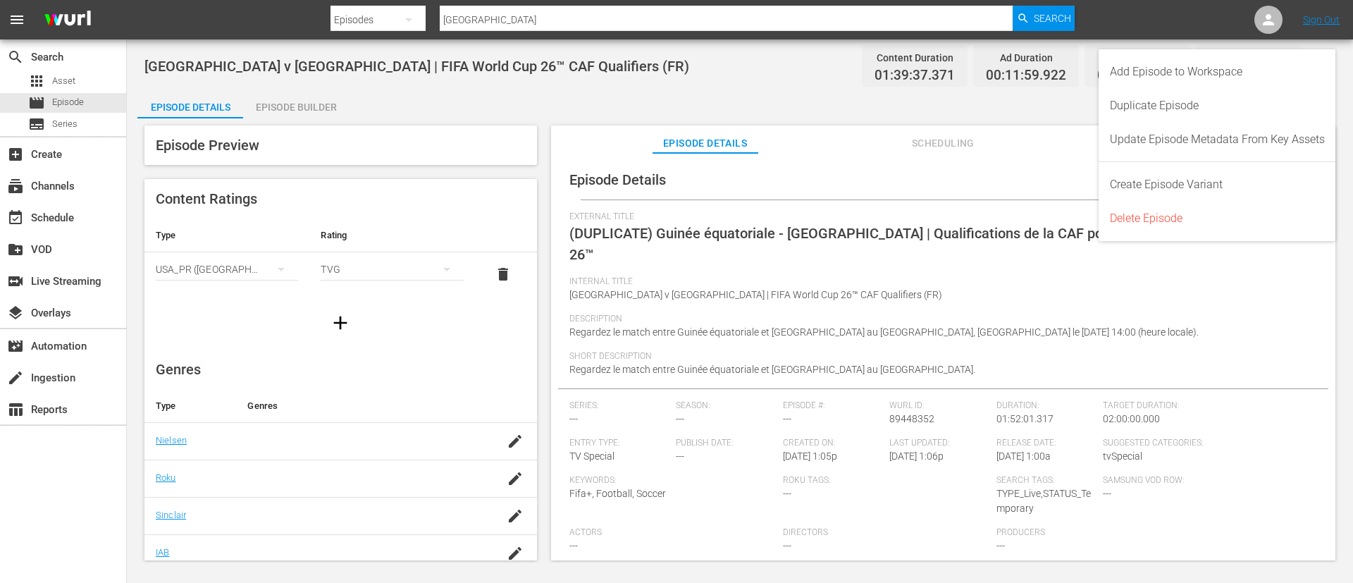
click at [861, 142] on div "Episode Details Scheduling Image Management" at bounding box center [943, 139] width 714 height 28
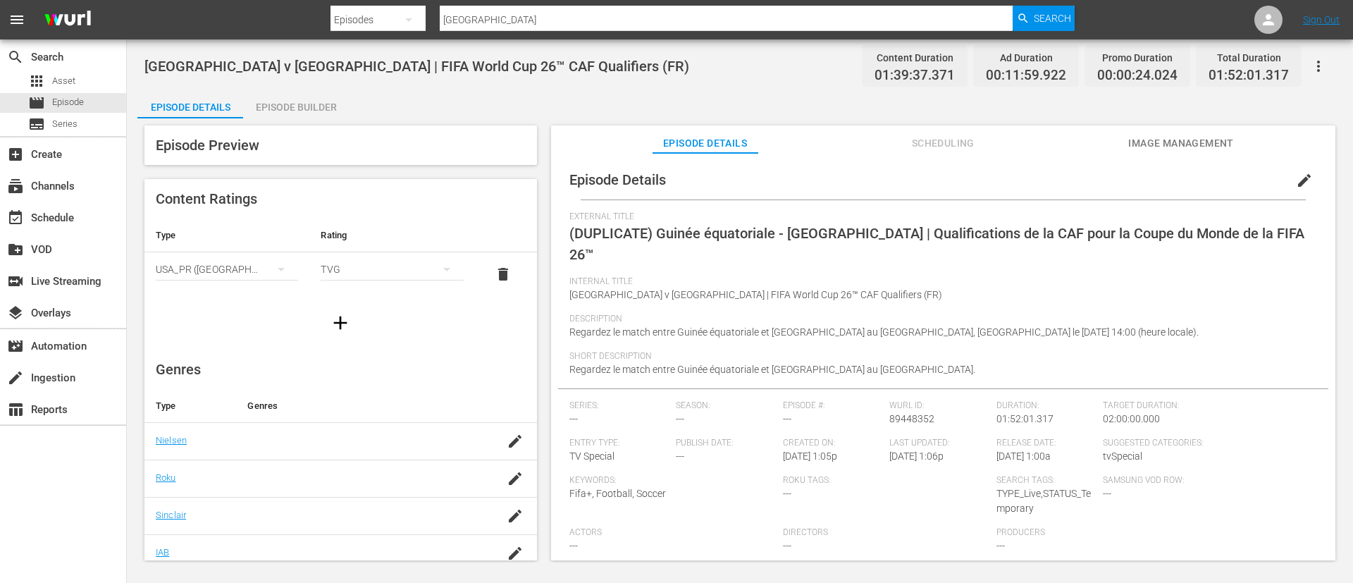
click at [1295, 164] on button "edit" at bounding box center [1304, 180] width 34 height 34
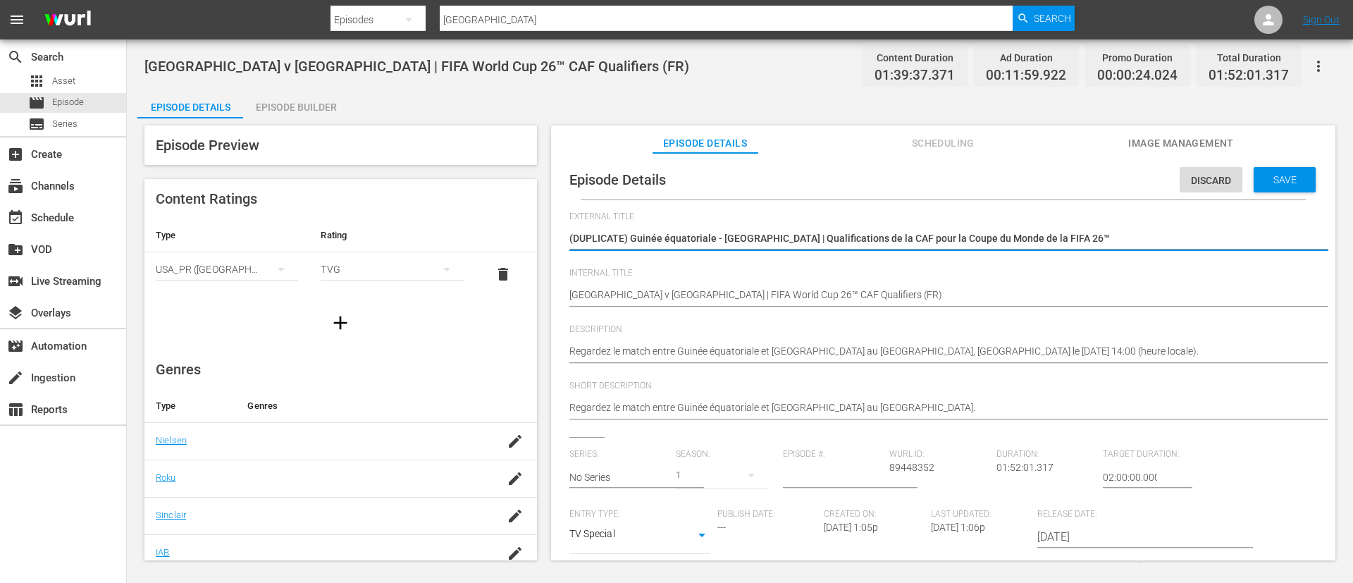
click at [1122, 234] on textarea "(DUPLICATE) Guinée équatoriale - Tunisie | Qualifications de la CAF pour la Cou…" at bounding box center [939, 239] width 740 height 17
type textarea "Guinea Equatoriale - Tunisia | Qualificazioni CAF ai Mondiali FIFA 26™"
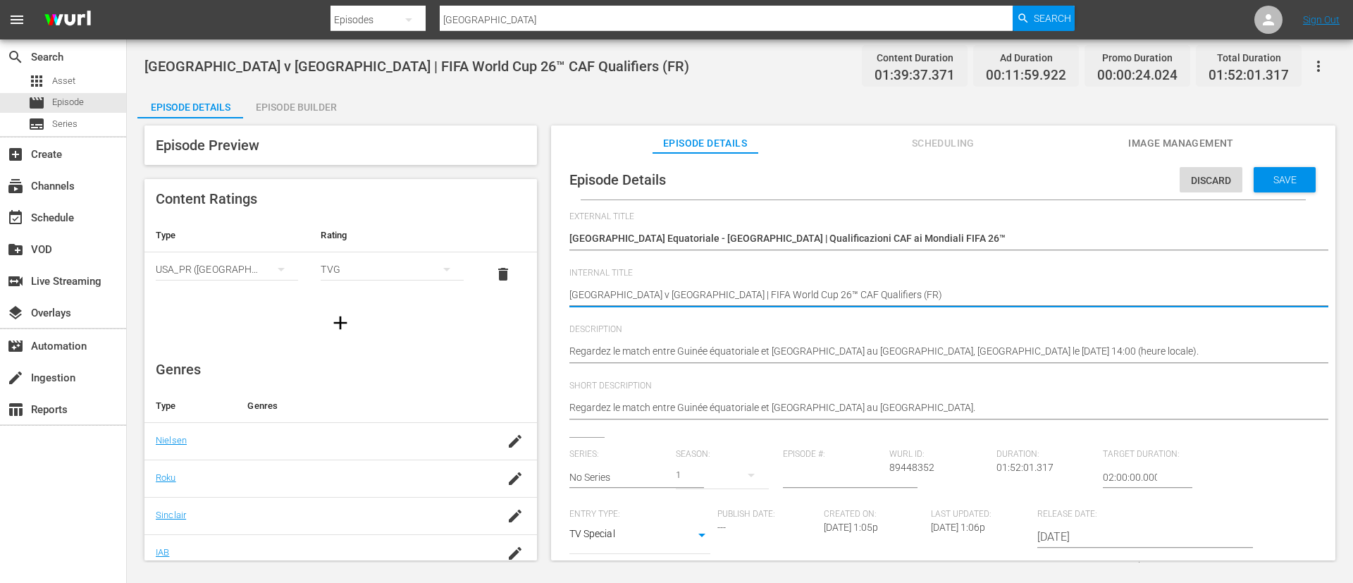
type textarea "Equatorial Guinea v Tunisia | FIFA World Cup 26™ CAF Qualifiers (I)"
type textarea "Equatorial Guinea v Tunisia | FIFA World Cup 26™ CAF Qualifiers (IT)"
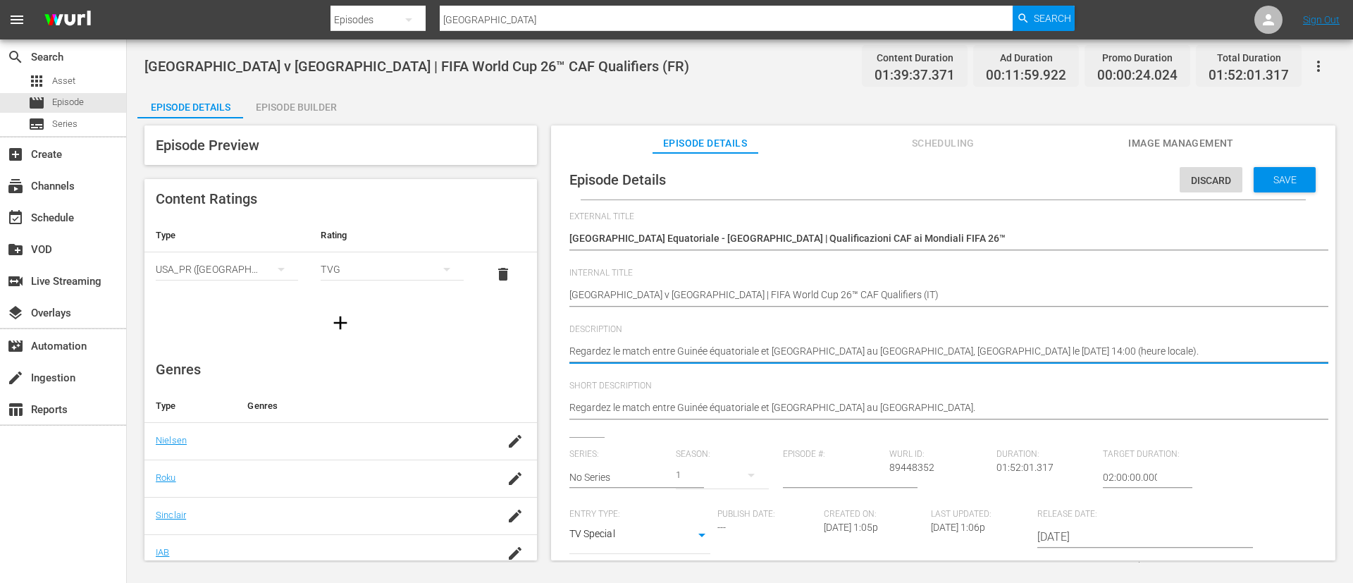
click at [780, 356] on textarea "Regardez le match entre Guinée équatoriale et Tunisie au Nuevo Estadio de Malab…" at bounding box center [939, 352] width 740 height 17
paste textarea "Guarda la partita tra Guinea Equatoriale e Tunisia giocato al Nuovo stadio di M…"
click at [945, 419] on hr at bounding box center [957, 418] width 776 height 1
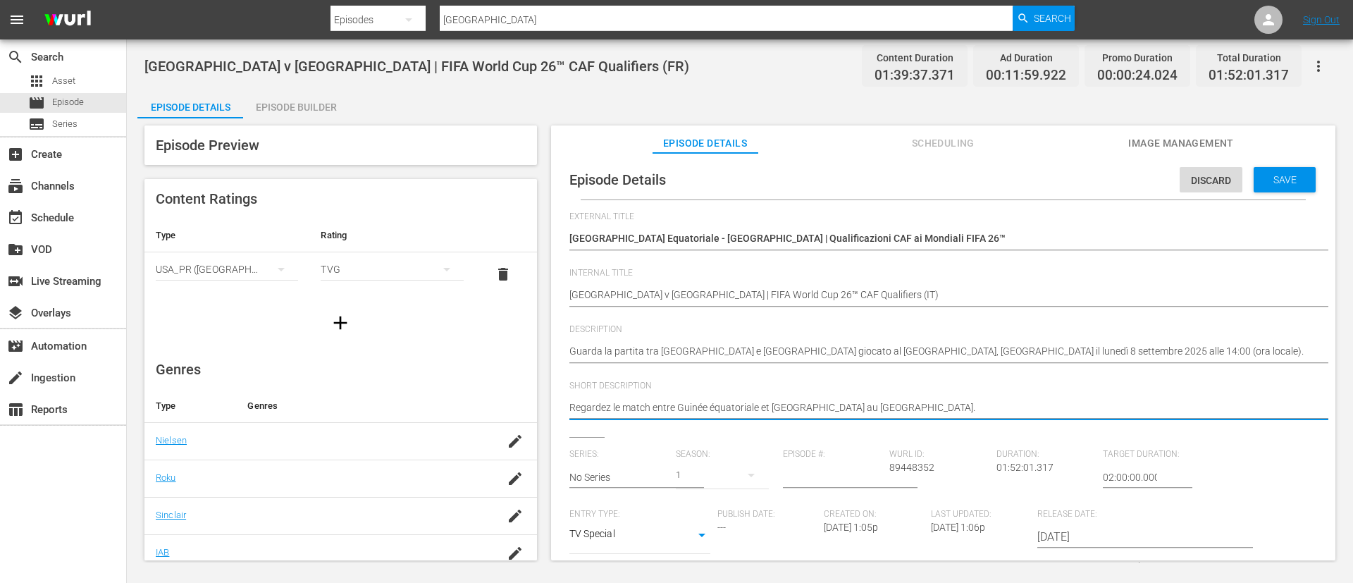
click at [967, 406] on textarea "Regardez le match entre Guinée équatoriale et Tunisie au Nuevo Estadio de Malab…" at bounding box center [939, 408] width 740 height 17
paste textarea "Guarda la partita tra Guinea Equatoriale e Tunisia giocato al Nuovo stadio di M…"
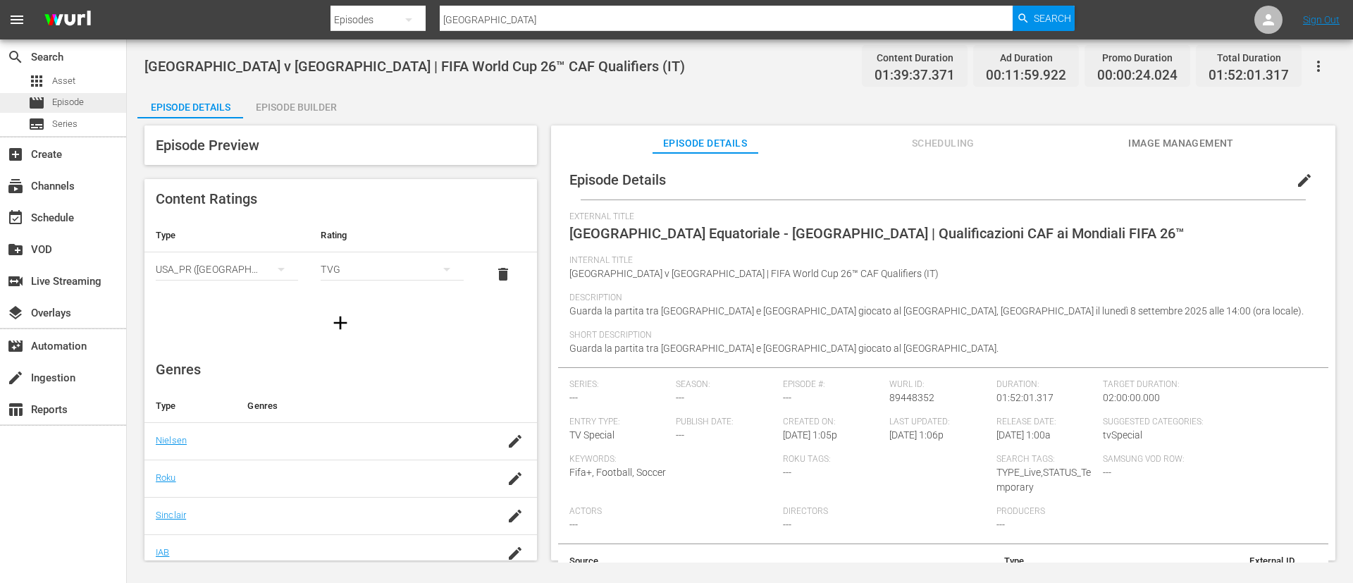
click at [56, 108] on span "Episode" at bounding box center [68, 102] width 32 height 14
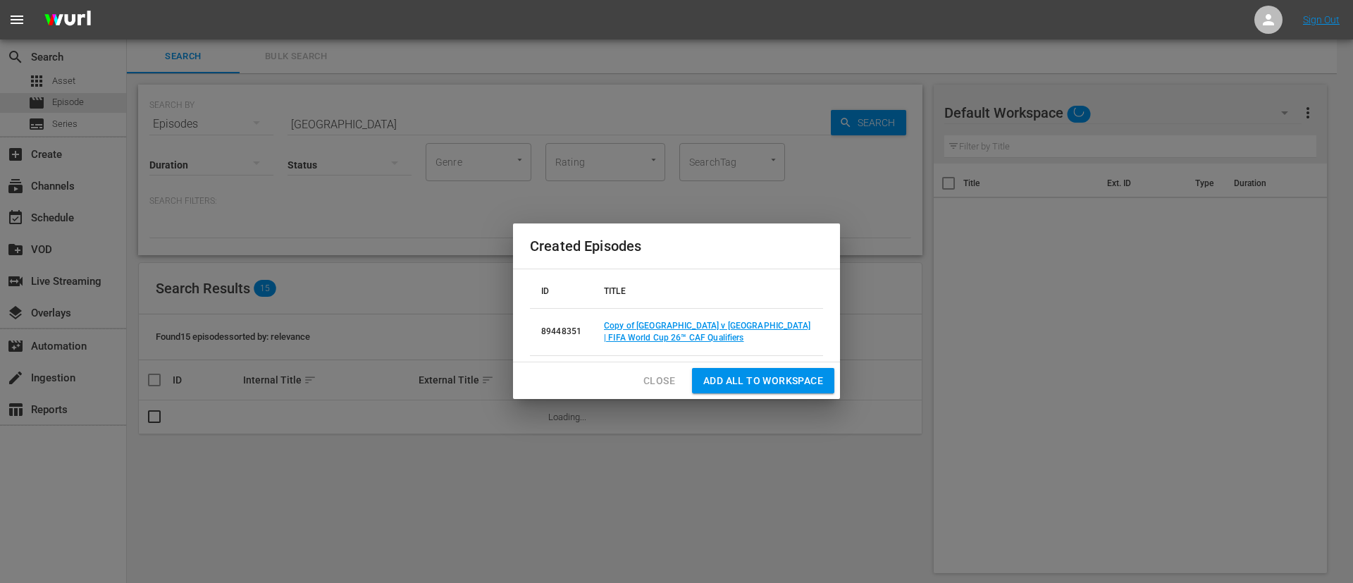
click at [554, 114] on div "Created Episodes ID TITLE 89448351 Copy of Equatorial Guinea v Tunisia | FIFA W…" at bounding box center [676, 291] width 1353 height 583
click at [669, 378] on span "Close" at bounding box center [659, 381] width 32 height 18
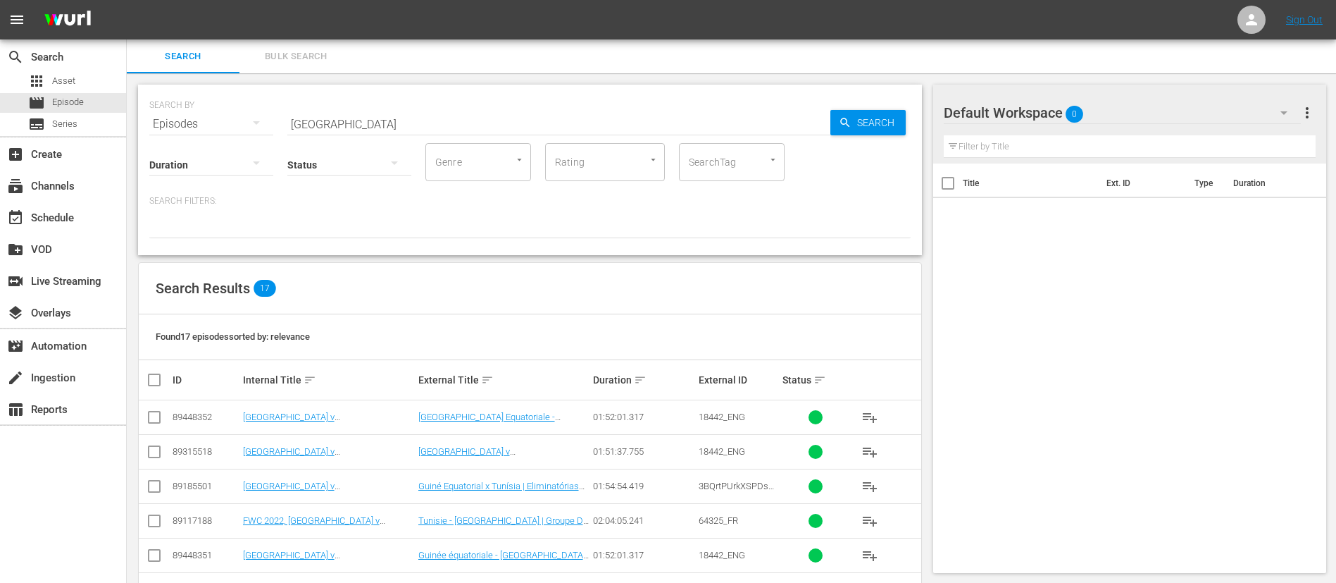
click at [484, 123] on input "Tunisia" at bounding box center [558, 124] width 543 height 34
paste input "Madagascar vs Chad"
click at [484, 123] on input "Tunisia" at bounding box center [558, 124] width 543 height 34
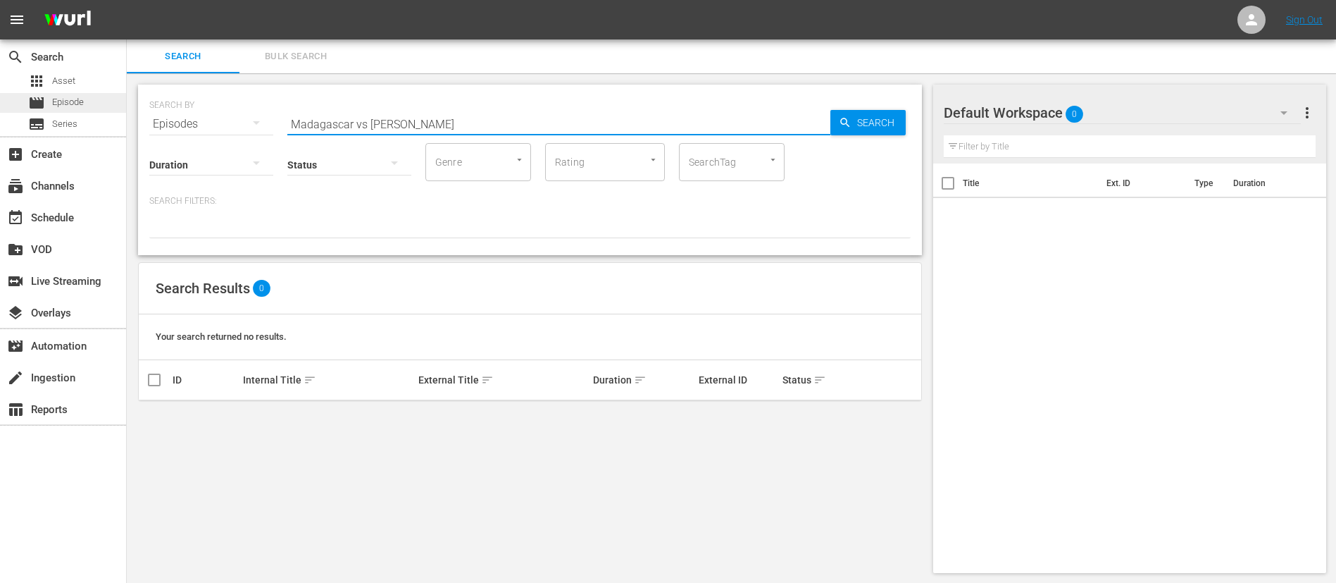
drag, startPoint x: 371, startPoint y: 128, endPoint x: 0, endPoint y: 101, distance: 372.3
click at [127, 0] on div "search Search apps Asset movie Episode subtitles Series add_box Create subscrip…" at bounding box center [732, 0] width 1210 height 0
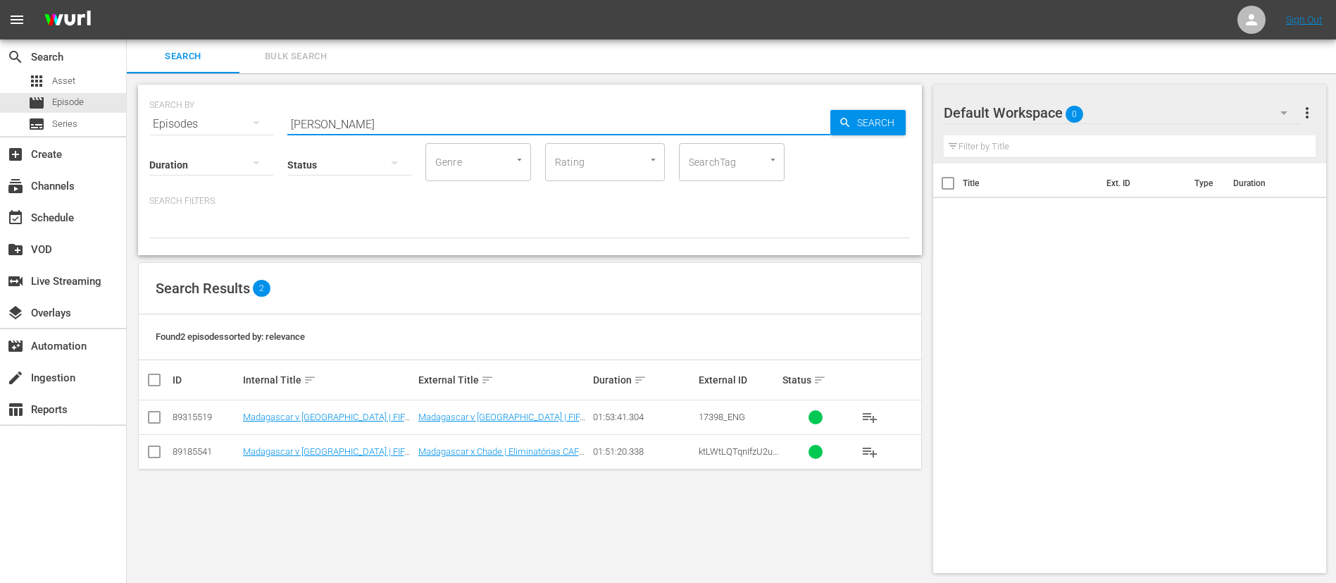
click at [155, 415] on input "checkbox" at bounding box center [154, 419] width 17 height 17
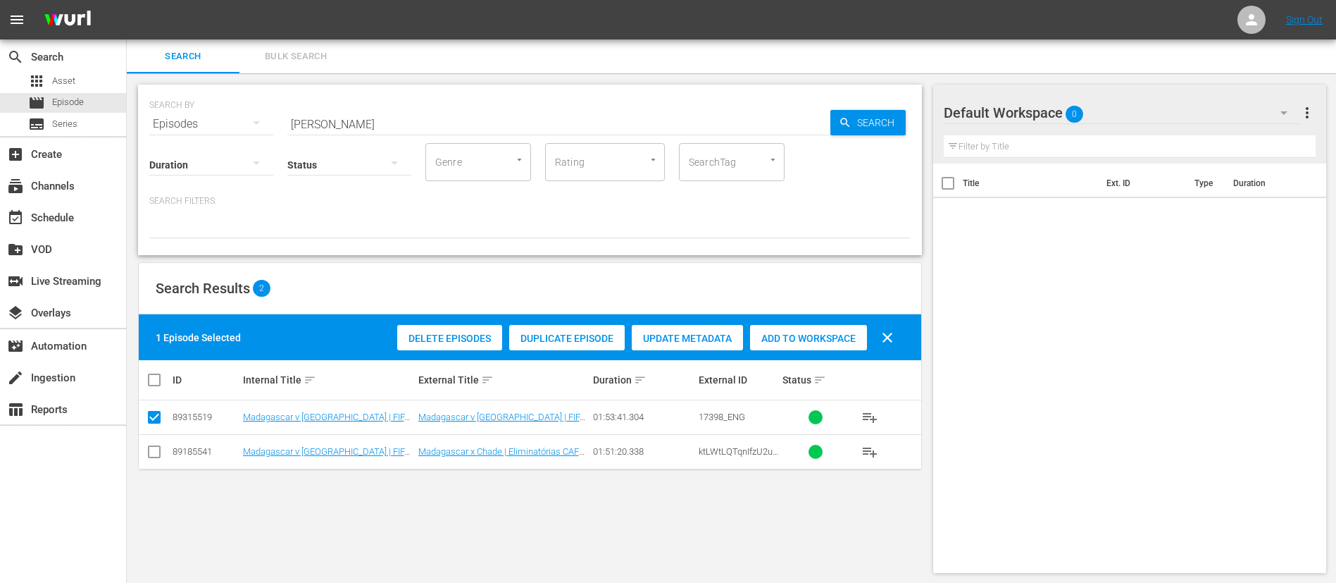
click at [578, 335] on span "Duplicate Episode" at bounding box center [567, 338] width 116 height 11
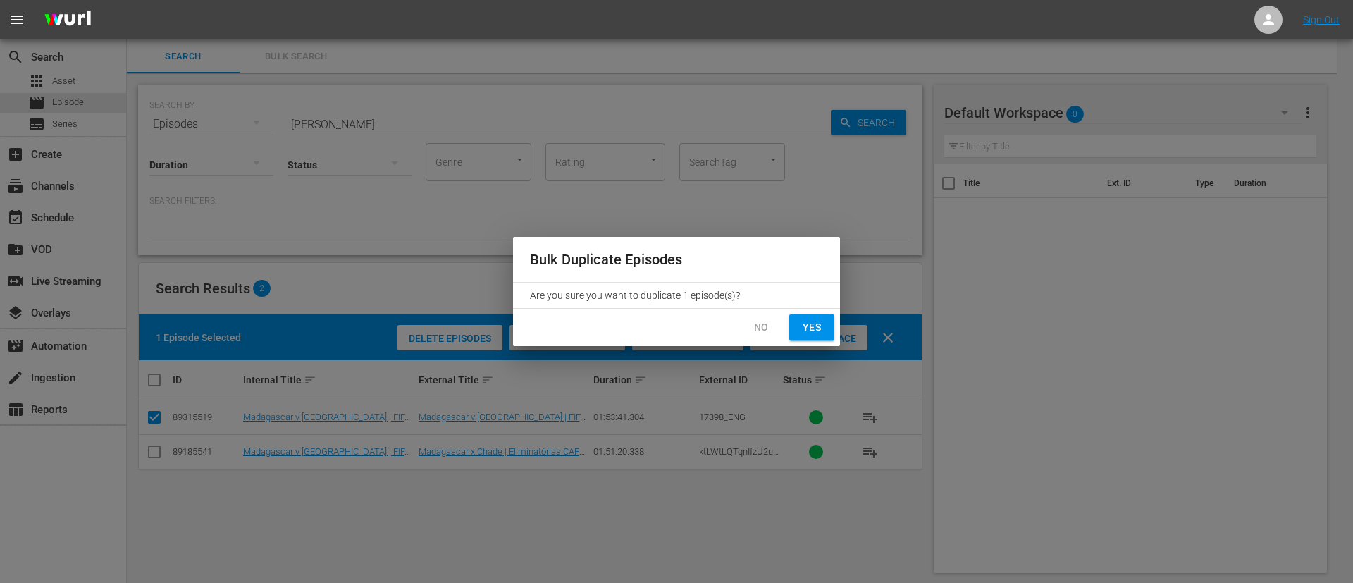
click at [810, 328] on span "Yes" at bounding box center [811, 327] width 23 height 18
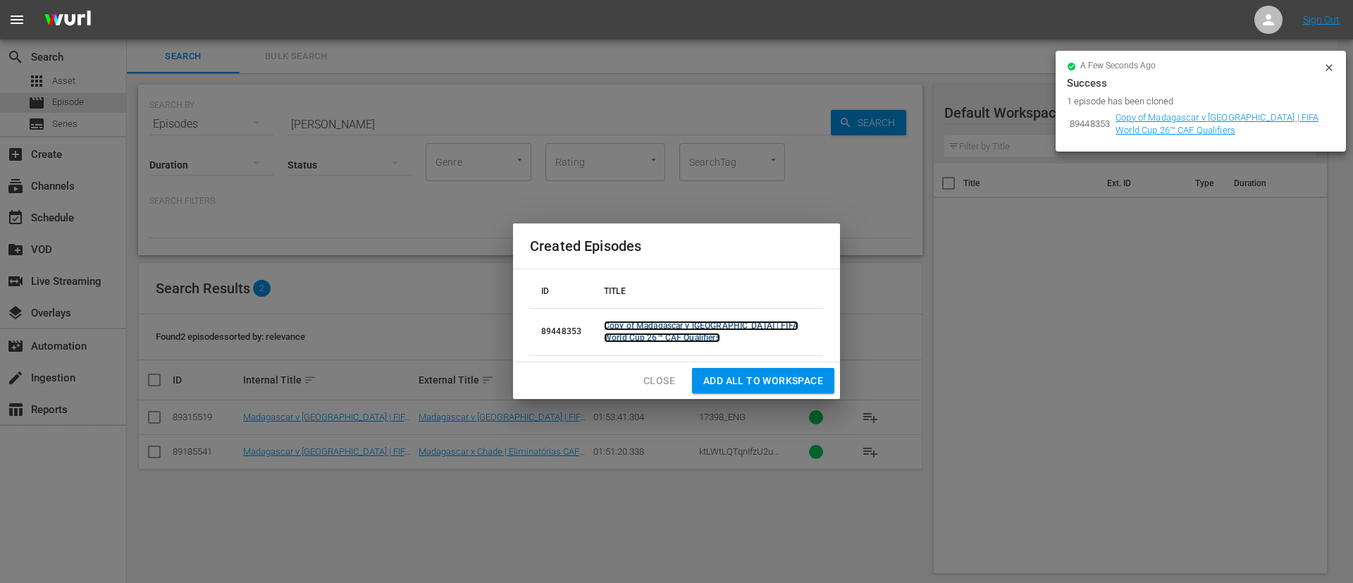
click at [634, 333] on link "Copy of Madagascar v Chad | FIFA World Cup 26™ CAF Qualifiers" at bounding box center [701, 332] width 194 height 22
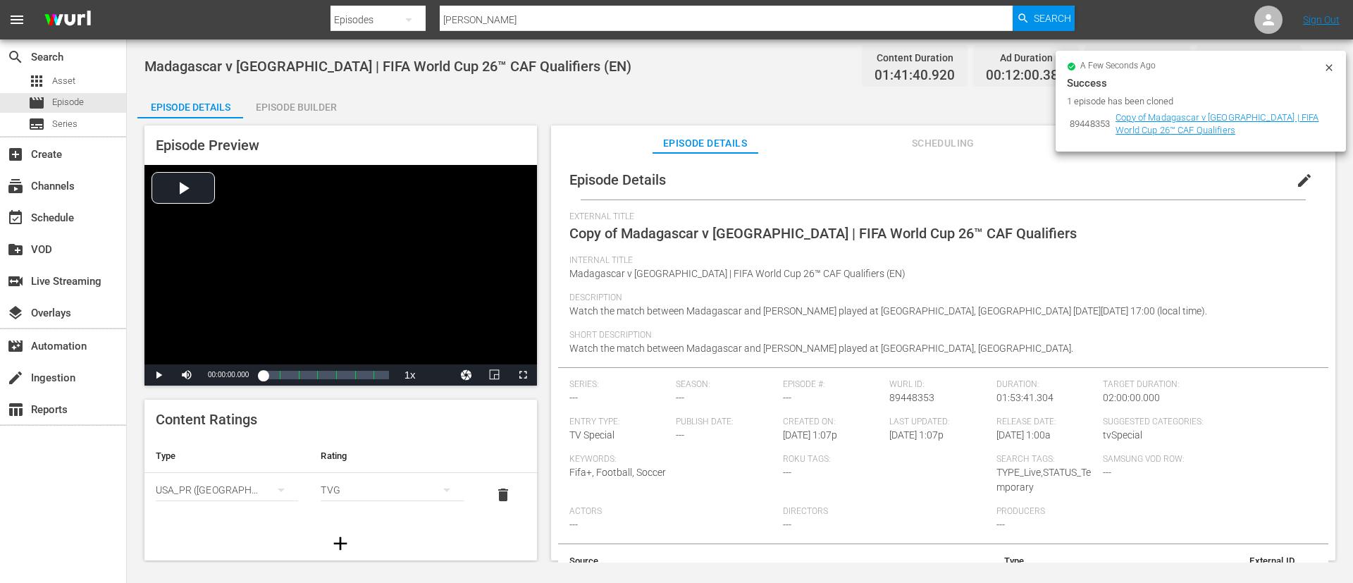
click at [1312, 181] on button "edit" at bounding box center [1304, 180] width 34 height 34
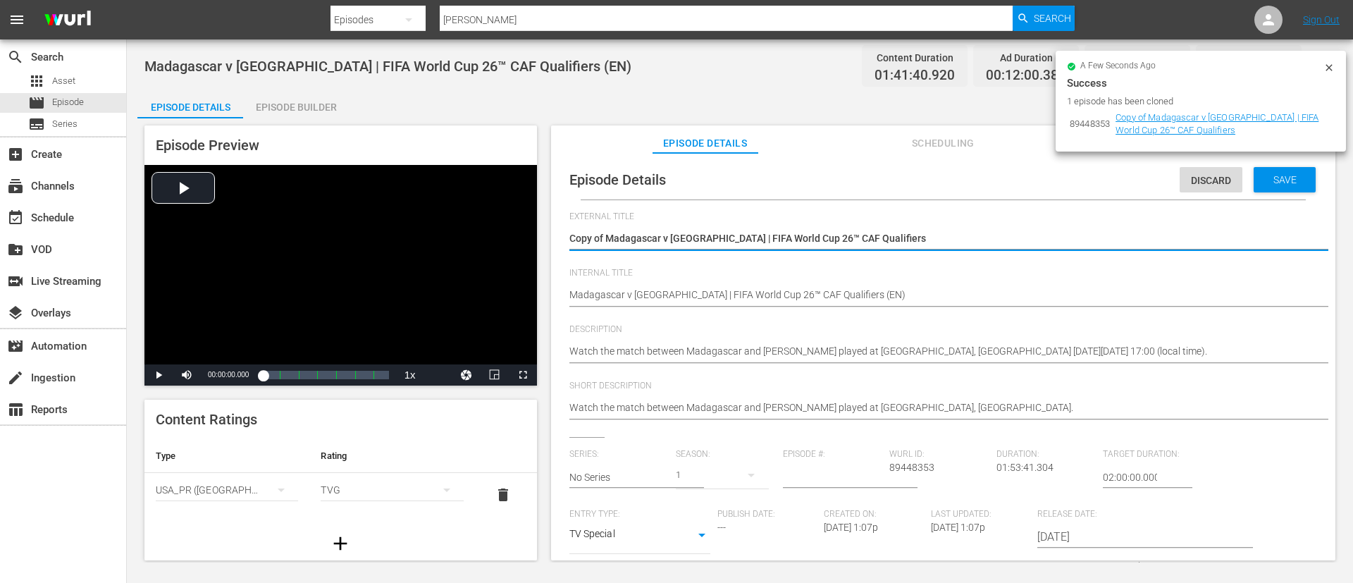
click at [988, 235] on textarea "Copy of Madagascar v Chad | FIFA World Cup 26™ CAF Qualifiers" at bounding box center [939, 239] width 740 height 17
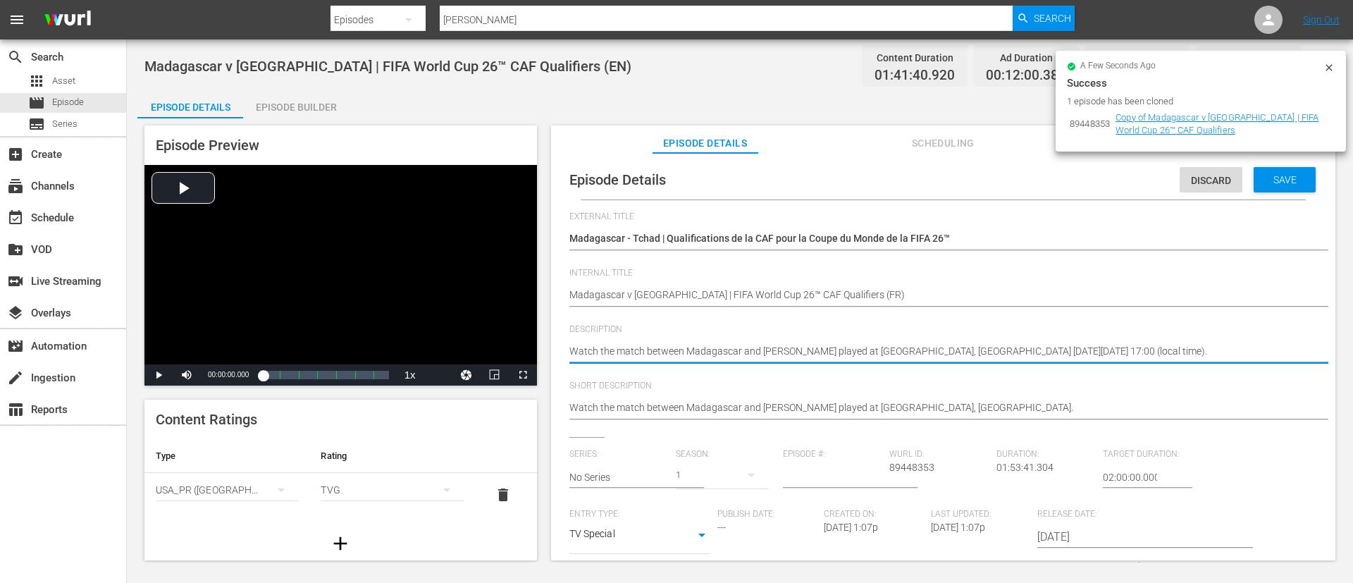
click at [817, 344] on textarea "Watch the match between Madagascar and Chad played at Stade Larbi Zaouli, Casab…" at bounding box center [939, 352] width 740 height 17
paste textarea "Regardez le match entre Madagascar et Tchad au Stade Larbi Zaouli, Casablanca l…"
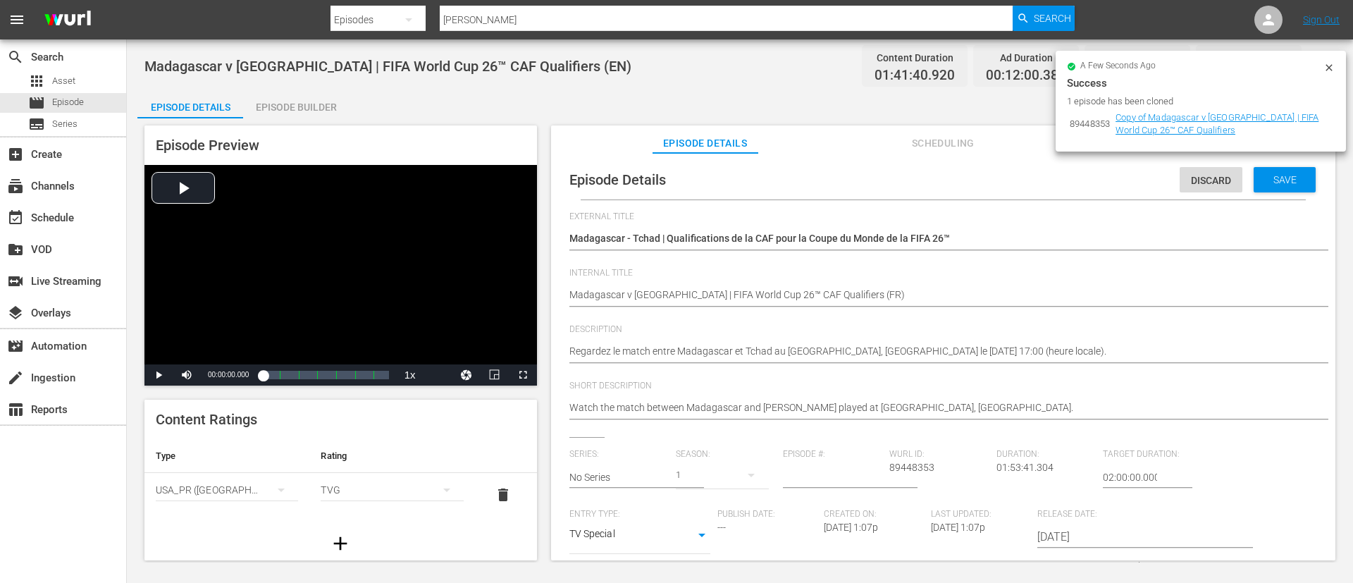
click at [837, 395] on div "Watch the match between Madagascar and Chad played at Stade Larbi Zaouli, Casab…" at bounding box center [939, 409] width 740 height 34
click at [840, 411] on textarea "Watch the match between Madagascar and Chad played at Stade Larbi Zaouli, Casab…" at bounding box center [939, 408] width 740 height 17
paste textarea "Regardez le match entre Madagascar et Tchad au Stade Larbi Zaouli, Casablanca l…"
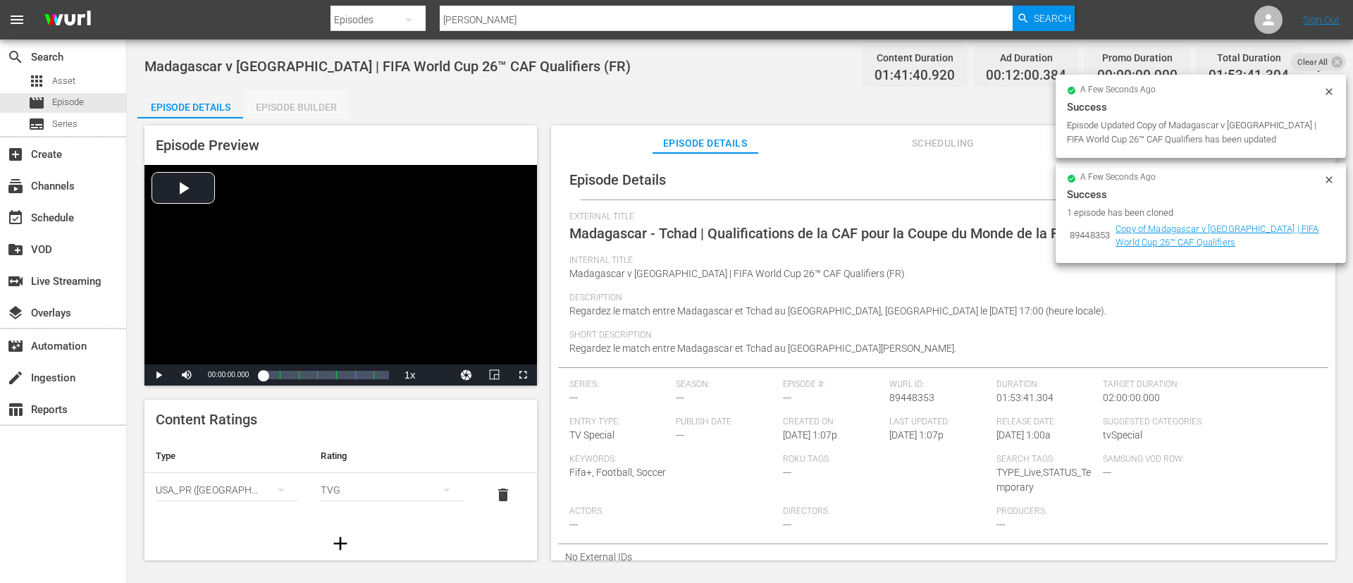
click at [304, 99] on div "Episode Builder" at bounding box center [296, 107] width 106 height 34
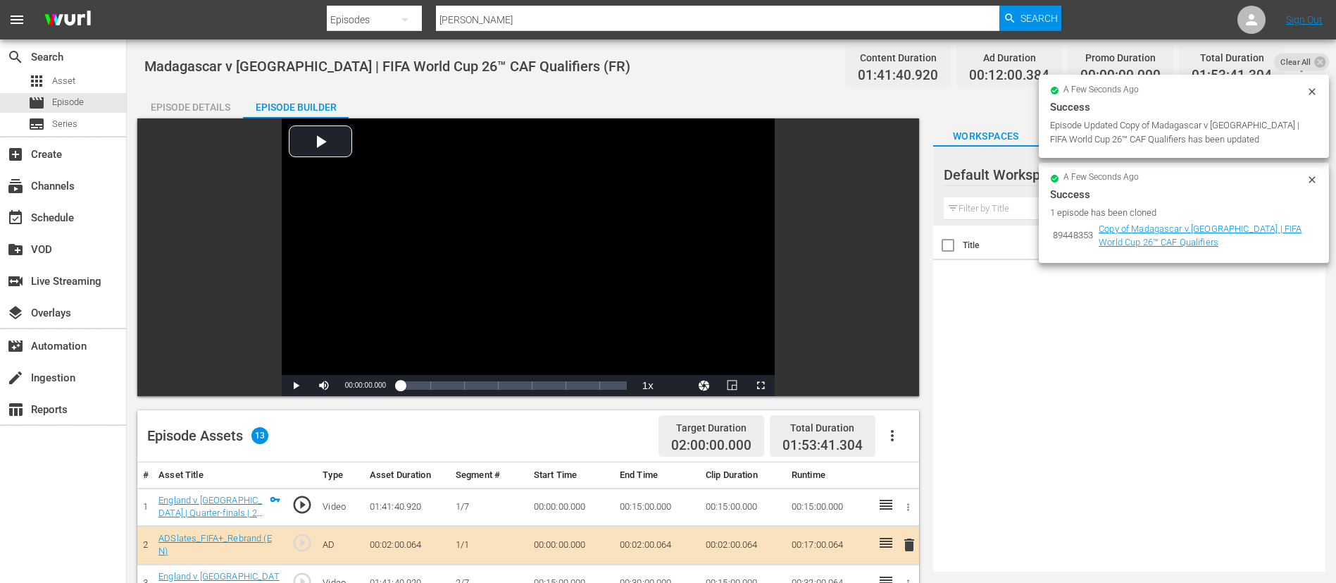
click at [906, 427] on button "button" at bounding box center [893, 435] width 34 height 34
click at [913, 466] on div "Clear Ads" at bounding box center [935, 475] width 96 height 34
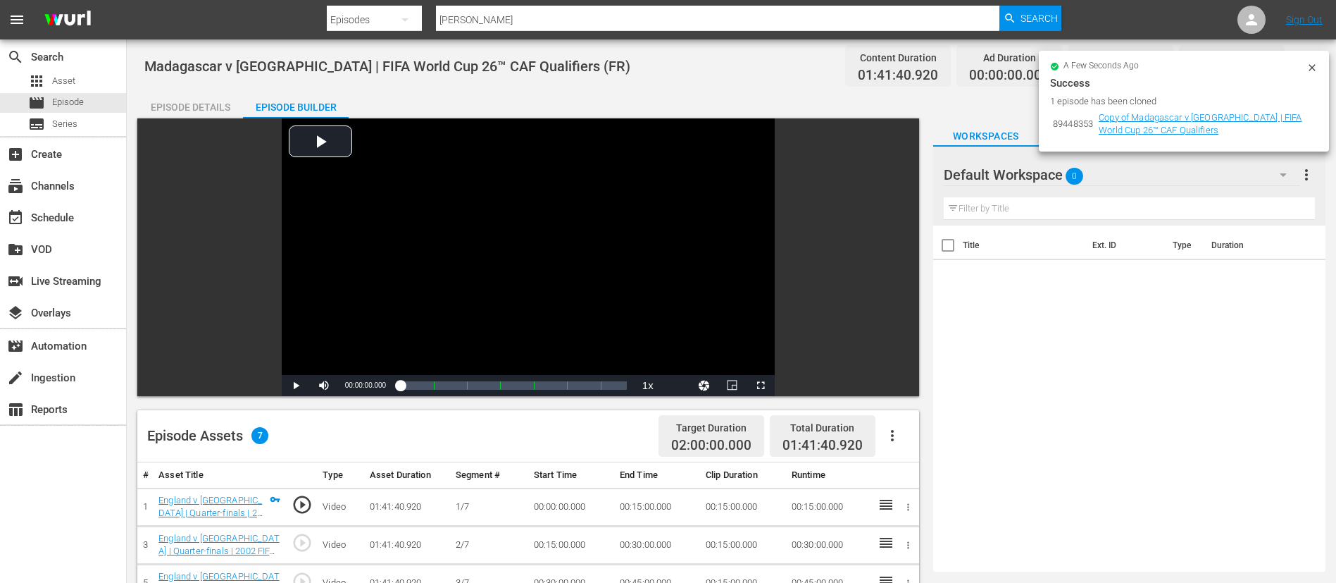
click at [902, 428] on button "button" at bounding box center [893, 435] width 34 height 34
click at [914, 433] on div "Fill with Ads" at bounding box center [935, 441] width 96 height 34
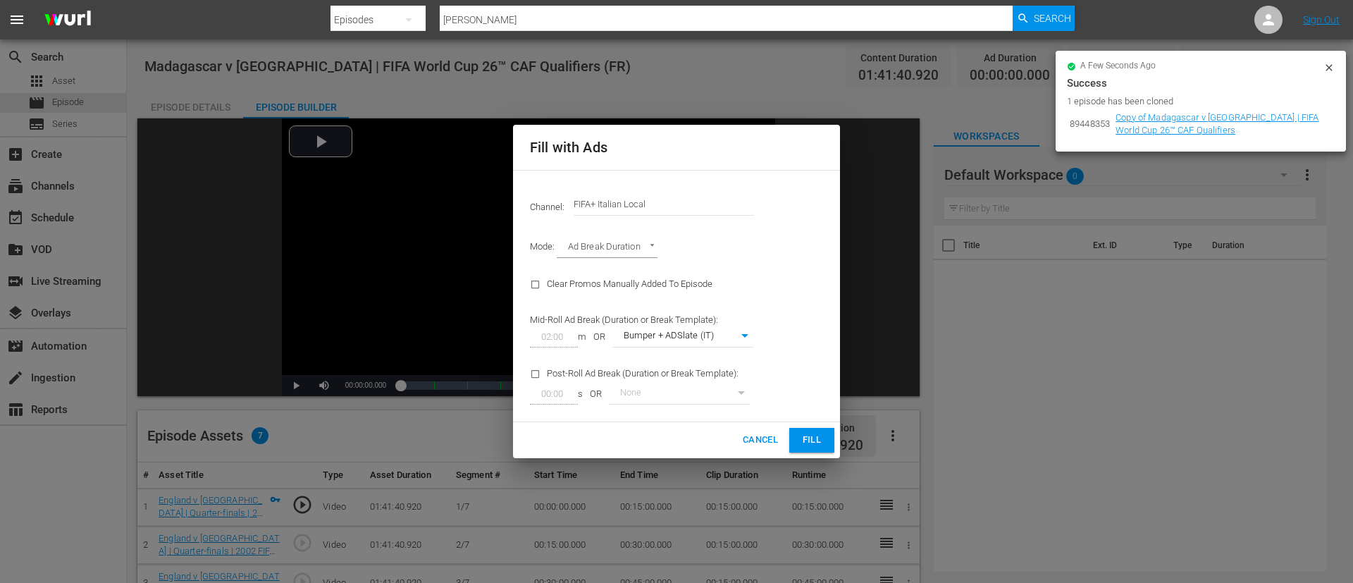
click at [677, 208] on input "FIFA+ Italian Local" at bounding box center [663, 204] width 180 height 34
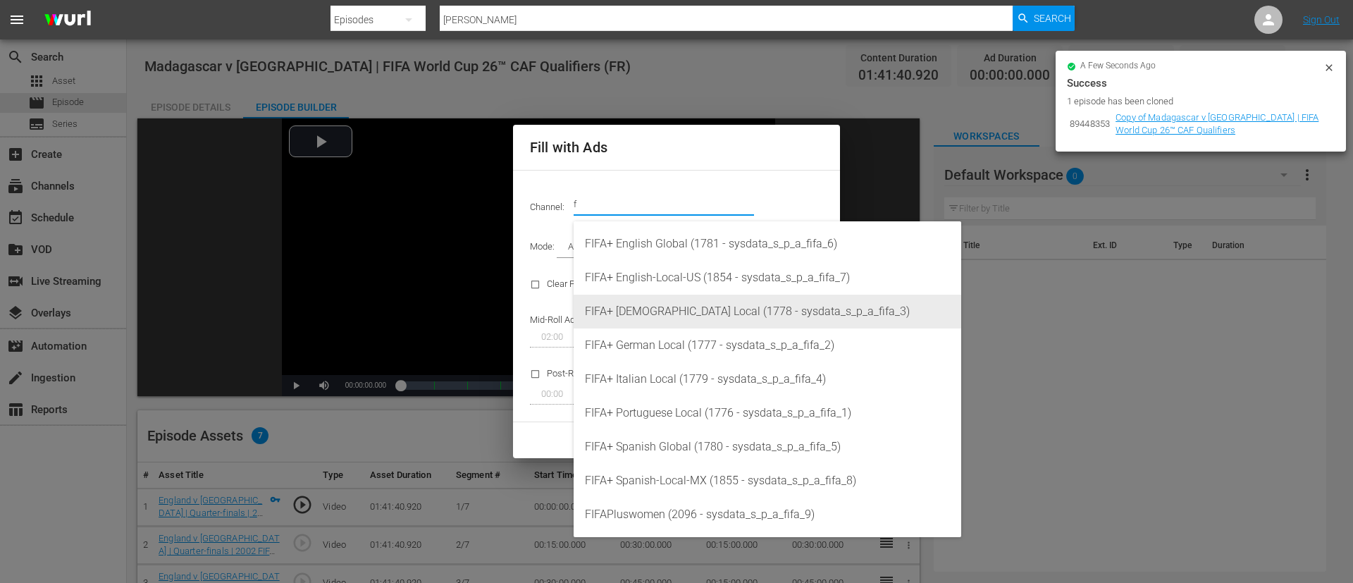
click at [686, 316] on div "FIFA+ French Local (1778 - sysdata_s_p_a_fifa_3)" at bounding box center [767, 311] width 365 height 34
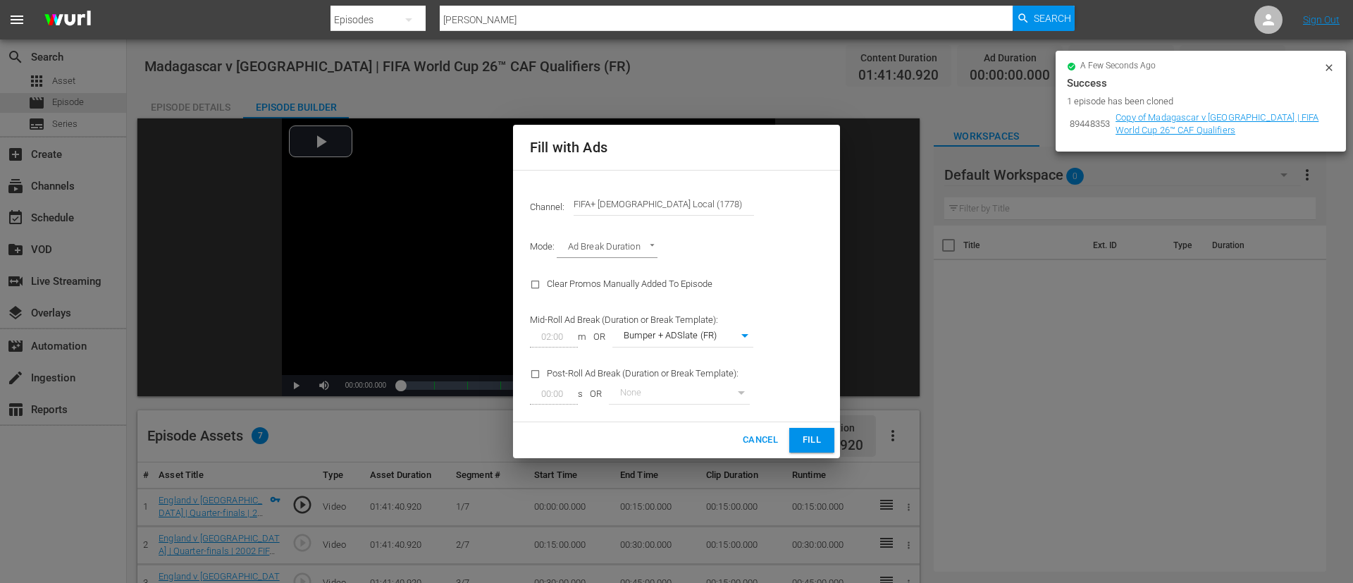
click at [810, 435] on span "Fill" at bounding box center [811, 440] width 23 height 16
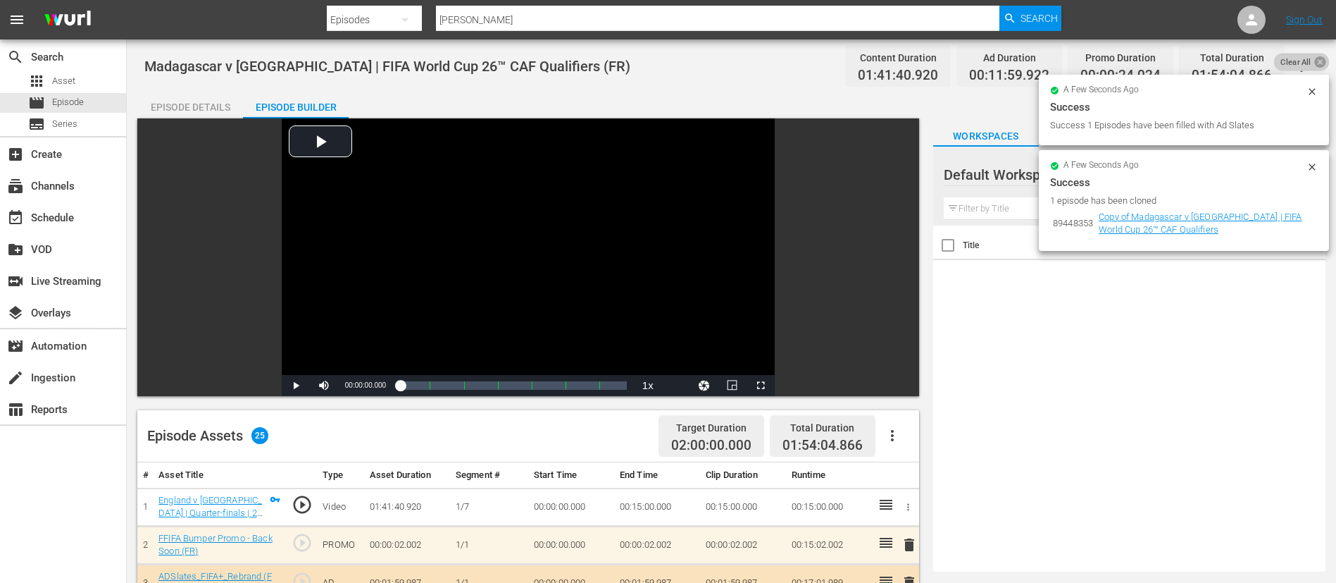
click at [1315, 62] on icon at bounding box center [1320, 61] width 11 height 11
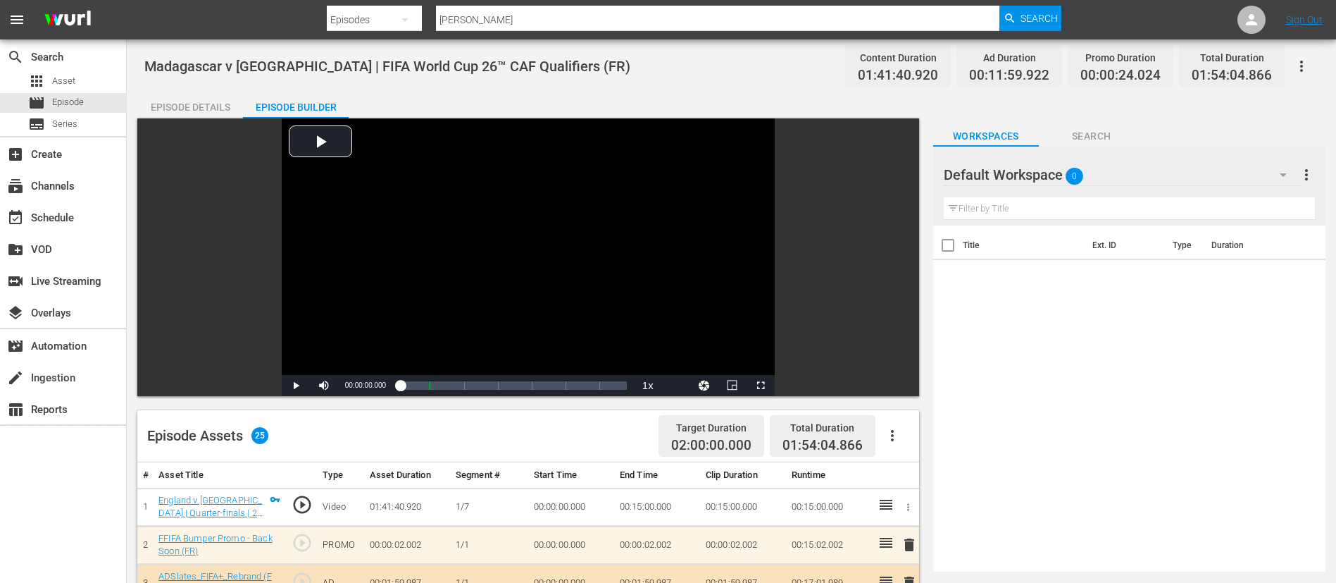
click at [1304, 72] on icon "button" at bounding box center [1301, 66] width 17 height 17
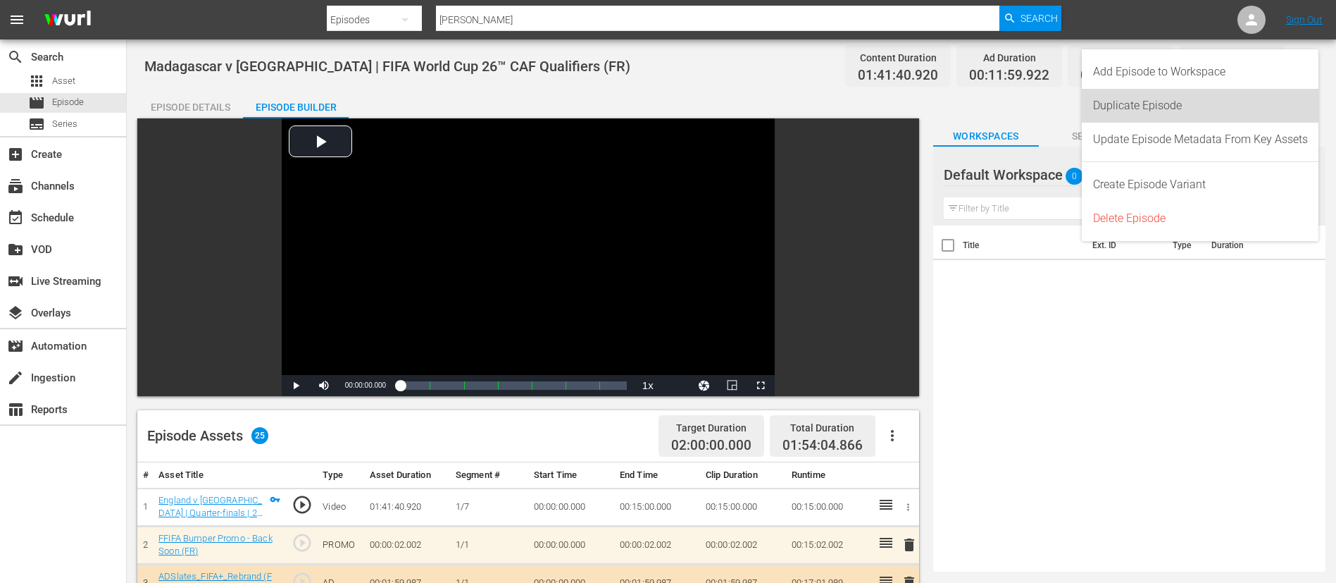
click at [1217, 96] on div "Duplicate Episode" at bounding box center [1200, 106] width 215 height 34
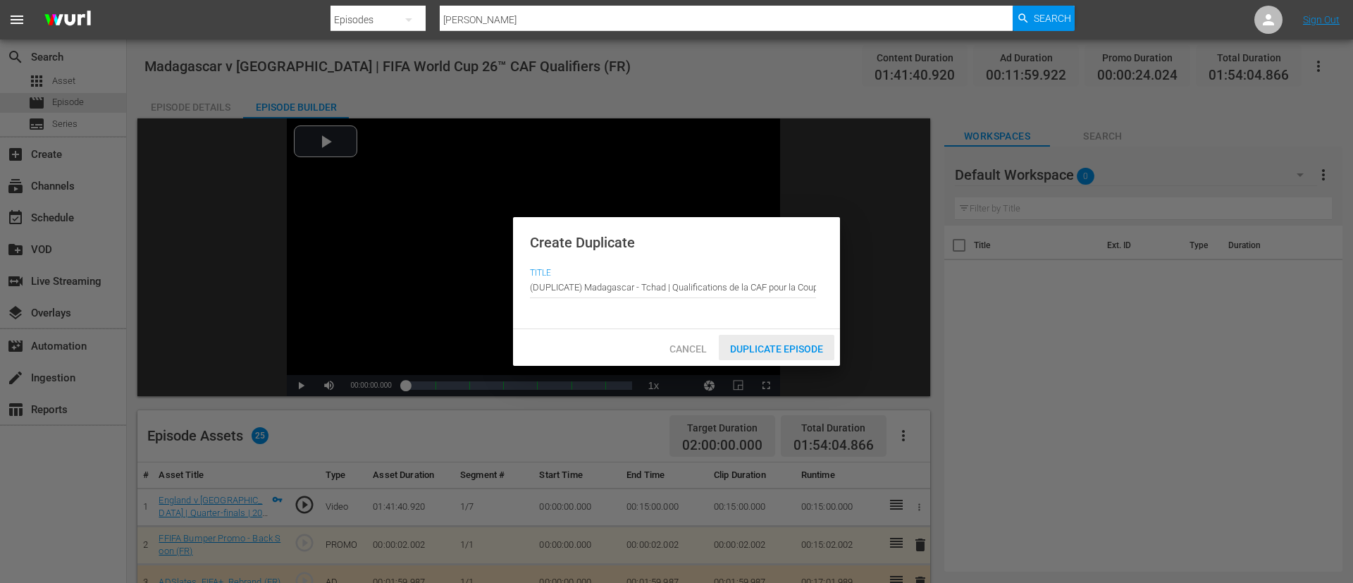
click at [789, 346] on span "Duplicate Episode" at bounding box center [777, 348] width 116 height 11
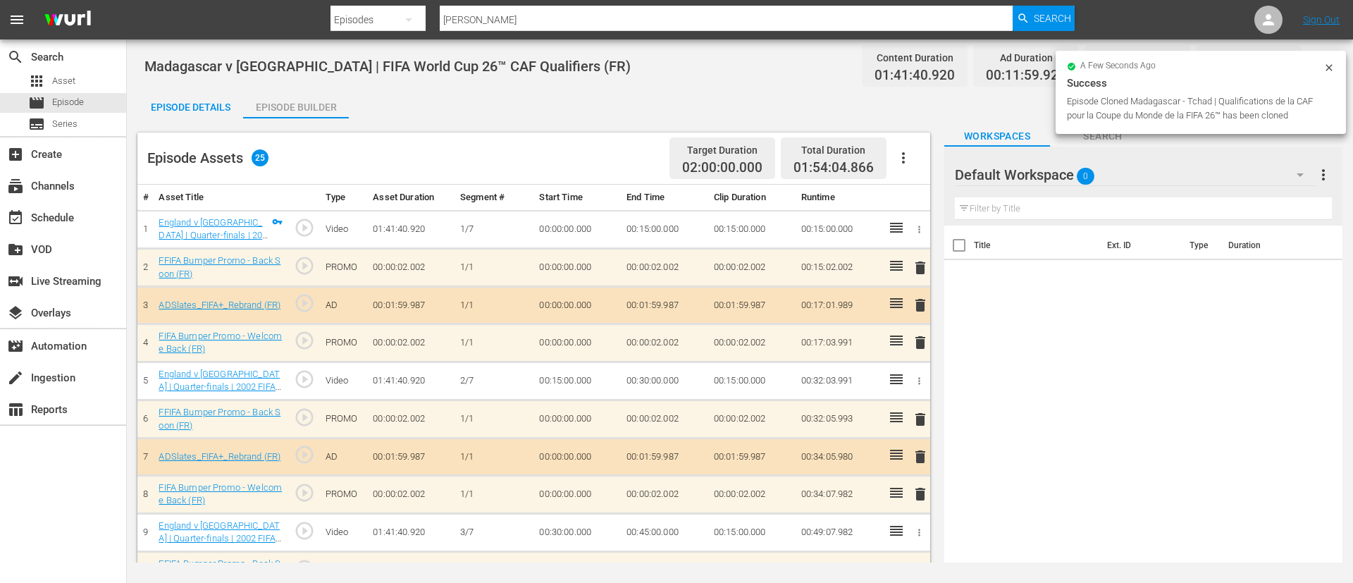
click at [900, 154] on icon "button" at bounding box center [903, 157] width 17 height 17
click at [900, 189] on div "Clear Ads" at bounding box center [946, 197] width 96 height 34
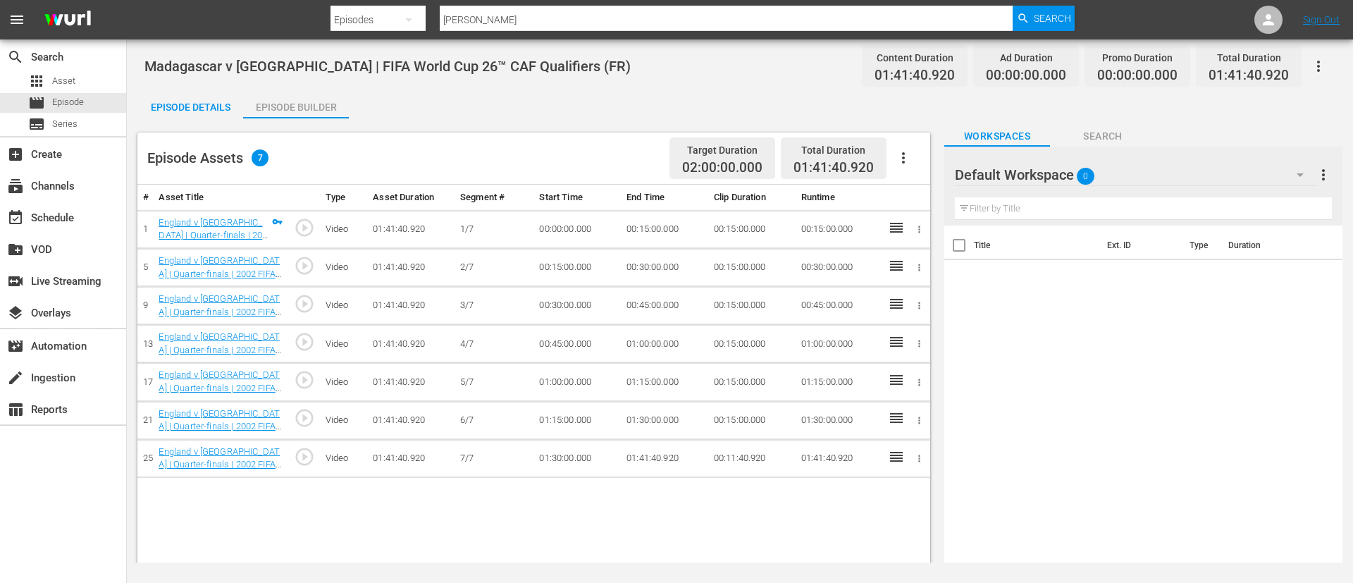
click at [898, 157] on icon "button" at bounding box center [903, 157] width 17 height 17
click at [916, 156] on div "Fill with Ads" at bounding box center [946, 164] width 96 height 34
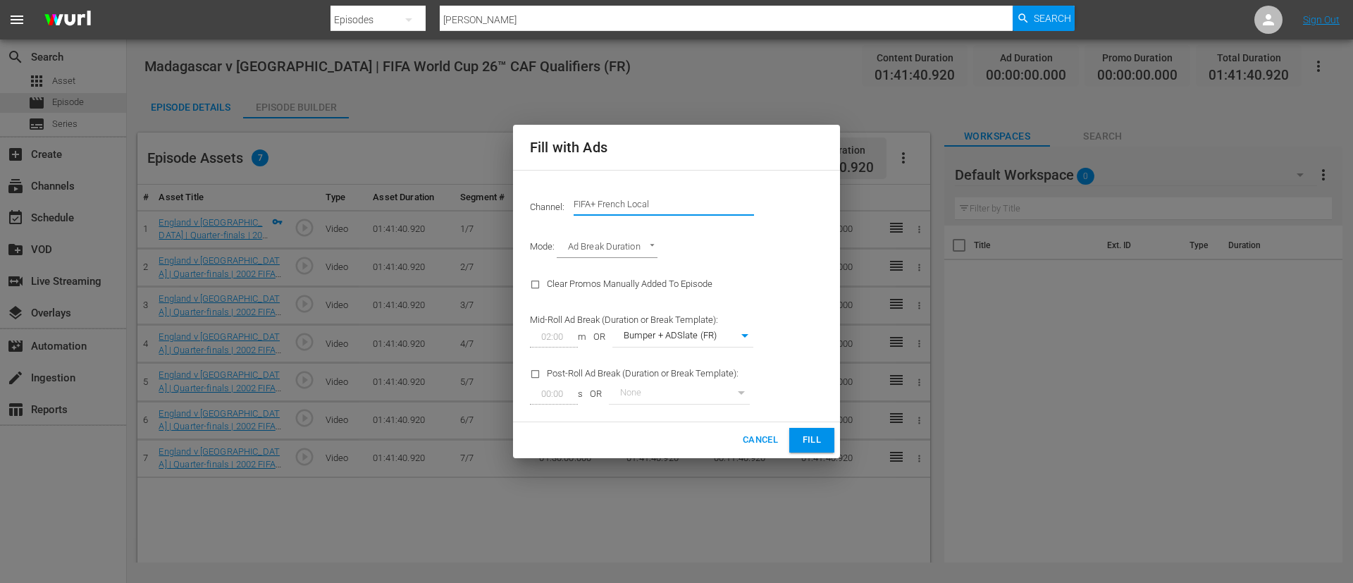
click at [680, 218] on input "FIFA+ French Local" at bounding box center [663, 204] width 180 height 34
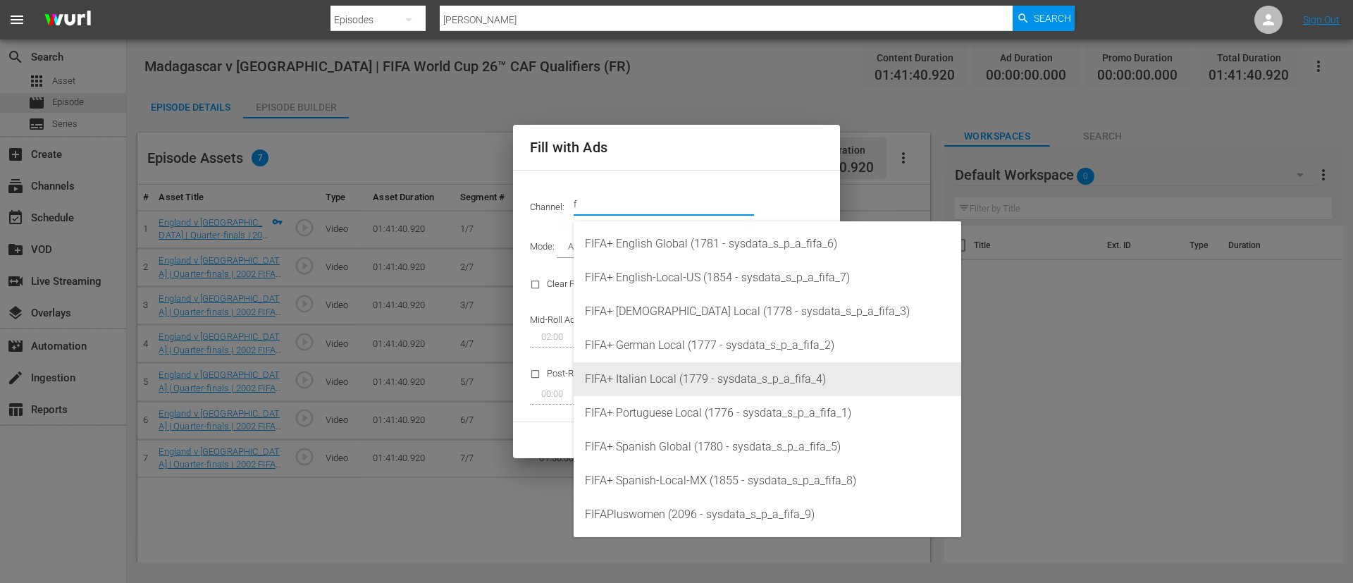
click at [690, 381] on div "FIFA+ Italian Local (1779 - sysdata_s_p_a_fifa_4)" at bounding box center [767, 379] width 365 height 34
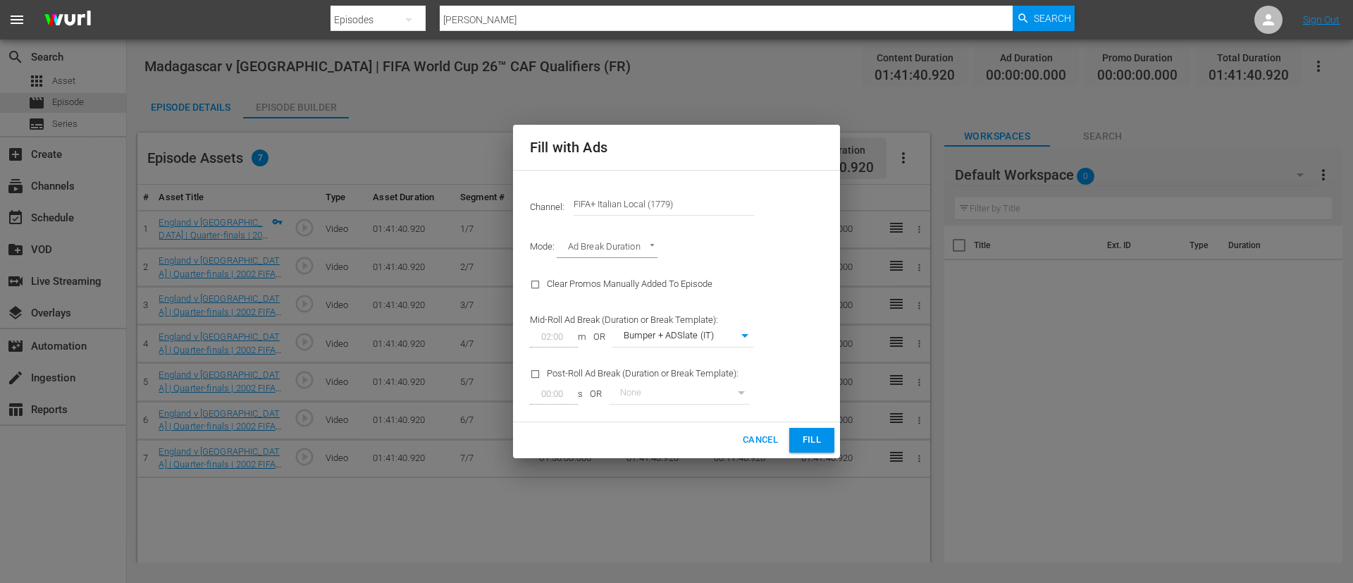
click at [812, 446] on span "Fill" at bounding box center [811, 440] width 23 height 16
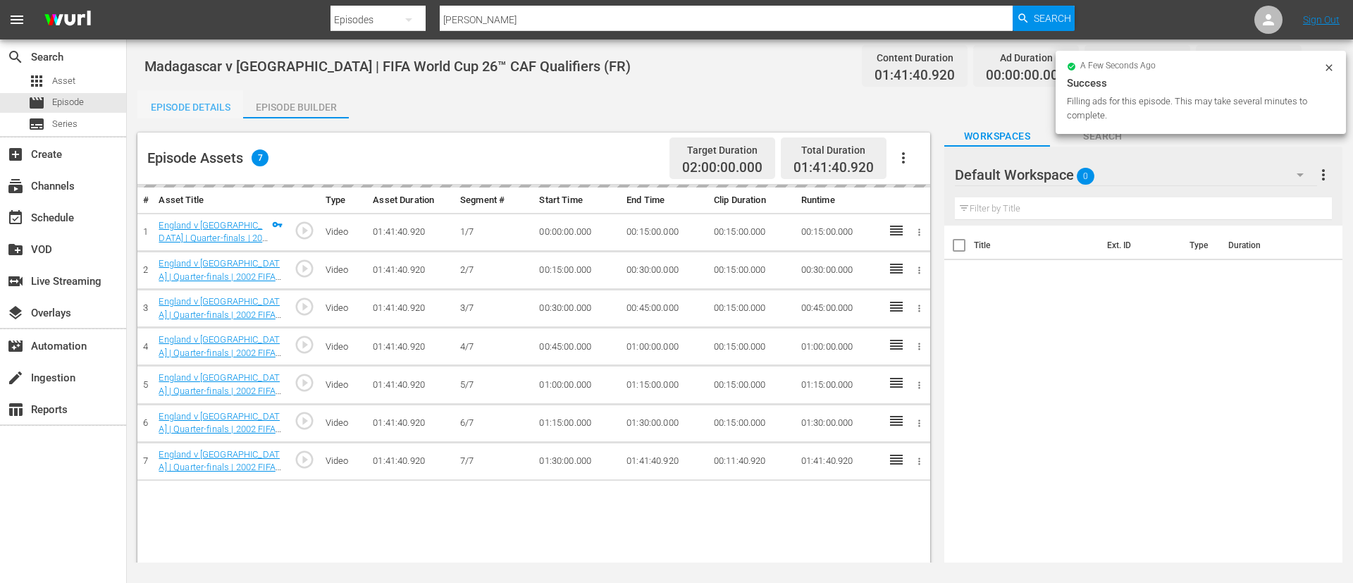
click at [191, 102] on div "Episode Details" at bounding box center [190, 107] width 106 height 34
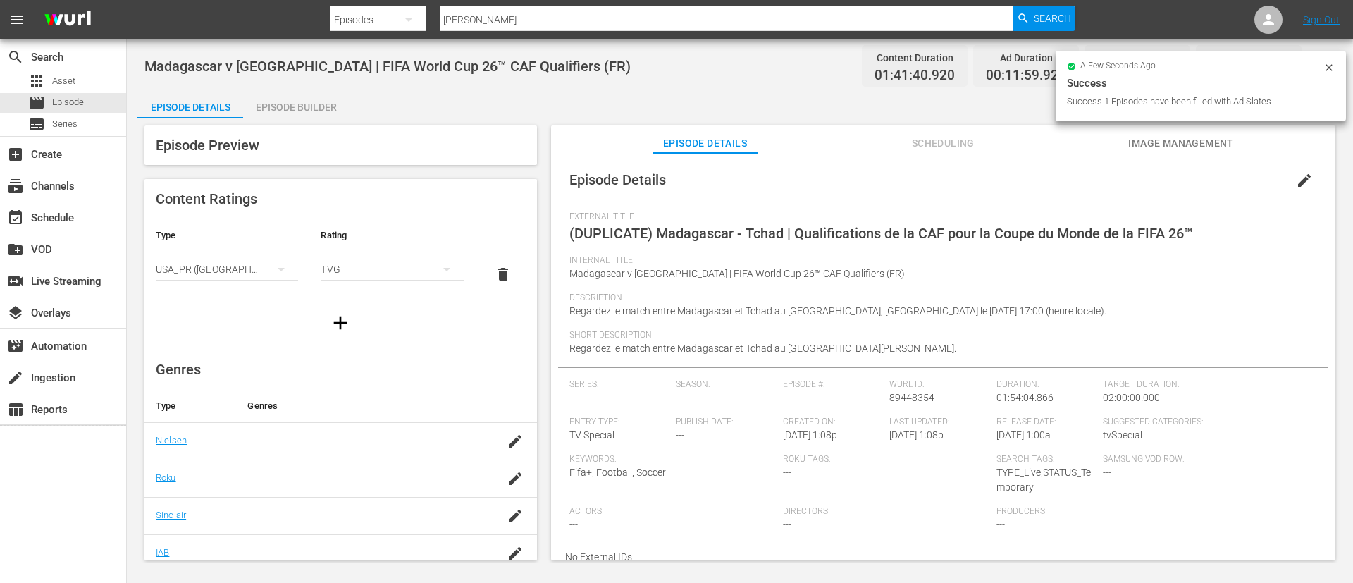
click at [1300, 170] on button "edit" at bounding box center [1304, 180] width 34 height 34
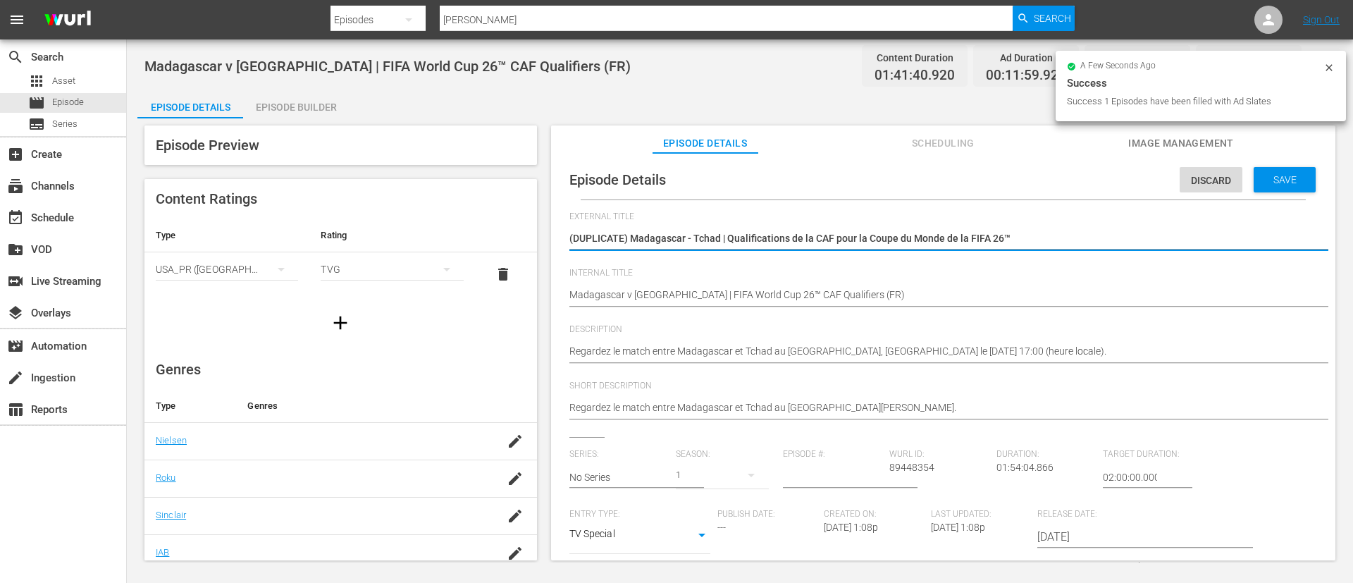
click at [1187, 230] on div "(DUPLICATE) Madagascar - Tchad | Qualifications de la CAF pour la Coupe du Mond…" at bounding box center [939, 240] width 740 height 34
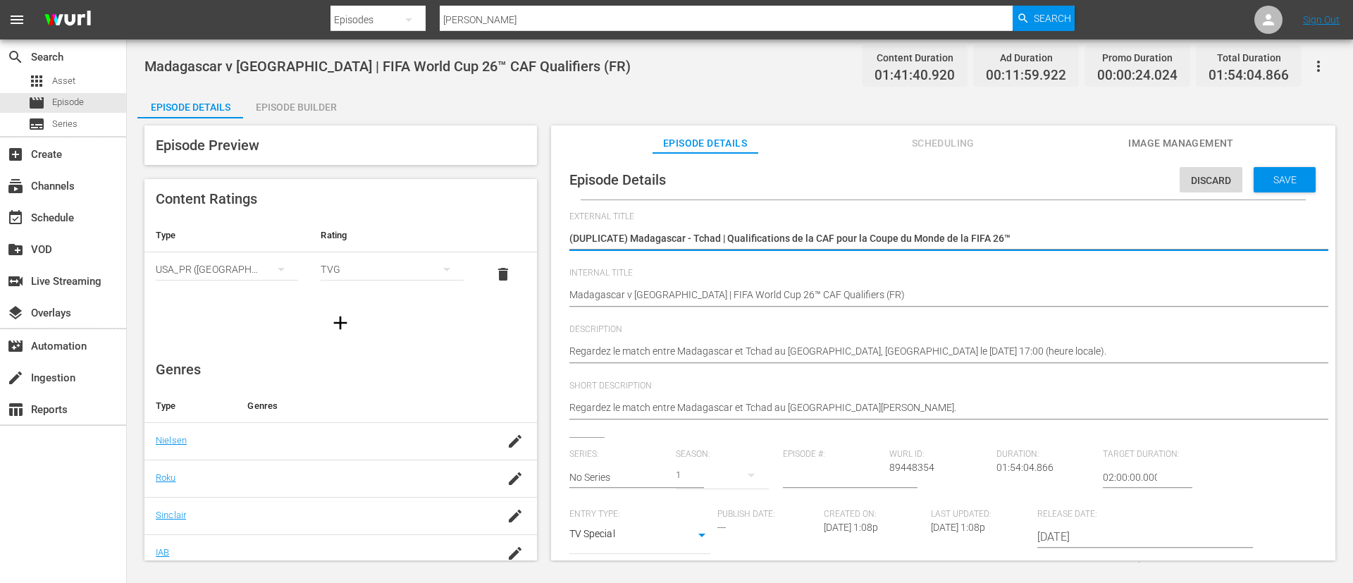
click at [1186, 239] on textarea "(DUPLICATE) Madagascar - Tchad | Qualifications de la CAF pour la Coupe du Mond…" at bounding box center [939, 239] width 740 height 17
paste textarea "Madagascar - Chad | Qualificazioni CAF ai Mondiali FIFA 26™"
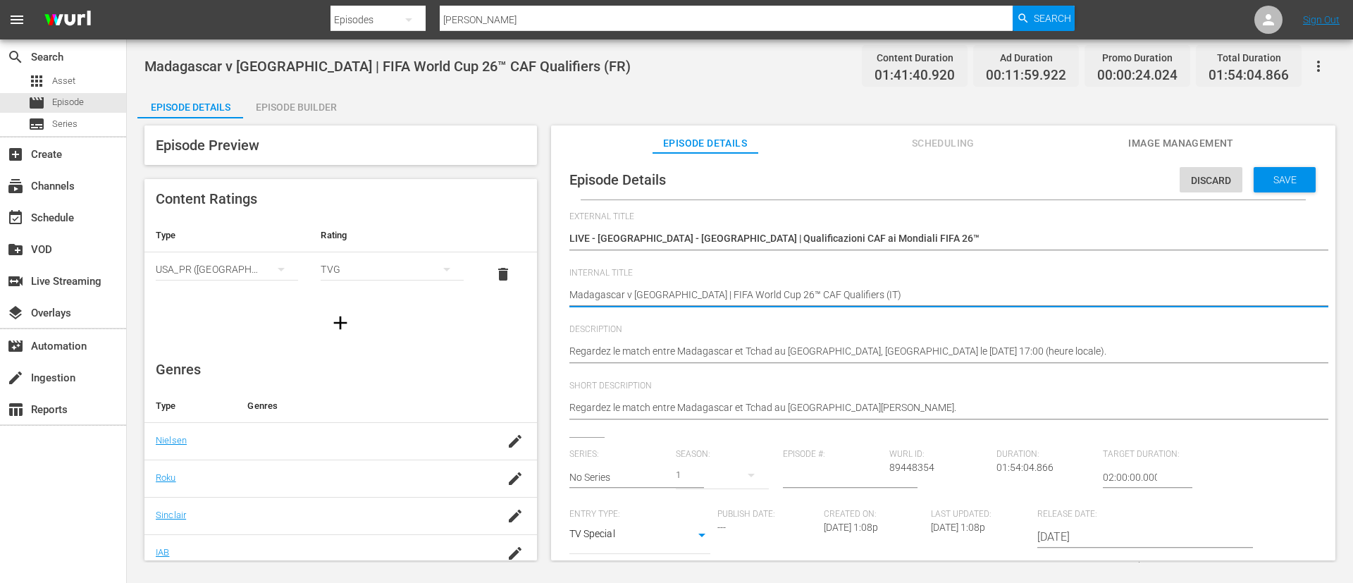
click at [1201, 353] on textarea "Regardez le match entre Madagascar et Tchad au Stade Larbi Zaouli, Casablanca l…" at bounding box center [939, 352] width 740 height 17
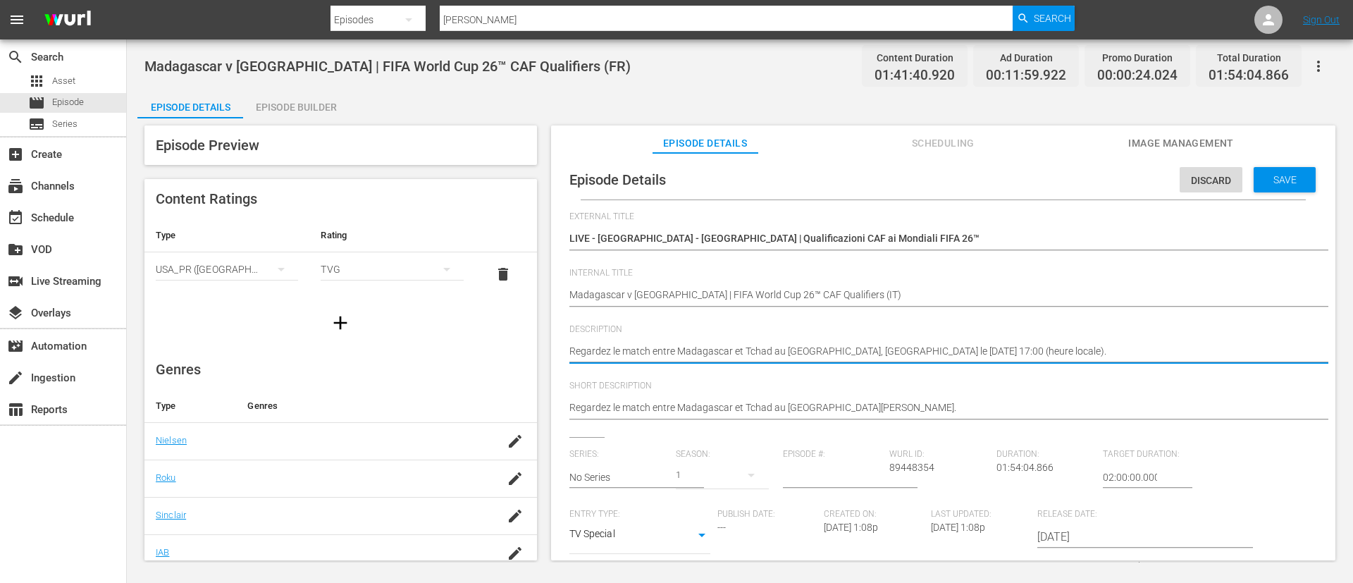
click at [1201, 353] on textarea "Regardez le match entre Madagascar et Tchad au Stade Larbi Zaouli, Casablanca l…" at bounding box center [939, 352] width 740 height 17
paste textarea "Guarda la partita tra Madagascar e Chad giocato al Stadio Larbi Zaouli, Casabla…"
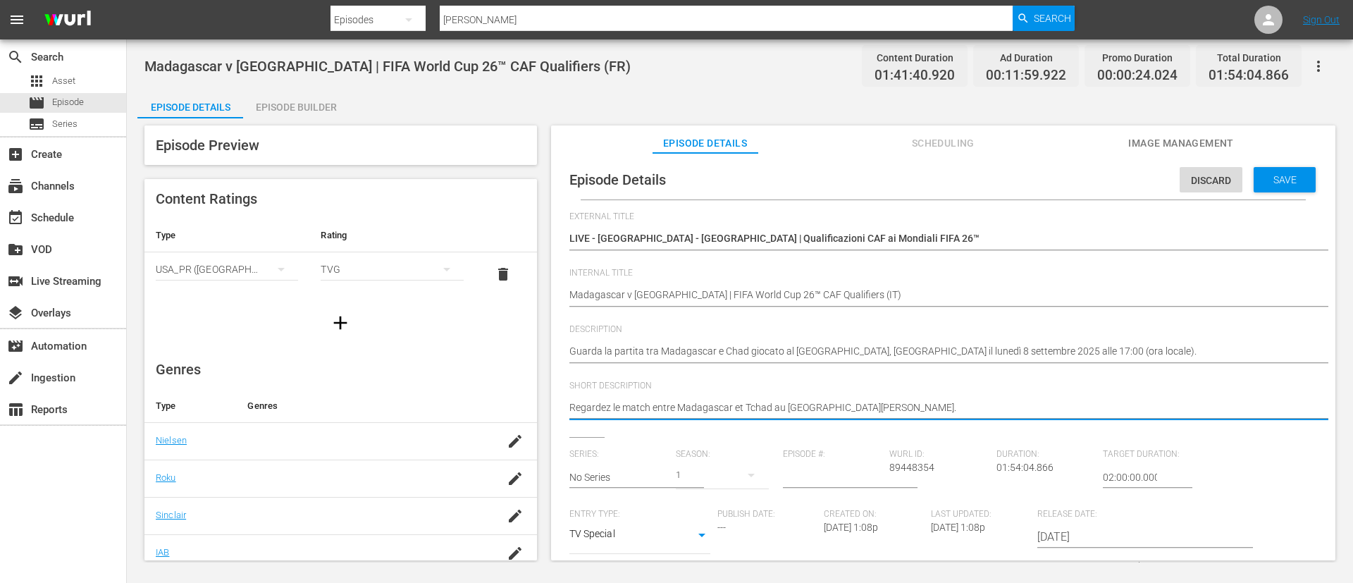
click at [1165, 409] on textarea "Regardez le match entre Madagascar et Tchad au Stade Larbi Zaouli." at bounding box center [939, 408] width 740 height 17
paste textarea "Guarda la partita tra Madagascar e Chad giocato al Stadio Larbi Zaouli, Casabla…"
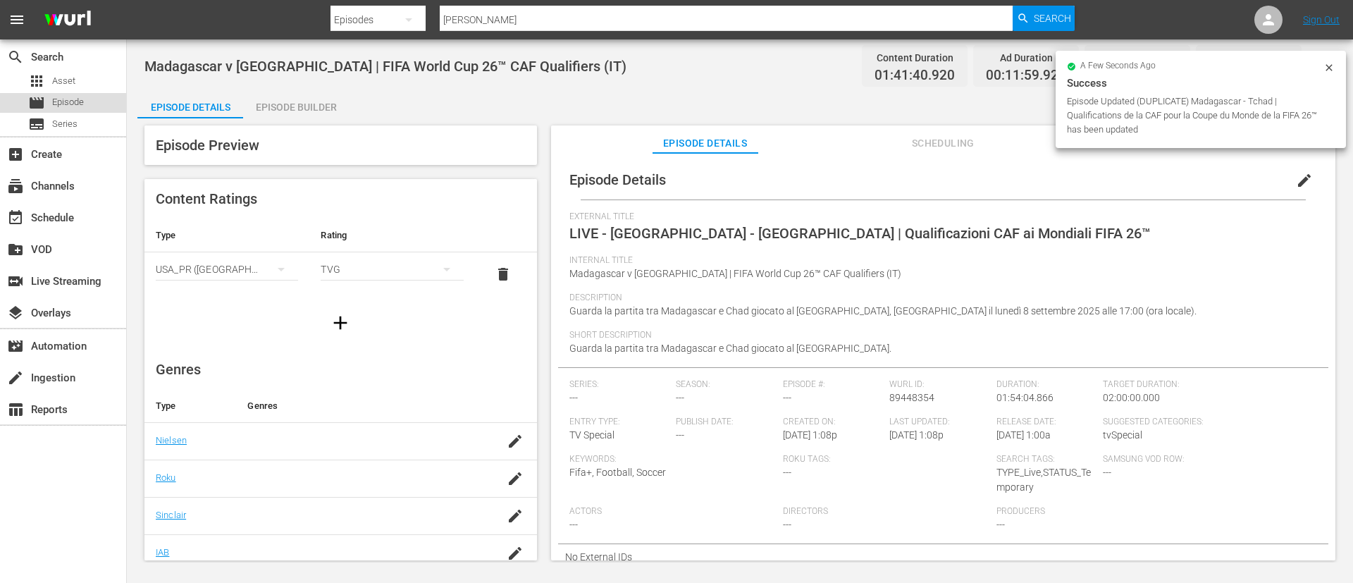
click at [93, 103] on div "movie Episode" at bounding box center [63, 103] width 126 height 20
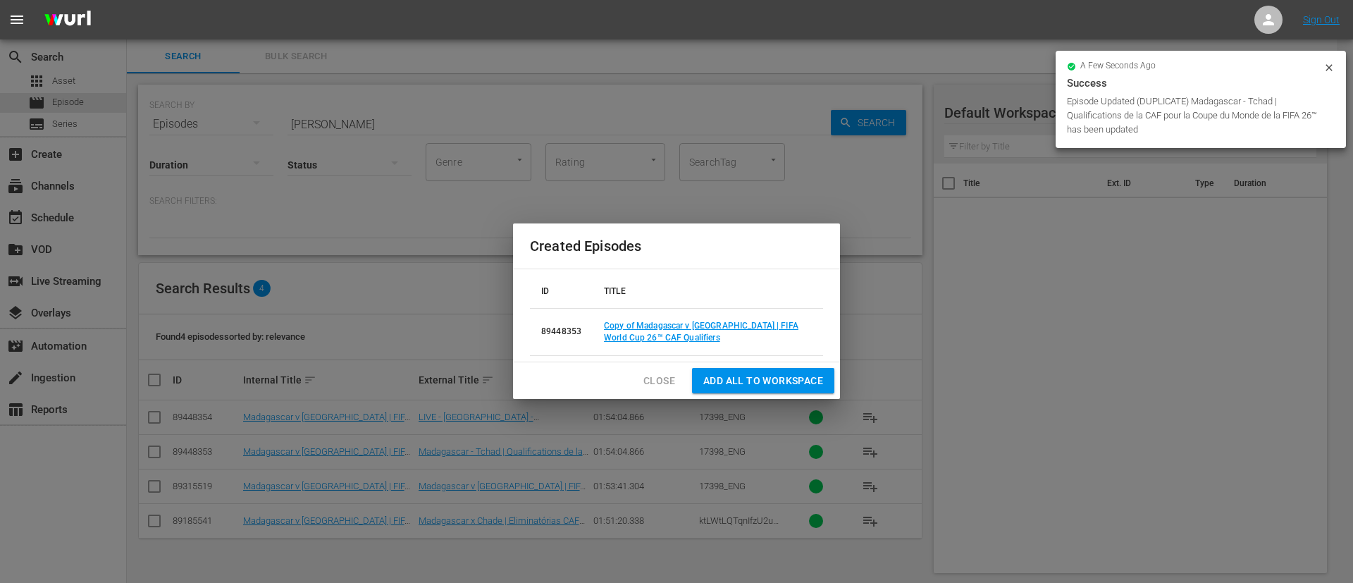
click at [666, 383] on span "Close" at bounding box center [659, 381] width 32 height 18
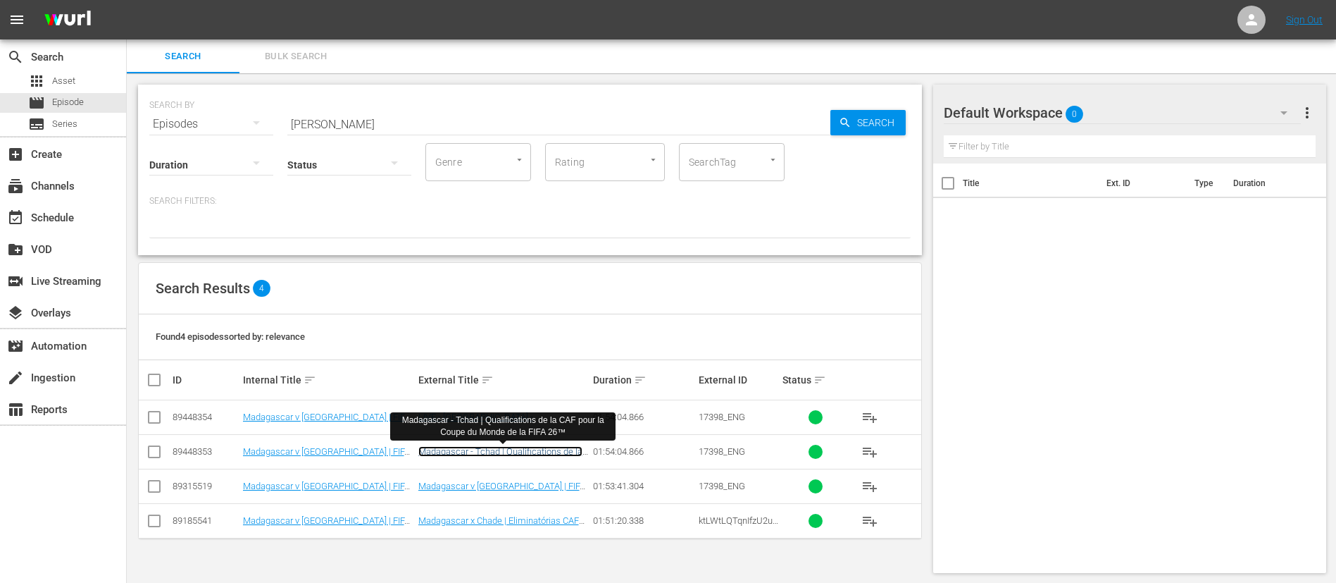
click at [532, 447] on link "Madagascar - Tchad | Qualifications de la CAF pour la Coupe du Monde de la FIFA…" at bounding box center [500, 462] width 164 height 32
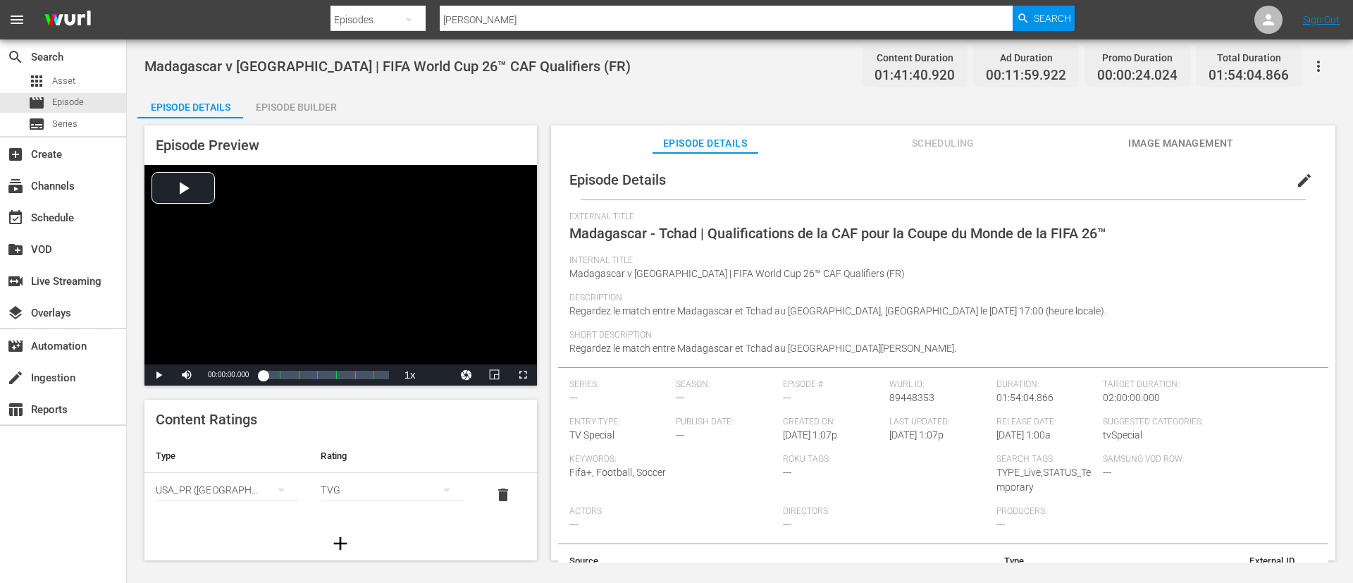
click at [1293, 189] on button "edit" at bounding box center [1304, 180] width 34 height 34
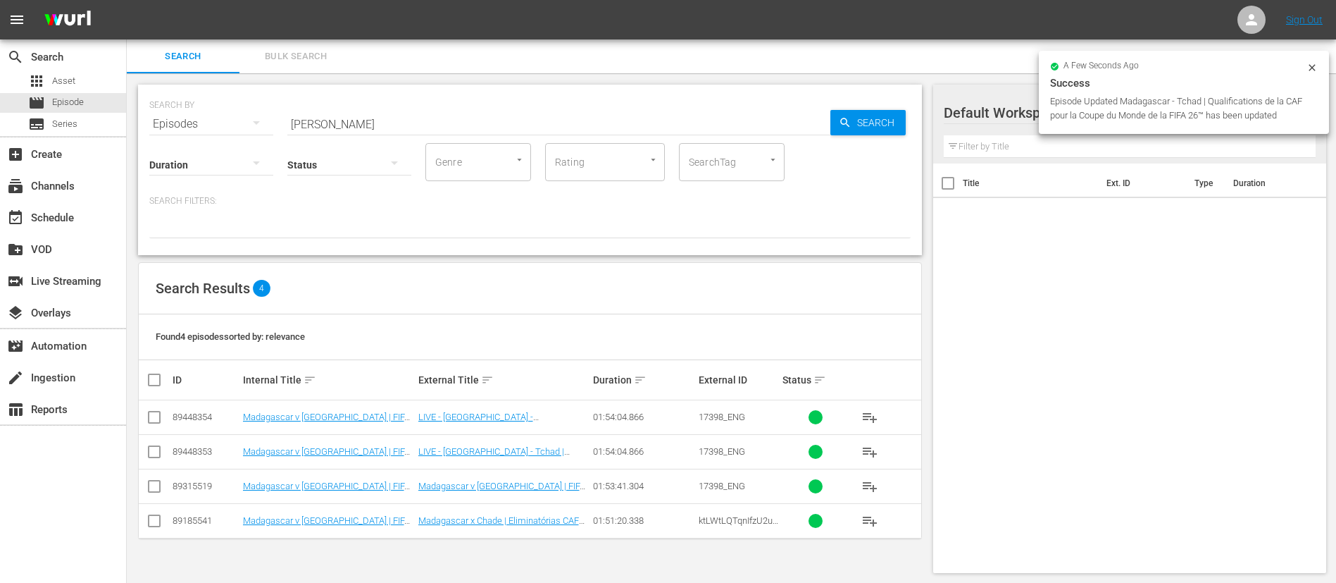
click at [448, 122] on input "Chad" at bounding box center [558, 124] width 543 height 34
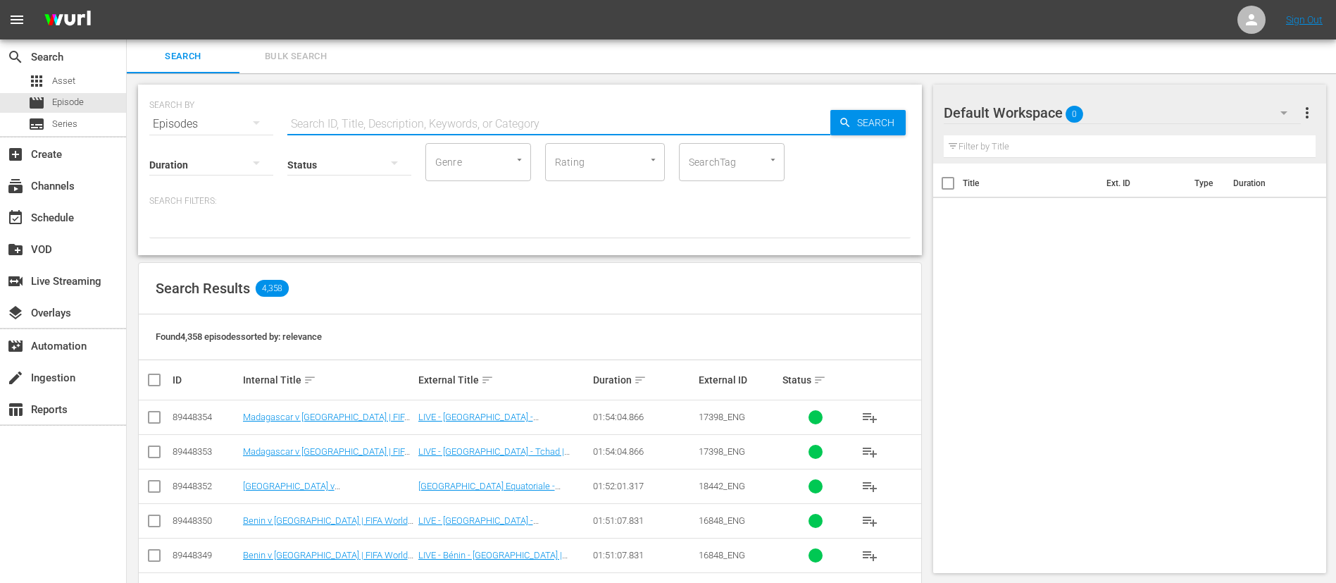
scroll to position [106, 0]
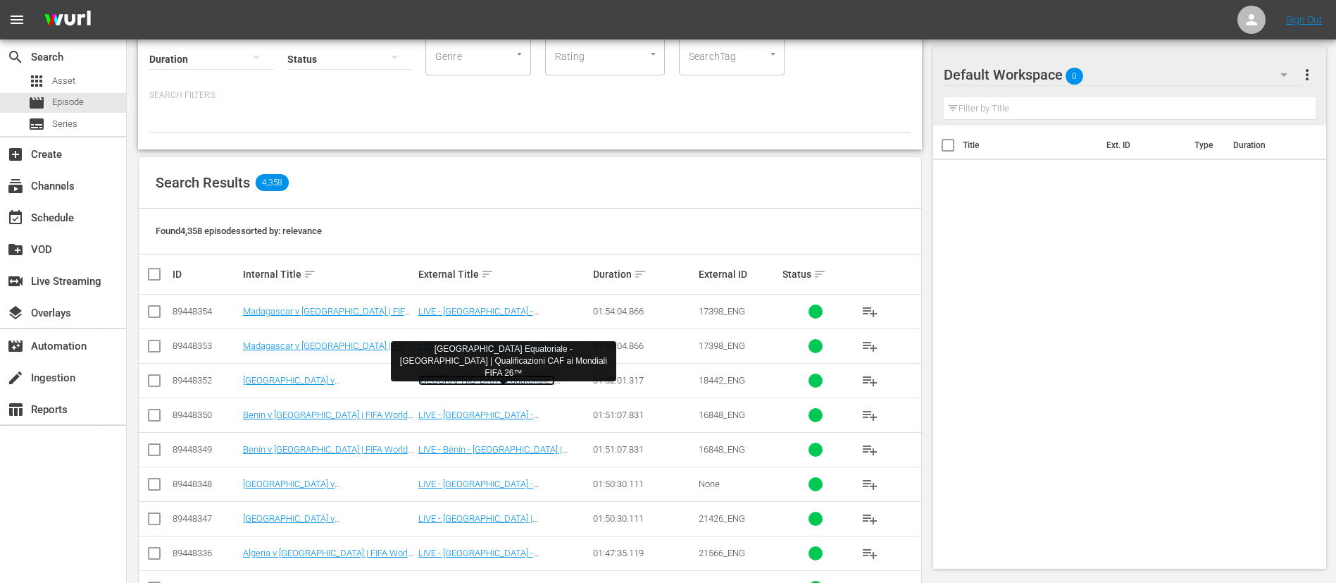
click at [509, 379] on link "Guinea Equatoriale - Tunisia | Qualificazioni CAF ai Mondiali FIFA 26™" at bounding box center [499, 391] width 163 height 32
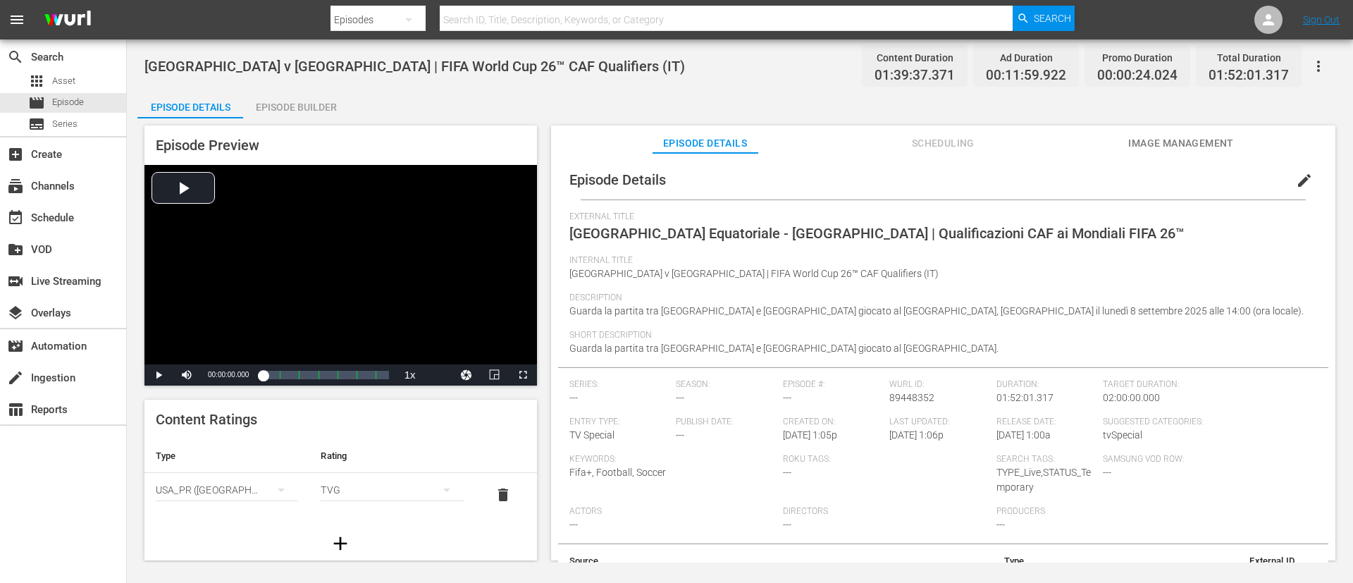
click at [1307, 187] on button "edit" at bounding box center [1304, 180] width 34 height 34
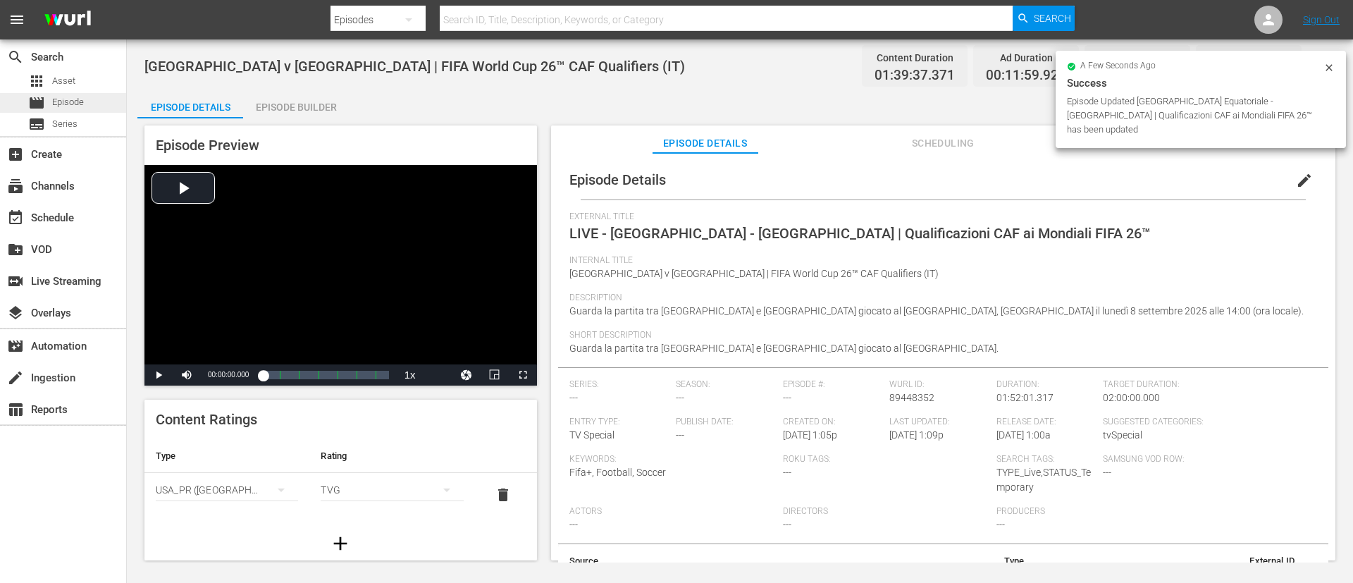
click at [59, 105] on span "Episode" at bounding box center [68, 102] width 32 height 14
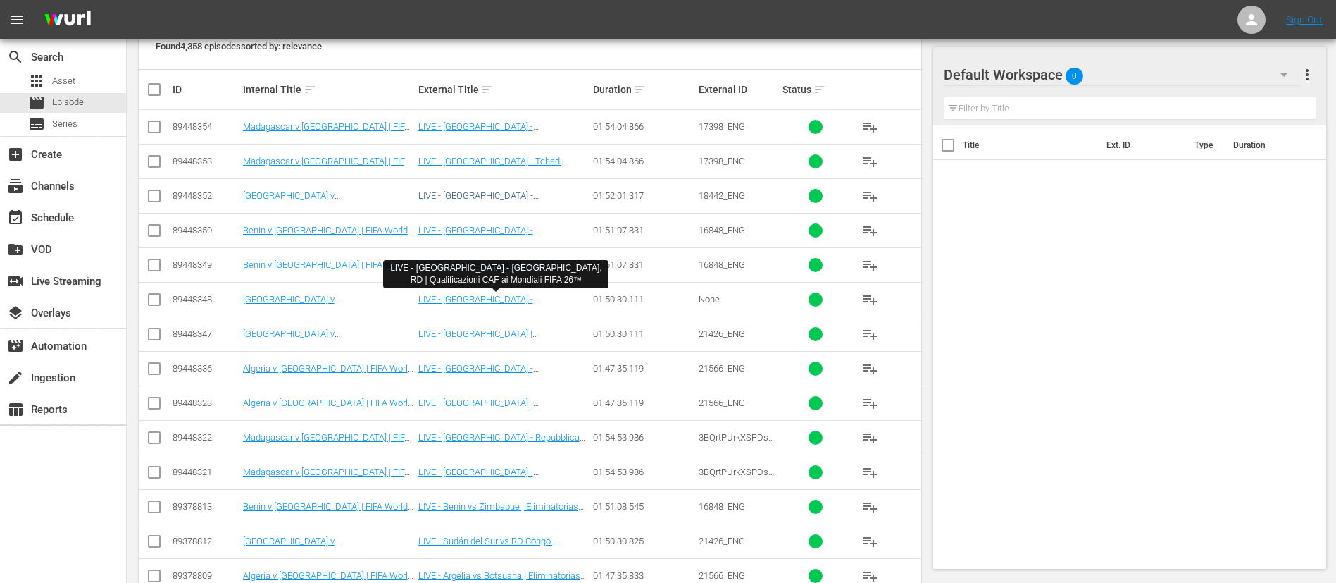
scroll to position [317, 0]
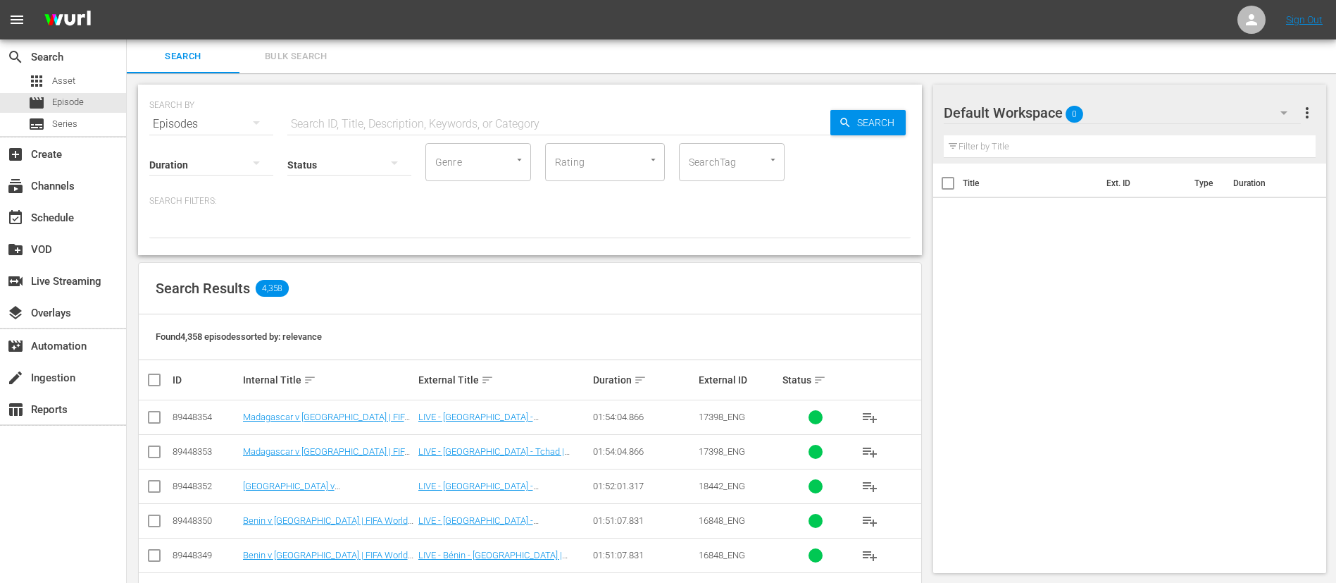
scroll to position [106, 0]
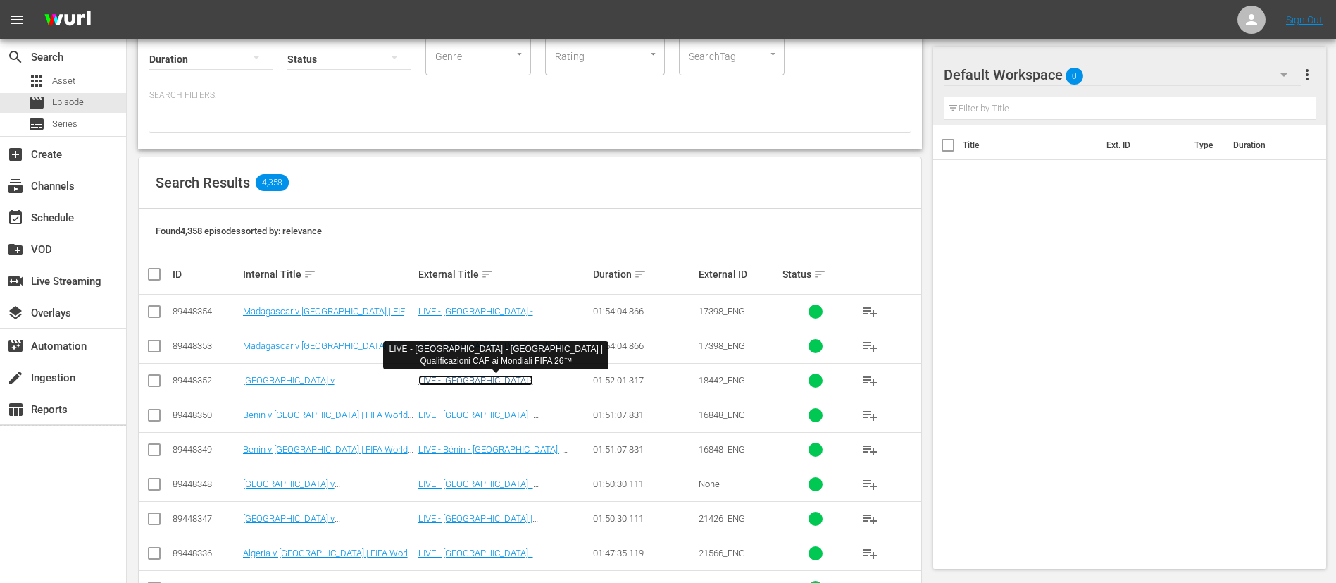
click at [526, 375] on link "LIVE - [GEOGRAPHIC_DATA] - [GEOGRAPHIC_DATA] | Qualificazioni CAF ai Mondiali F…" at bounding box center [499, 391] width 163 height 32
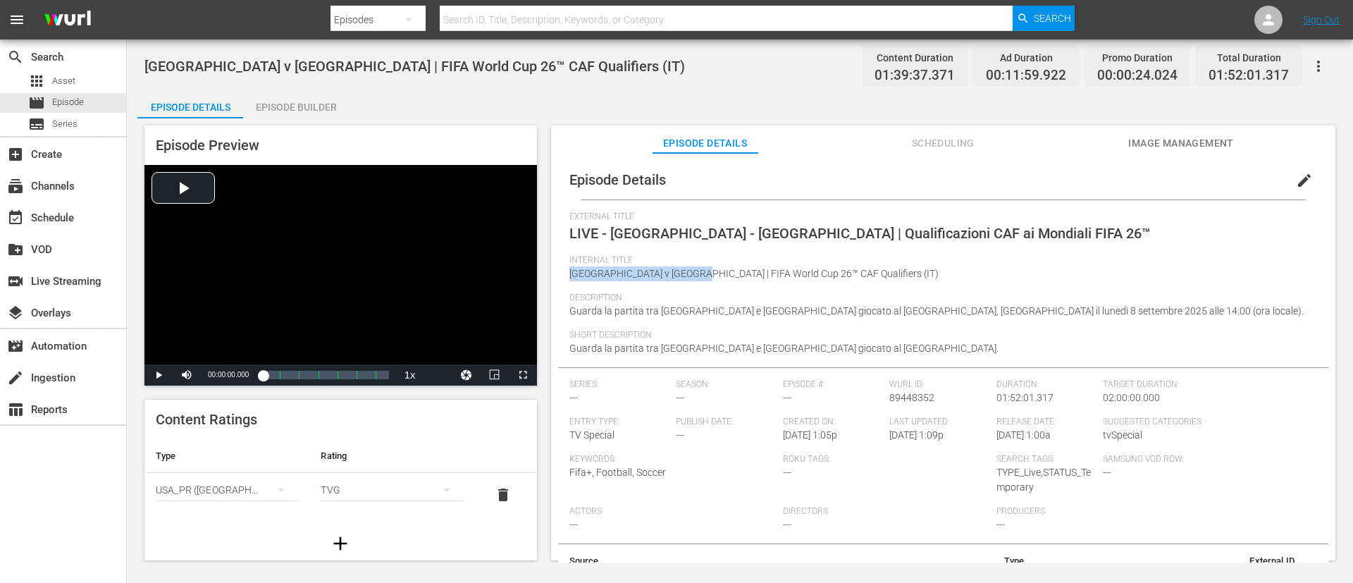
drag, startPoint x: 571, startPoint y: 271, endPoint x: 683, endPoint y: 267, distance: 111.4
click at [683, 268] on span "[GEOGRAPHIC_DATA] v [GEOGRAPHIC_DATA] | FIFA World Cup 26™ CAF Qualifiers (IT)" at bounding box center [753, 273] width 369 height 11
copy span "[GEOGRAPHIC_DATA] v [GEOGRAPHIC_DATA]"
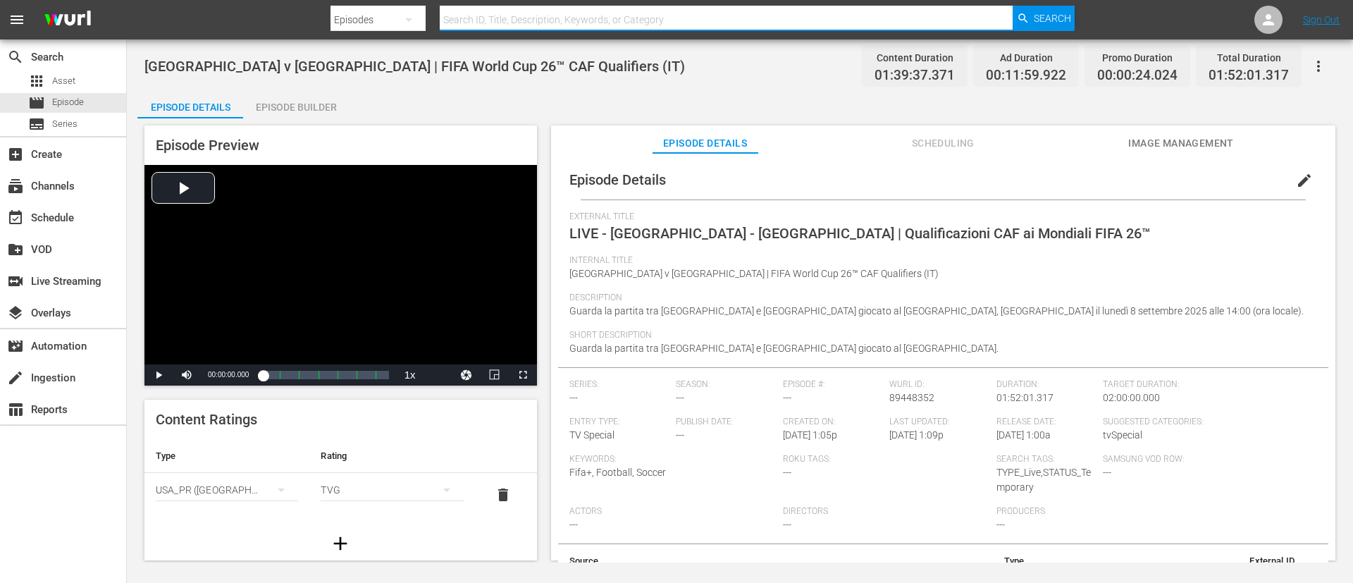
click at [514, 27] on input "text" at bounding box center [726, 20] width 573 height 34
type input "[GEOGRAPHIC_DATA]"
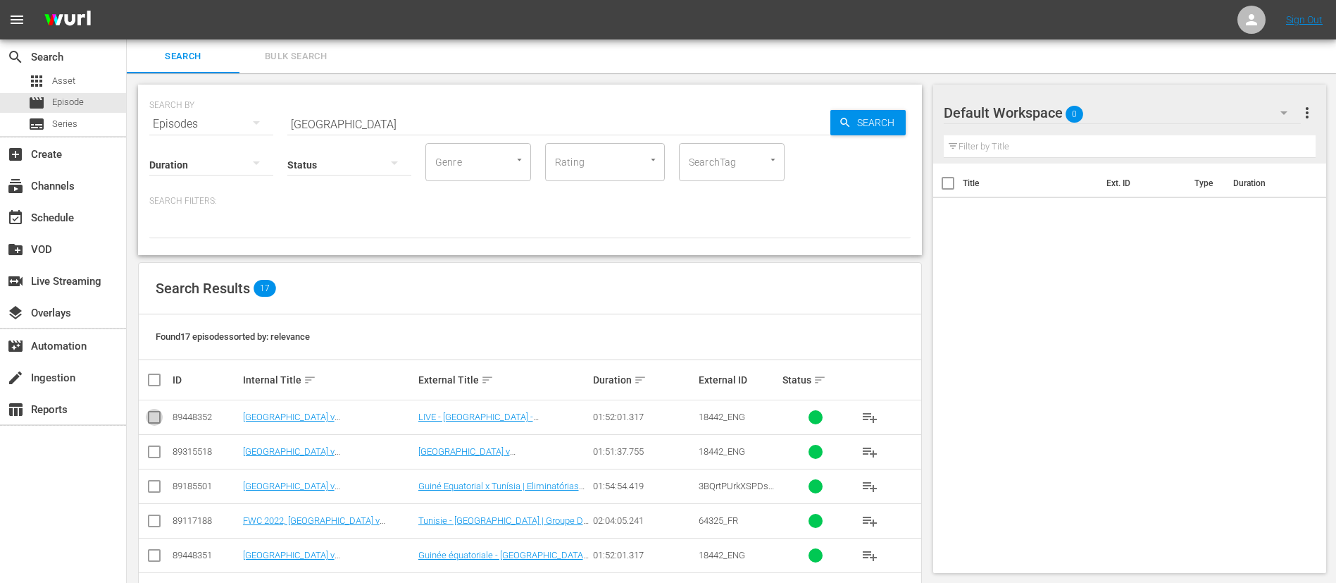
click at [156, 418] on input "checkbox" at bounding box center [154, 419] width 17 height 17
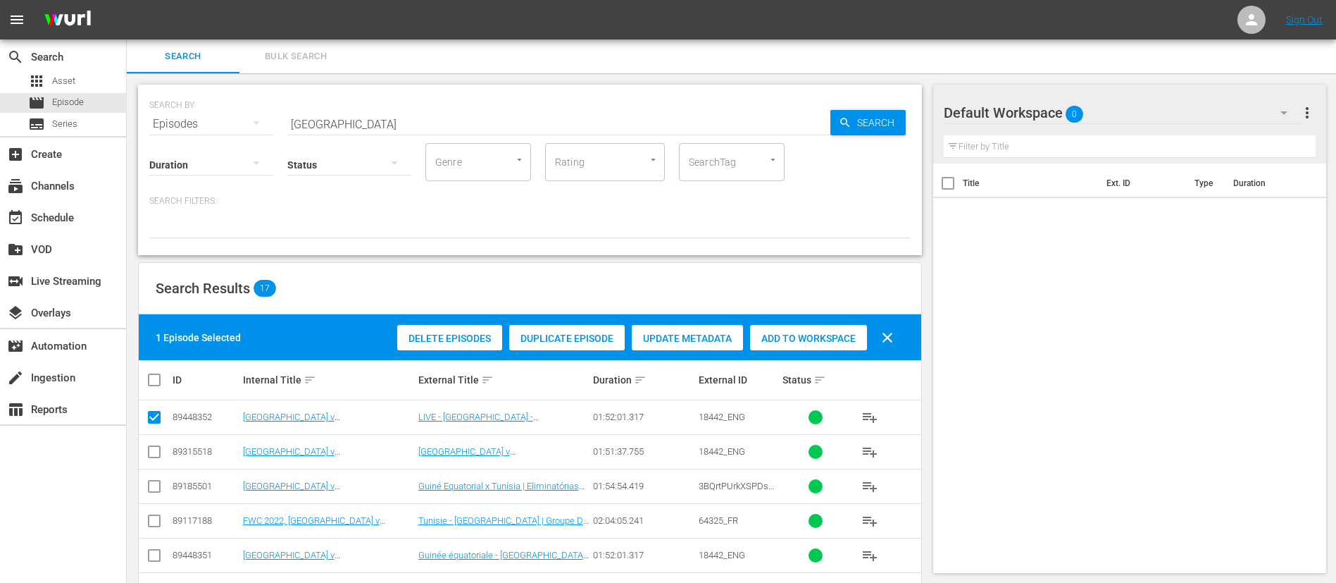
click at [571, 343] on span "Duplicate Episode" at bounding box center [567, 338] width 116 height 11
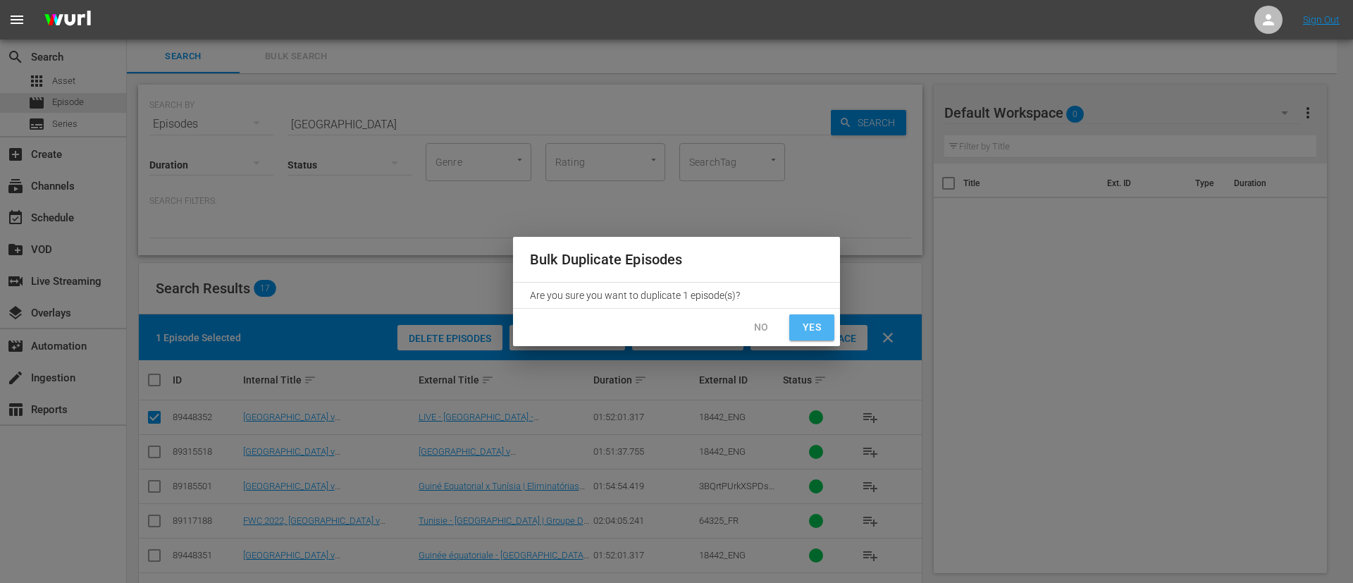
click at [803, 324] on span "Yes" at bounding box center [811, 327] width 23 height 18
checkbox input "false"
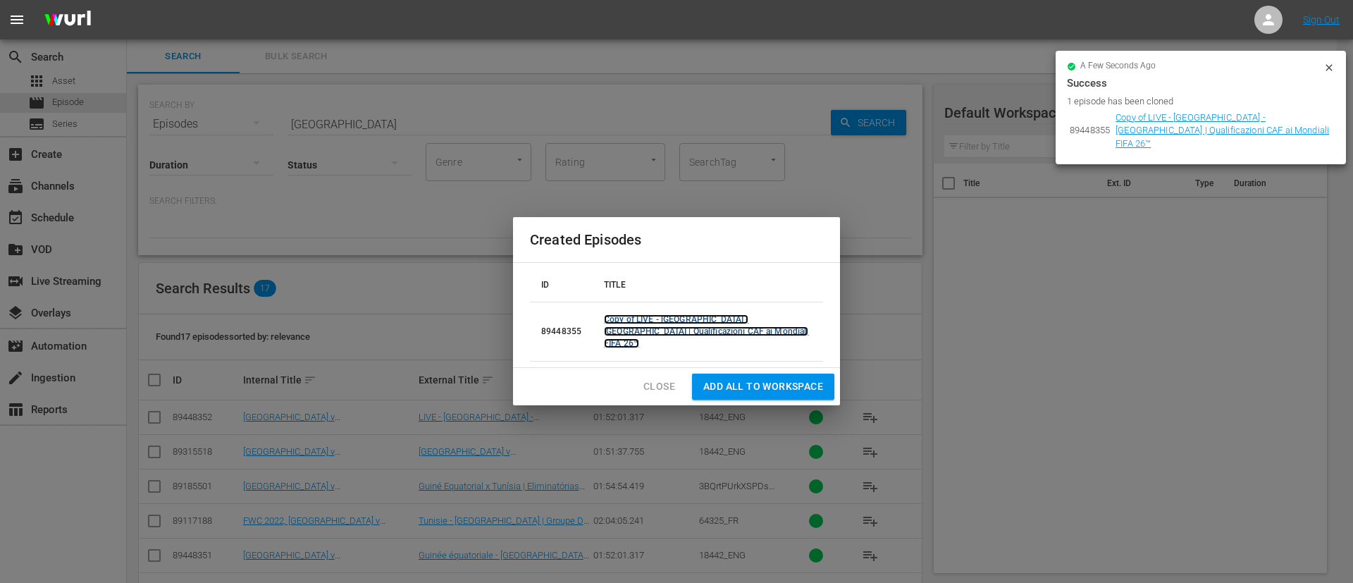
click at [699, 334] on link "Copy of LIVE - Guinea Equatoriale - Tunisia | Qualificazioni CAF ai Mondiali FI…" at bounding box center [706, 331] width 204 height 34
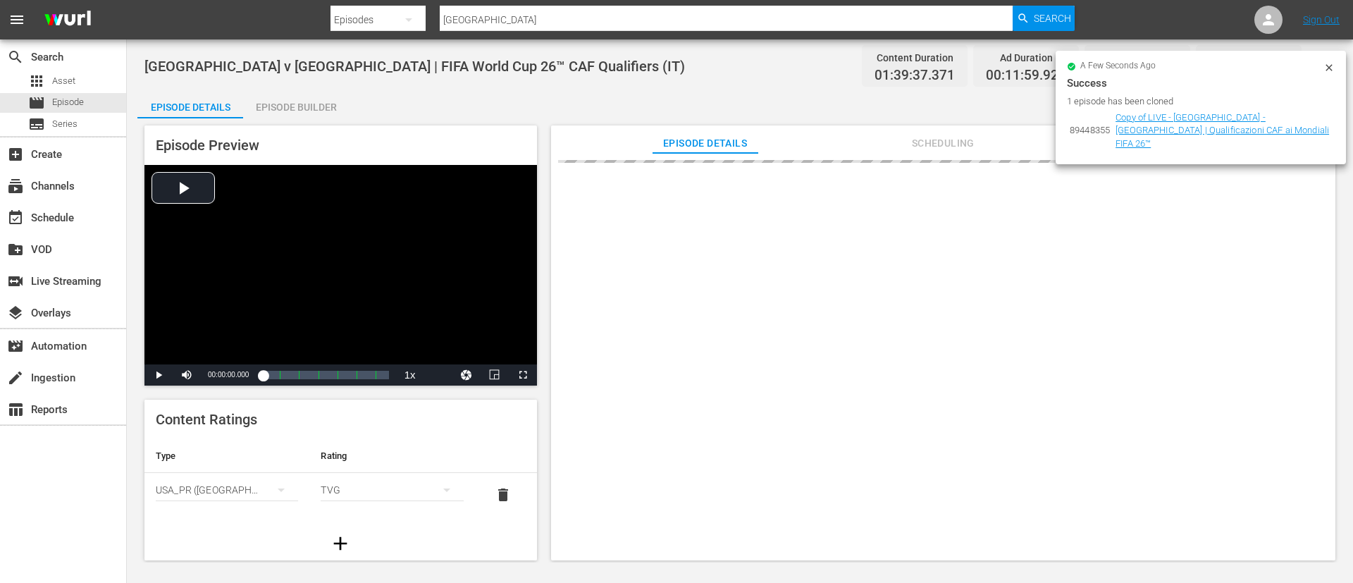
click at [1331, 68] on icon at bounding box center [1328, 67] width 11 height 11
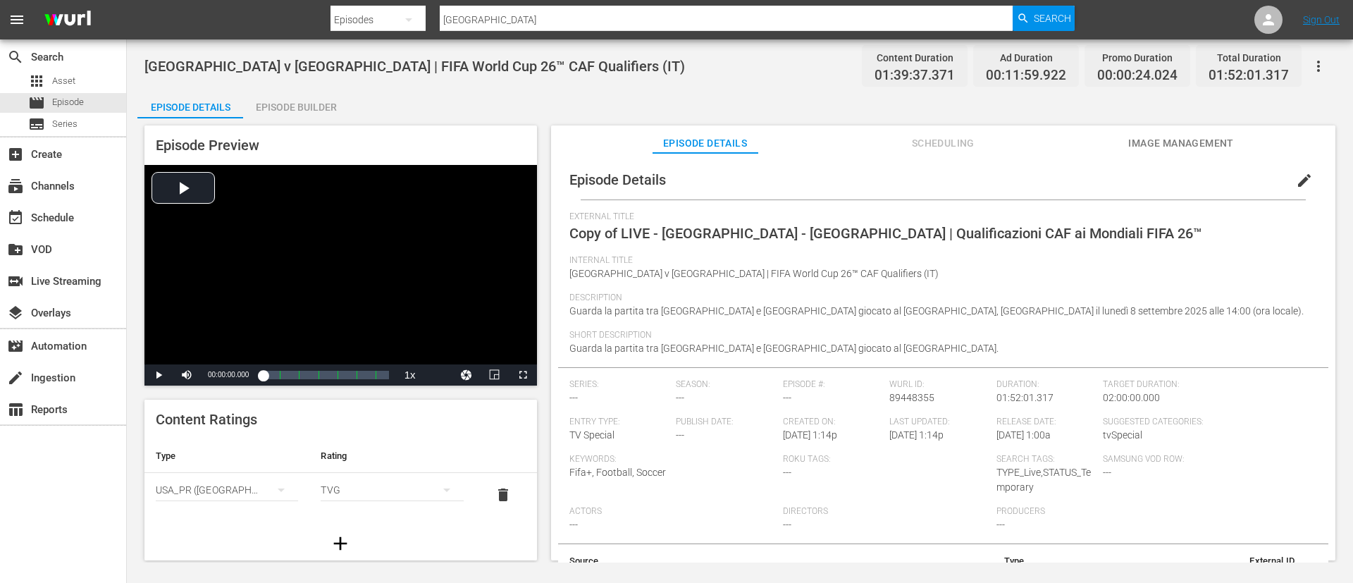
click at [1305, 181] on button "edit" at bounding box center [1304, 180] width 34 height 34
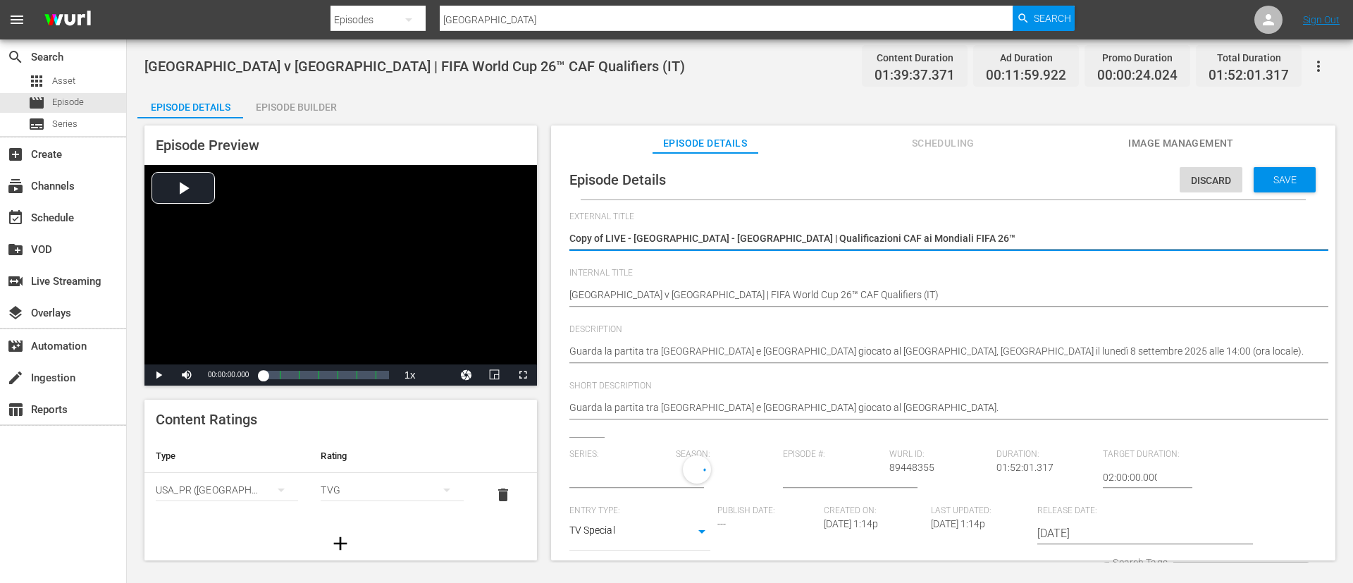
type input "No Series"
click at [1045, 235] on textarea "Copy of LIVE - Guinea Equatoriale - Tunisia | Qualificazioni CAF ai Mondiali FI…" at bounding box center [939, 239] width 740 height 17
type textarea "L"
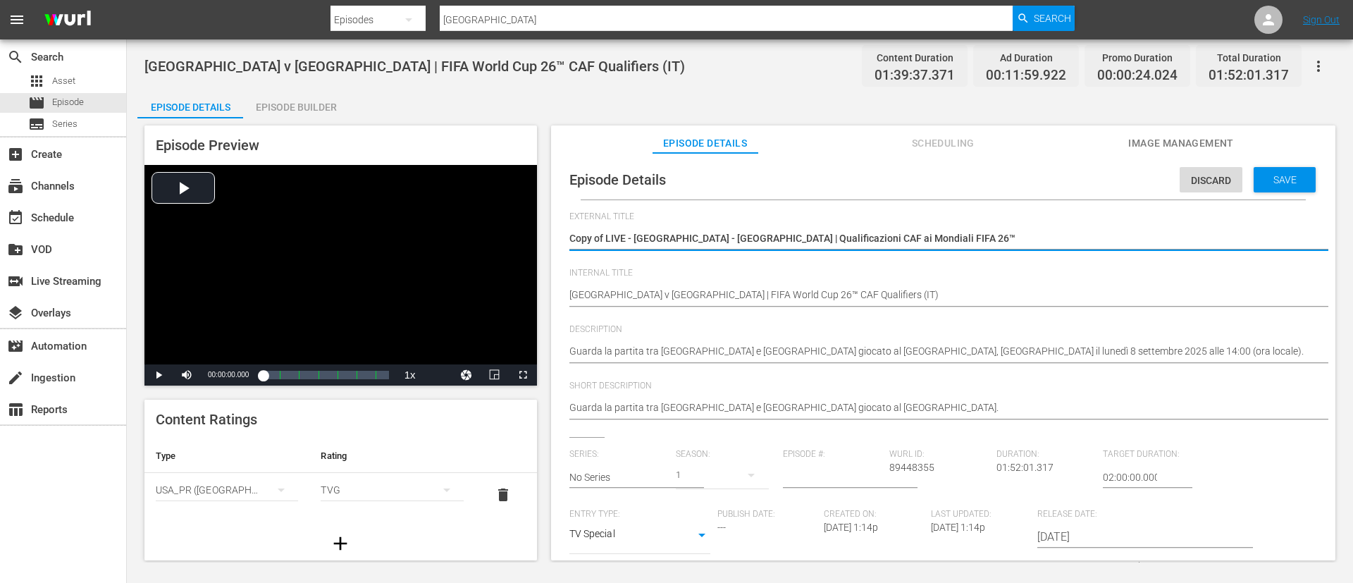
type textarea "L"
type textarea "LI"
type textarea "LIV"
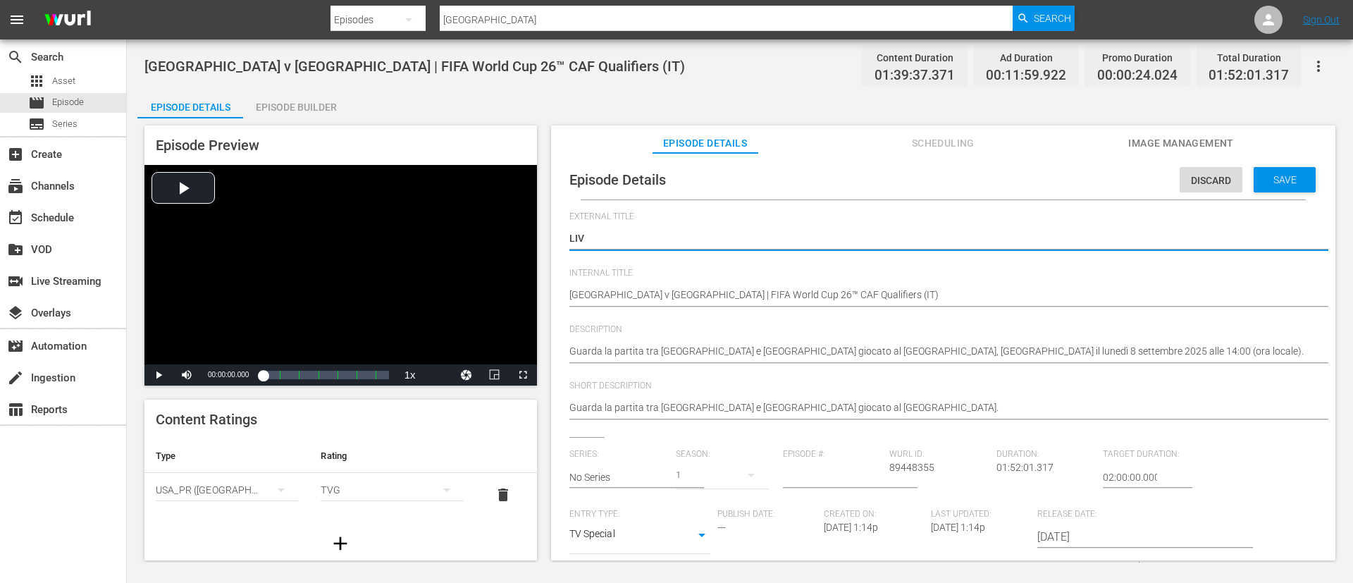
type textarea "LIVE"
type textarea "LIVE -"
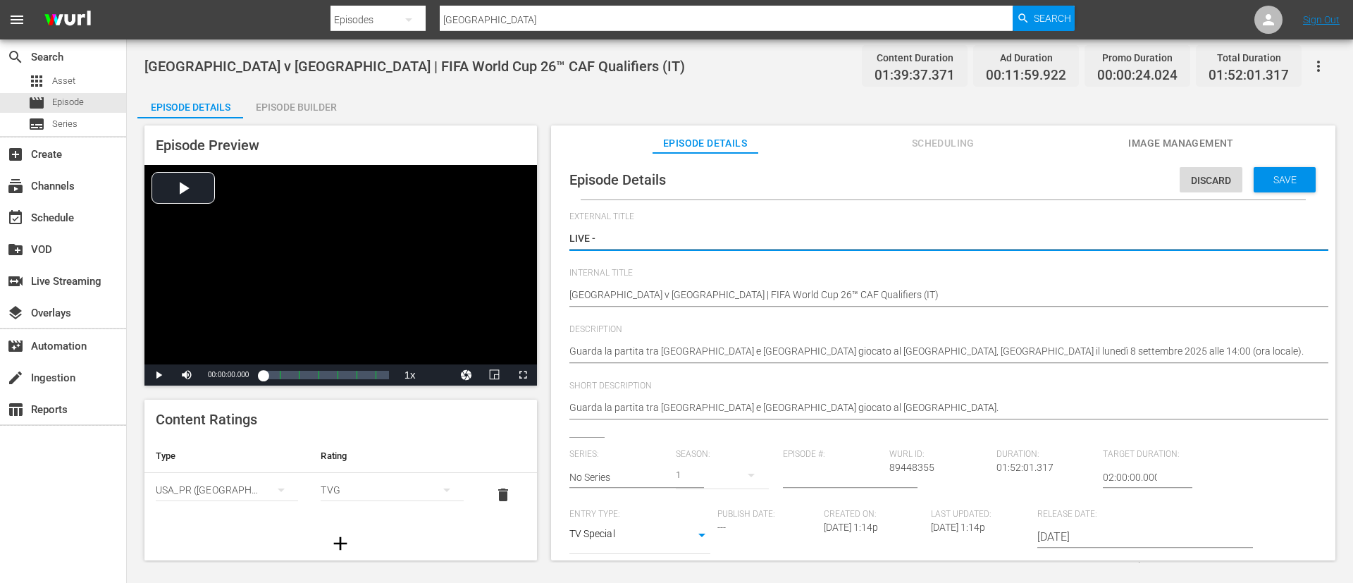
type textarea "LIVE -"
type textarea "LIVE - Guinée équatoriale - Tunisie | Qualifications de la CAF pour la Coupe du…"
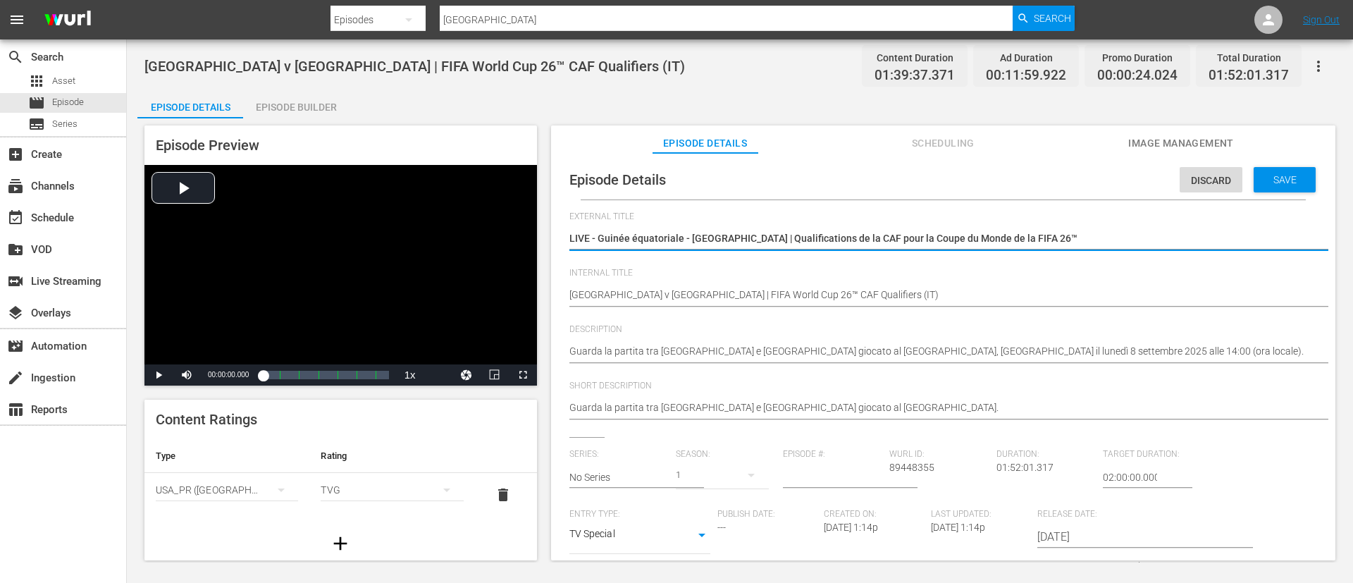
type textarea "LIVE - Guinée équatoriale - Tunisie | Qualifications de la CAF pour la Coupe du…"
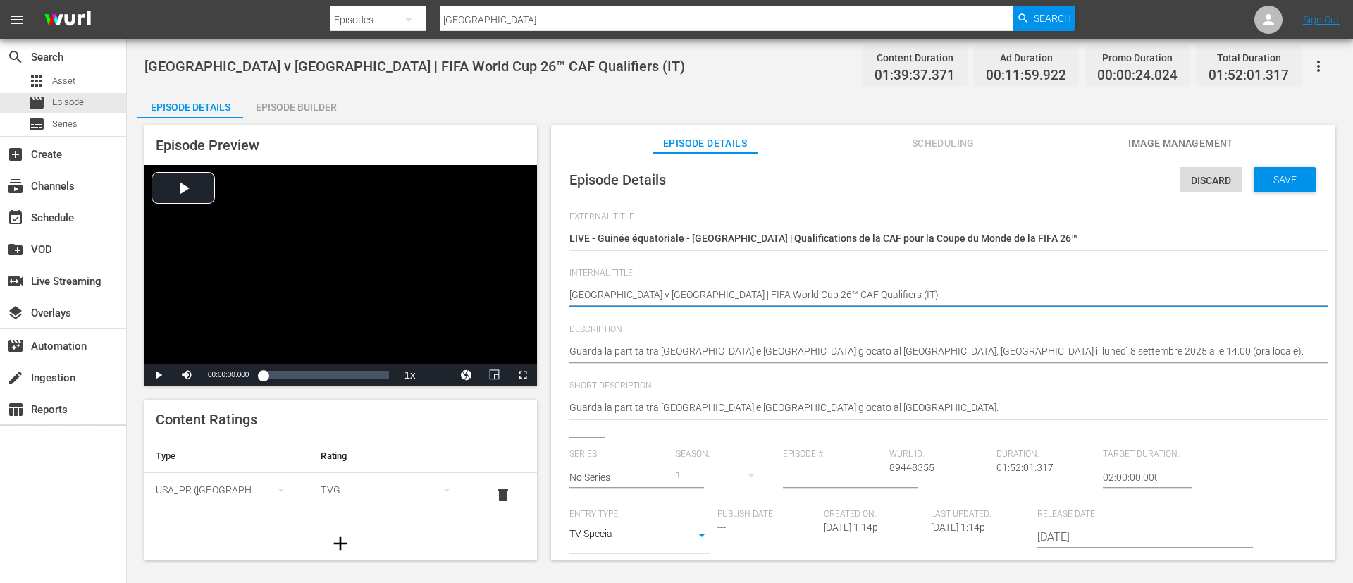
type textarea "Equatorial Guinea v Tunisia | FIFA World Cup 26™ CAF Qualifiers (F)"
type textarea "Equatorial Guinea v Tunisia | FIFA World Cup 26™ CAF Qualifiers (FR)"
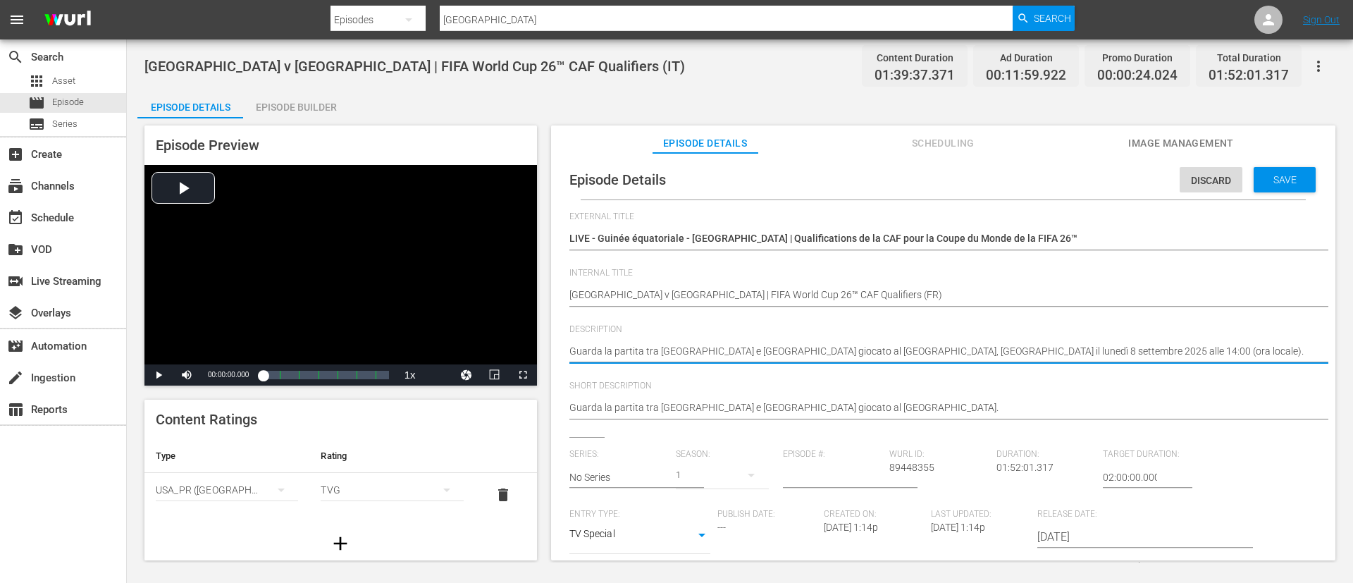
click at [848, 346] on textarea "Guarda la partita tra Guinea Equatoriale e Tunisia giocato al Nuovo stadio di M…" at bounding box center [939, 352] width 740 height 17
paste textarea "Regardez le match entre Guinée équatoriale et Tunisie au Nuevo Estadio de Malab…"
type textarea "Regardez le match entre Guinée équatoriale et Tunisie au Nuevo Estadio de Malab…"
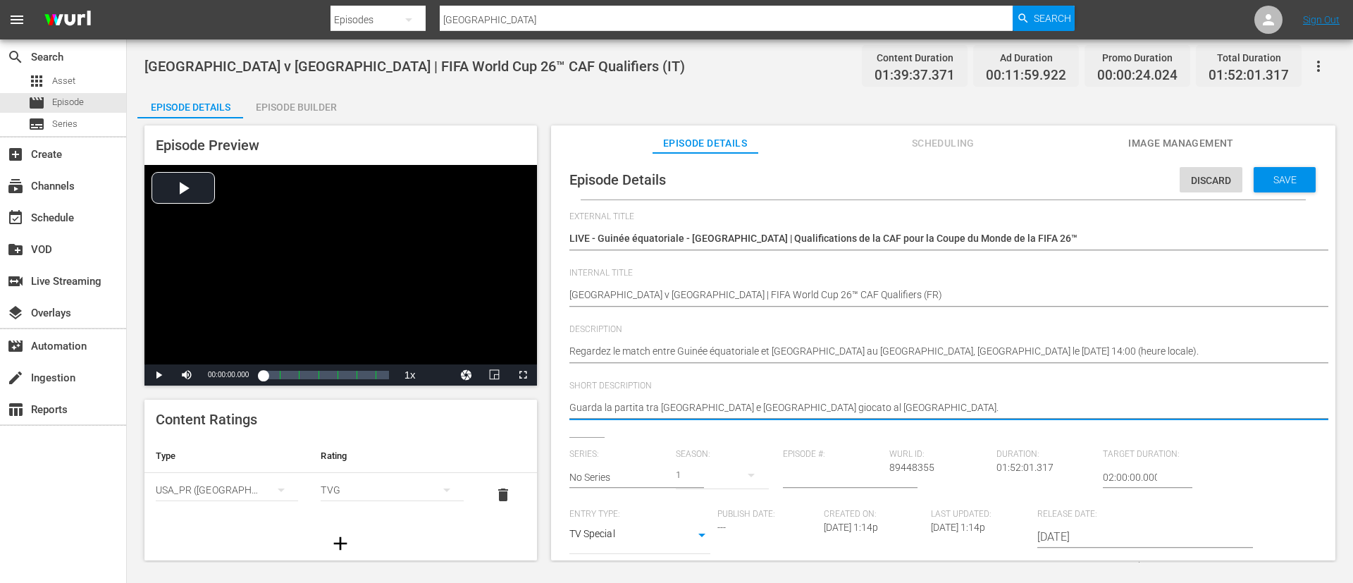
click at [986, 412] on textarea "Guarda la partita tra Guinea Equatoriale e Tunisia giocato al Nuovo stadio di M…" at bounding box center [939, 408] width 740 height 17
paste textarea "Regardez le match entre Guinée équatoriale et Tunisie au Nuevo Estadio de Malab…"
type textarea "Regardez le match entre Guinée équatoriale et Tunisie au Nuevo Estadio de Malab…"
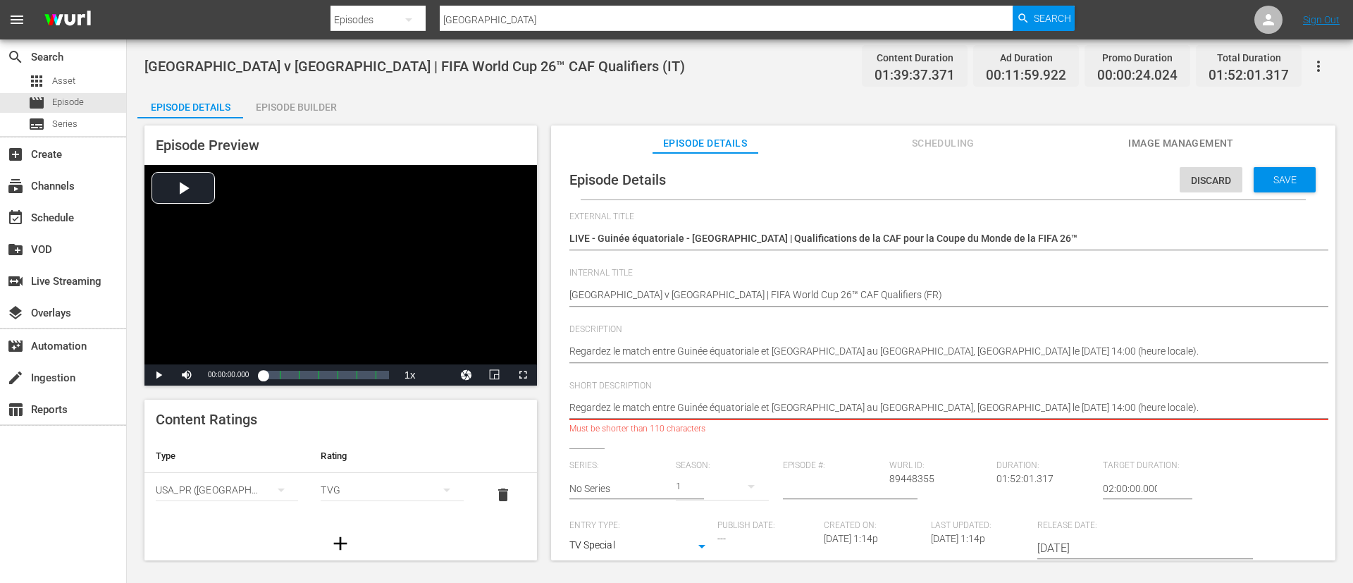
type textarea "Regardez le match entre Guinée équatoriale et Tunisie au Nuevo Estadio de Malab…"
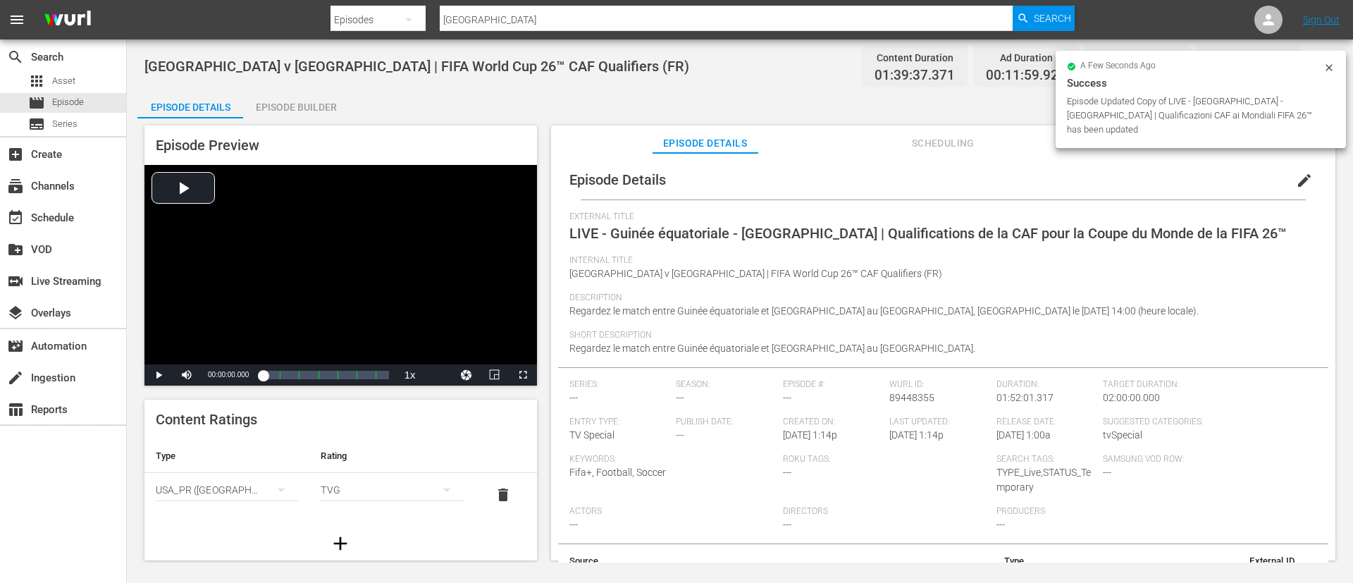
click at [331, 106] on div "Episode Builder" at bounding box center [296, 107] width 106 height 34
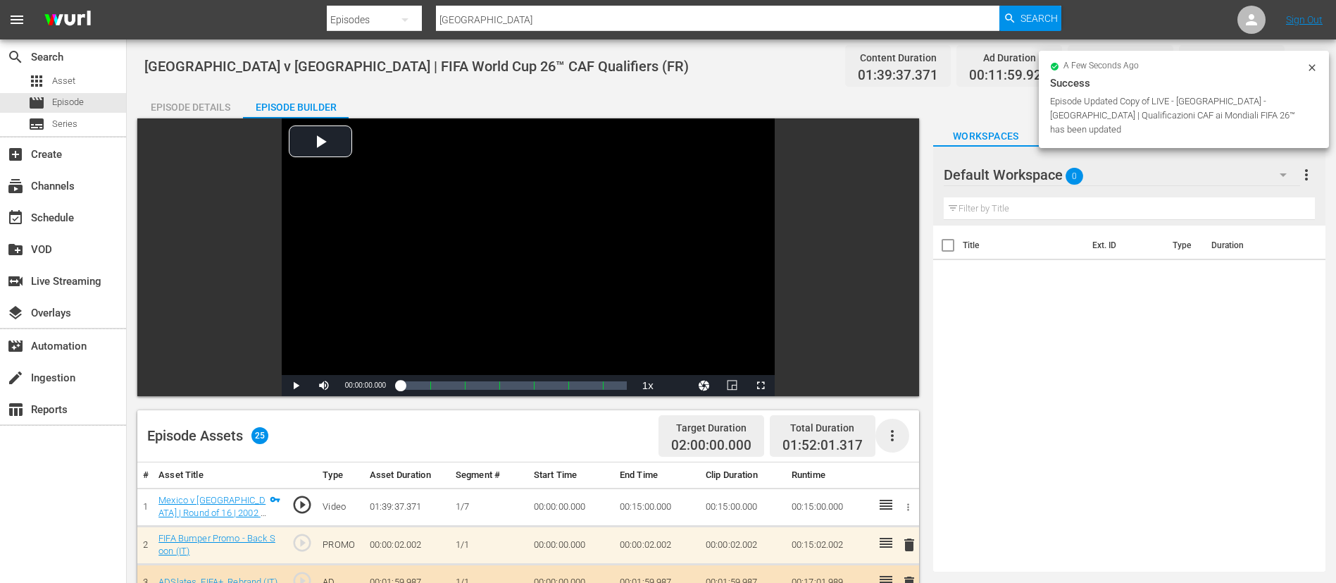
click at [898, 433] on icon "button" at bounding box center [892, 435] width 17 height 17
click at [924, 486] on div "Clear Ads" at bounding box center [935, 475] width 96 height 34
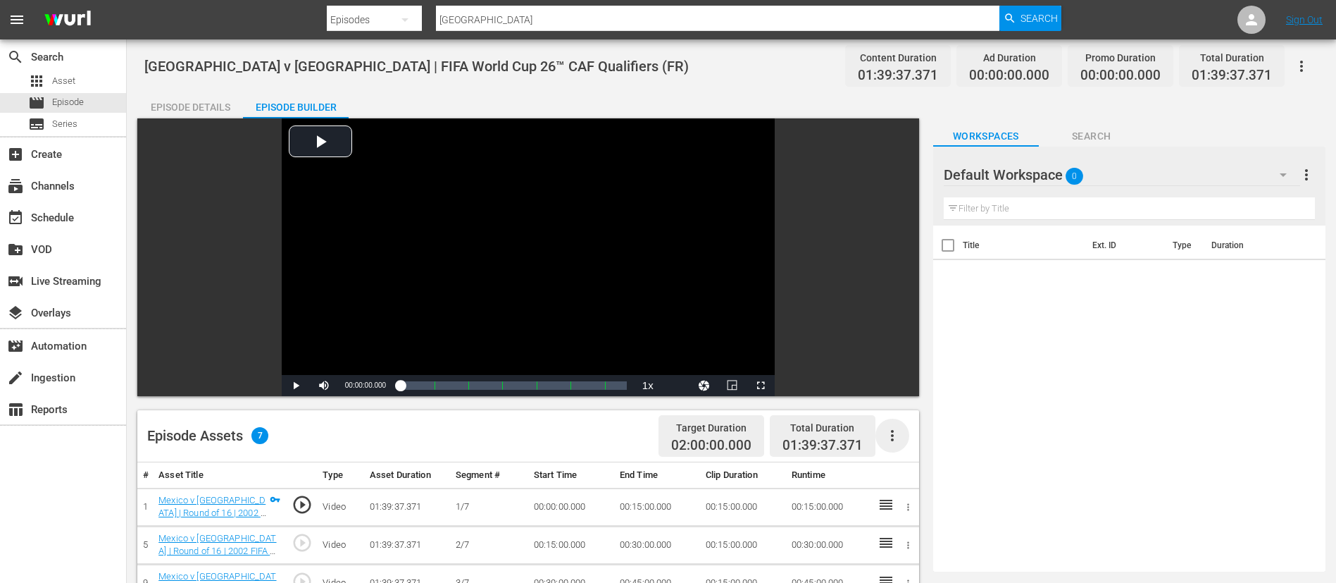
click at [886, 436] on icon "button" at bounding box center [892, 435] width 17 height 17
click at [903, 430] on div "Fill with Ads" at bounding box center [935, 441] width 96 height 34
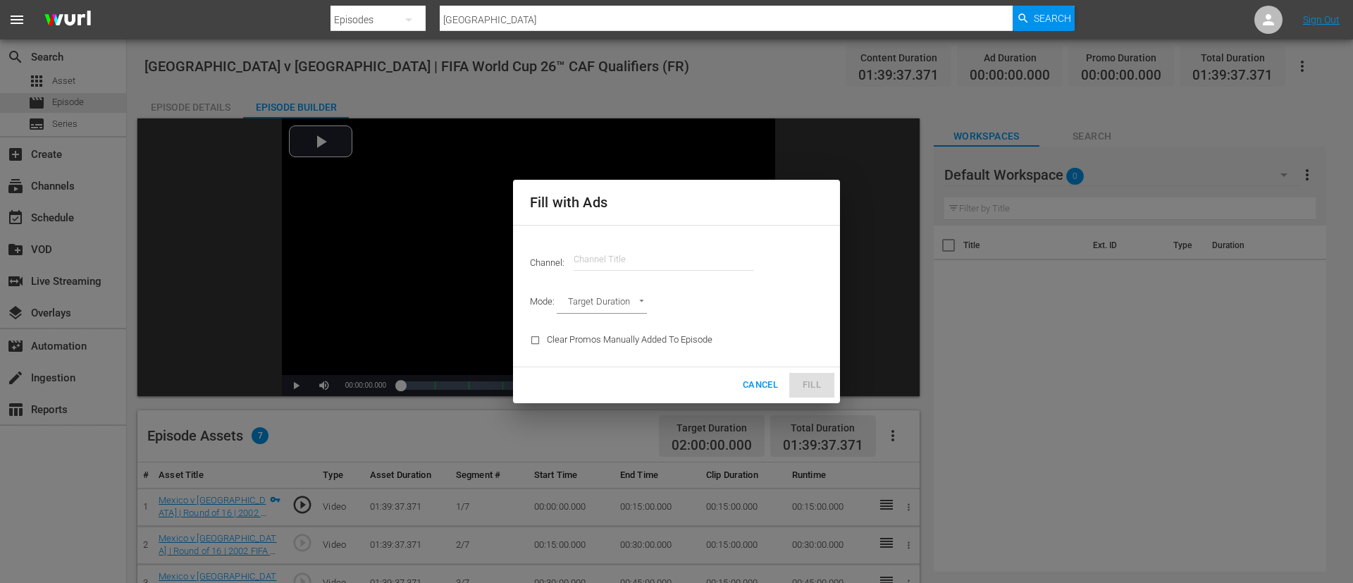
click at [644, 262] on input "text" at bounding box center [663, 259] width 180 height 34
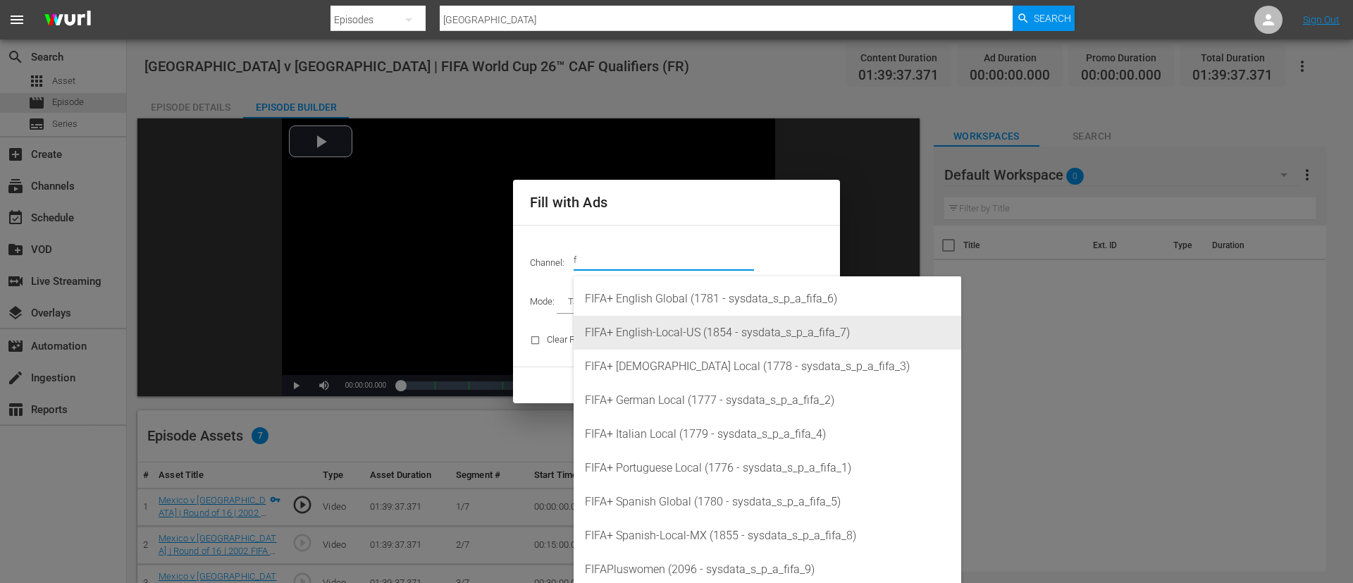
click at [678, 365] on div "FIFA+ French Local (1778 - sysdata_s_p_a_fifa_3)" at bounding box center [767, 366] width 365 height 34
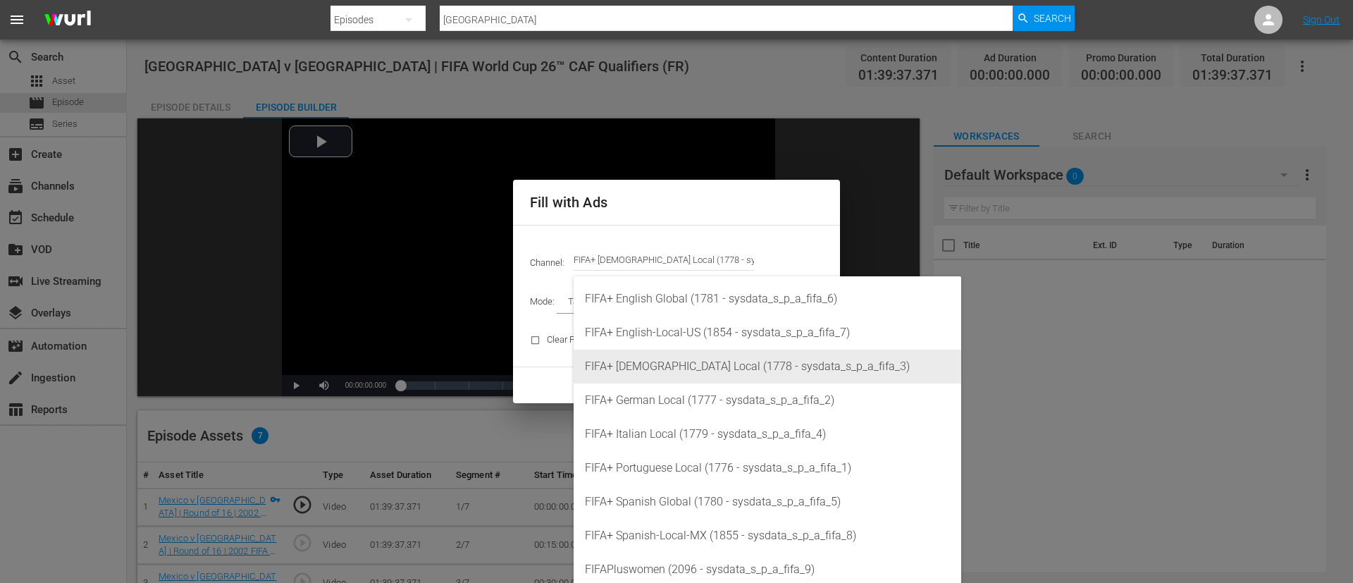
type input "FIFA+ French Local (1778)"
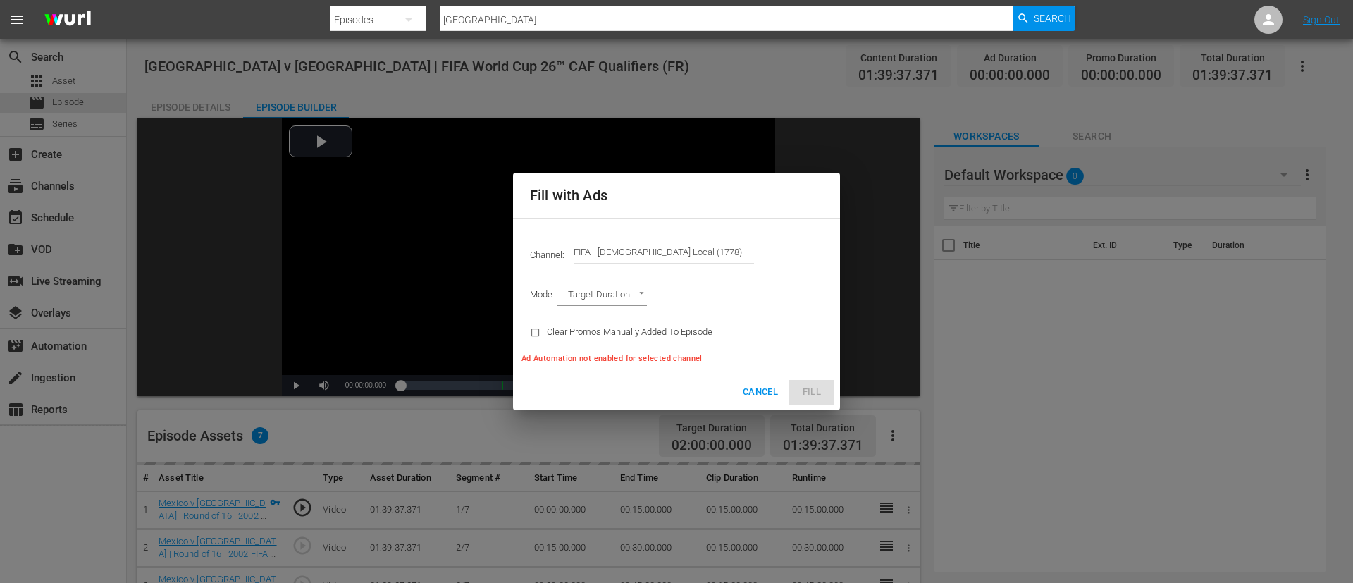
type input "AD_BREAK_DURATION"
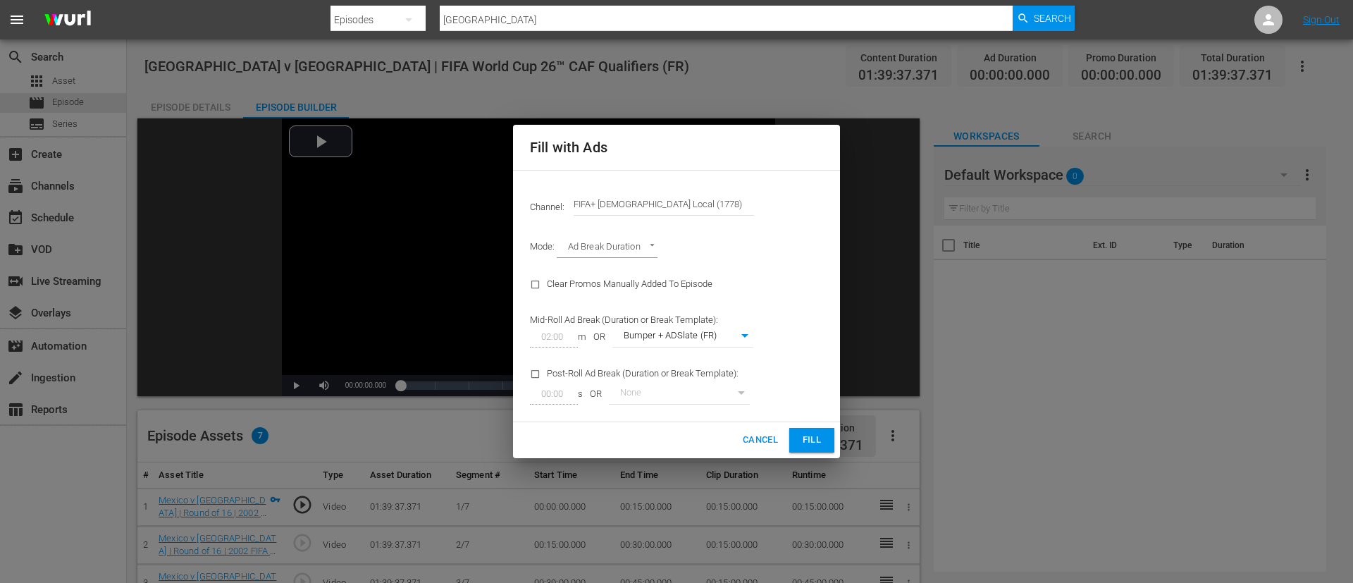
click at [800, 428] on button "Fill" at bounding box center [811, 440] width 45 height 25
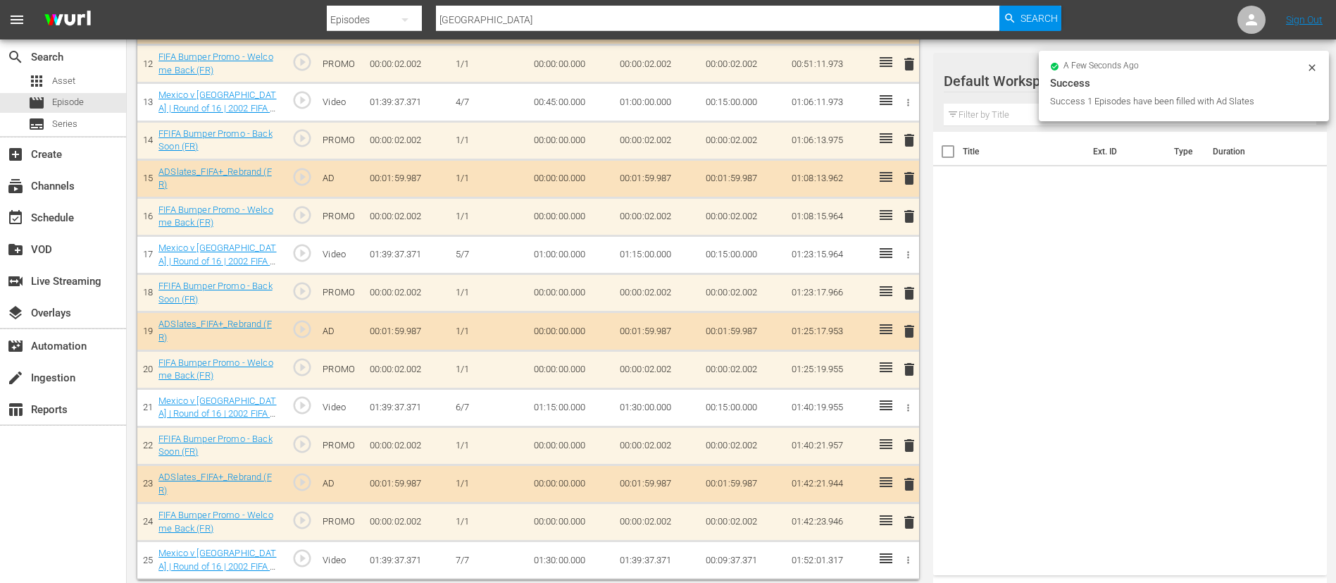
scroll to position [869, 0]
